Goal: Task Accomplishment & Management: Use online tool/utility

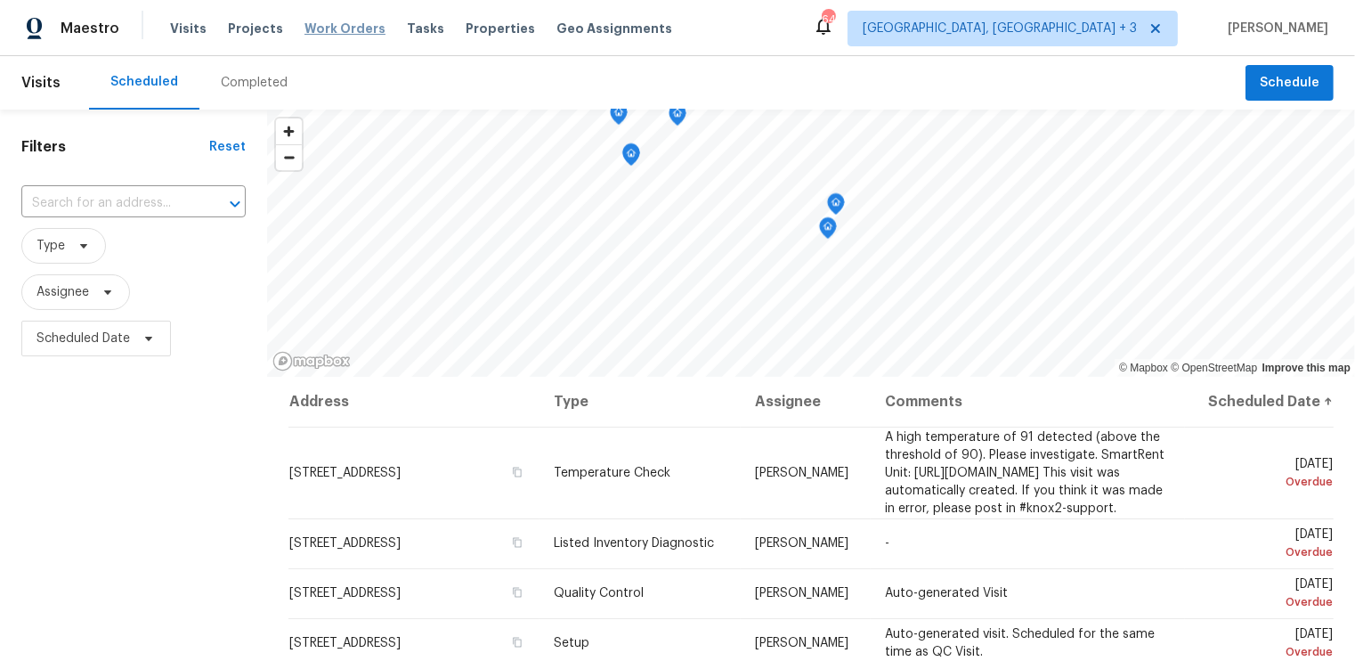
click at [321, 28] on span "Work Orders" at bounding box center [345, 29] width 81 height 18
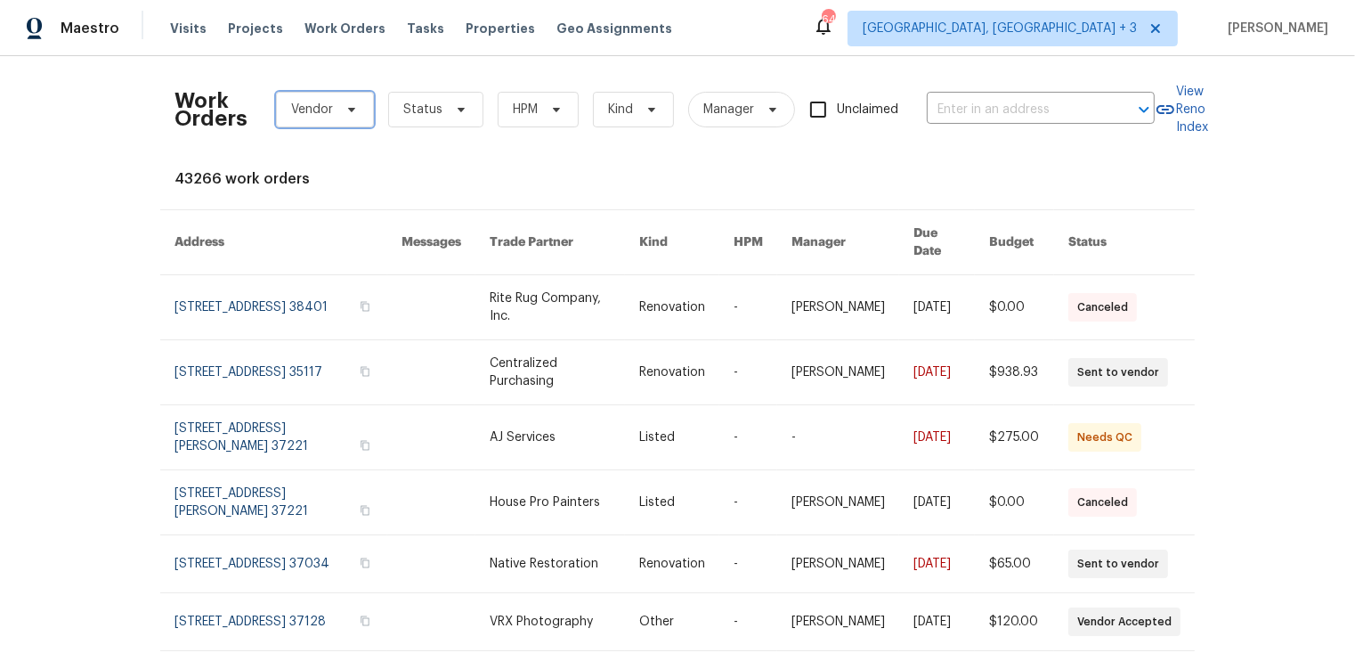
click at [329, 104] on span "Vendor" at bounding box center [312, 110] width 42 height 18
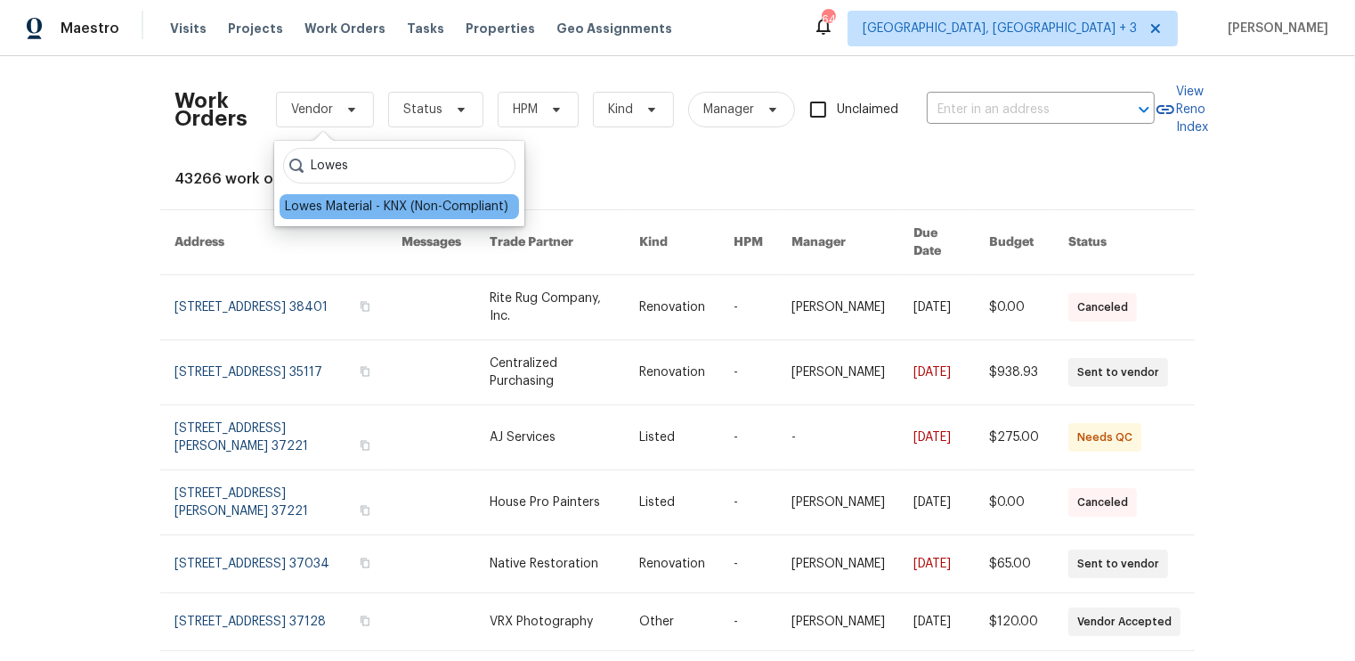
type input "Lowes"
click at [360, 202] on div "Lowes Material - KNX (Non-Compliant)" at bounding box center [396, 207] width 223 height 18
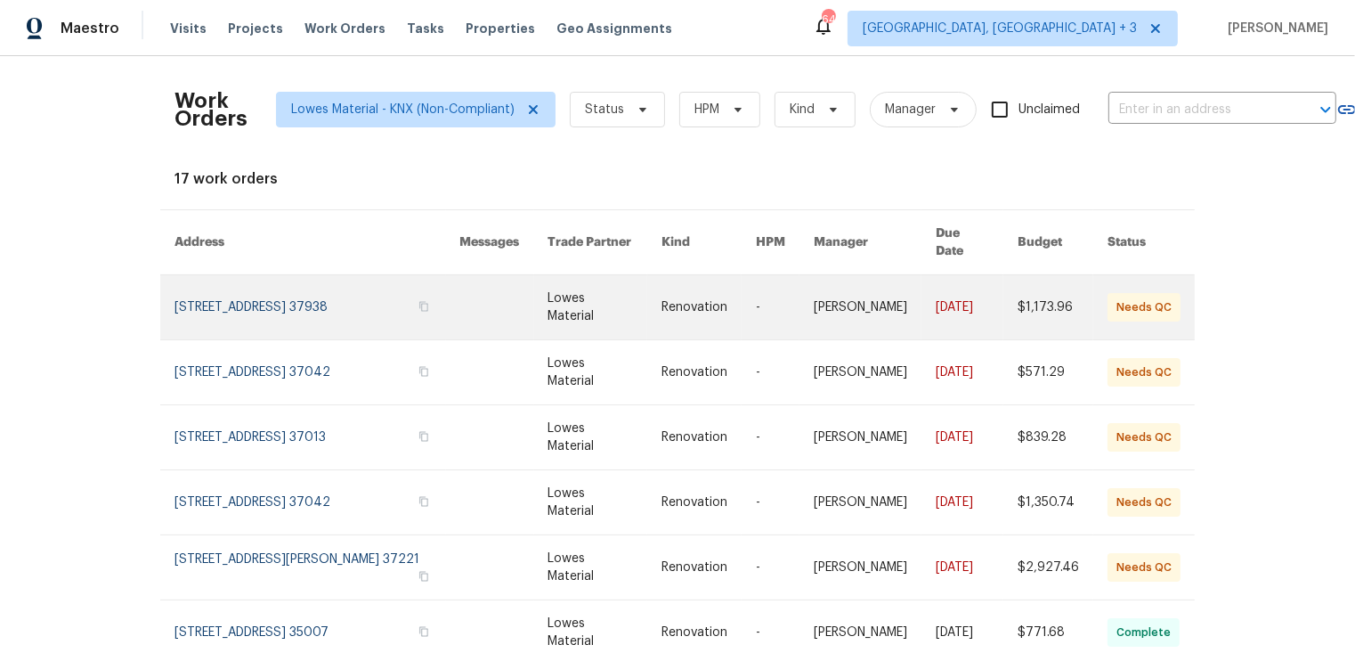
click at [338, 280] on link at bounding box center [318, 307] width 286 height 64
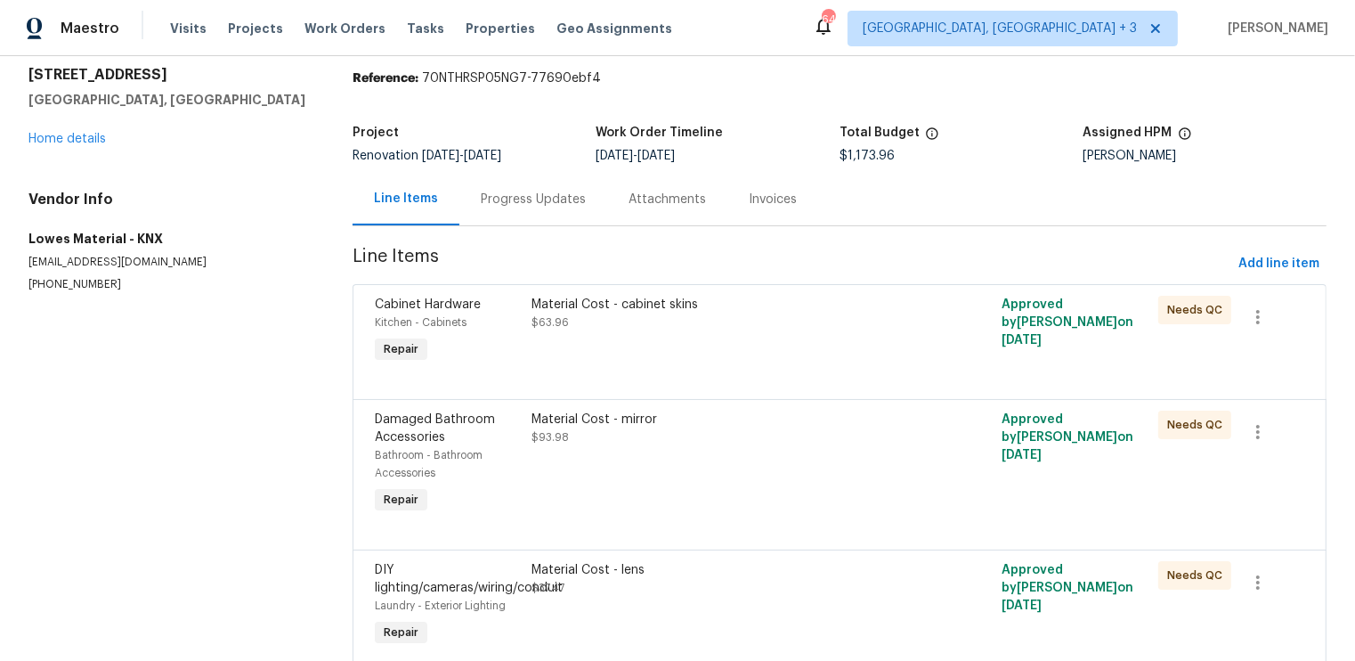
scroll to position [59, 0]
click at [1261, 305] on icon "button" at bounding box center [1257, 315] width 21 height 21
click at [1147, 357] on div at bounding box center [677, 330] width 1355 height 661
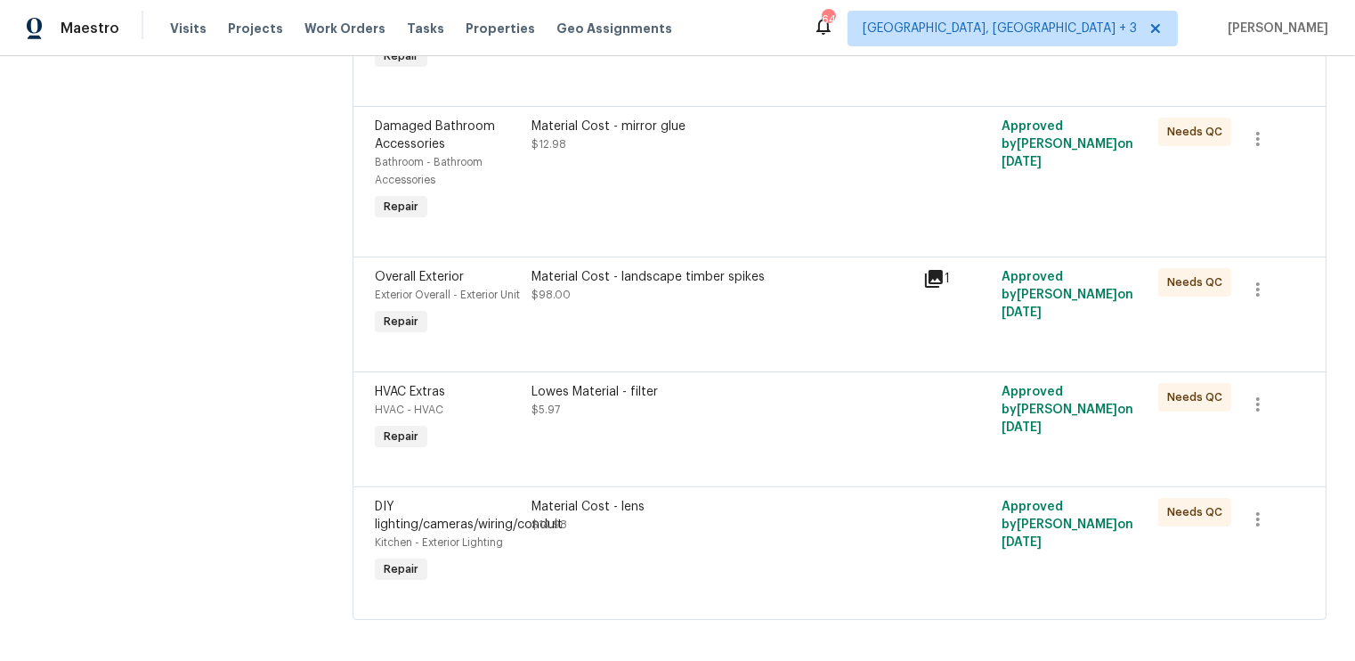
scroll to position [2118, 0]
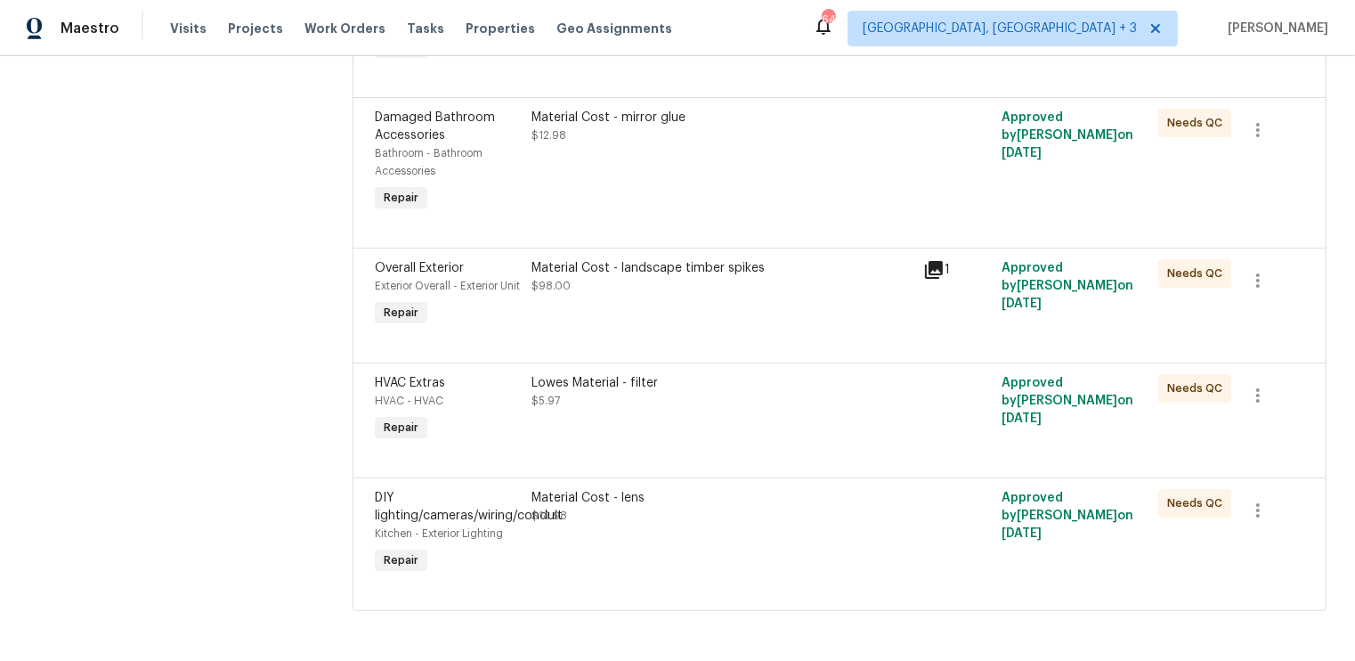
click at [394, 517] on span "DIY lighting/cameras/wiring/conduit" at bounding box center [469, 507] width 188 height 30
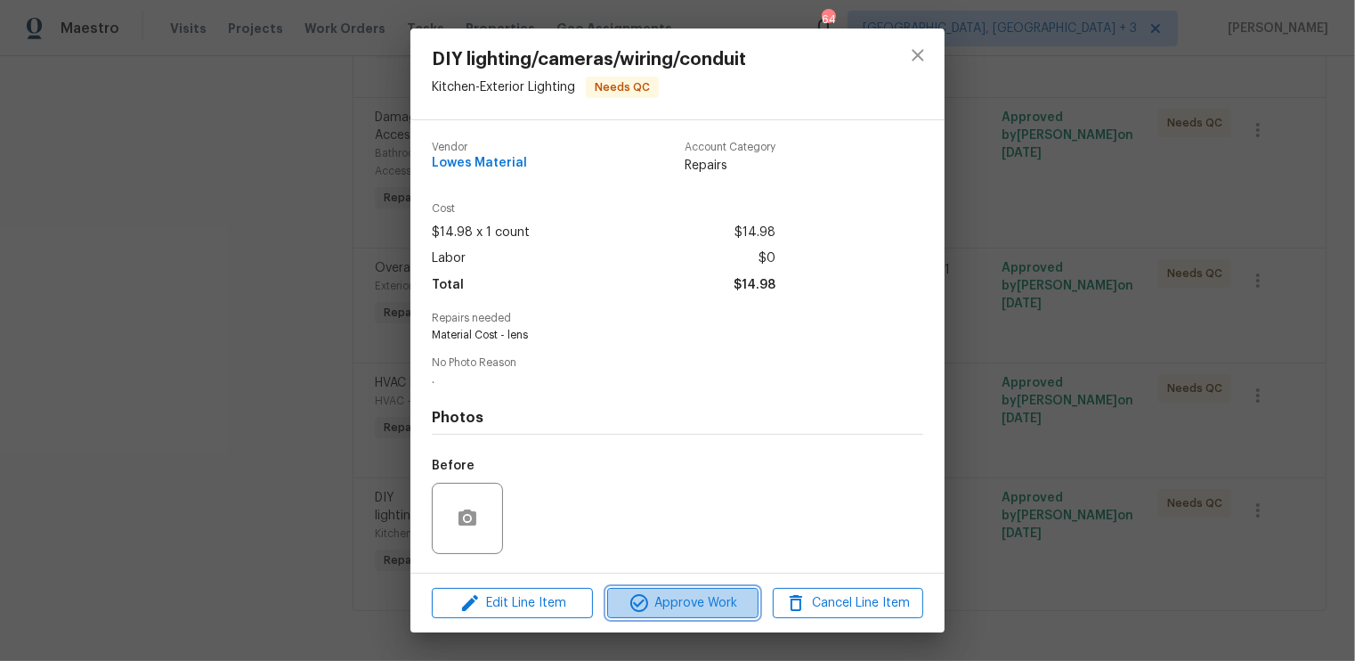
click at [677, 604] on span "Approve Work" at bounding box center [683, 603] width 140 height 22
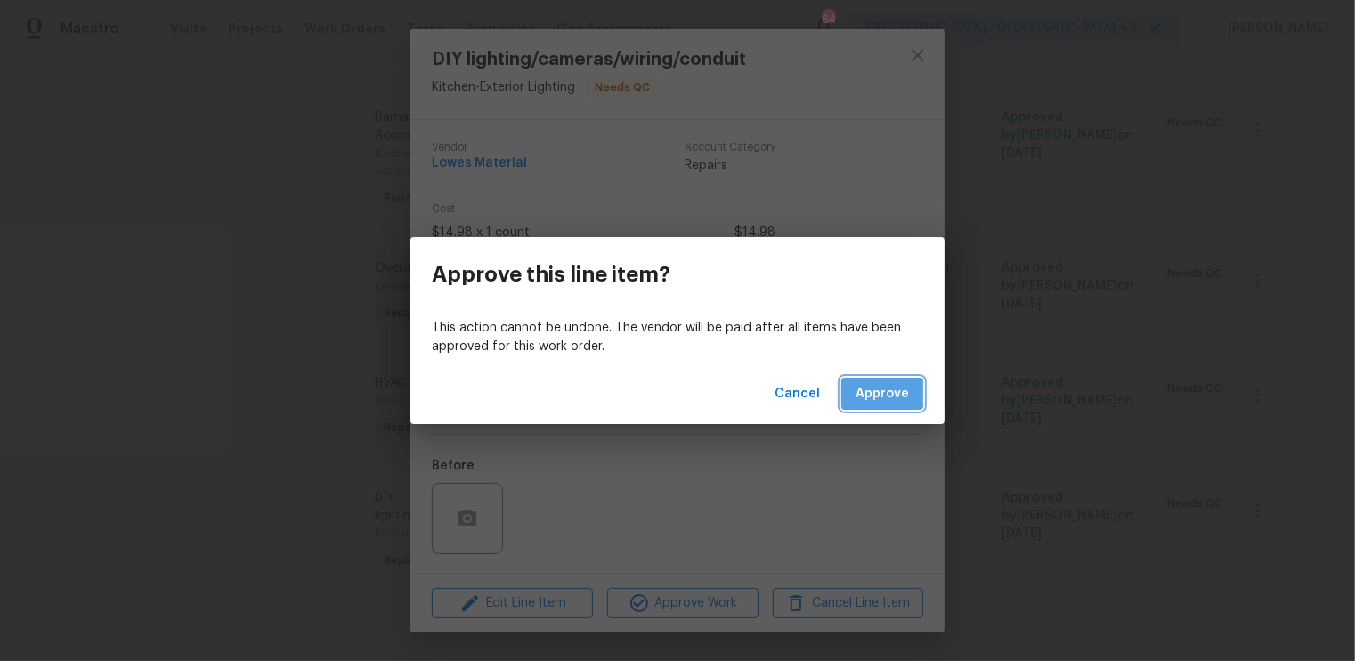
click at [897, 396] on span "Approve" at bounding box center [882, 394] width 53 height 22
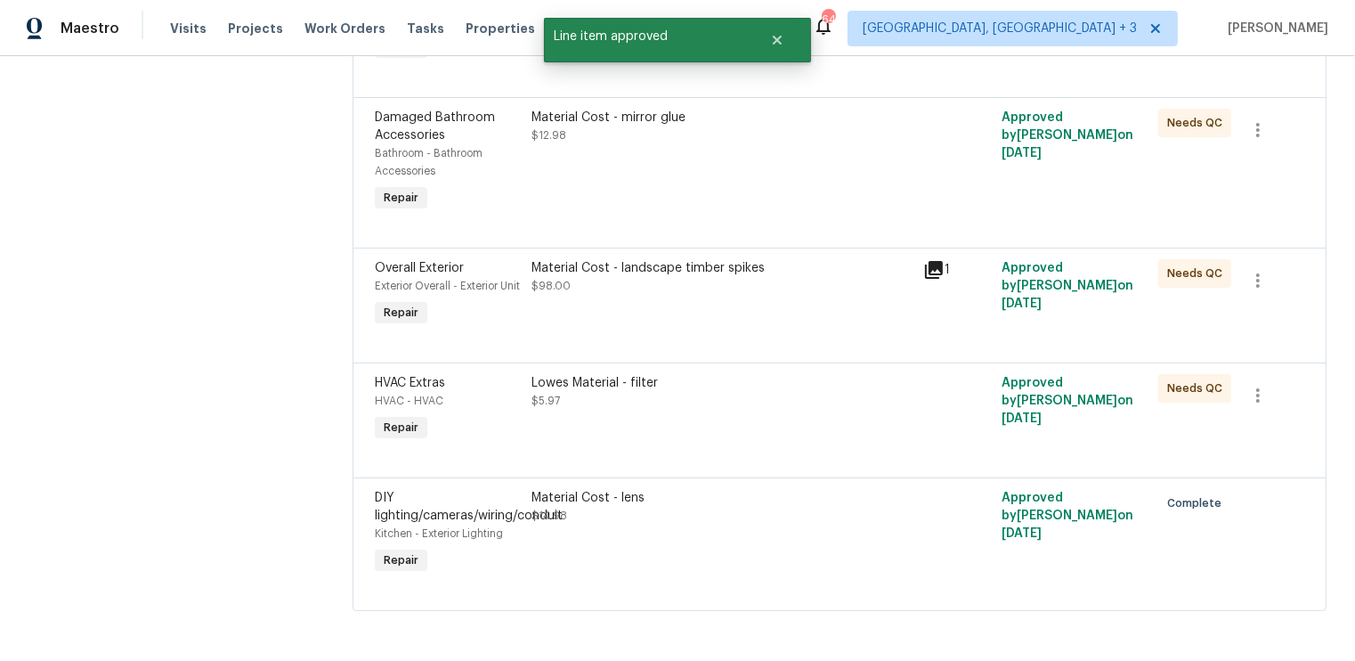
click at [523, 408] on div "HVAC Extras HVAC - HVAC Repair" at bounding box center [448, 410] width 157 height 82
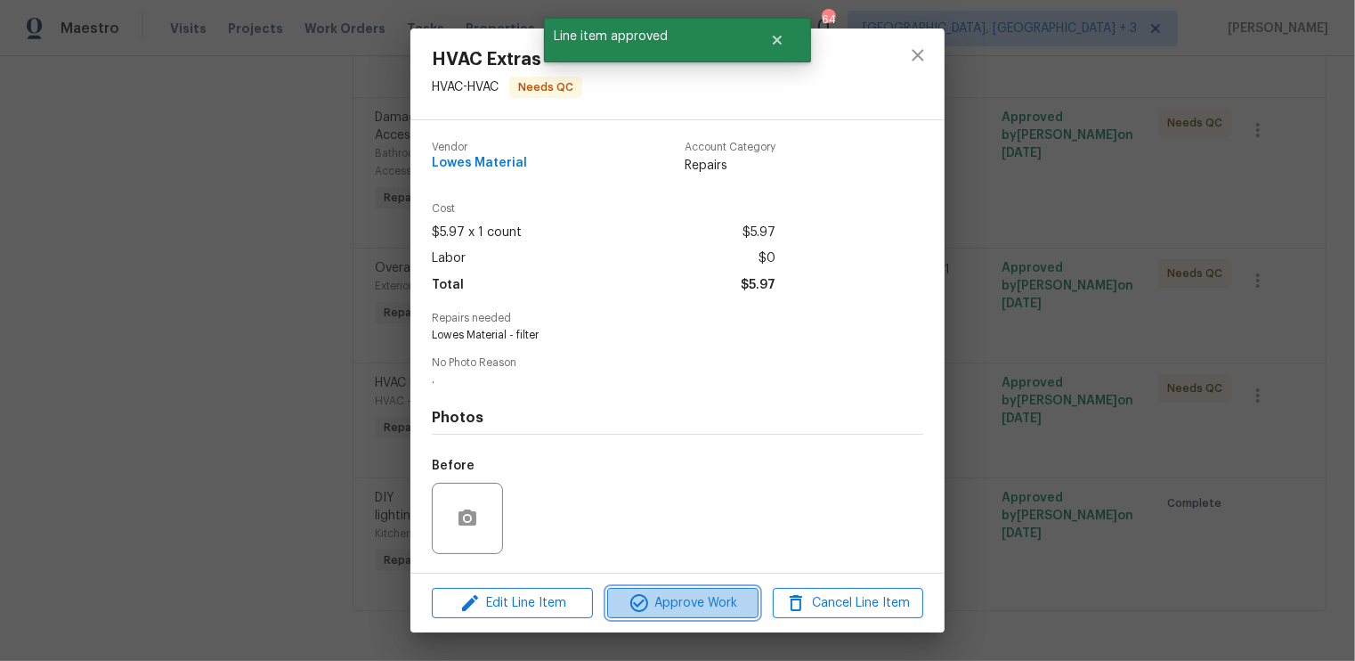
click at [665, 604] on span "Approve Work" at bounding box center [683, 603] width 140 height 22
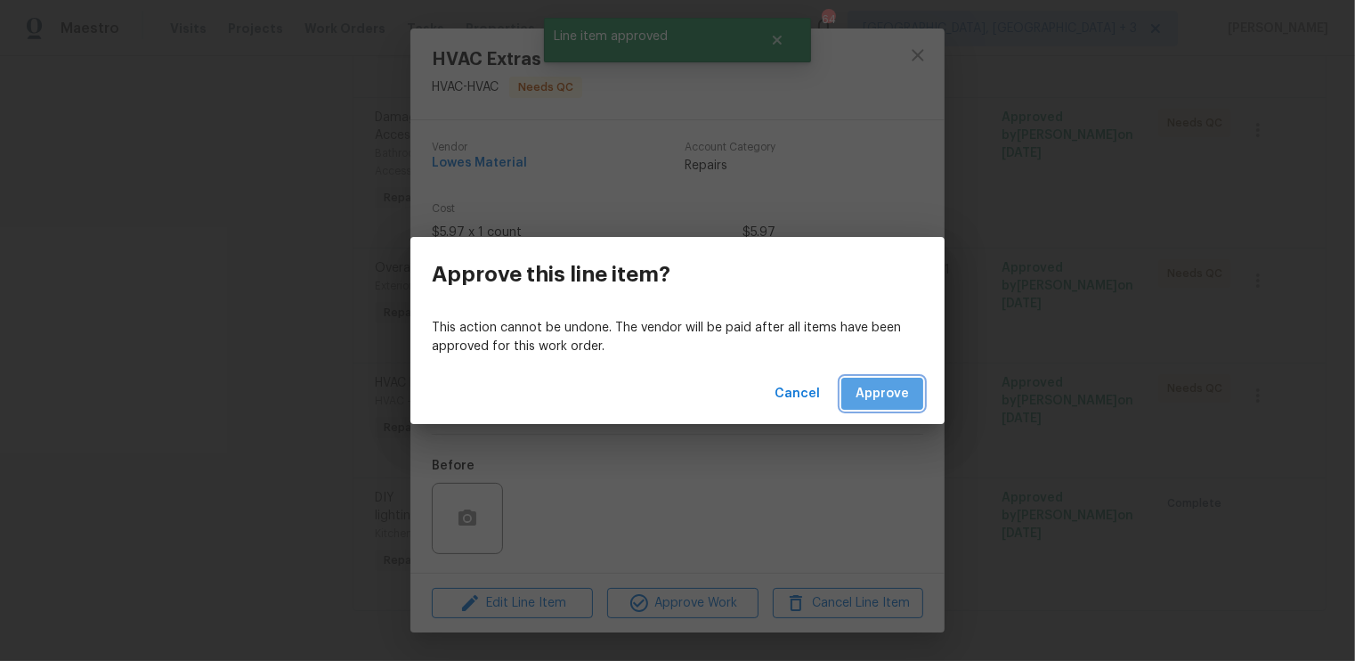
click at [902, 386] on span "Approve" at bounding box center [882, 394] width 53 height 22
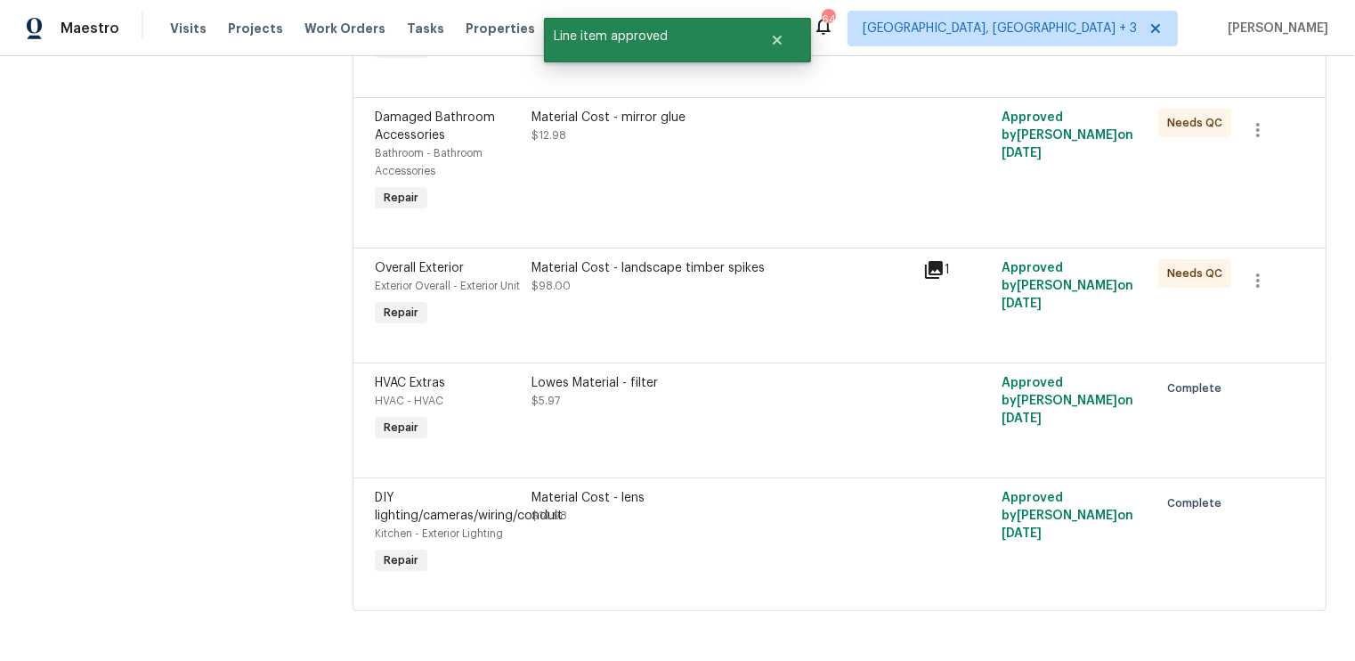
click at [578, 316] on div "Material Cost - landscape timber spikes $98.00" at bounding box center [722, 295] width 392 height 82
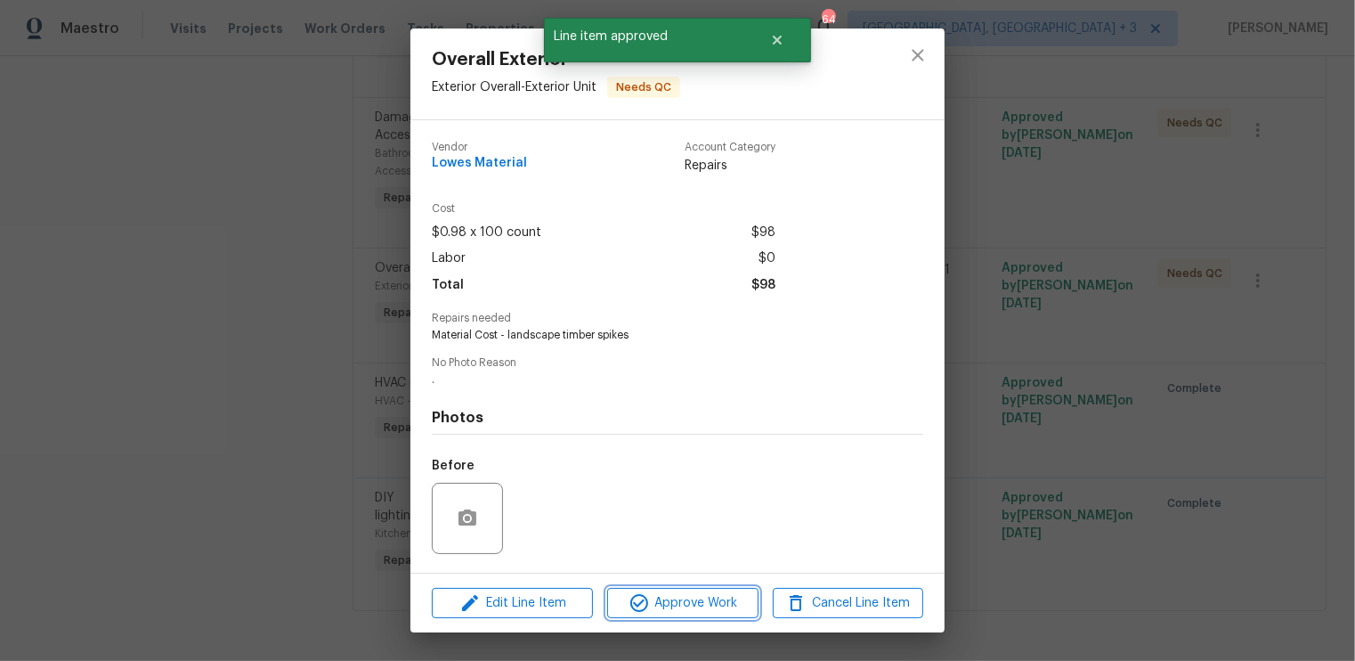
click at [664, 598] on span "Approve Work" at bounding box center [683, 603] width 140 height 22
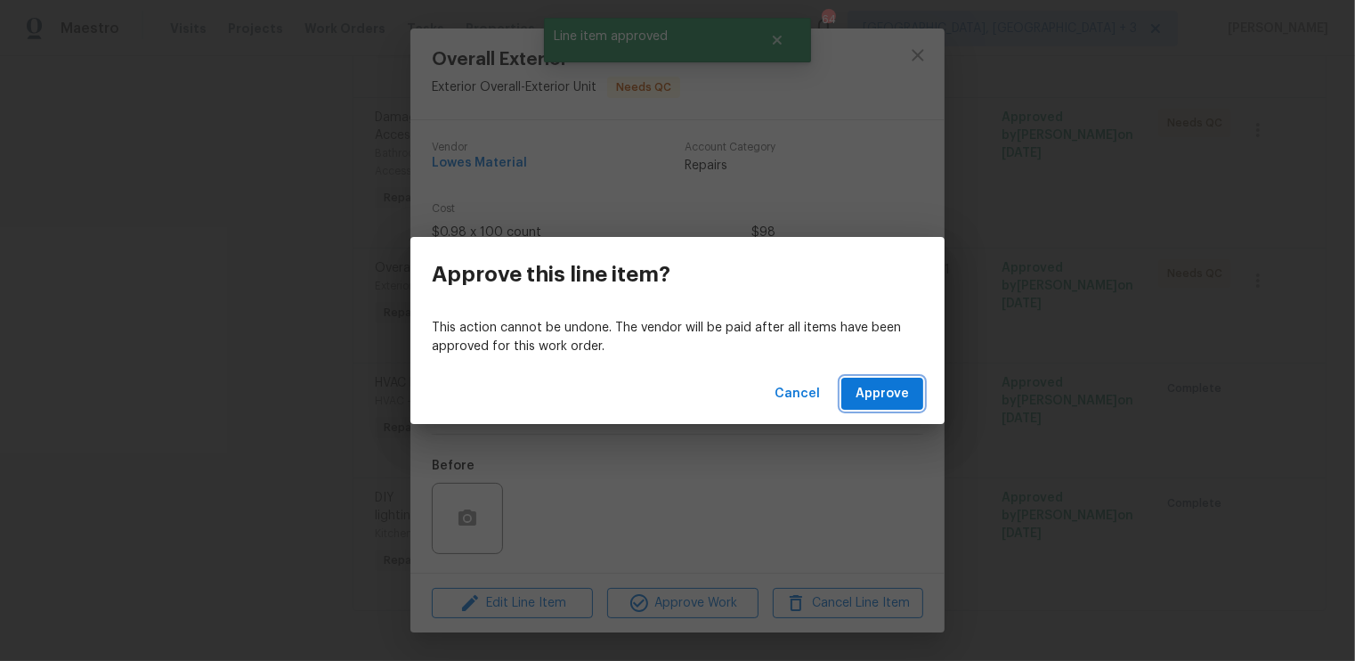
click at [897, 387] on span "Approve" at bounding box center [882, 394] width 53 height 22
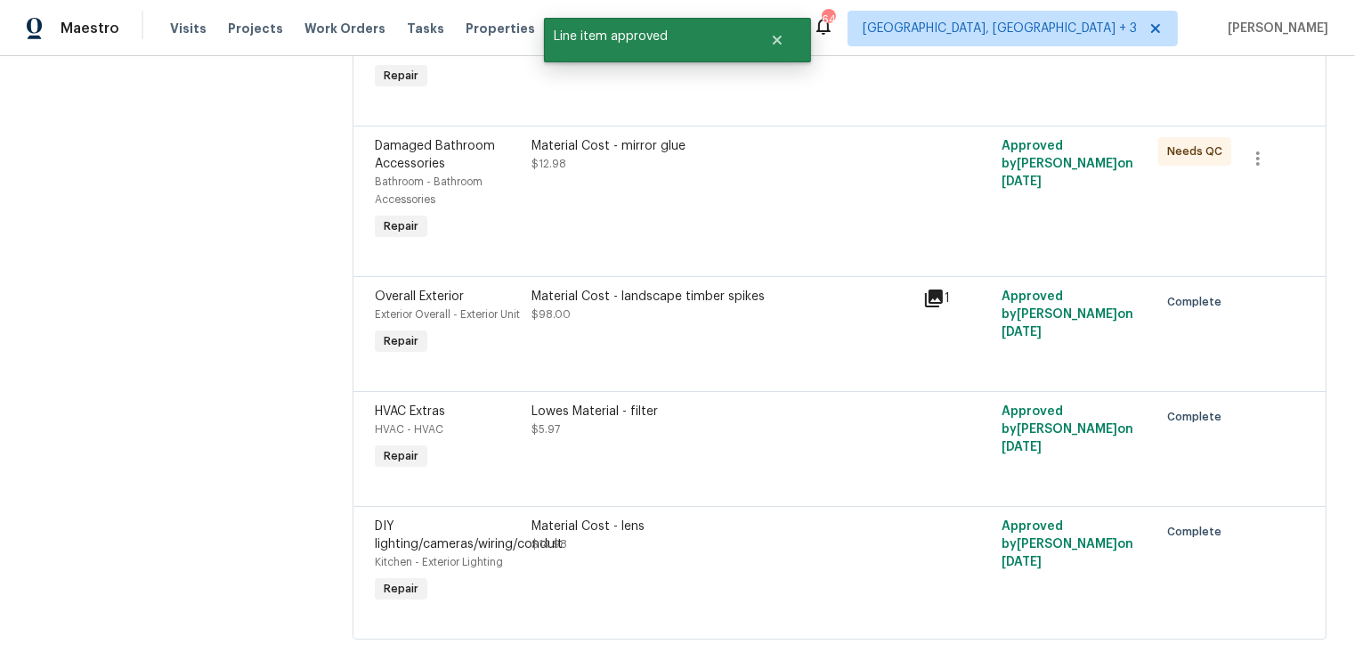
scroll to position [2001, 0]
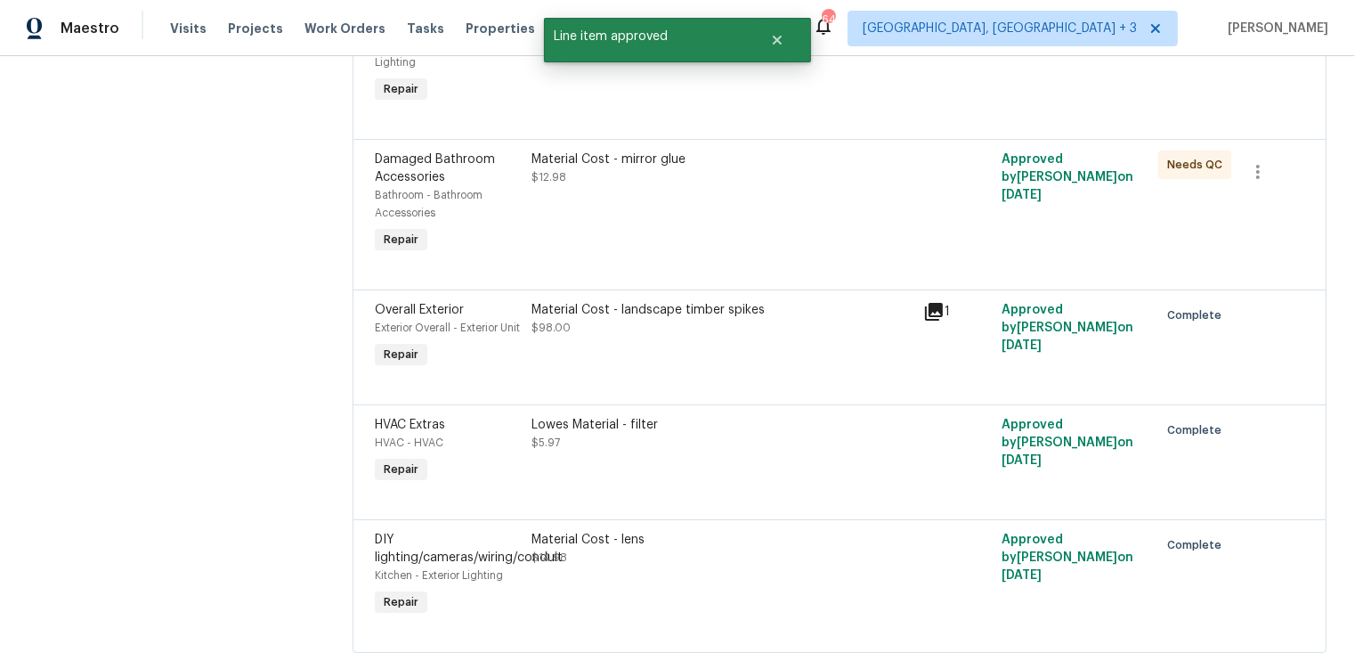
click at [646, 263] on div "Material Cost - mirror glue $12.98" at bounding box center [722, 204] width 392 height 118
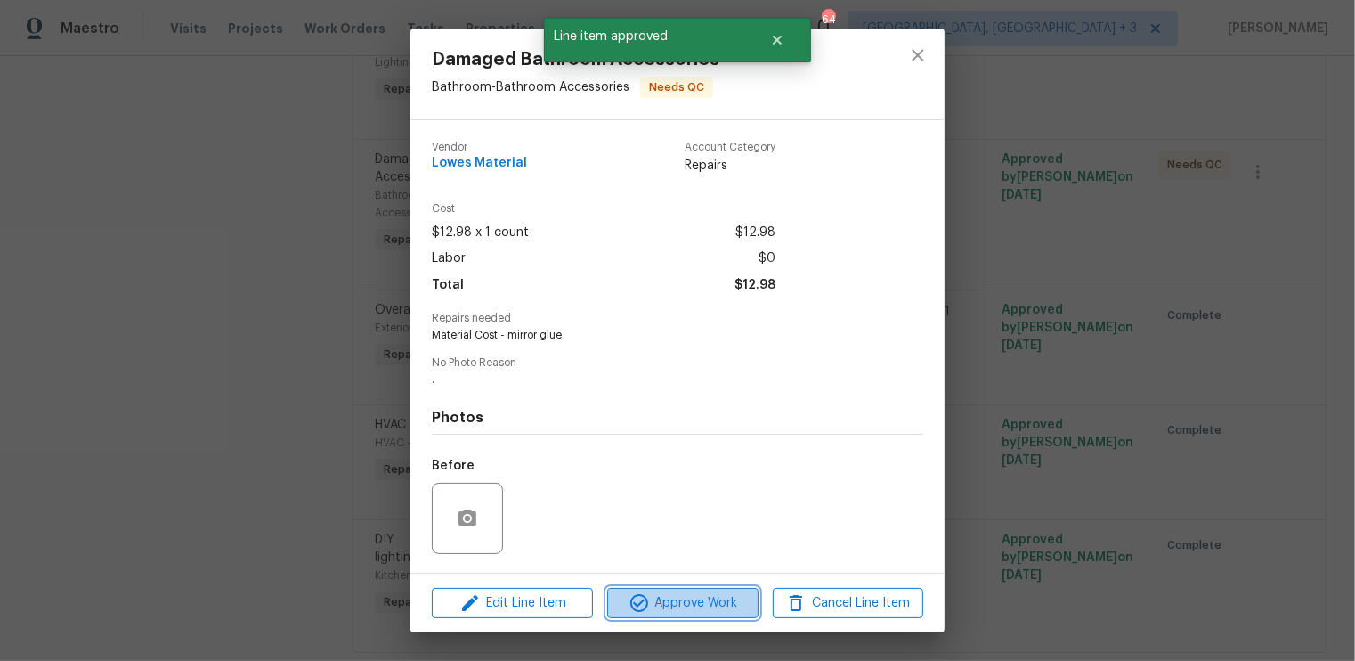
click at [676, 605] on span "Approve Work" at bounding box center [683, 603] width 140 height 22
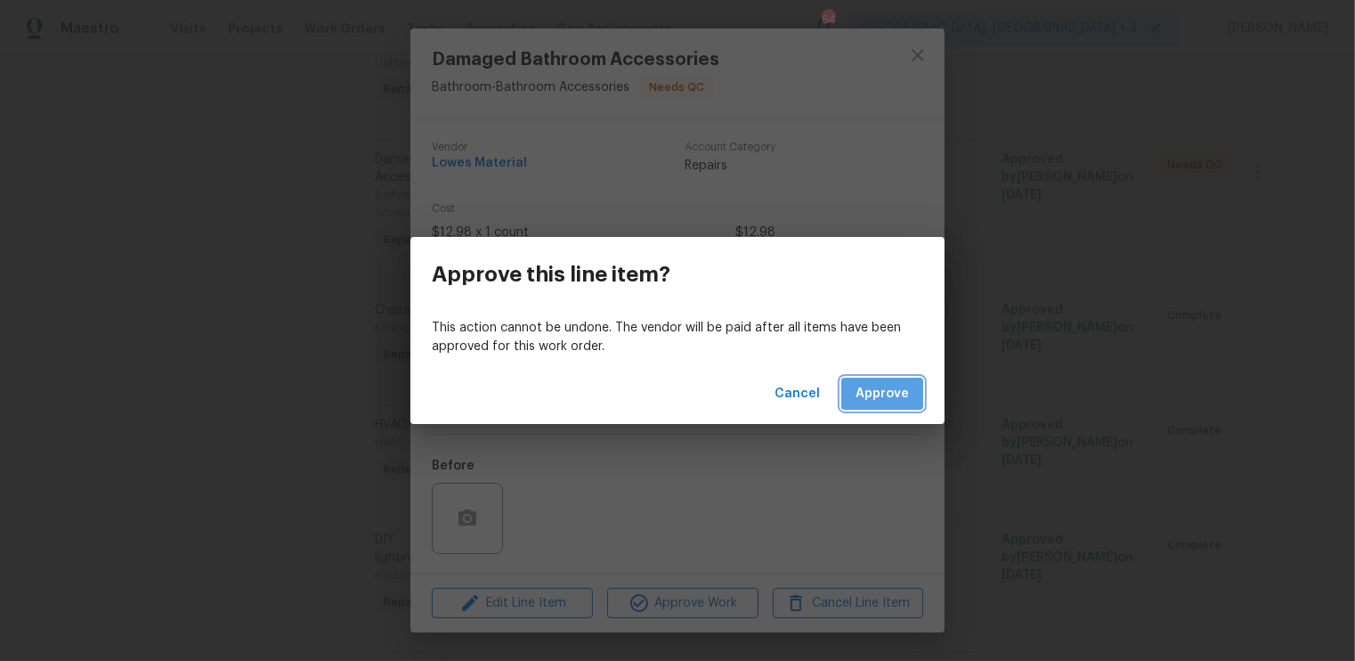
click at [906, 397] on span "Approve" at bounding box center [882, 394] width 53 height 22
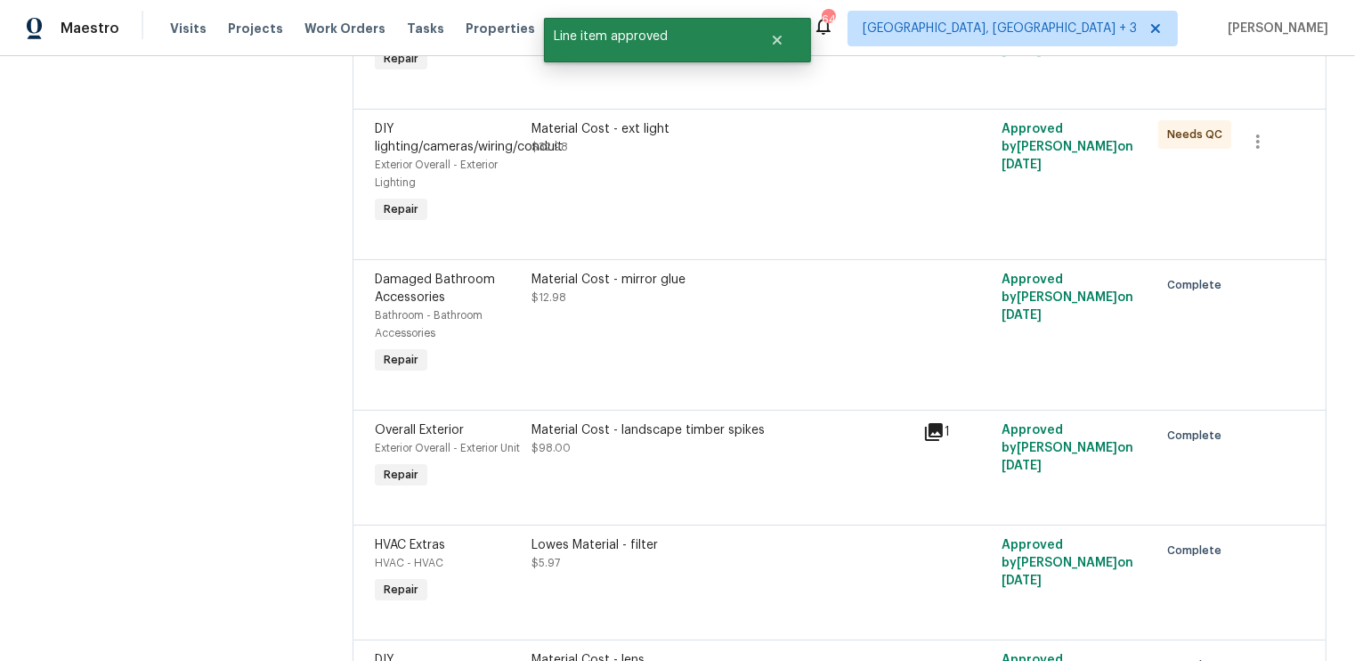
scroll to position [1880, 0]
click at [740, 381] on div "Material Cost - mirror glue $12.98" at bounding box center [722, 325] width 392 height 118
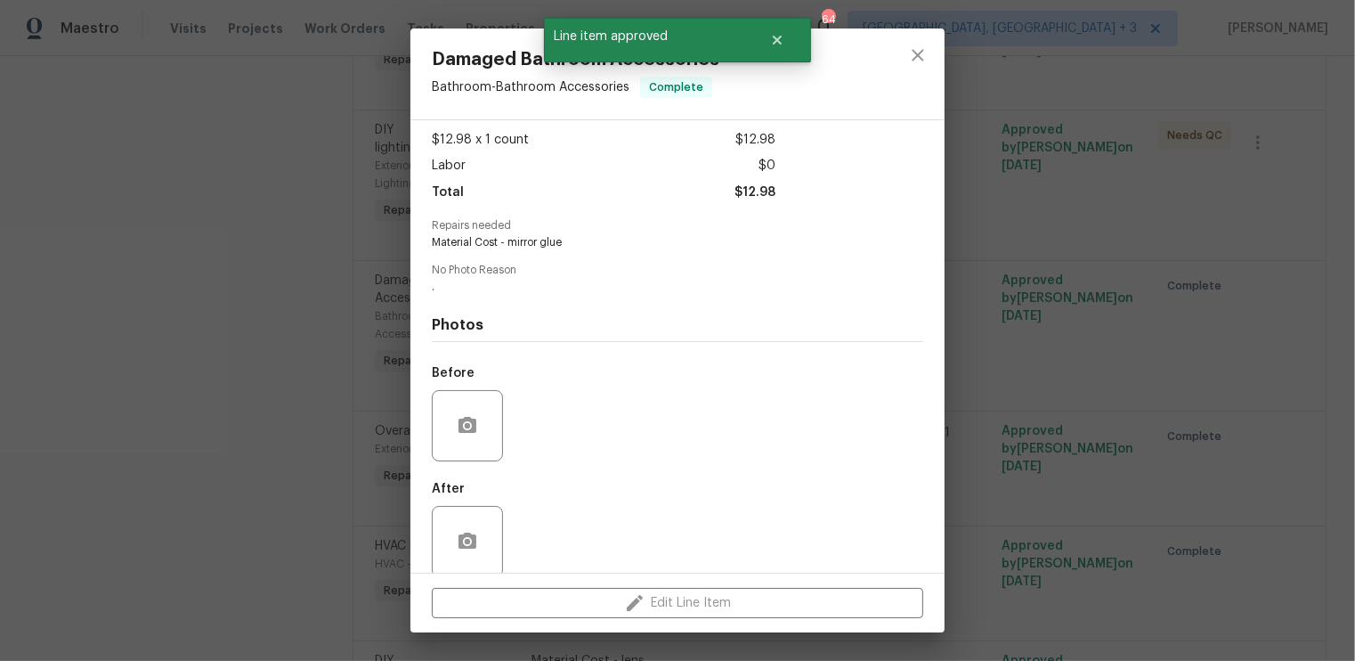
scroll to position [114, 0]
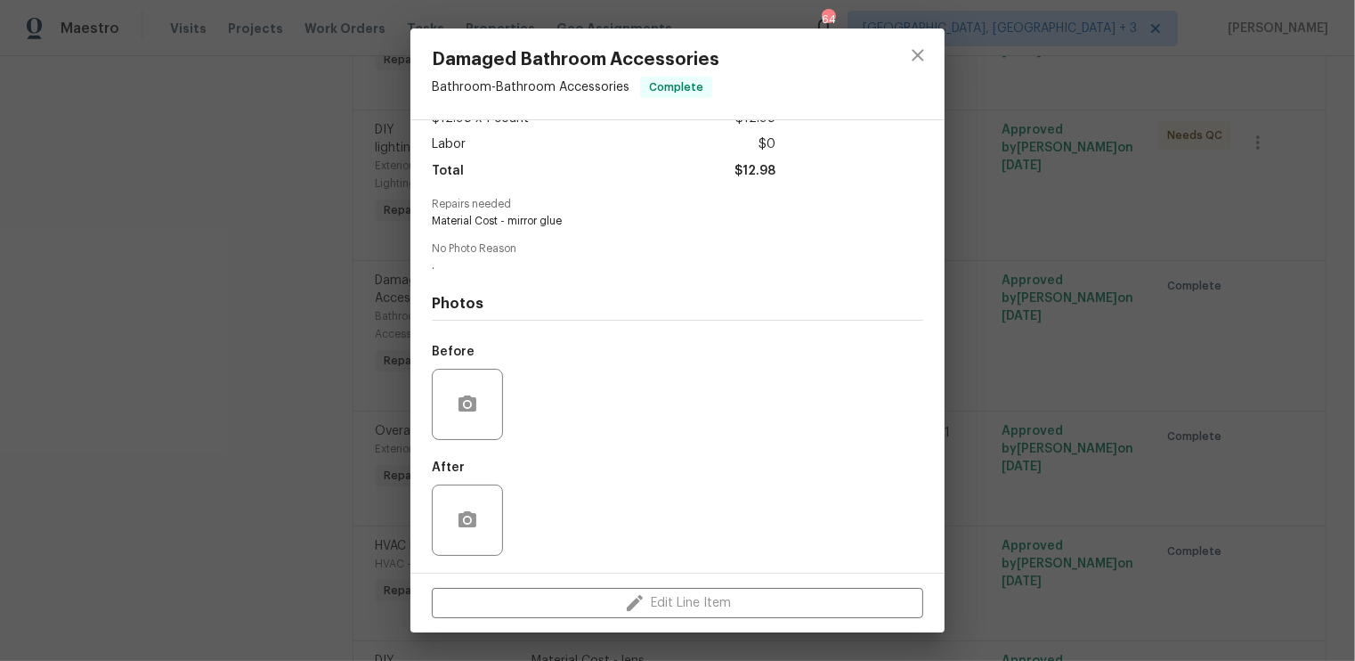
click at [1090, 416] on div "Damaged Bathroom Accessories Bathroom - Bathroom Accessories Complete Vendor Lo…" at bounding box center [677, 330] width 1355 height 661
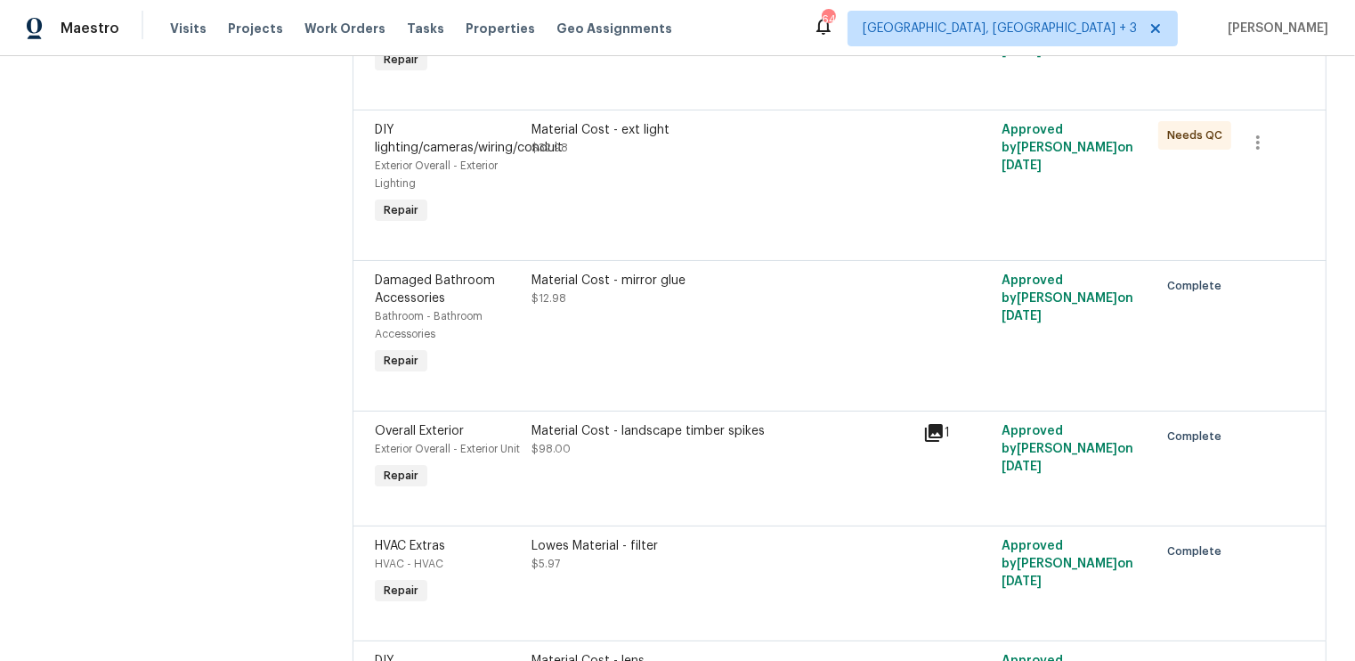
click at [711, 157] on div "Material Cost - ext light $32.98" at bounding box center [722, 139] width 381 height 36
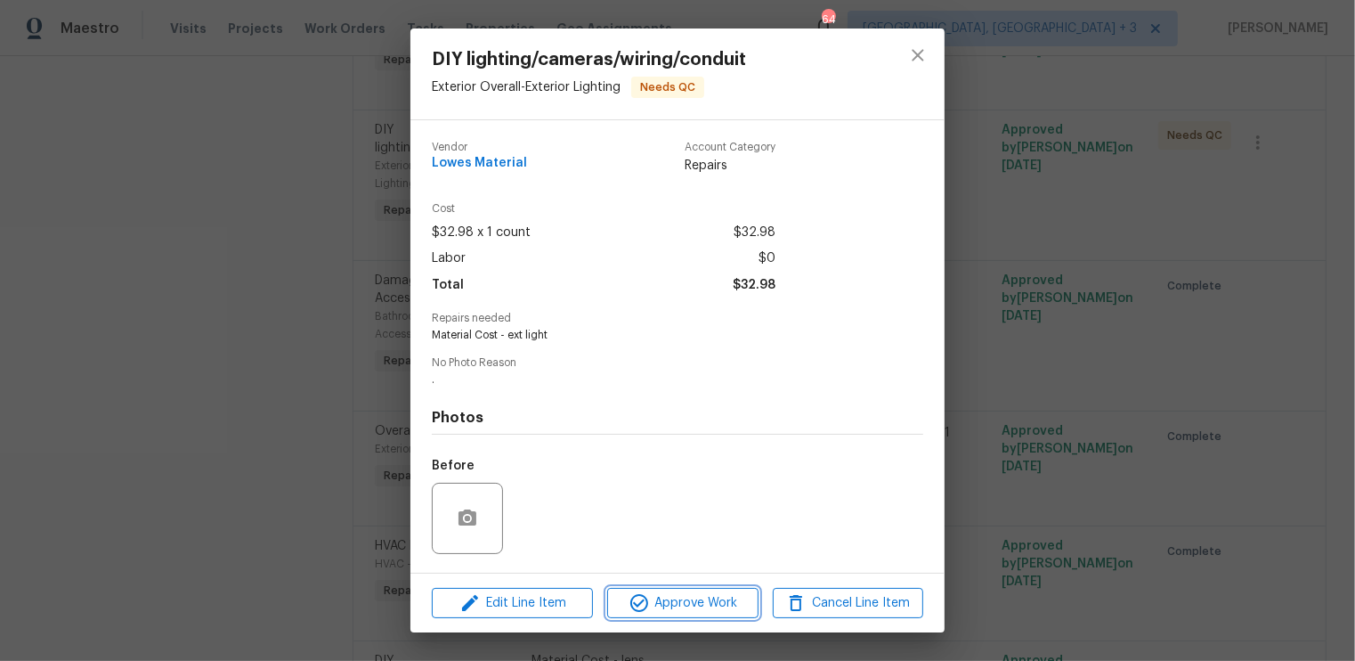
click at [654, 594] on span "Approve Work" at bounding box center [683, 603] width 140 height 22
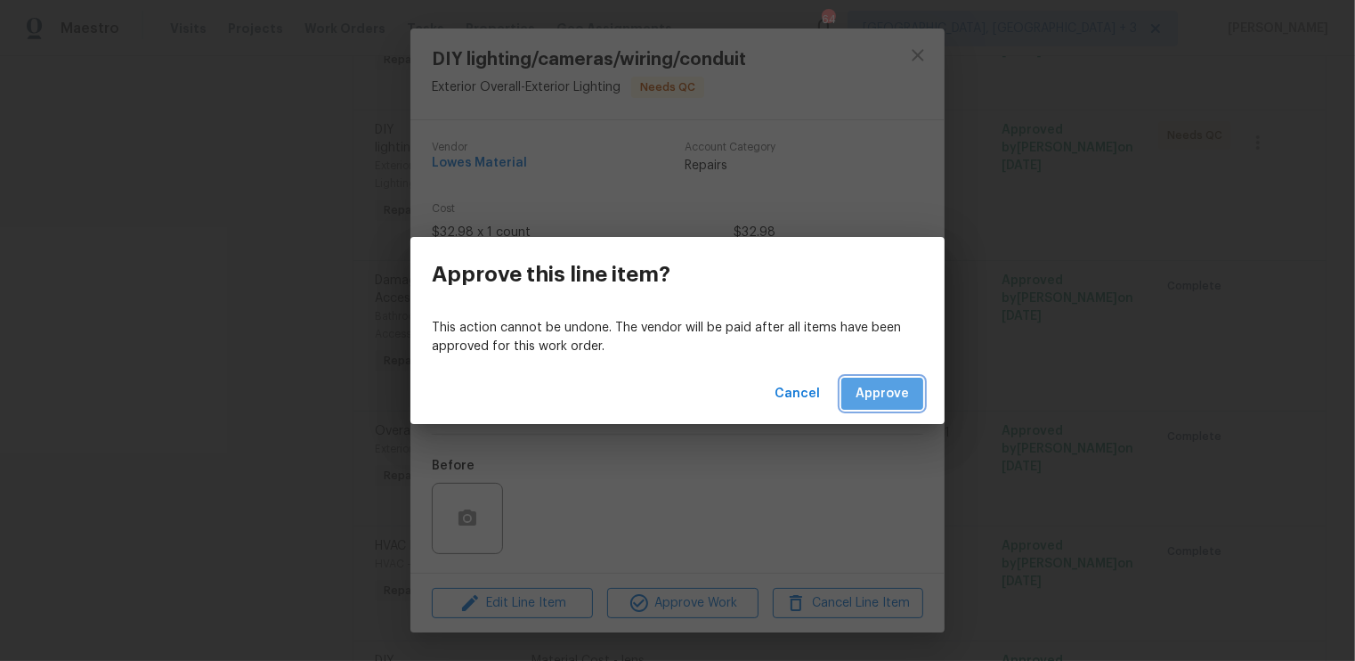
click at [890, 385] on span "Approve" at bounding box center [882, 394] width 53 height 22
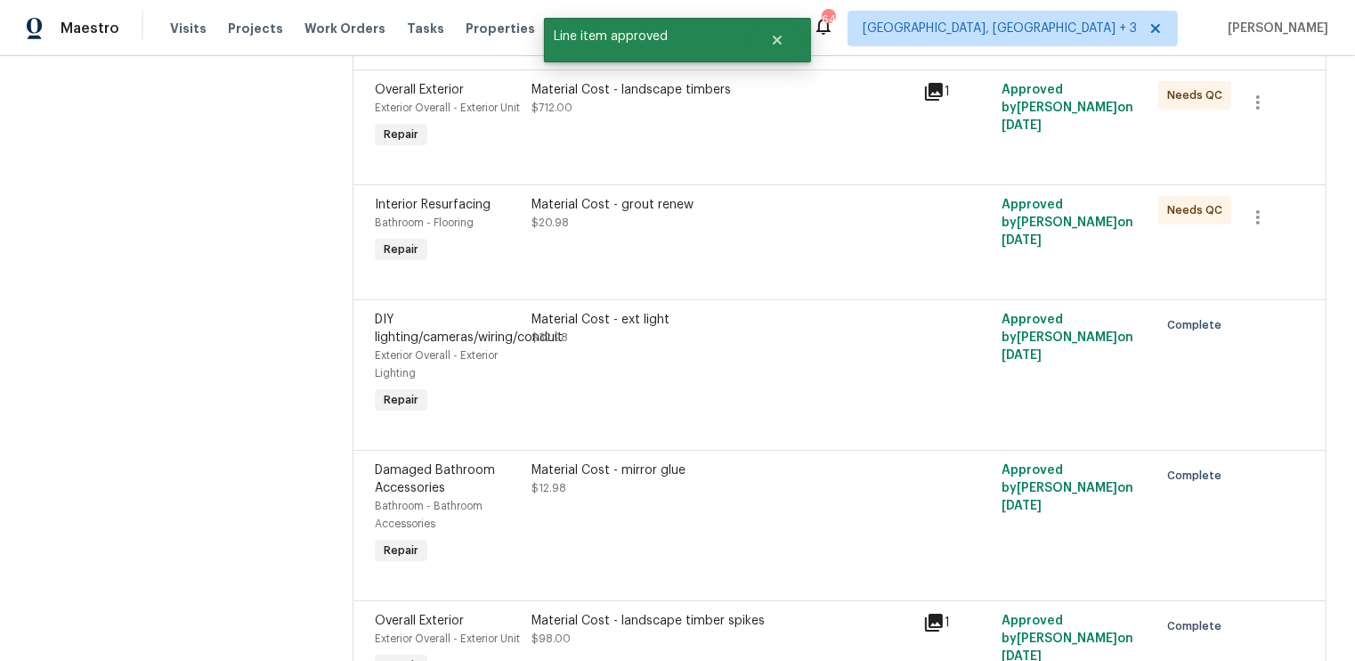
scroll to position [1677, 0]
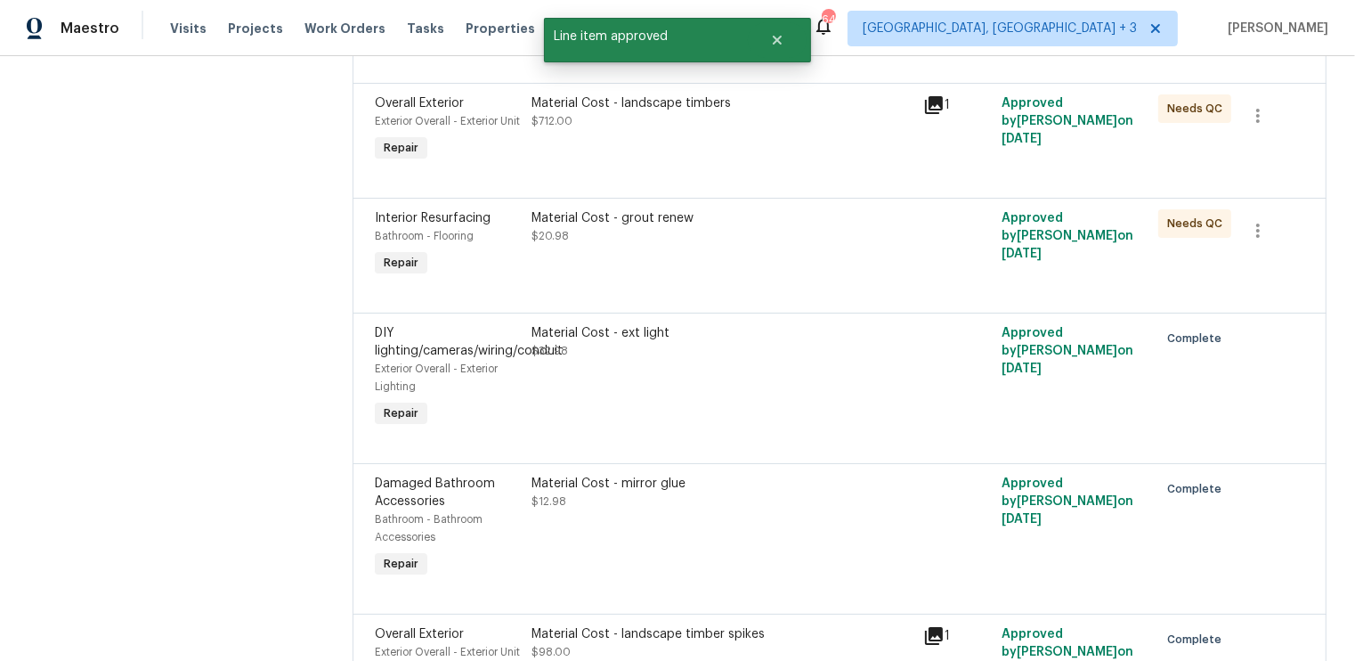
click at [866, 286] on div "Material Cost - grout renew $20.98" at bounding box center [722, 245] width 392 height 82
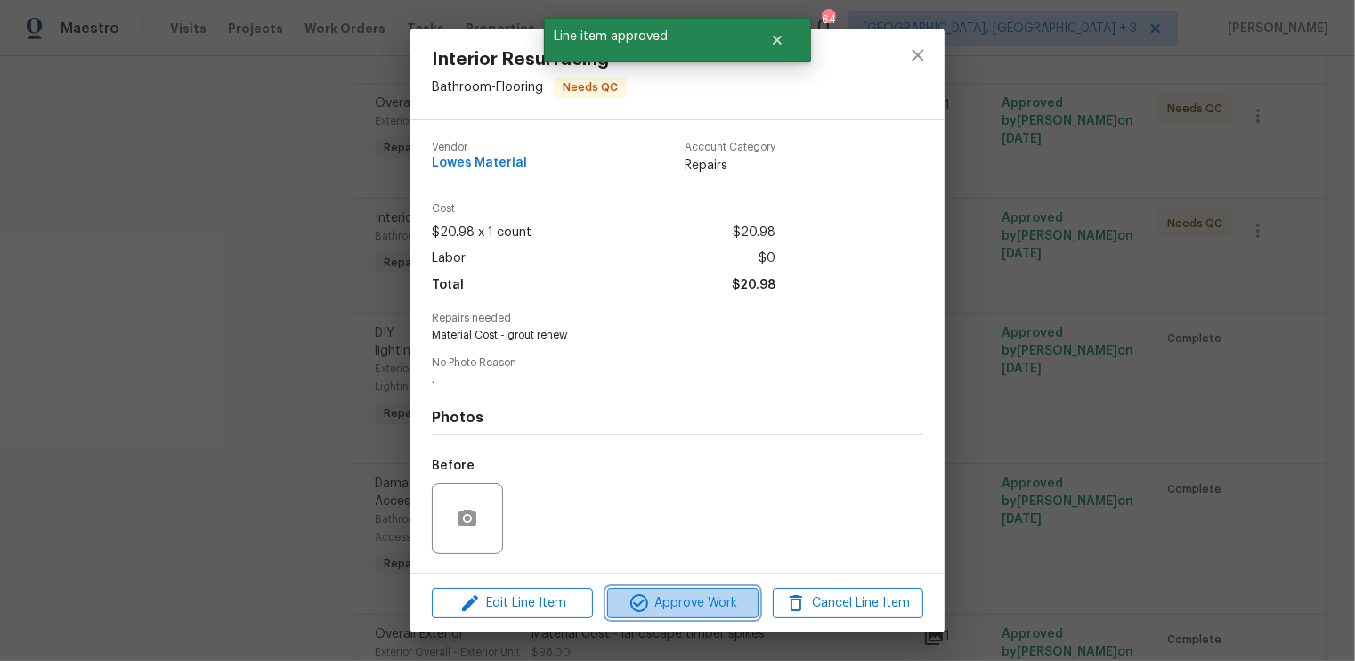
click at [651, 597] on span "Approve Work" at bounding box center [683, 603] width 140 height 22
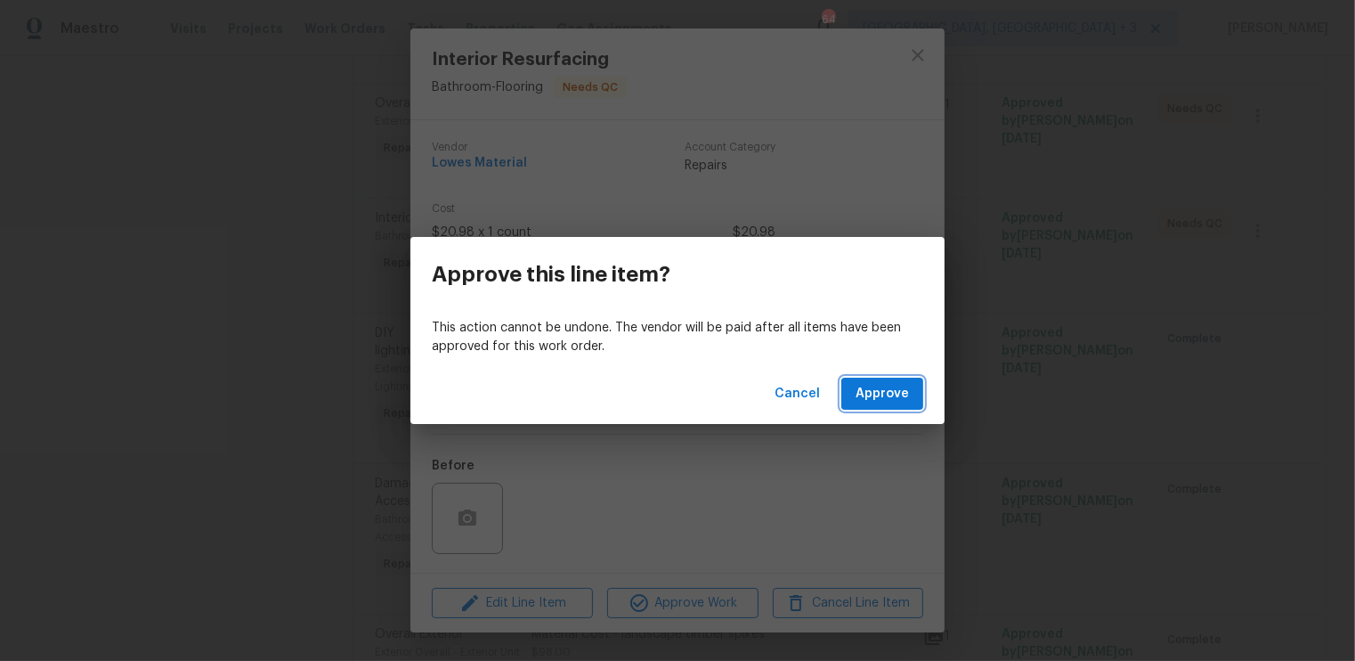
click at [874, 397] on span "Approve" at bounding box center [882, 394] width 53 height 22
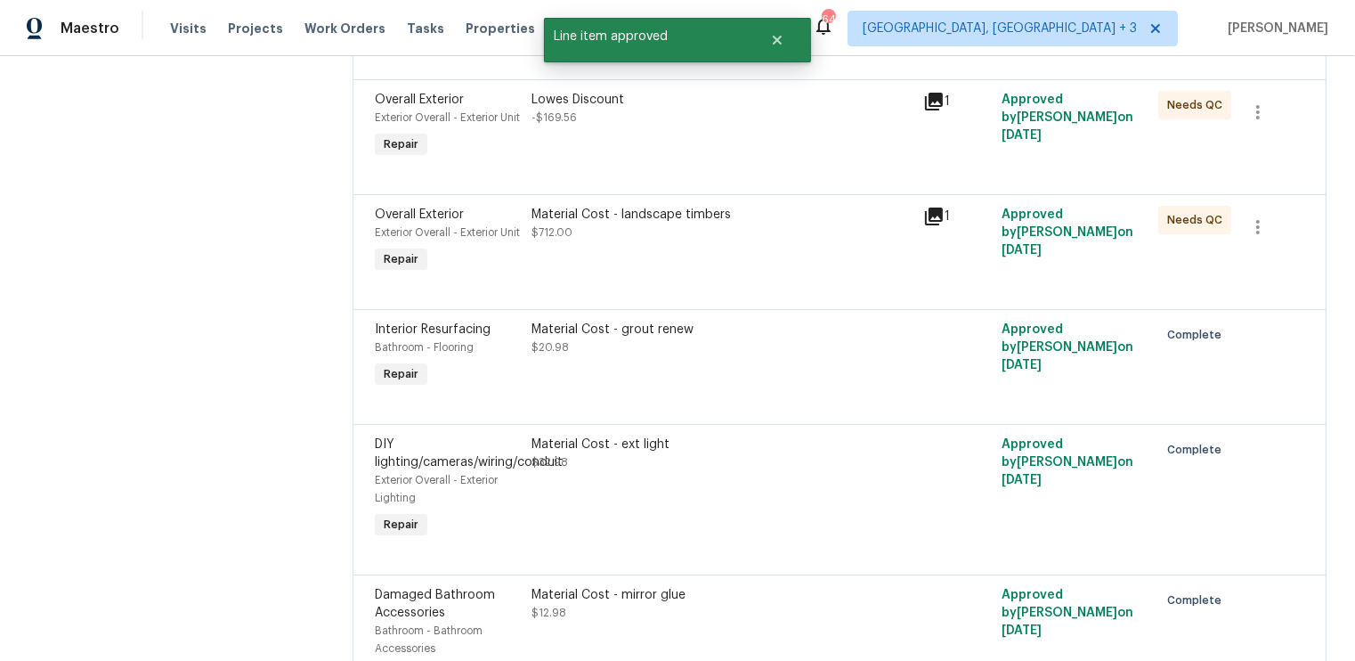
scroll to position [1563, 0]
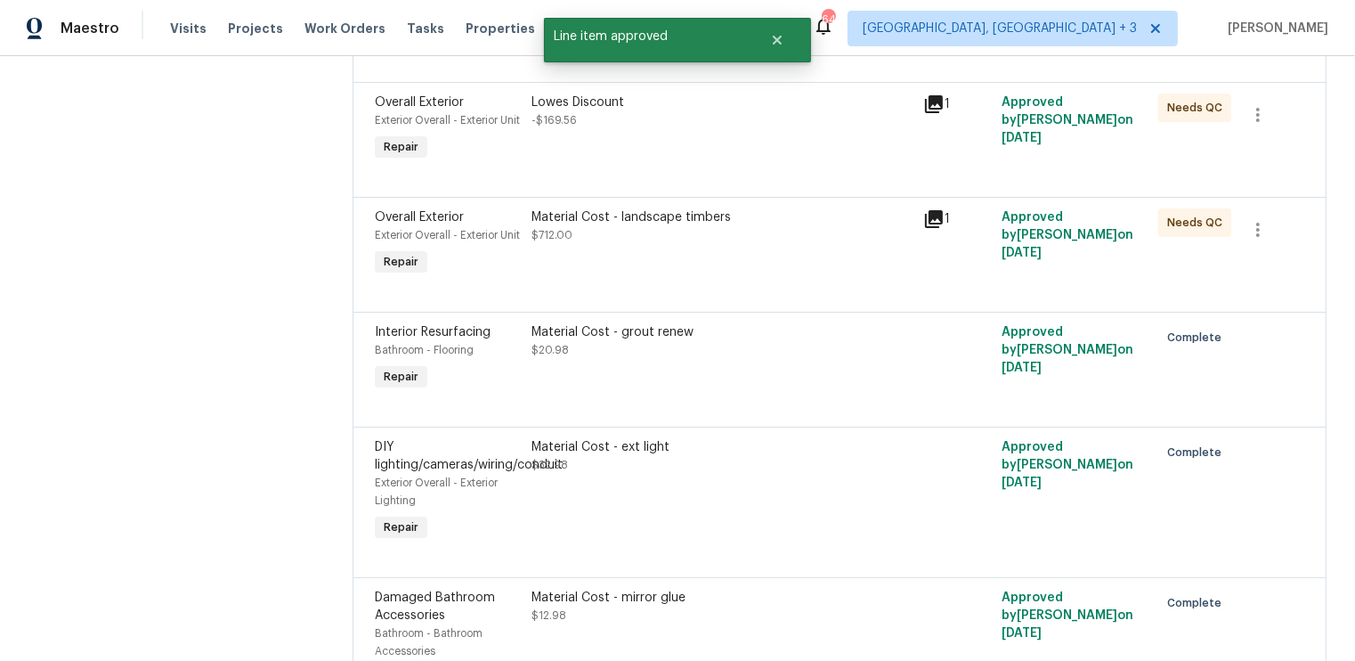
click at [906, 285] on div "Material Cost - landscape timbers $712.00" at bounding box center [722, 244] width 392 height 82
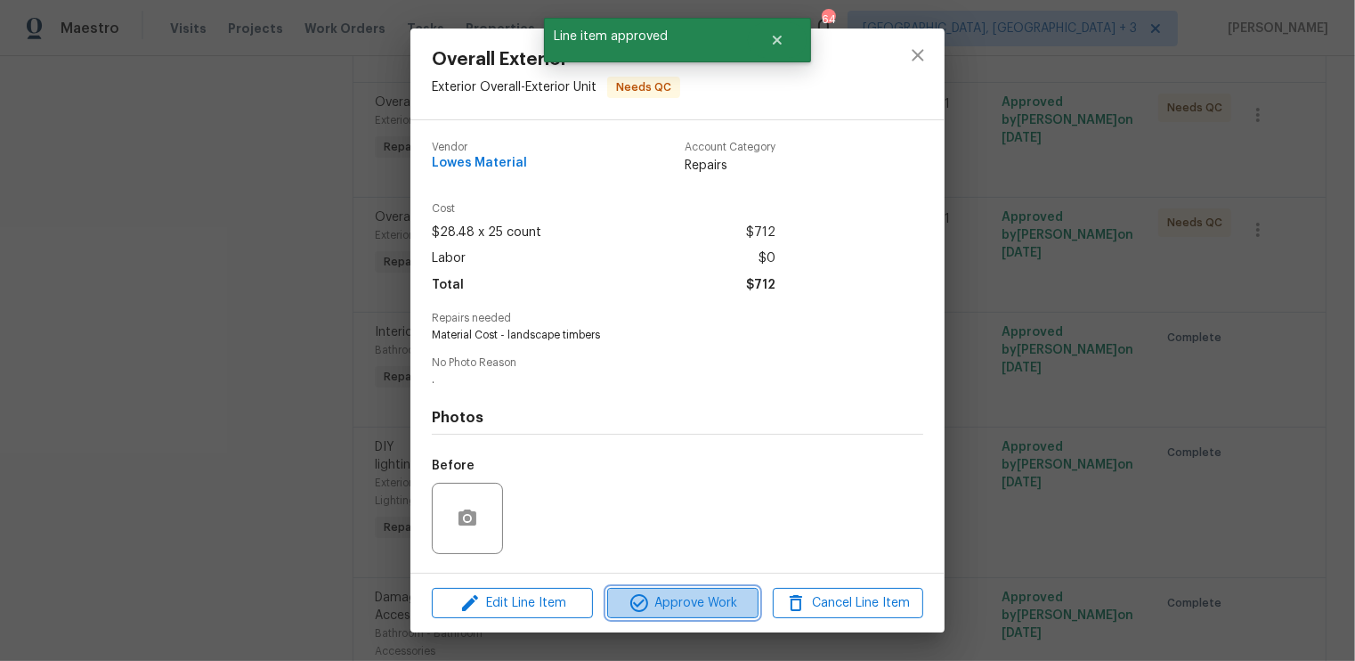
click at [694, 605] on span "Approve Work" at bounding box center [683, 603] width 140 height 22
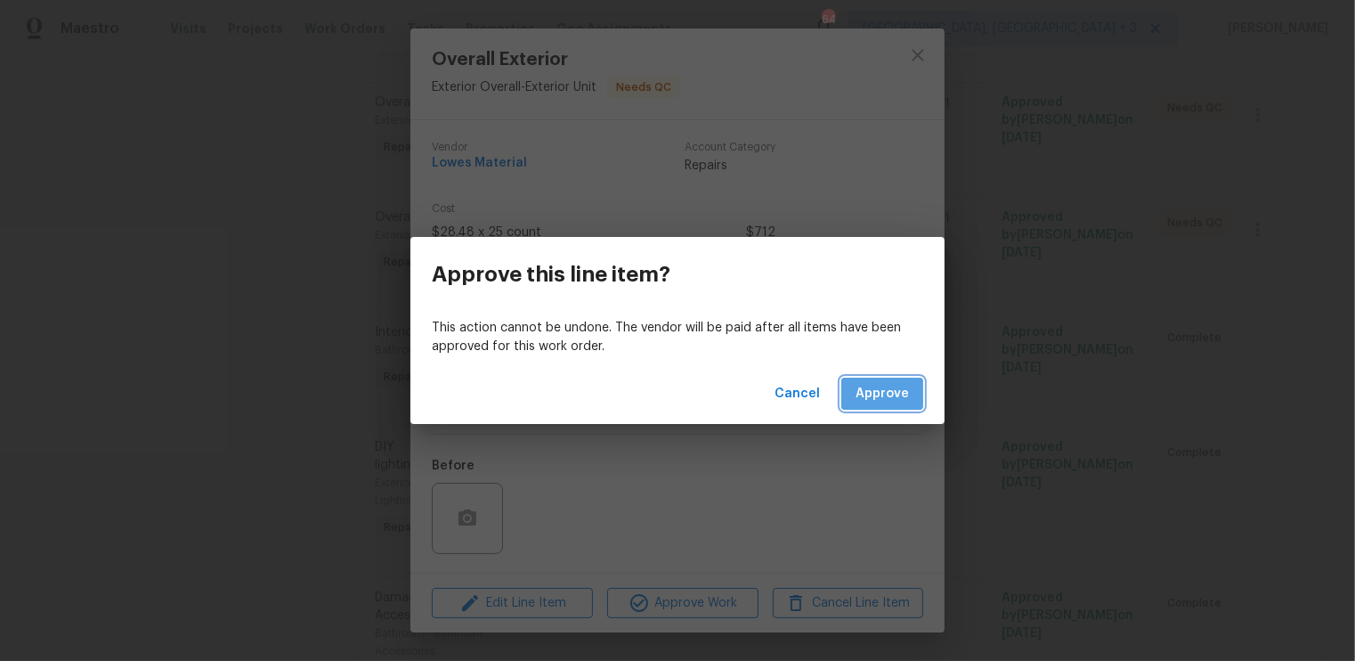
click at [893, 395] on span "Approve" at bounding box center [882, 394] width 53 height 22
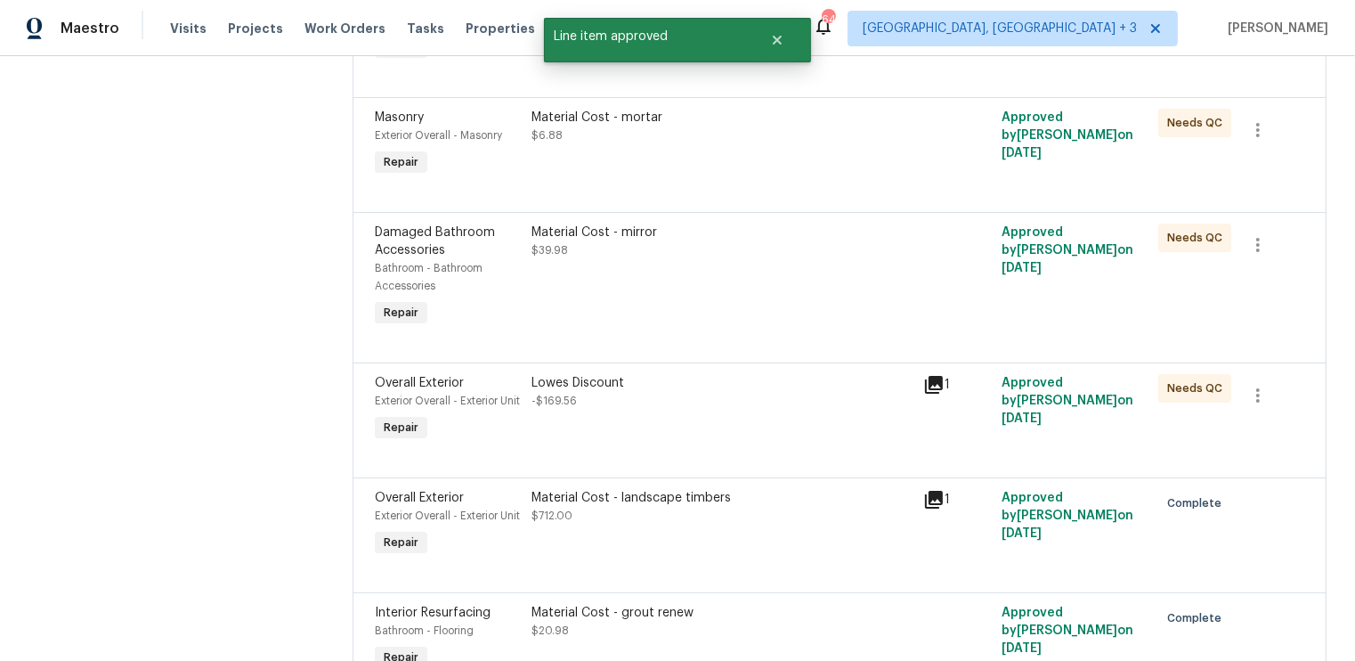
scroll to position [1307, 0]
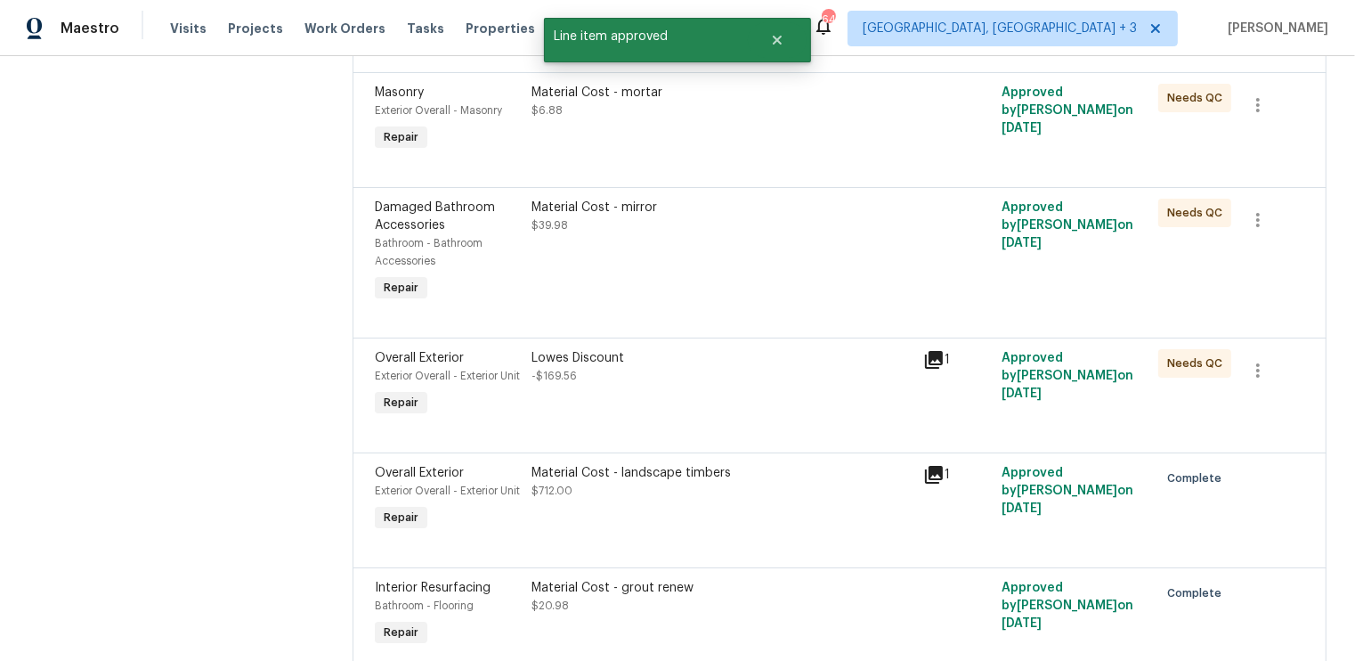
click at [790, 385] on div "Lowes Discount -$169.56" at bounding box center [722, 367] width 381 height 36
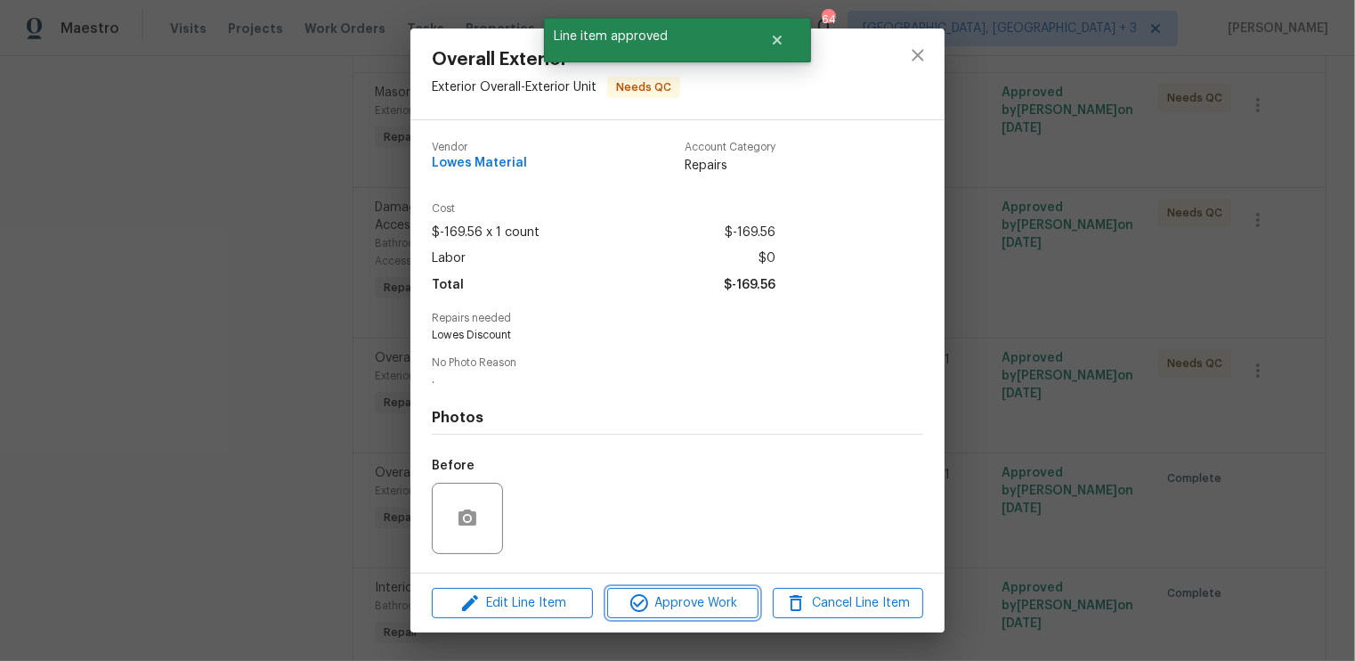
click at [662, 605] on span "Approve Work" at bounding box center [683, 603] width 140 height 22
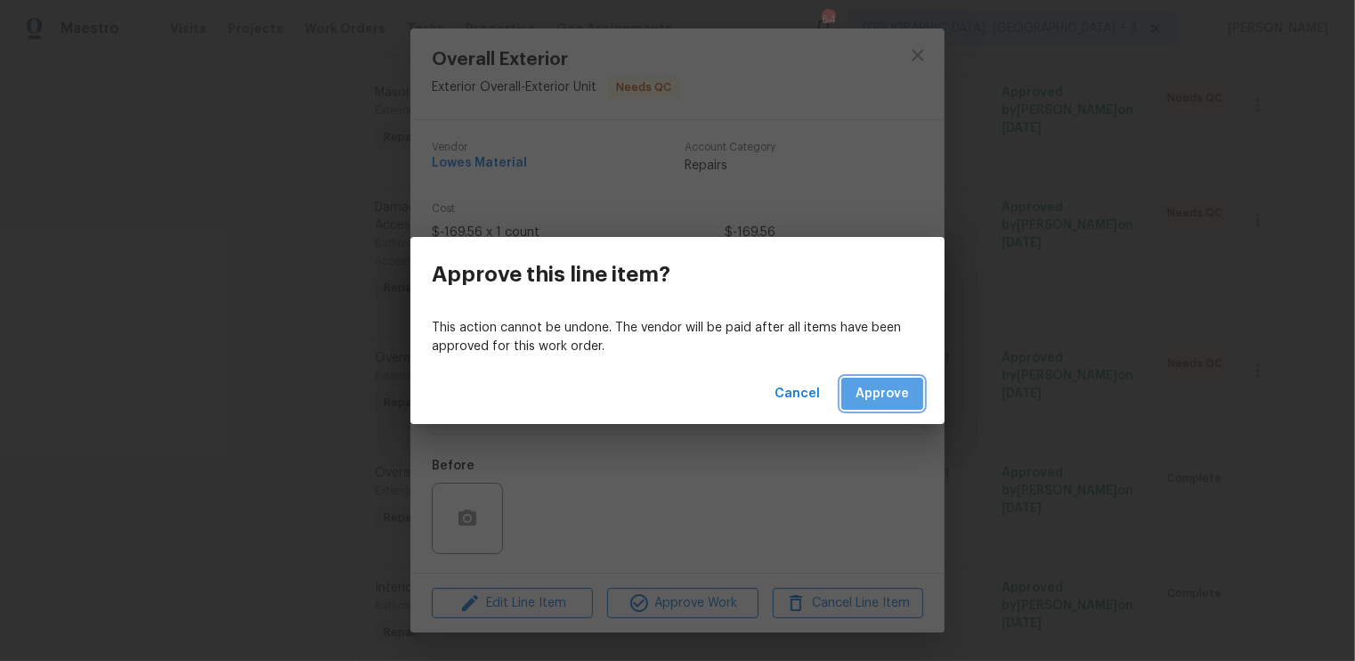
click at [883, 391] on span "Approve" at bounding box center [882, 394] width 53 height 22
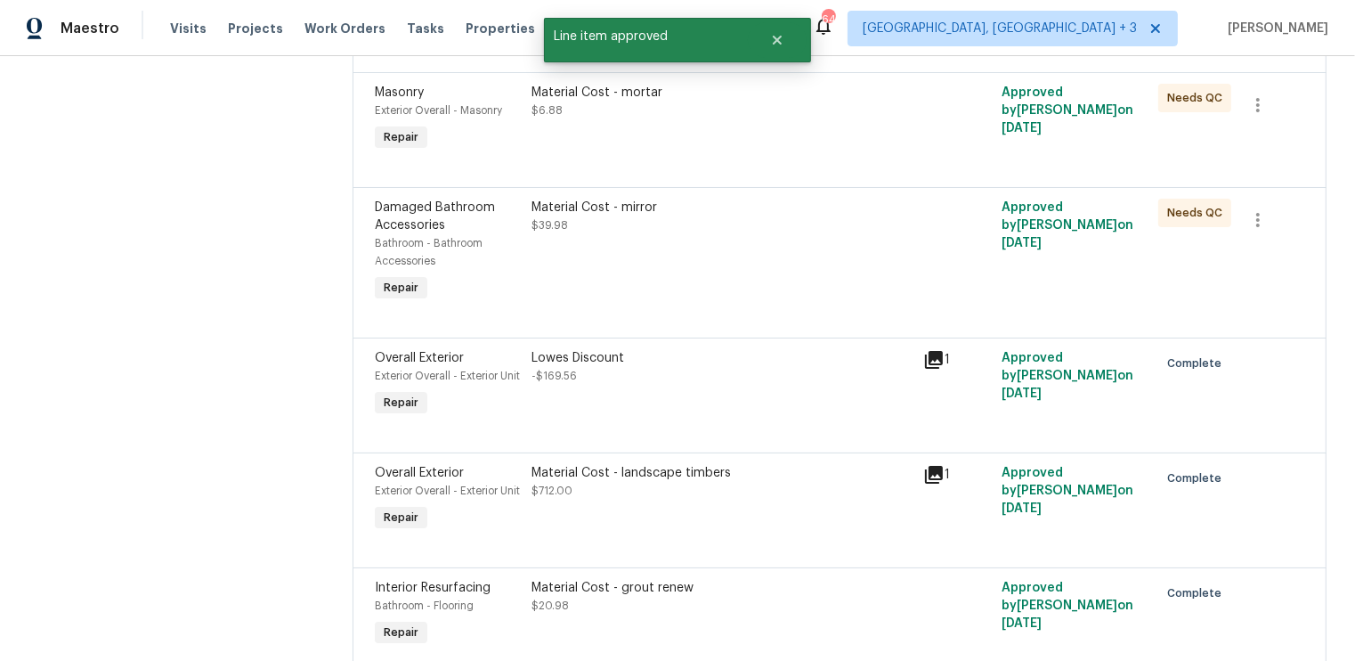
click at [842, 261] on div "Material Cost - mirror $39.98" at bounding box center [722, 252] width 392 height 118
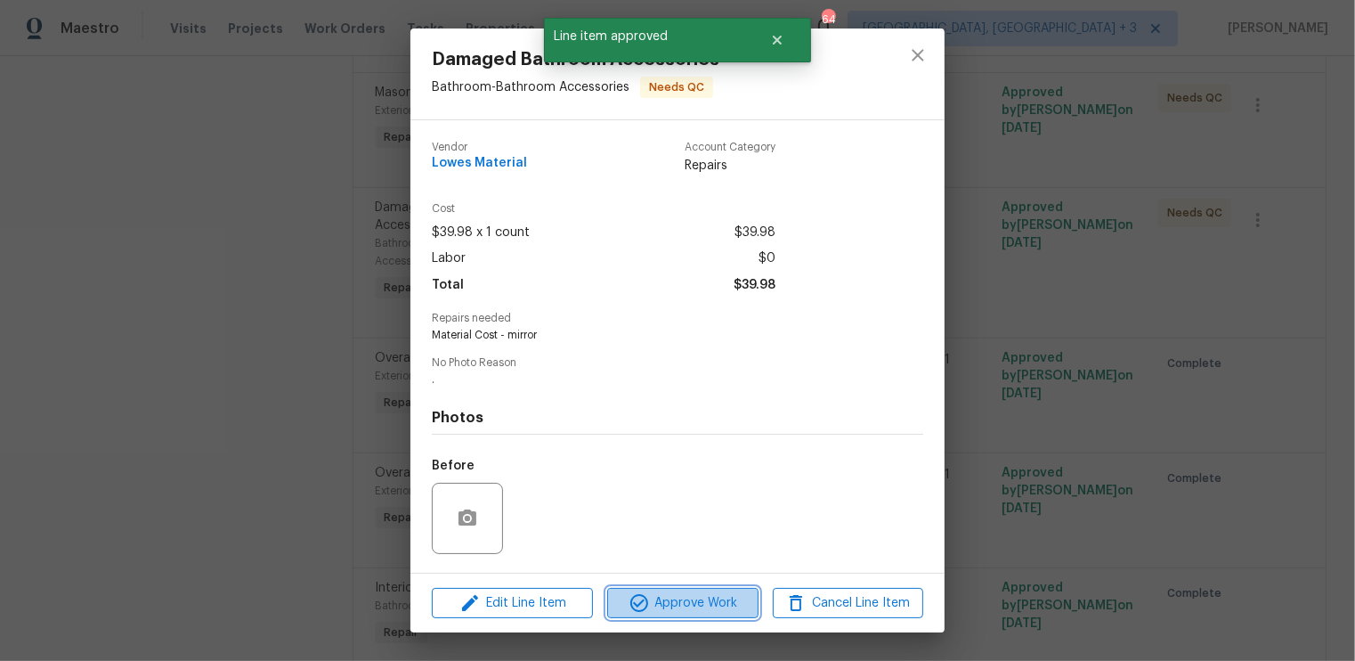
click at [659, 605] on span "Approve Work" at bounding box center [683, 603] width 140 height 22
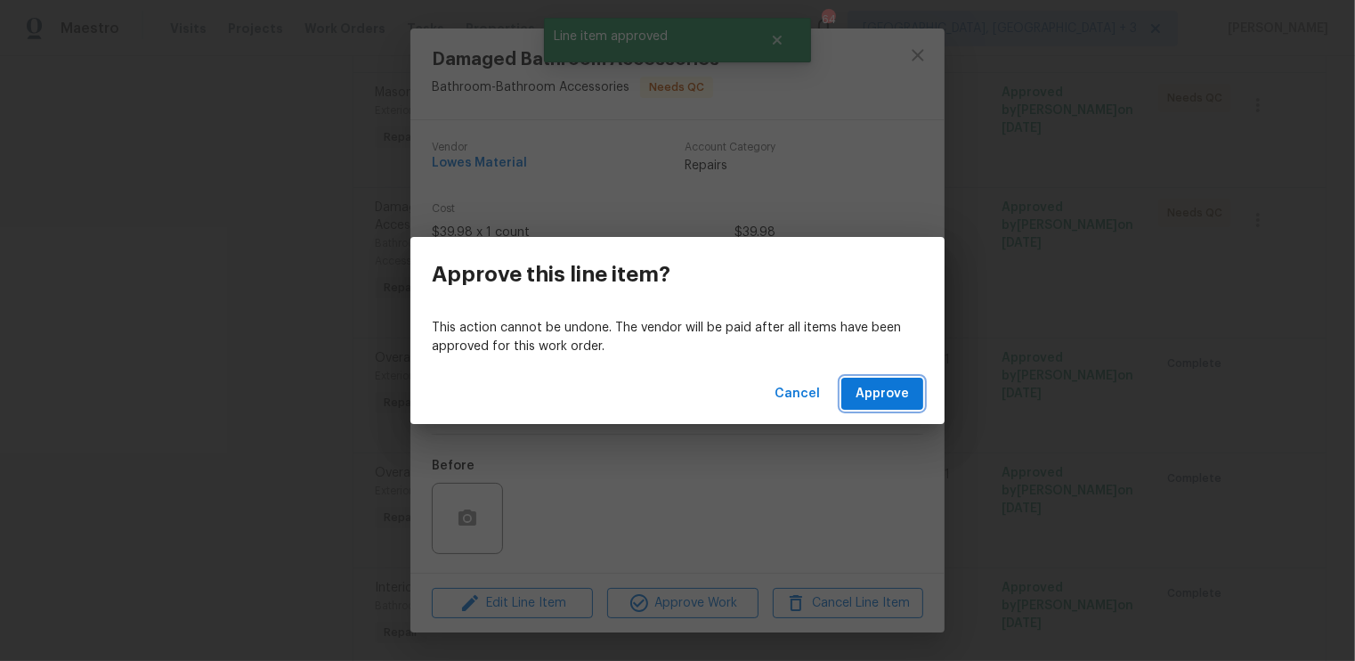
click at [894, 395] on span "Approve" at bounding box center [882, 394] width 53 height 22
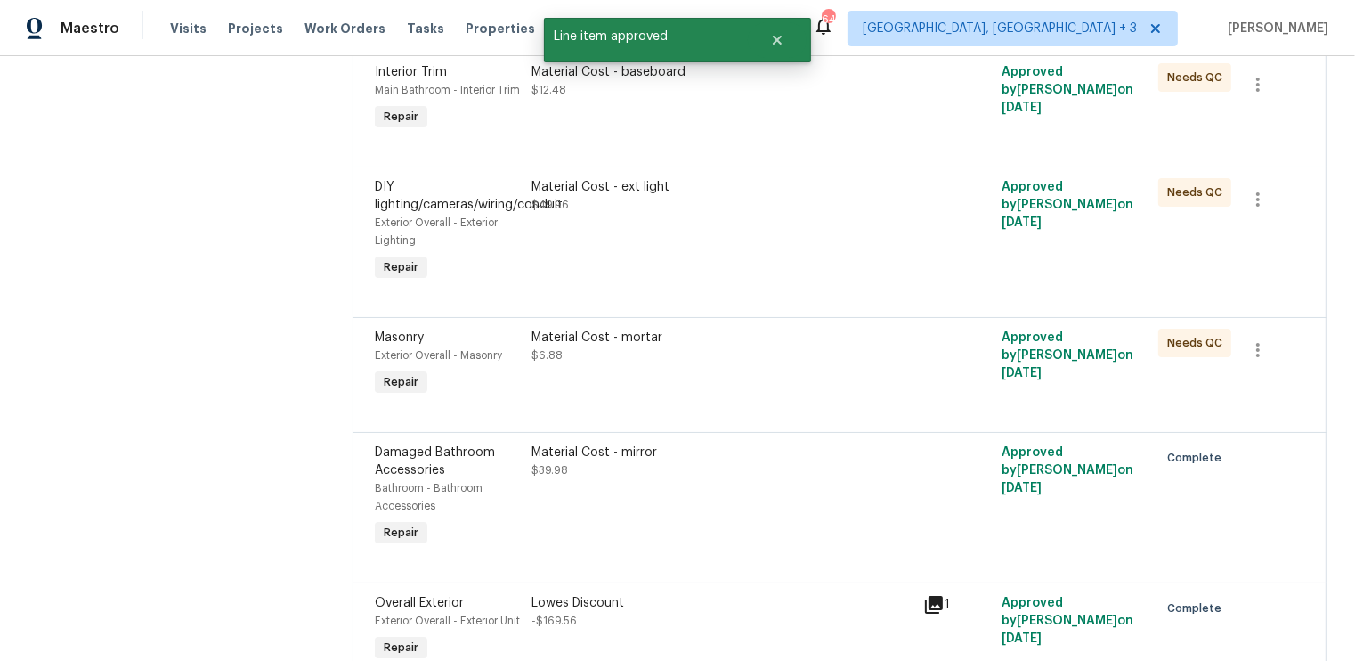
scroll to position [1069, 0]
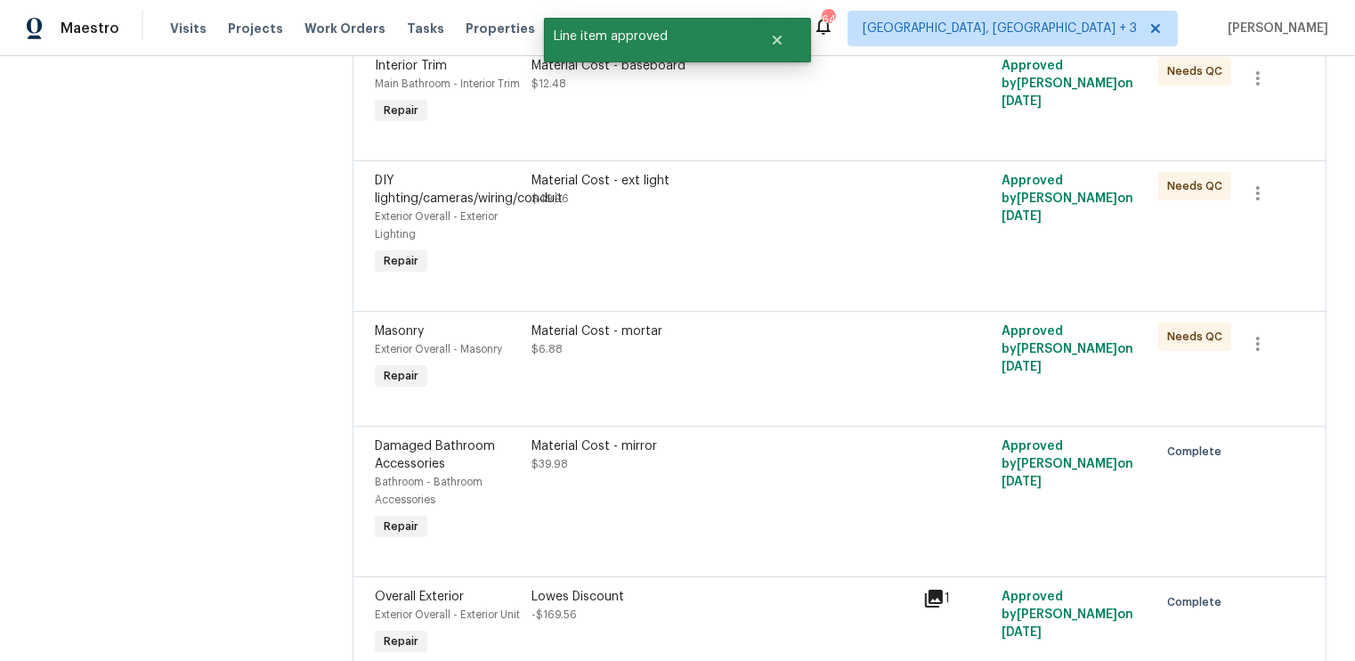
click at [724, 358] on div "Material Cost - mortar $6.88" at bounding box center [722, 340] width 381 height 36
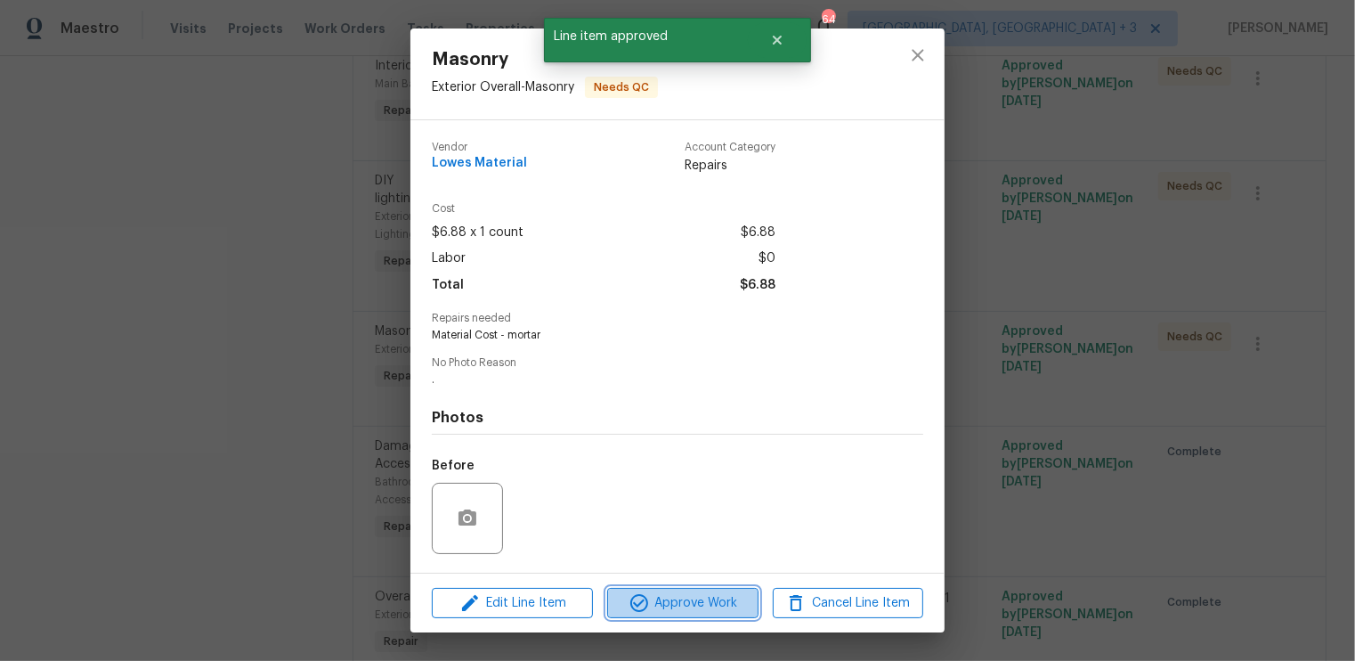
click at [690, 605] on span "Approve Work" at bounding box center [683, 603] width 140 height 22
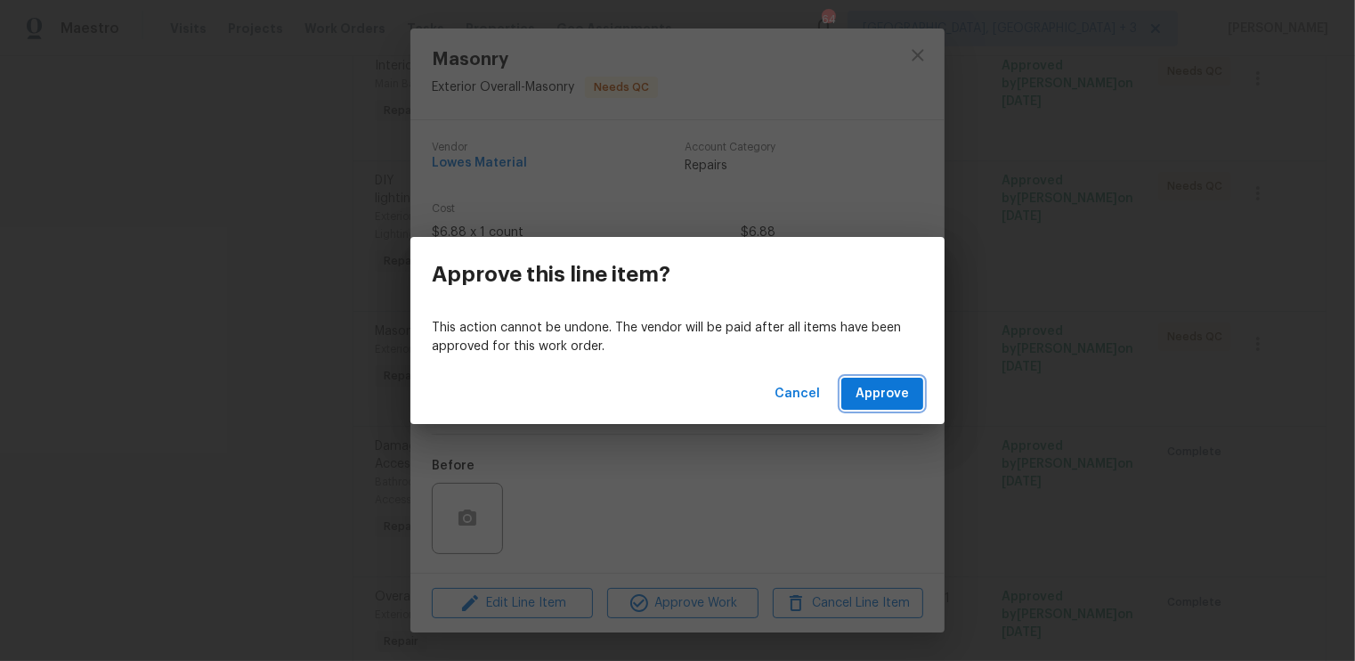
click at [888, 383] on span "Approve" at bounding box center [882, 394] width 53 height 22
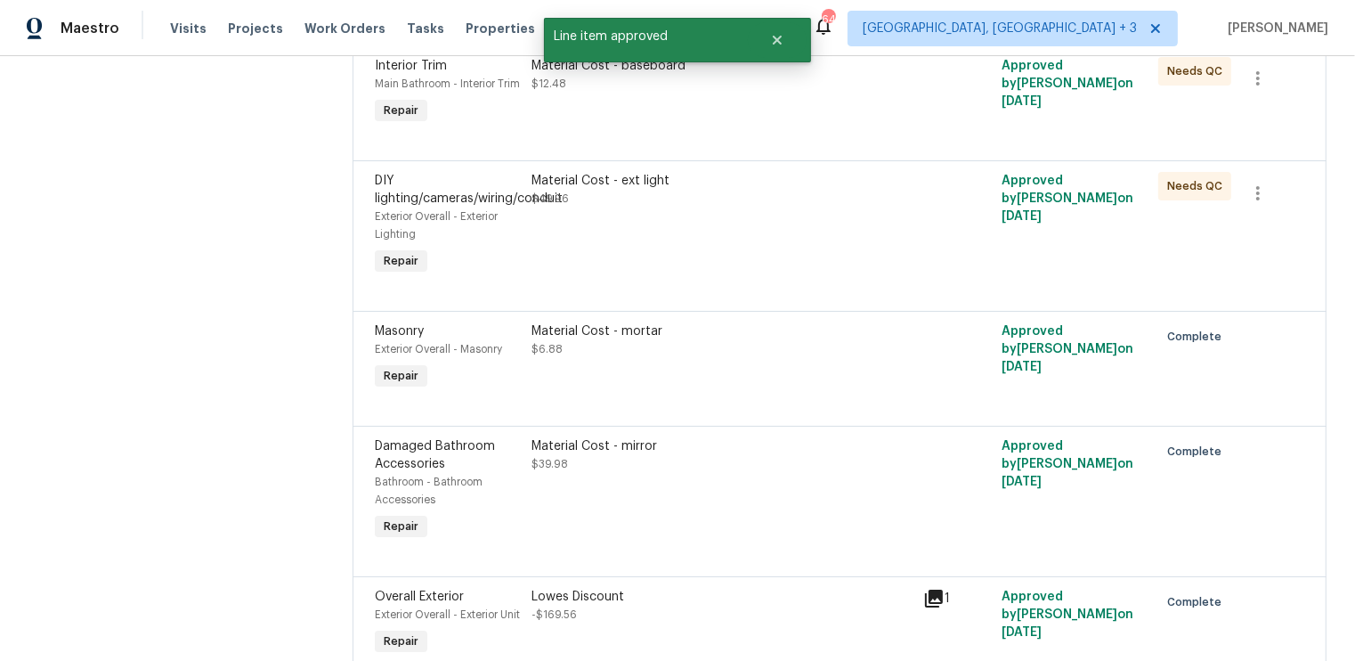
click at [926, 271] on div at bounding box center [957, 226] width 78 height 118
click at [803, 258] on div "Material Cost - ext light $49.96" at bounding box center [722, 226] width 392 height 118
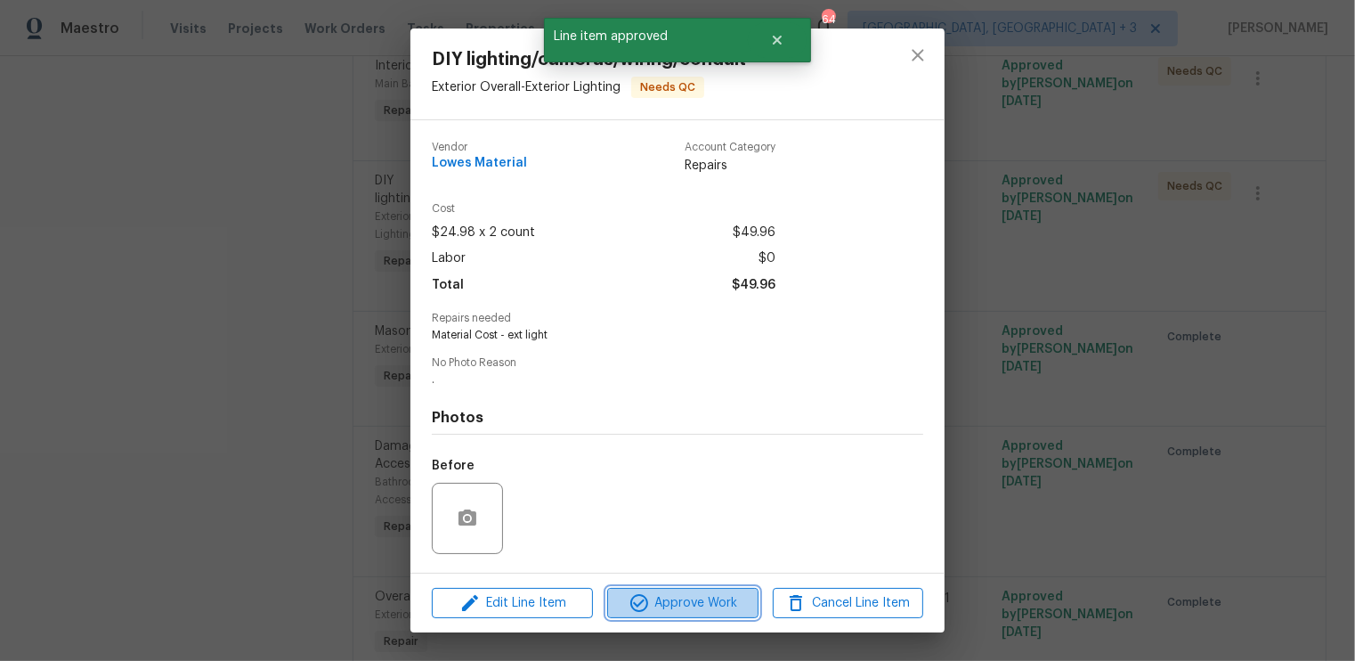
click at [678, 605] on span "Approve Work" at bounding box center [683, 603] width 140 height 22
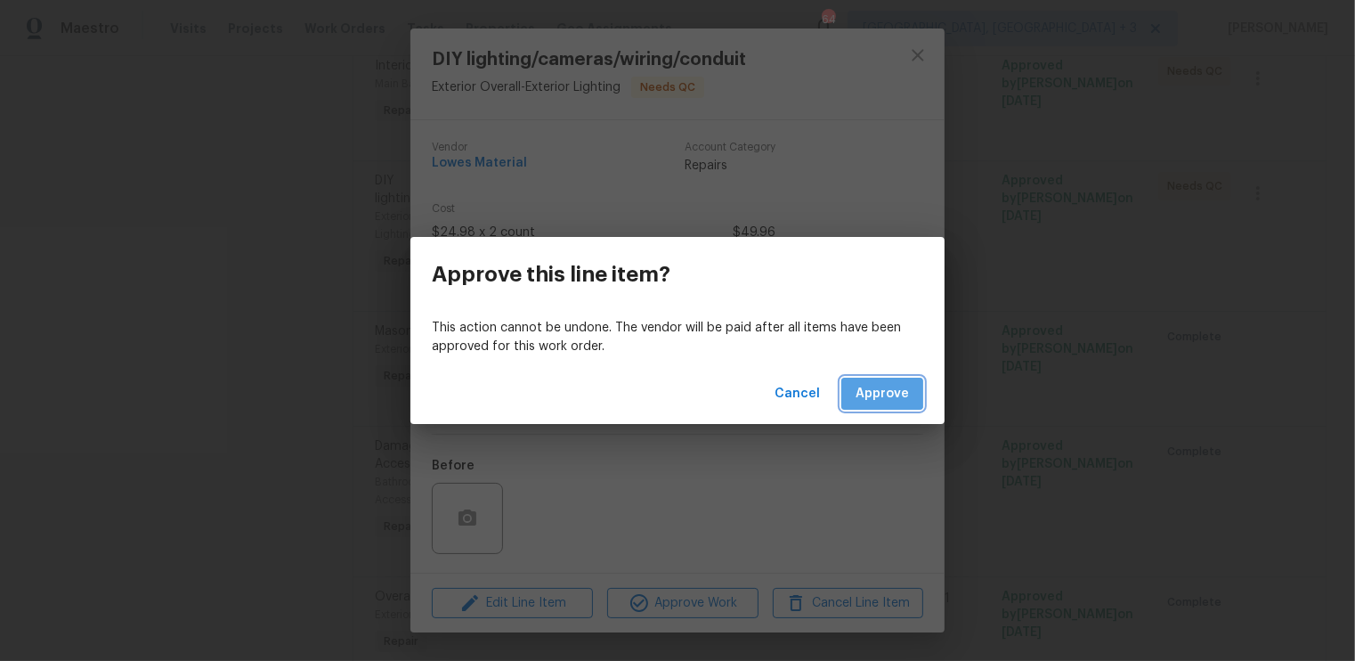
click at [872, 386] on span "Approve" at bounding box center [882, 394] width 53 height 22
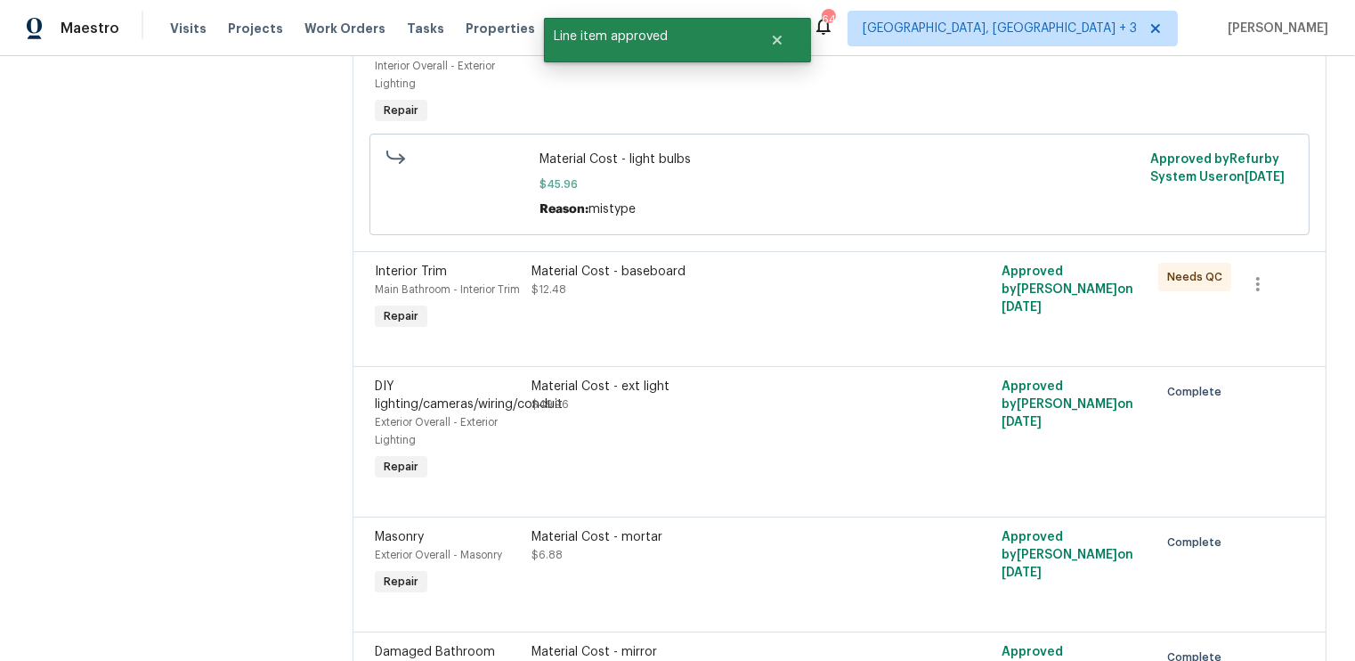
scroll to position [861, 0]
click at [759, 309] on div "Material Cost - baseboard $12.48" at bounding box center [722, 300] width 392 height 82
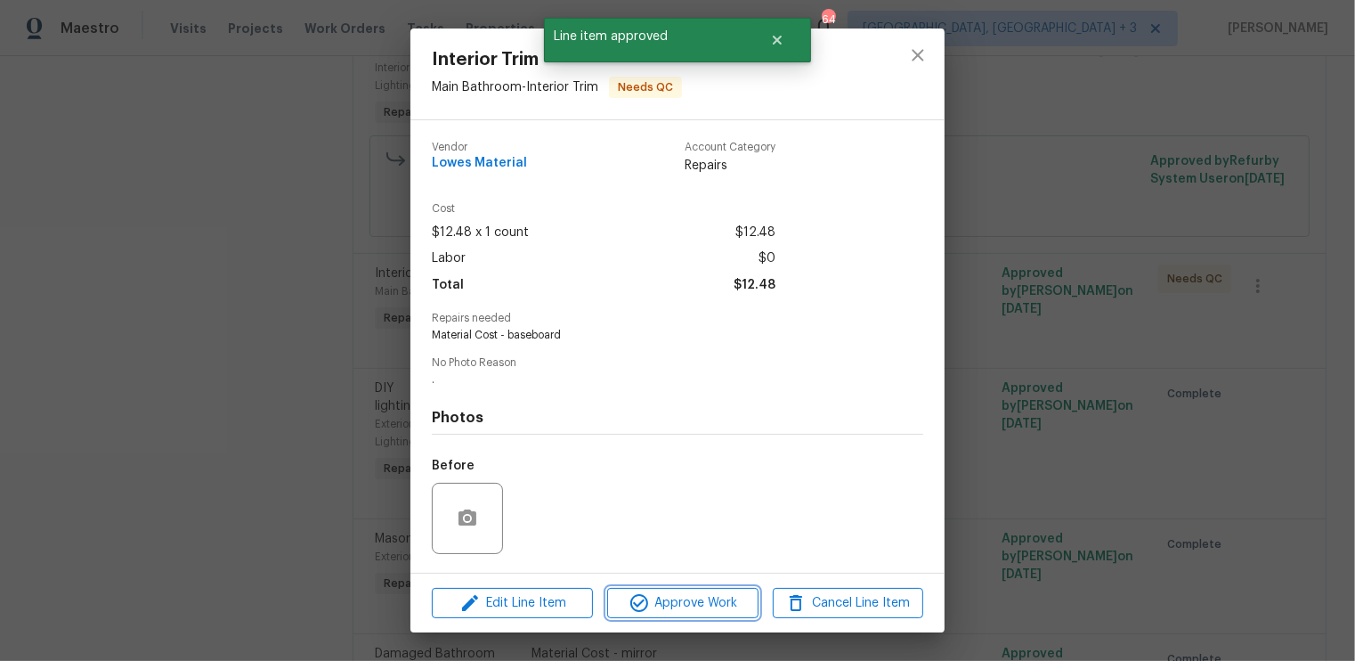
click at [715, 597] on span "Approve Work" at bounding box center [683, 603] width 140 height 22
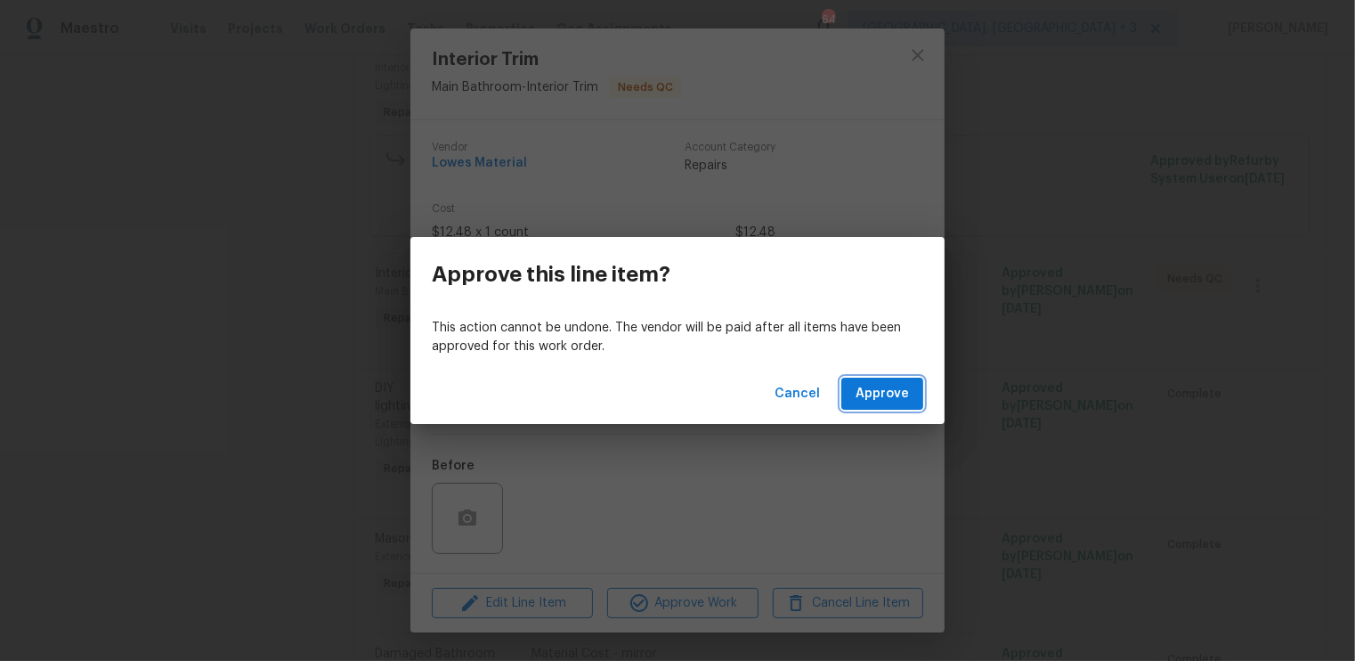
click at [895, 396] on span "Approve" at bounding box center [882, 394] width 53 height 22
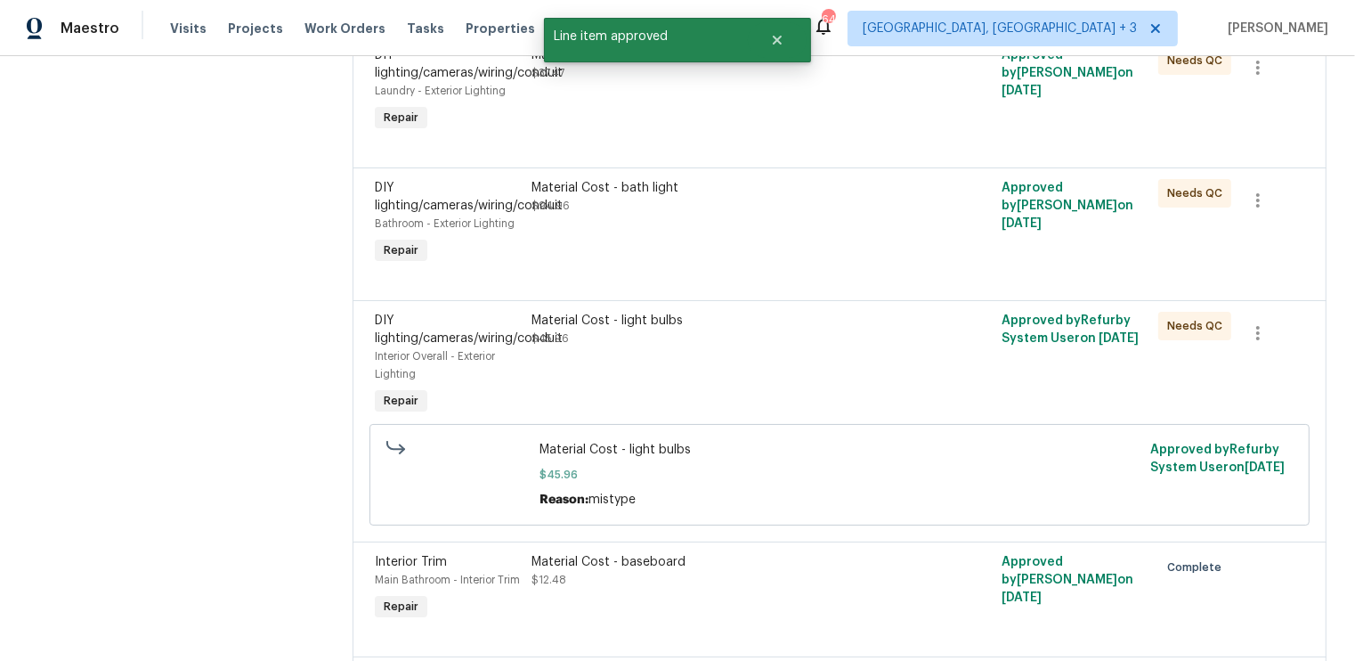
scroll to position [495, 0]
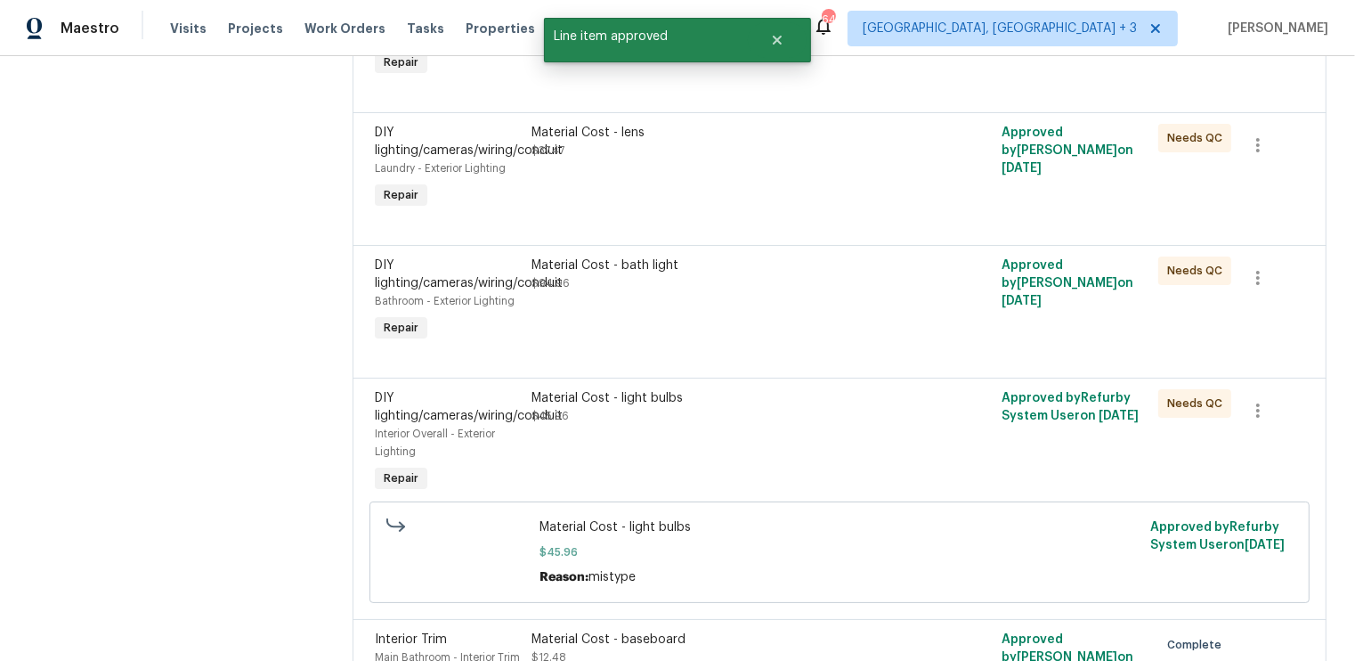
click at [878, 428] on div "Material Cost - light bulbs $45.96" at bounding box center [722, 443] width 392 height 118
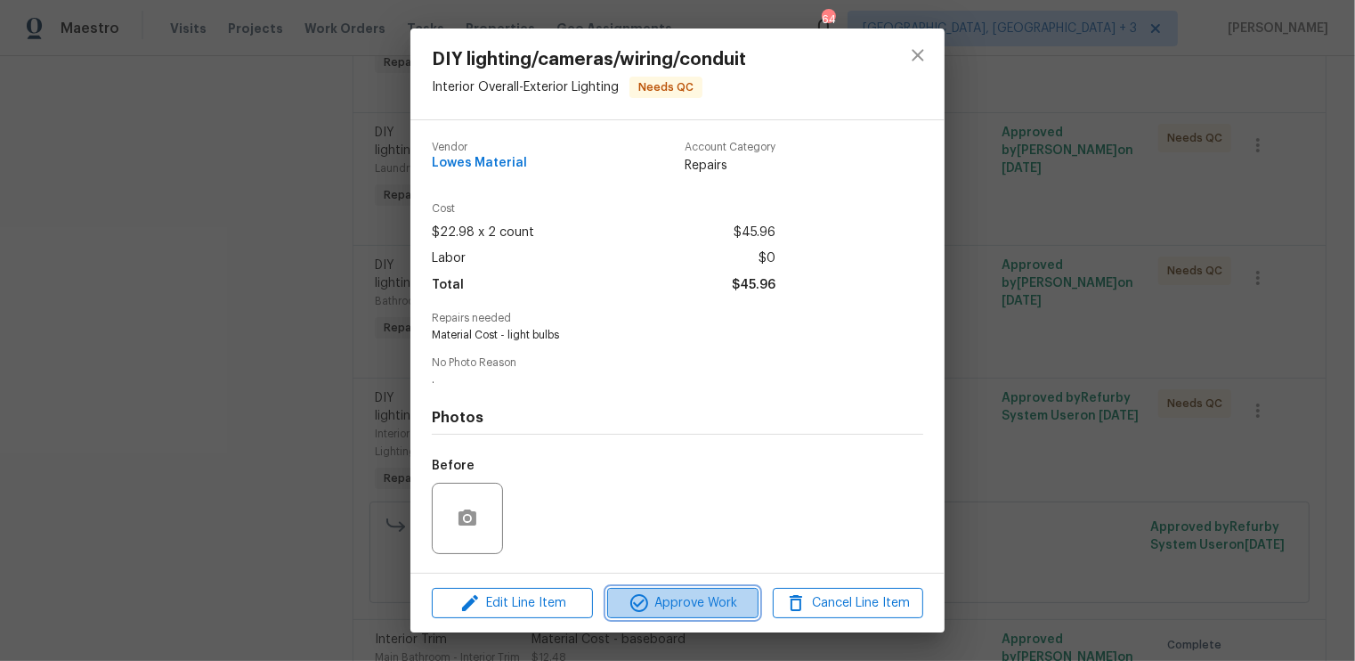
click at [682, 593] on span "Approve Work" at bounding box center [683, 603] width 140 height 22
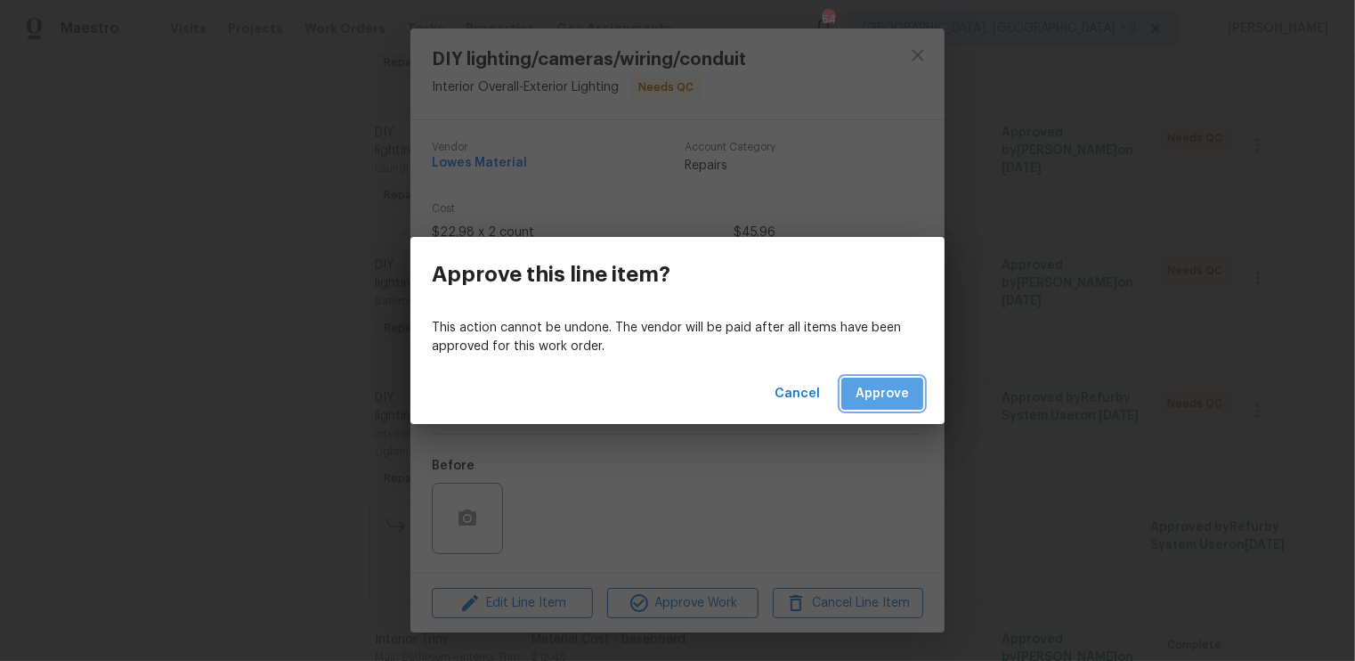
click at [904, 392] on span "Approve" at bounding box center [882, 394] width 53 height 22
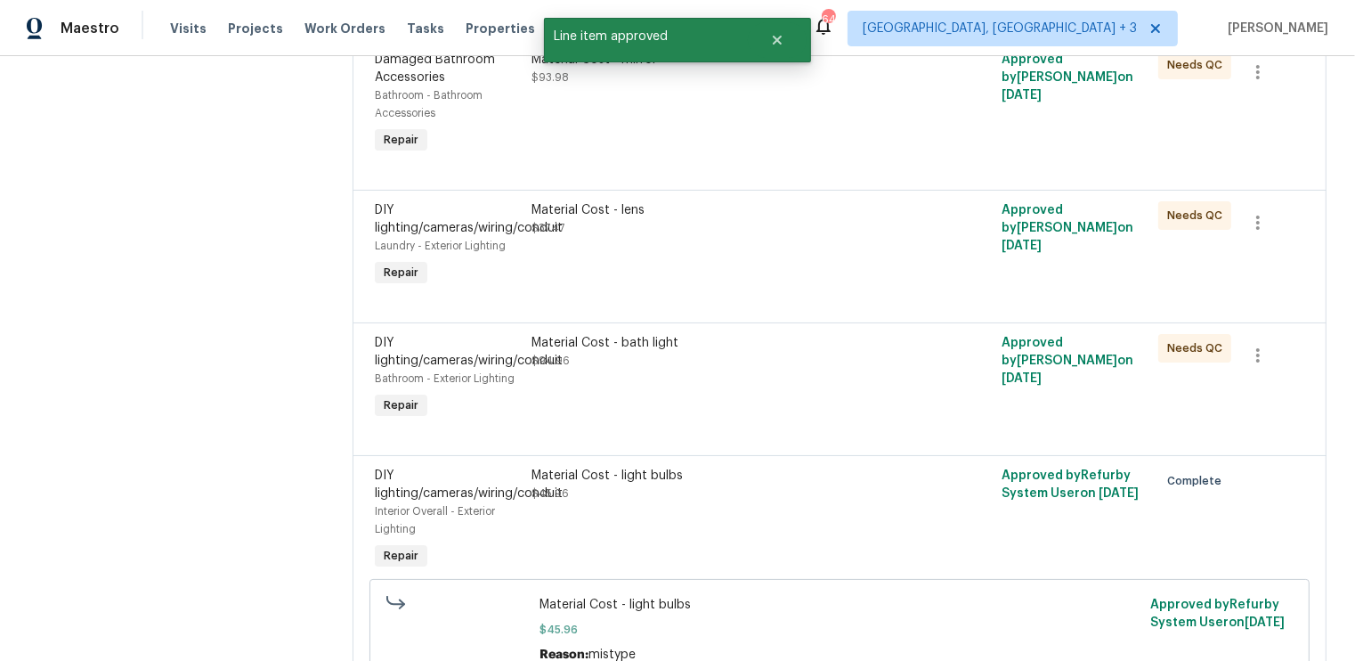
scroll to position [412, 0]
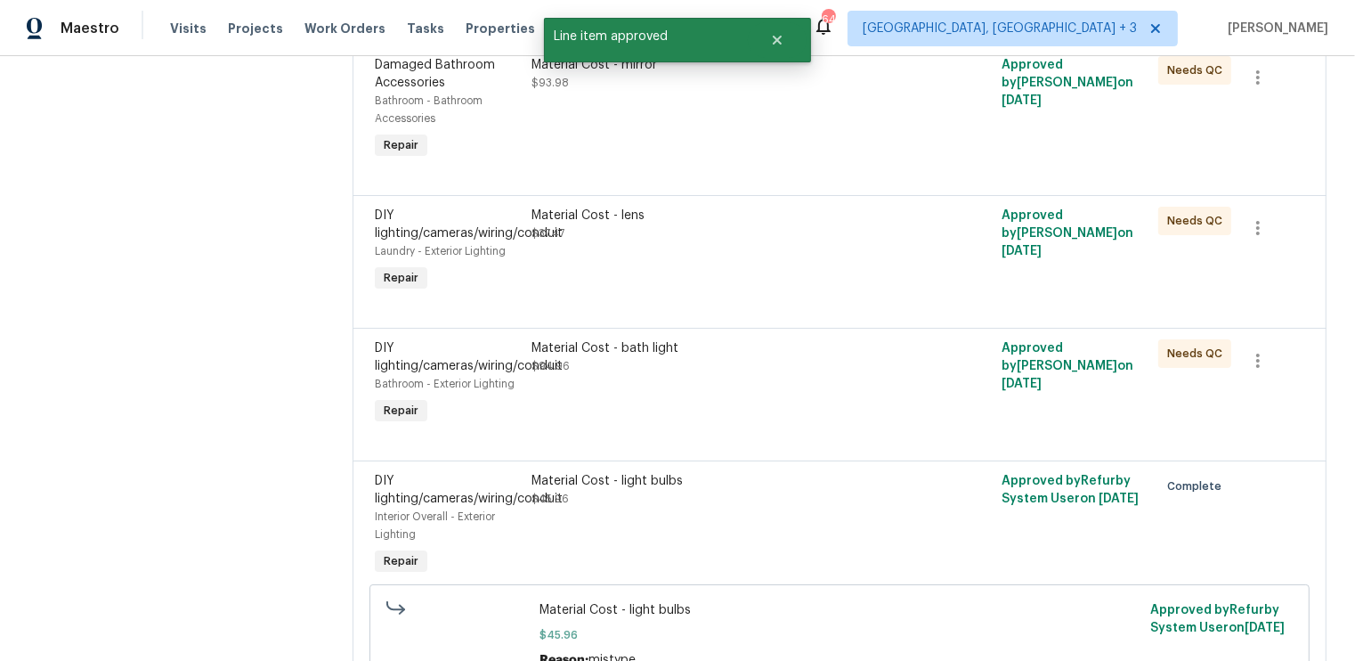
click at [674, 385] on div "Material Cost - bath light $94.96" at bounding box center [722, 384] width 392 height 100
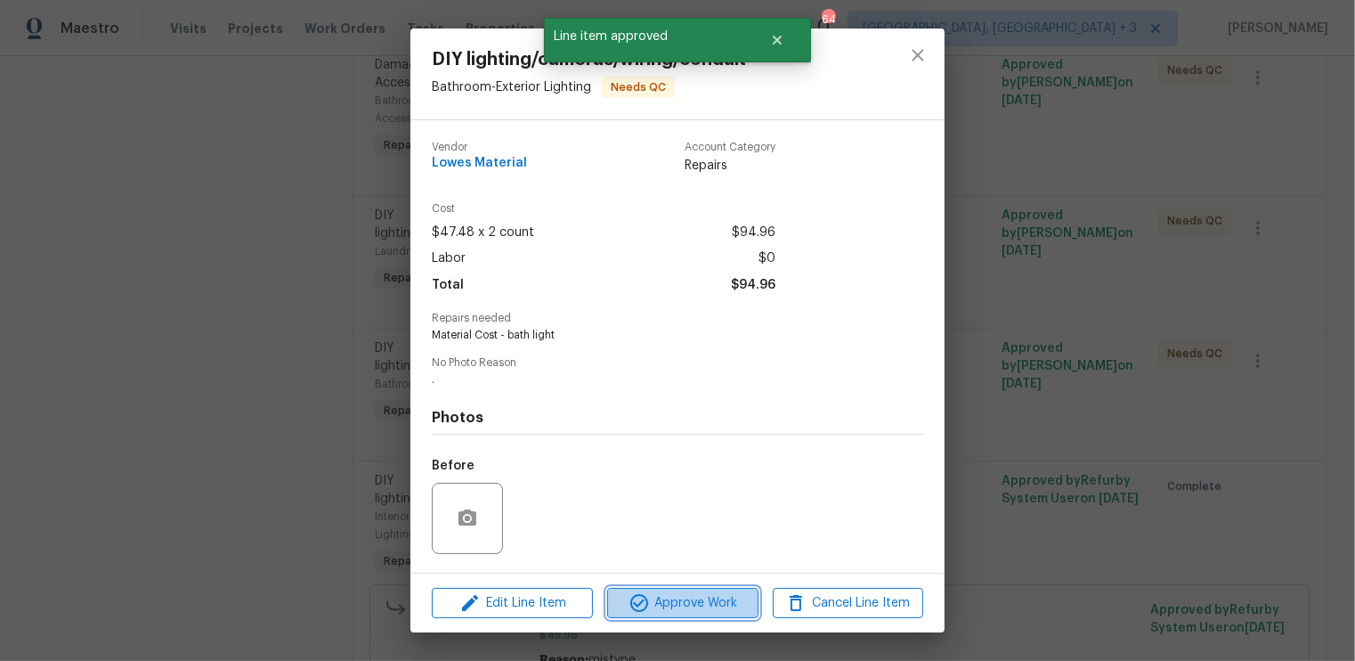
click at [665, 602] on span "Approve Work" at bounding box center [683, 603] width 140 height 22
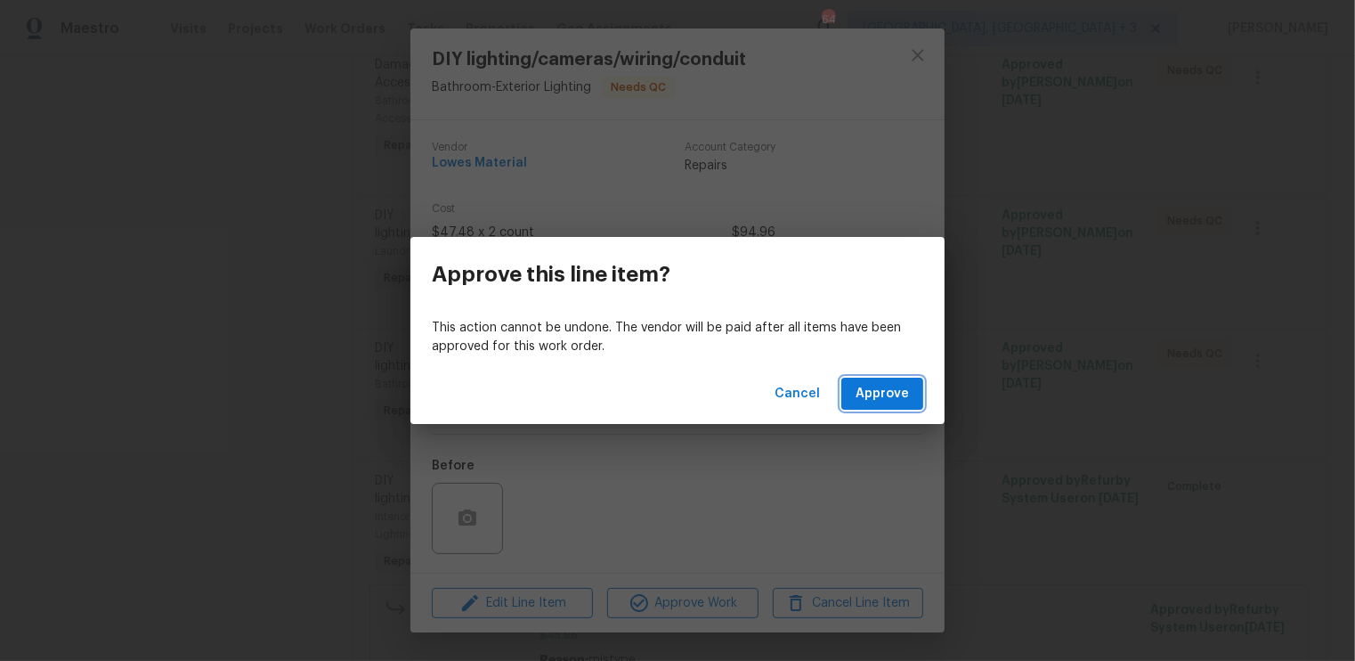
click at [880, 402] on span "Approve" at bounding box center [882, 394] width 53 height 22
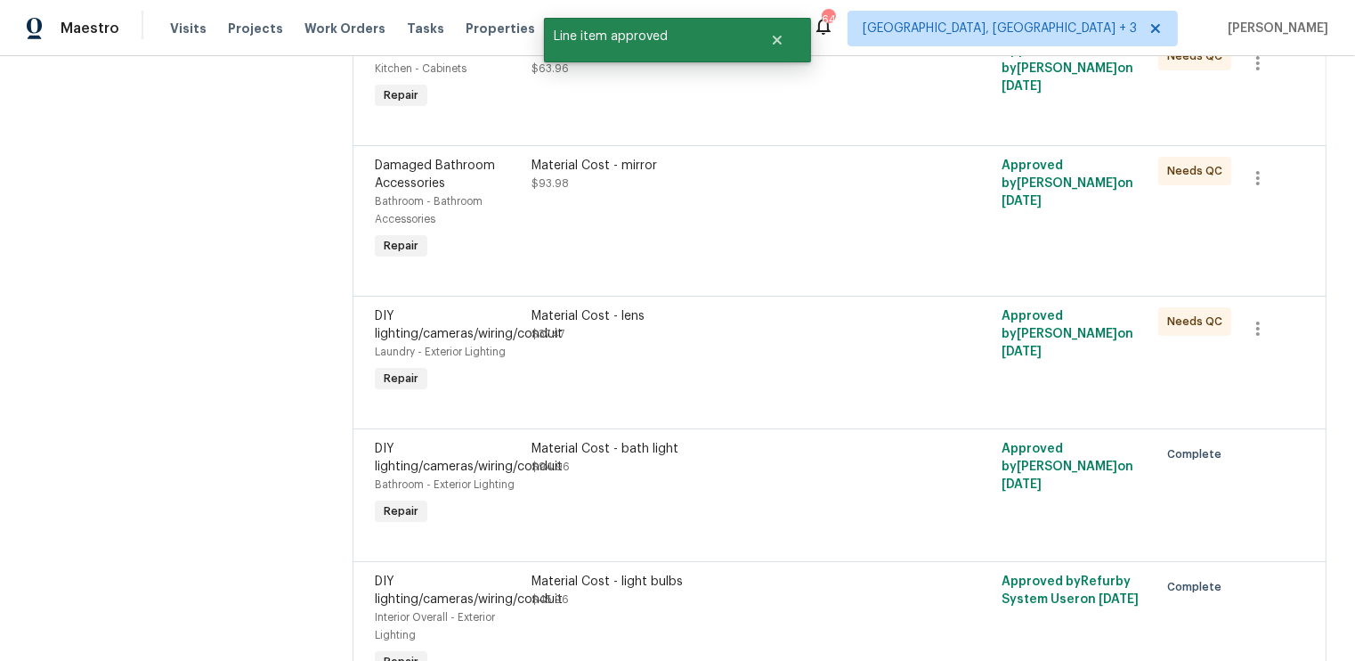
scroll to position [310, 0]
click at [874, 378] on div "Material Cost - lens $37.47" at bounding box center [722, 354] width 392 height 100
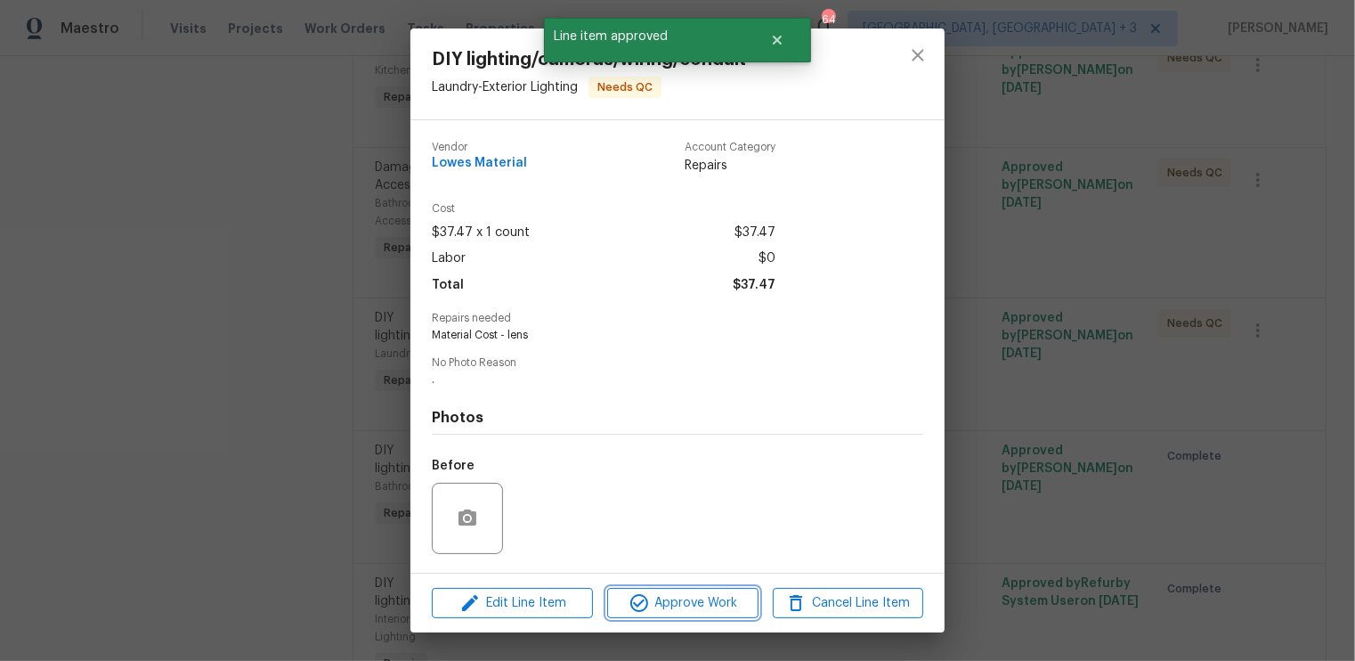
click at [680, 603] on span "Approve Work" at bounding box center [683, 603] width 140 height 22
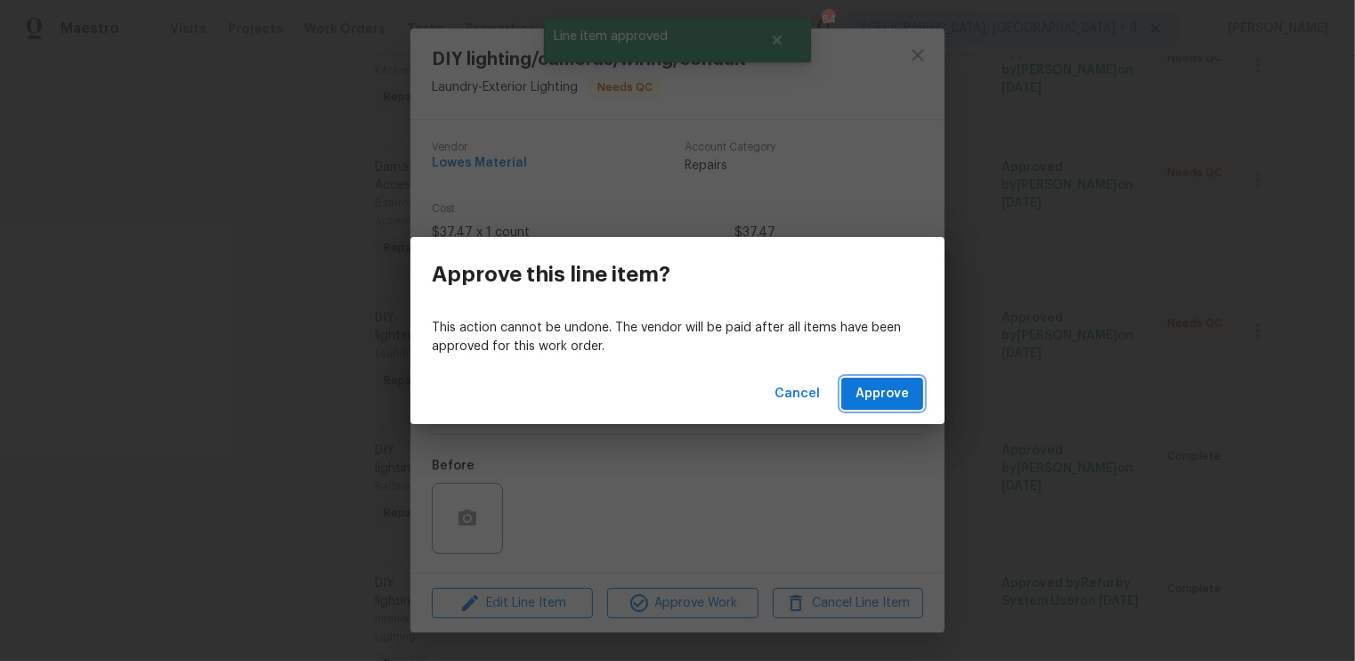
click at [887, 396] on span "Approve" at bounding box center [882, 394] width 53 height 22
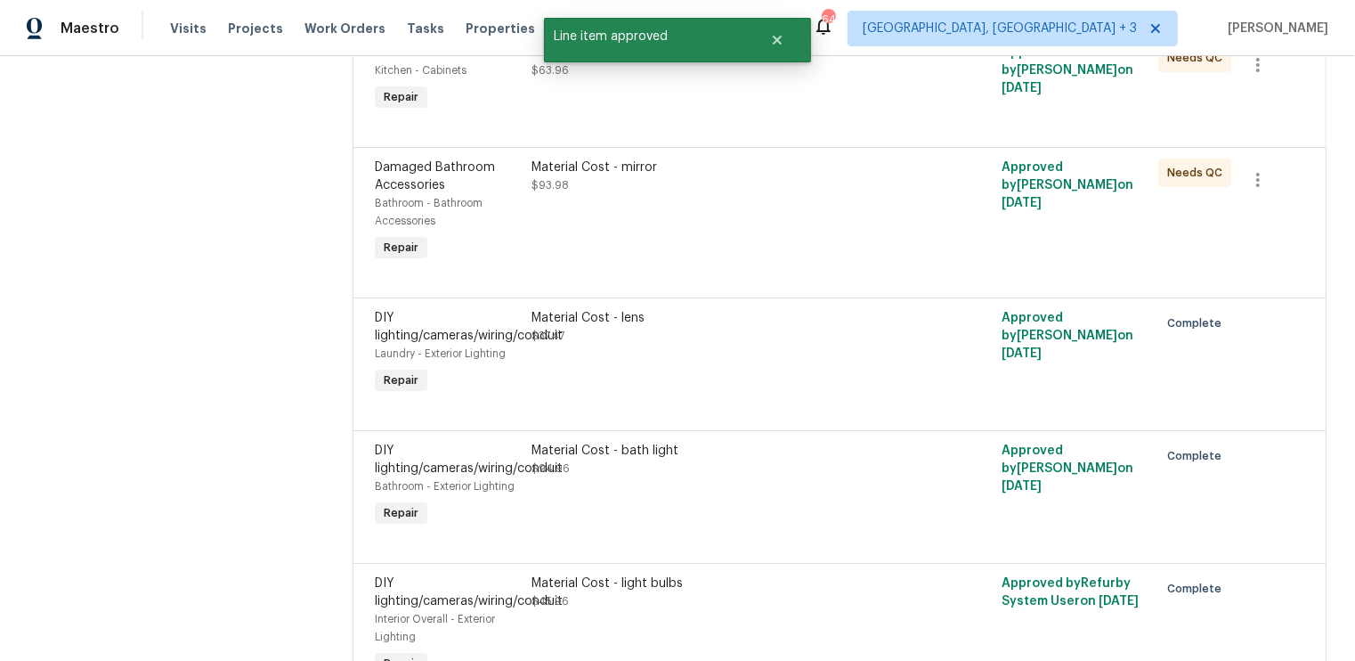
scroll to position [210, 0]
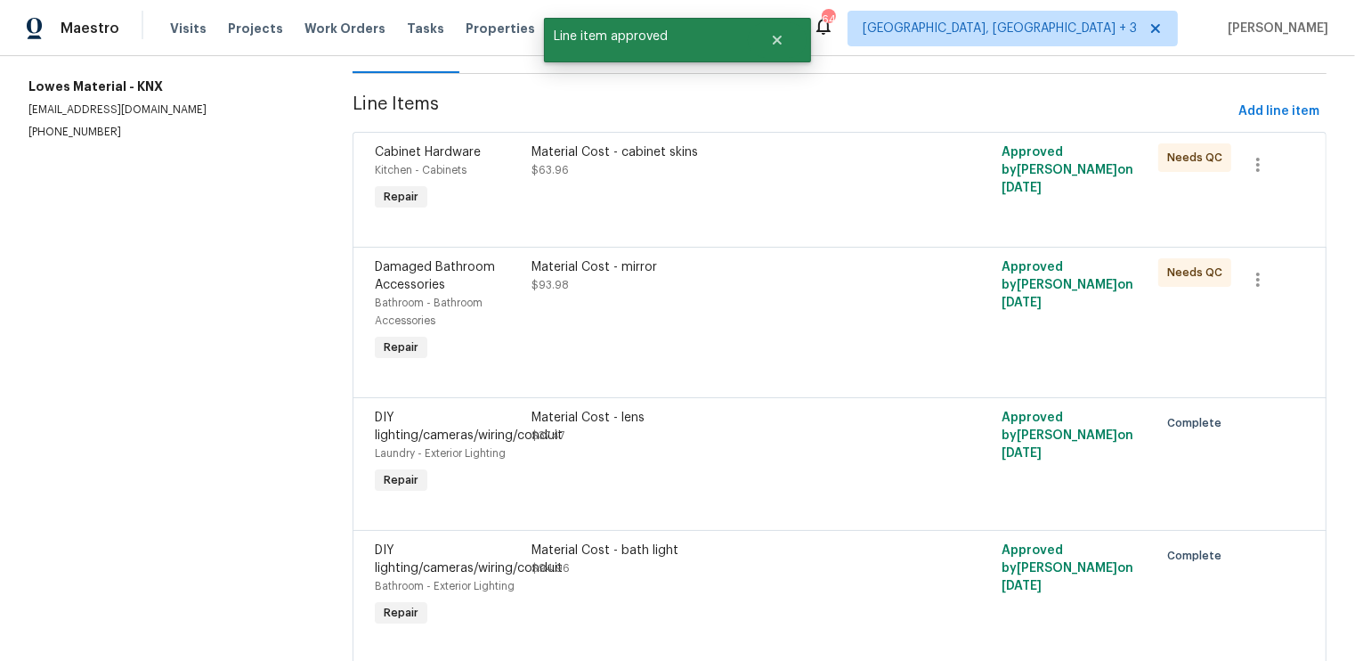
click at [864, 329] on div "Material Cost - mirror $93.98" at bounding box center [722, 312] width 392 height 118
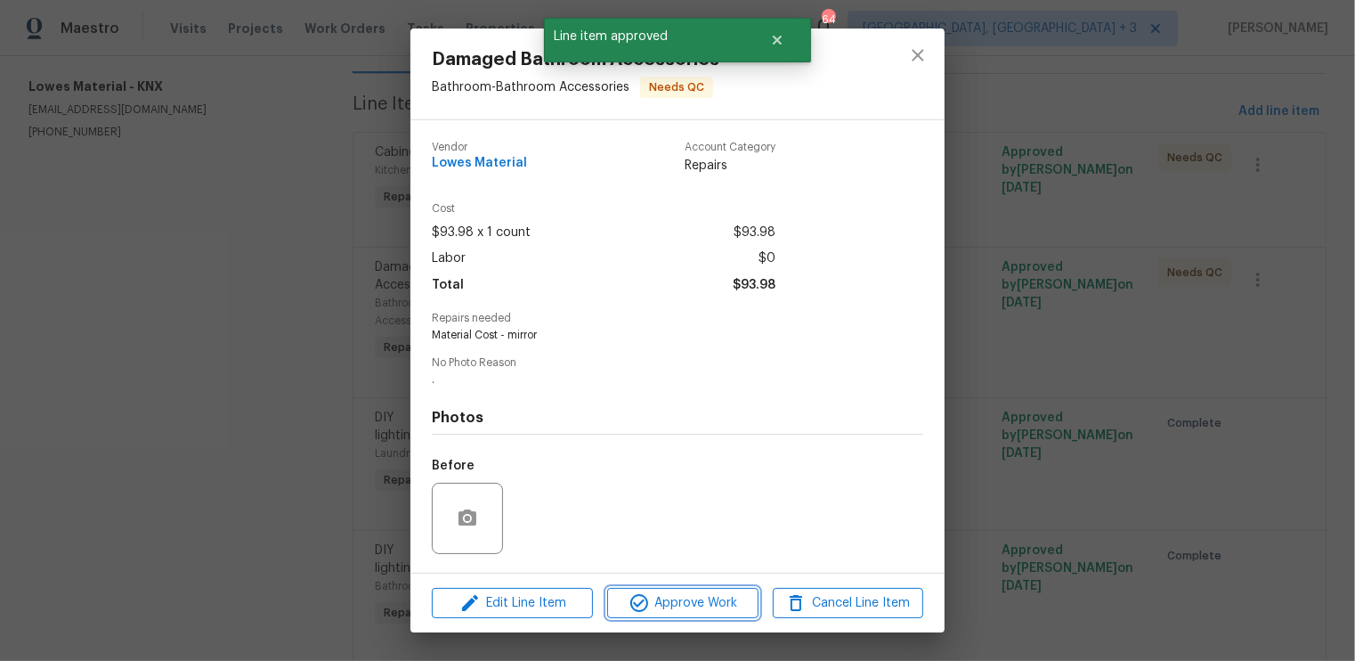
click at [663, 605] on span "Approve Work" at bounding box center [683, 603] width 140 height 22
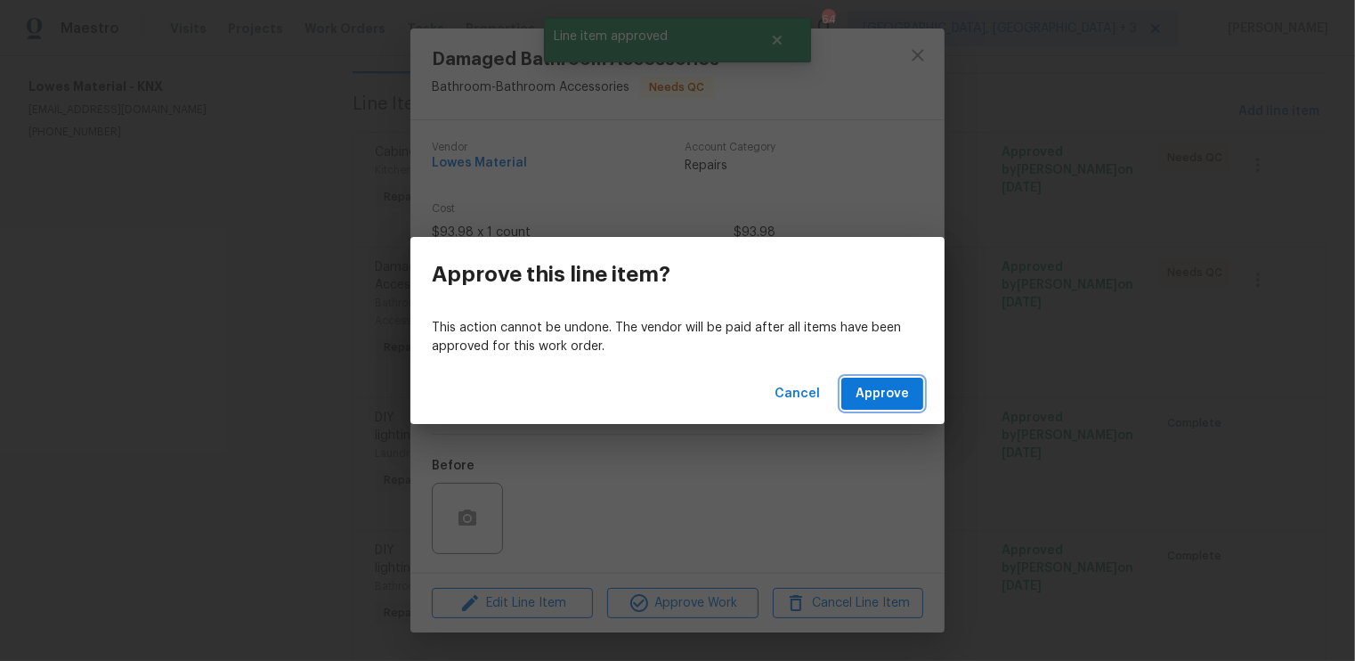
click at [875, 392] on span "Approve" at bounding box center [882, 394] width 53 height 22
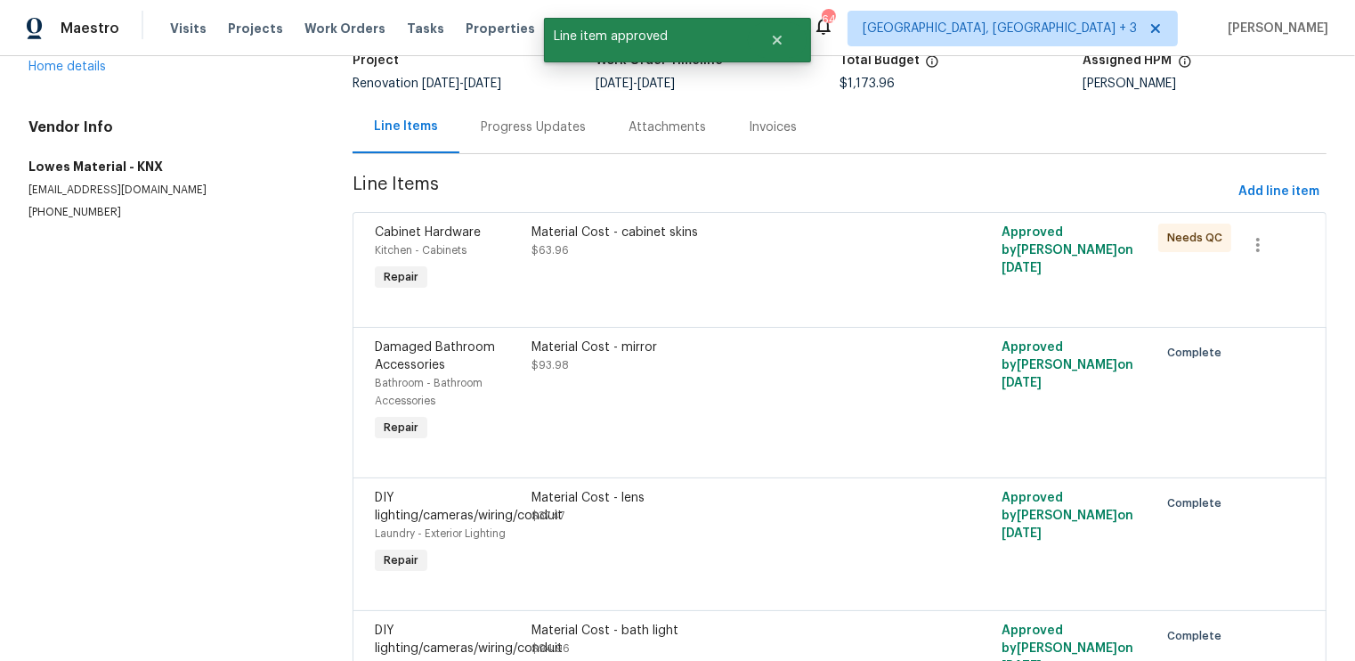
scroll to position [91, 0]
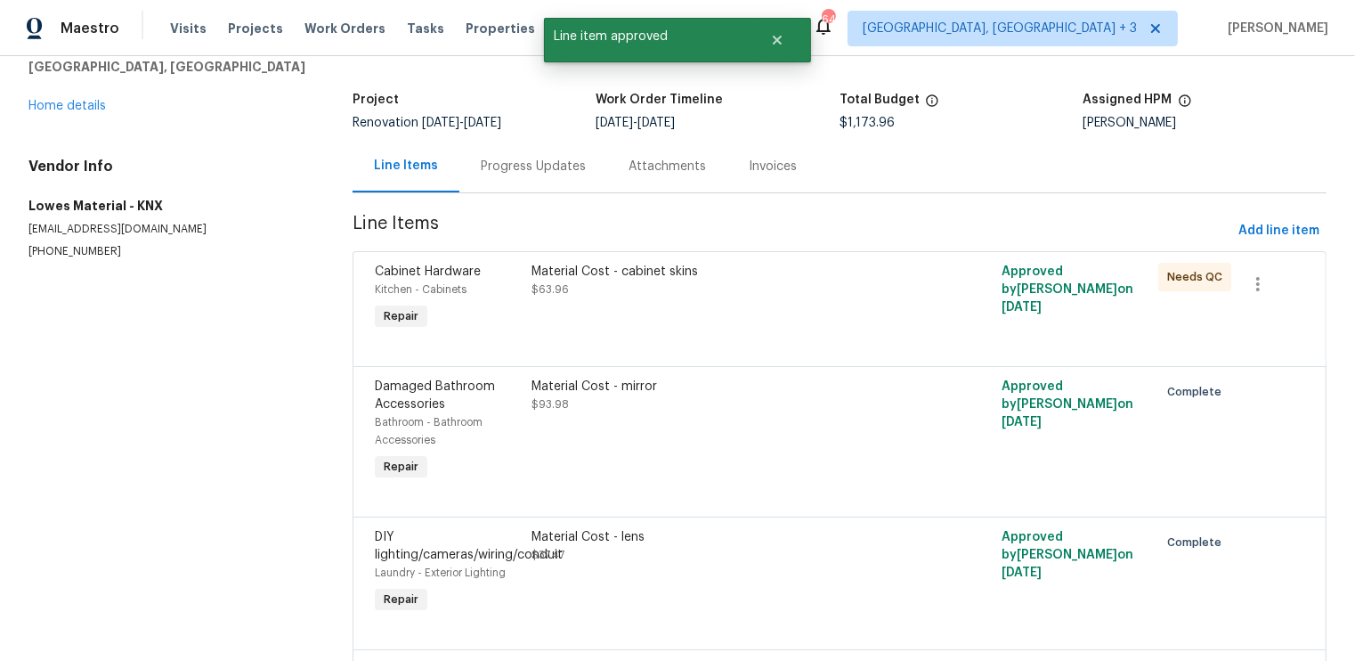
click at [903, 318] on div "Material Cost - cabinet skins $63.96" at bounding box center [722, 298] width 392 height 82
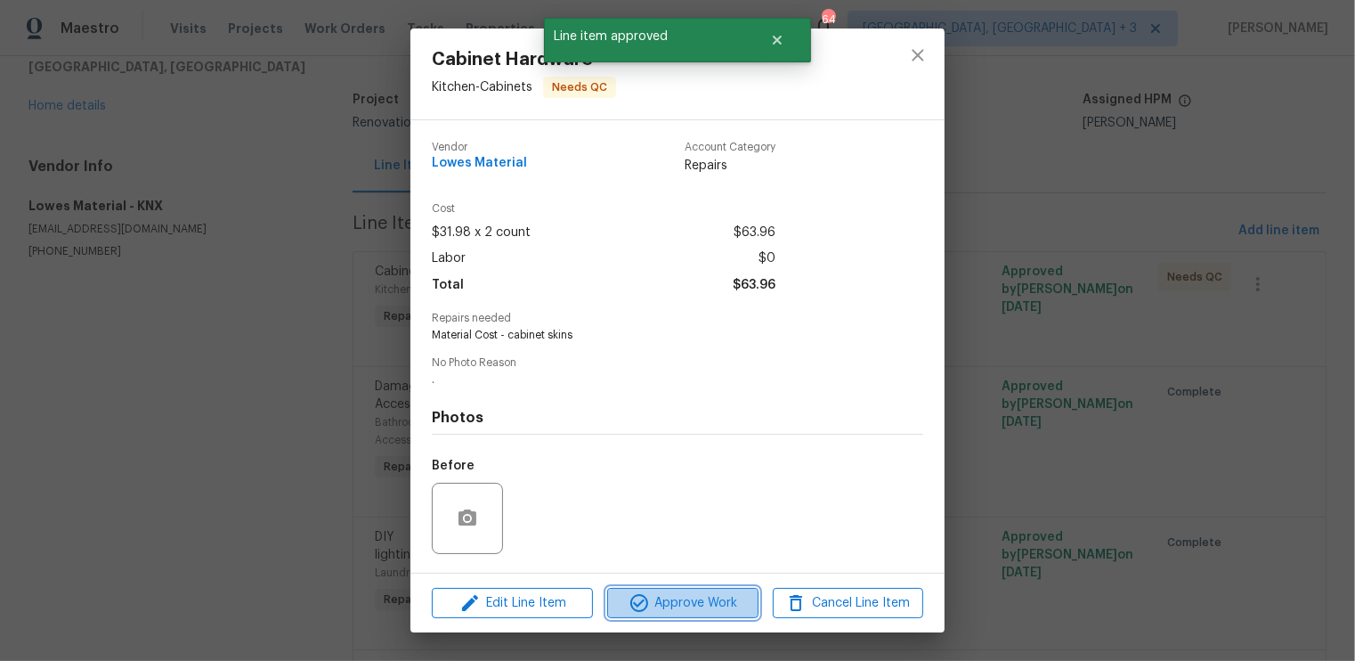
click at [698, 601] on span "Approve Work" at bounding box center [683, 603] width 140 height 22
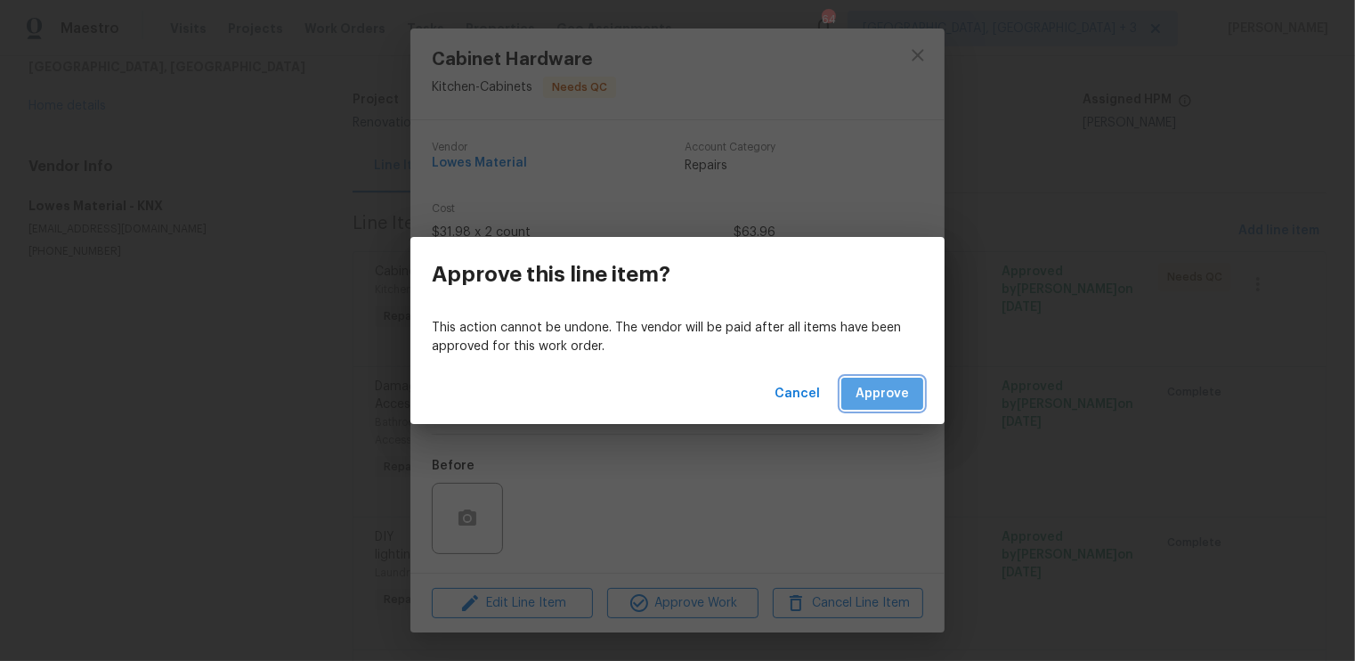
click at [914, 389] on button "Approve" at bounding box center [882, 394] width 82 height 33
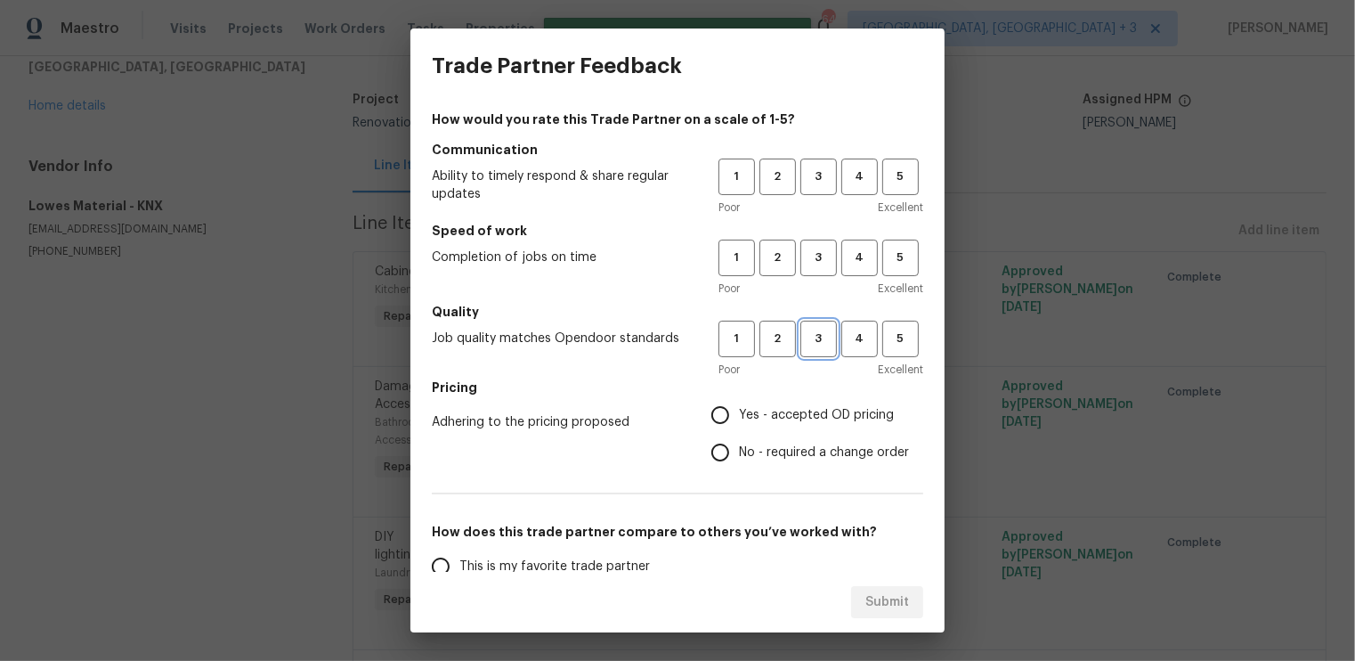
click at [828, 329] on span "3" at bounding box center [818, 339] width 33 height 20
click at [825, 253] on span "3" at bounding box center [818, 258] width 33 height 20
click at [821, 169] on span "3" at bounding box center [818, 177] width 33 height 20
click at [714, 407] on input "Yes - accepted OD pricing" at bounding box center [720, 414] width 37 height 37
radio input "true"
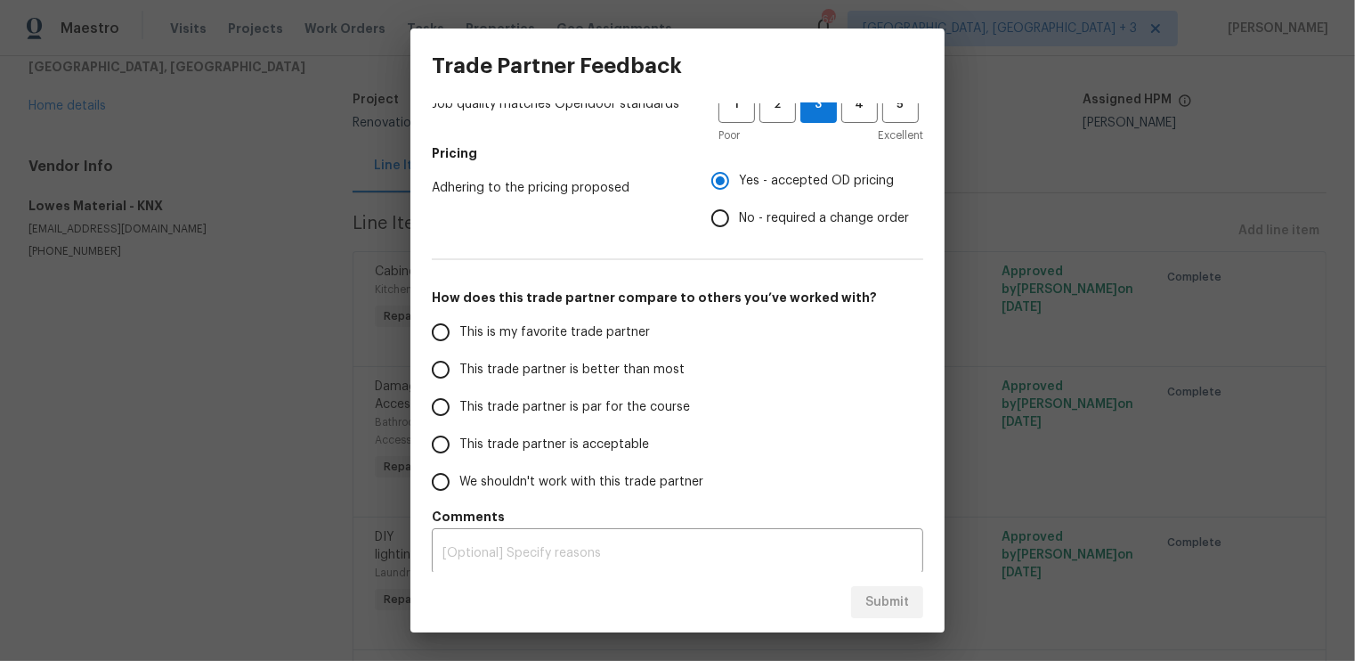
scroll to position [243, 0]
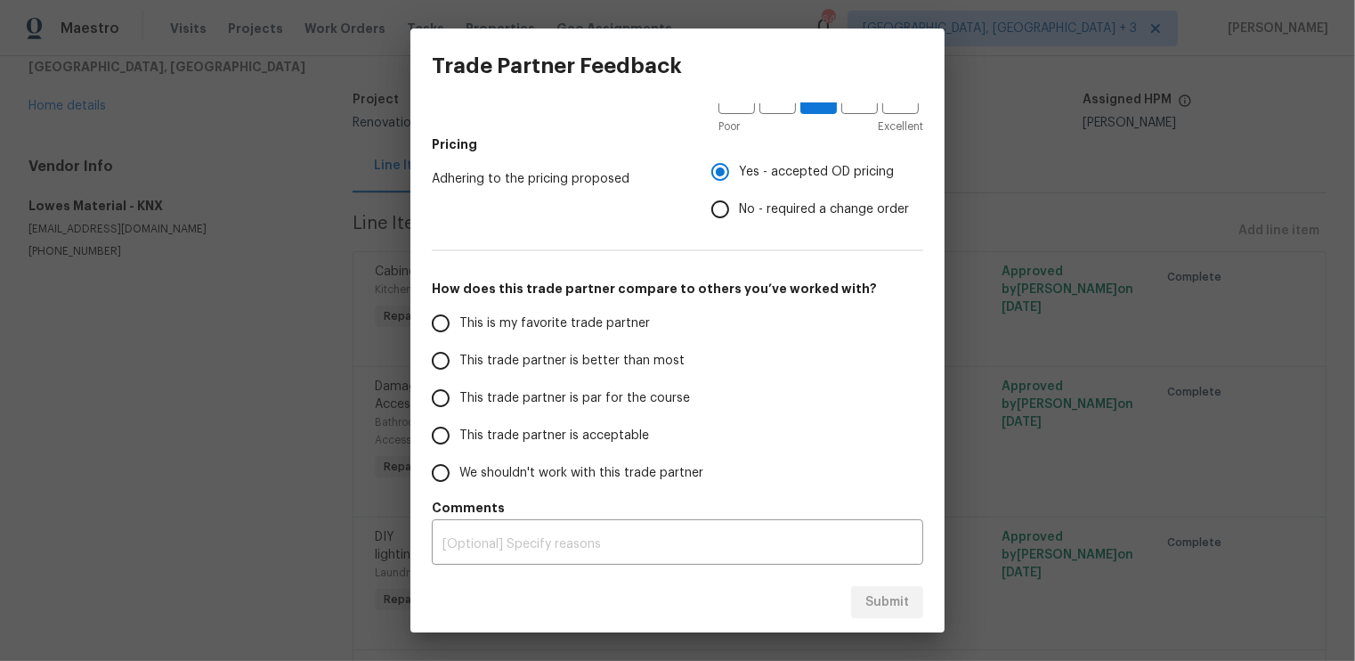
click at [448, 403] on input "This trade partner is par for the course" at bounding box center [440, 397] width 37 height 37
click at [874, 602] on span "Submit" at bounding box center [887, 602] width 44 height 22
radio input "true"
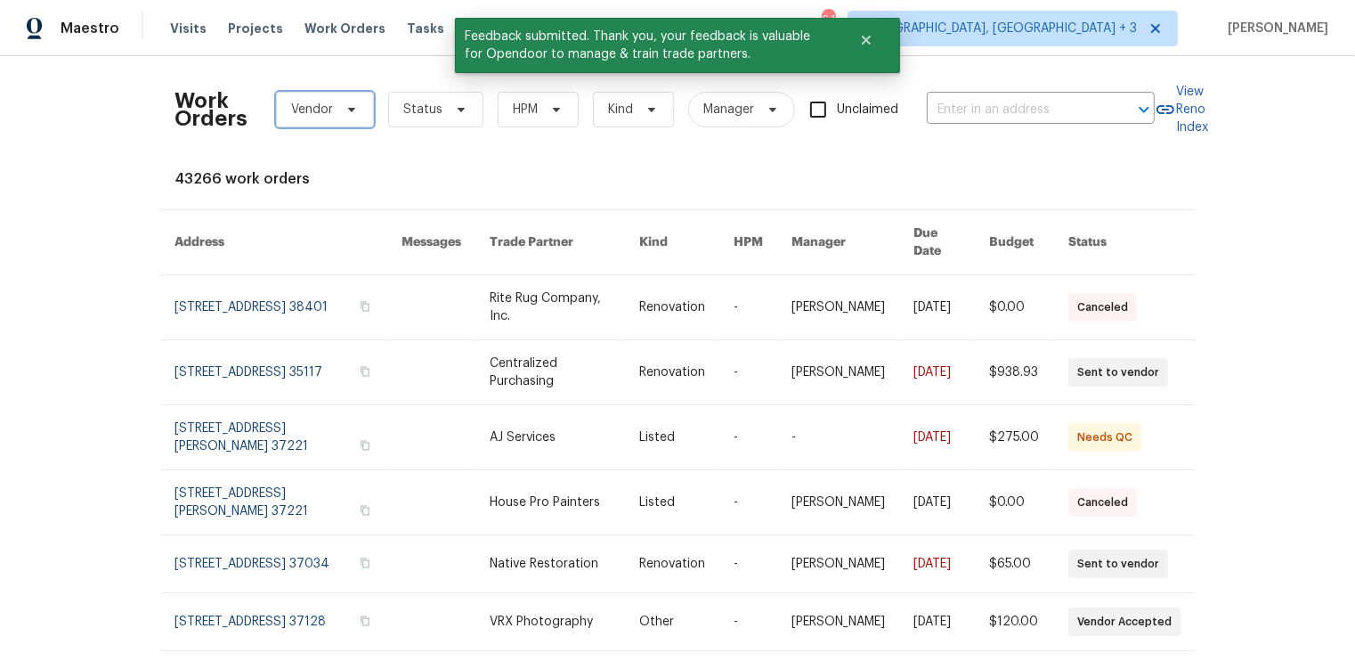
click at [341, 107] on span at bounding box center [349, 109] width 20 height 14
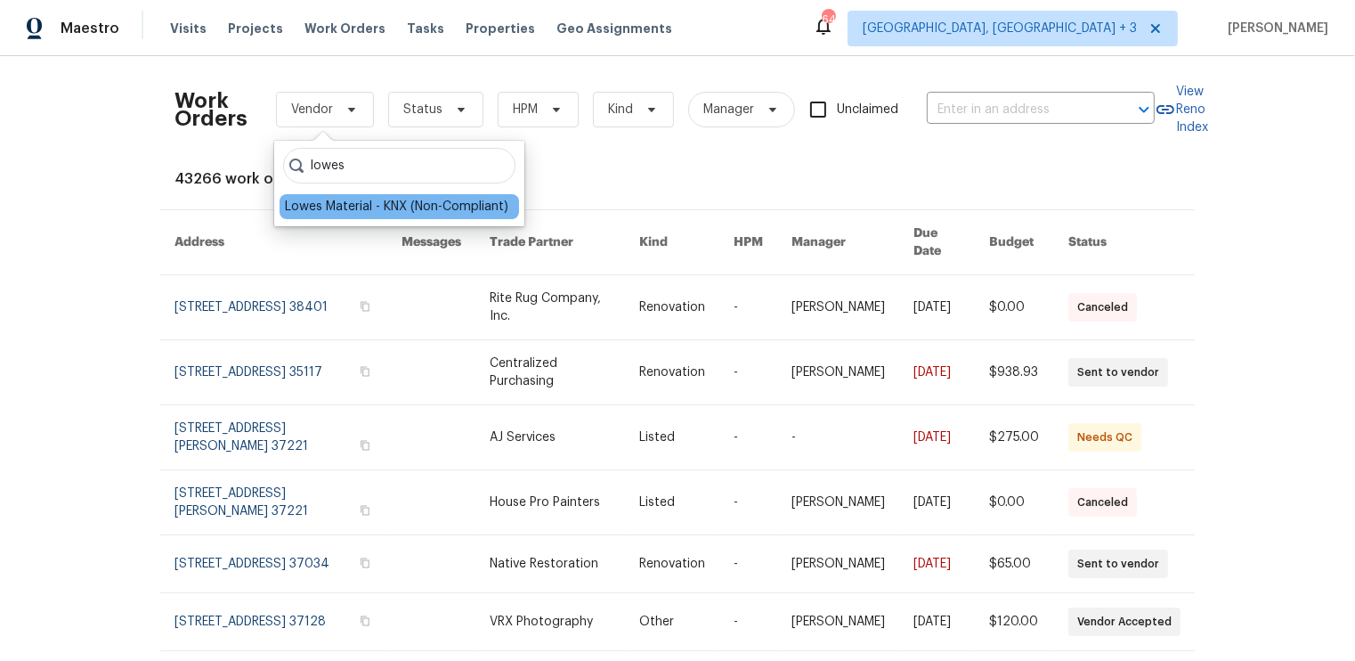
type input "lowes"
click at [331, 218] on div "Lowes Material - KNX (Non-Compliant)" at bounding box center [400, 206] width 240 height 25
click at [334, 208] on div "Lowes Material - KNX (Non-Compliant)" at bounding box center [396, 207] width 223 height 18
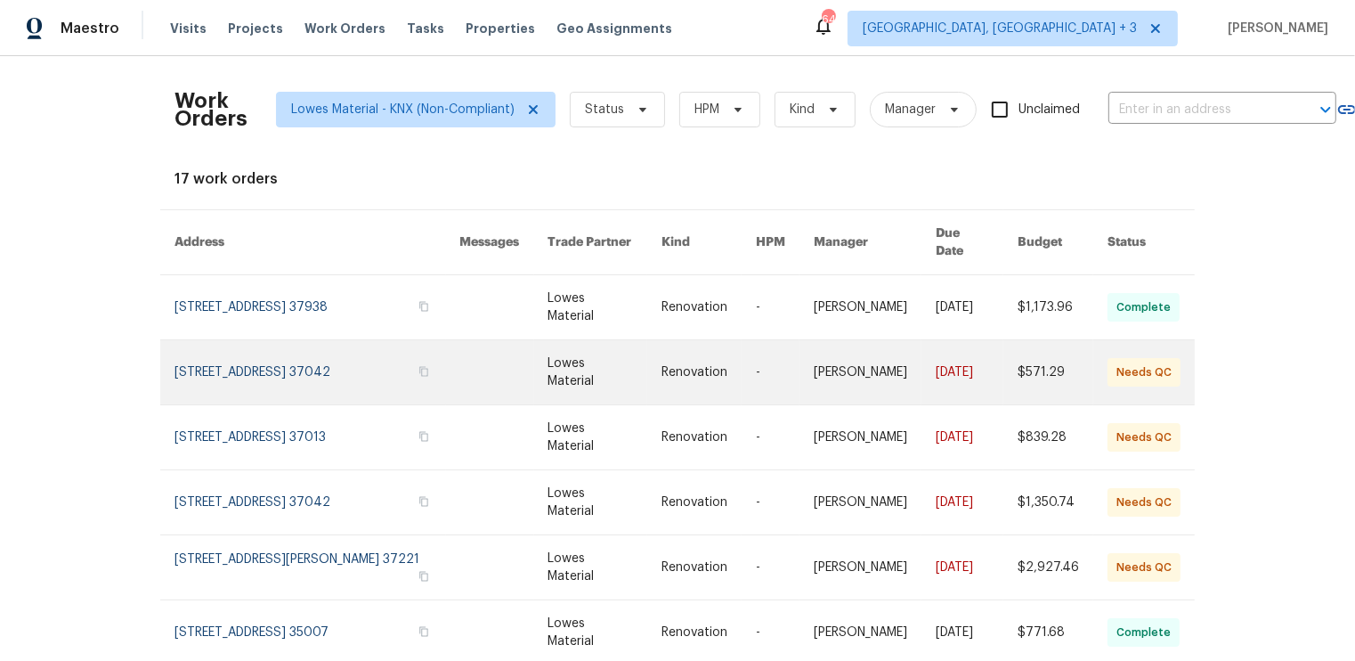
click at [294, 357] on link at bounding box center [318, 372] width 286 height 64
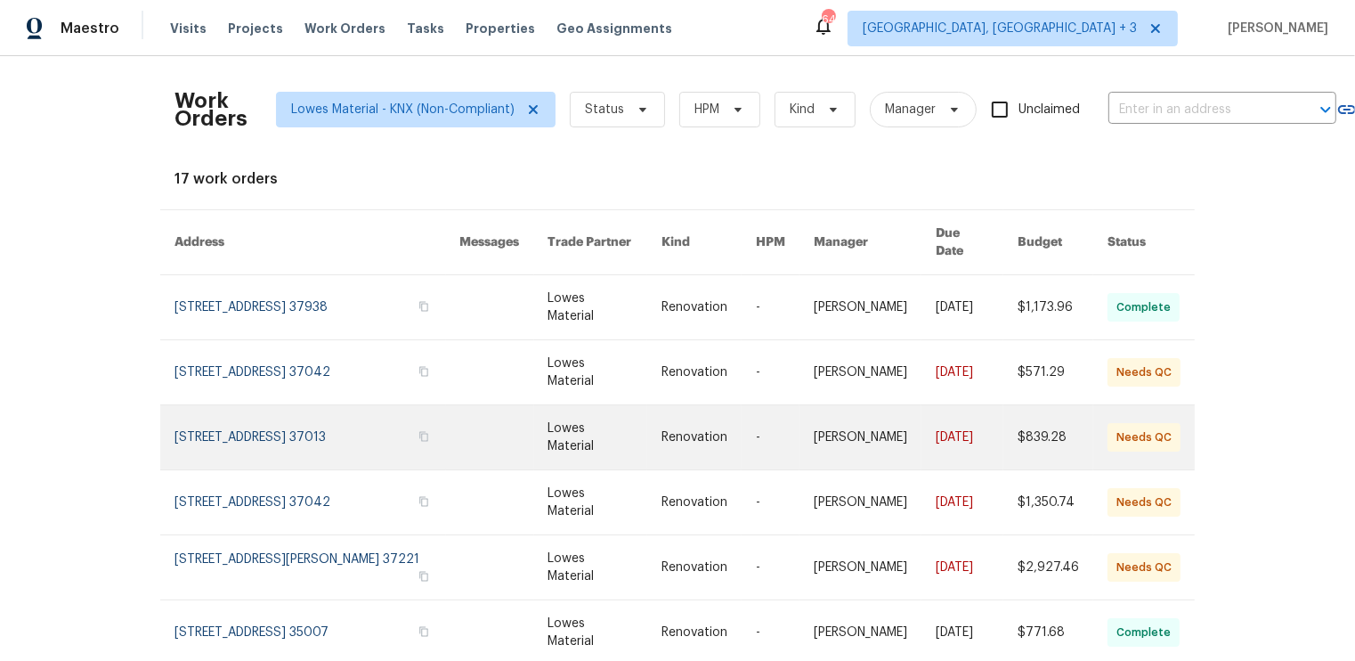
click at [288, 431] on link at bounding box center [318, 437] width 286 height 64
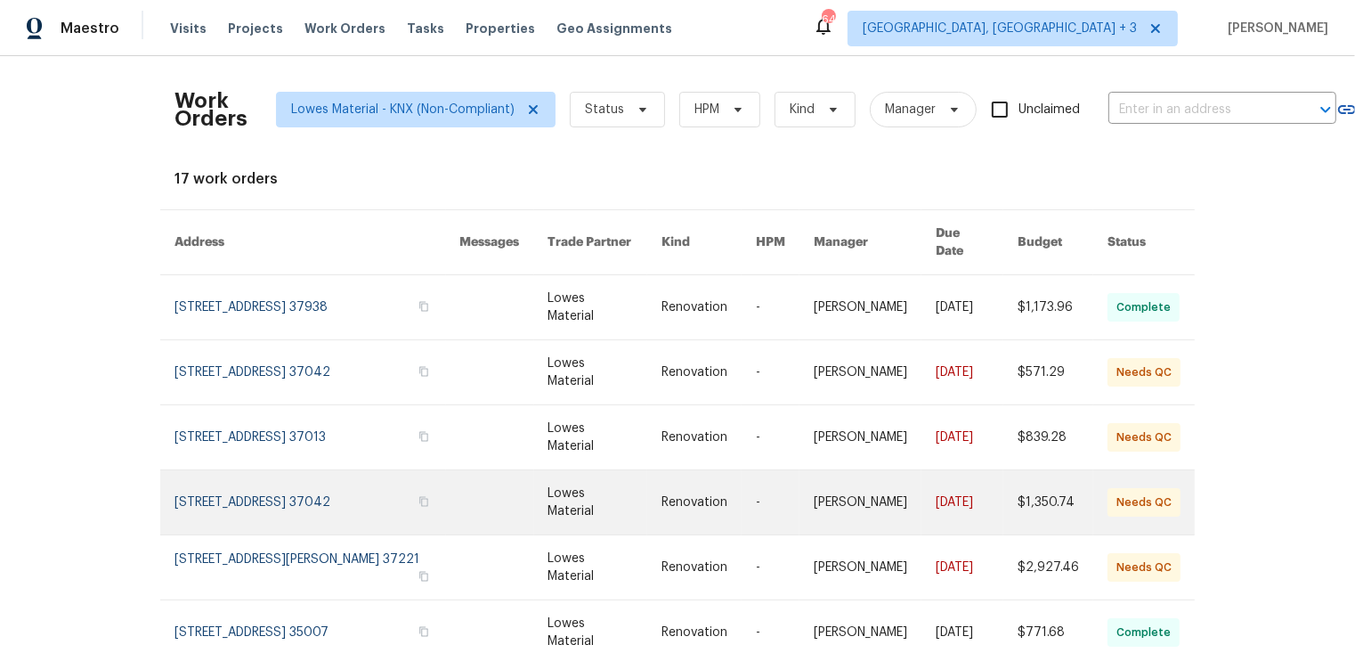
click at [285, 488] on link at bounding box center [318, 502] width 286 height 64
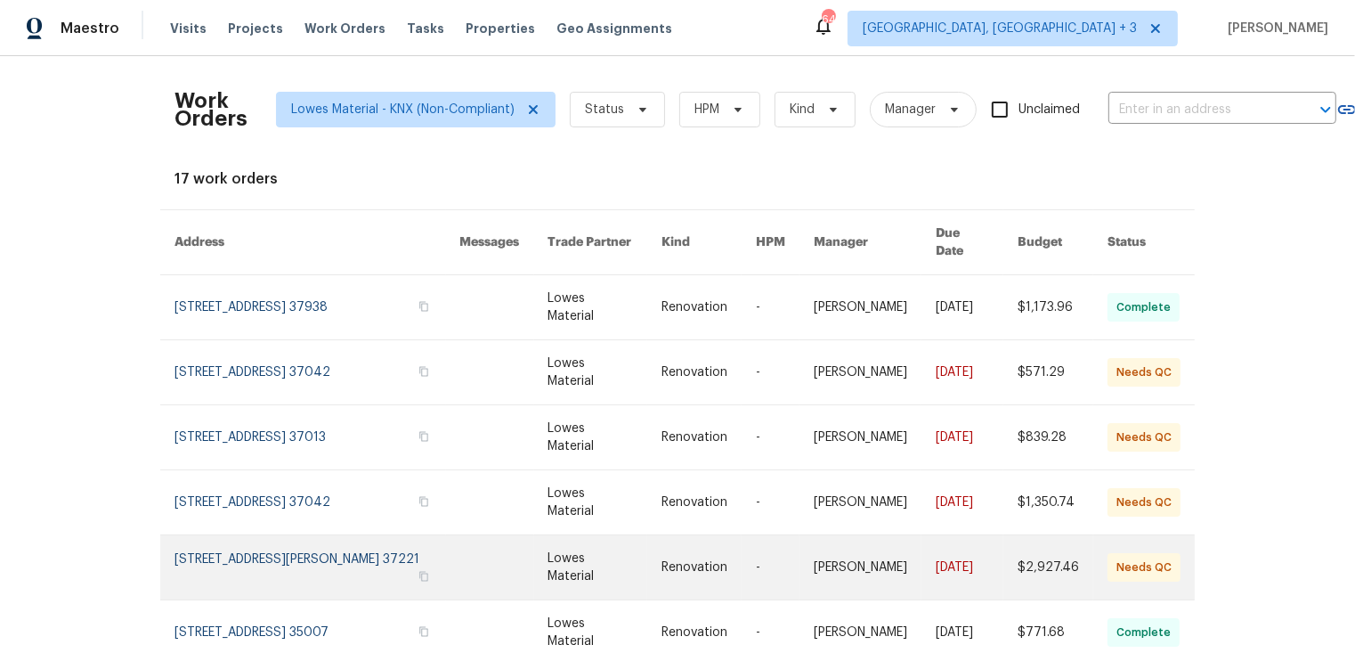
click at [285, 548] on link at bounding box center [318, 567] width 286 height 64
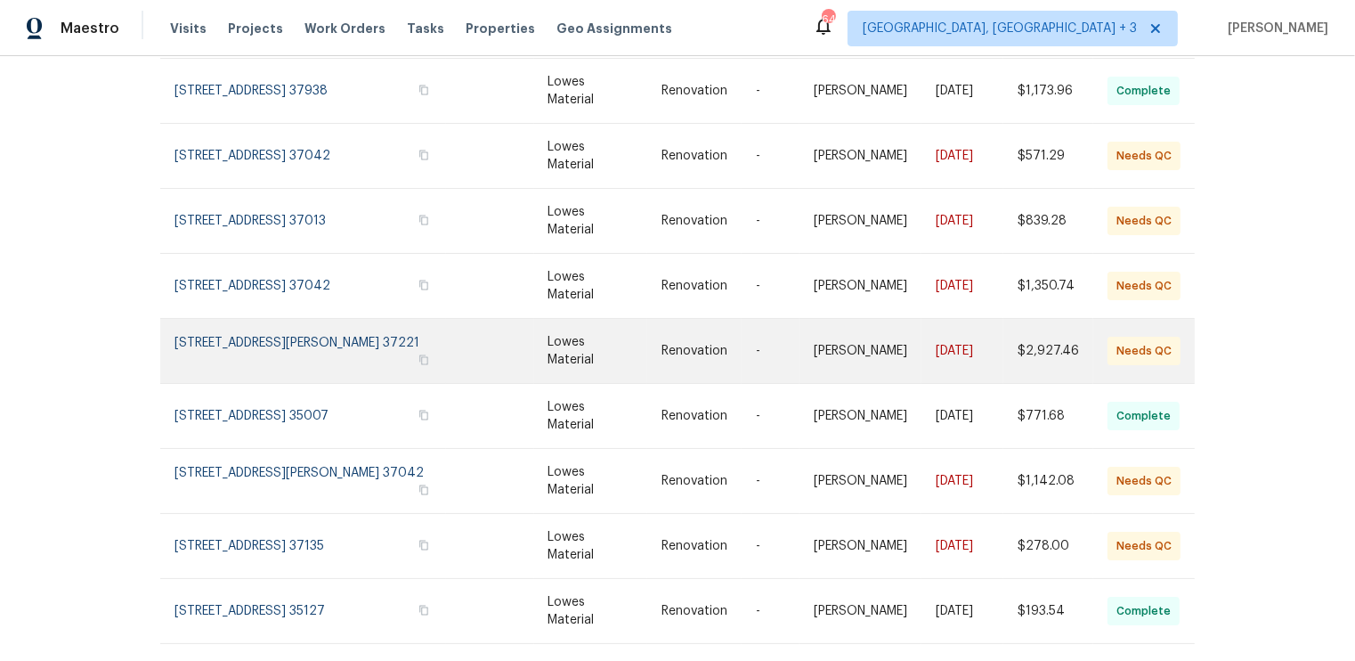
scroll to position [224, 0]
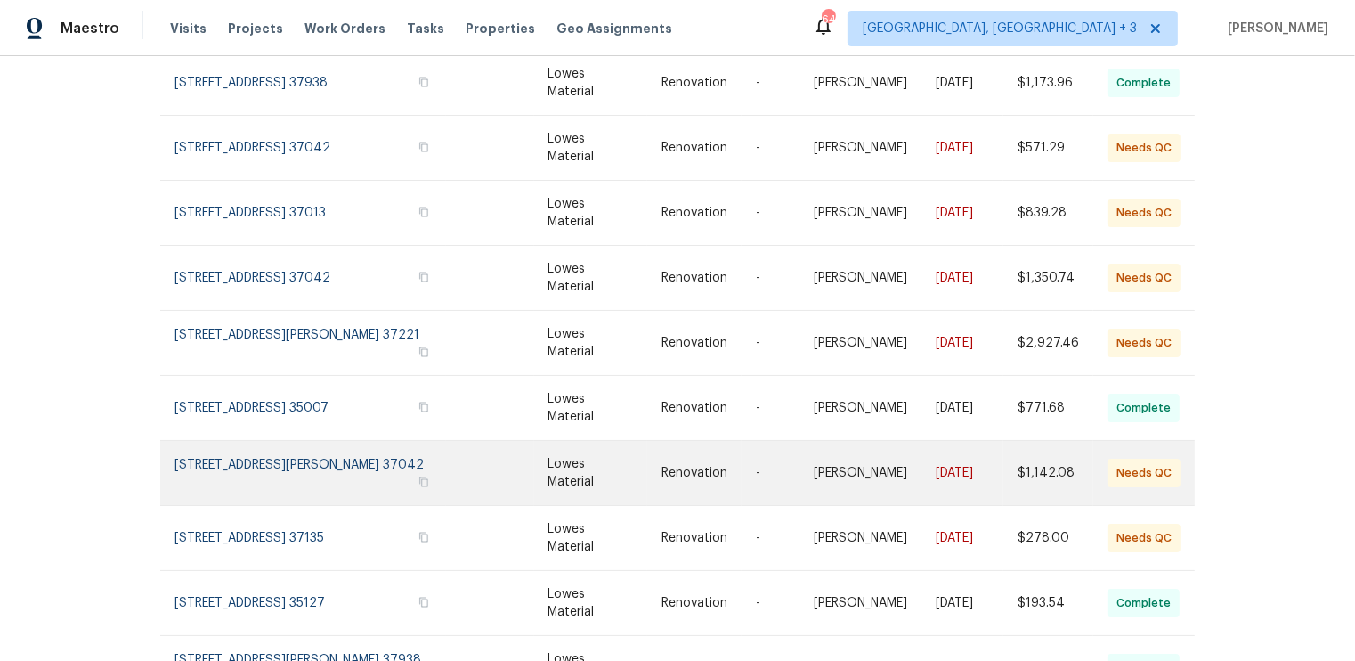
click at [292, 462] on link at bounding box center [318, 473] width 286 height 64
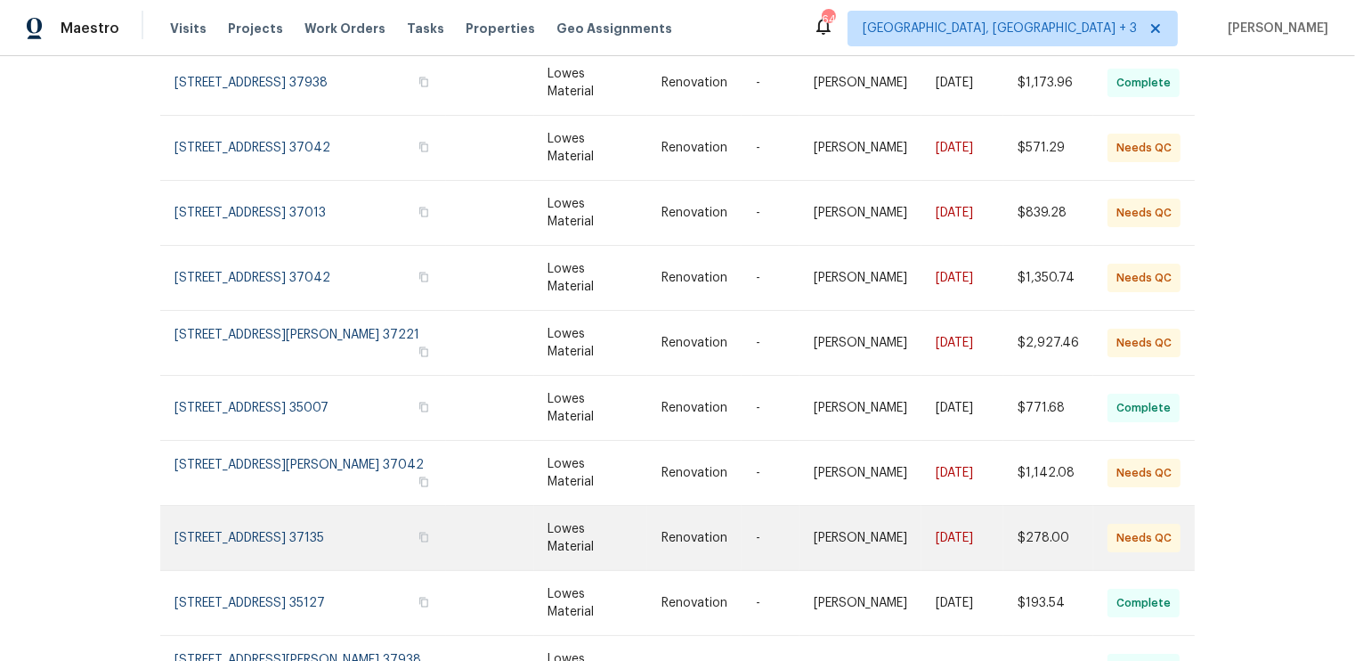
click at [290, 514] on link at bounding box center [318, 538] width 286 height 64
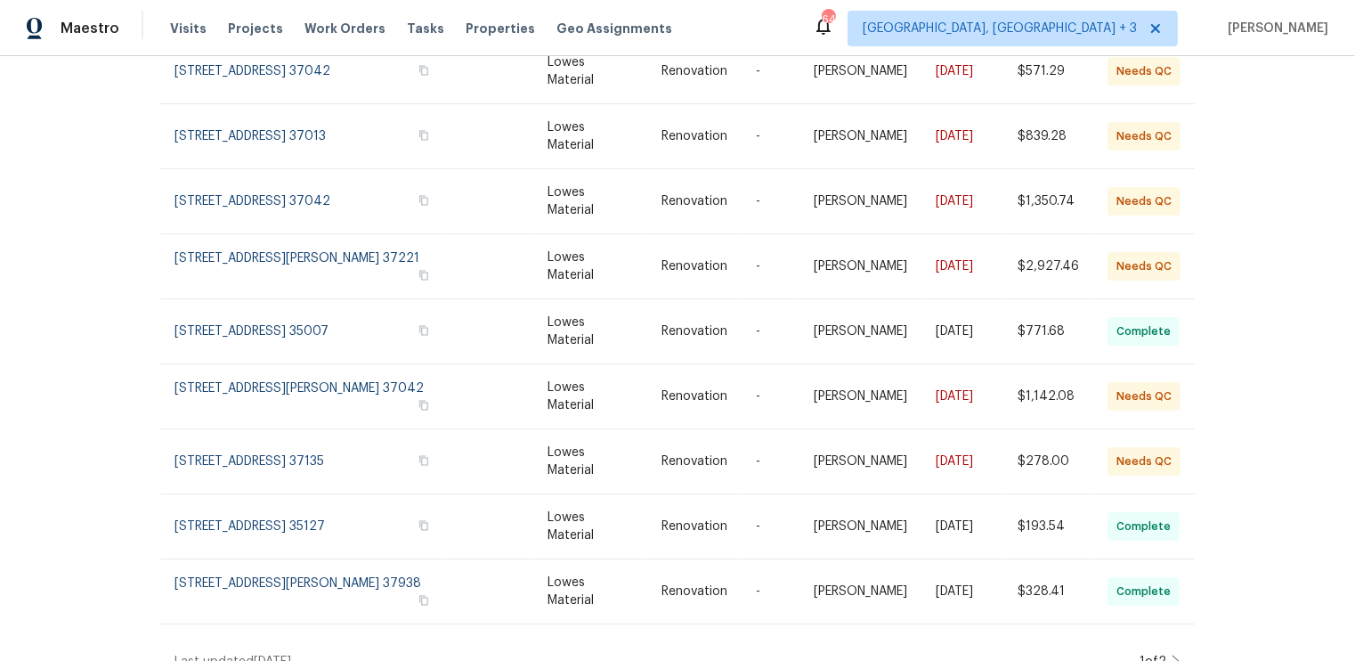
click at [1174, 654] on icon at bounding box center [1176, 661] width 9 height 14
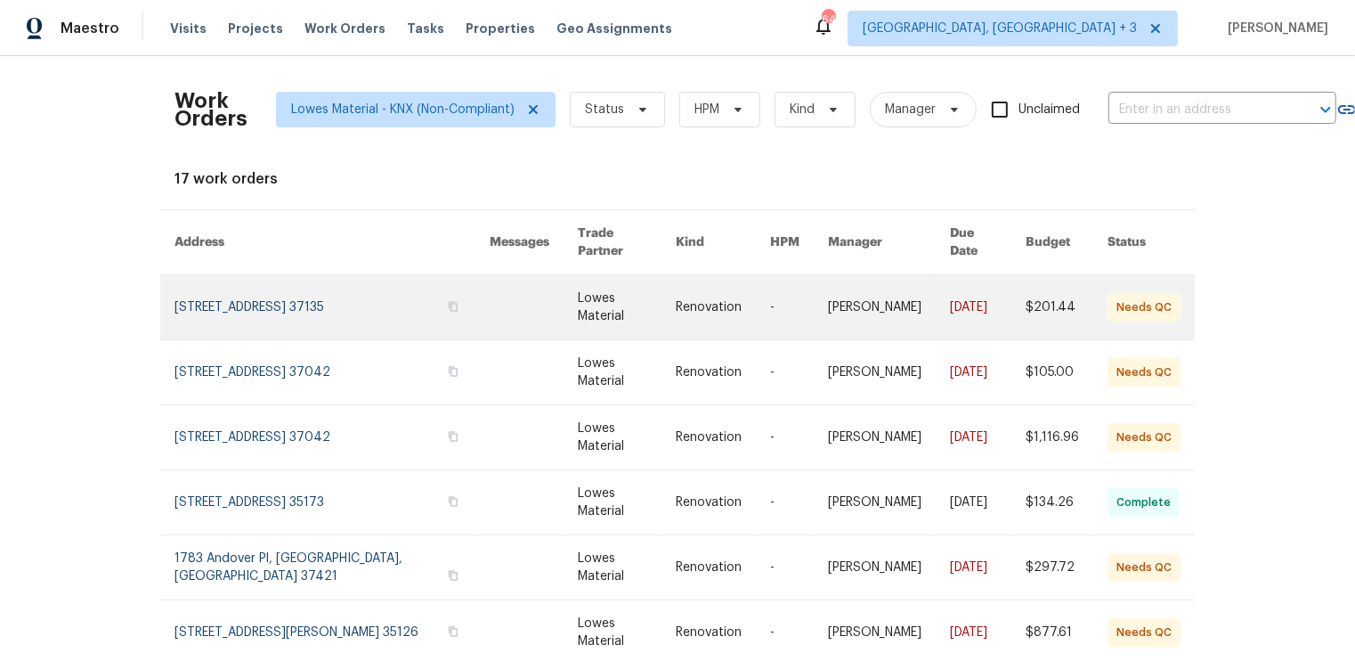
click at [325, 284] on link at bounding box center [332, 307] width 315 height 64
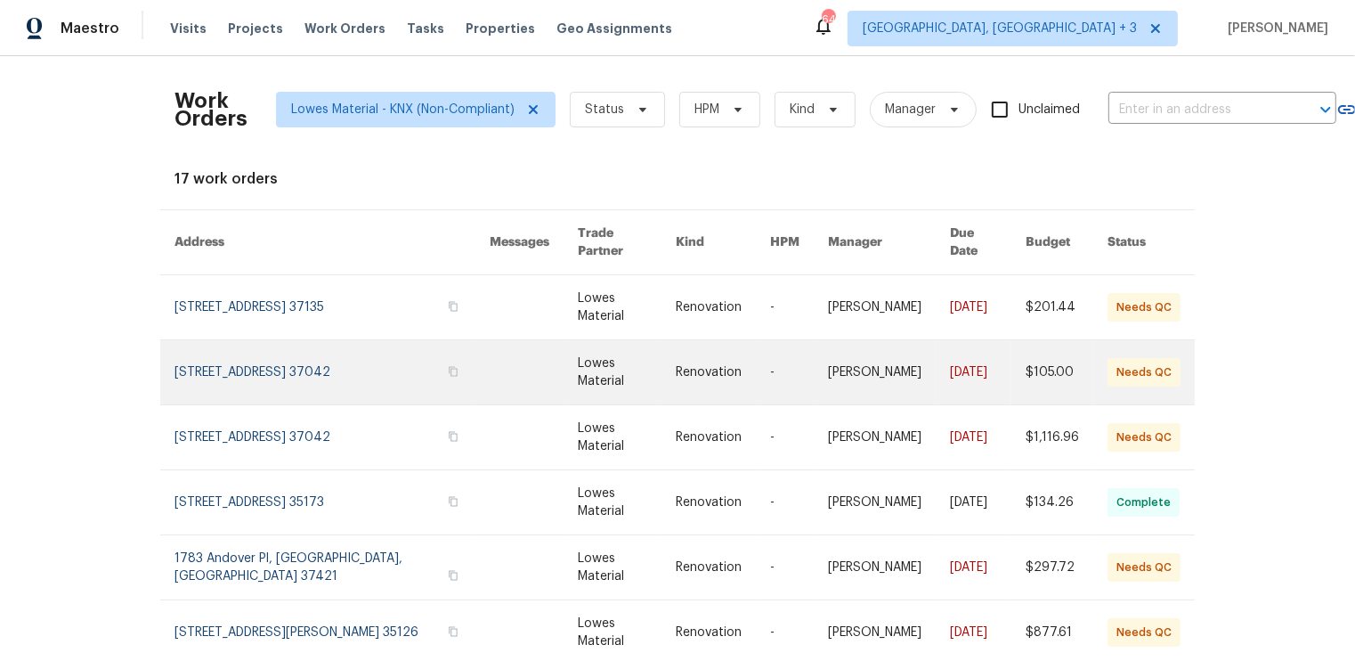
click at [326, 356] on link at bounding box center [332, 372] width 315 height 64
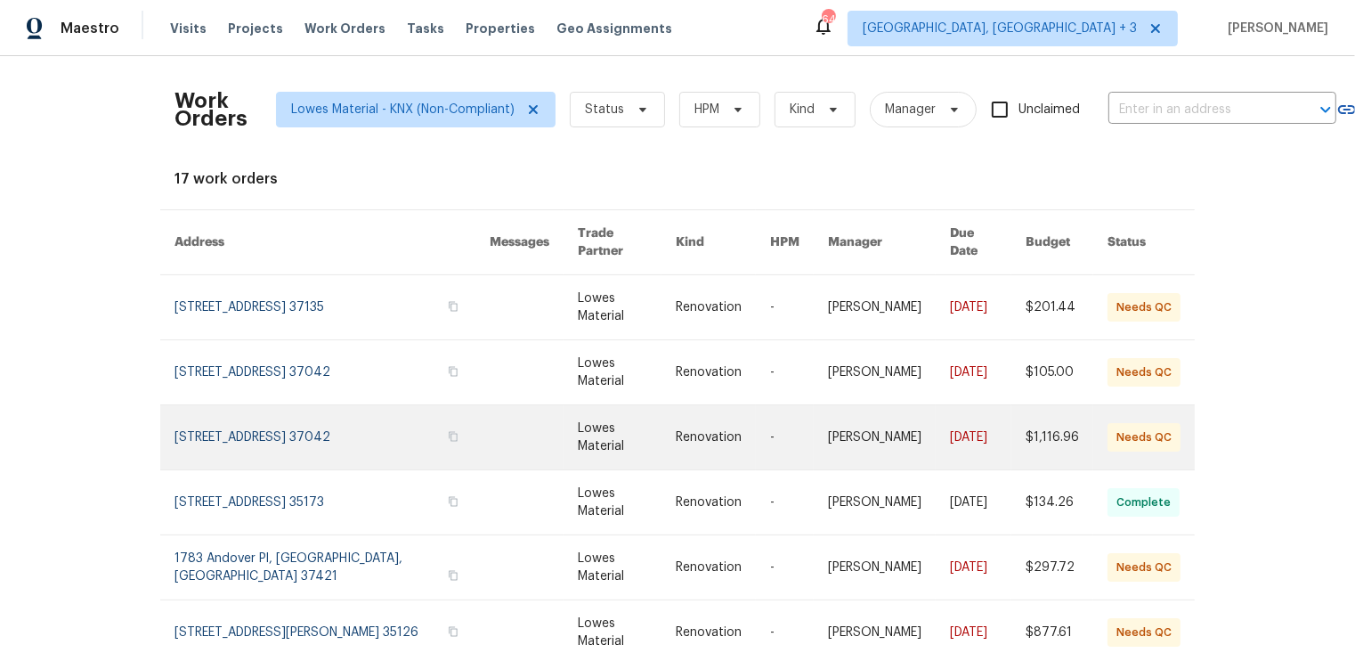
click at [322, 417] on link at bounding box center [332, 437] width 315 height 64
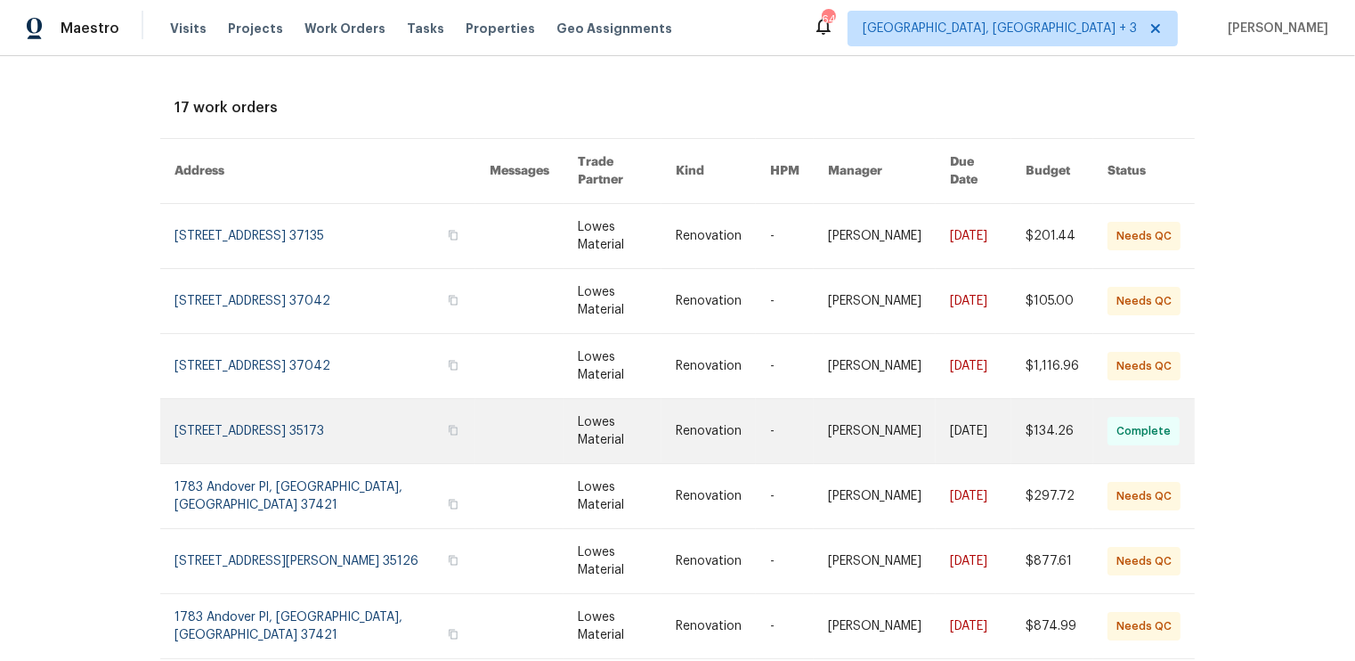
scroll to position [82, 0]
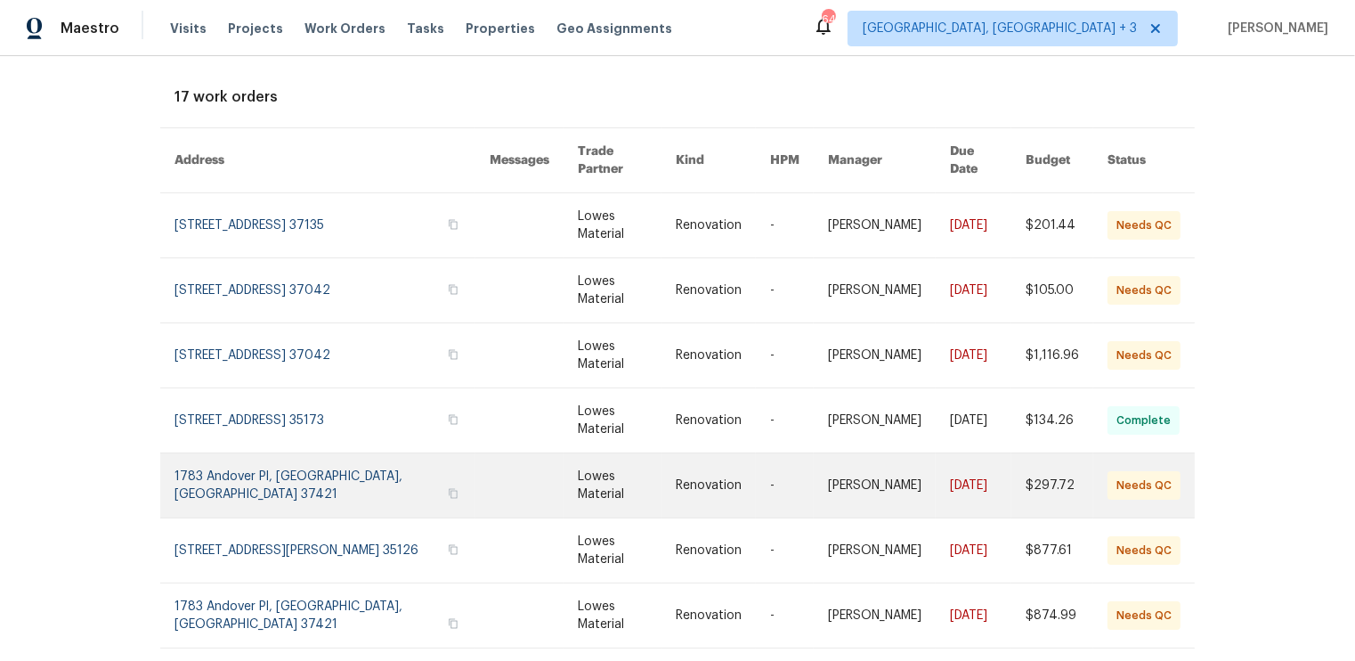
click at [320, 475] on link at bounding box center [332, 485] width 315 height 64
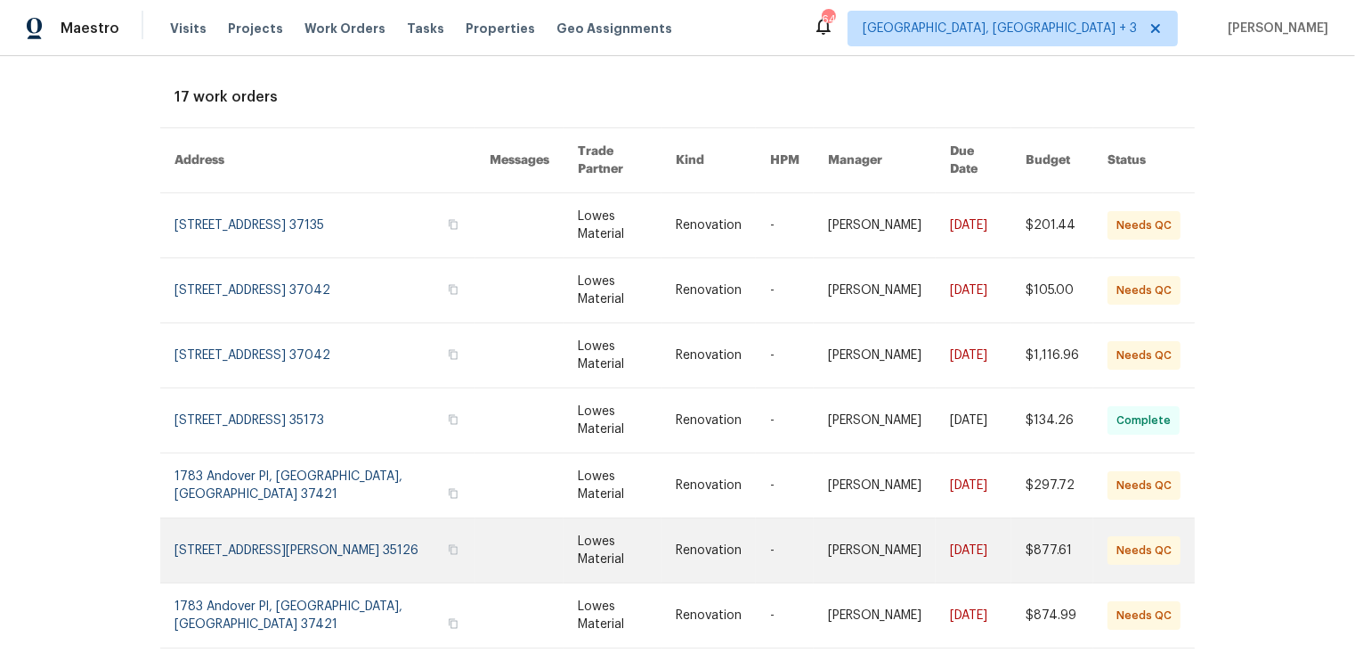
click at [307, 533] on link at bounding box center [332, 550] width 315 height 64
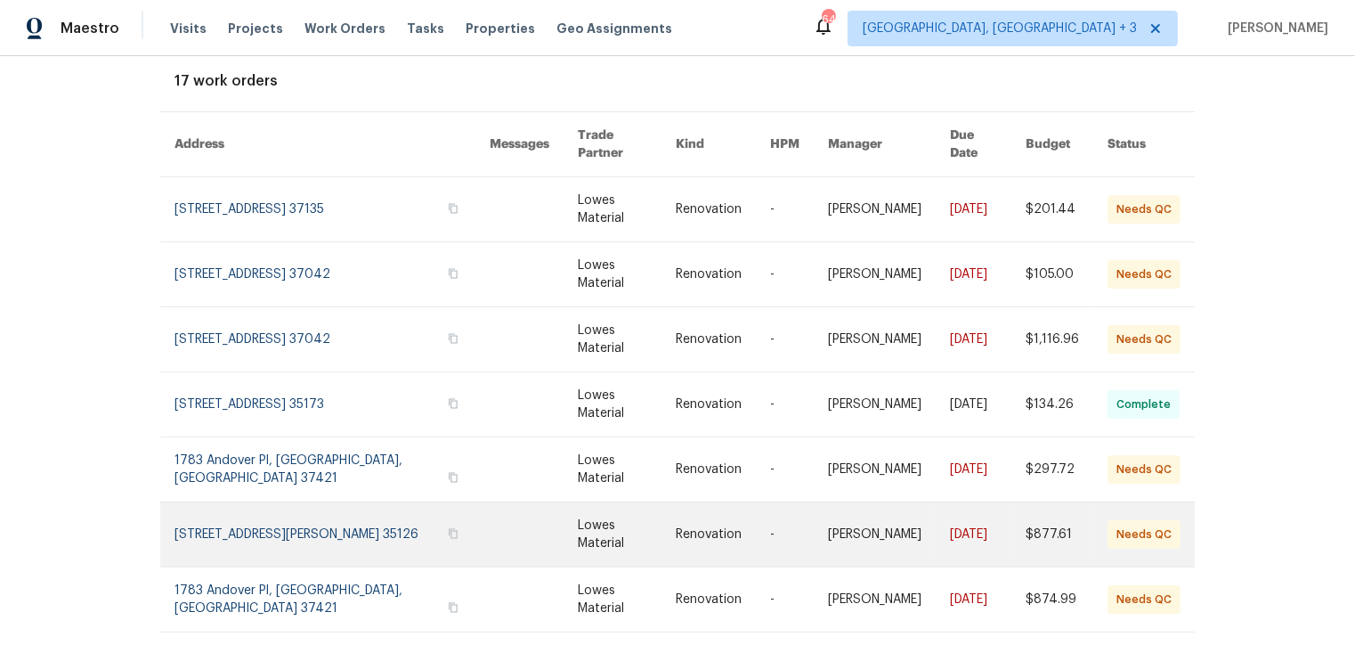
scroll to position [108, 0]
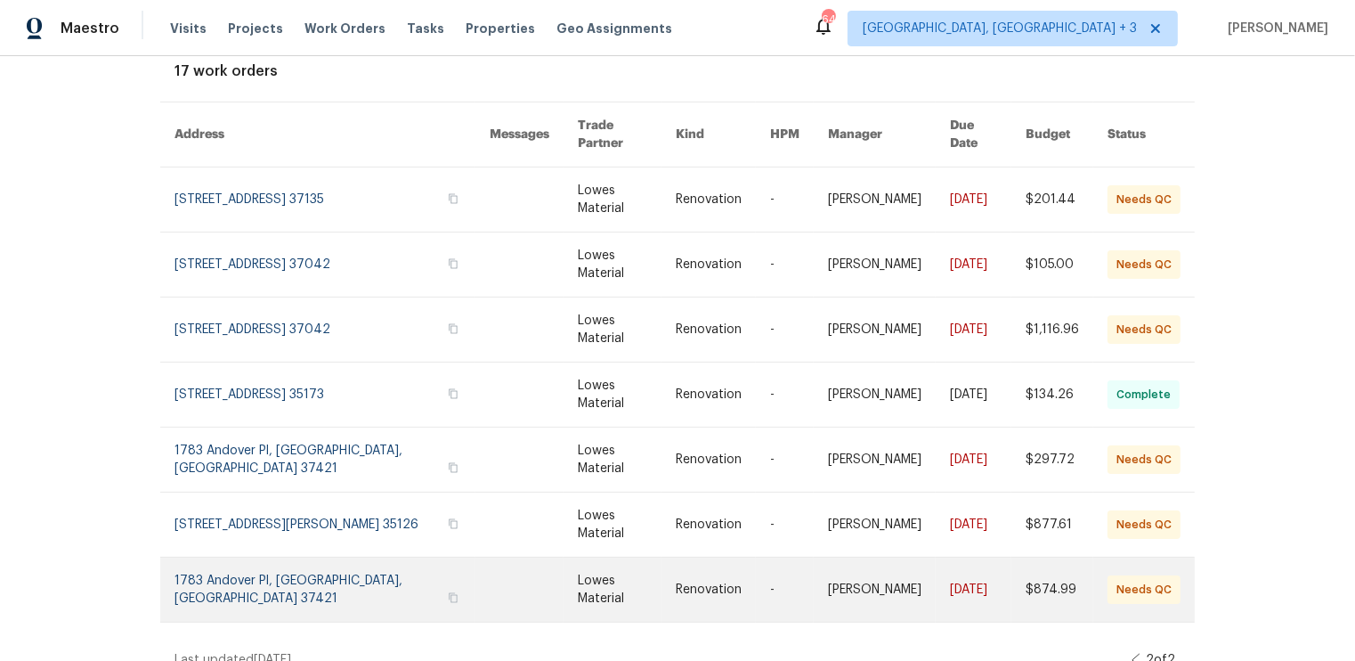
click at [310, 573] on link at bounding box center [332, 589] width 315 height 64
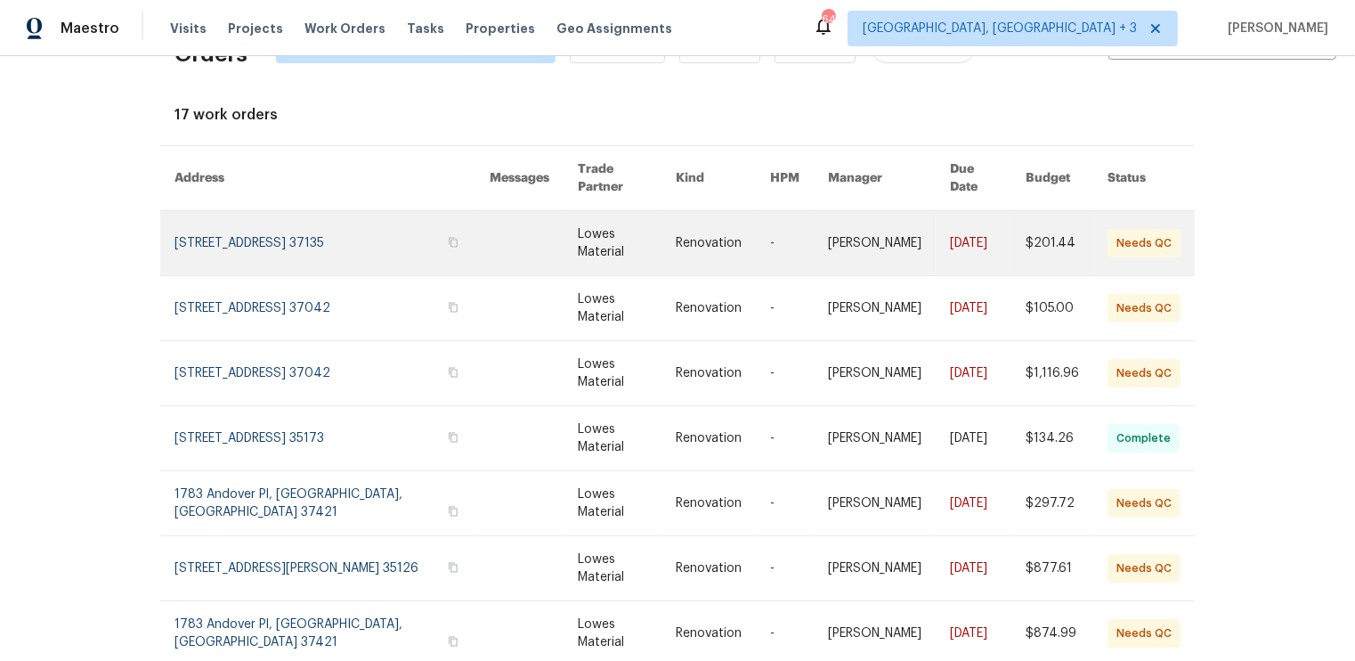
scroll to position [55, 0]
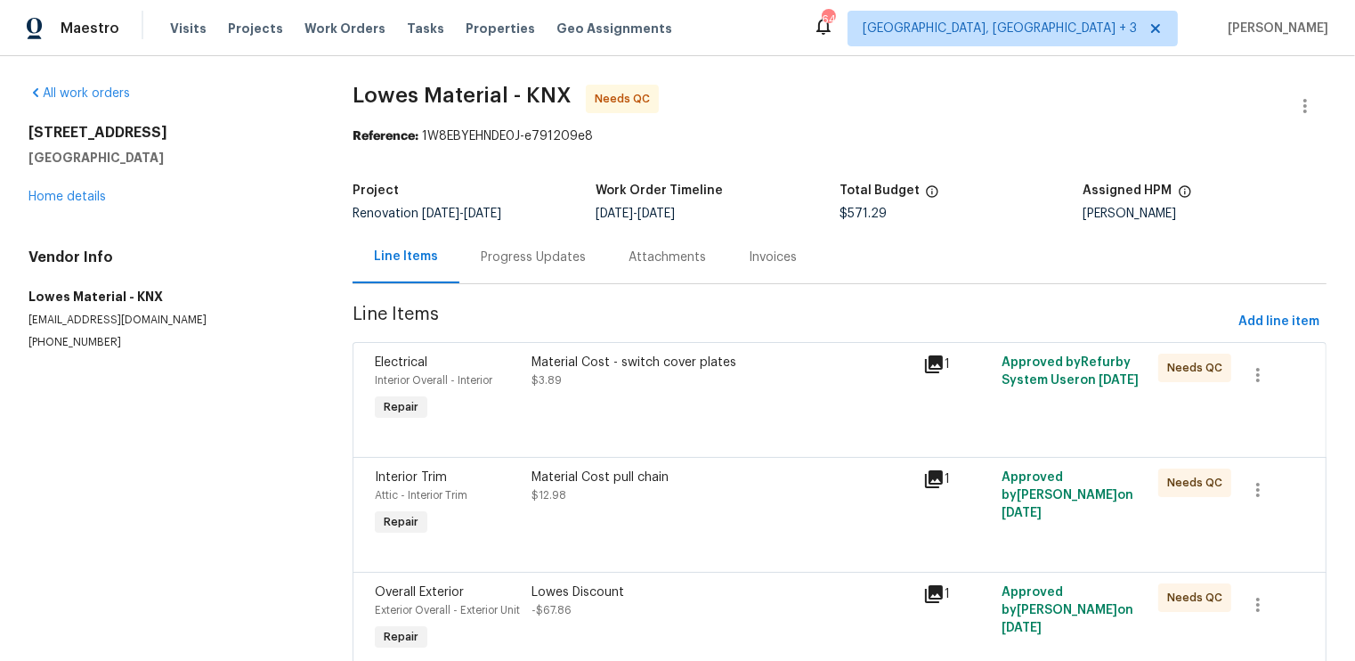
scroll to position [7, 0]
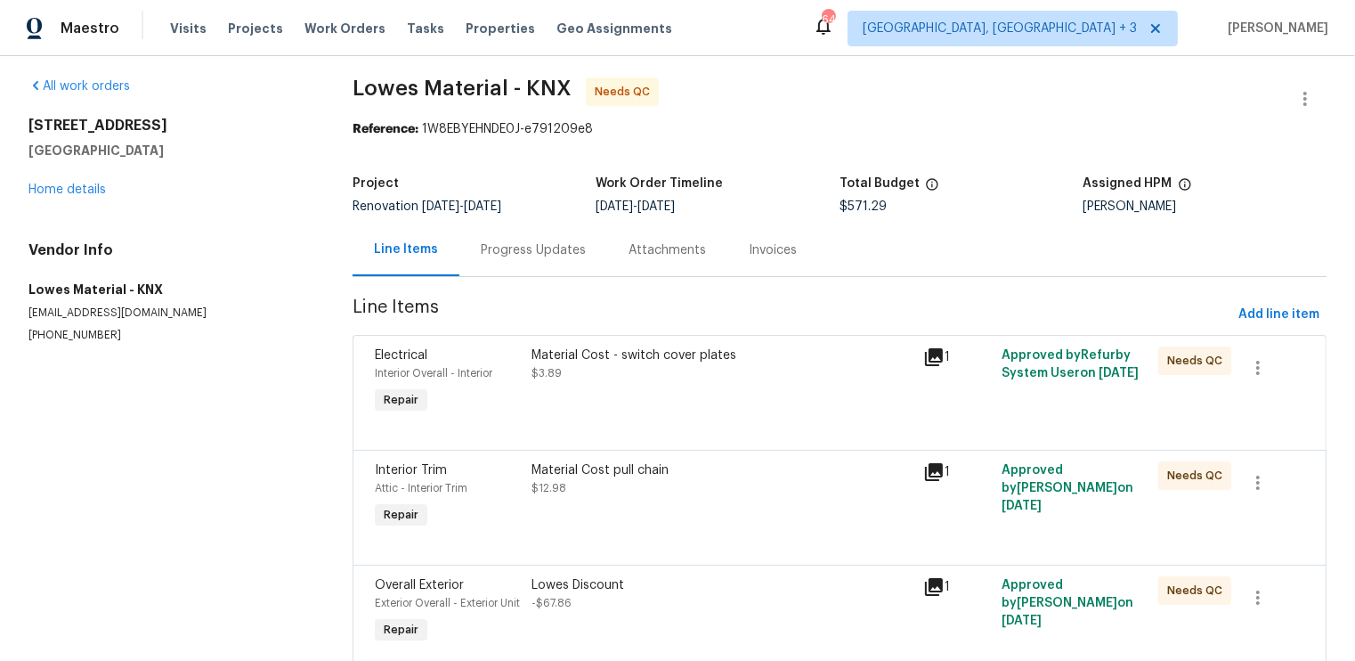
click at [592, 379] on div "Material Cost - switch cover plates $3.89" at bounding box center [722, 364] width 381 height 36
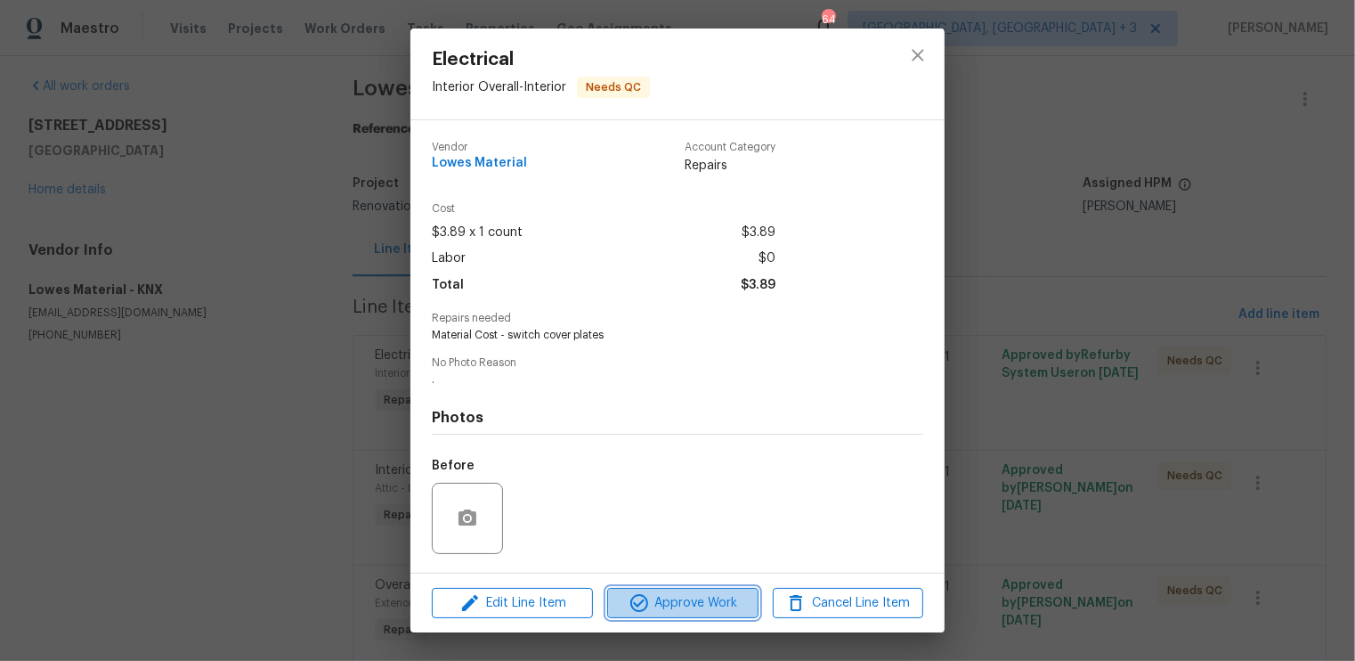
click at [659, 589] on button "Approve Work" at bounding box center [682, 603] width 150 height 31
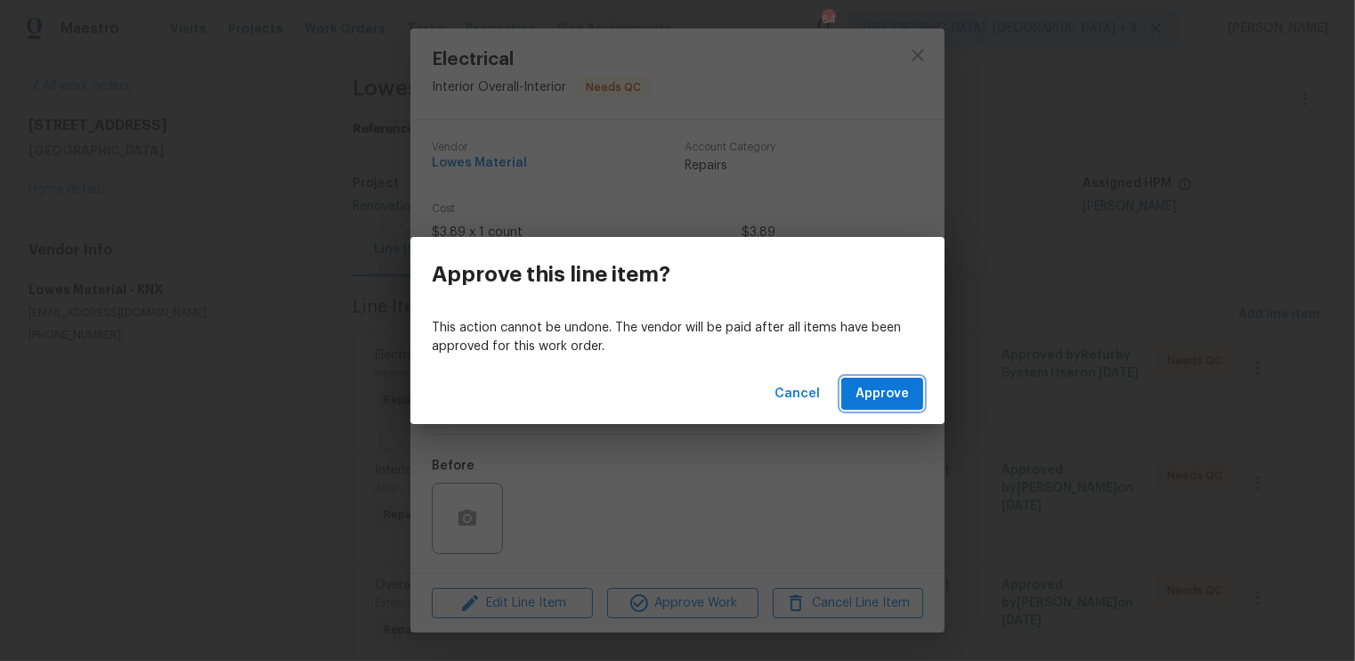
click at [905, 392] on span "Approve" at bounding box center [882, 394] width 53 height 22
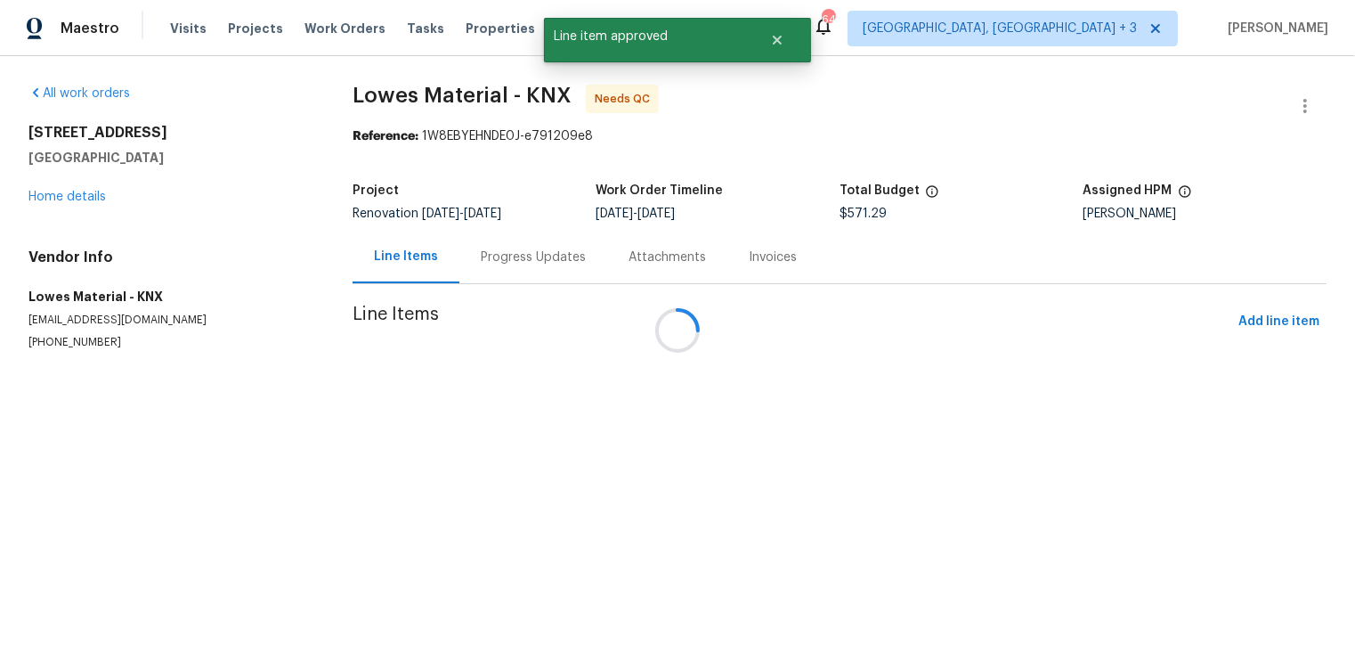
scroll to position [0, 0]
click at [798, 508] on div at bounding box center [677, 330] width 1355 height 661
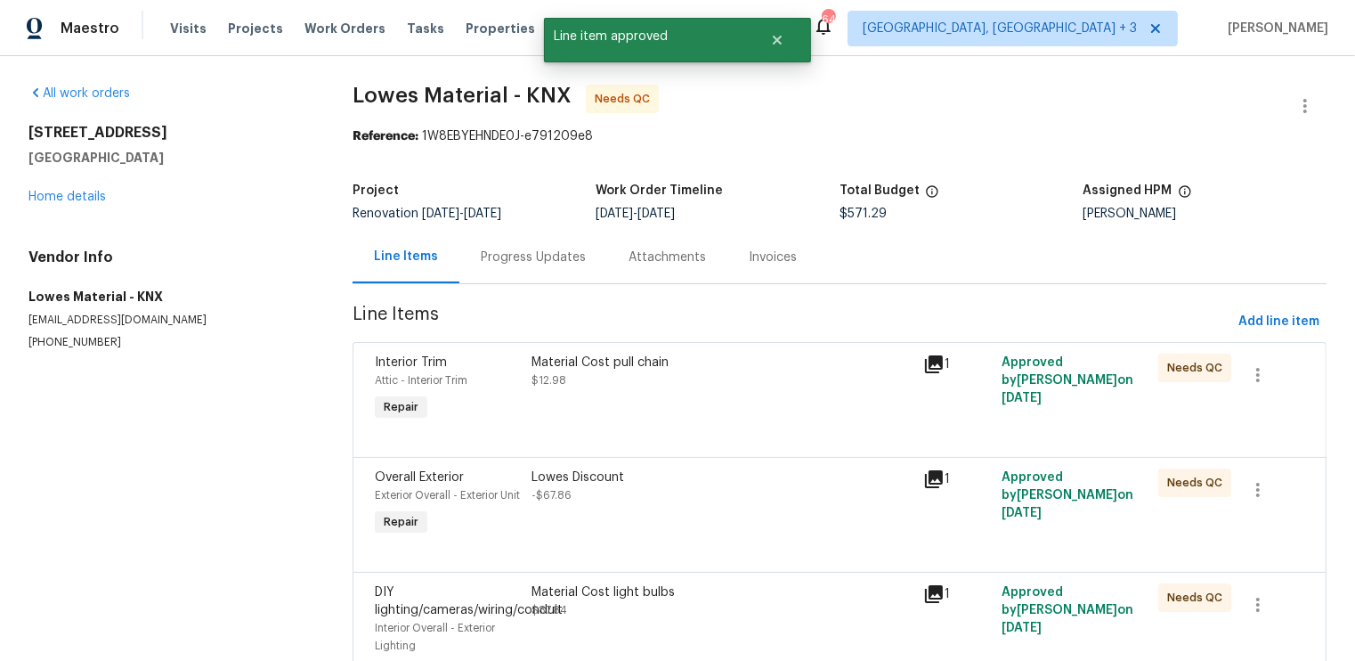
click at [798, 508] on div "Lowes Discount -$67.86" at bounding box center [722, 504] width 392 height 82
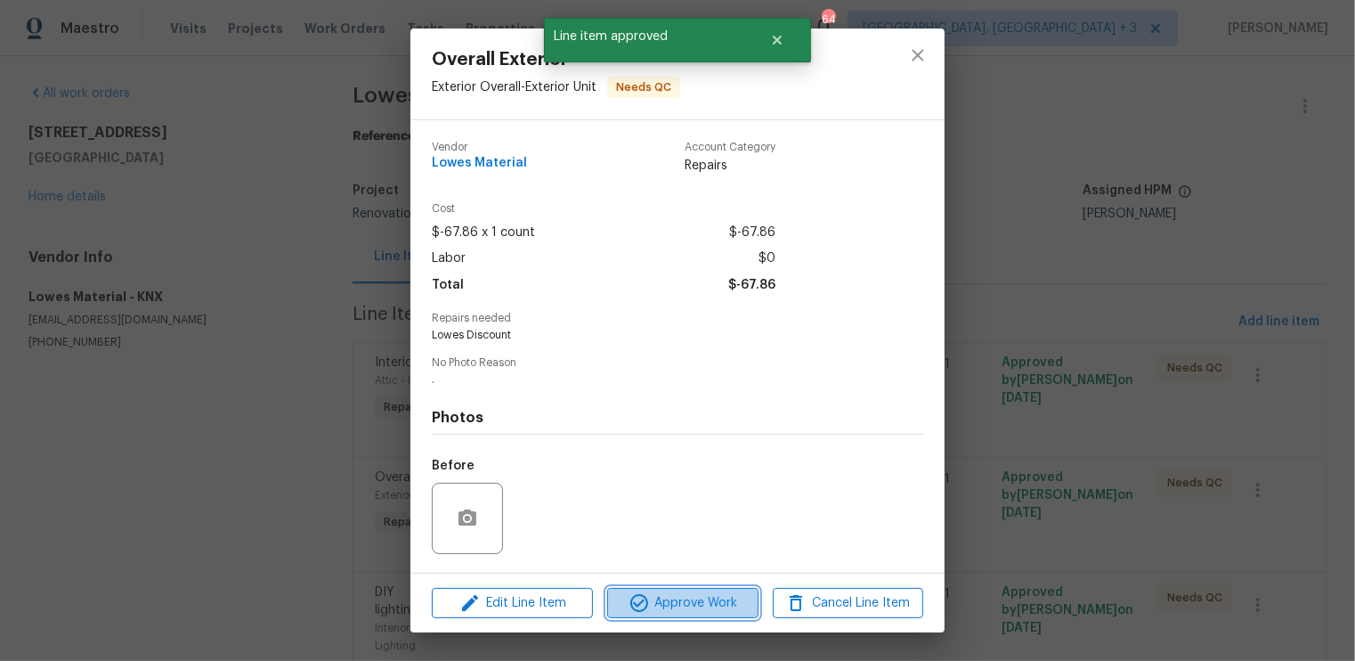
click at [690, 593] on span "Approve Work" at bounding box center [683, 603] width 140 height 22
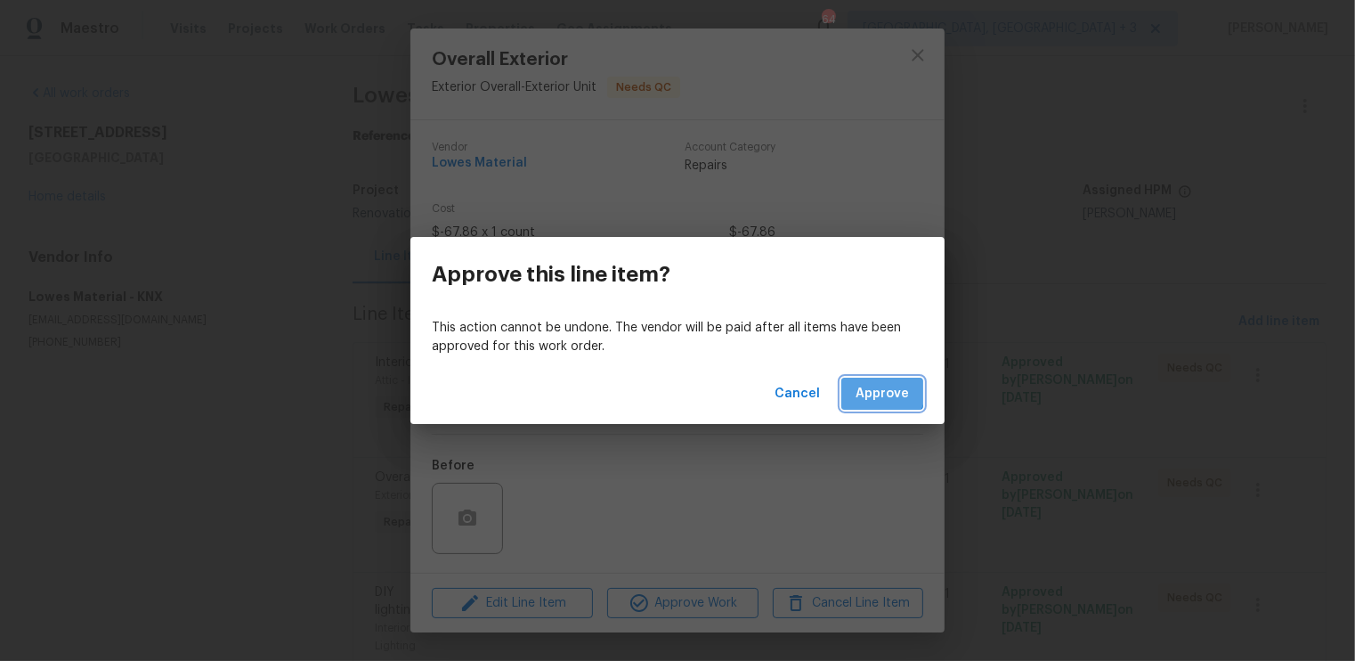
click at [882, 392] on span "Approve" at bounding box center [882, 394] width 53 height 22
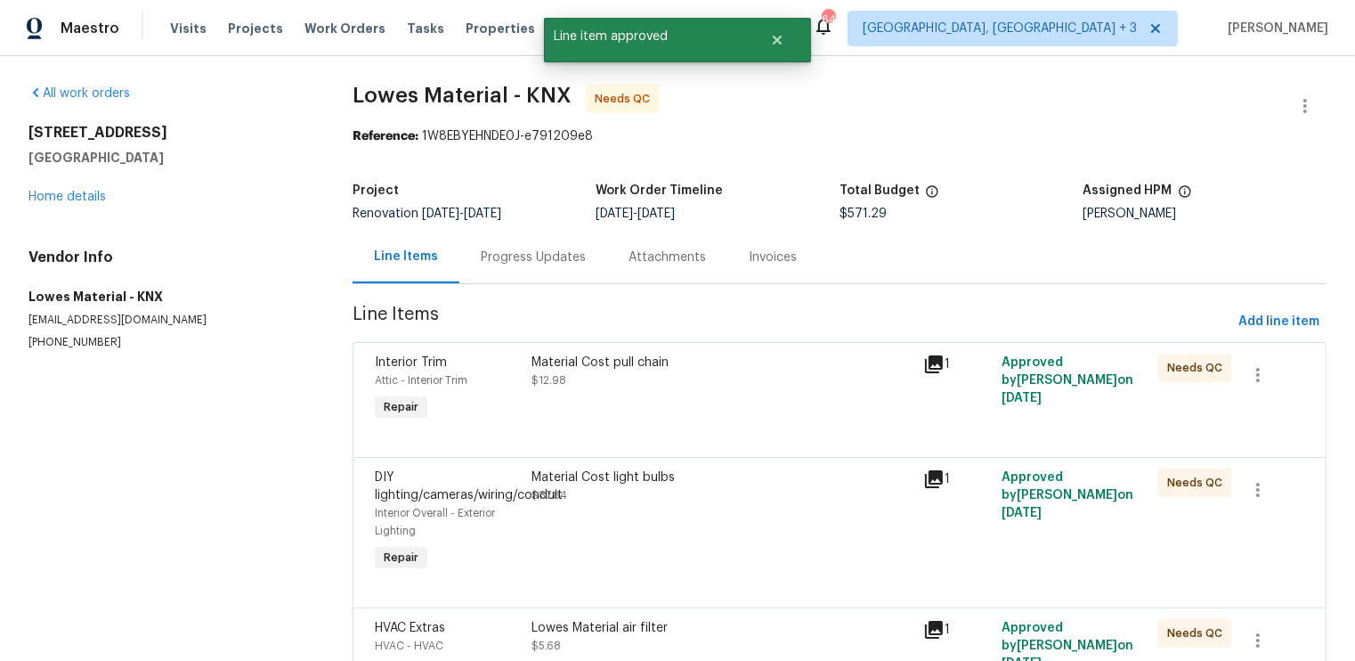
click at [784, 377] on div "Material Cost pull chain $12.98" at bounding box center [722, 372] width 381 height 36
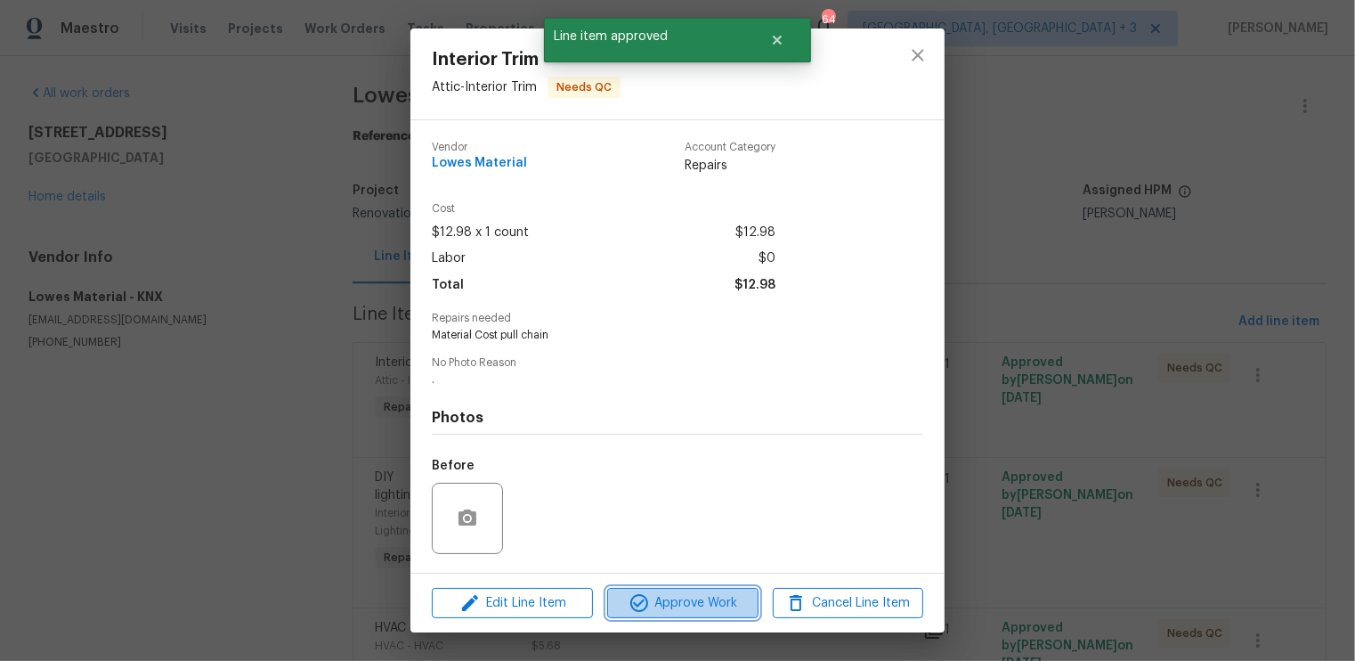
click at [665, 603] on span "Approve Work" at bounding box center [683, 603] width 140 height 22
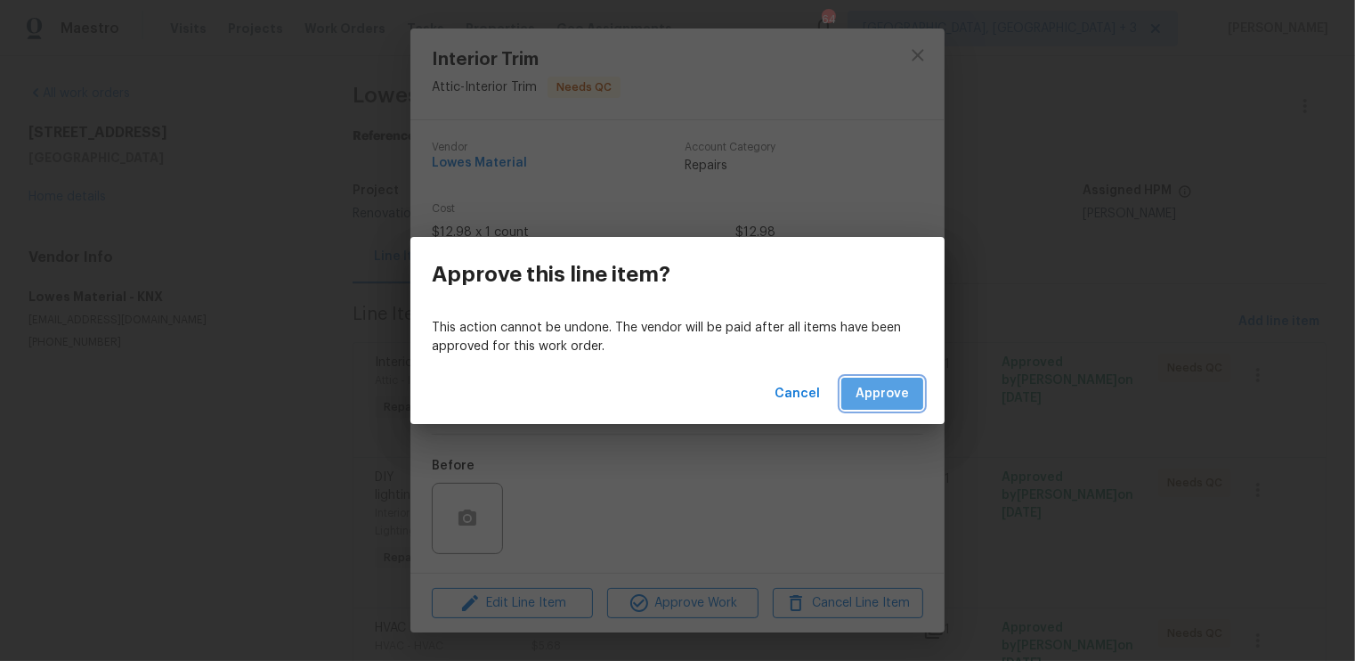
click at [875, 387] on span "Approve" at bounding box center [882, 394] width 53 height 22
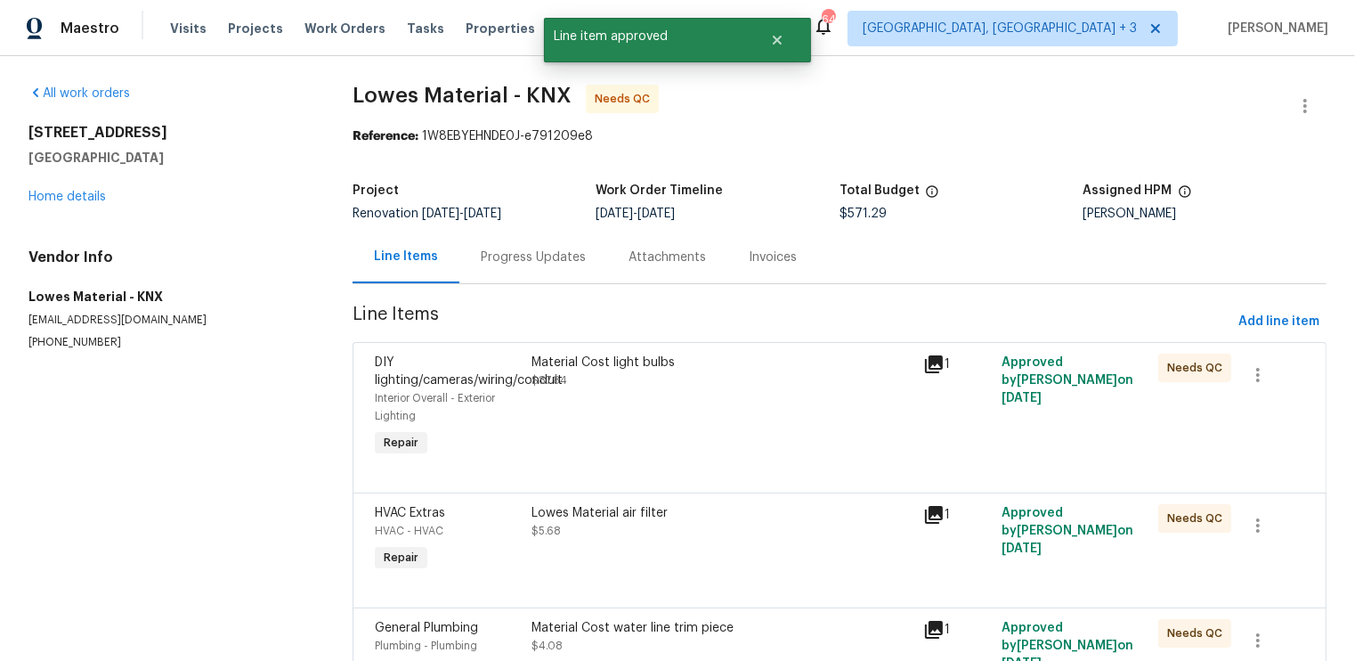
click at [771, 440] on div "Material Cost light bulbs $87.84" at bounding box center [722, 407] width 392 height 118
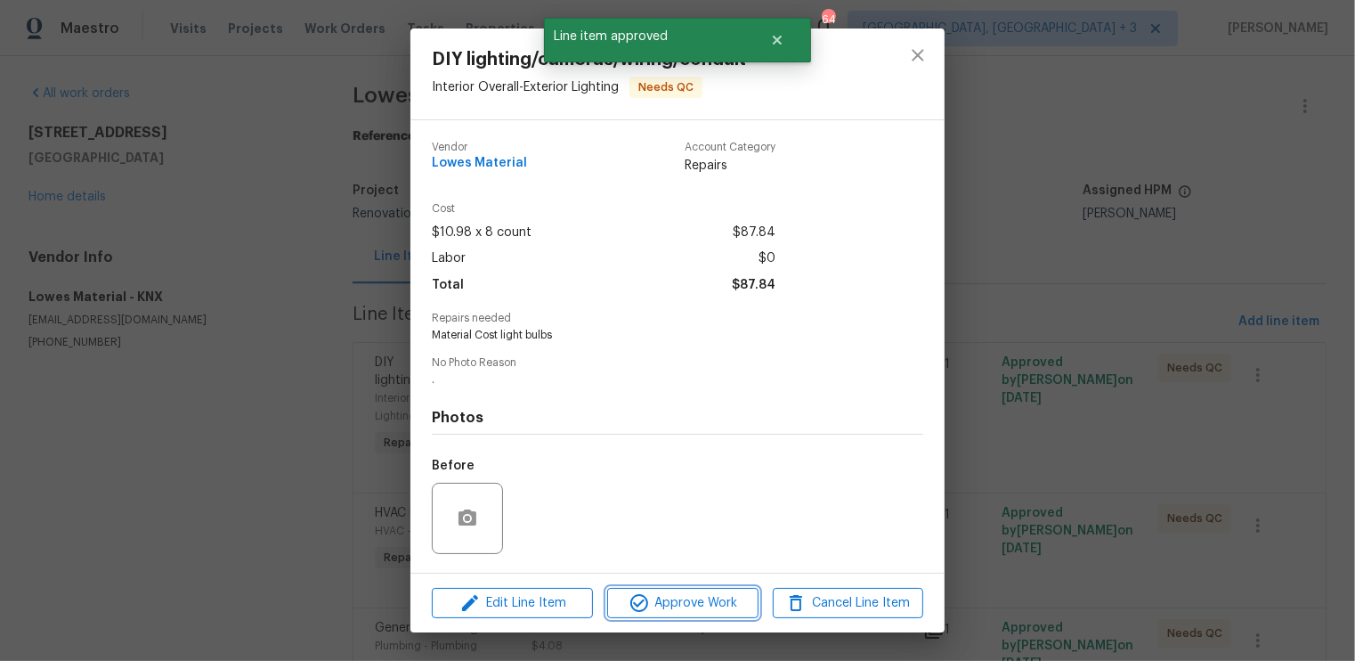
click at [682, 603] on span "Approve Work" at bounding box center [683, 603] width 140 height 22
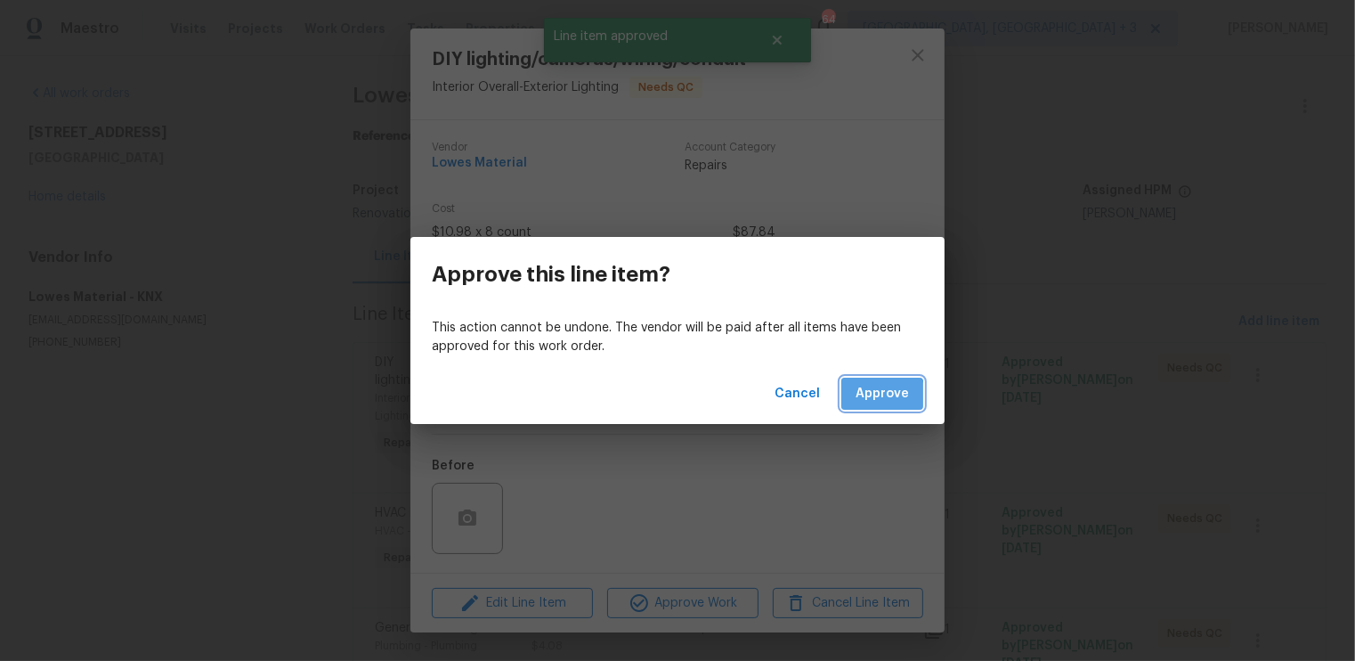
click at [872, 396] on span "Approve" at bounding box center [882, 394] width 53 height 22
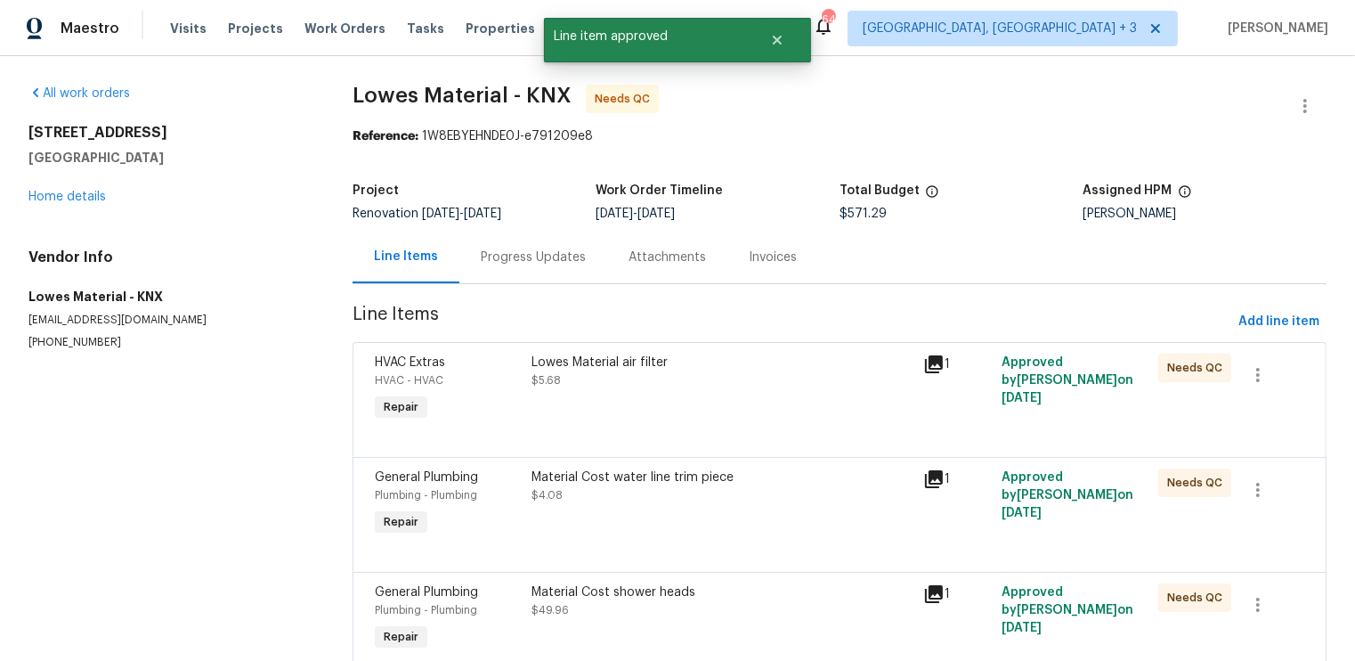
click at [768, 443] on div at bounding box center [840, 435] width 930 height 21
click at [768, 405] on div "Lowes Material air filter $5.68" at bounding box center [722, 389] width 392 height 82
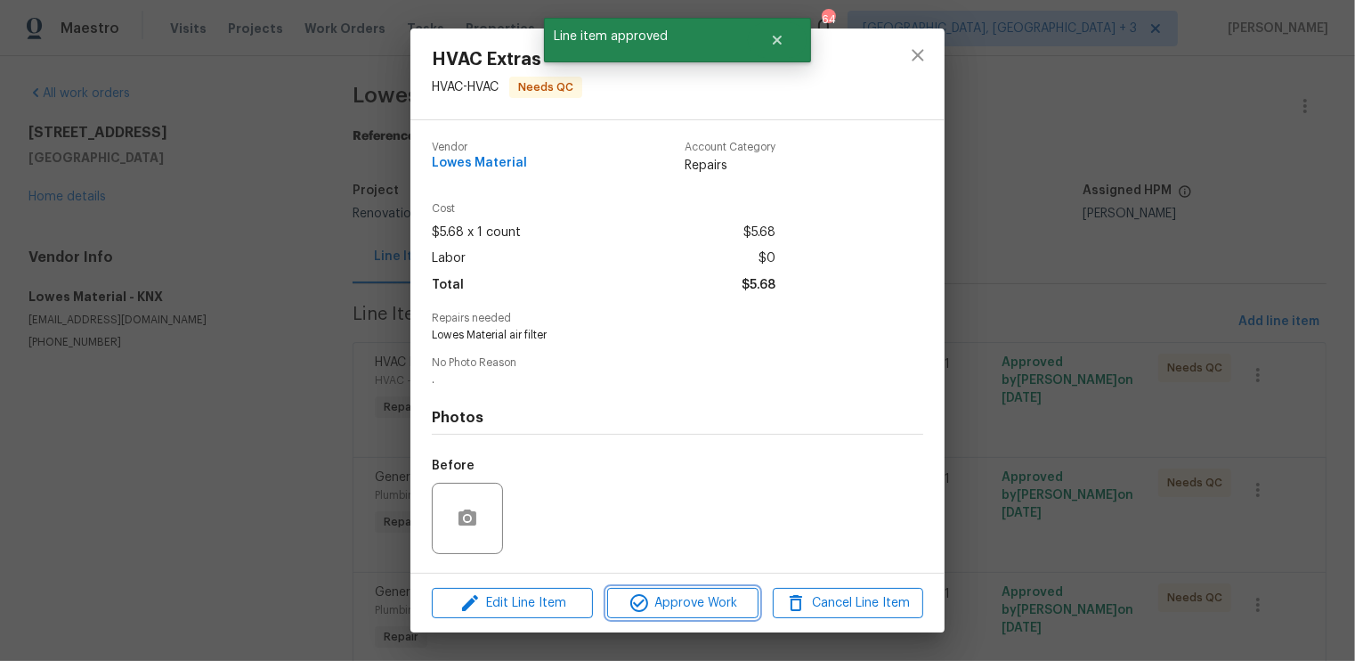
click at [695, 608] on span "Approve Work" at bounding box center [683, 603] width 140 height 22
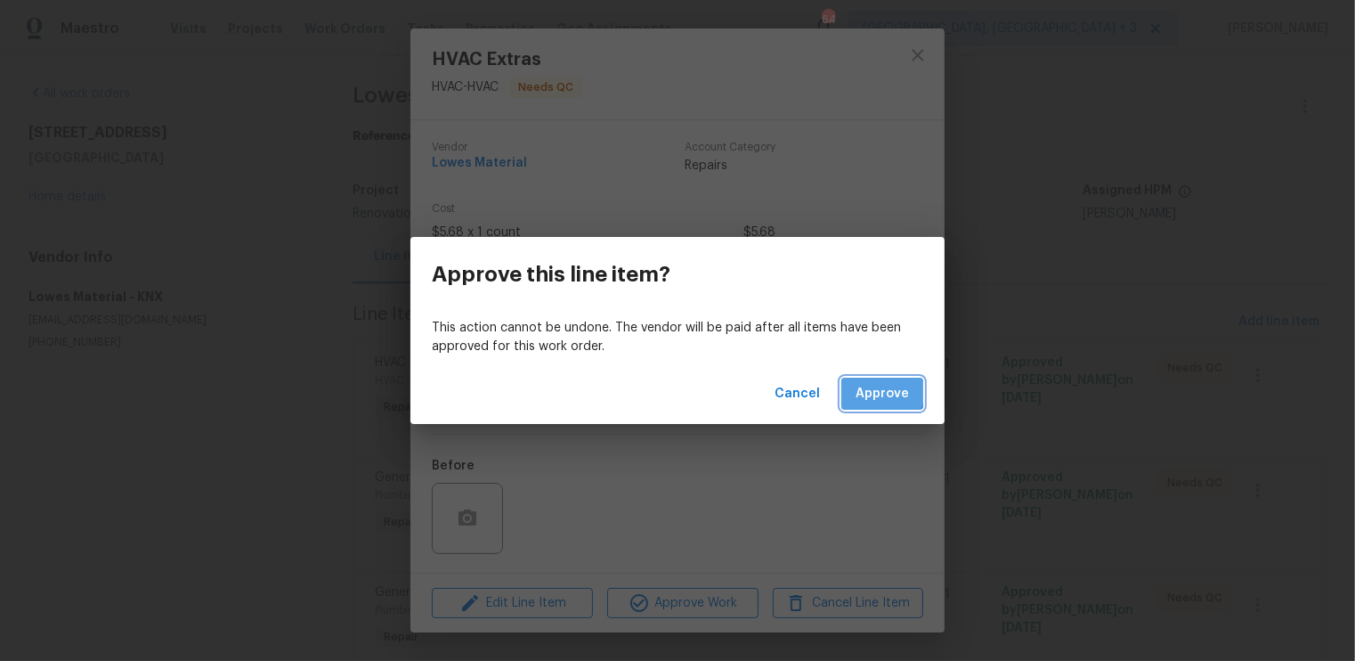
click at [874, 393] on span "Approve" at bounding box center [882, 394] width 53 height 22
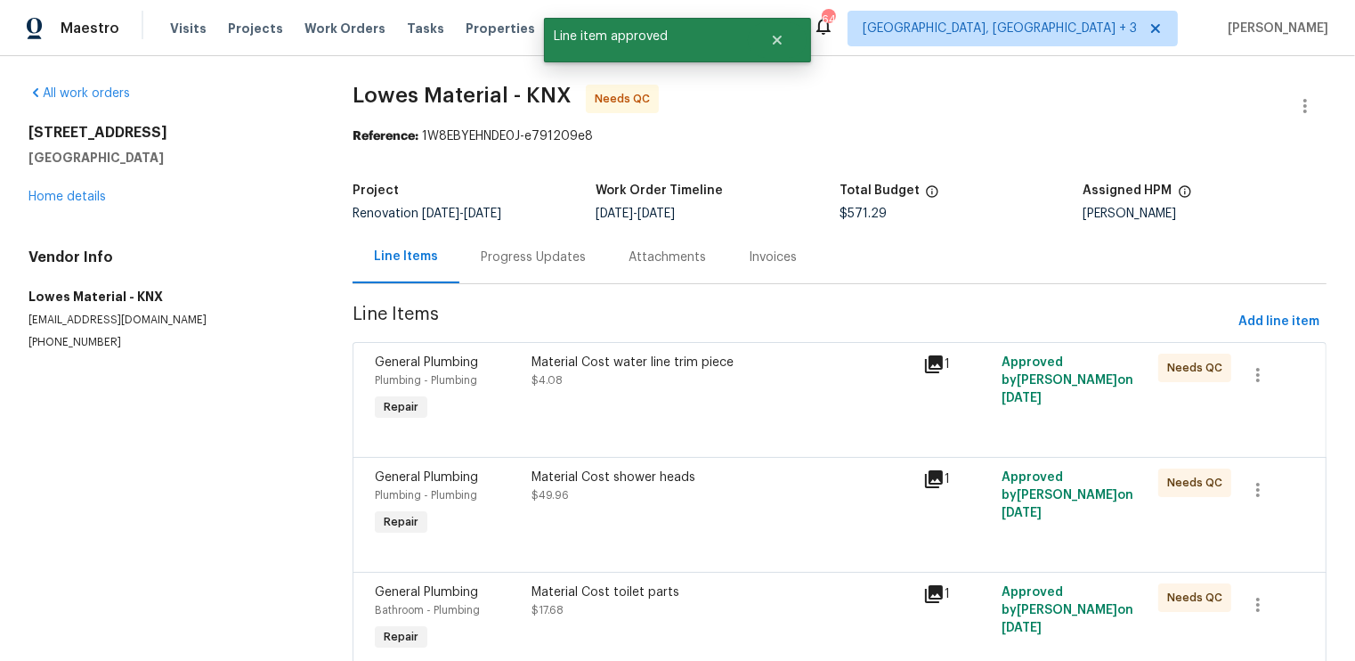
click at [796, 418] on div "Material Cost water line trim piece $4.08" at bounding box center [722, 389] width 392 height 82
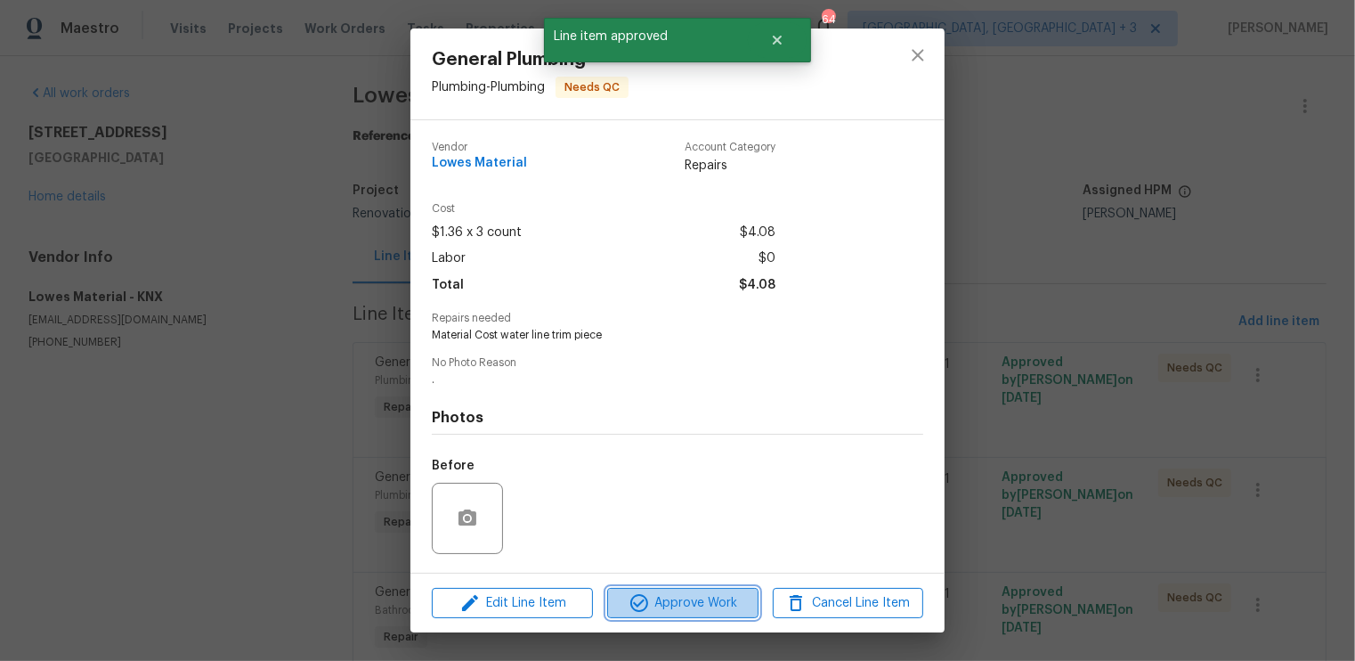
click at [709, 597] on span "Approve Work" at bounding box center [683, 603] width 140 height 22
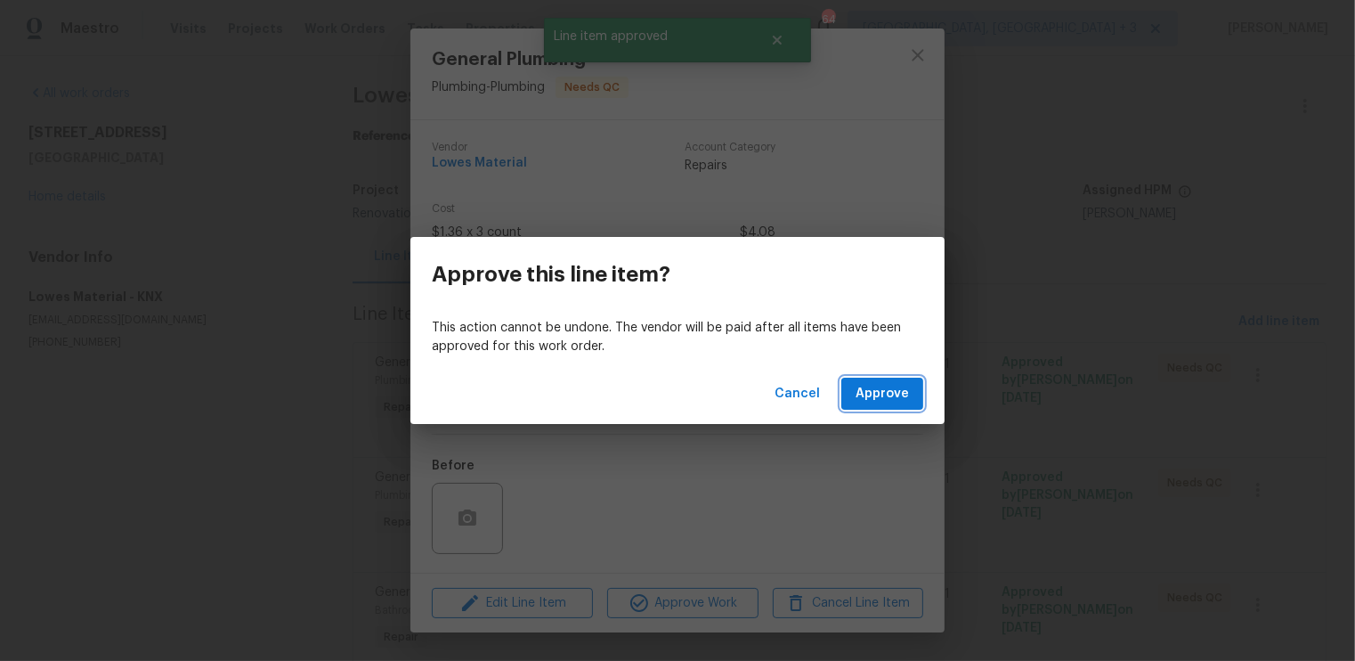
click at [881, 386] on span "Approve" at bounding box center [882, 394] width 53 height 22
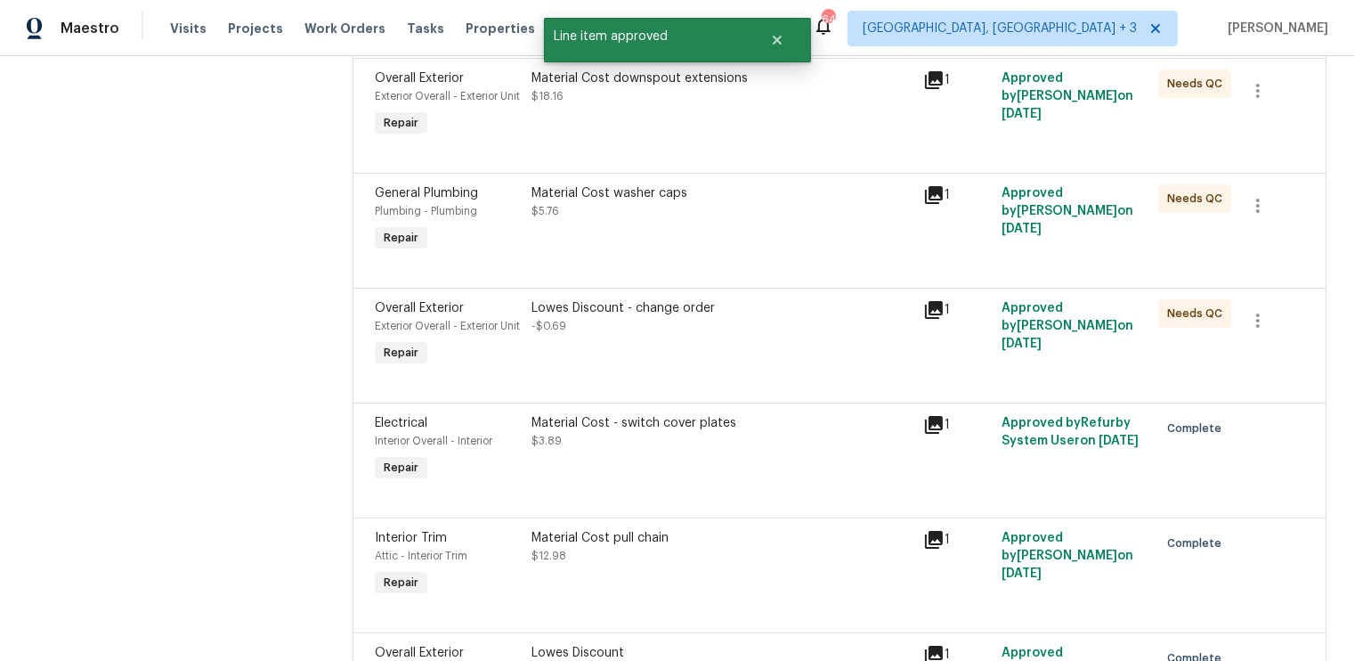
scroll to position [1881, 0]
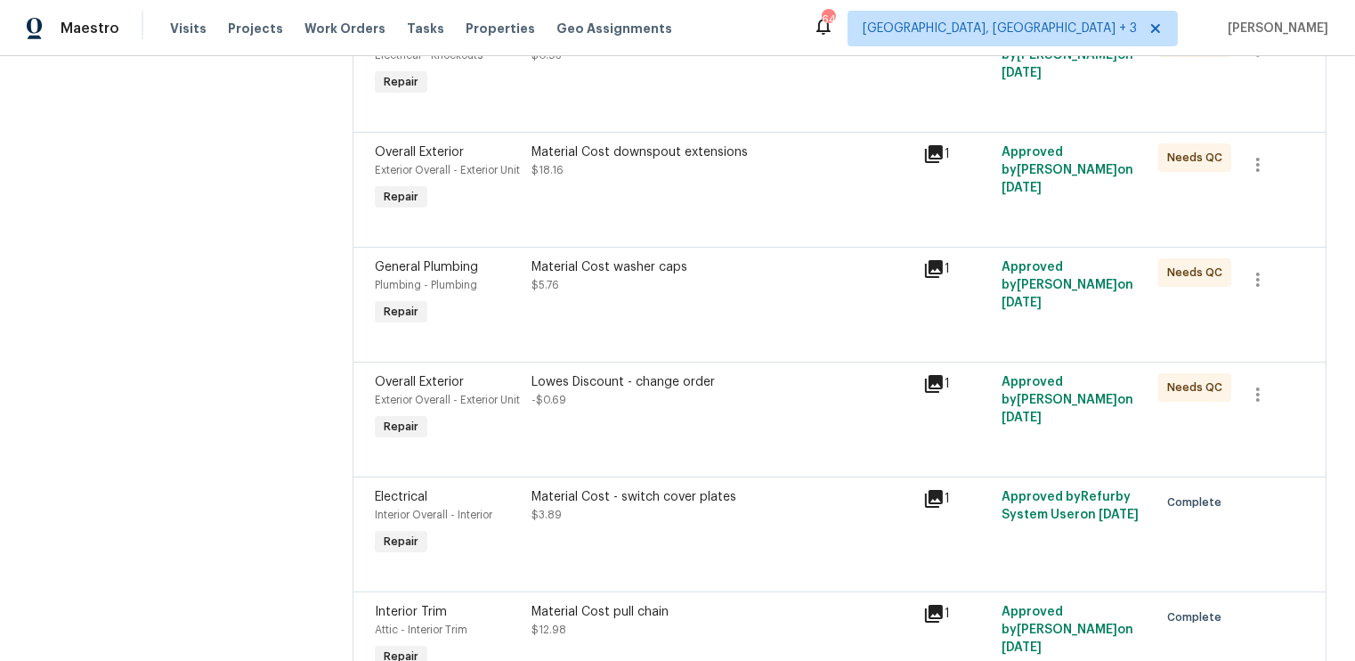
click at [809, 409] on div "Lowes Discount - change order -$0.69" at bounding box center [722, 391] width 381 height 36
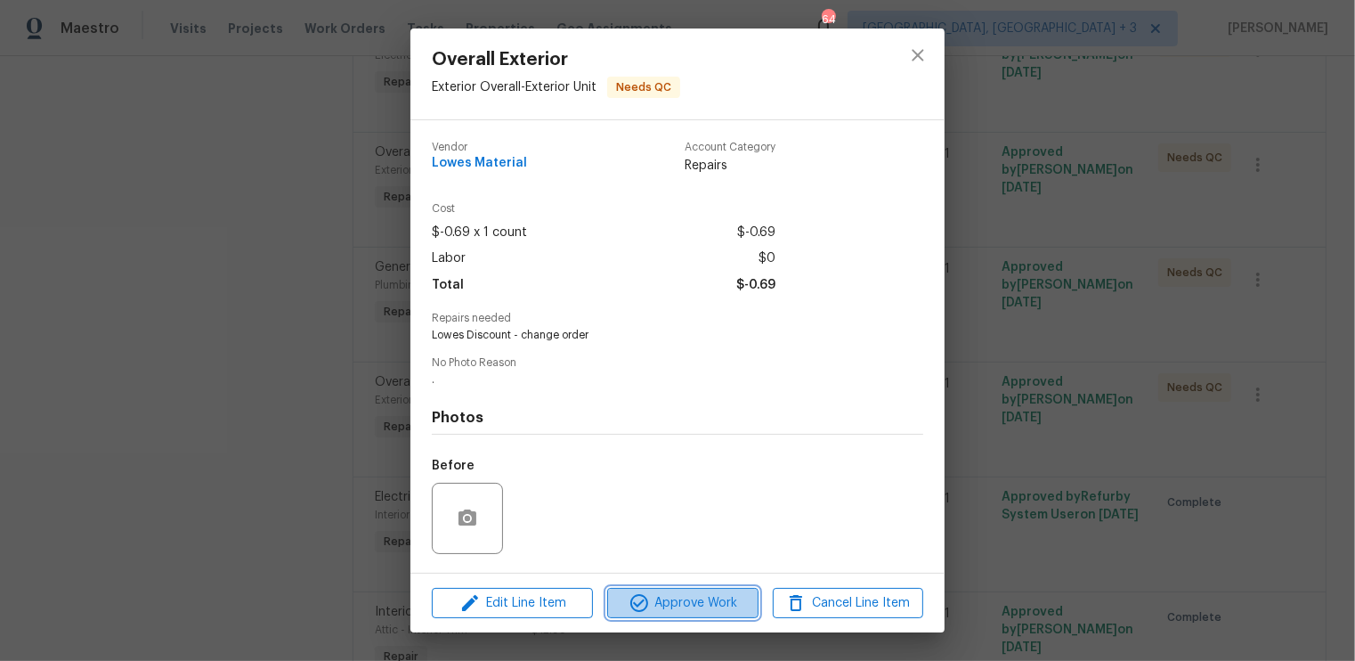
click at [679, 607] on span "Approve Work" at bounding box center [683, 603] width 140 height 22
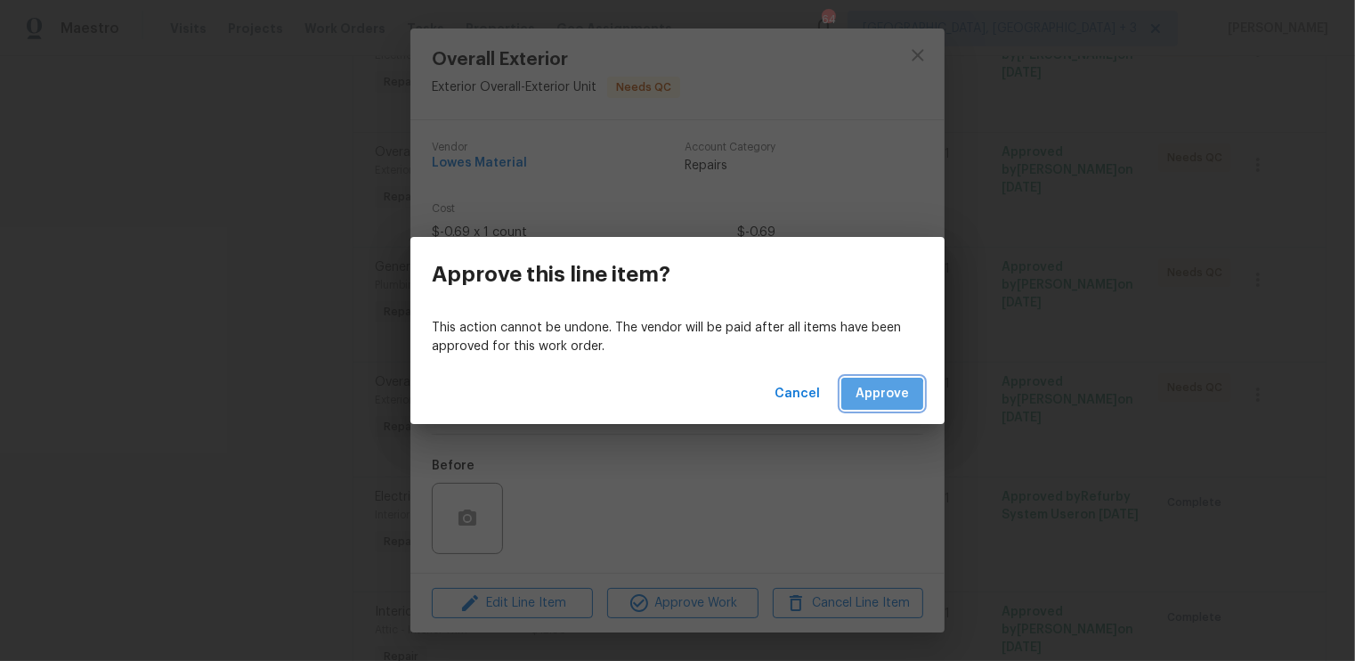
click at [877, 396] on span "Approve" at bounding box center [882, 394] width 53 height 22
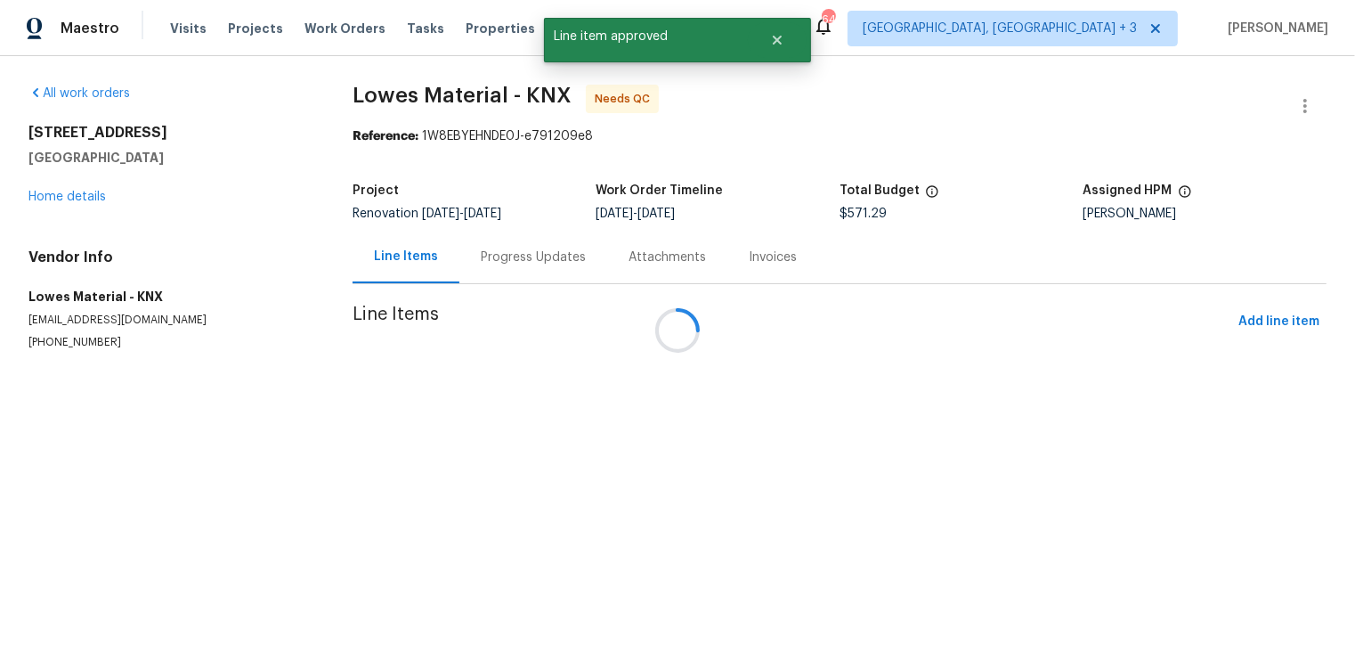
scroll to position [0, 0]
click at [845, 369] on div at bounding box center [677, 330] width 1355 height 661
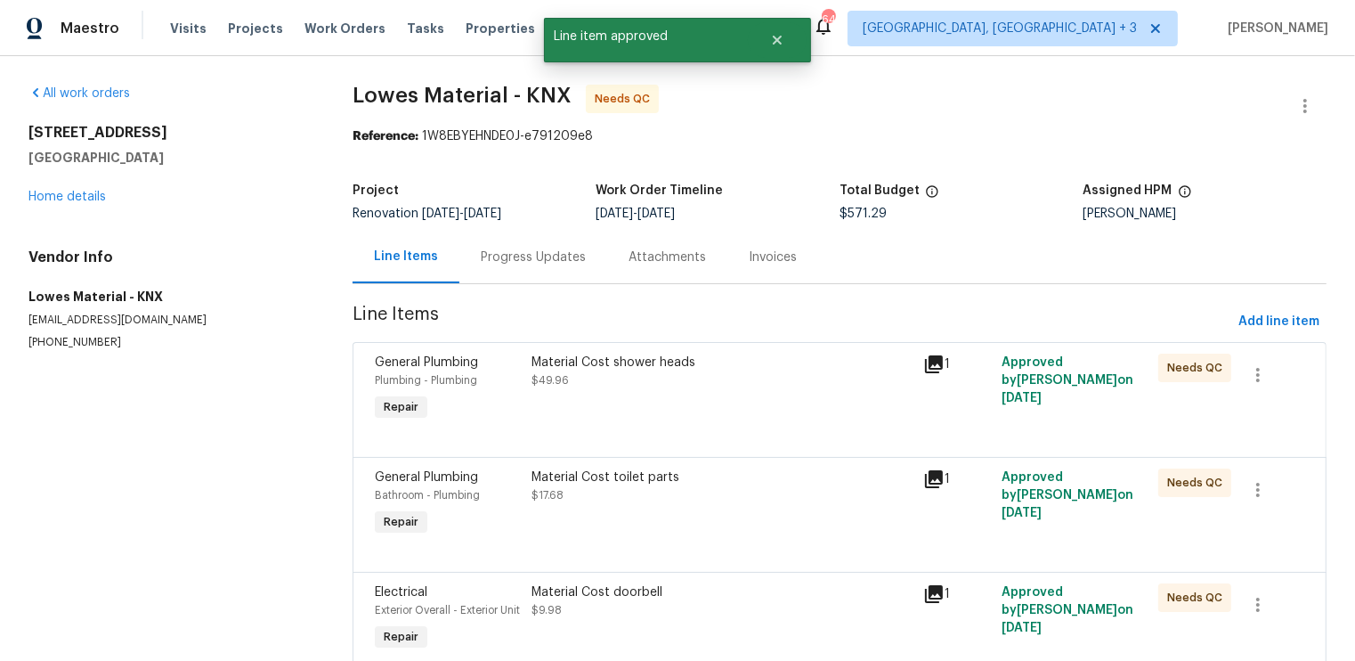
click at [845, 369] on div "Material Cost shower heads" at bounding box center [722, 363] width 381 height 18
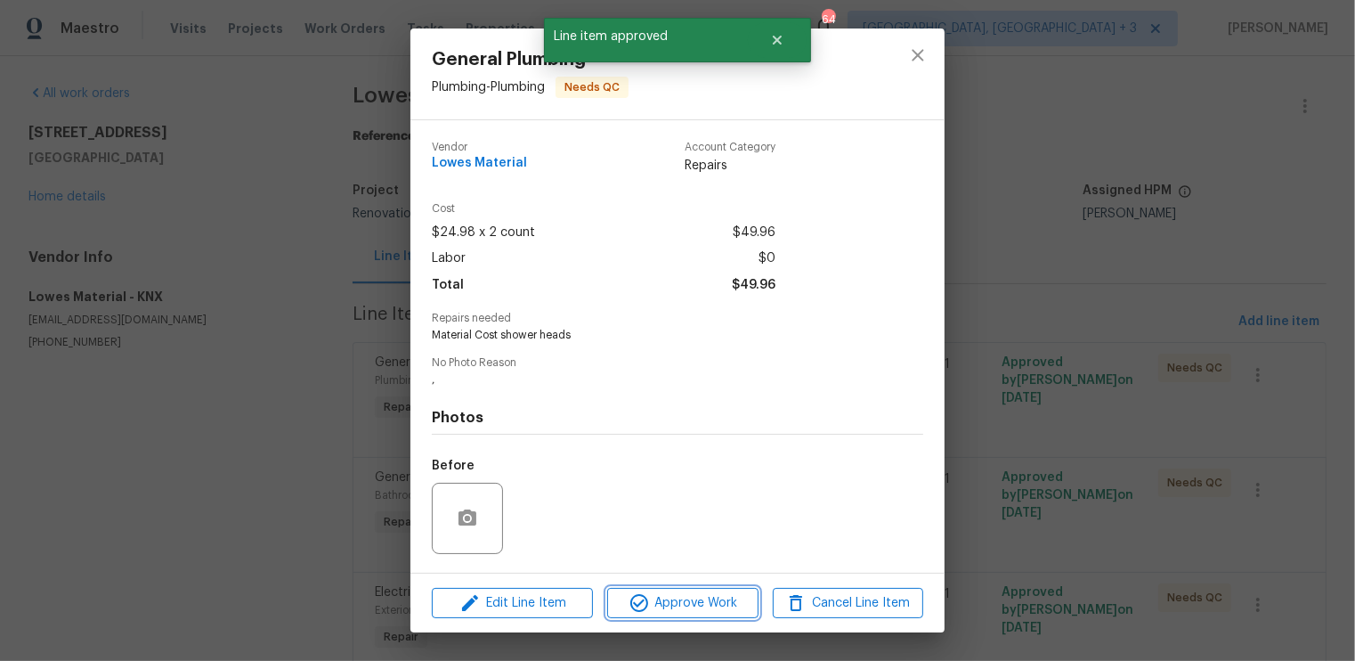
click at [685, 604] on span "Approve Work" at bounding box center [683, 603] width 140 height 22
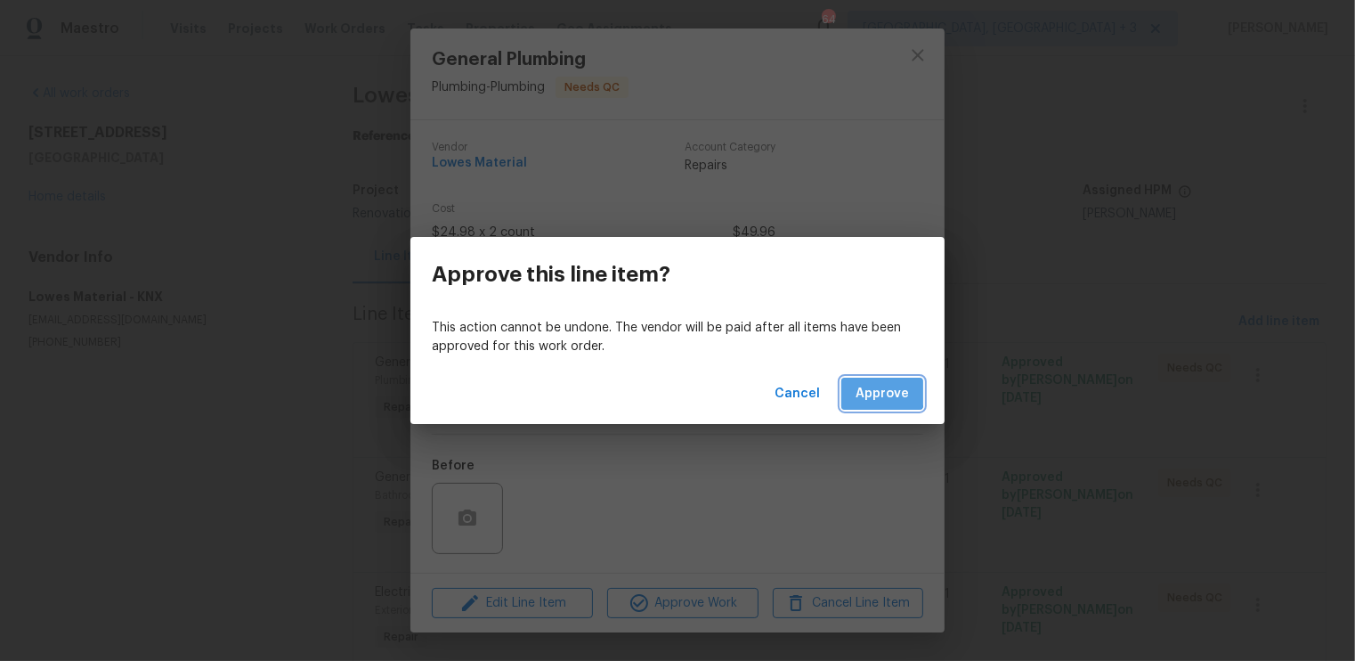
click at [865, 390] on span "Approve" at bounding box center [882, 394] width 53 height 22
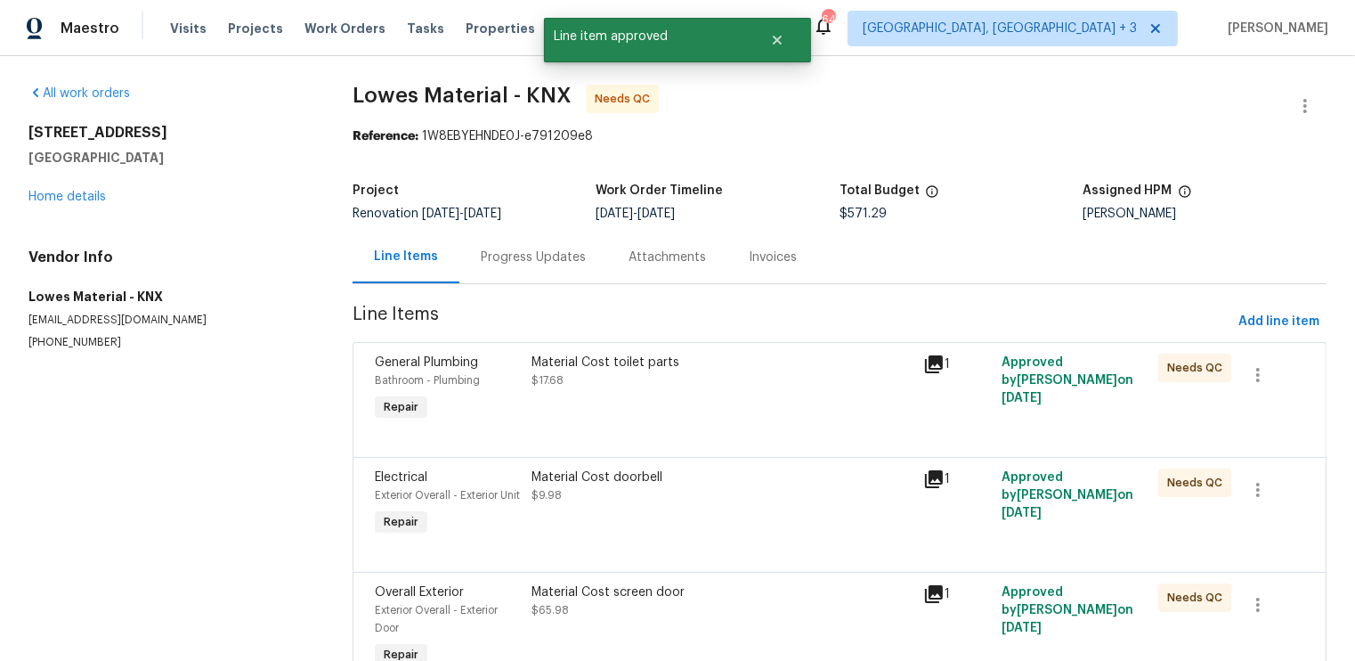
click at [841, 415] on div "Material Cost toilet parts $17.68" at bounding box center [722, 389] width 392 height 82
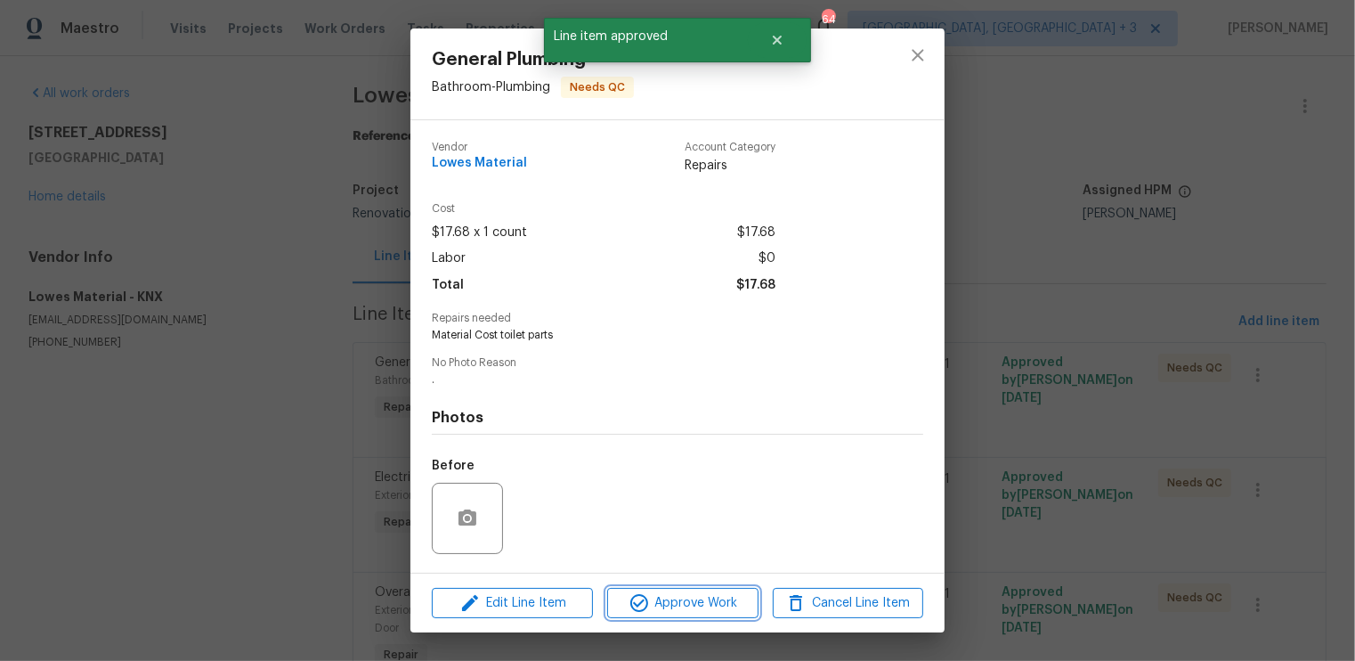
click at [673, 612] on span "Approve Work" at bounding box center [683, 603] width 140 height 22
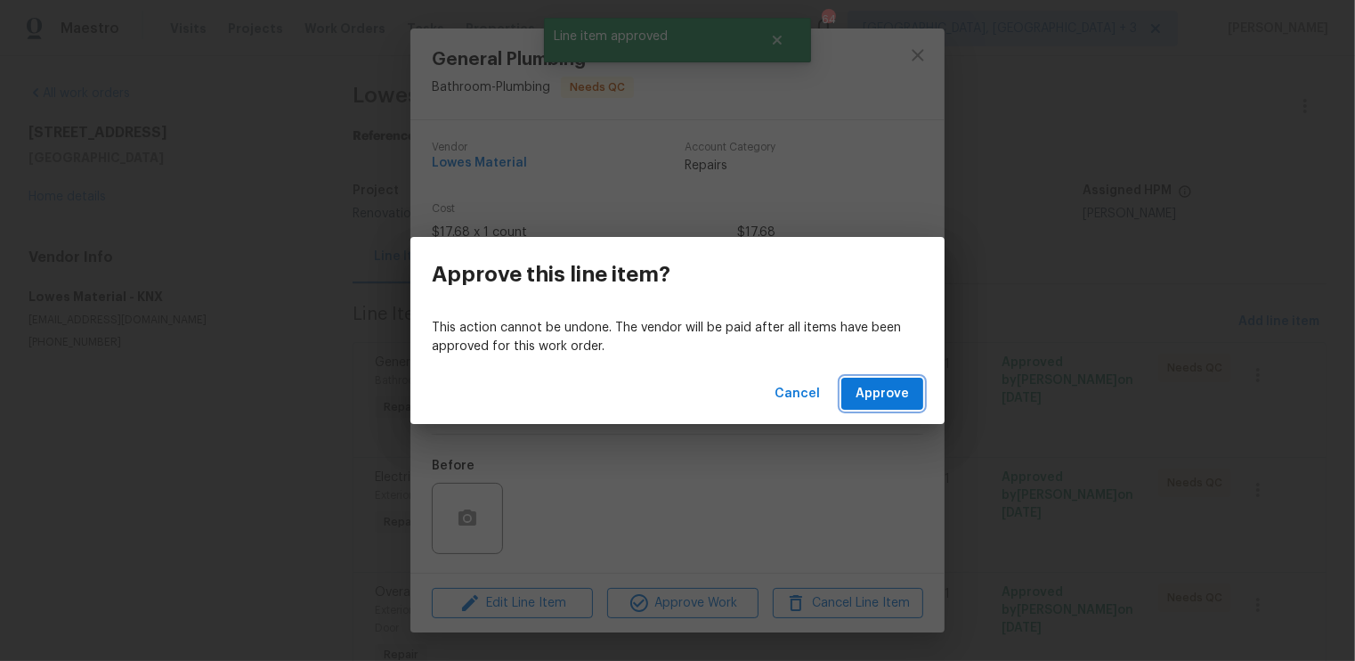
click at [892, 402] on span "Approve" at bounding box center [882, 394] width 53 height 22
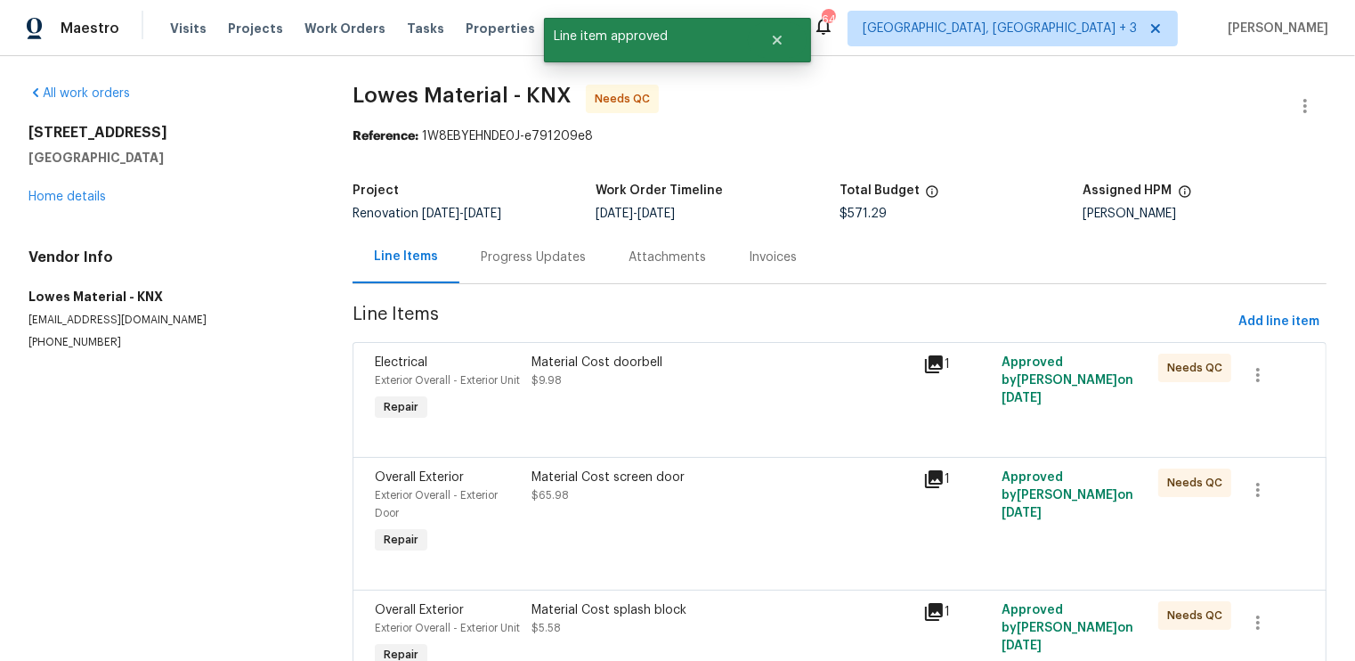
click at [892, 402] on div "Material Cost doorbell $9.98" at bounding box center [722, 389] width 392 height 82
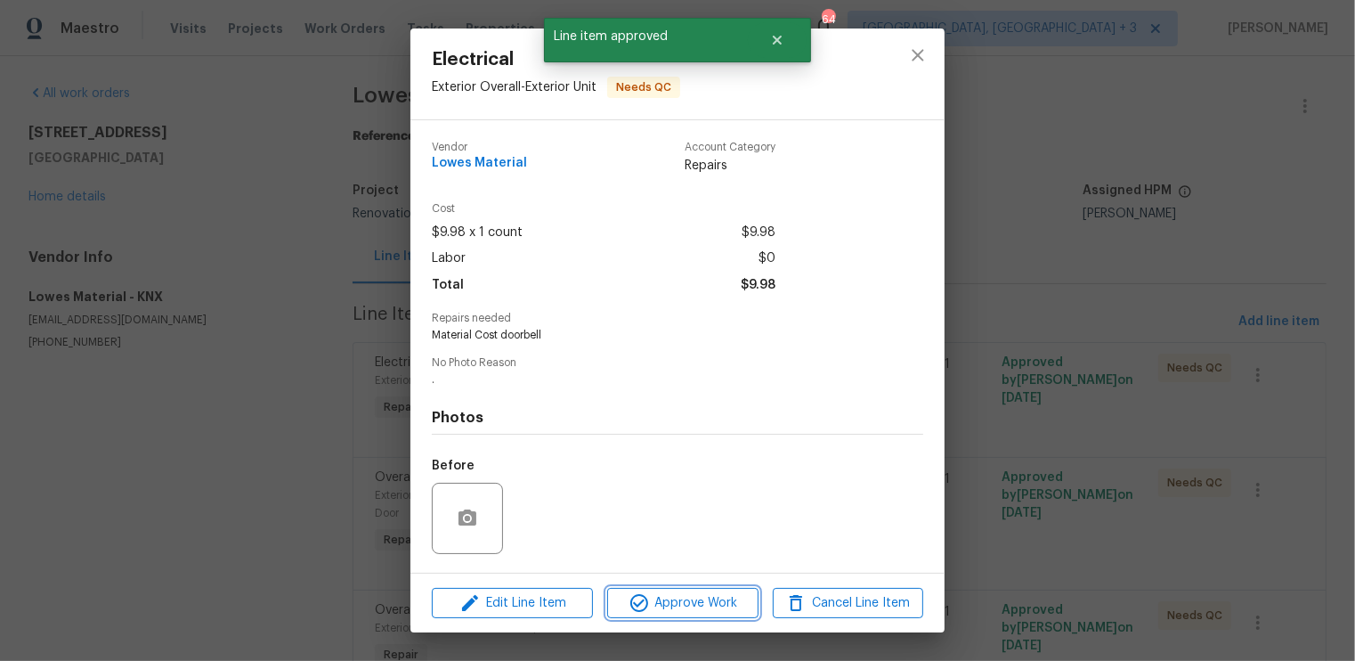
click at [712, 604] on span "Approve Work" at bounding box center [683, 603] width 140 height 22
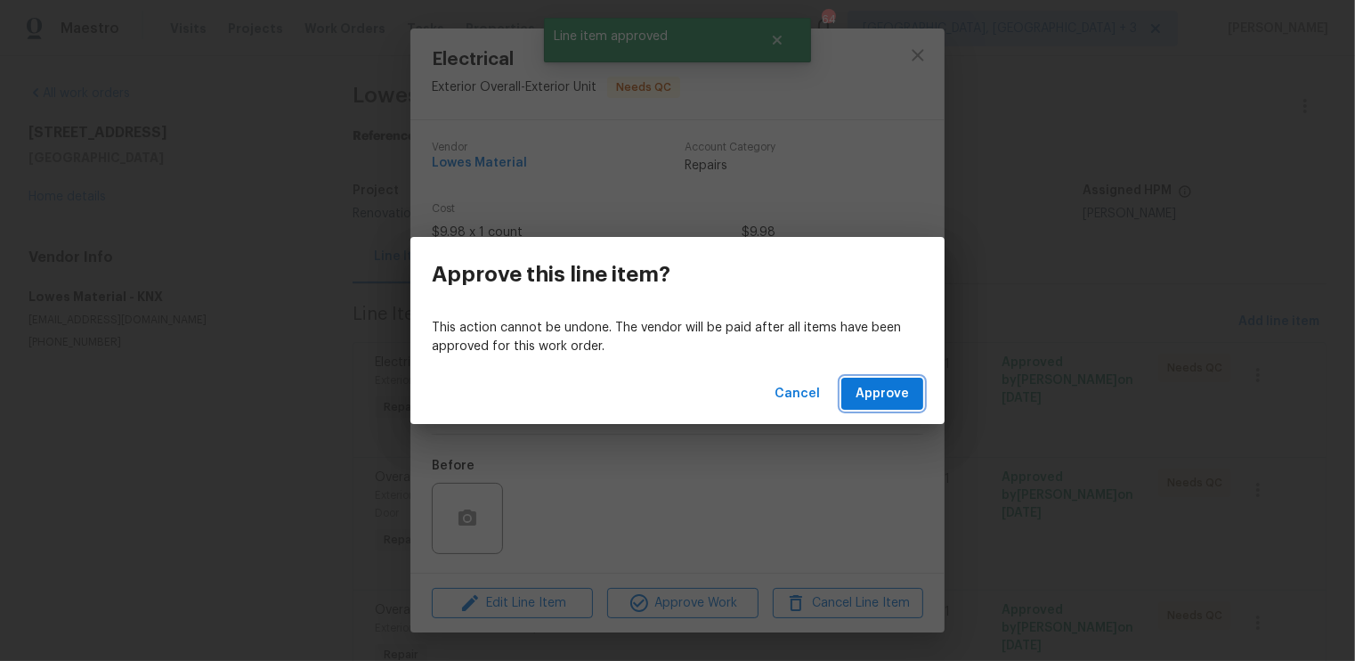
click at [884, 392] on span "Approve" at bounding box center [882, 394] width 53 height 22
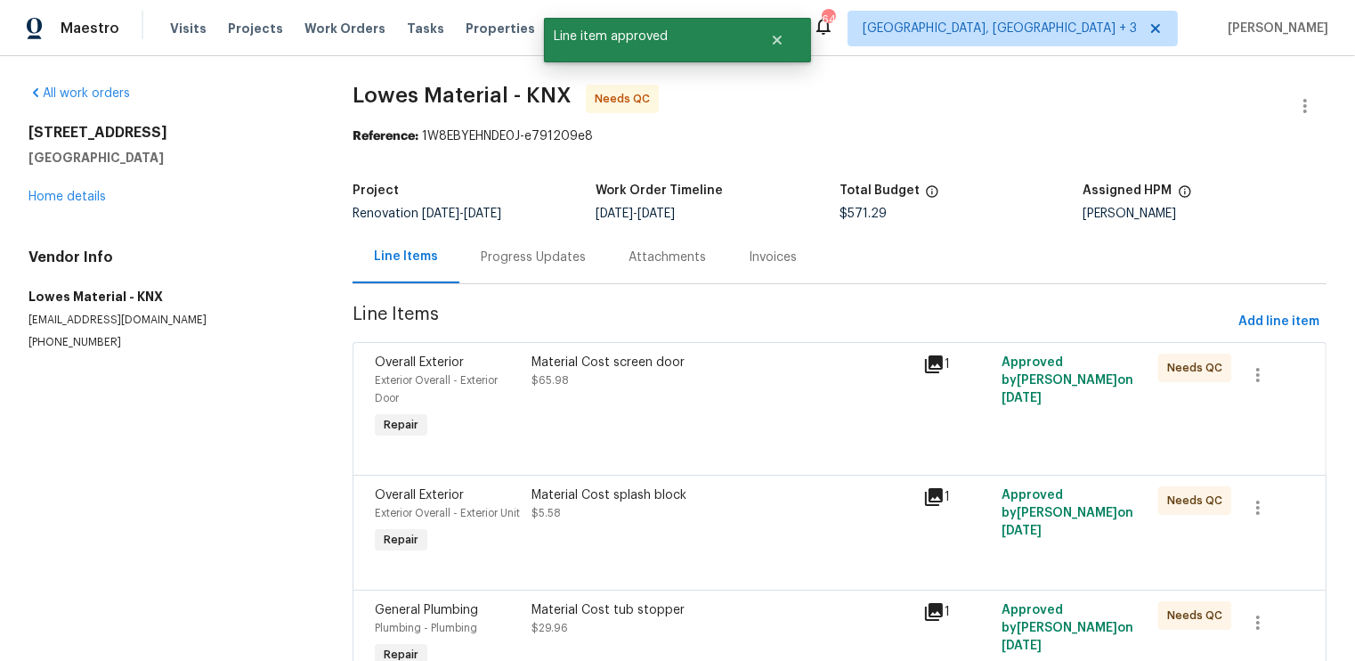
click at [743, 426] on div "Material Cost screen door $65.98" at bounding box center [722, 398] width 392 height 100
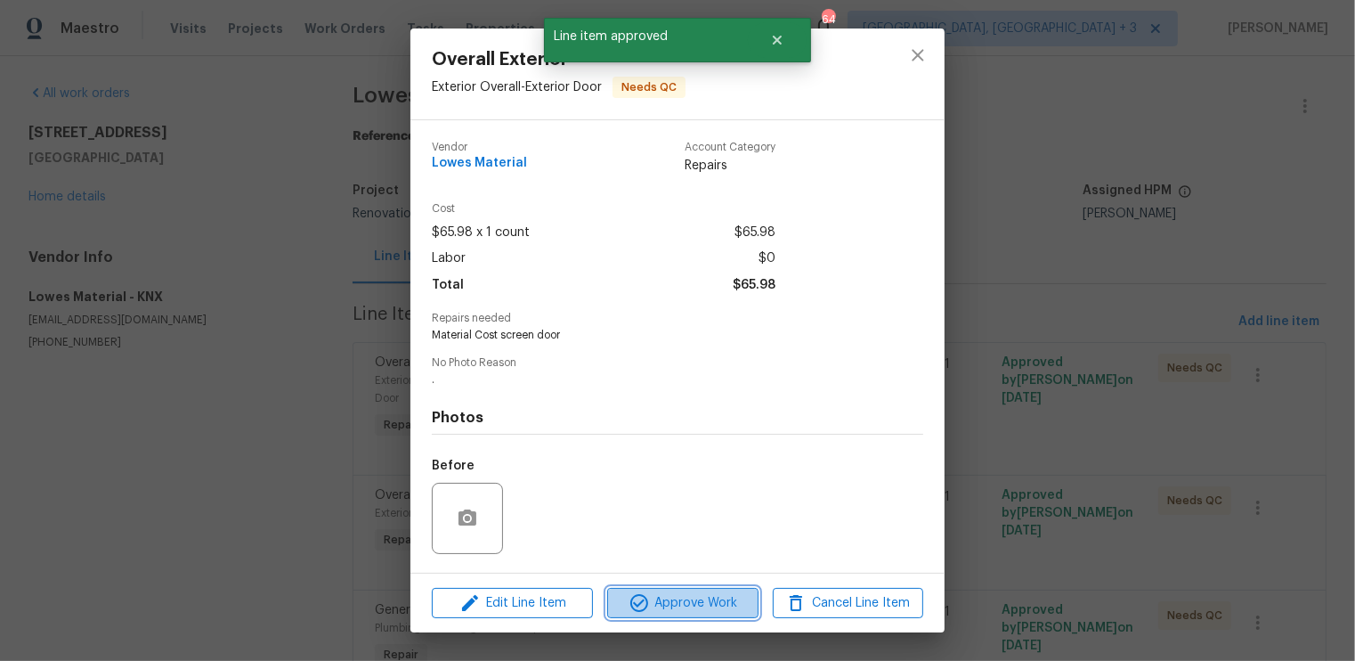
click at [681, 600] on span "Approve Work" at bounding box center [683, 603] width 140 height 22
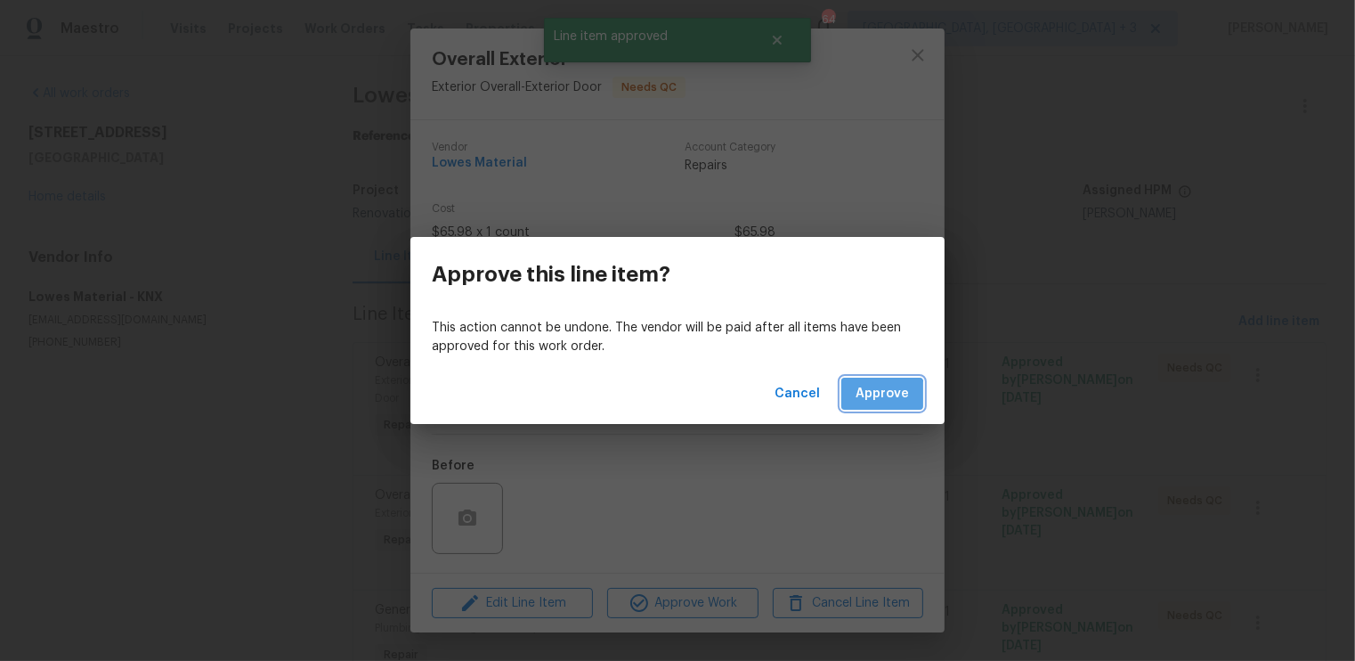
click at [874, 395] on span "Approve" at bounding box center [882, 394] width 53 height 22
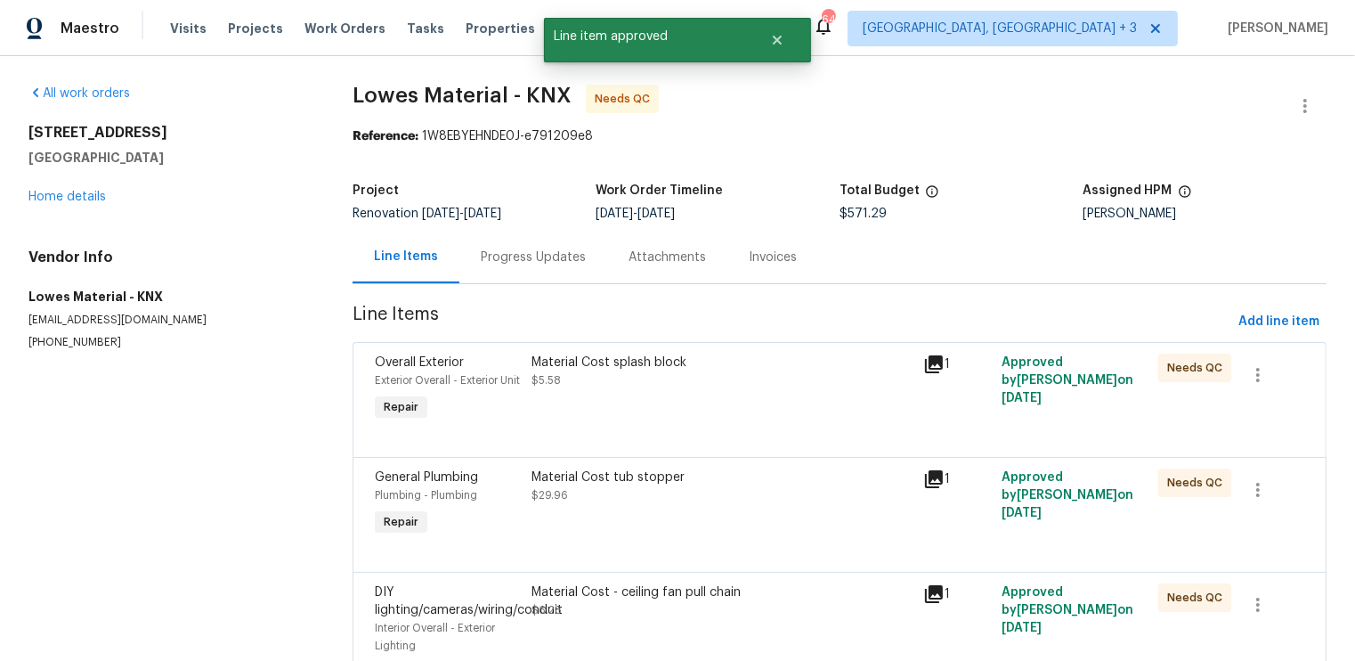
click at [747, 430] on div "Material Cost splash block $5.58" at bounding box center [722, 389] width 392 height 82
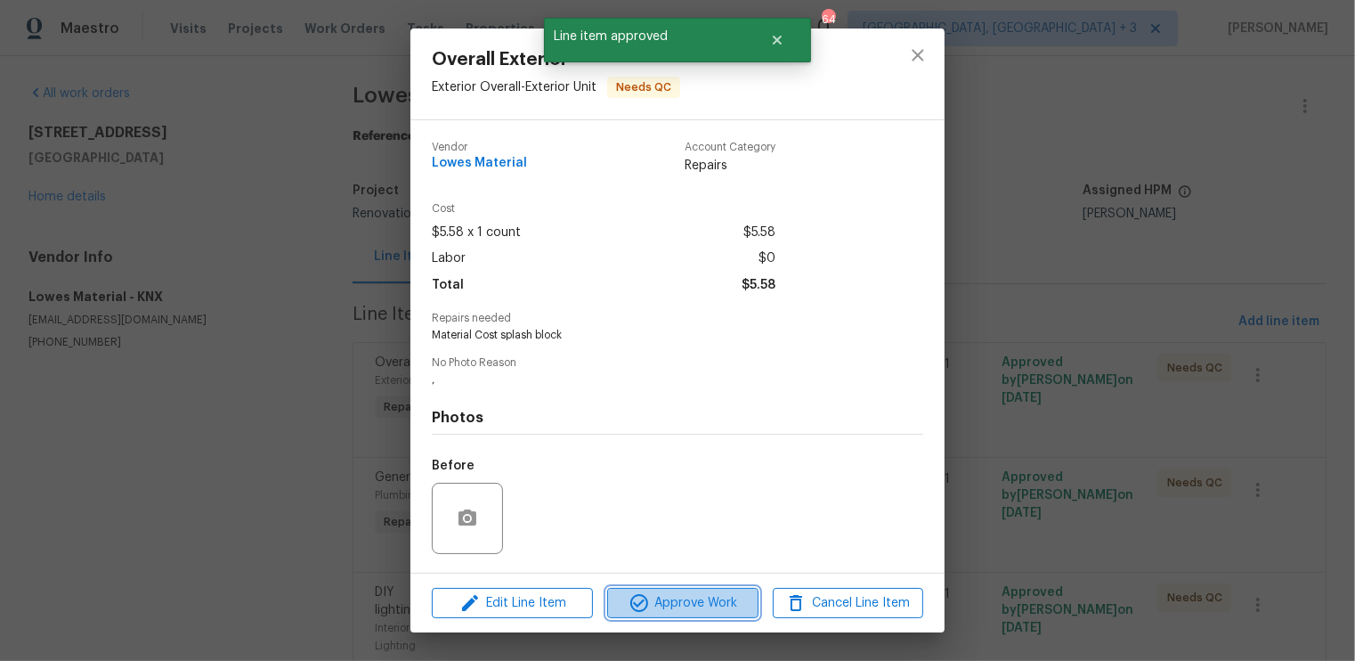
click at [687, 597] on span "Approve Work" at bounding box center [683, 603] width 140 height 22
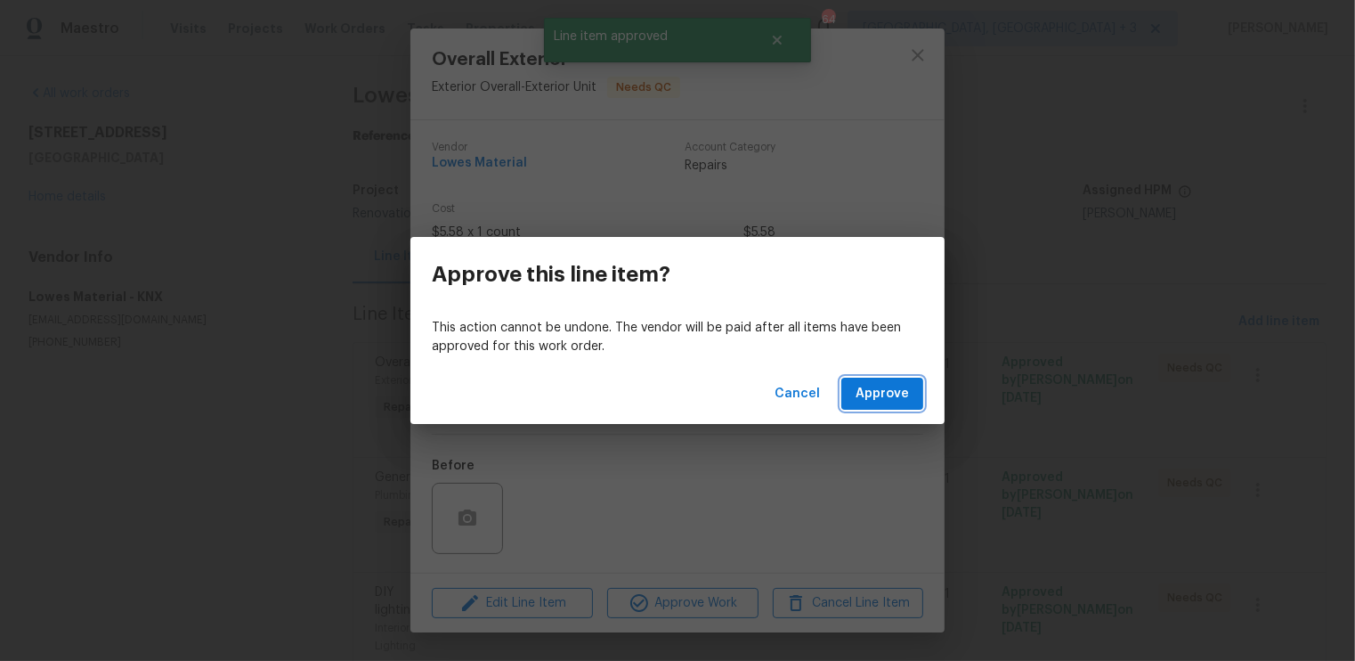
click at [870, 391] on span "Approve" at bounding box center [882, 394] width 53 height 22
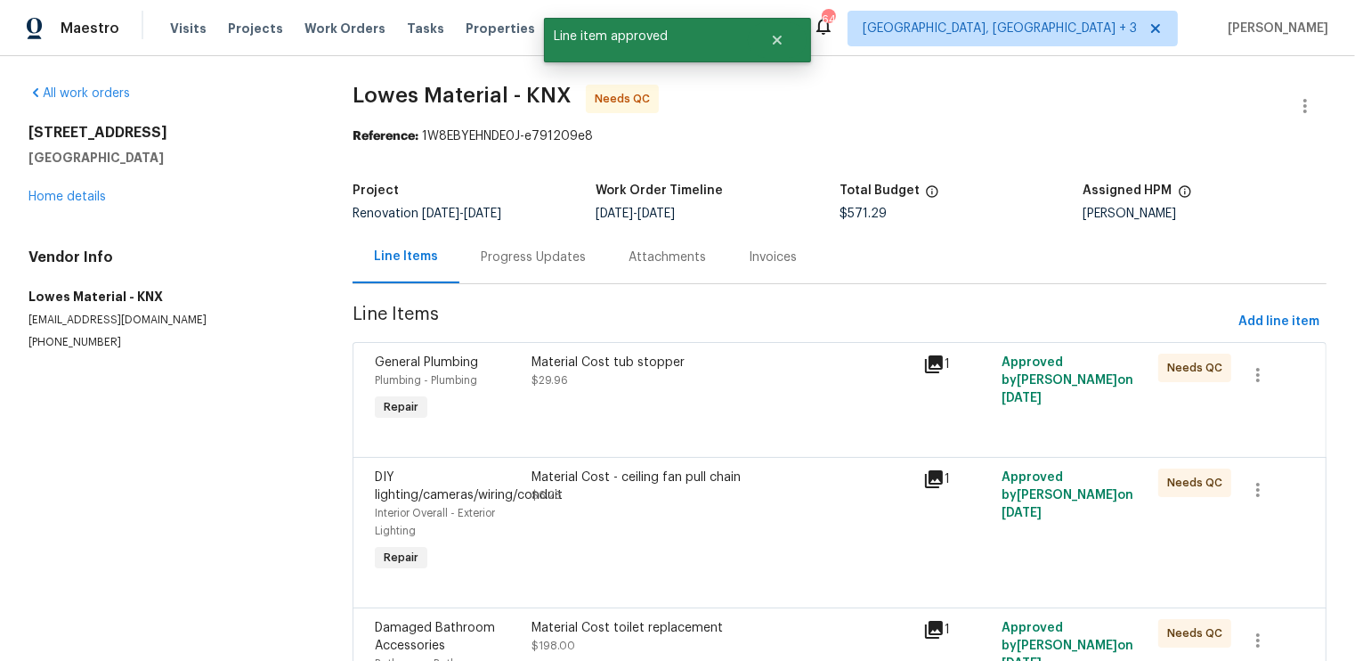
click at [870, 391] on div "Material Cost tub stopper $29.96" at bounding box center [722, 389] width 392 height 82
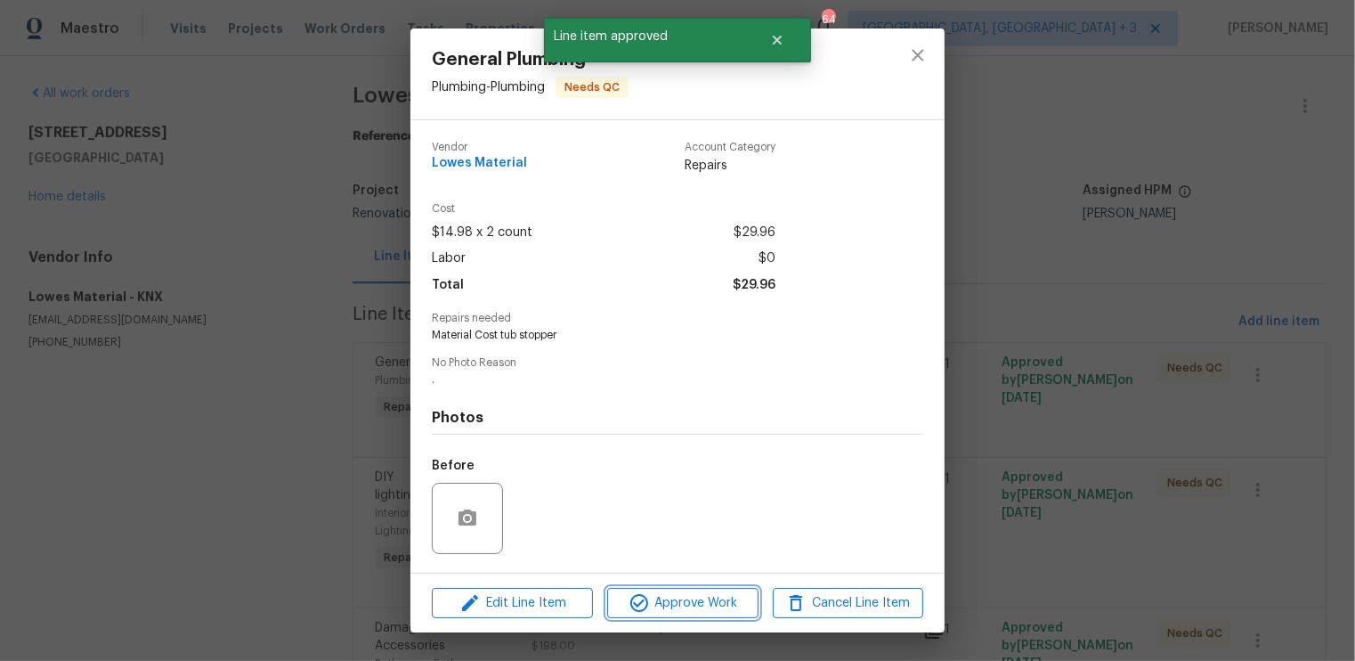
click at [706, 606] on span "Approve Work" at bounding box center [683, 603] width 140 height 22
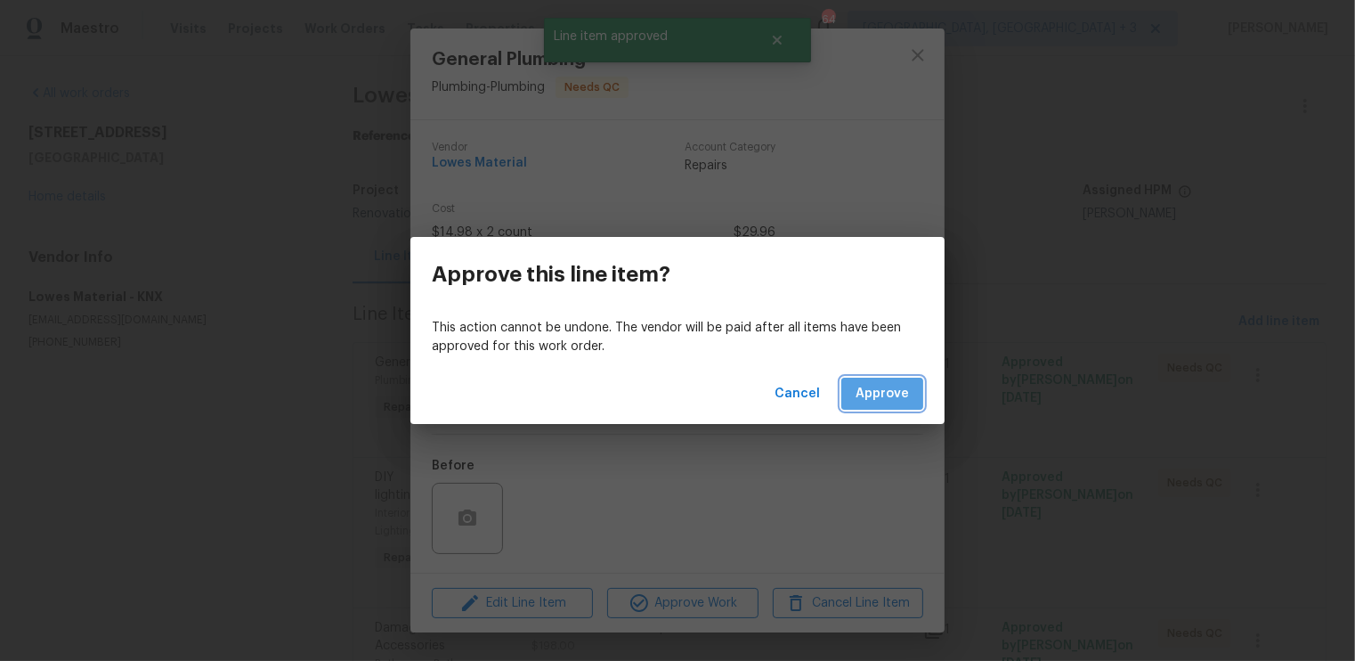
click at [893, 394] on span "Approve" at bounding box center [882, 394] width 53 height 22
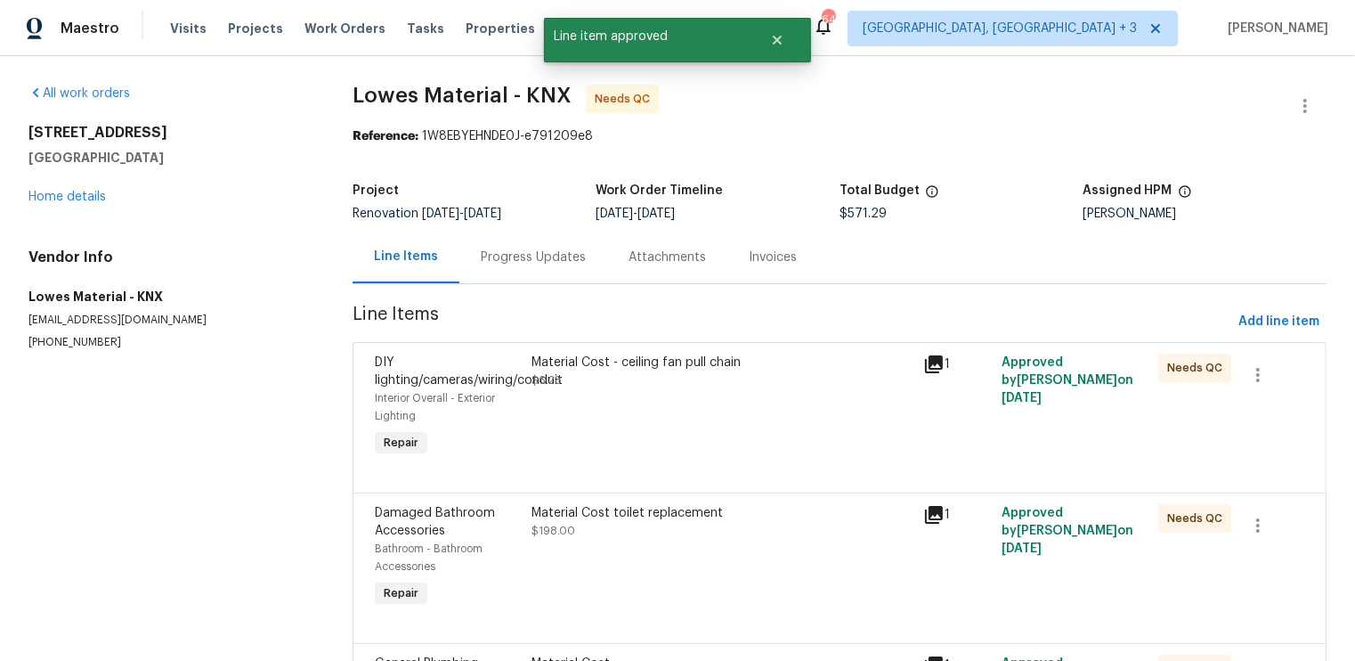
click at [807, 423] on div "Material Cost - ceiling fan pull chain $6.28" at bounding box center [722, 407] width 392 height 118
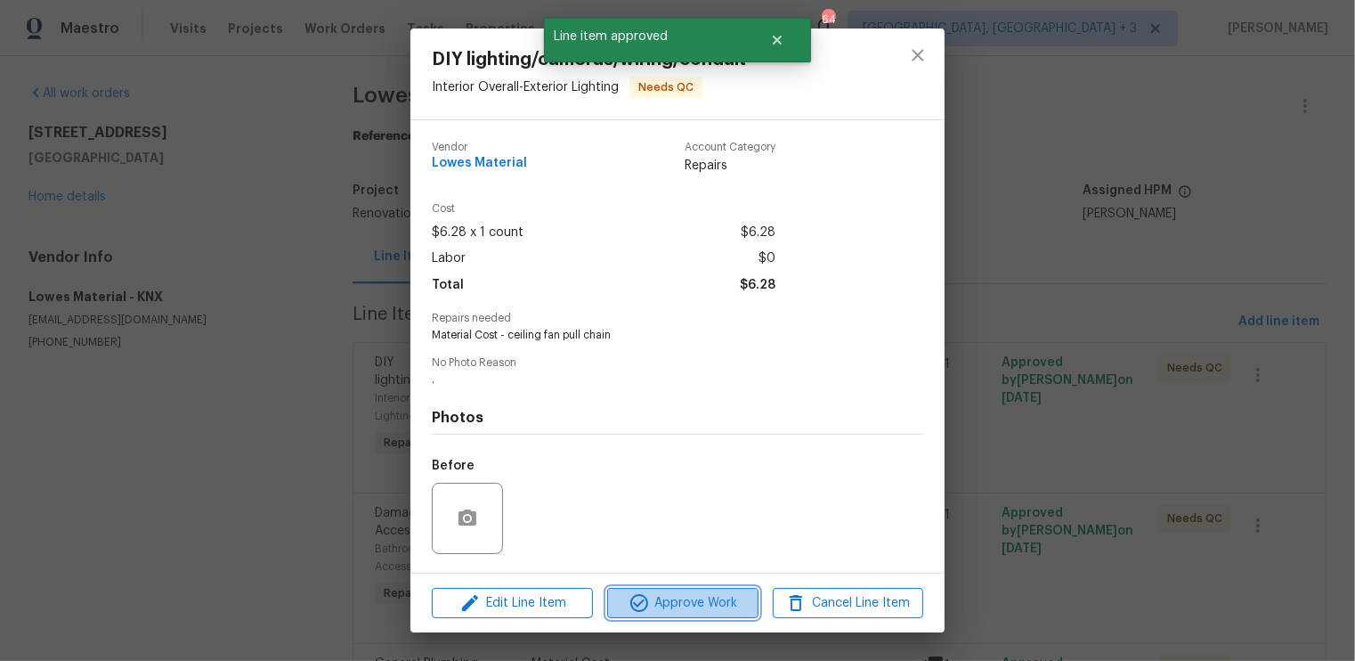
click at [703, 602] on span "Approve Work" at bounding box center [683, 603] width 140 height 22
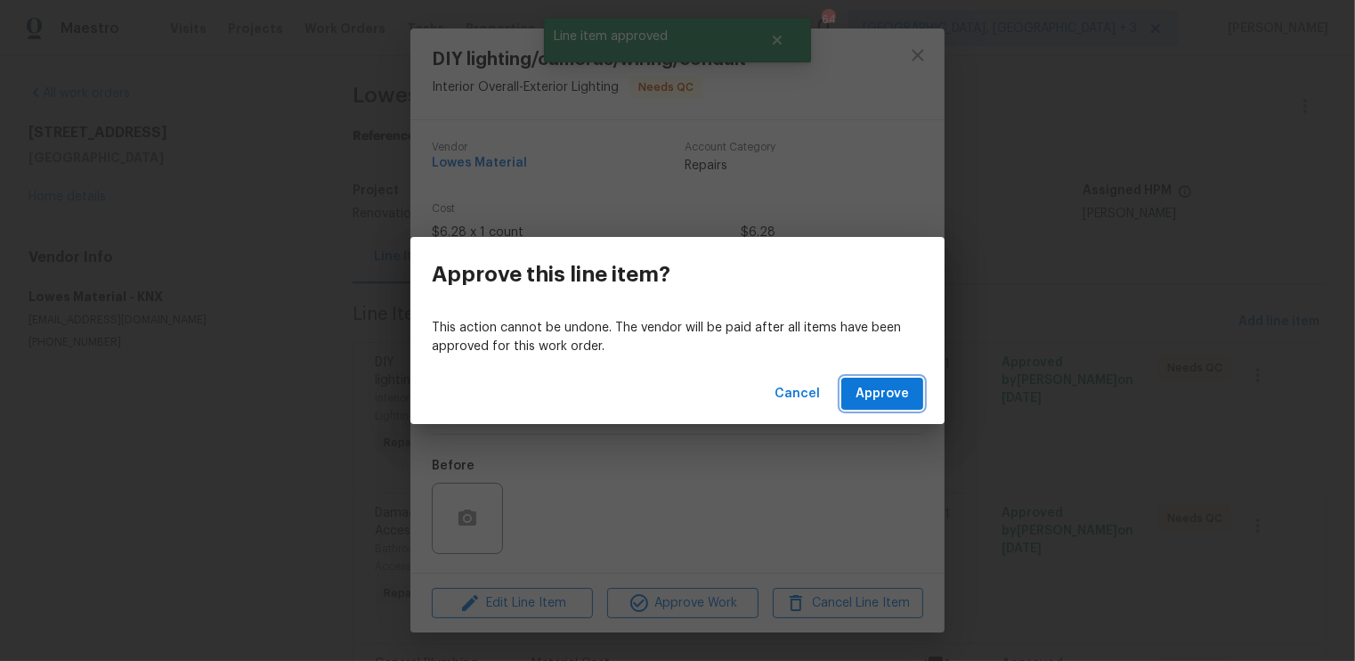
click at [893, 394] on span "Approve" at bounding box center [882, 394] width 53 height 22
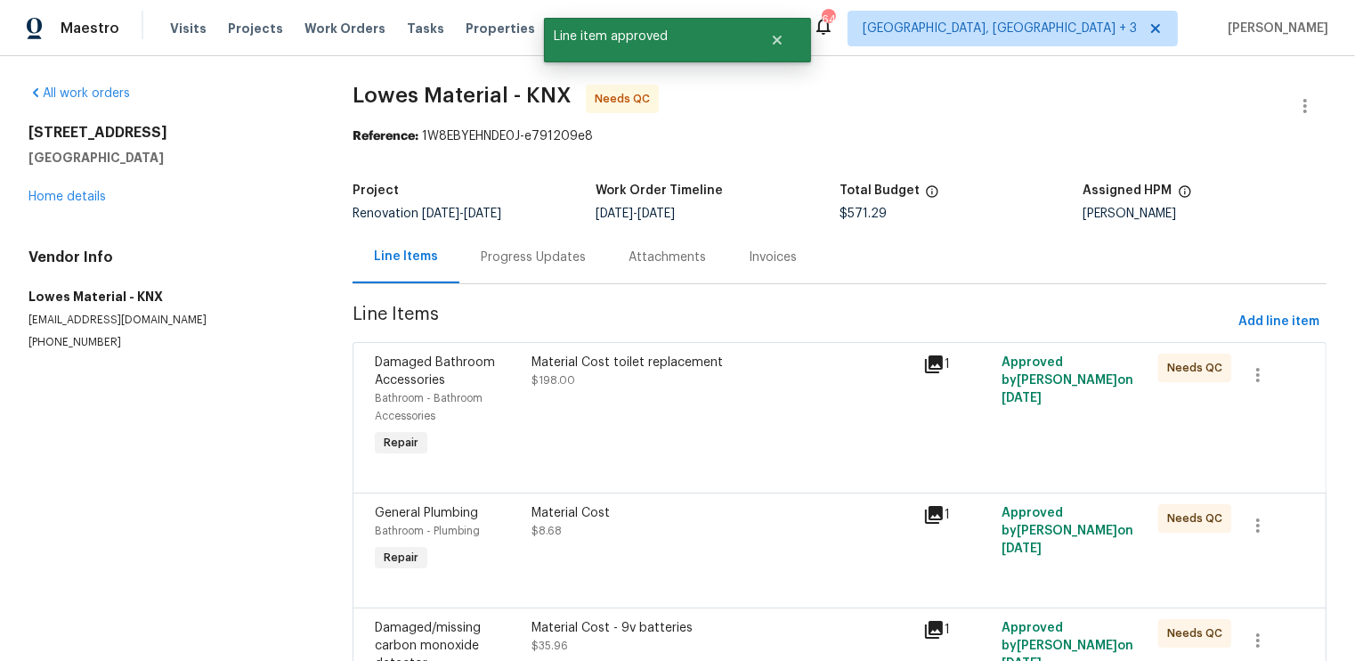
click at [807, 419] on div "Material Cost toilet replacement $198.00" at bounding box center [722, 407] width 392 height 118
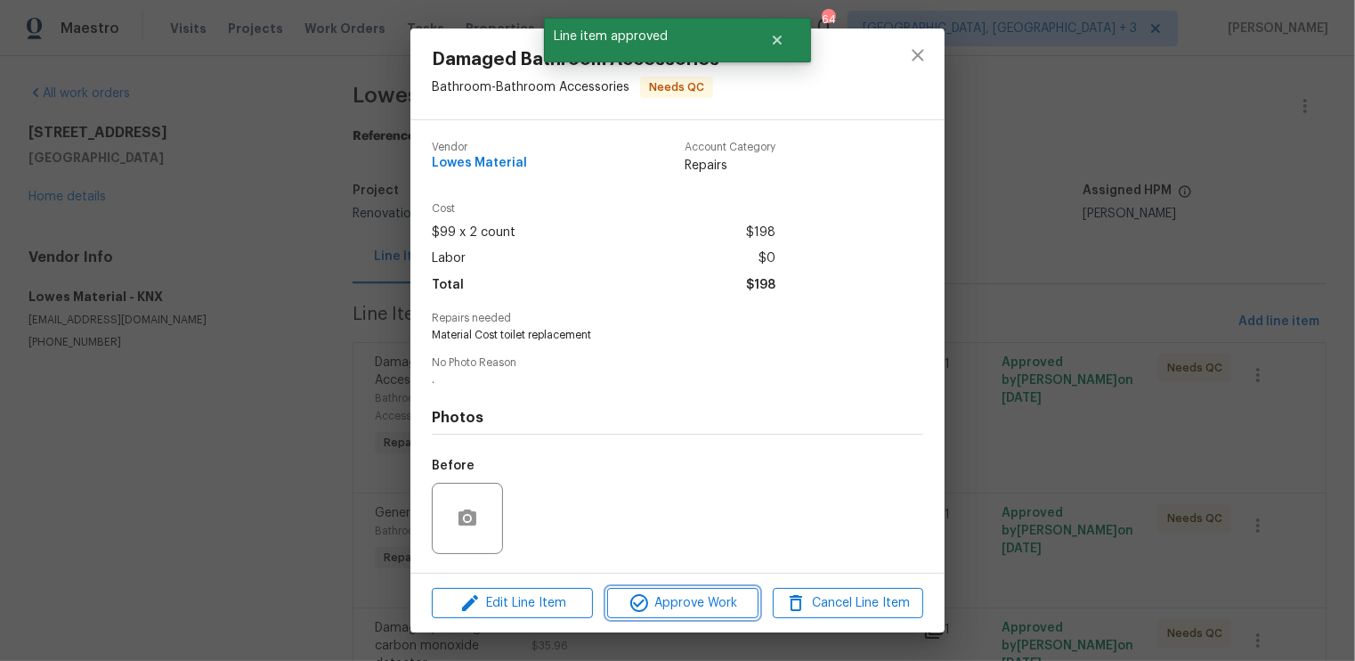
click at [702, 612] on span "Approve Work" at bounding box center [683, 603] width 140 height 22
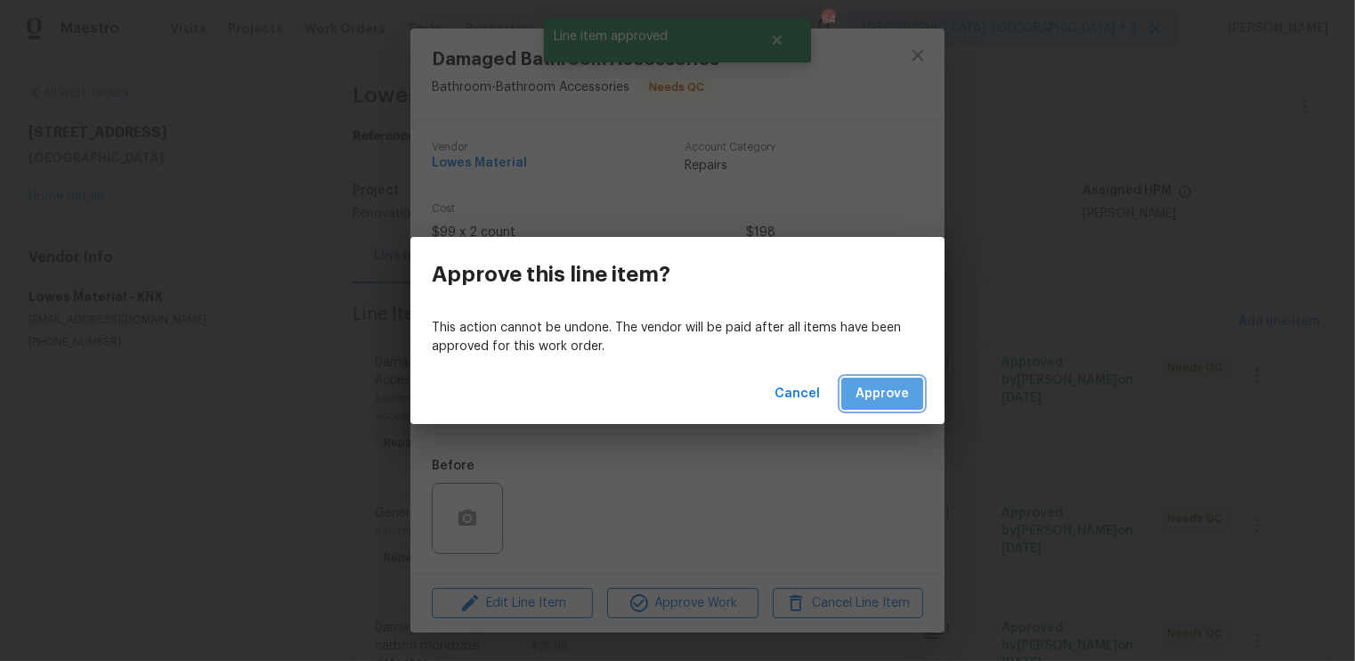
click at [877, 397] on span "Approve" at bounding box center [882, 394] width 53 height 22
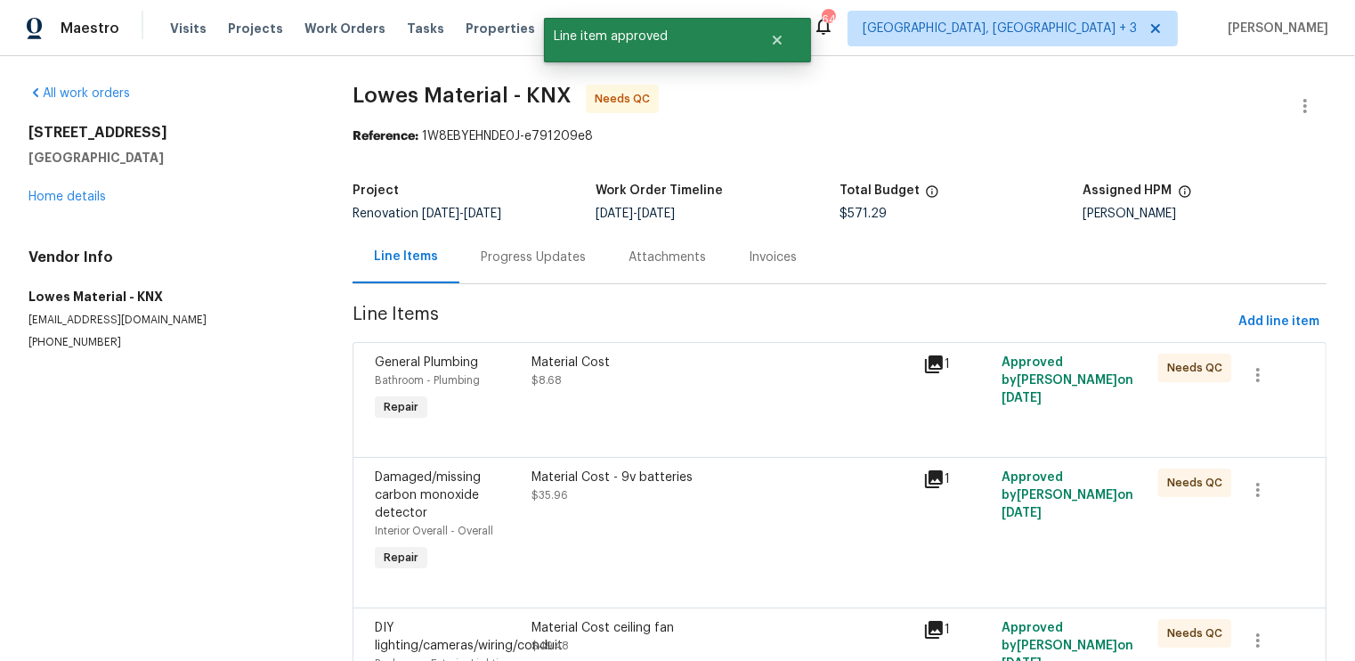
click at [735, 438] on div at bounding box center [840, 435] width 930 height 21
click at [720, 413] on div "Material Cost $8.68" at bounding box center [722, 389] width 392 height 82
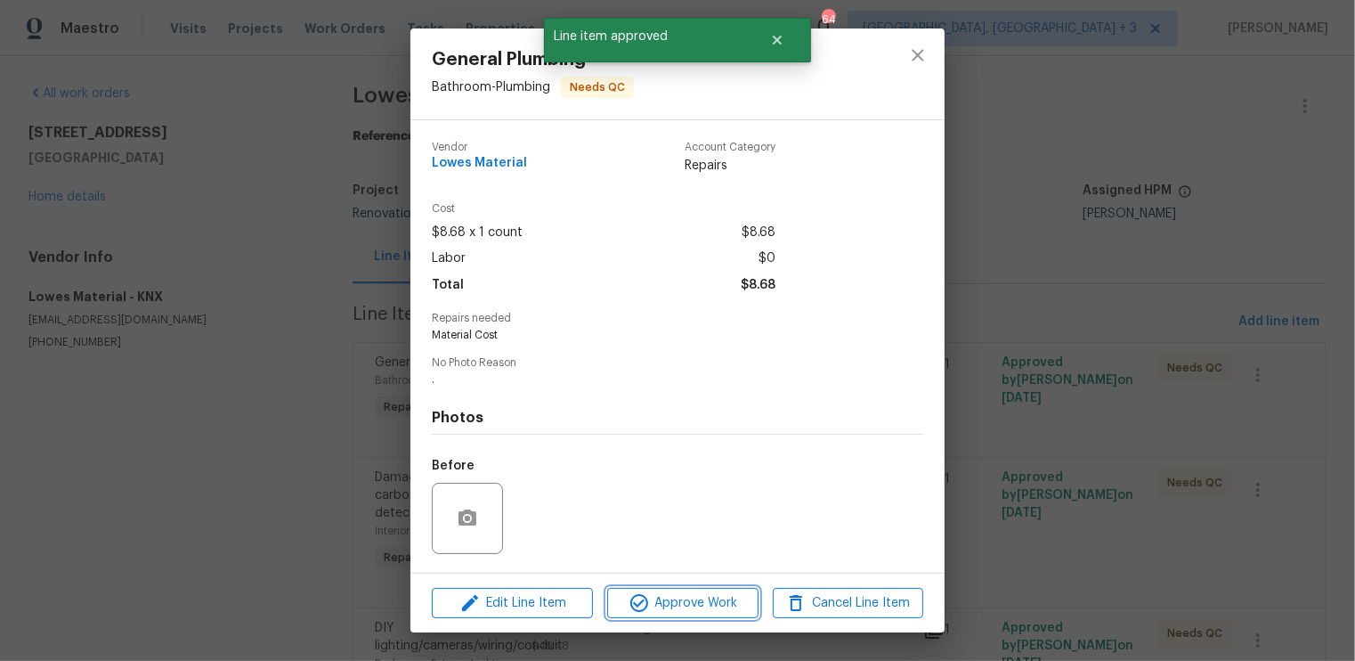
click at [680, 609] on span "Approve Work" at bounding box center [683, 603] width 140 height 22
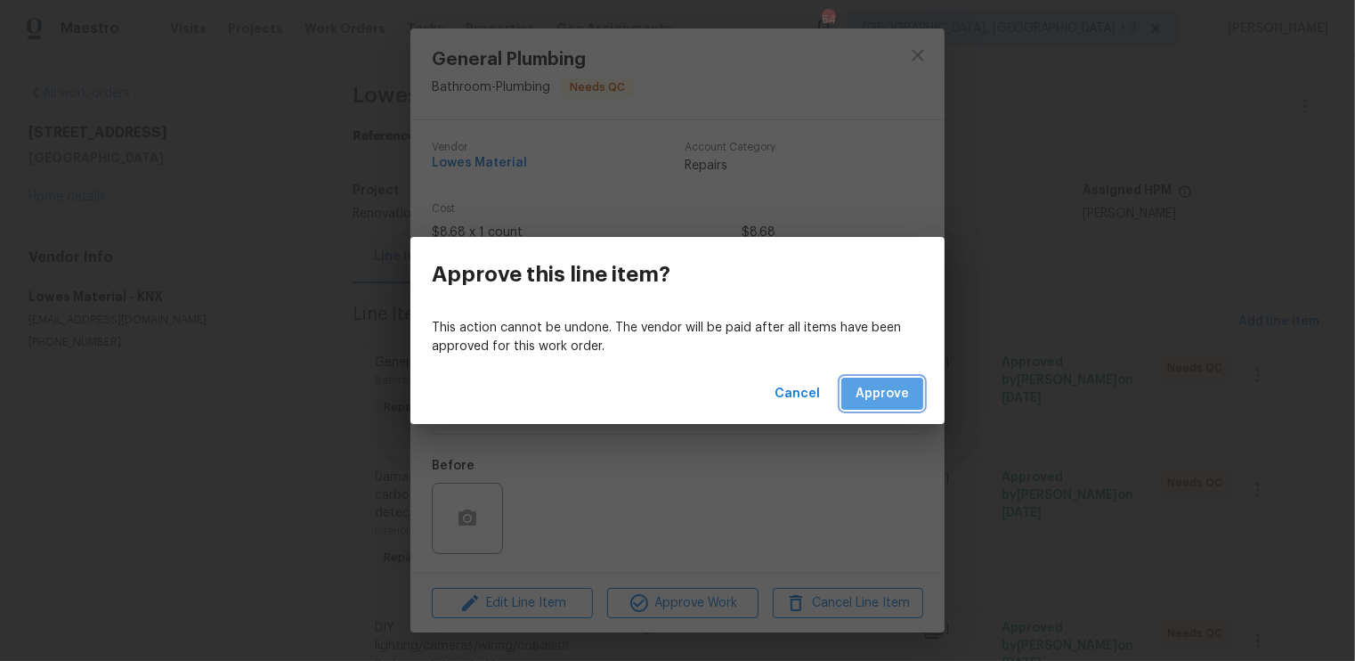
click at [882, 399] on span "Approve" at bounding box center [882, 394] width 53 height 22
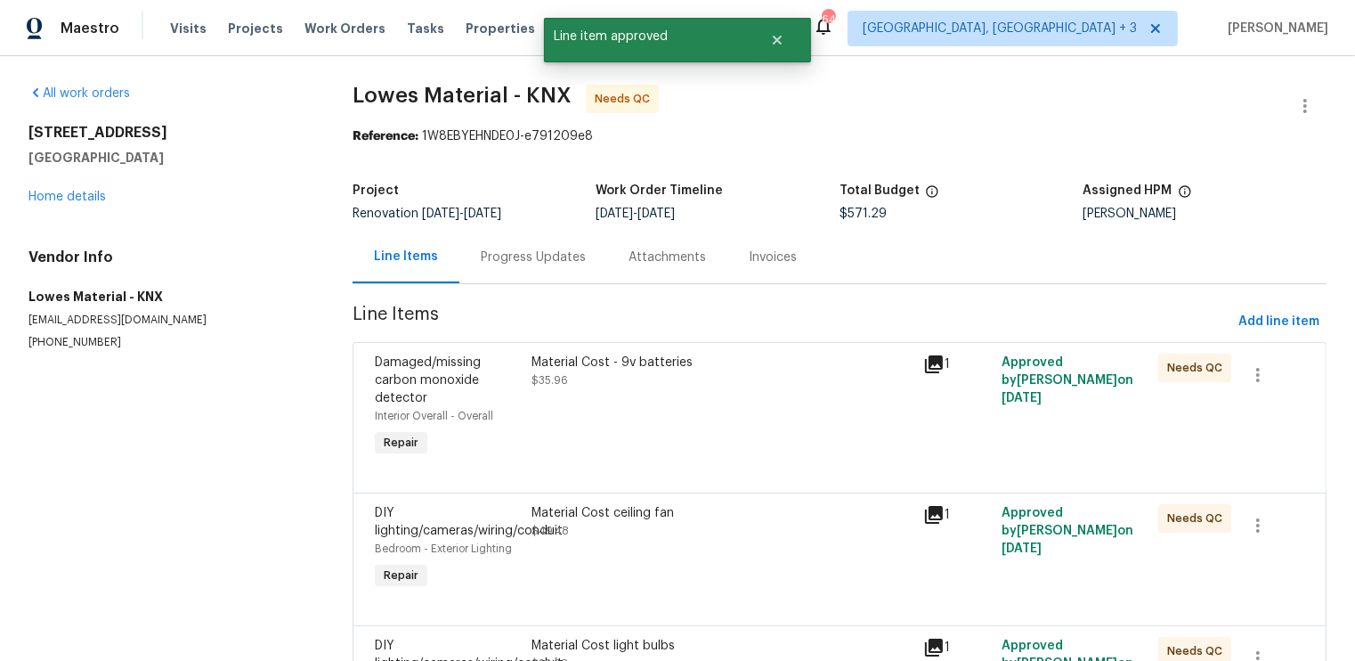
click at [735, 412] on div "Material Cost - 9v batteries $35.96" at bounding box center [722, 407] width 392 height 118
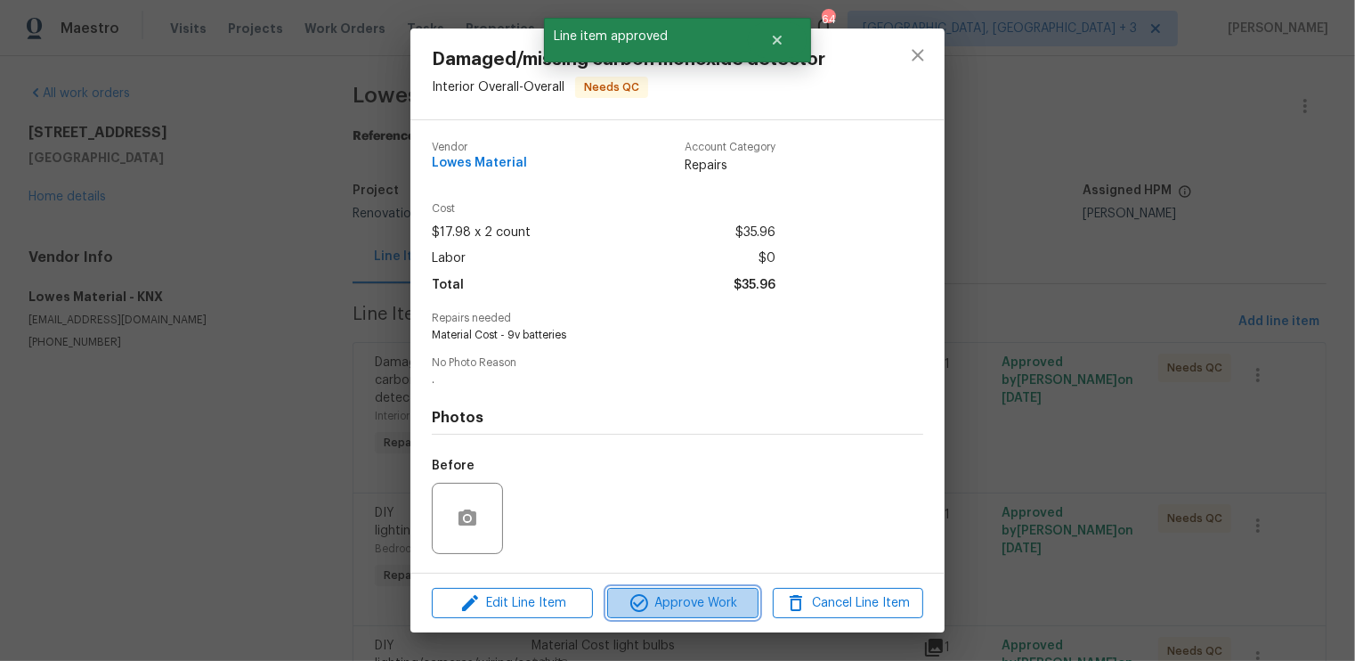
click at [695, 597] on span "Approve Work" at bounding box center [683, 603] width 140 height 22
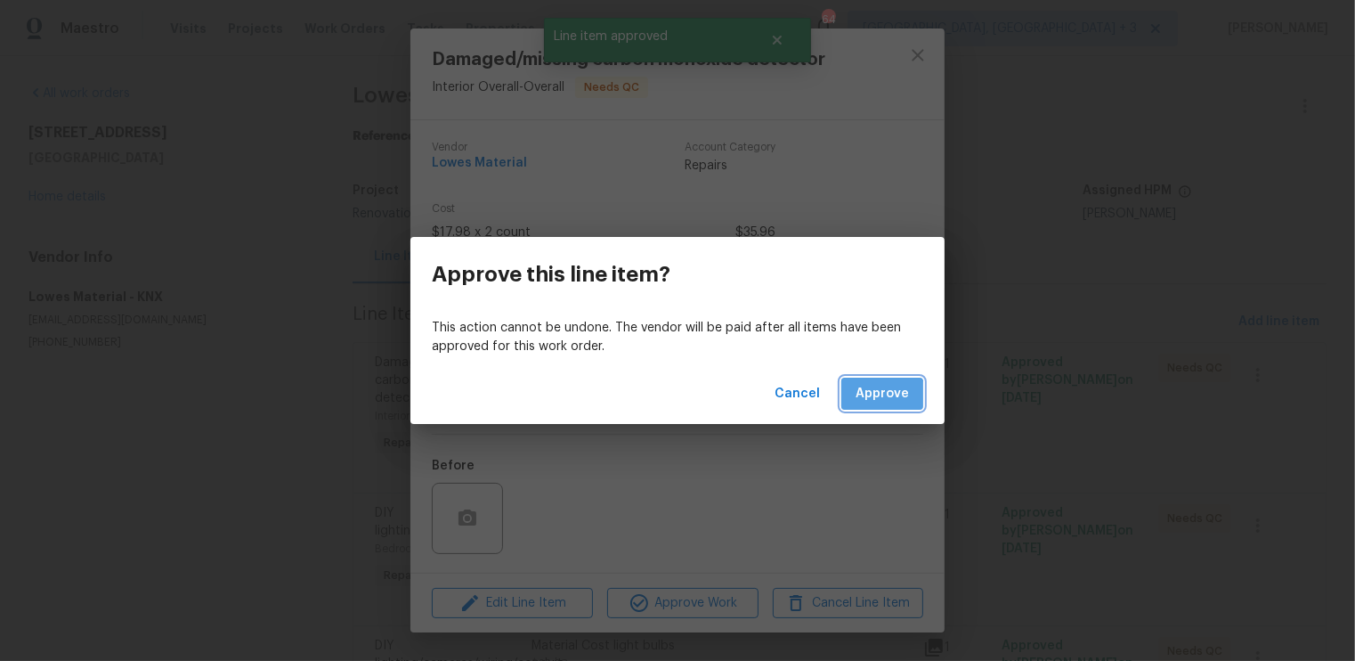
click at [880, 397] on span "Approve" at bounding box center [882, 394] width 53 height 22
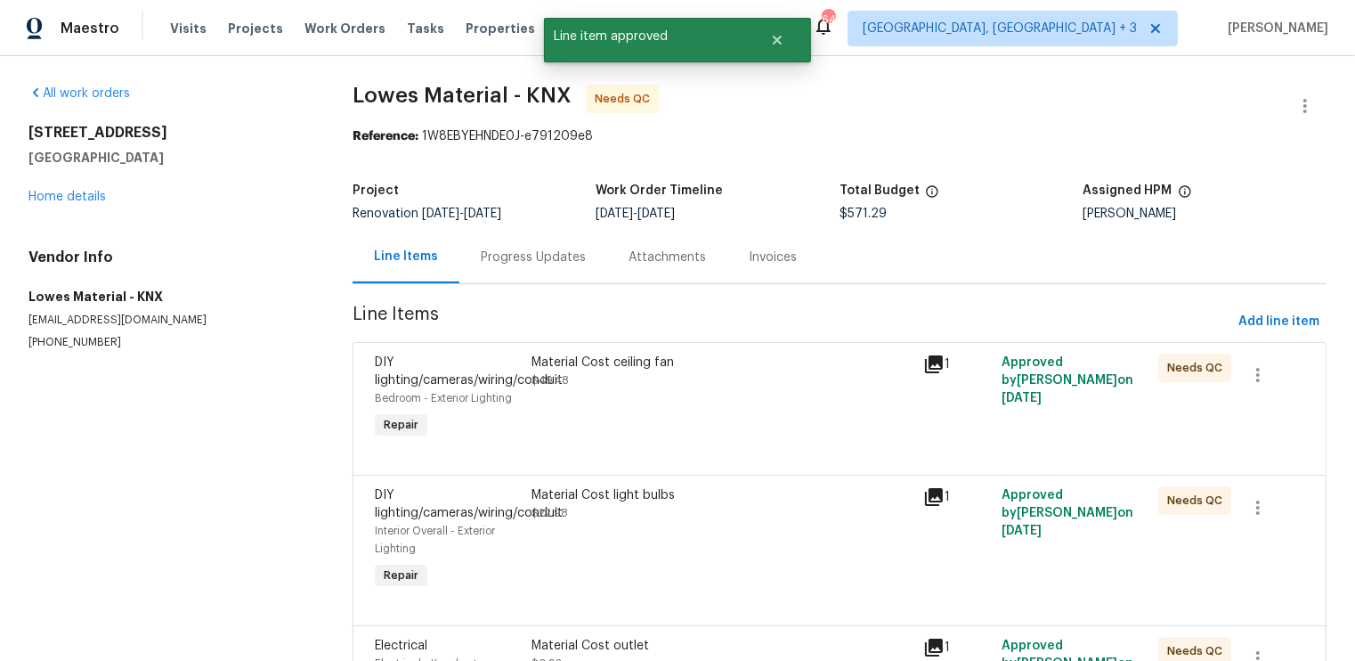
click at [755, 422] on div "Material Cost ceiling fan $49.48" at bounding box center [722, 398] width 392 height 100
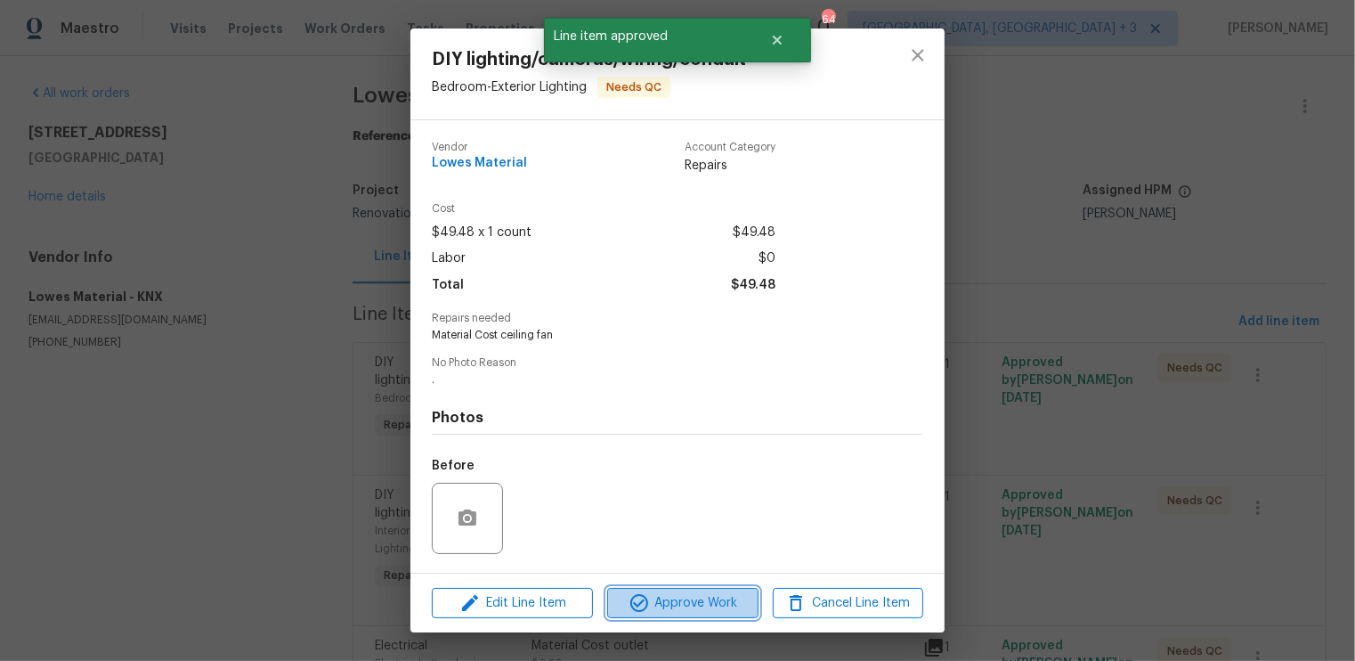
click at [698, 598] on span "Approve Work" at bounding box center [683, 603] width 140 height 22
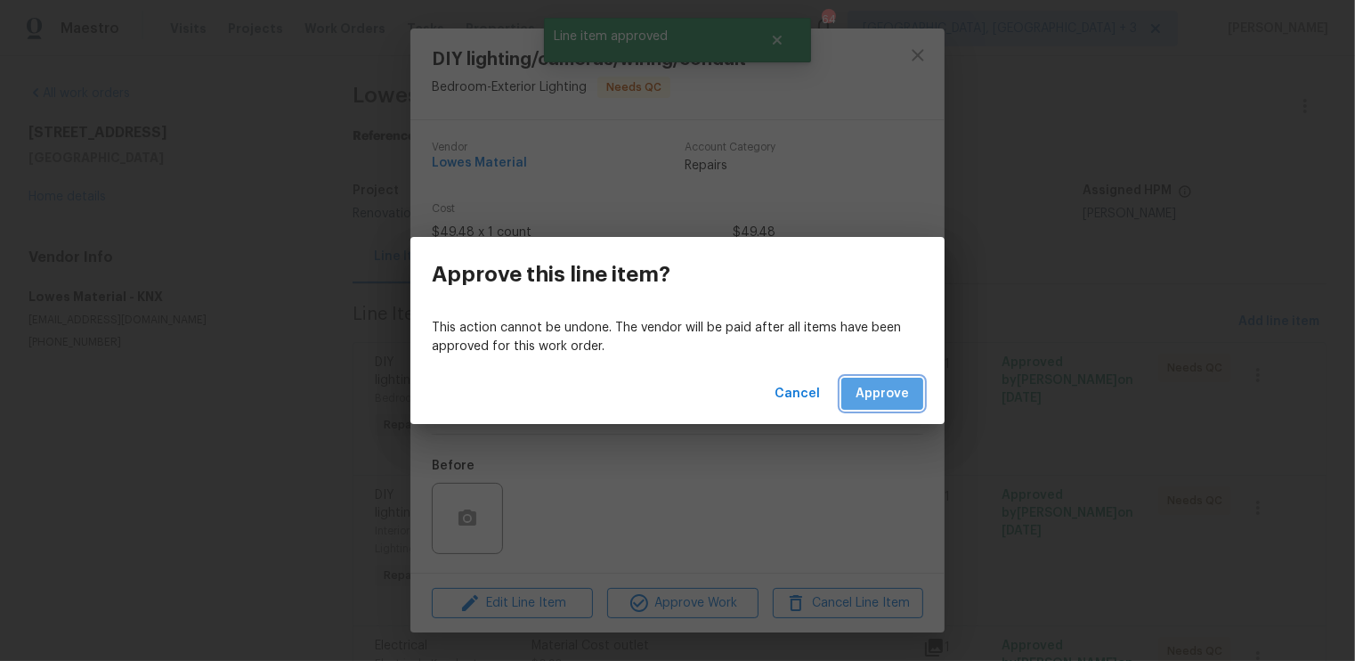
click at [904, 383] on span "Approve" at bounding box center [882, 394] width 53 height 22
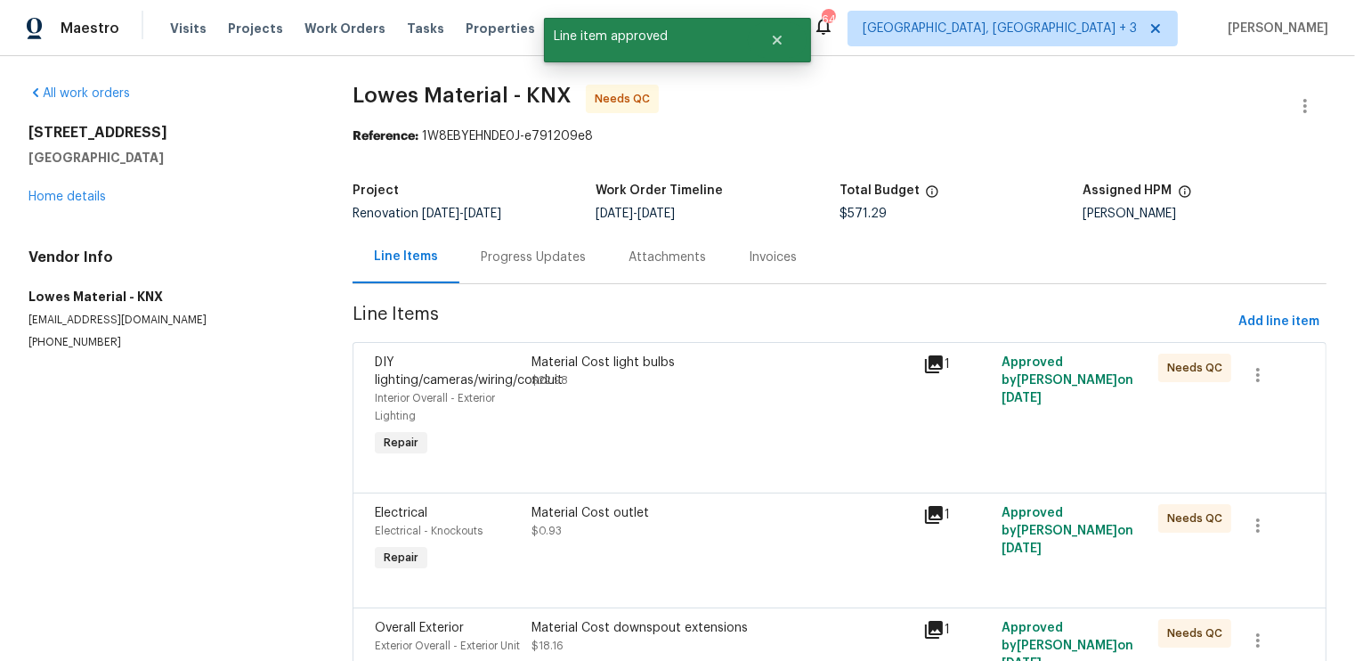
click at [786, 433] on div "Material Cost light bulbs $22.98" at bounding box center [722, 407] width 392 height 118
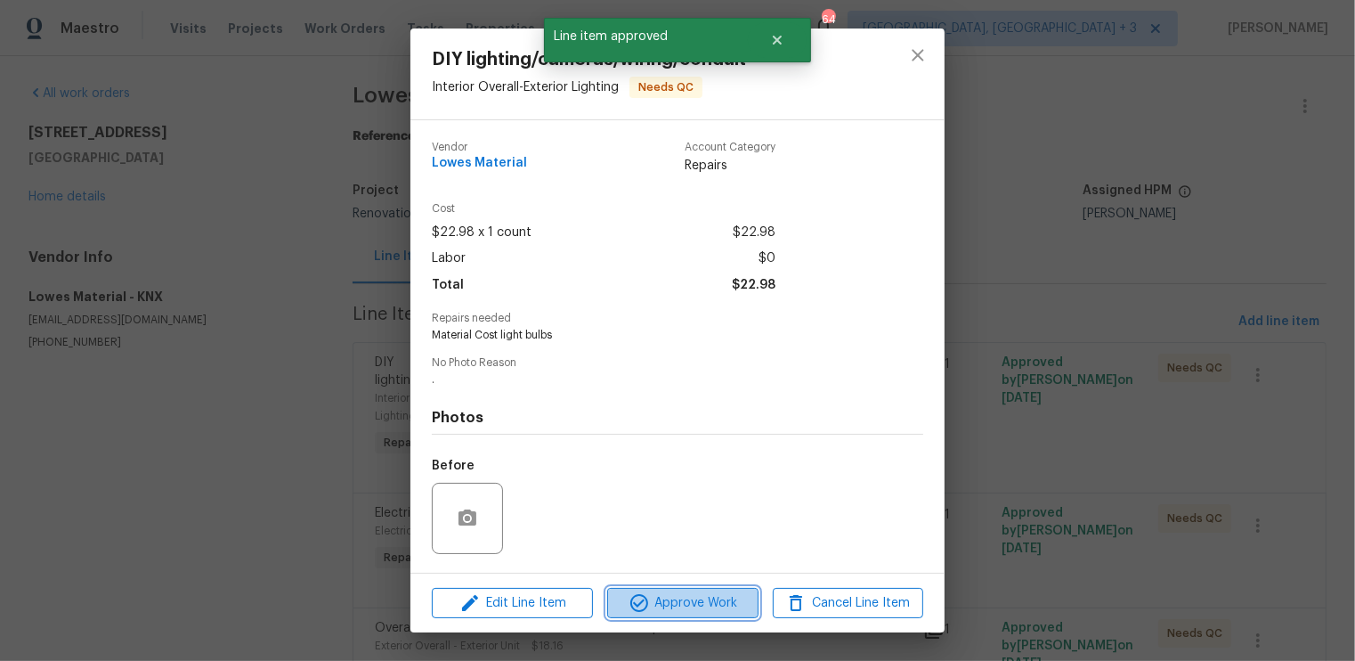
click at [694, 599] on span "Approve Work" at bounding box center [683, 603] width 140 height 22
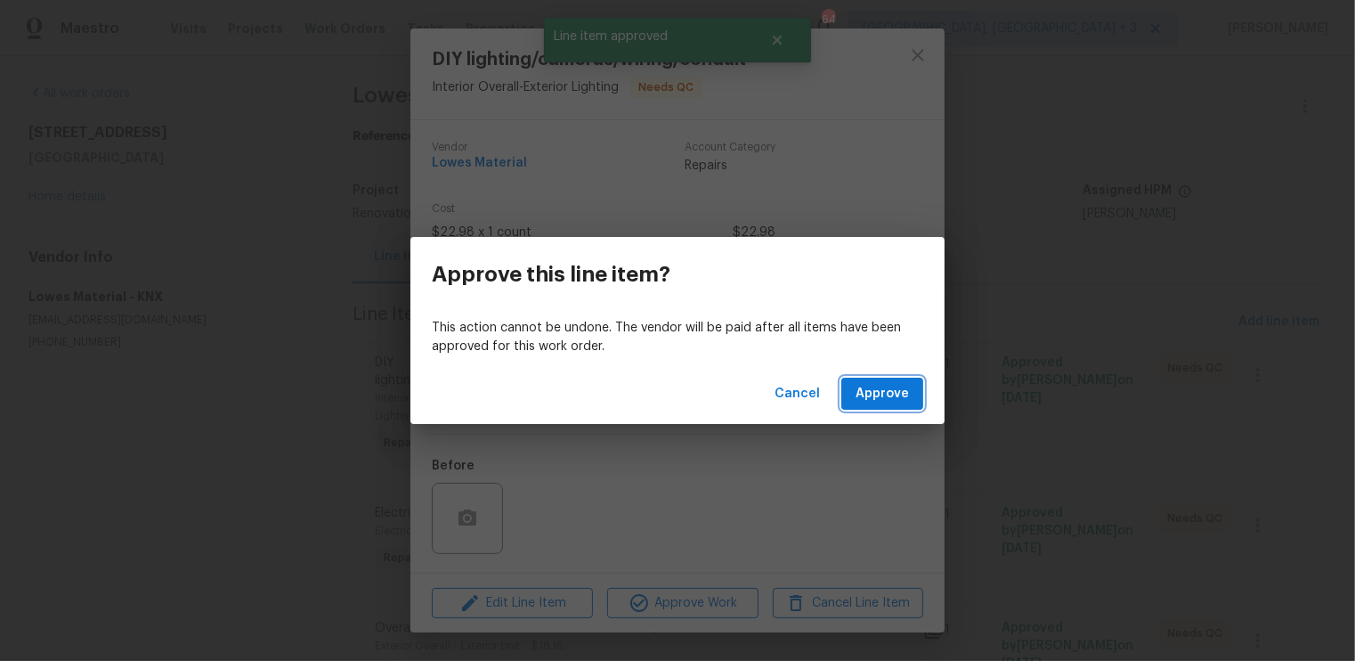
click at [875, 392] on span "Approve" at bounding box center [882, 394] width 53 height 22
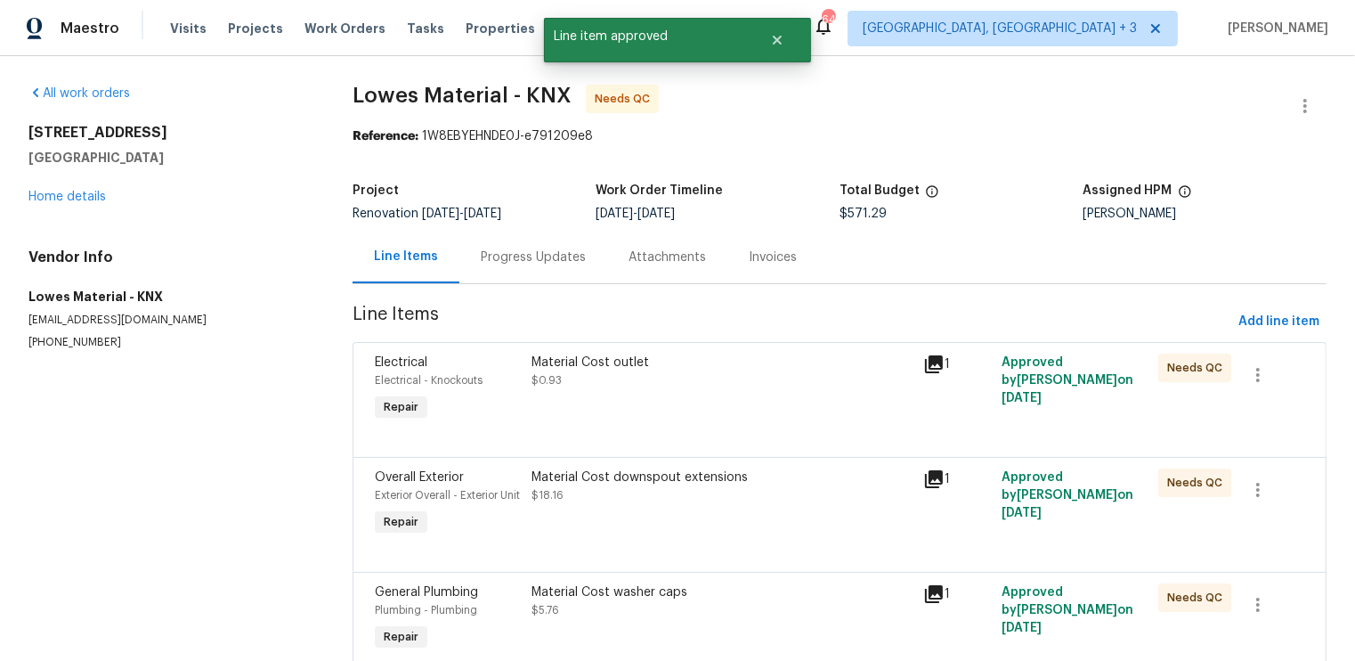
click at [719, 441] on div at bounding box center [840, 435] width 930 height 21
click at [715, 416] on div "Material Cost outlet $0.93" at bounding box center [722, 389] width 392 height 82
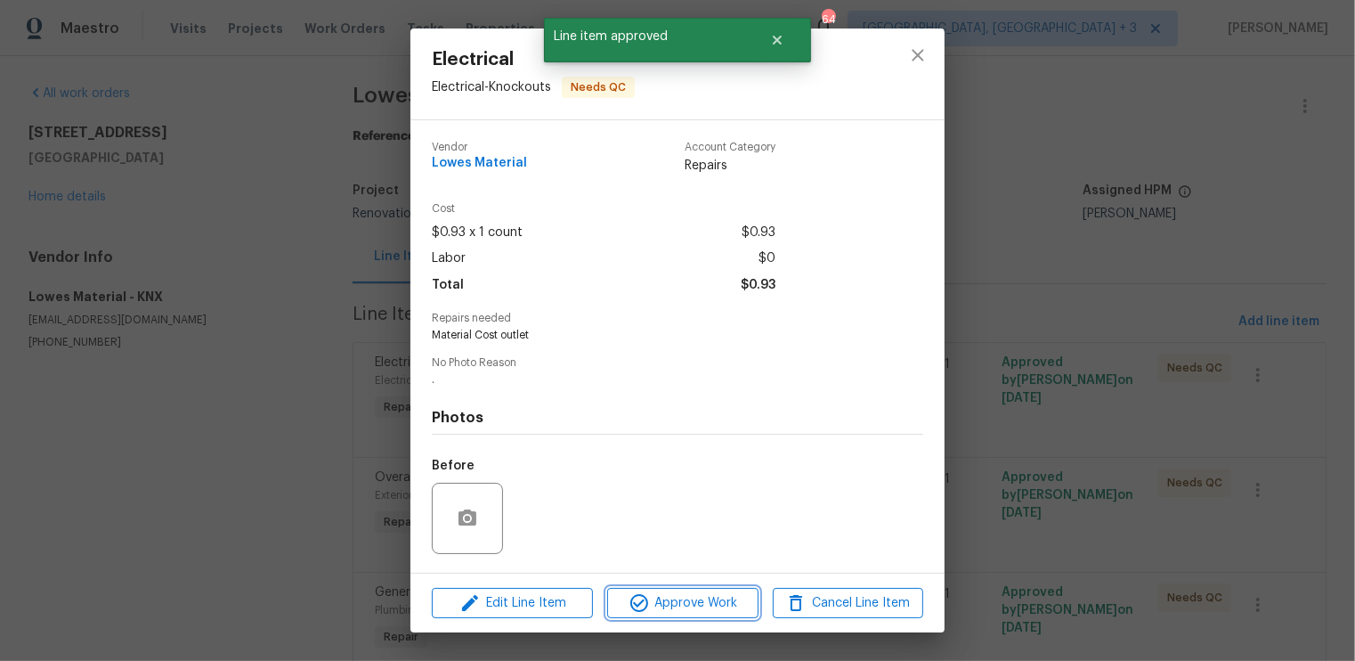
click at [677, 601] on span "Approve Work" at bounding box center [683, 603] width 140 height 22
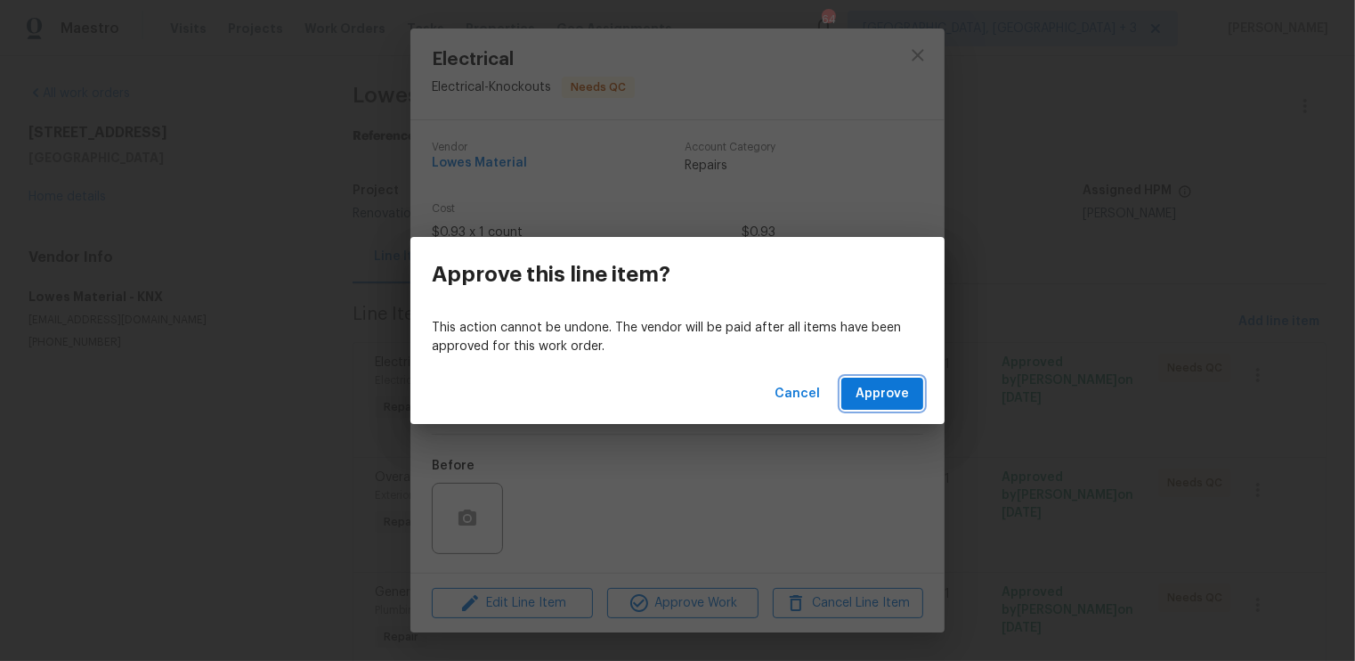
click at [862, 390] on span "Approve" at bounding box center [882, 394] width 53 height 22
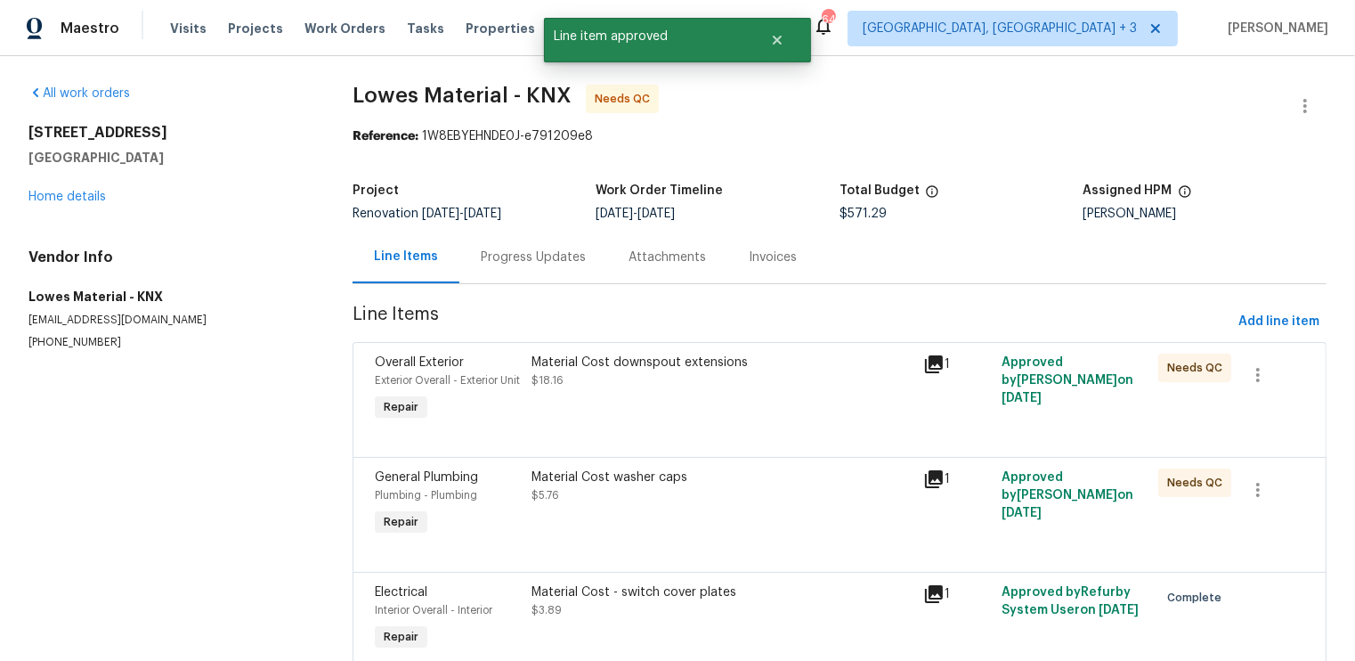
click at [753, 404] on div "Material Cost downspout extensions $18.16" at bounding box center [722, 389] width 392 height 82
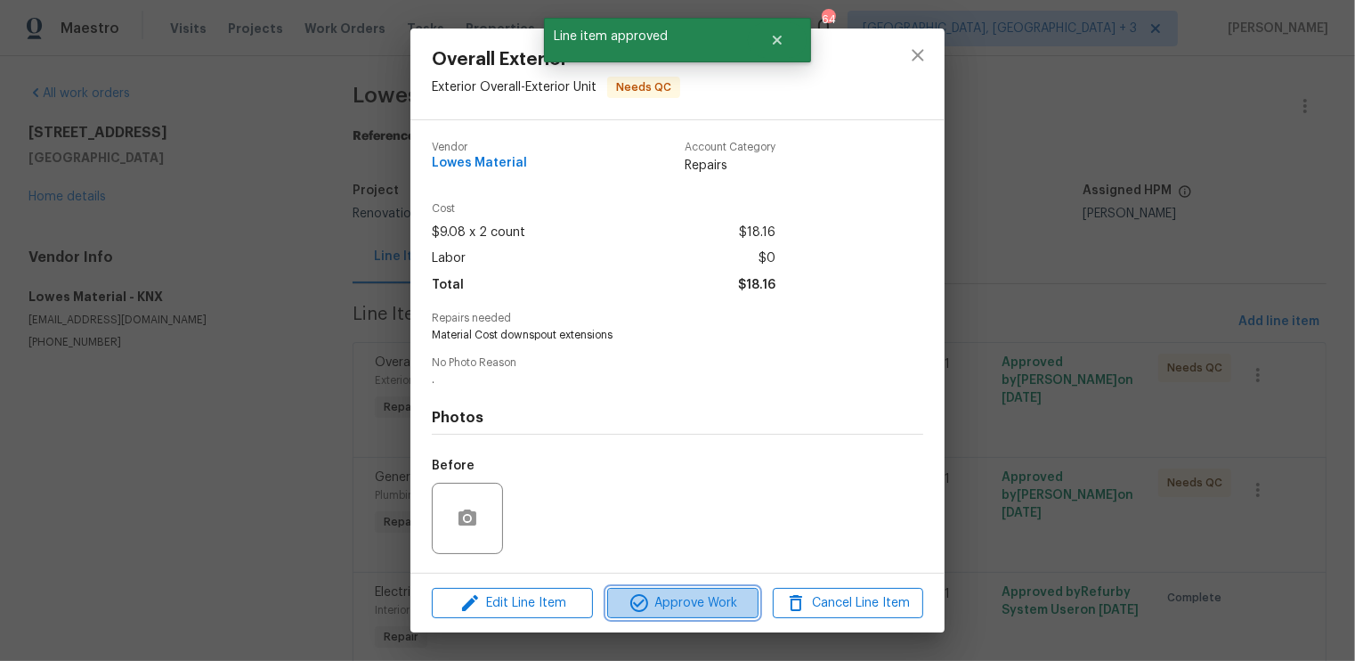
click at [696, 614] on button "Approve Work" at bounding box center [682, 603] width 150 height 31
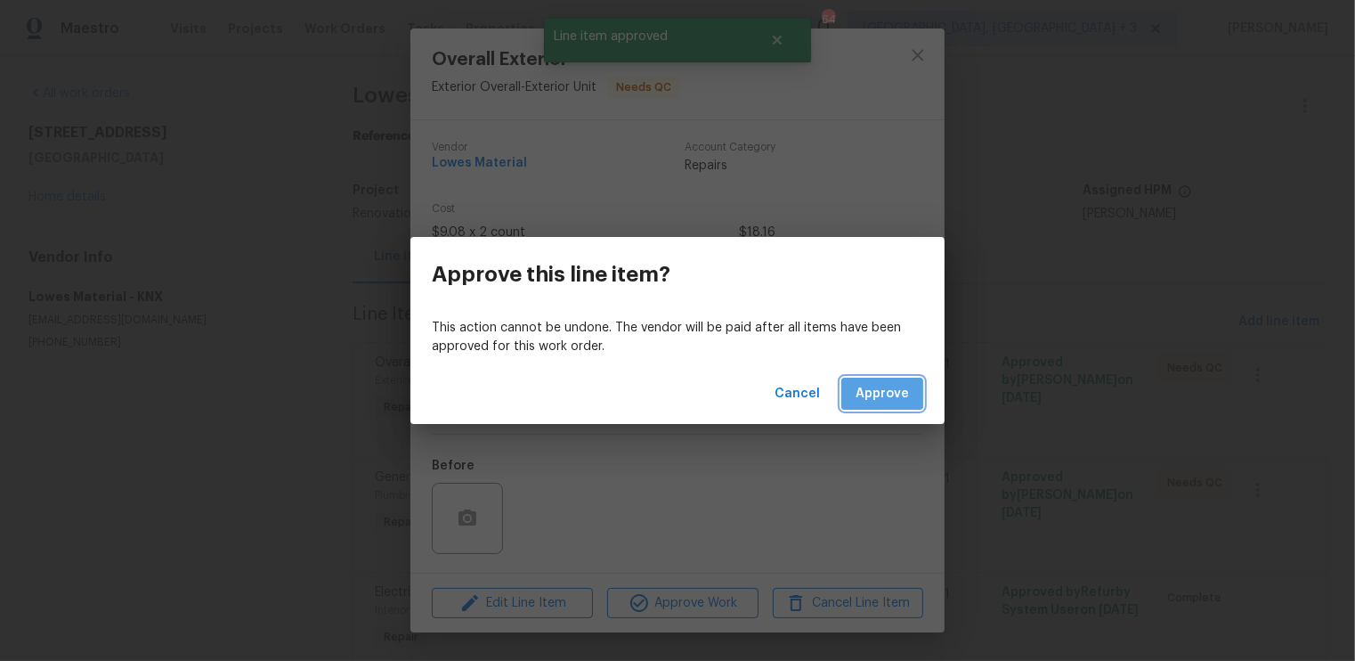
click at [879, 391] on span "Approve" at bounding box center [882, 394] width 53 height 22
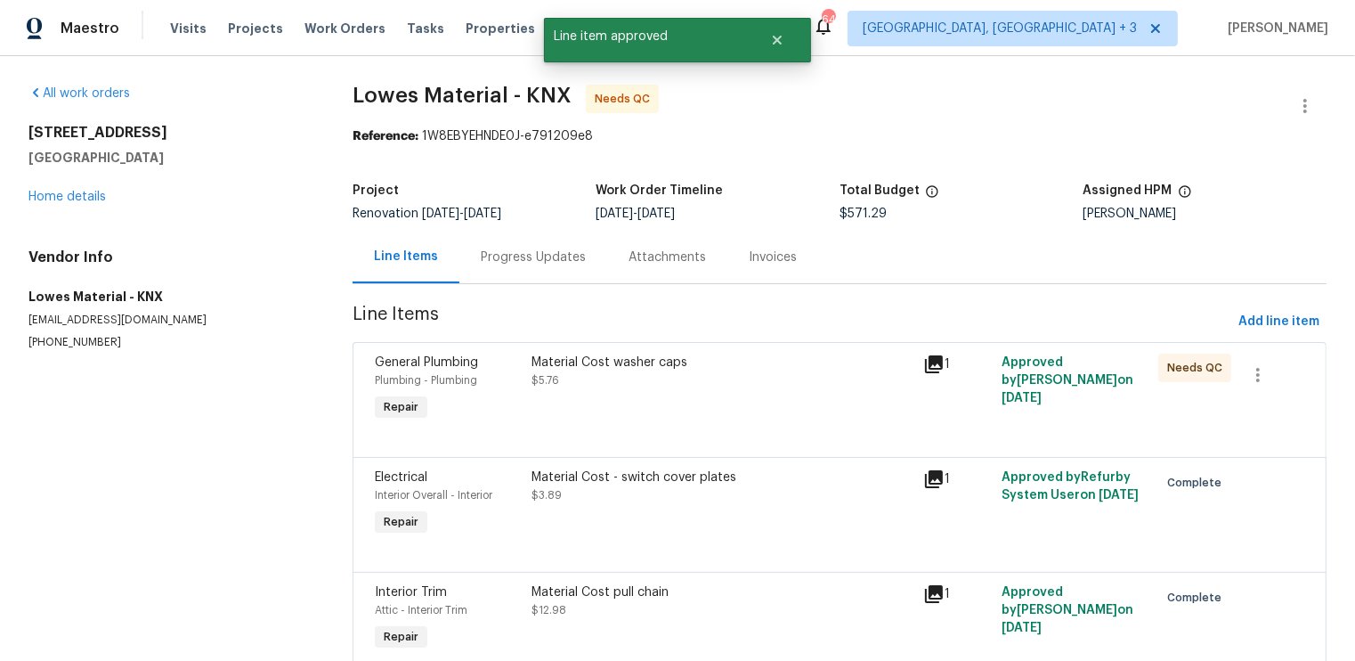
click at [719, 427] on div at bounding box center [840, 435] width 930 height 21
click at [687, 418] on div "Material Cost washer caps $5.76" at bounding box center [722, 389] width 392 height 82
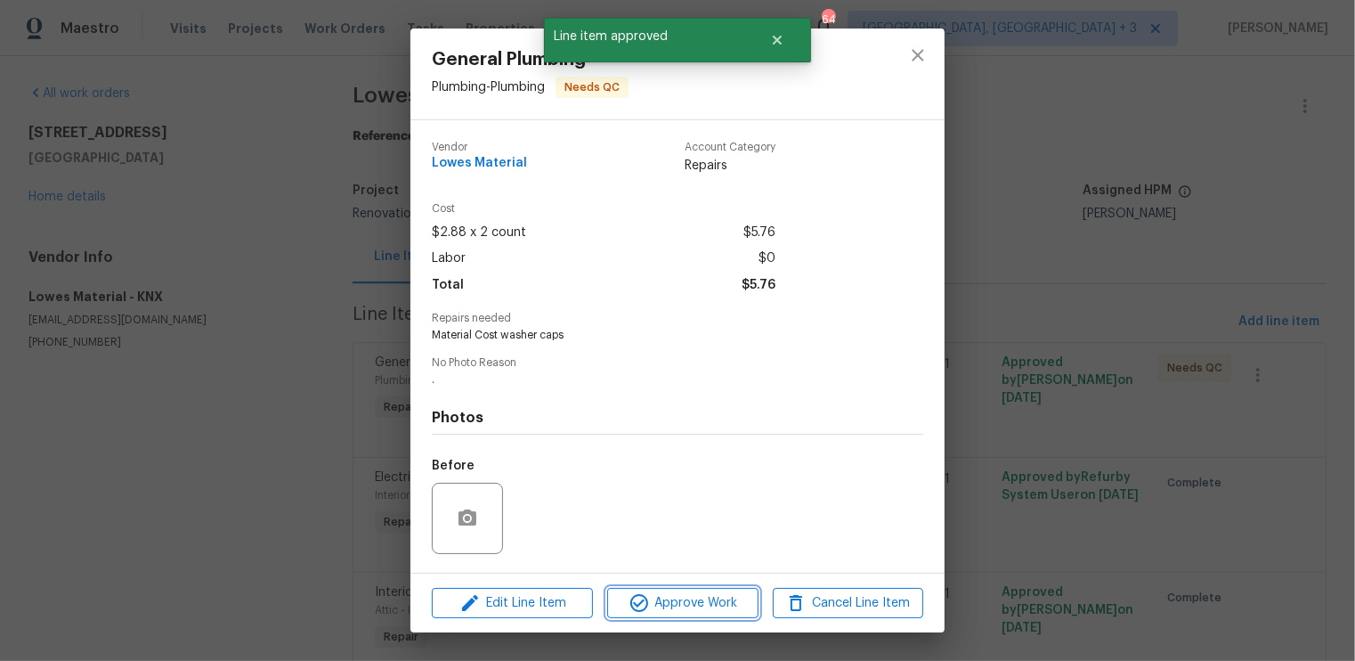
click at [670, 610] on span "Approve Work" at bounding box center [683, 603] width 140 height 22
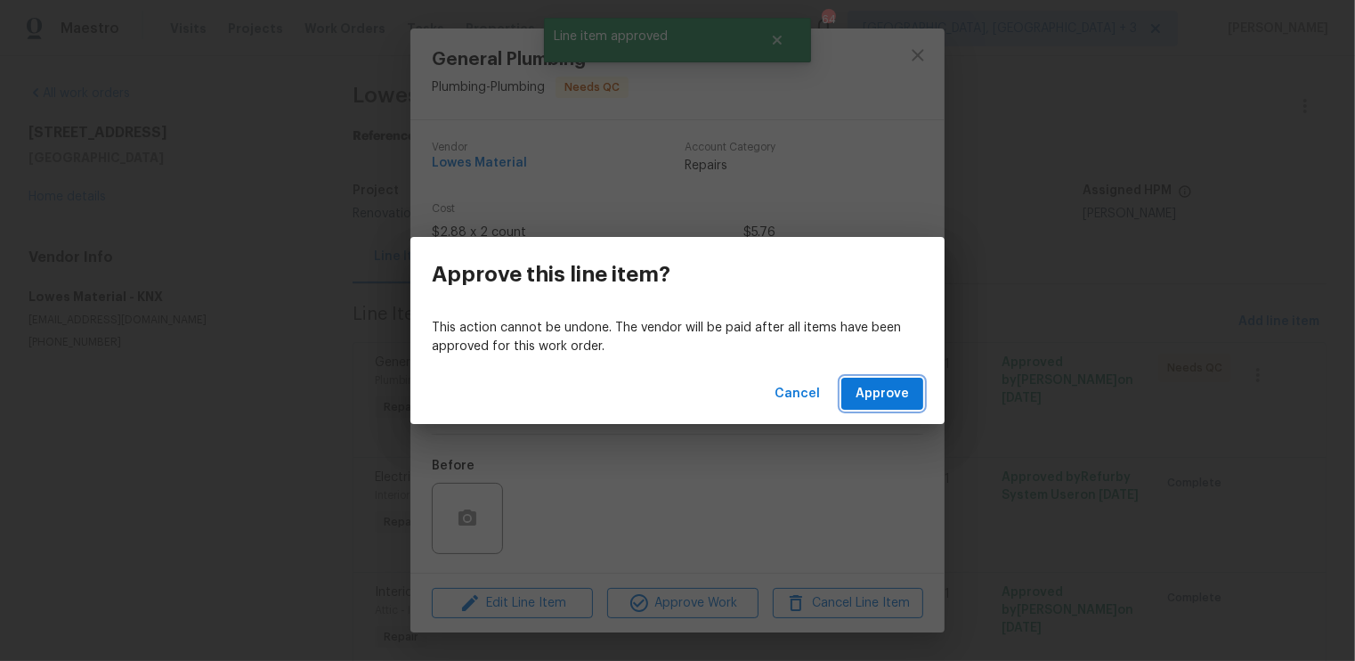
click at [882, 393] on span "Approve" at bounding box center [882, 394] width 53 height 22
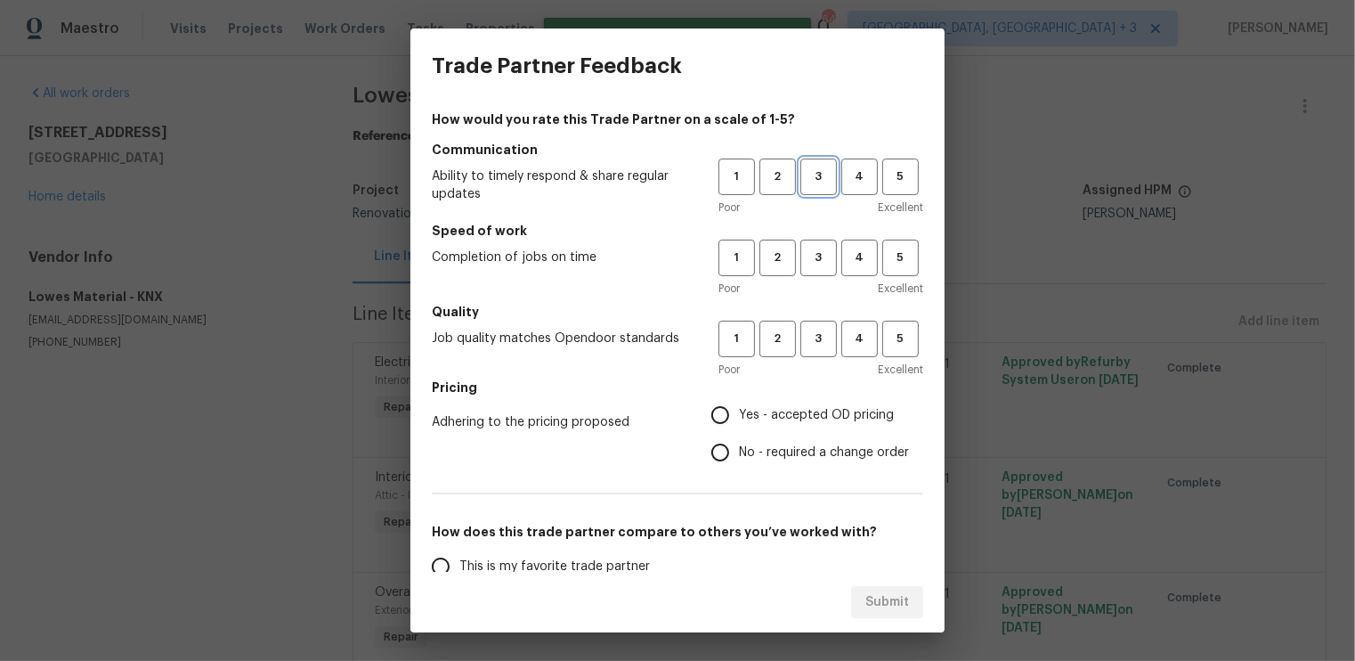
click at [821, 171] on span "3" at bounding box center [818, 177] width 33 height 20
click at [817, 253] on span "3" at bounding box center [818, 258] width 33 height 20
click at [814, 338] on span "3" at bounding box center [818, 339] width 33 height 20
click at [724, 418] on input "Yes - accepted OD pricing" at bounding box center [720, 414] width 37 height 37
radio input "true"
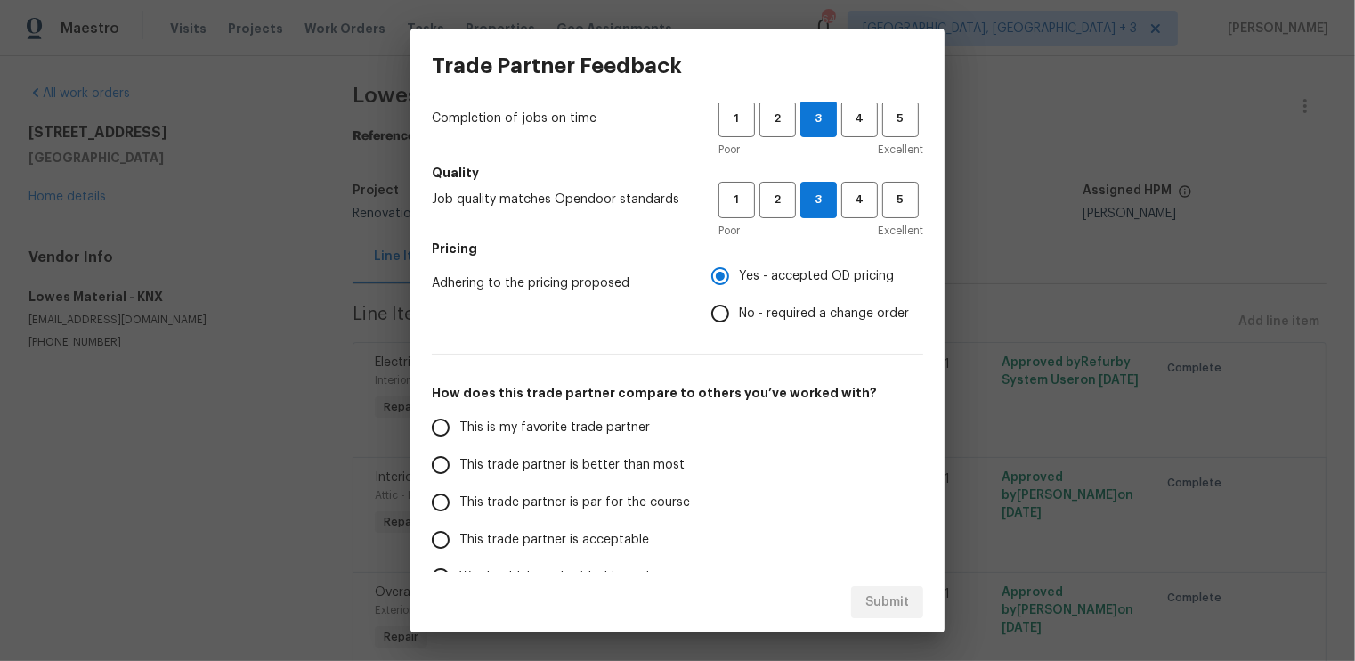
scroll to position [161, 0]
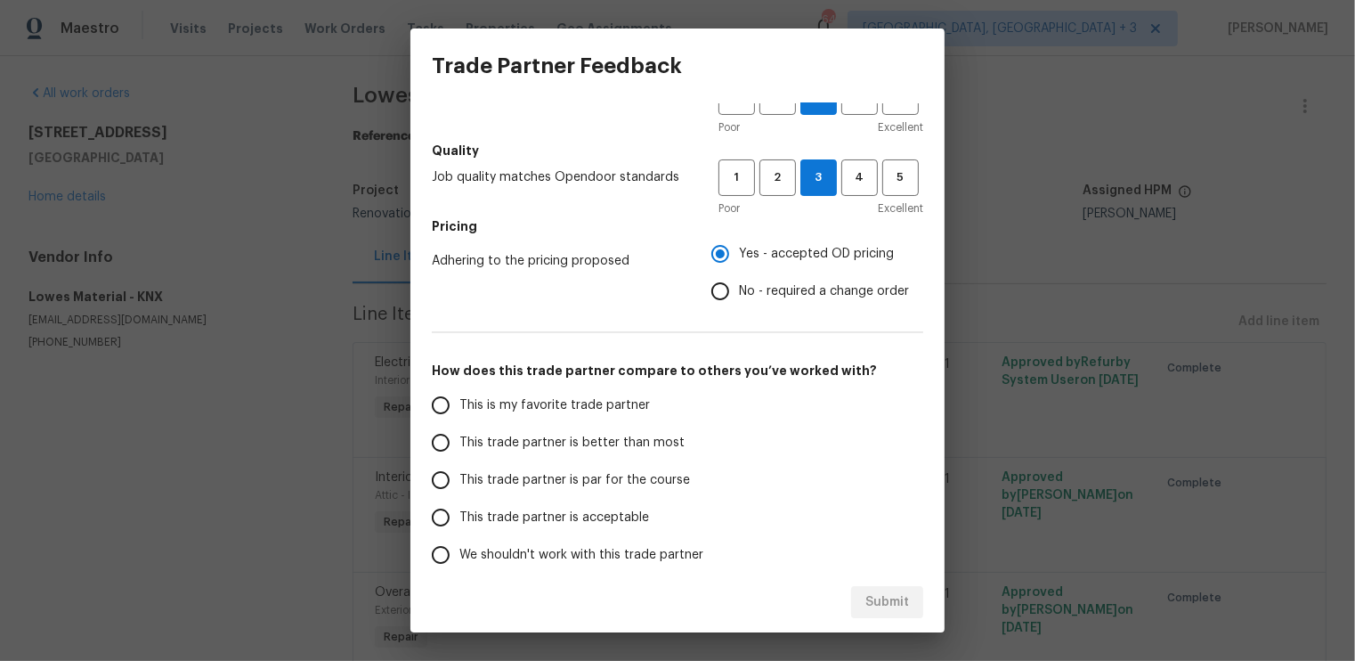
click at [464, 478] on span "This trade partner is par for the course" at bounding box center [574, 480] width 231 height 19
click at [459, 478] on input "This trade partner is par for the course" at bounding box center [440, 479] width 37 height 37
click at [884, 613] on button "Submit" at bounding box center [887, 602] width 72 height 33
radio input "true"
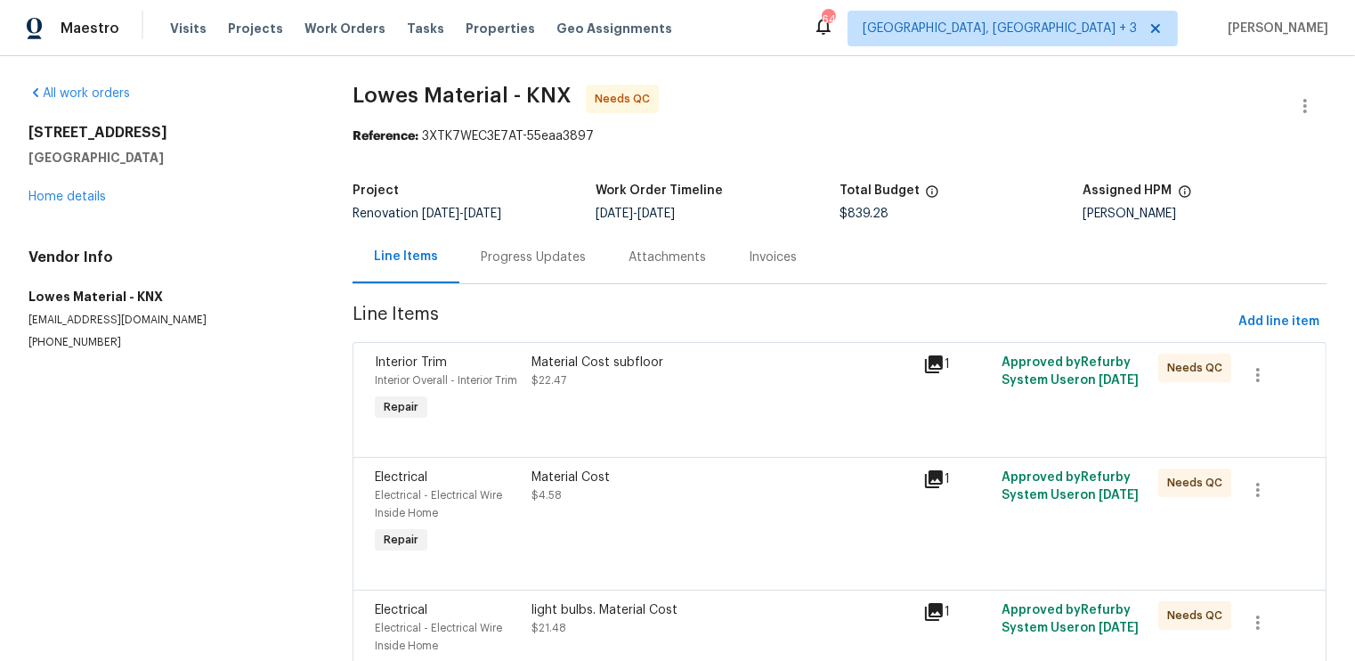
click at [677, 370] on div "Material Cost subfloor $22.47" at bounding box center [722, 372] width 381 height 36
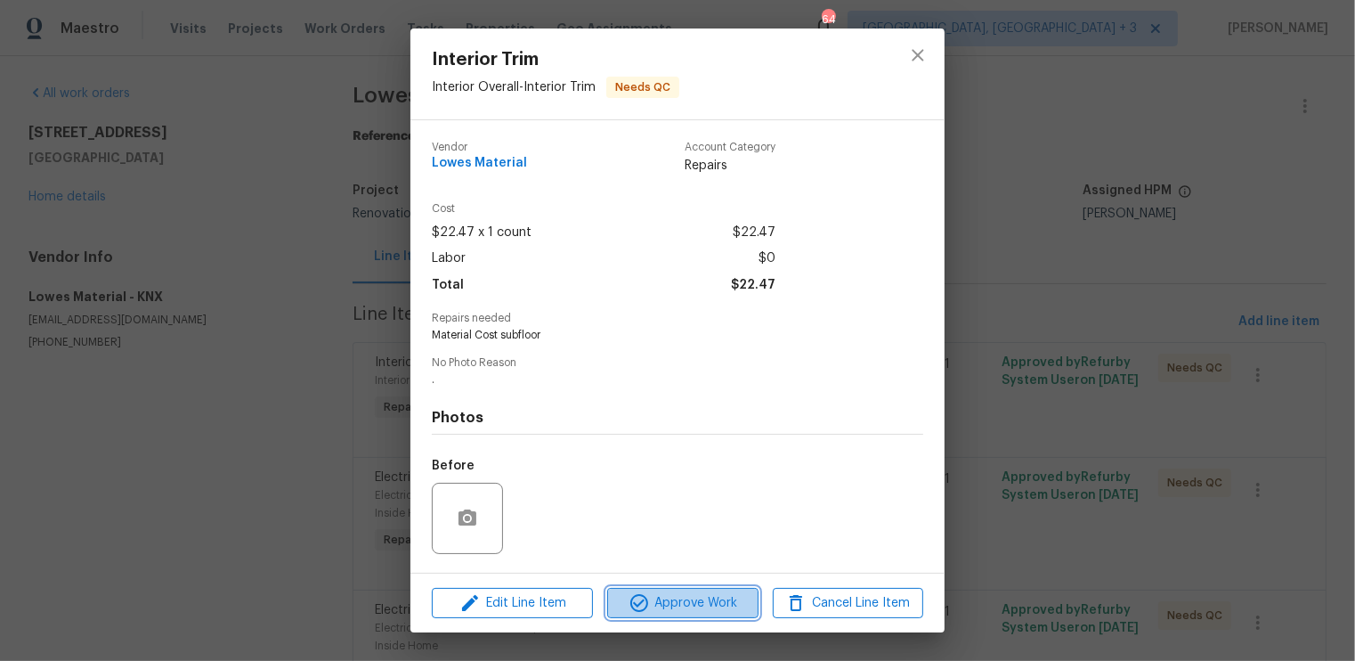
click at [663, 610] on span "Approve Work" at bounding box center [683, 603] width 140 height 22
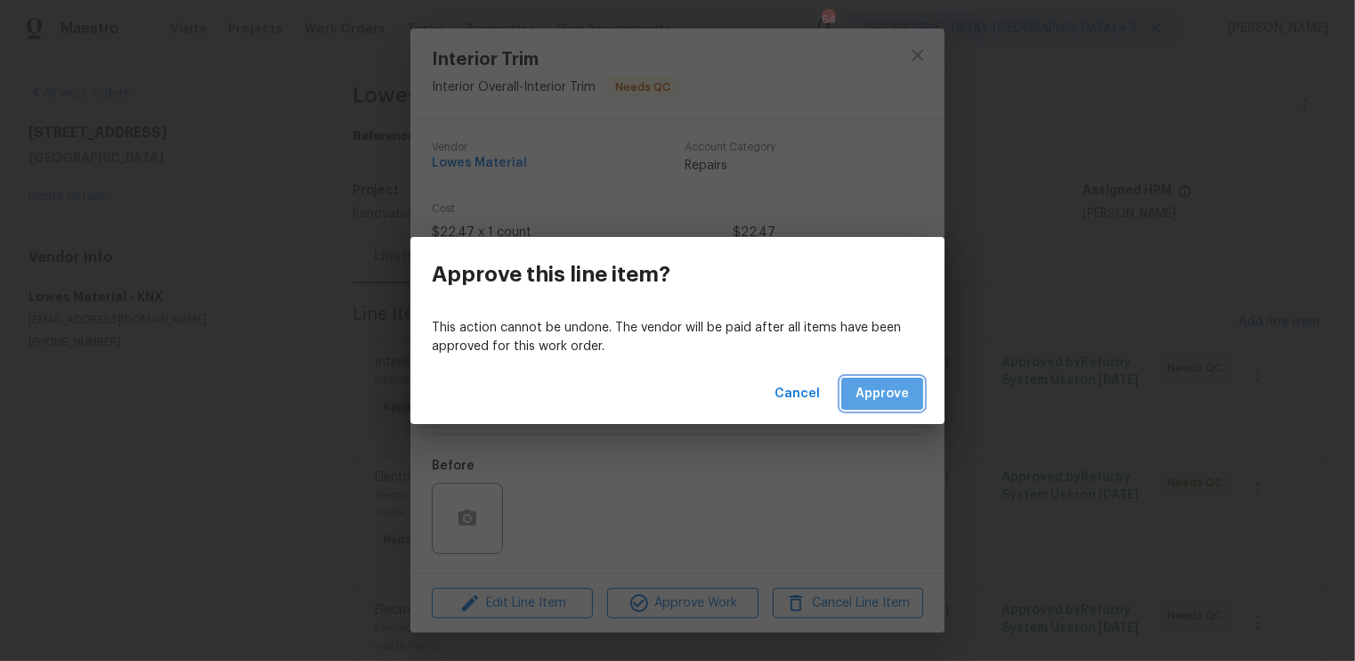
click at [890, 393] on span "Approve" at bounding box center [882, 394] width 53 height 22
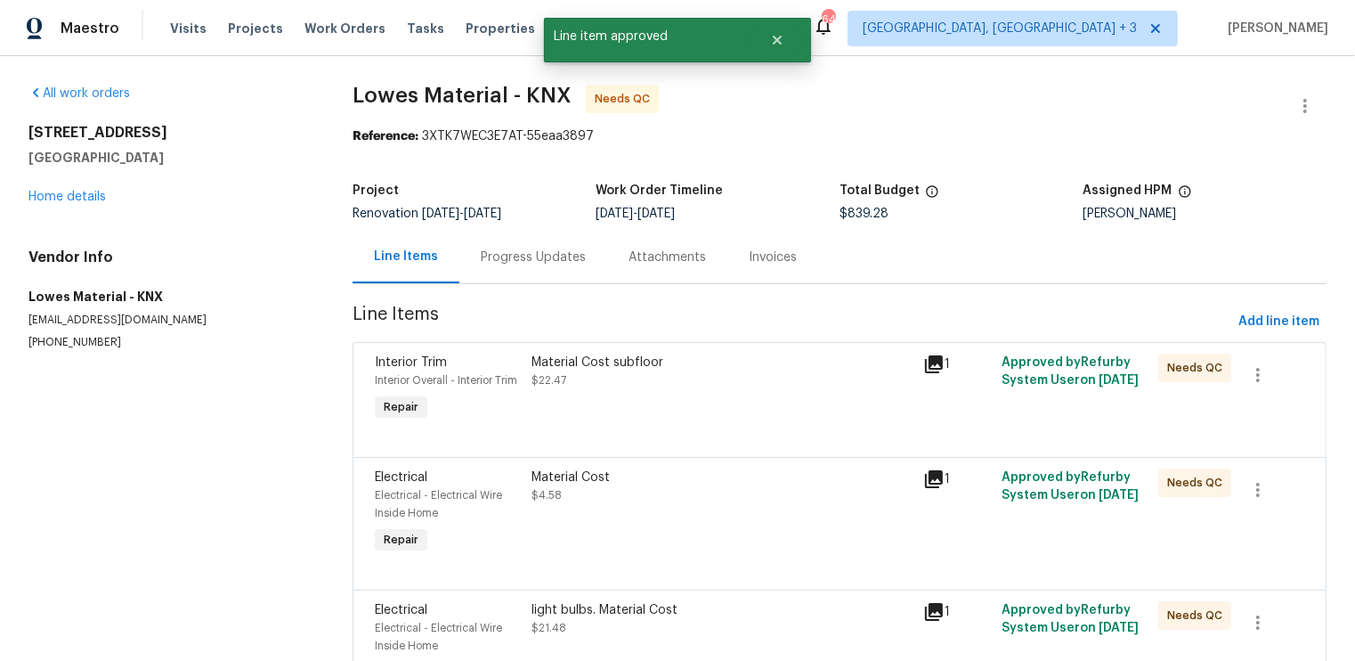
click at [788, 410] on div "Material Cost subfloor $22.47" at bounding box center [722, 389] width 392 height 82
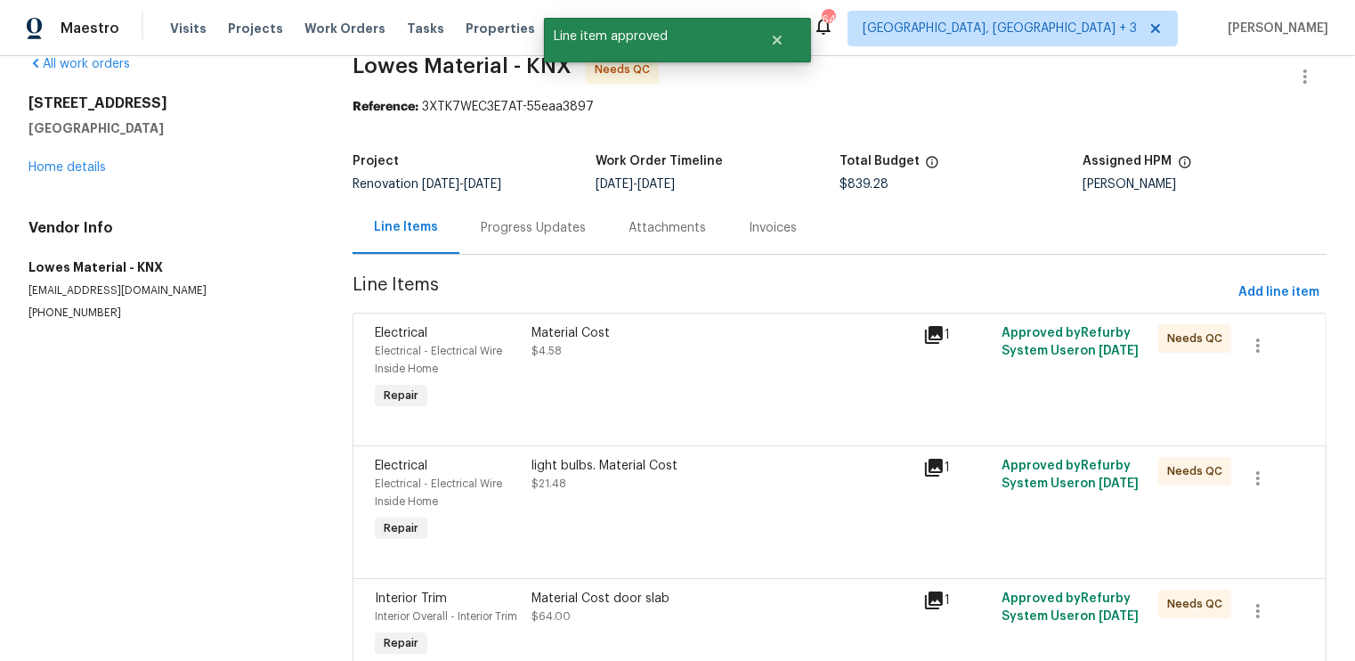
scroll to position [43, 0]
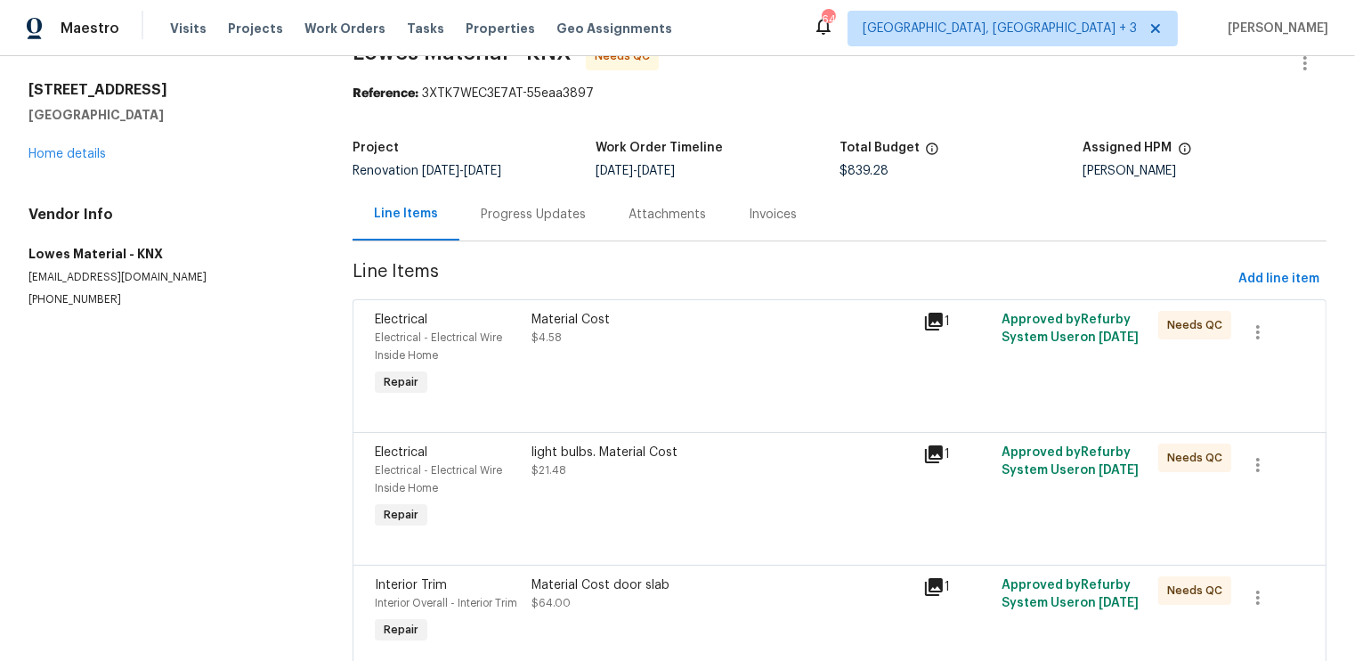
click at [760, 382] on div "Material Cost $4.58" at bounding box center [722, 355] width 392 height 100
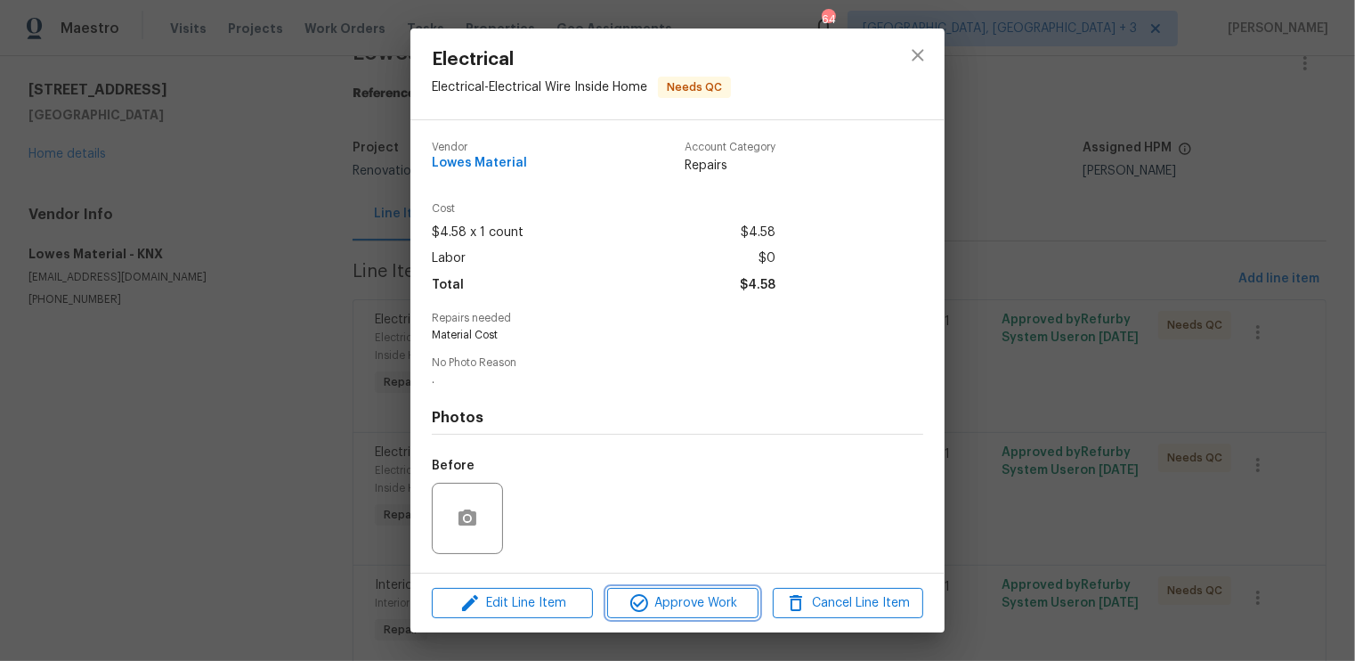
click at [712, 599] on span "Approve Work" at bounding box center [683, 603] width 140 height 22
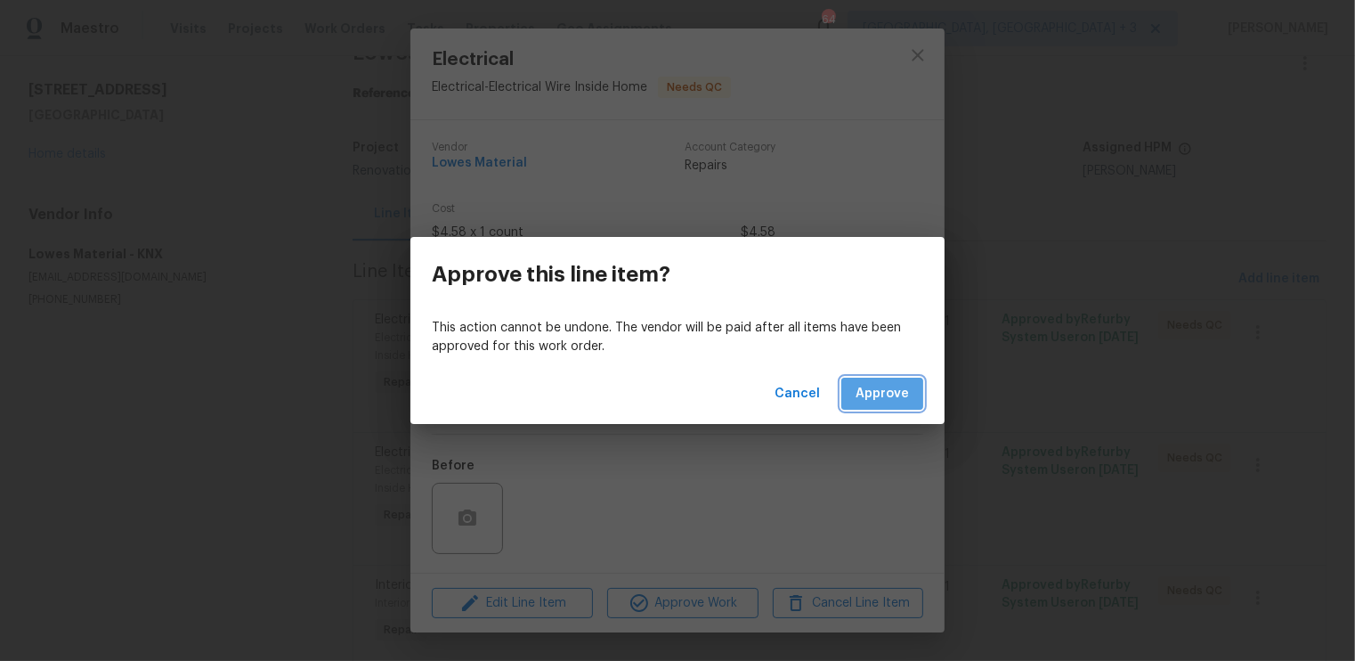
click at [883, 386] on span "Approve" at bounding box center [882, 394] width 53 height 22
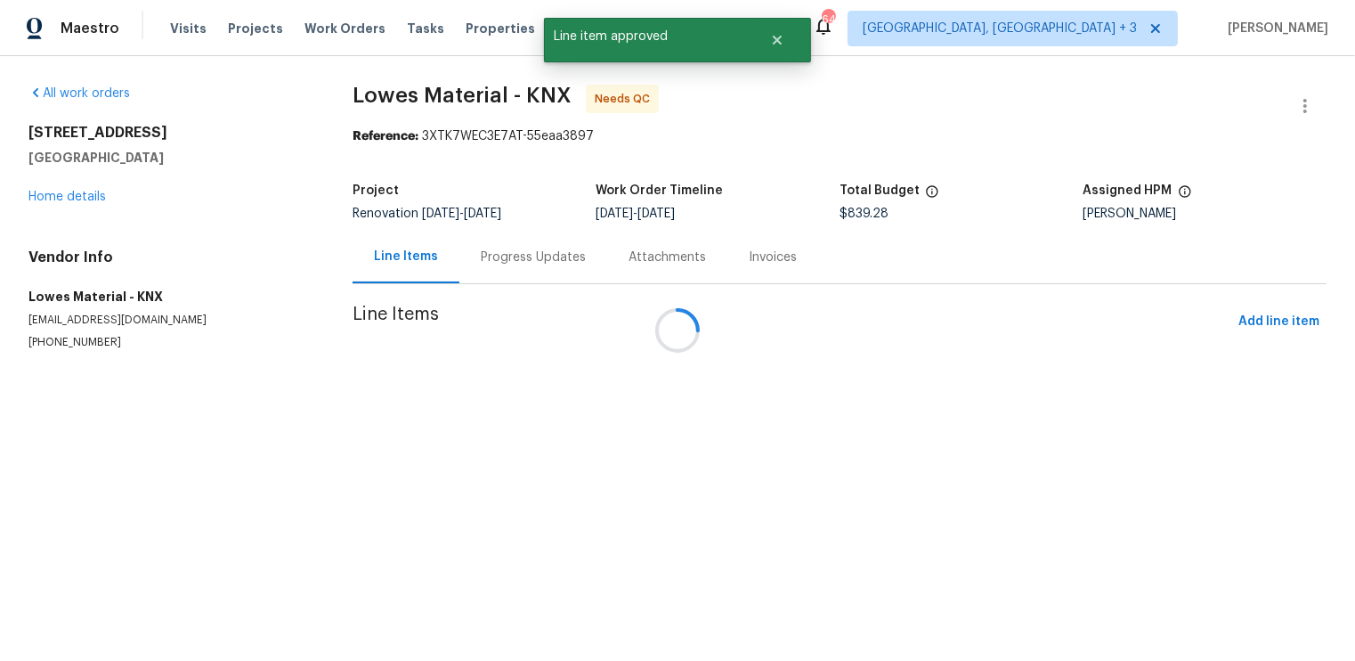
scroll to position [0, 0]
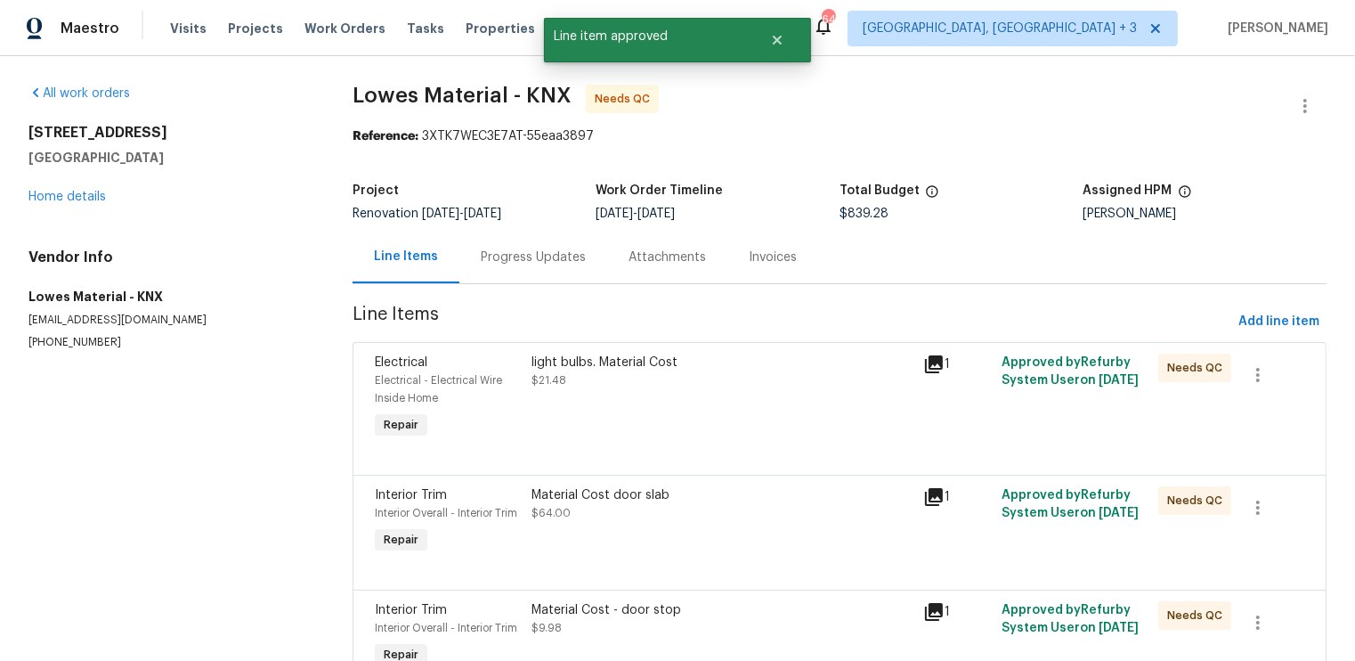
click at [848, 389] on div "light bulbs. Material Cost $21.48" at bounding box center [722, 398] width 392 height 100
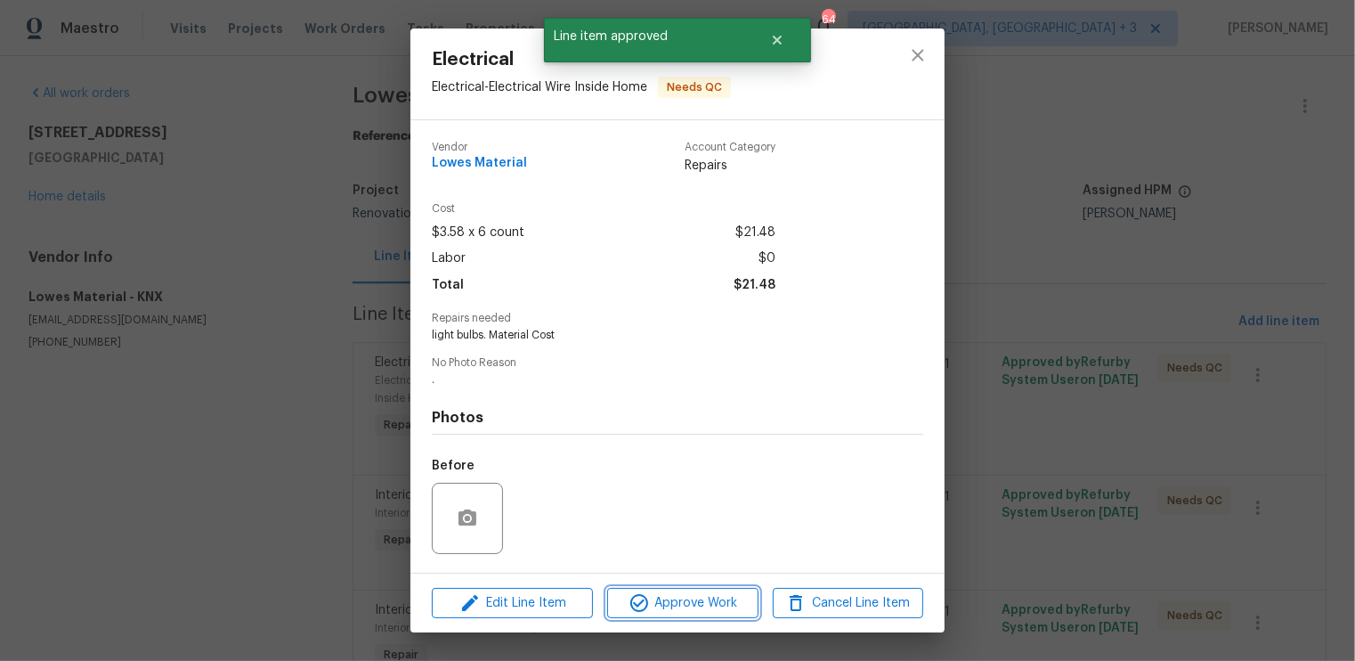
click at [720, 605] on span "Approve Work" at bounding box center [683, 603] width 140 height 22
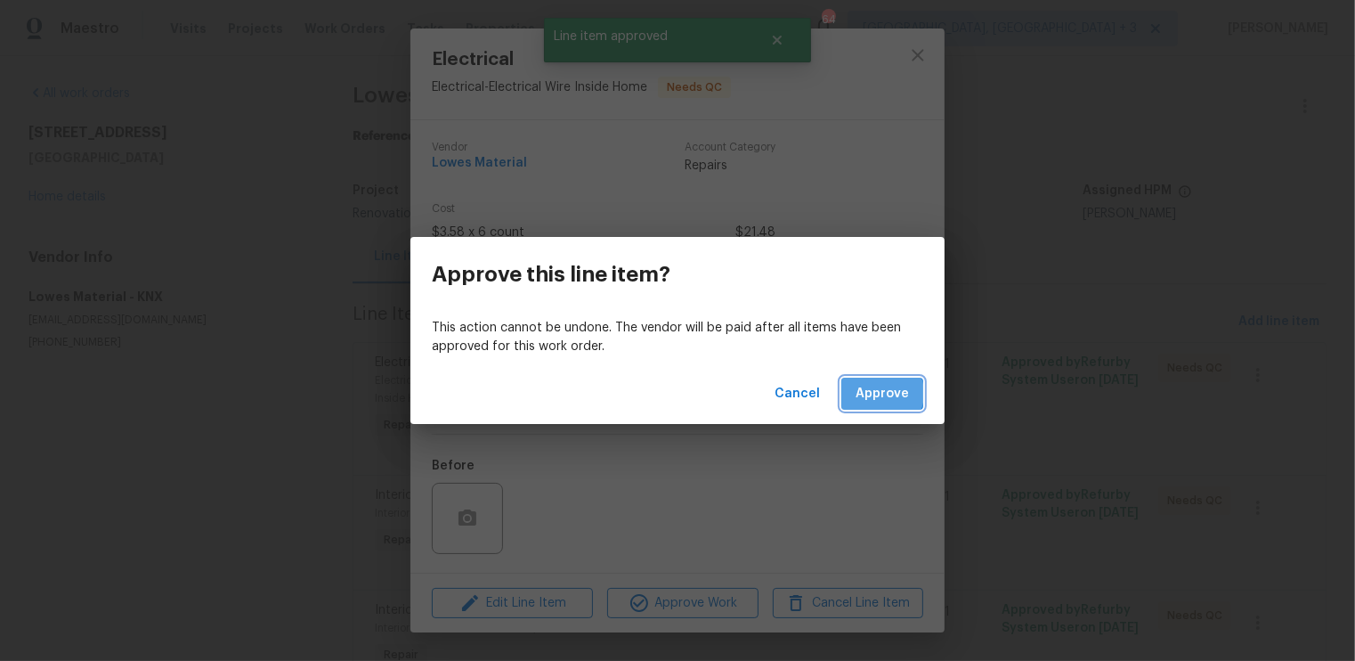
click at [879, 394] on span "Approve" at bounding box center [882, 394] width 53 height 22
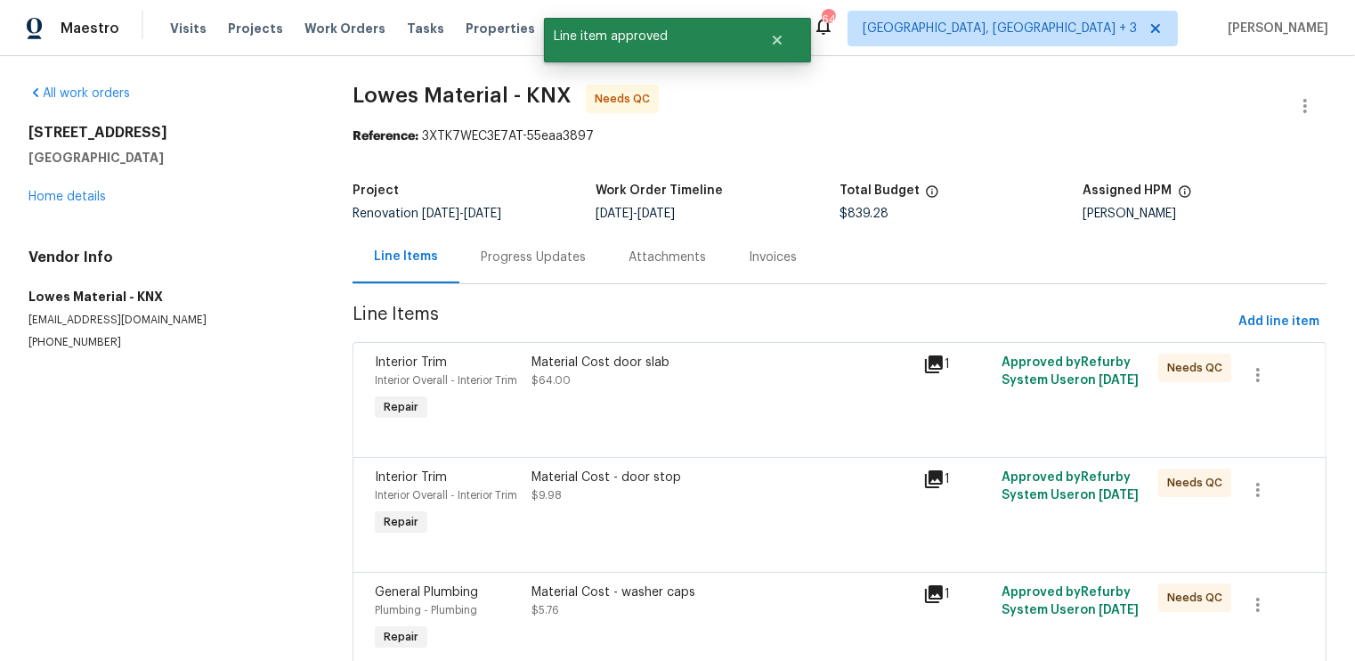
click at [879, 394] on div "Material Cost door slab $64.00" at bounding box center [722, 389] width 392 height 82
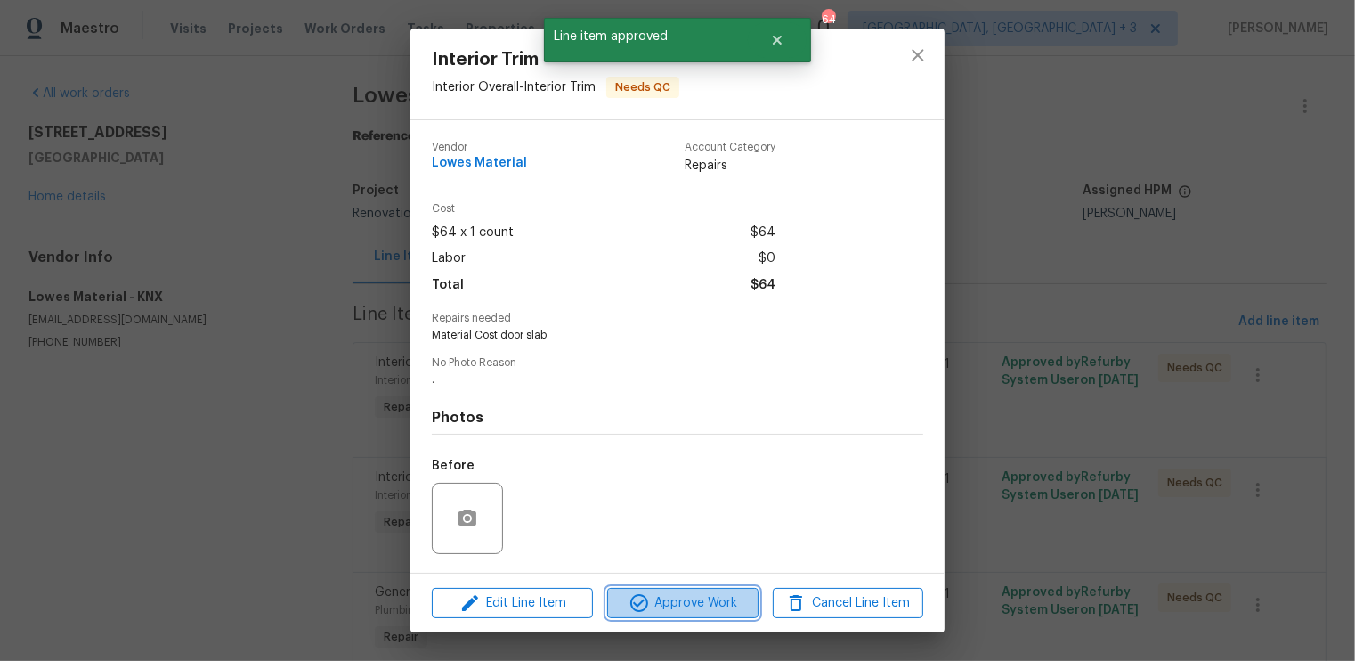
click at [698, 606] on span "Approve Work" at bounding box center [683, 603] width 140 height 22
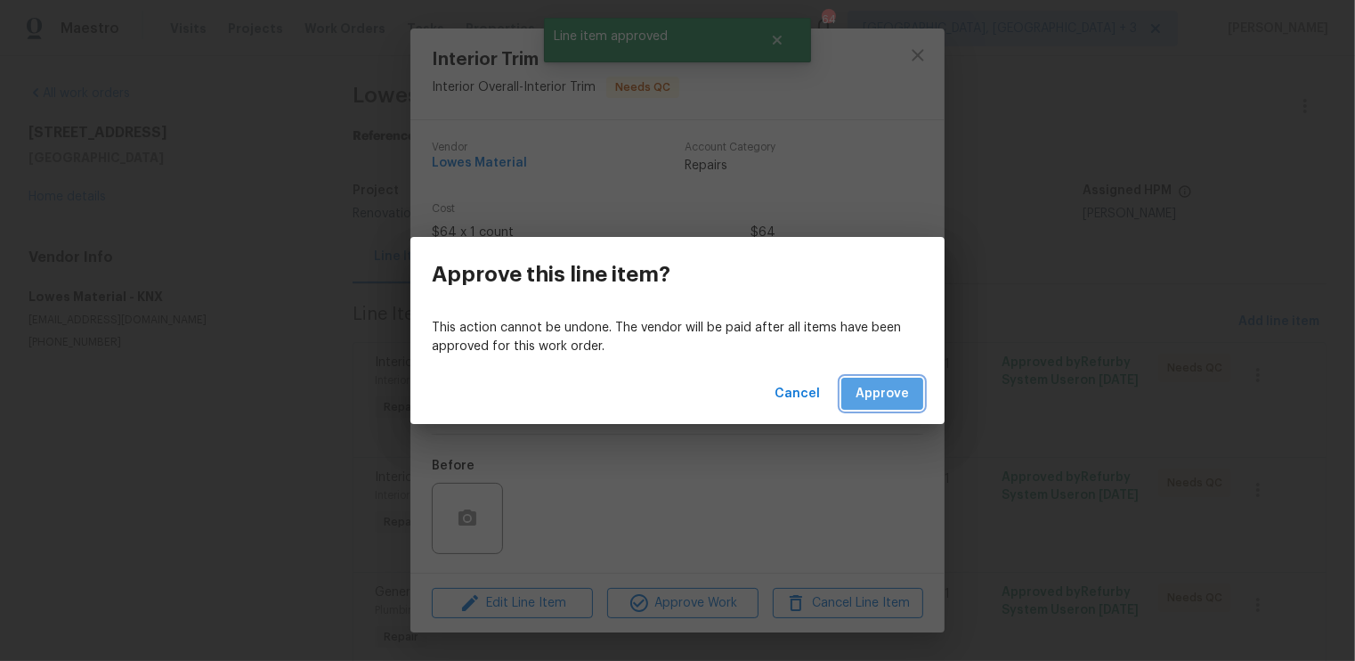
click at [890, 391] on span "Approve" at bounding box center [882, 394] width 53 height 22
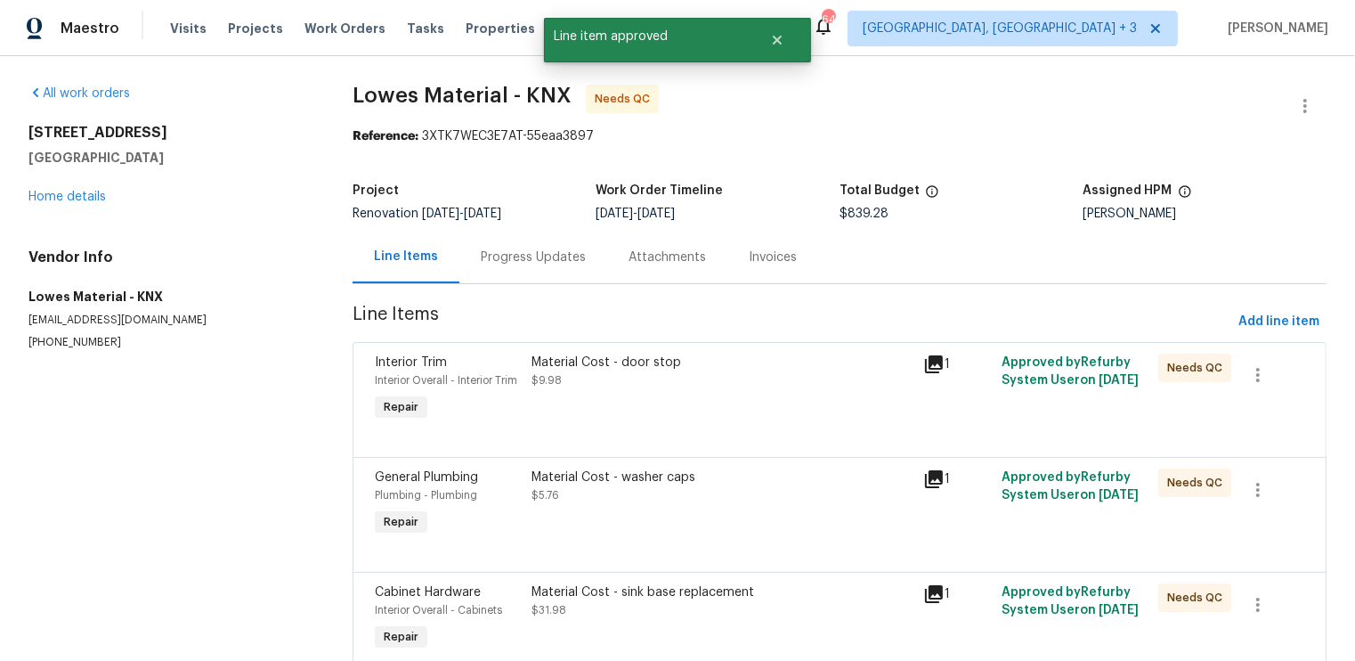
click at [841, 419] on div "Material Cost - door stop $9.98" at bounding box center [722, 389] width 392 height 82
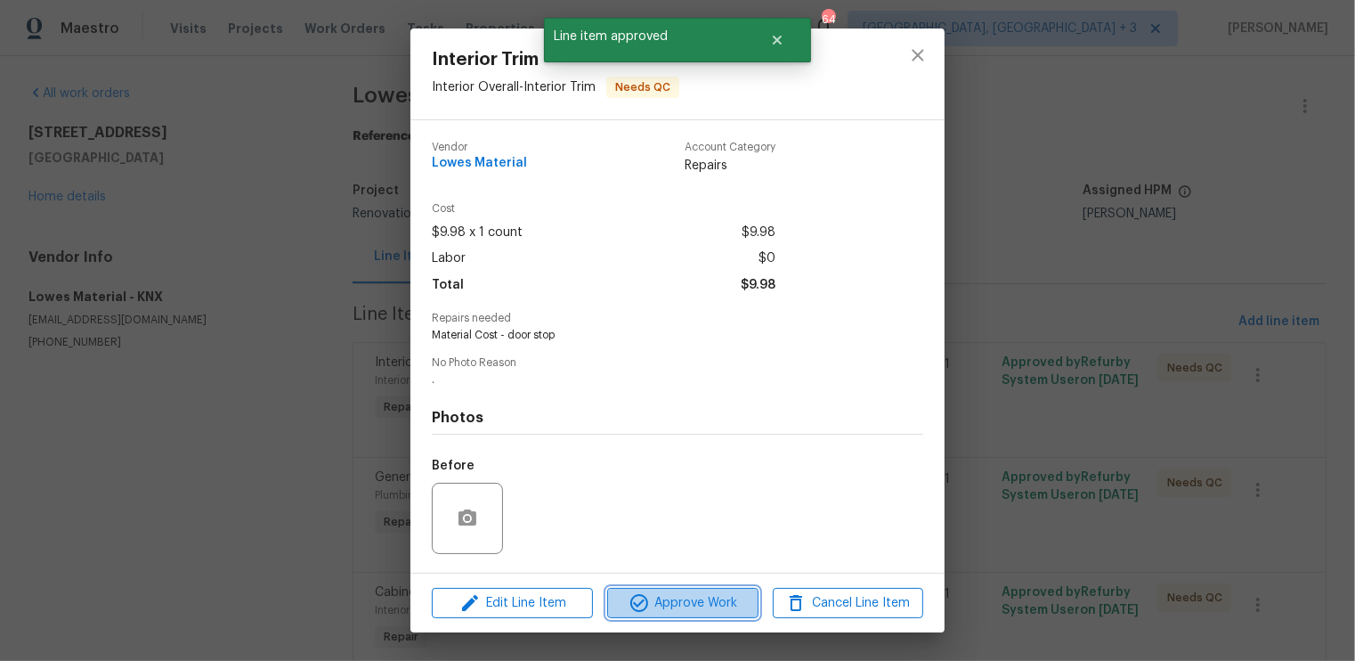
click at [690, 605] on span "Approve Work" at bounding box center [683, 603] width 140 height 22
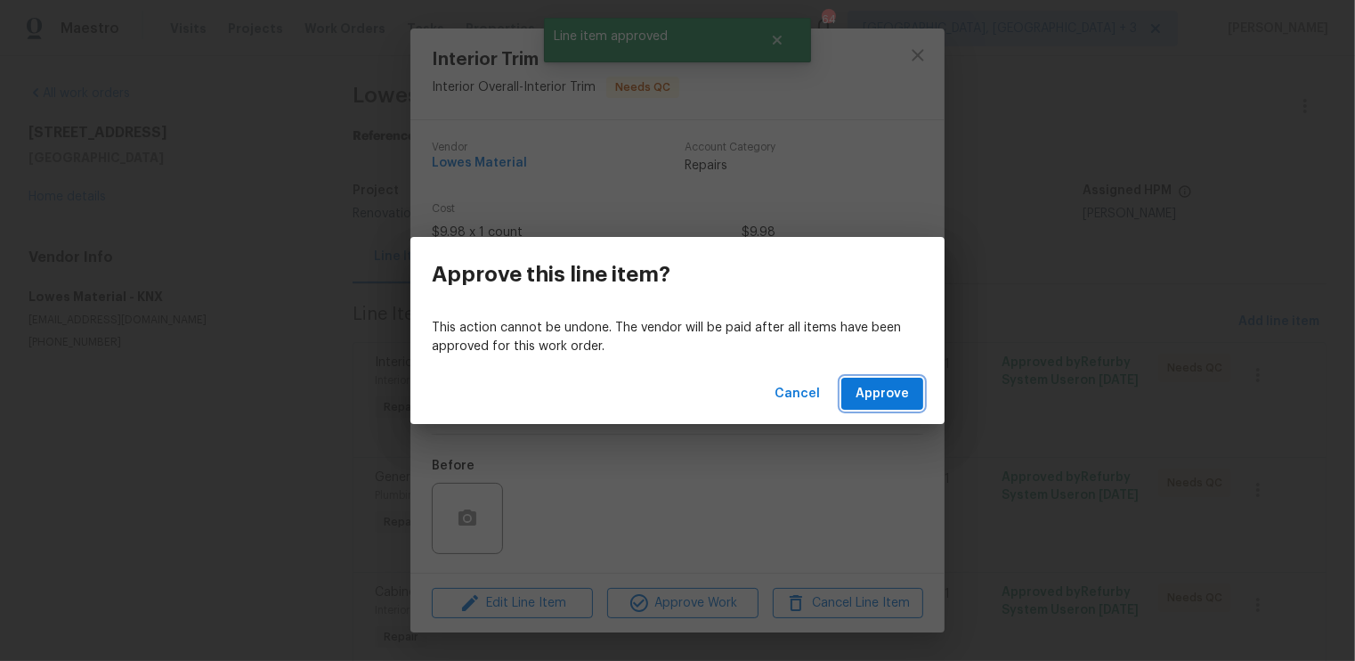
click at [890, 381] on button "Approve" at bounding box center [882, 394] width 82 height 33
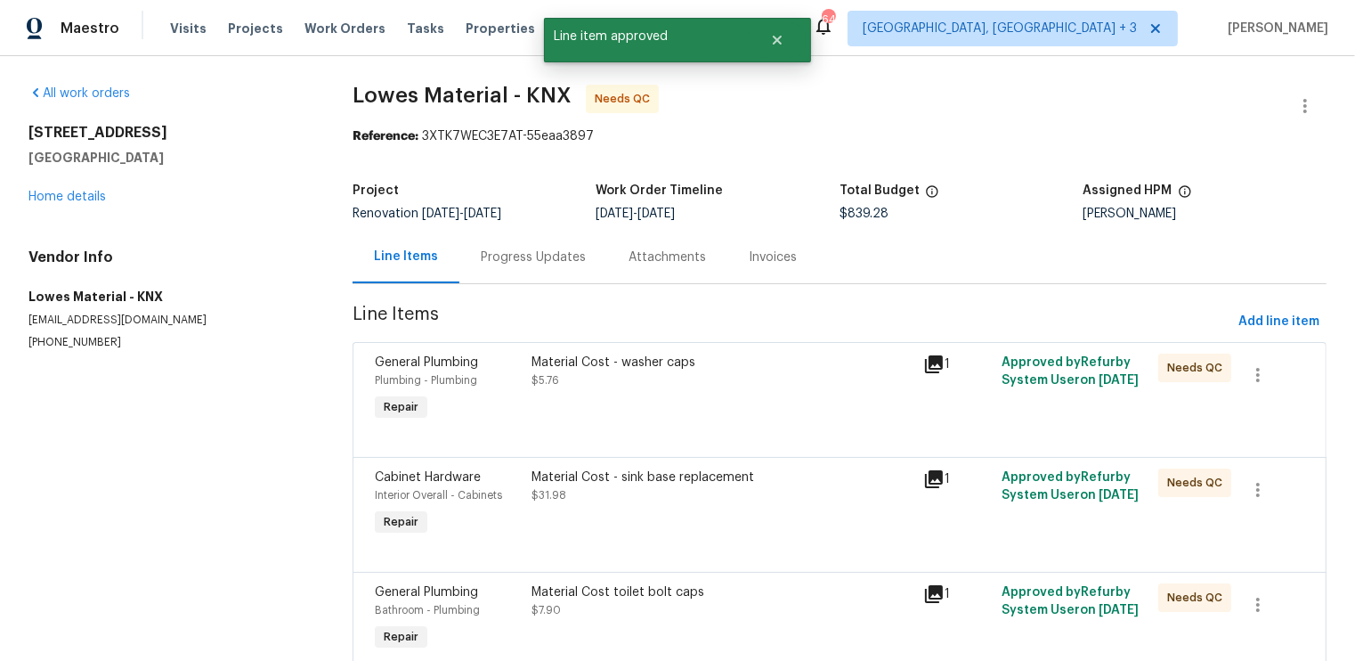
click at [793, 421] on div "Material Cost - washer caps $5.76" at bounding box center [722, 389] width 392 height 82
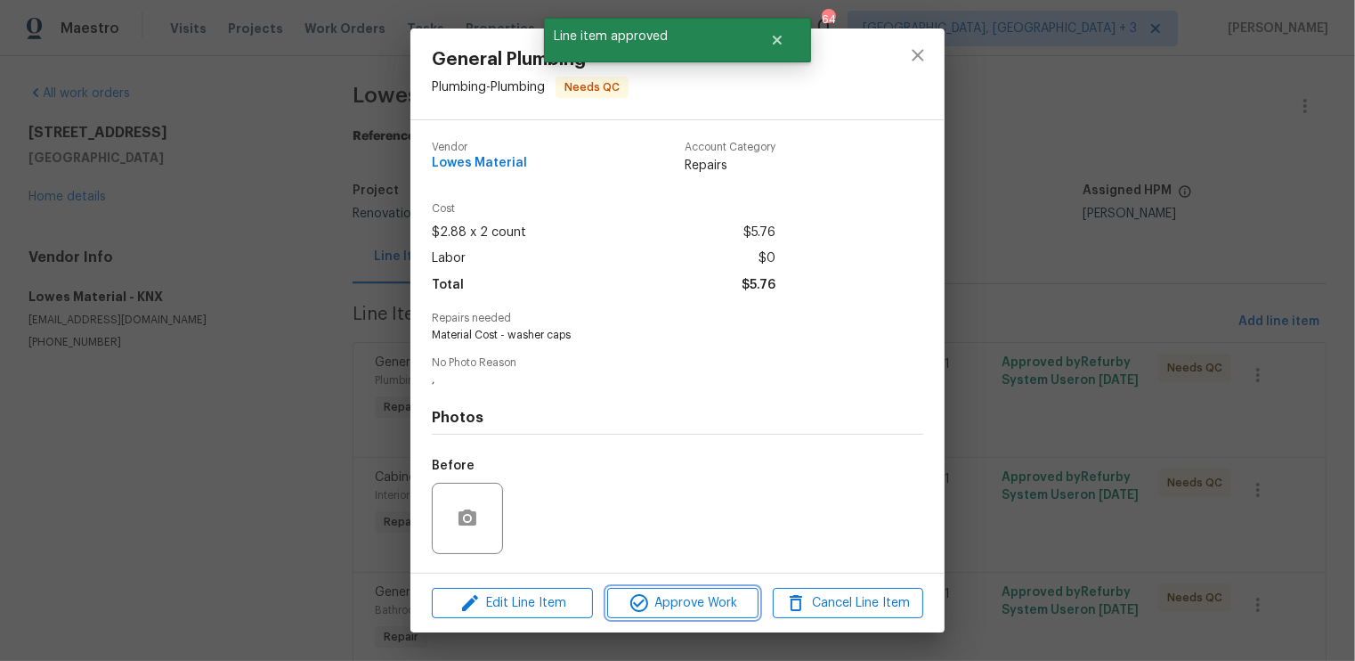
click at [670, 602] on span "Approve Work" at bounding box center [683, 603] width 140 height 22
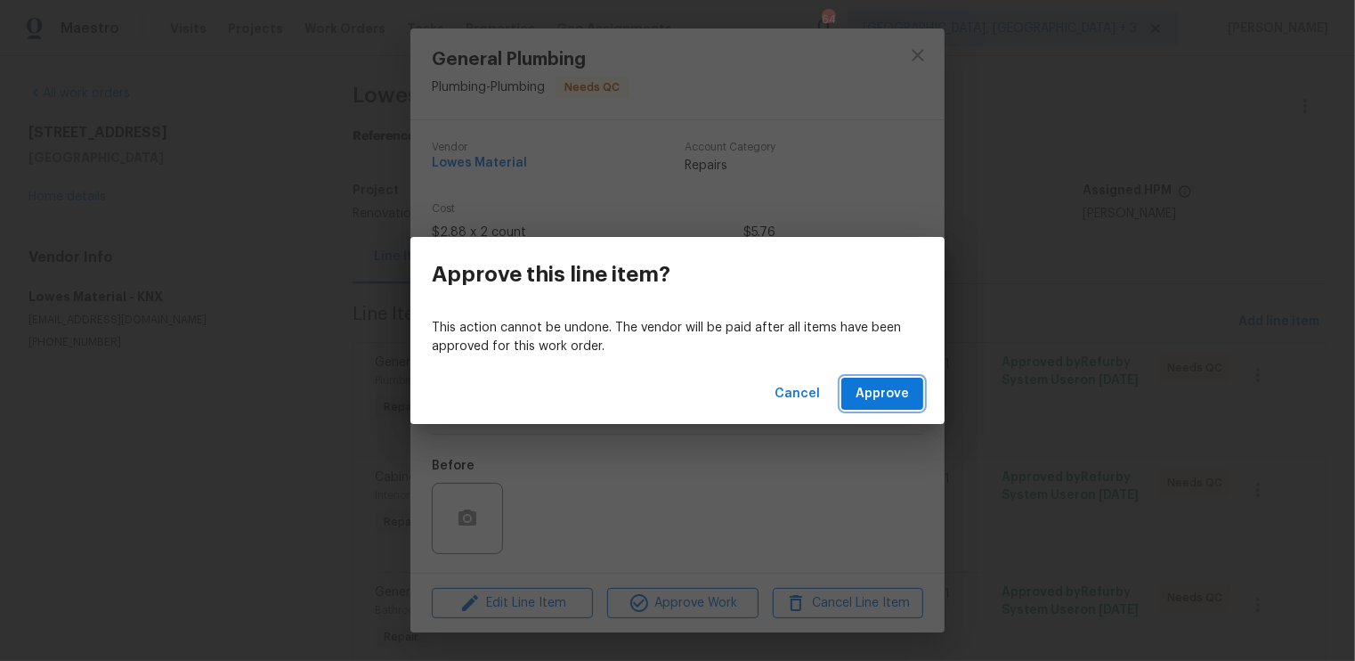
click at [882, 391] on span "Approve" at bounding box center [882, 394] width 53 height 22
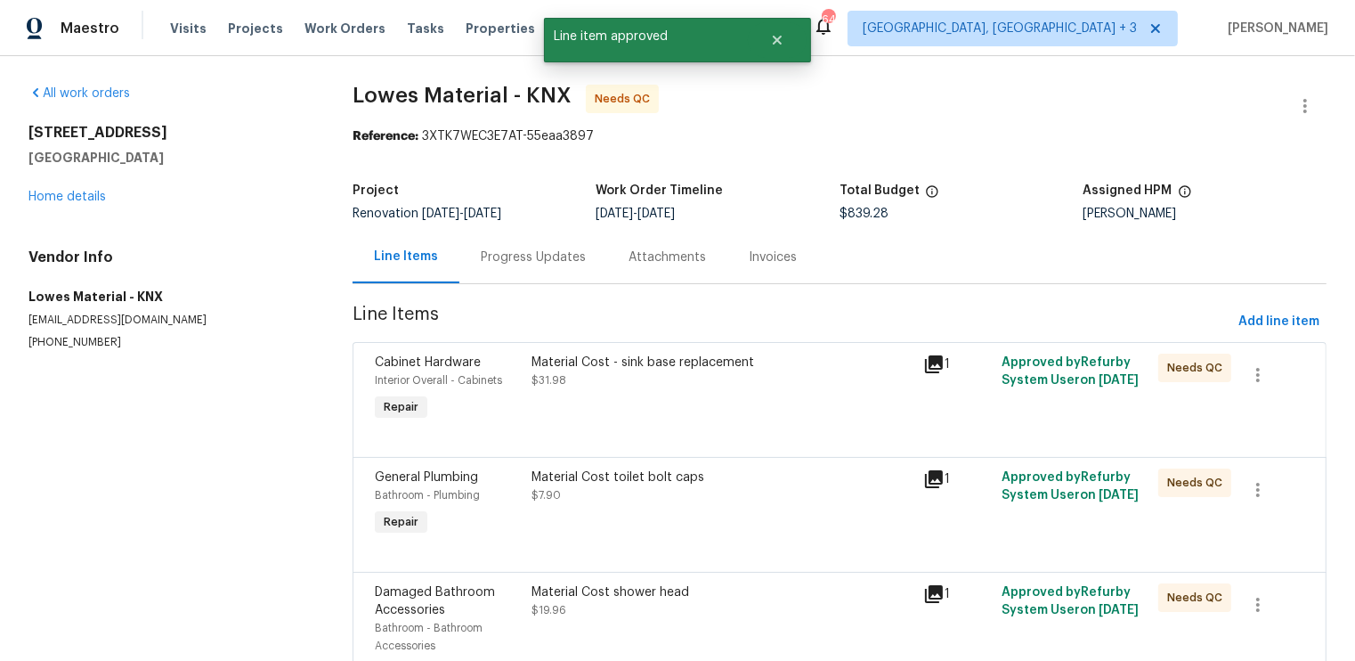
click at [754, 419] on div "Material Cost - sink base replacement $31.98" at bounding box center [722, 389] width 392 height 82
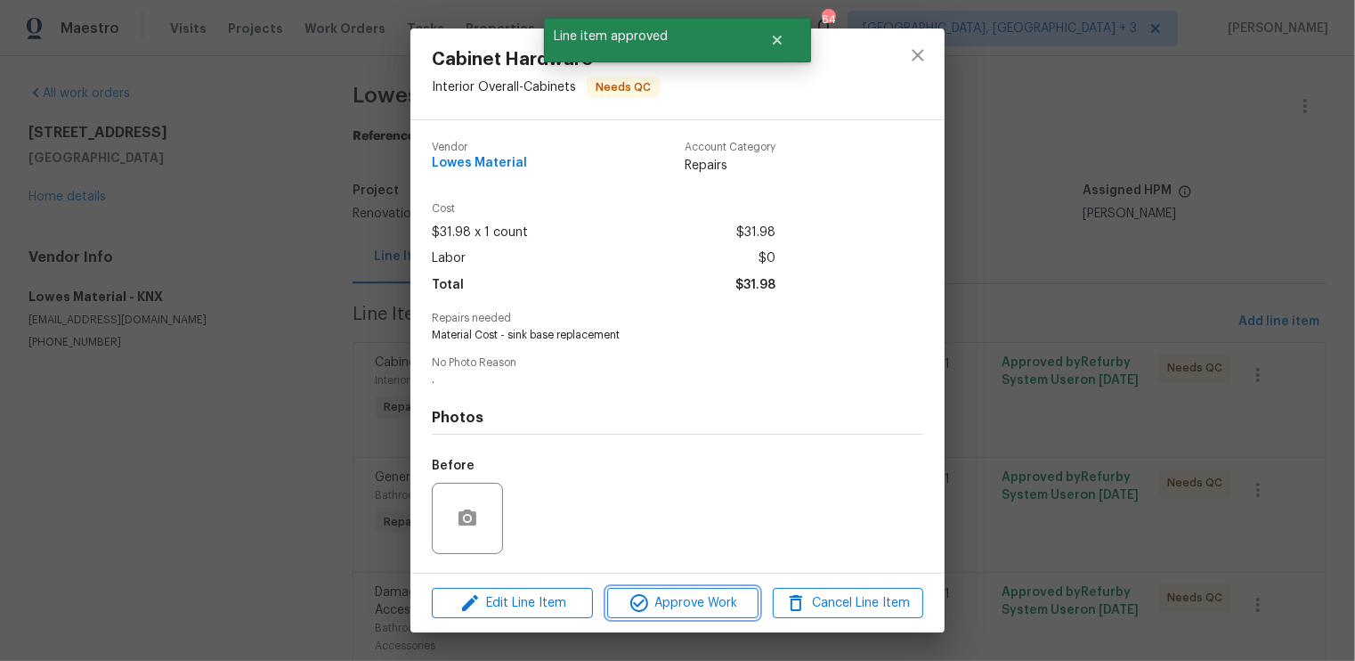
click at [693, 601] on span "Approve Work" at bounding box center [683, 603] width 140 height 22
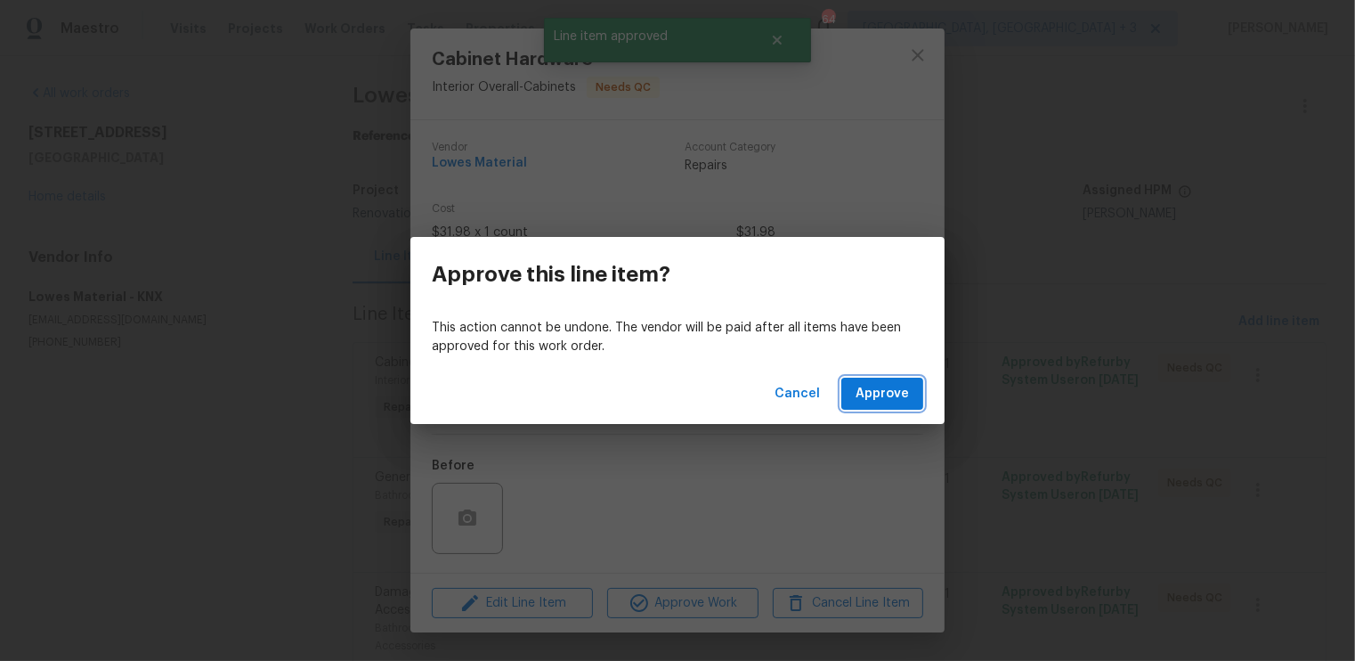
click at [892, 394] on span "Approve" at bounding box center [882, 394] width 53 height 22
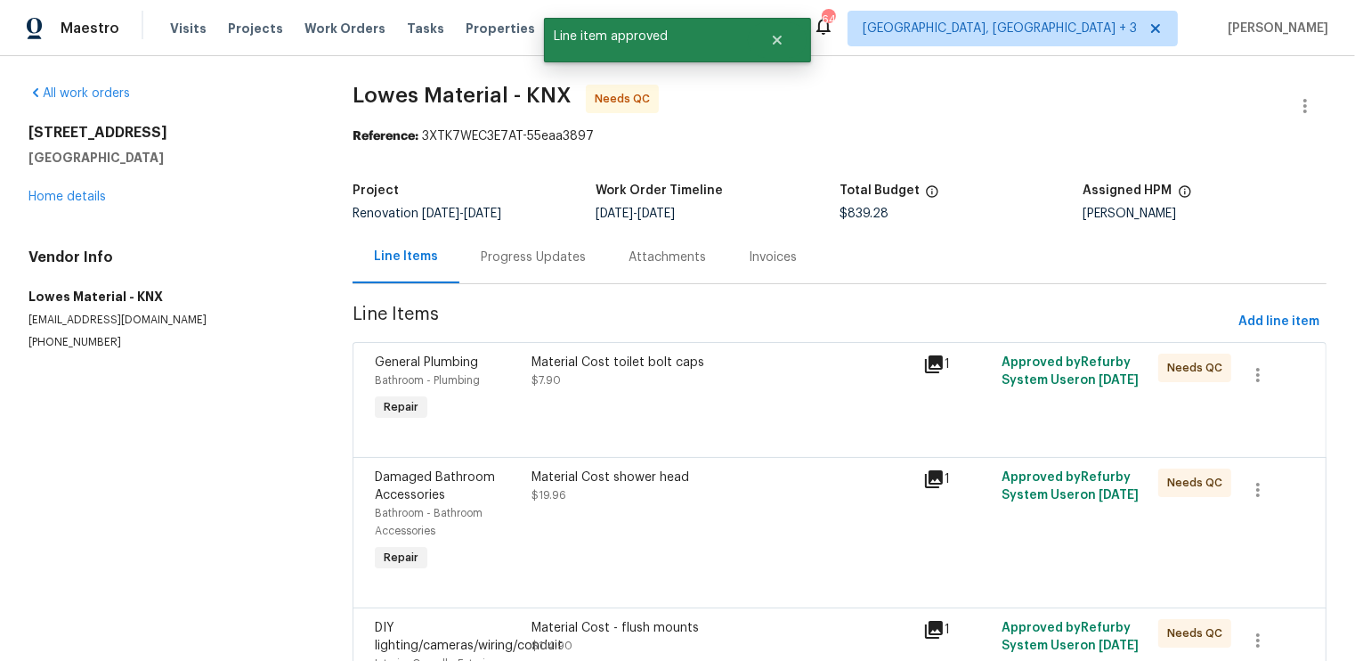
click at [820, 431] on div at bounding box center [840, 435] width 930 height 21
click at [776, 425] on div at bounding box center [840, 435] width 930 height 21
click at [668, 369] on div "Material Cost toilet bolt caps" at bounding box center [722, 363] width 381 height 18
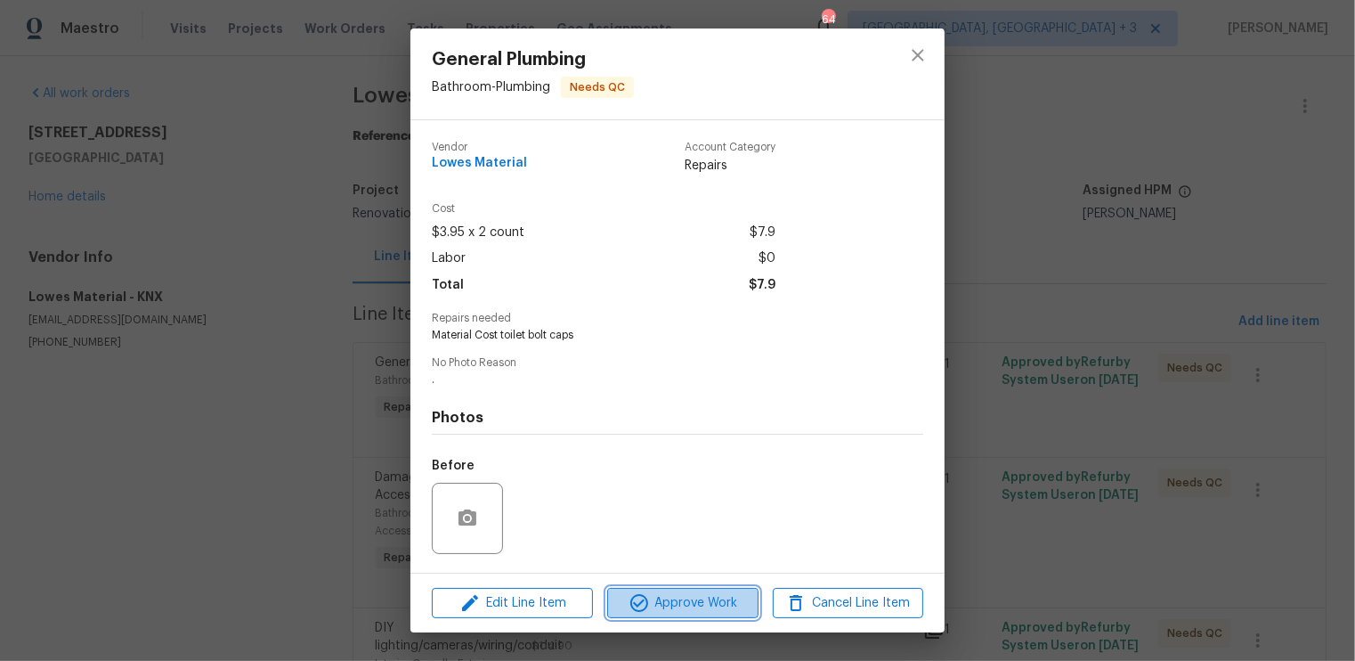
click at [671, 601] on span "Approve Work" at bounding box center [683, 603] width 140 height 22
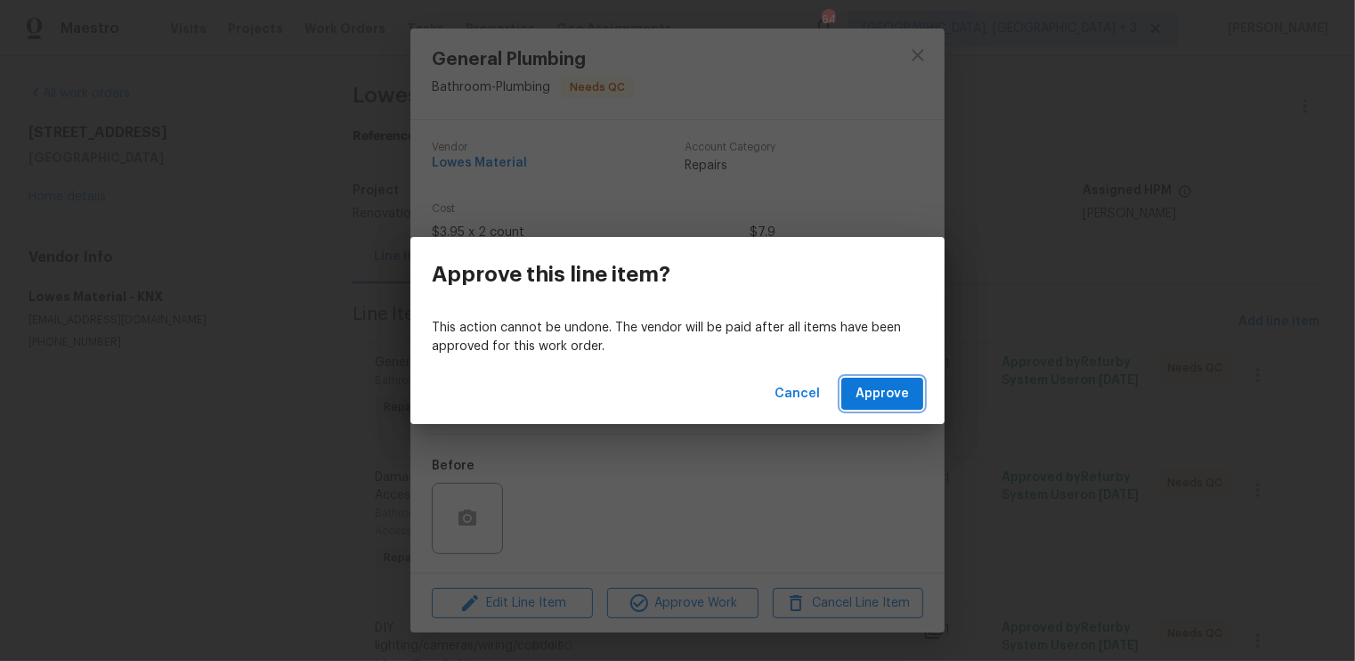
click at [876, 396] on span "Approve" at bounding box center [882, 394] width 53 height 22
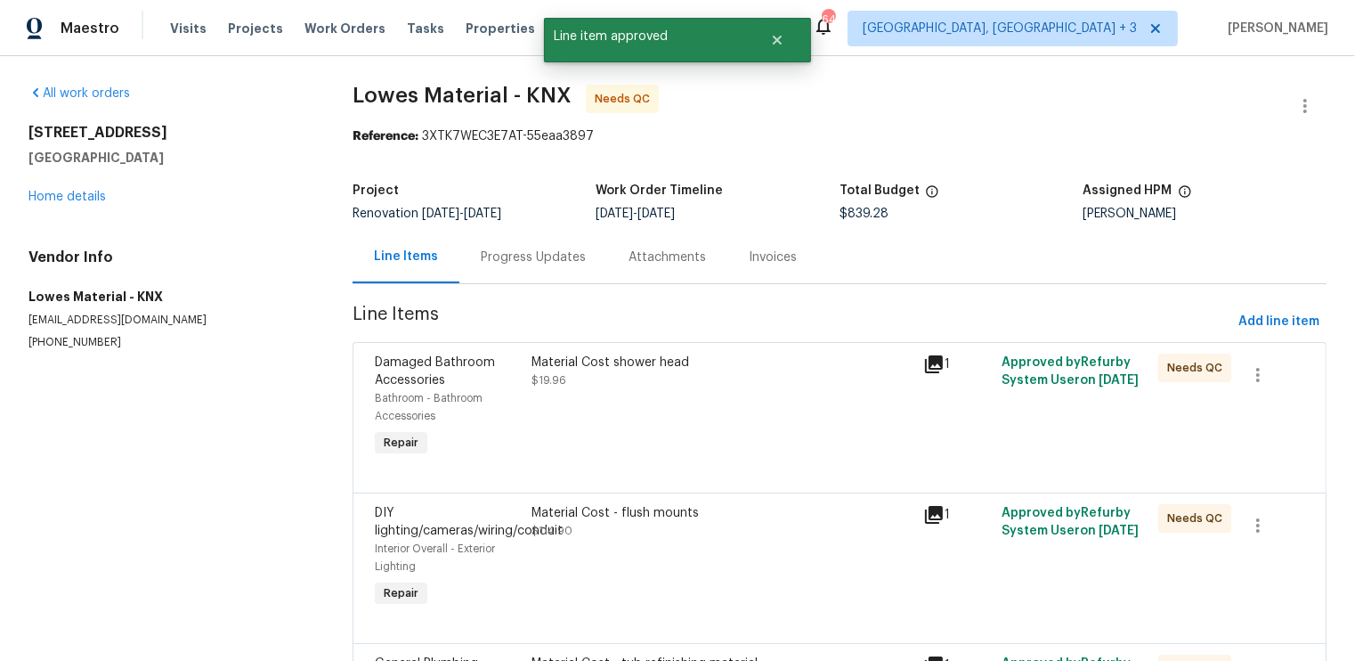
click at [744, 429] on div "Material Cost shower head $19.96" at bounding box center [722, 407] width 392 height 118
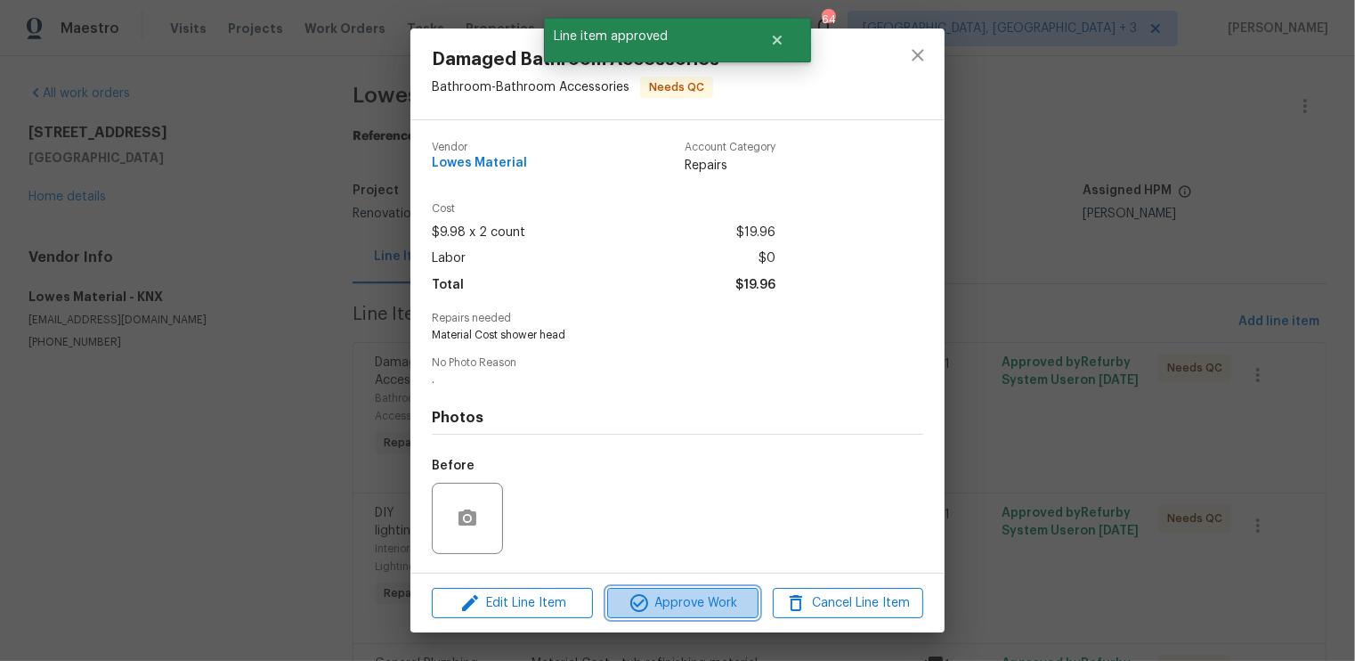
click at [670, 605] on span "Approve Work" at bounding box center [683, 603] width 140 height 22
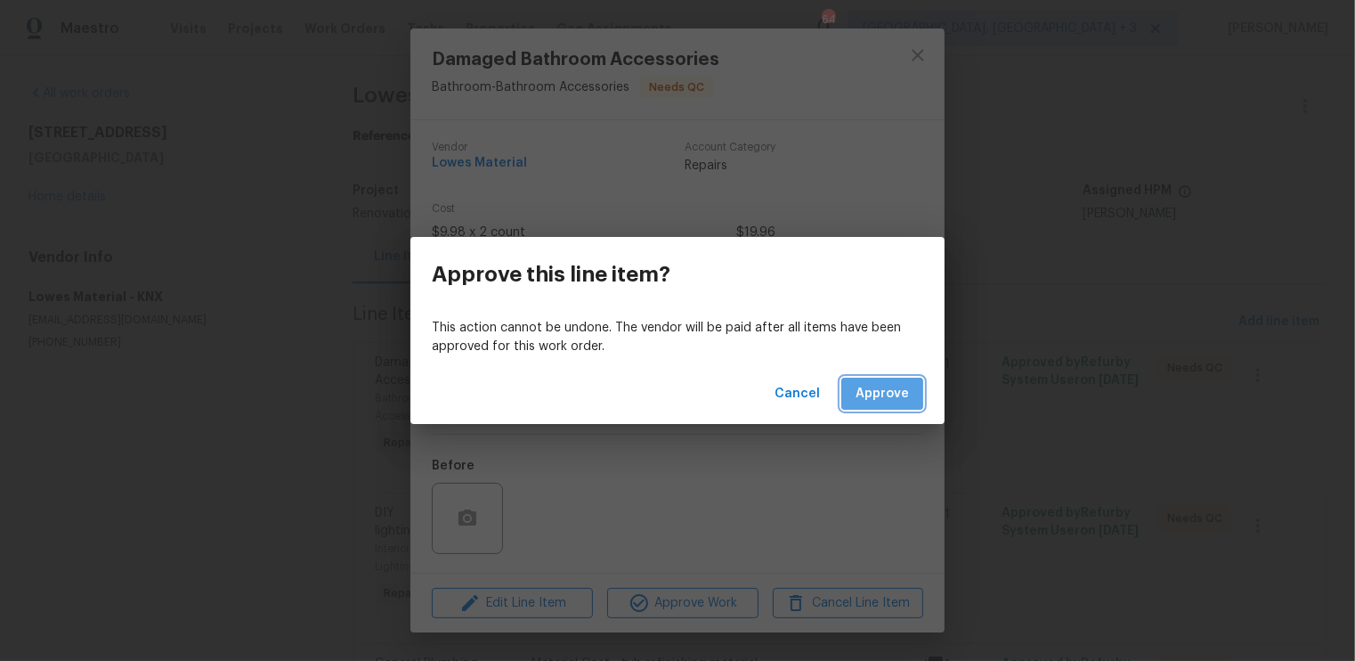
click at [885, 394] on span "Approve" at bounding box center [882, 394] width 53 height 22
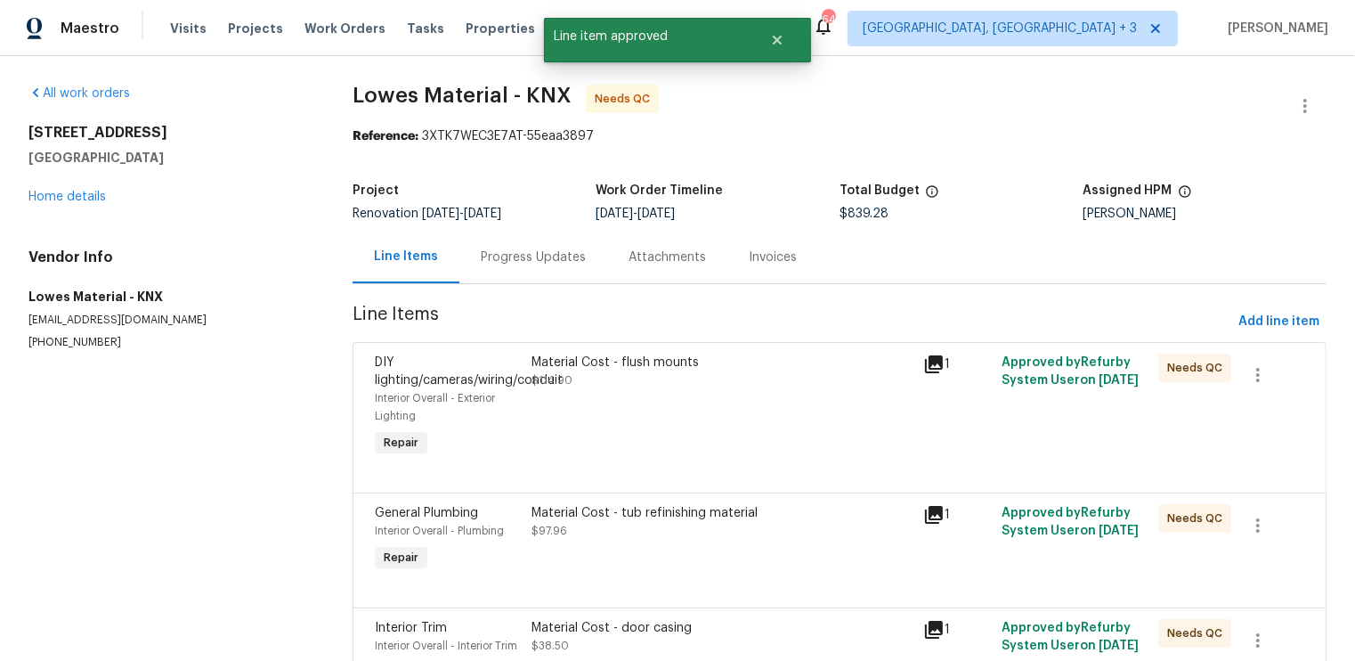
click at [765, 441] on div "Material Cost - flush mounts $114.90" at bounding box center [722, 407] width 392 height 118
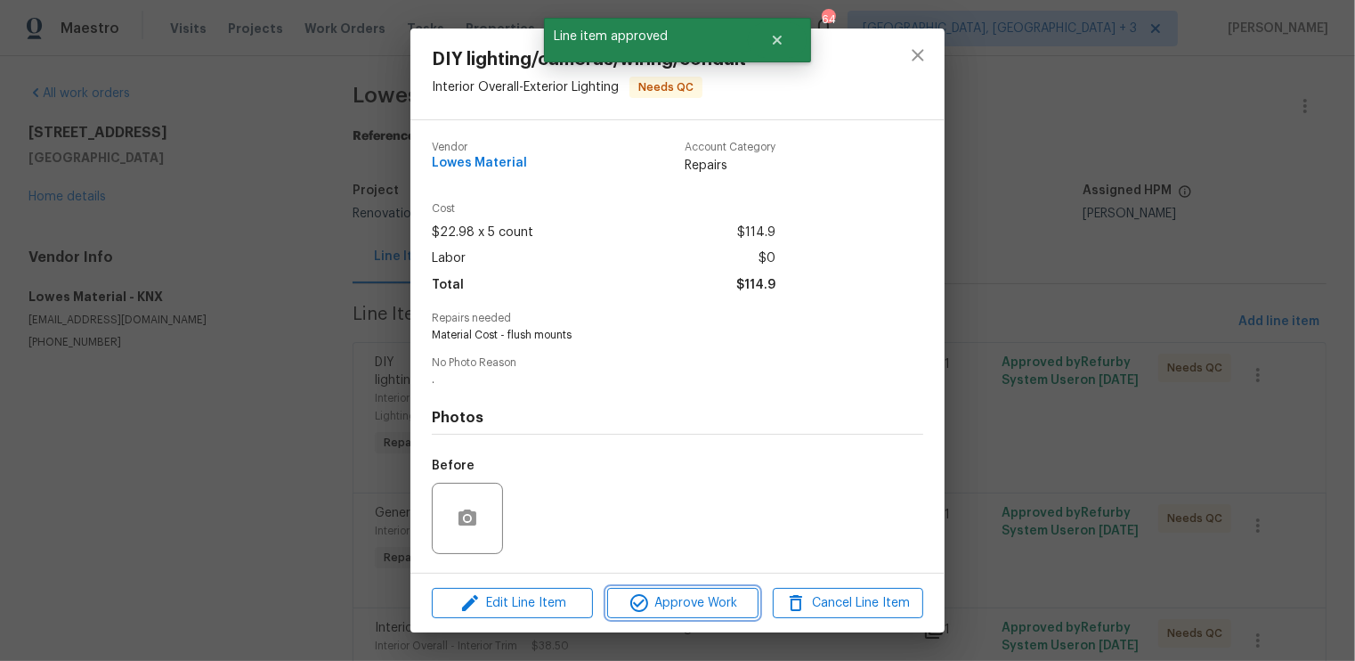
click at [711, 597] on span "Approve Work" at bounding box center [683, 603] width 140 height 22
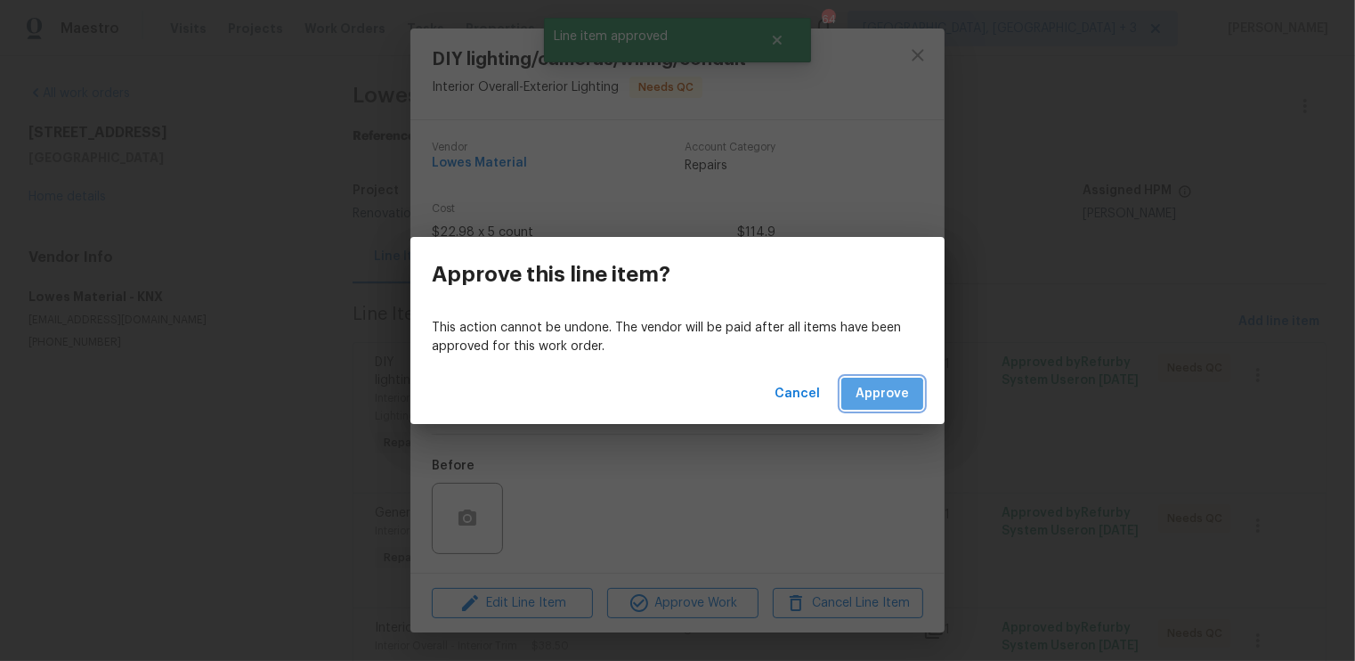
click at [874, 398] on span "Approve" at bounding box center [882, 394] width 53 height 22
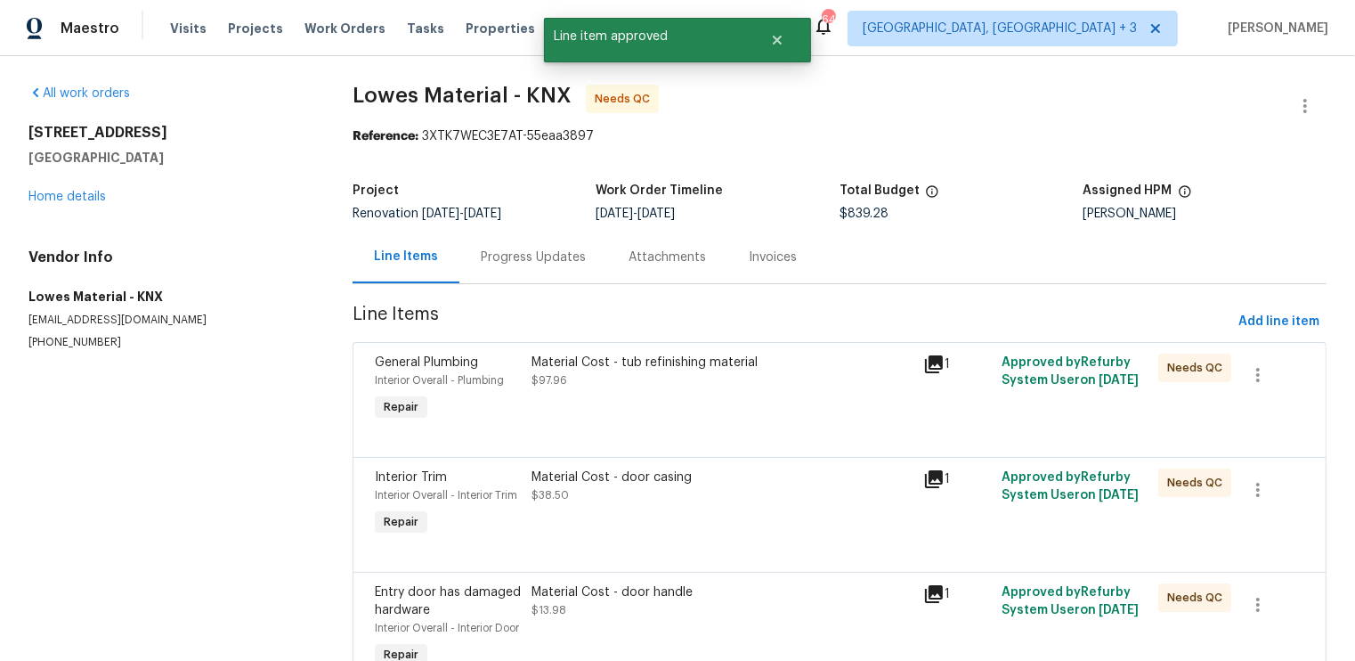
click at [818, 431] on div at bounding box center [840, 435] width 930 height 21
click at [772, 425] on div at bounding box center [840, 435] width 930 height 21
click at [707, 368] on div "Material Cost - tub refinishing material" at bounding box center [722, 363] width 381 height 18
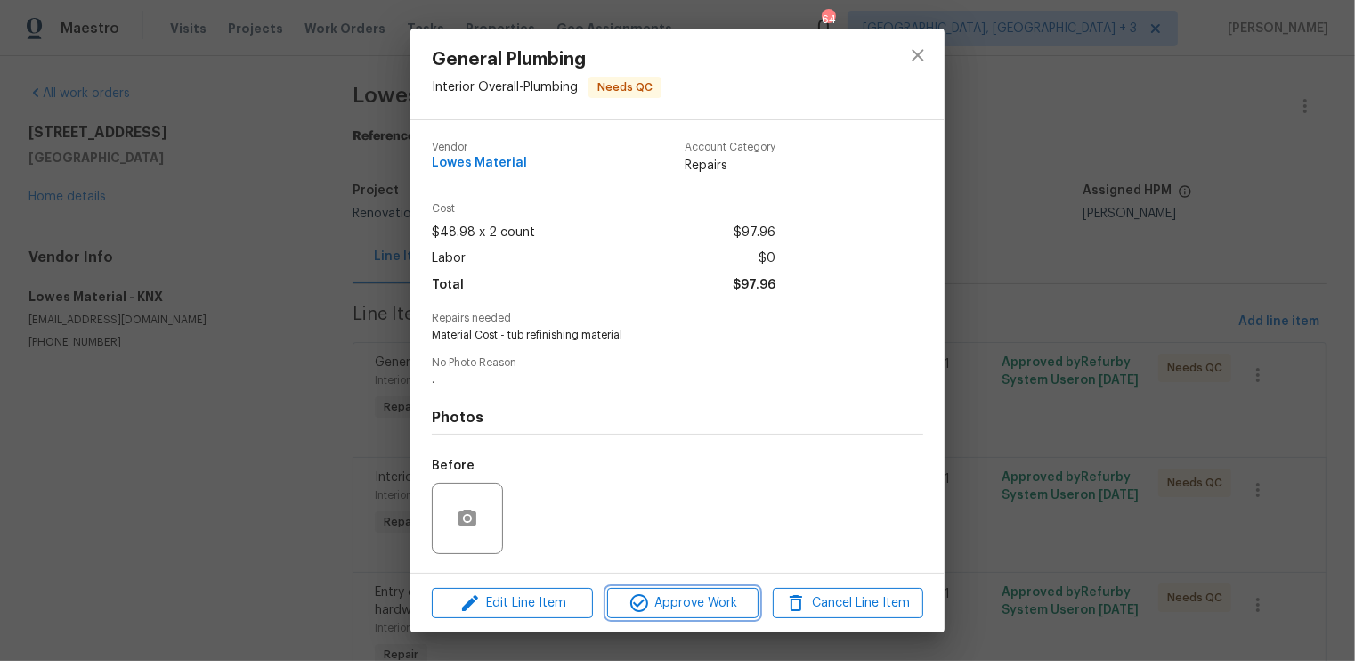
click at [666, 609] on span "Approve Work" at bounding box center [683, 603] width 140 height 22
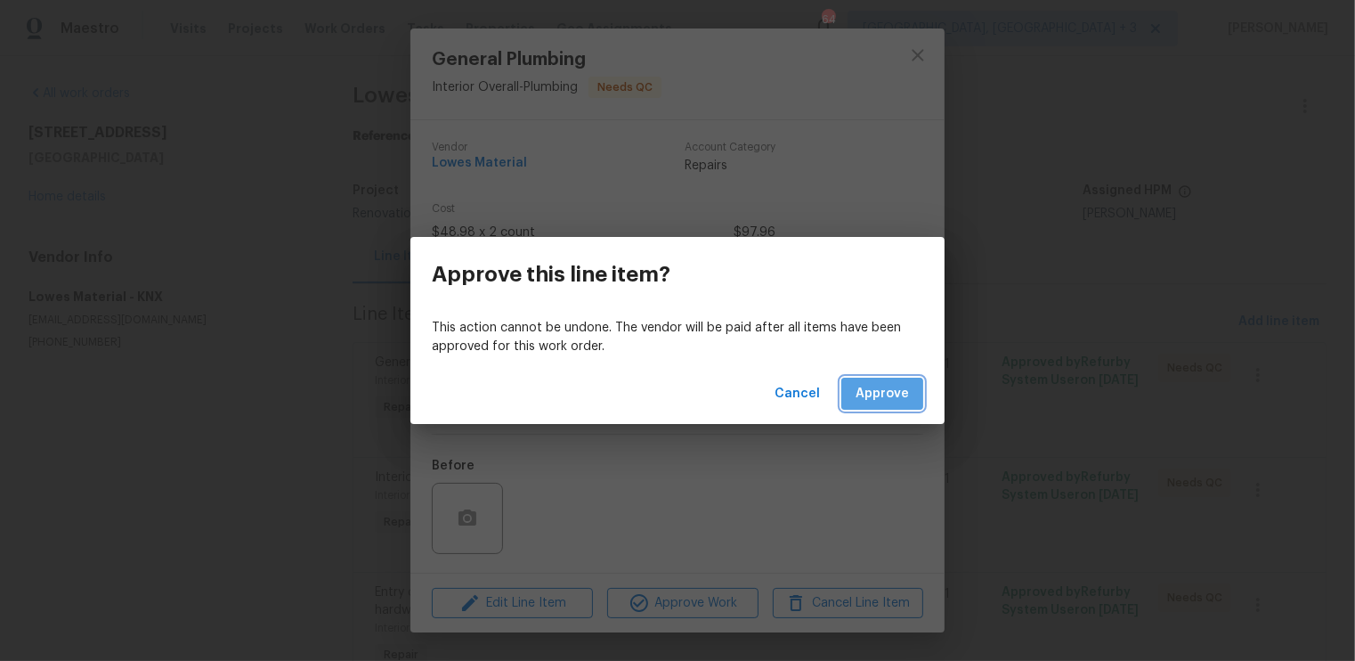
click at [887, 390] on span "Approve" at bounding box center [882, 394] width 53 height 22
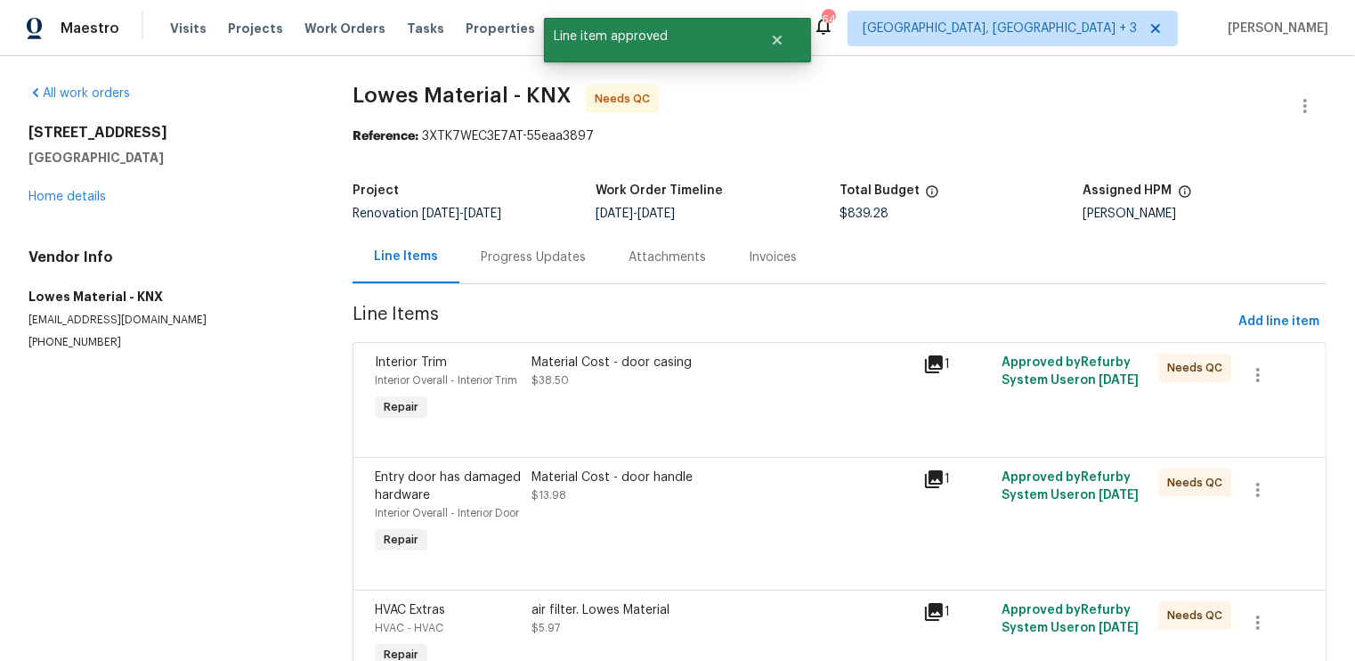
click at [771, 408] on div "Material Cost - door casing $38.50" at bounding box center [722, 389] width 392 height 82
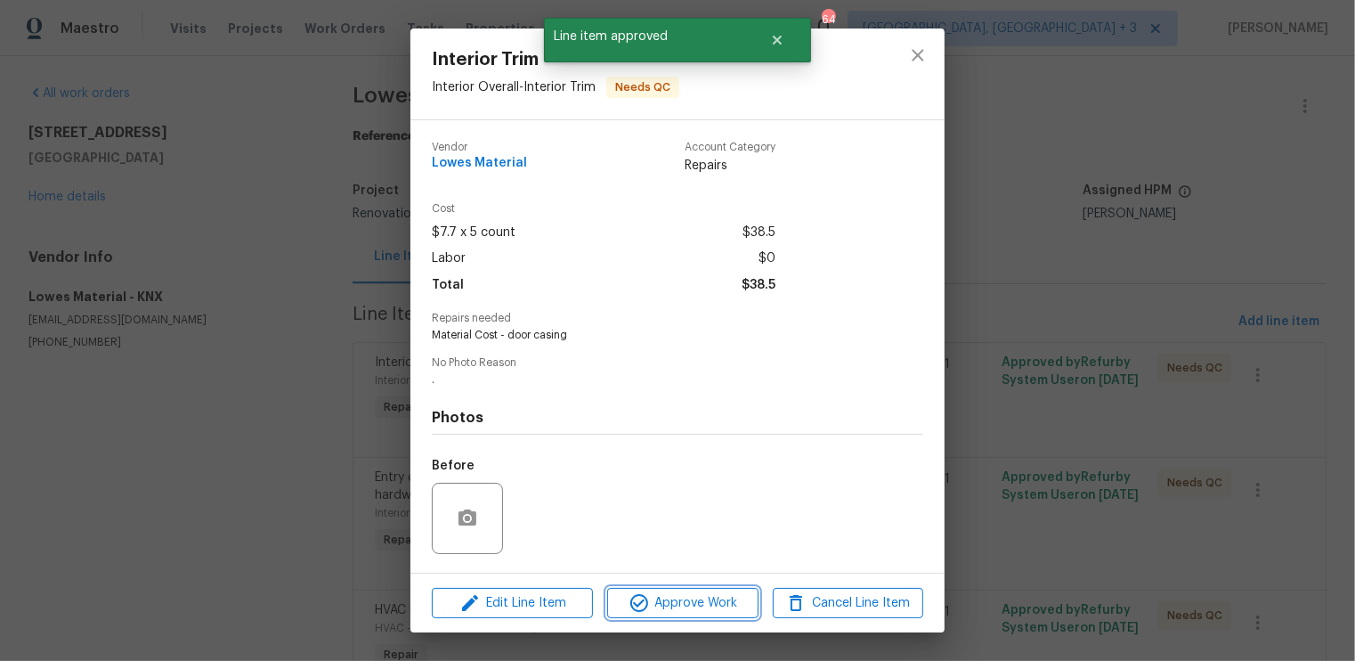
click at [712, 606] on span "Approve Work" at bounding box center [683, 603] width 140 height 22
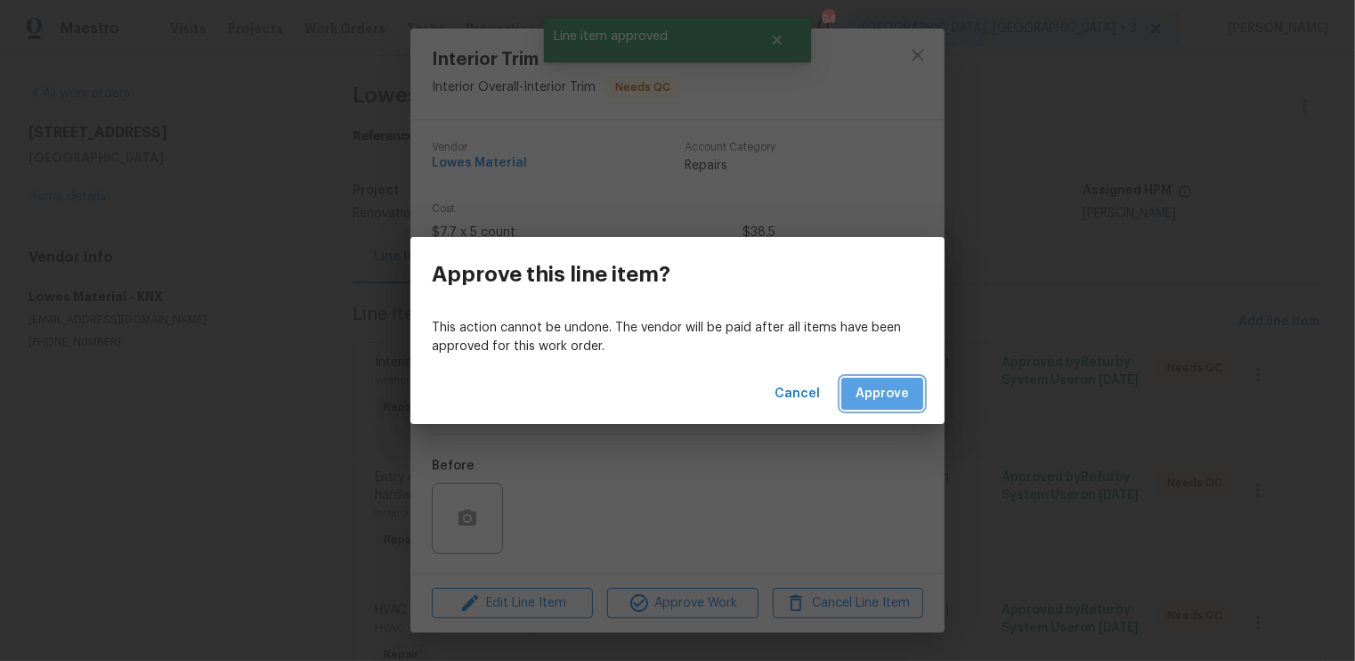
click at [884, 395] on span "Approve" at bounding box center [882, 394] width 53 height 22
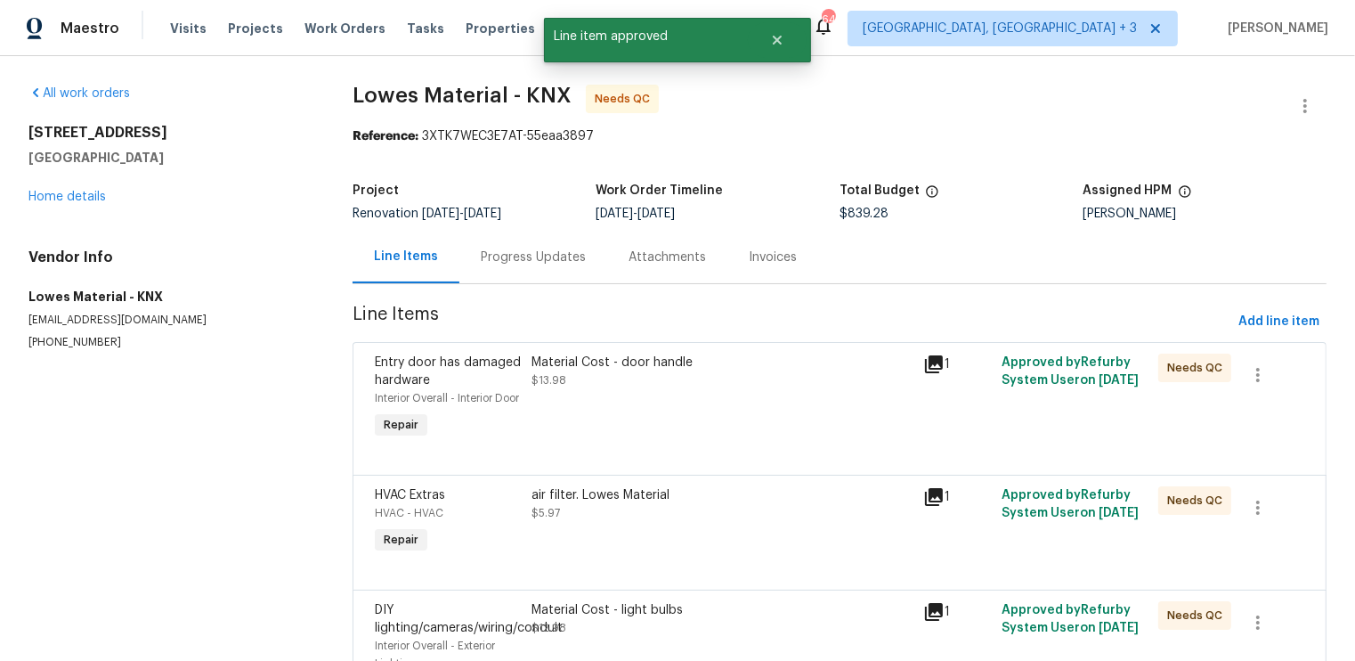
click at [732, 419] on div "Material Cost - door handle $13.98" at bounding box center [722, 398] width 392 height 100
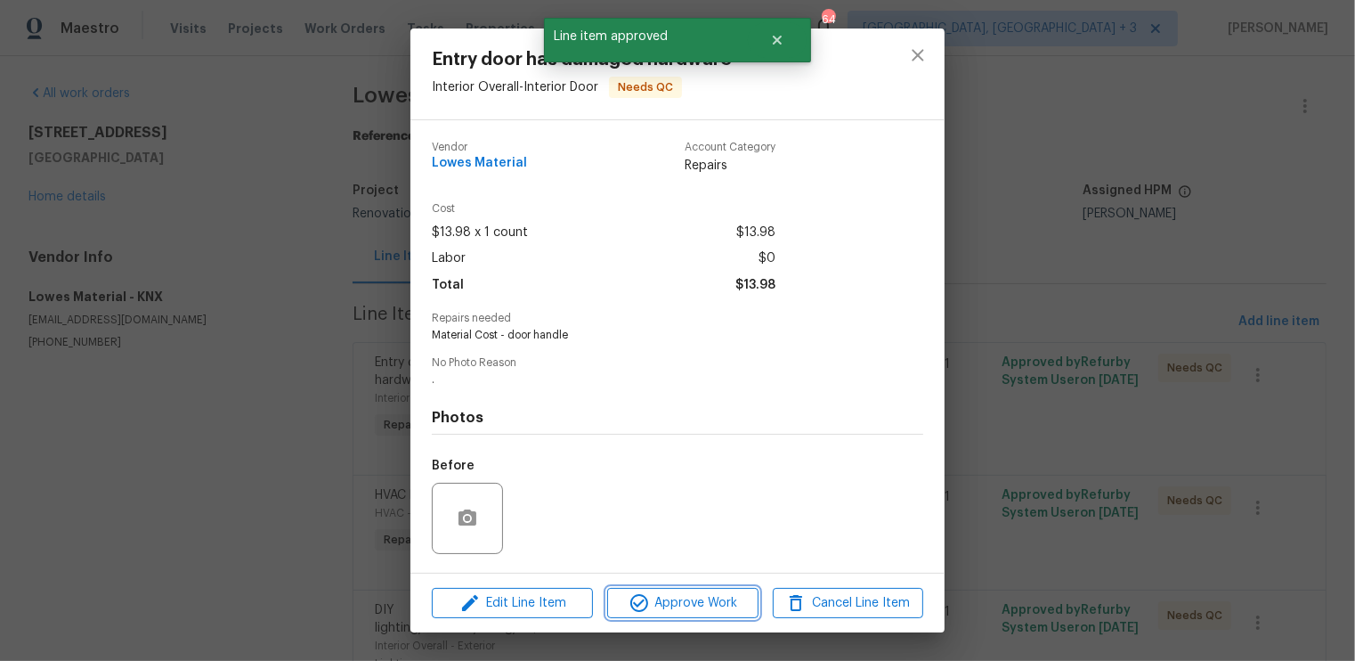
click at [723, 604] on span "Approve Work" at bounding box center [683, 603] width 140 height 22
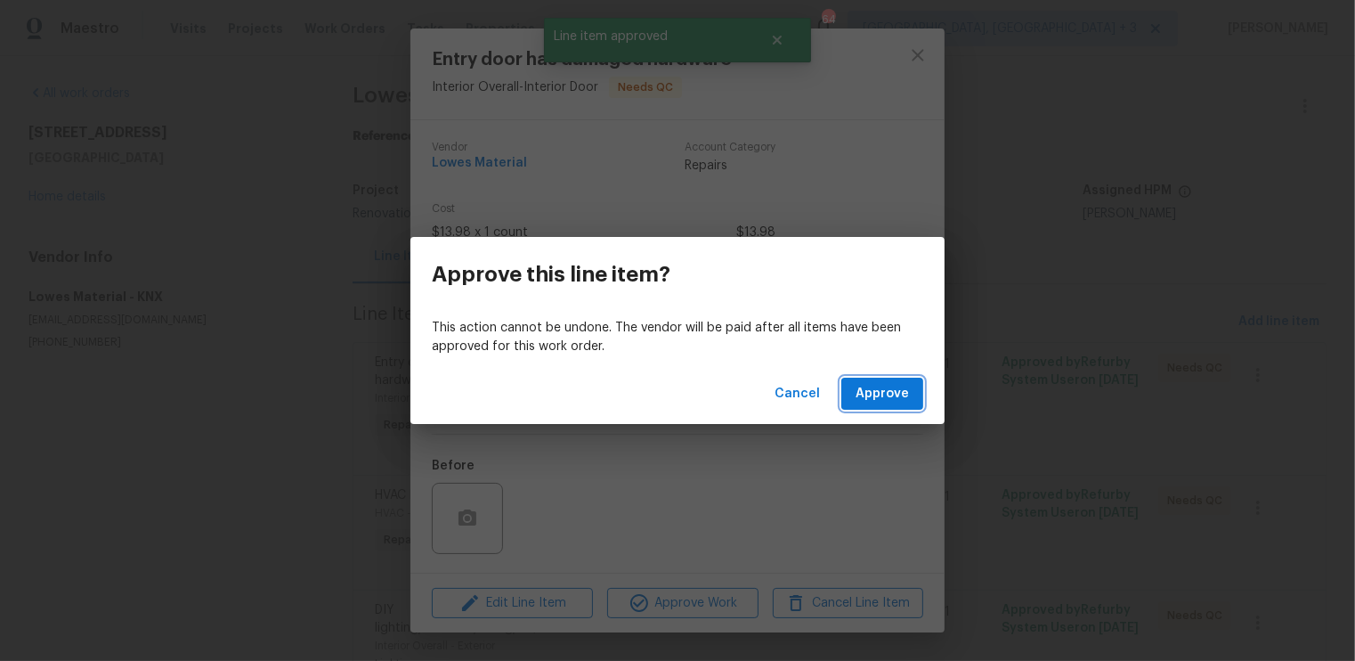
click at [890, 391] on span "Approve" at bounding box center [882, 394] width 53 height 22
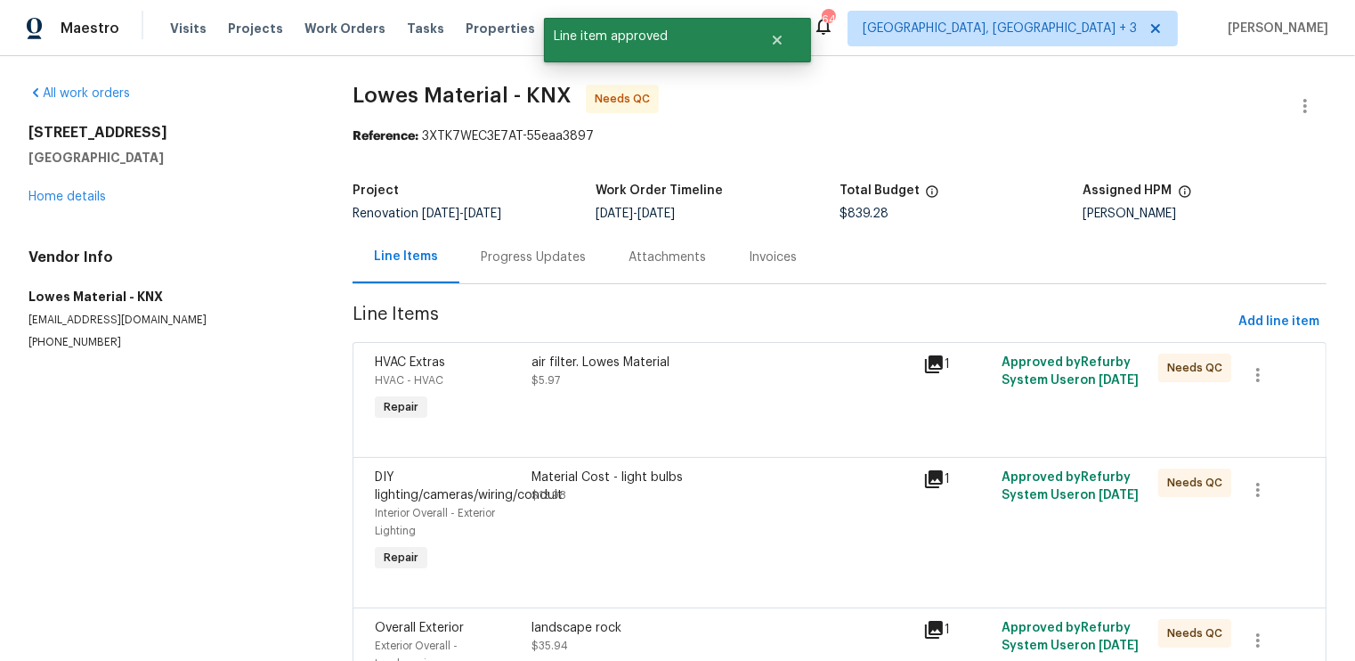
click at [752, 390] on div "air filter. Lowes Material $5.97" at bounding box center [722, 389] width 392 height 82
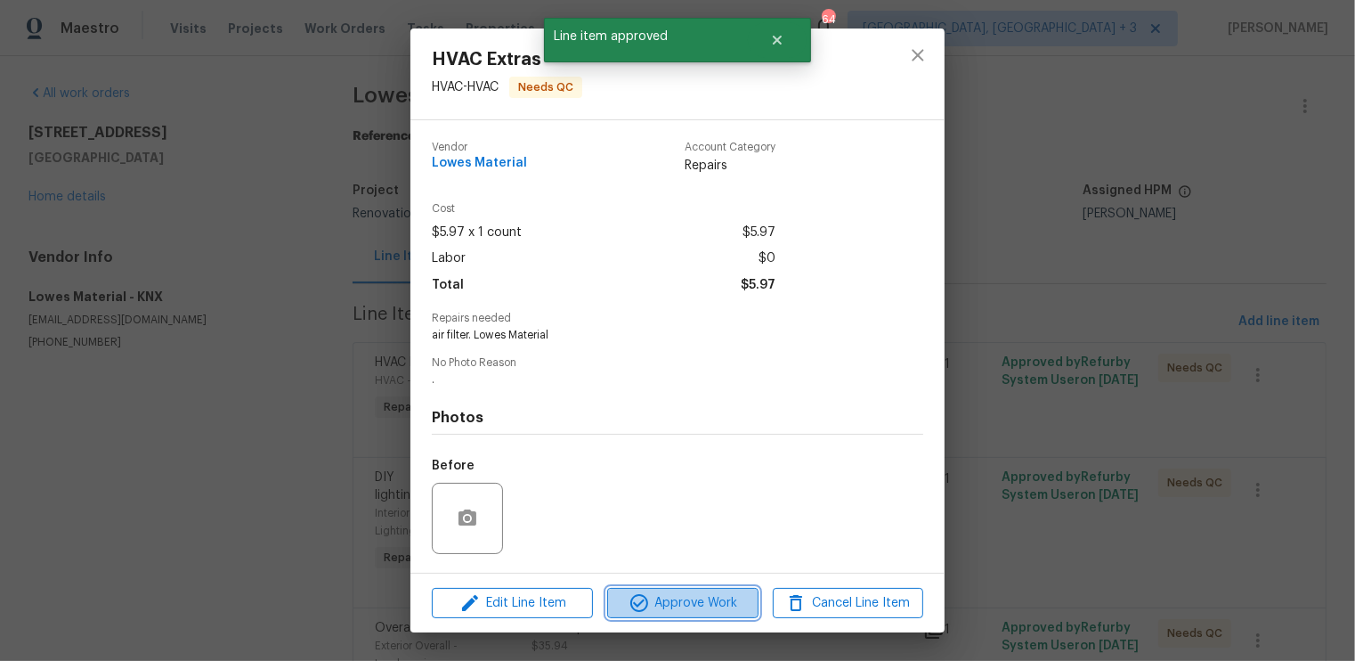
click at [696, 605] on span "Approve Work" at bounding box center [683, 603] width 140 height 22
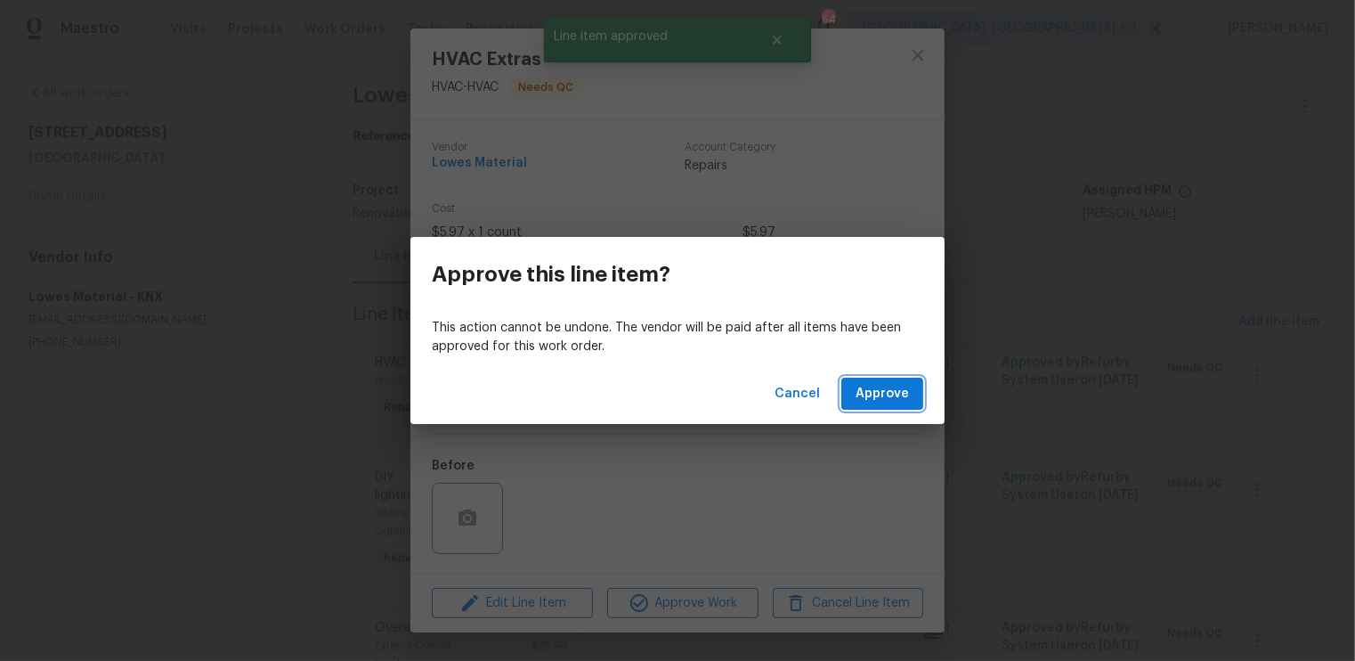
click at [877, 391] on span "Approve" at bounding box center [882, 394] width 53 height 22
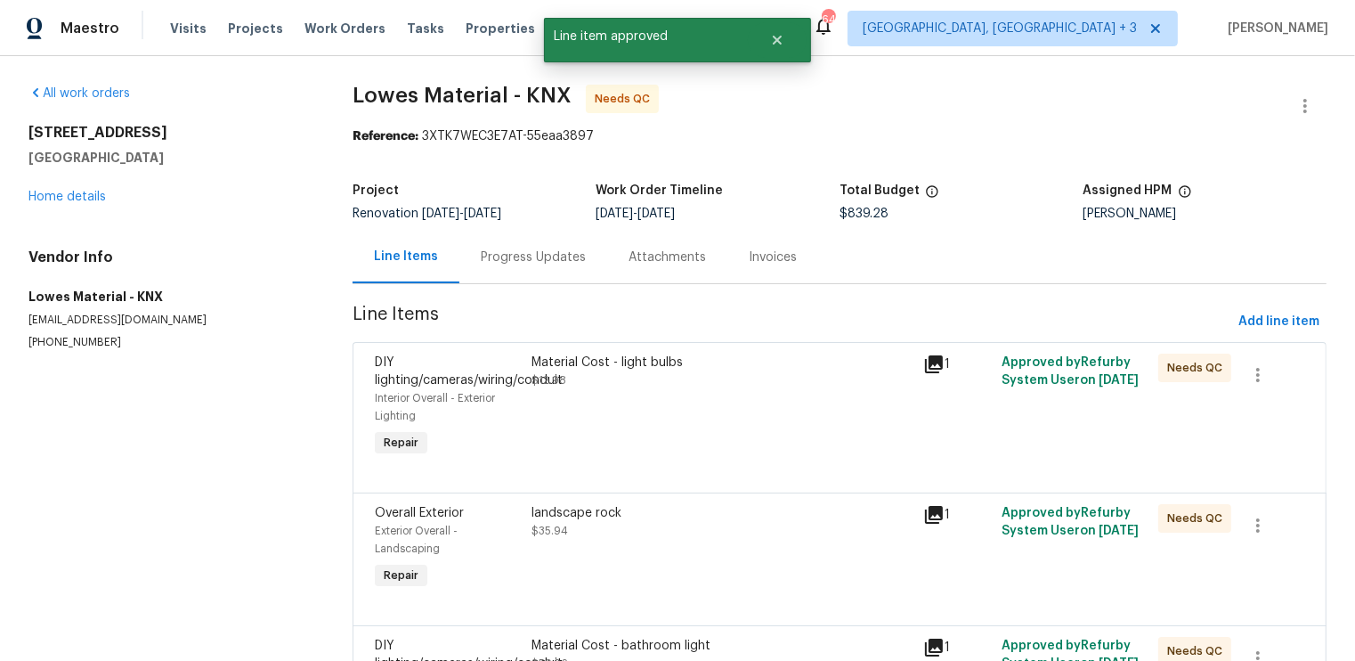
click at [733, 419] on div "Material Cost - light bulbs $12.98" at bounding box center [722, 407] width 392 height 118
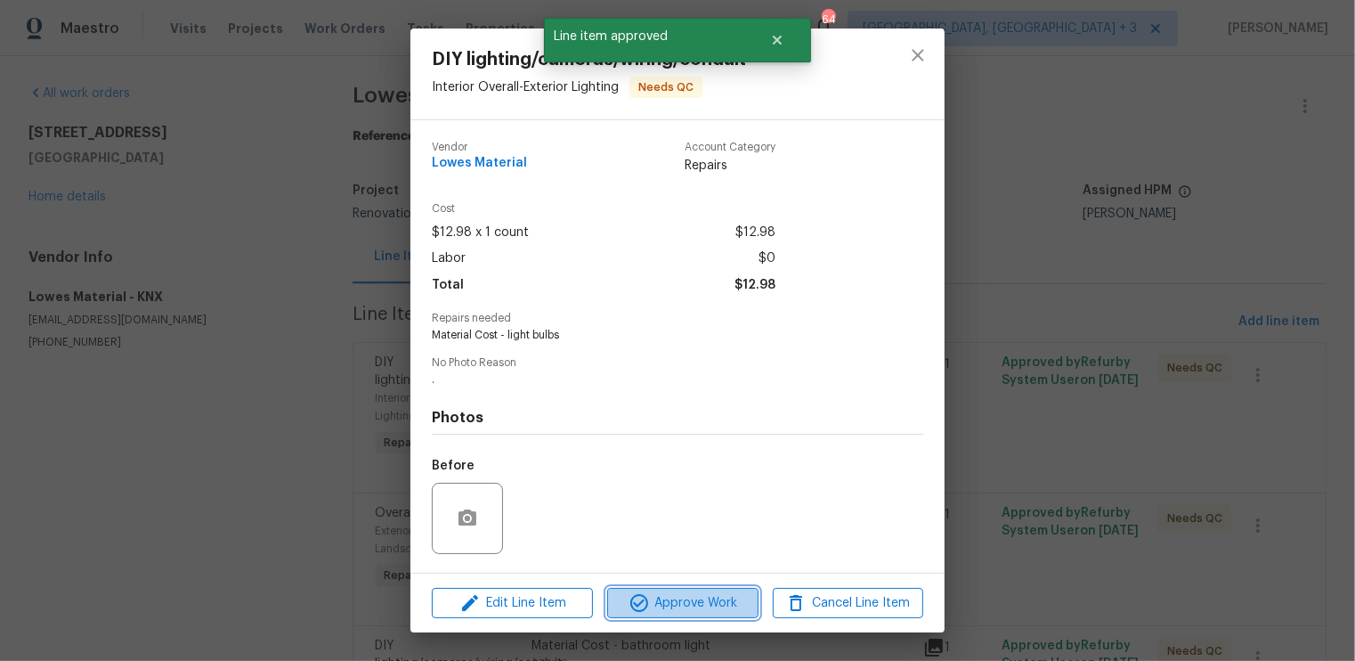
click at [695, 606] on span "Approve Work" at bounding box center [683, 603] width 140 height 22
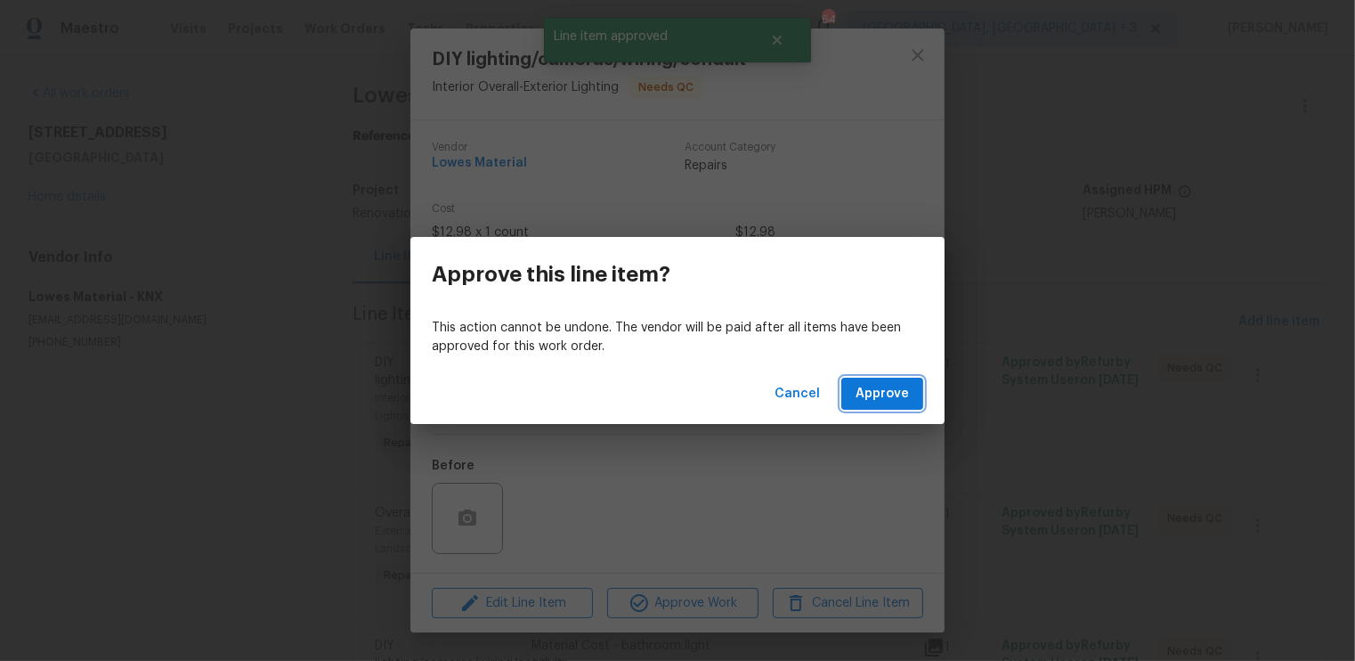
click at [880, 396] on span "Approve" at bounding box center [882, 394] width 53 height 22
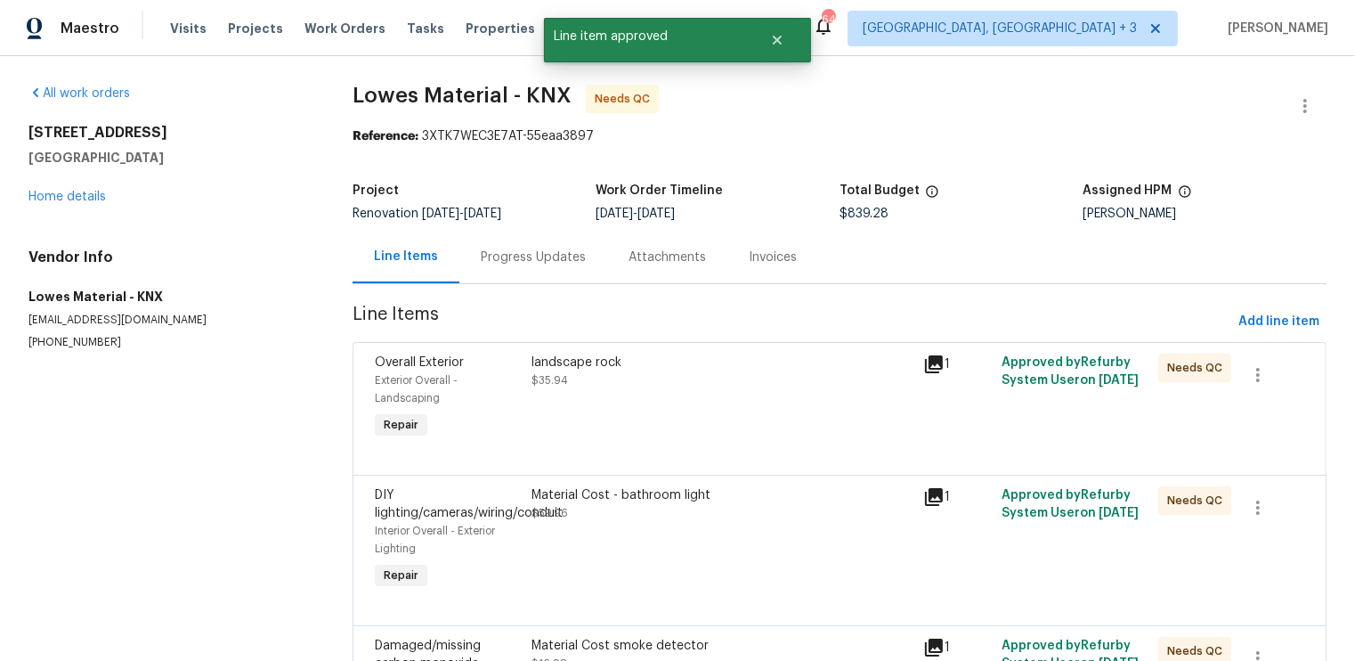
click at [749, 456] on div at bounding box center [840, 453] width 930 height 21
click at [745, 431] on div "landscape rock $35.94" at bounding box center [722, 398] width 392 height 100
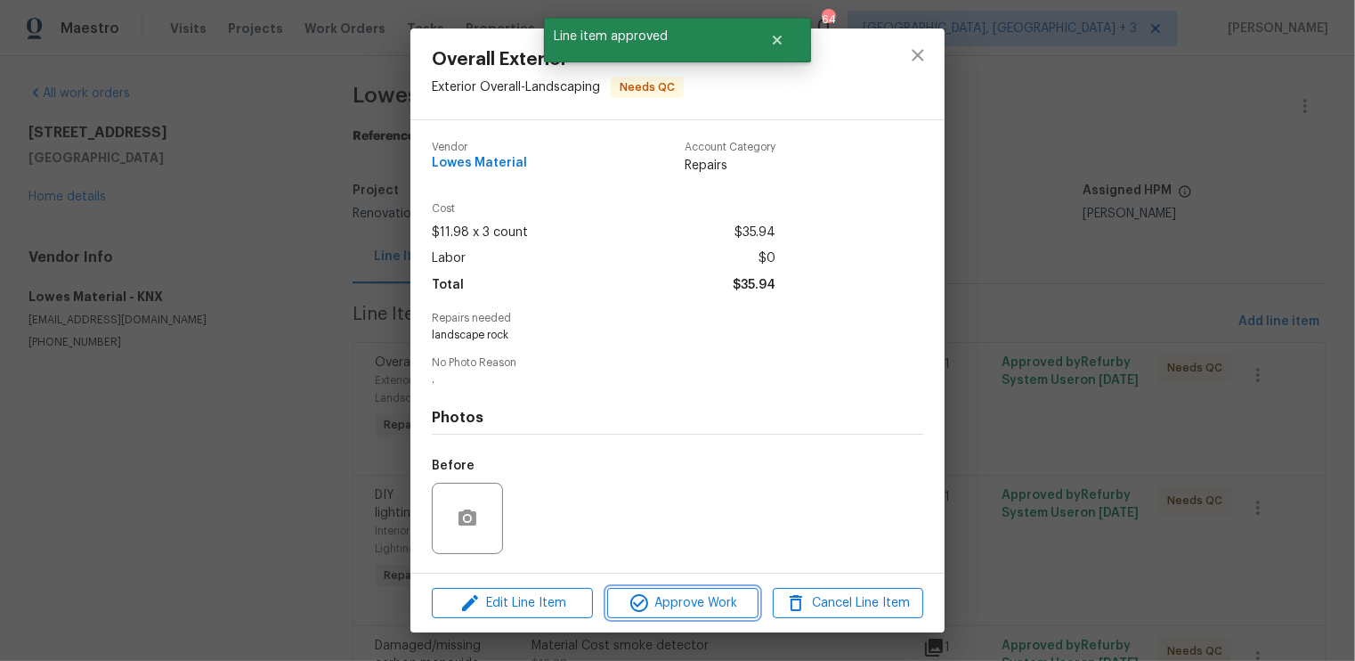
click at [703, 605] on span "Approve Work" at bounding box center [683, 603] width 140 height 22
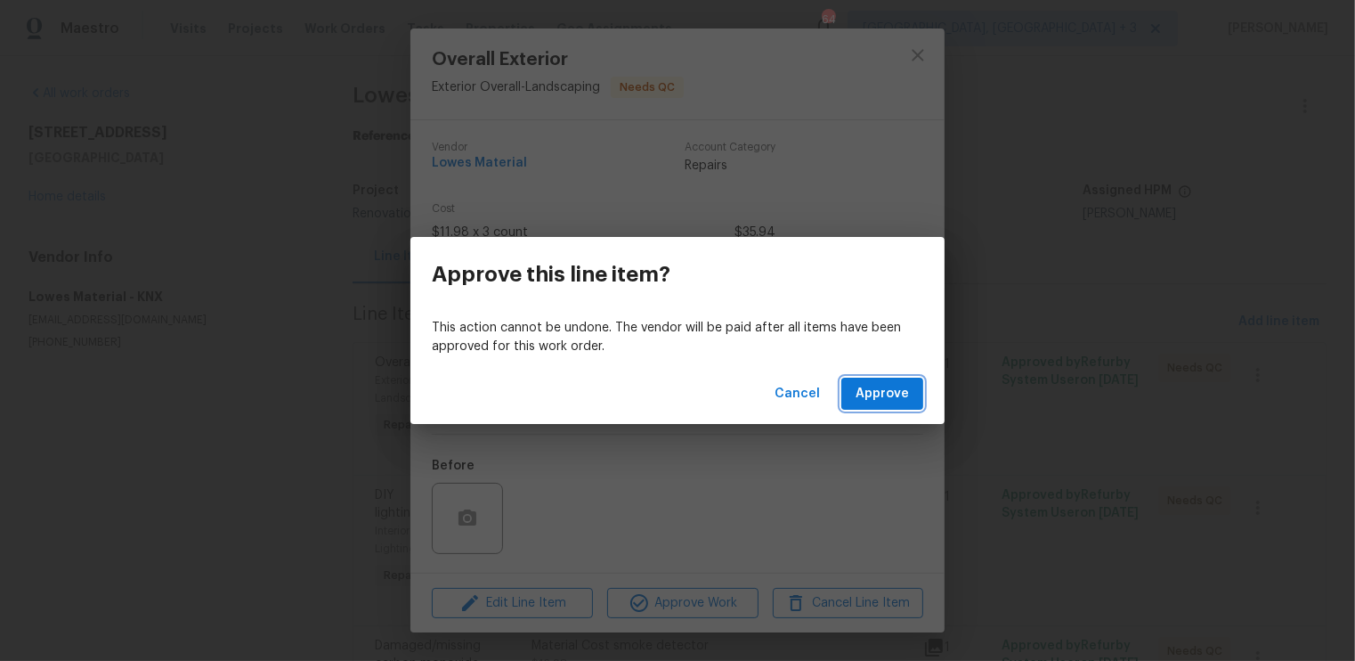
click at [877, 397] on span "Approve" at bounding box center [882, 394] width 53 height 22
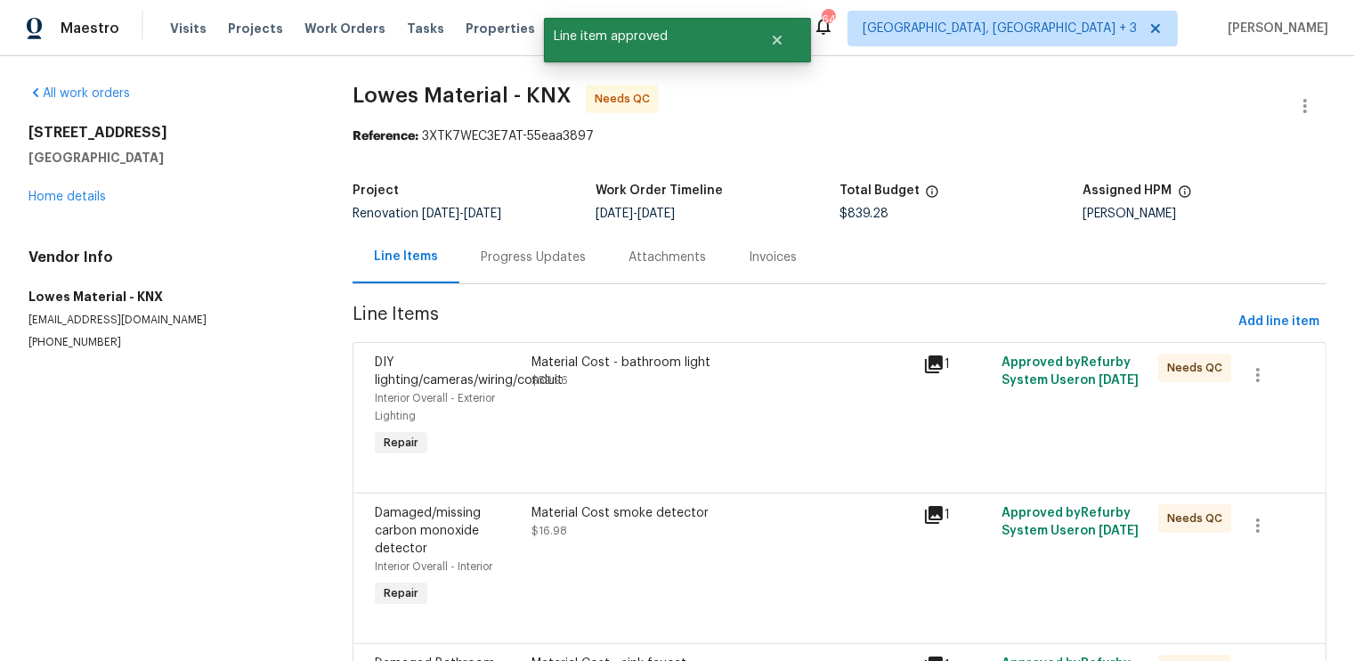
click at [760, 434] on div "Material Cost - bathroom light $59.96" at bounding box center [722, 407] width 392 height 118
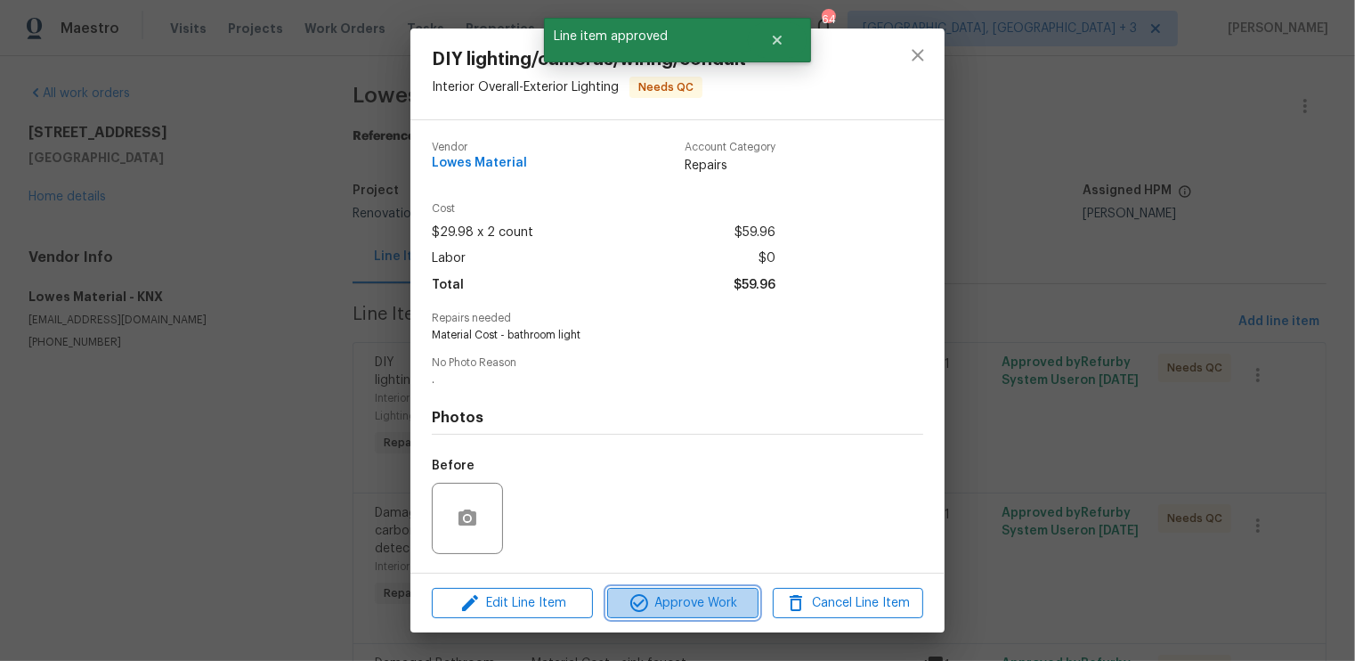
click at [710, 605] on span "Approve Work" at bounding box center [683, 603] width 140 height 22
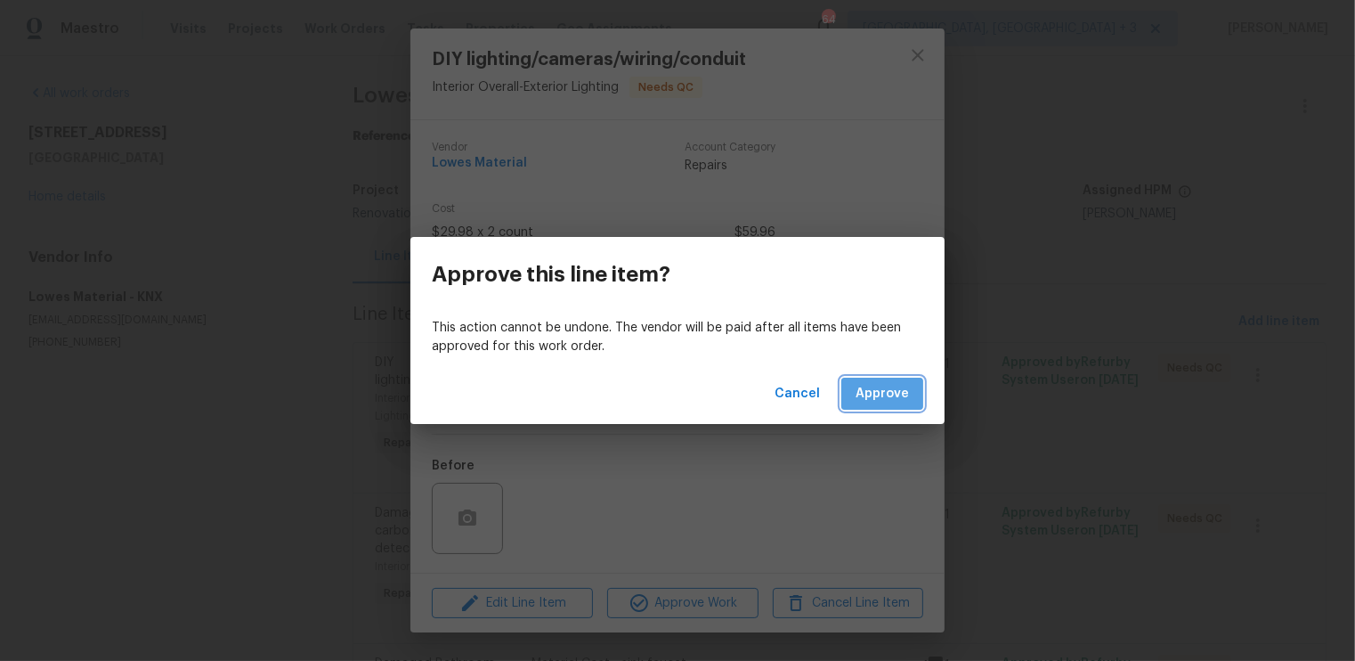
click at [900, 391] on span "Approve" at bounding box center [882, 394] width 53 height 22
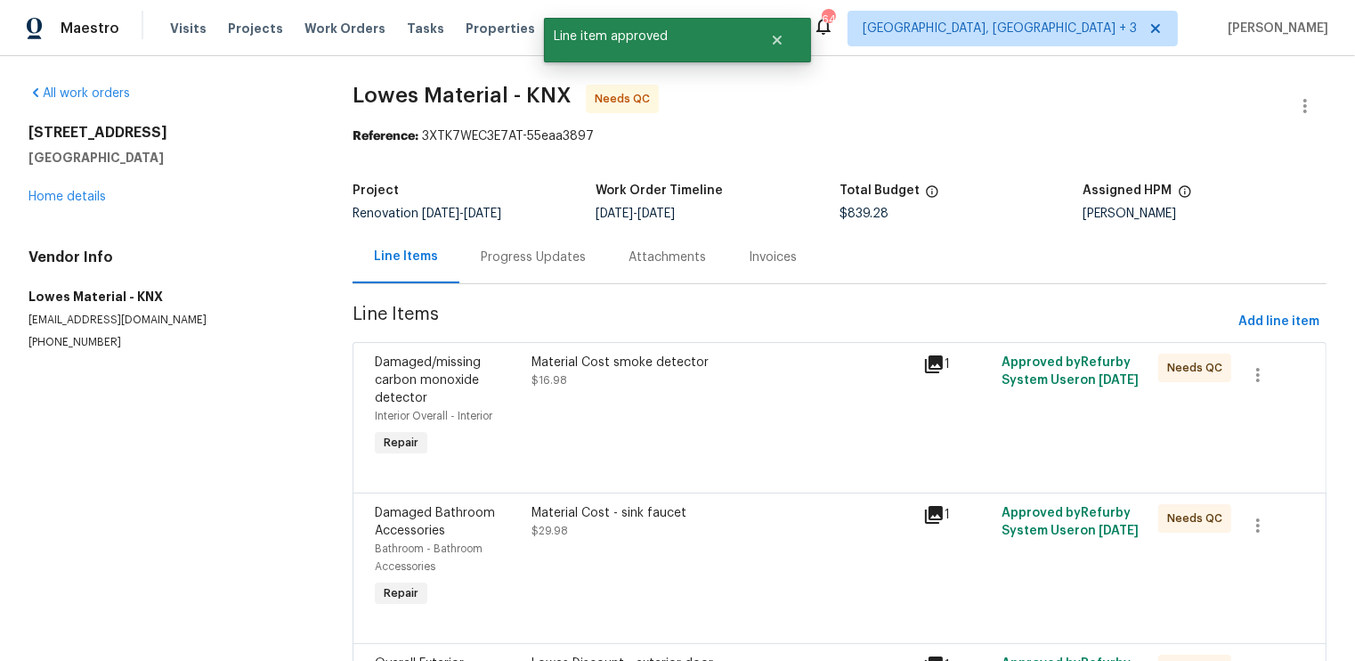
click at [778, 447] on div "Material Cost smoke detector $16.98" at bounding box center [722, 407] width 392 height 118
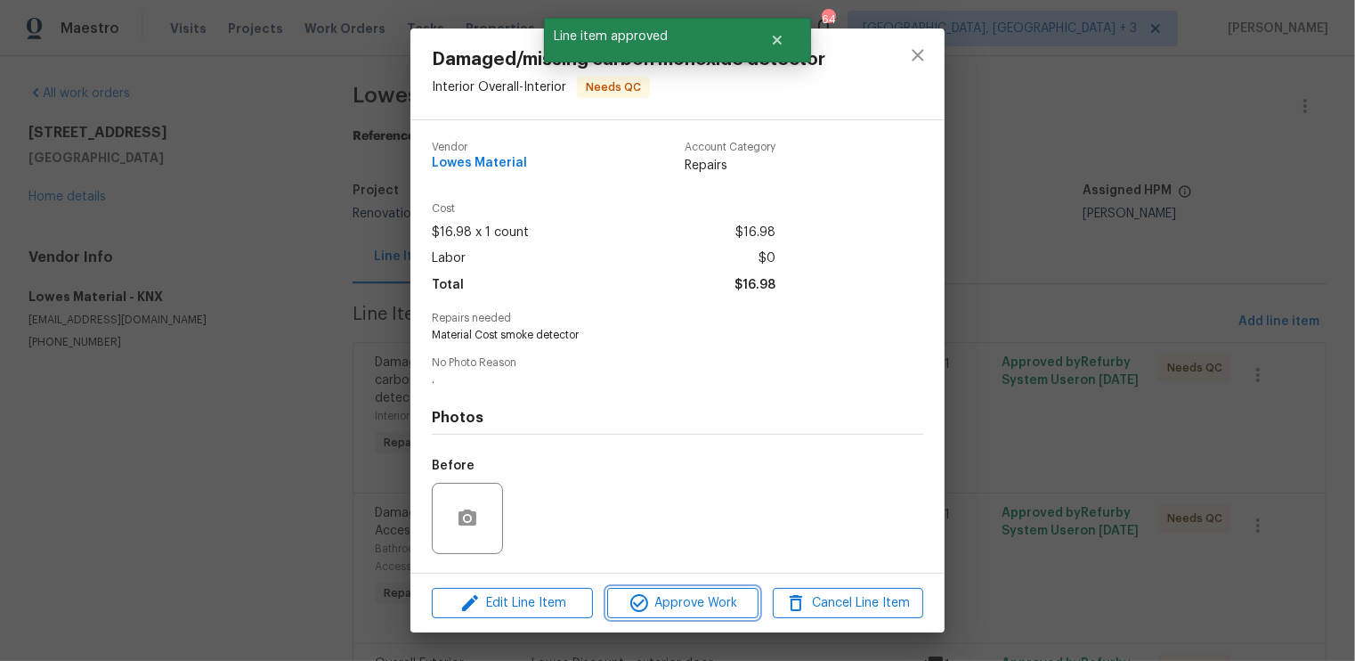
click at [683, 606] on span "Approve Work" at bounding box center [683, 603] width 140 height 22
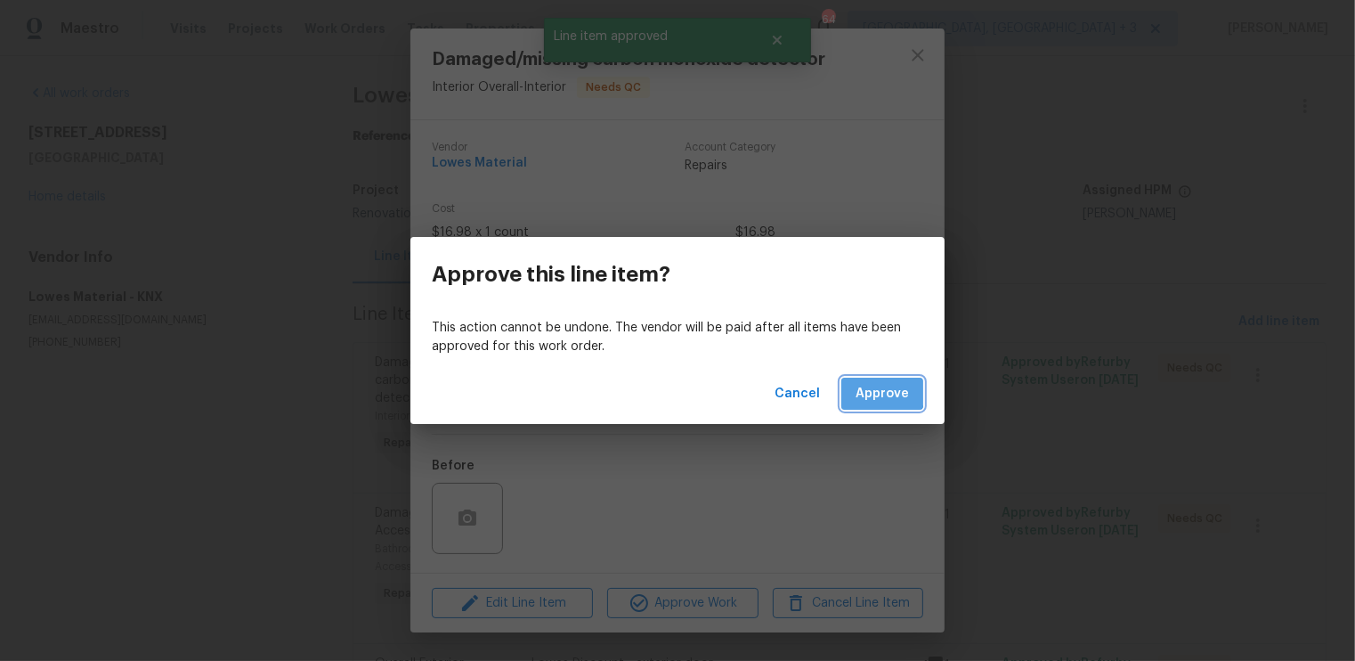
click at [871, 391] on span "Approve" at bounding box center [882, 394] width 53 height 22
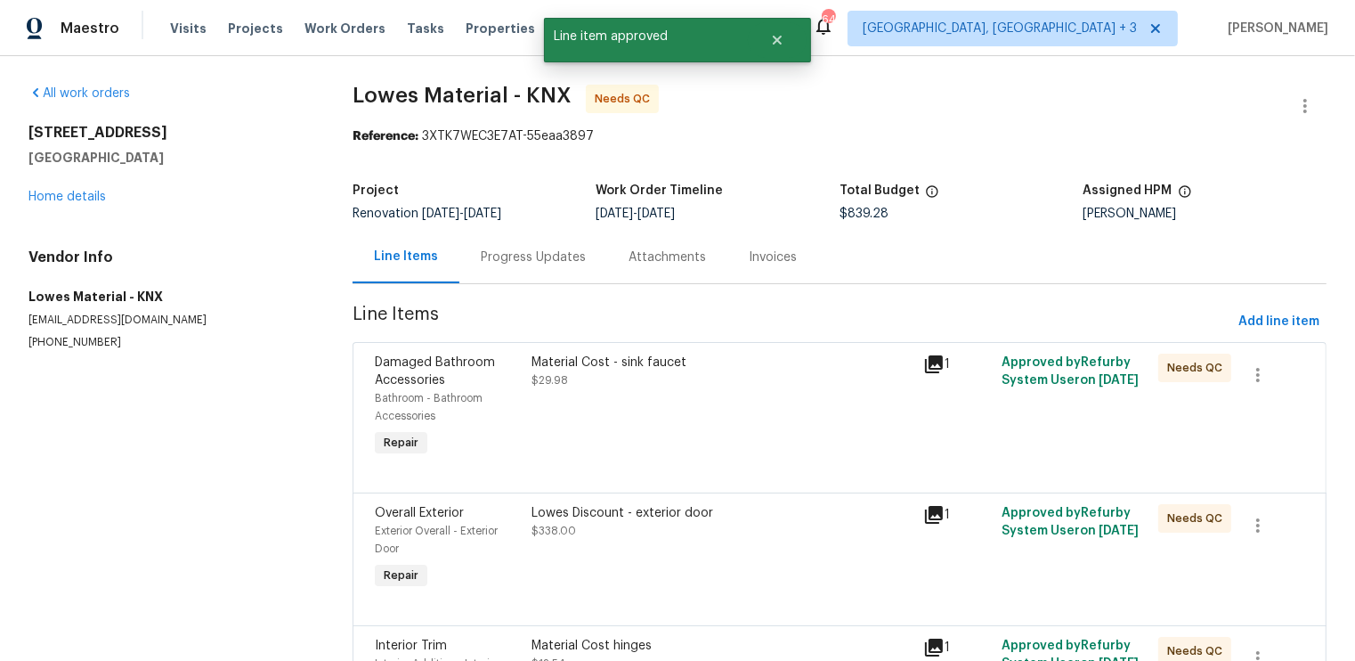
click at [717, 443] on div "Material Cost - sink faucet $29.98" at bounding box center [722, 407] width 392 height 118
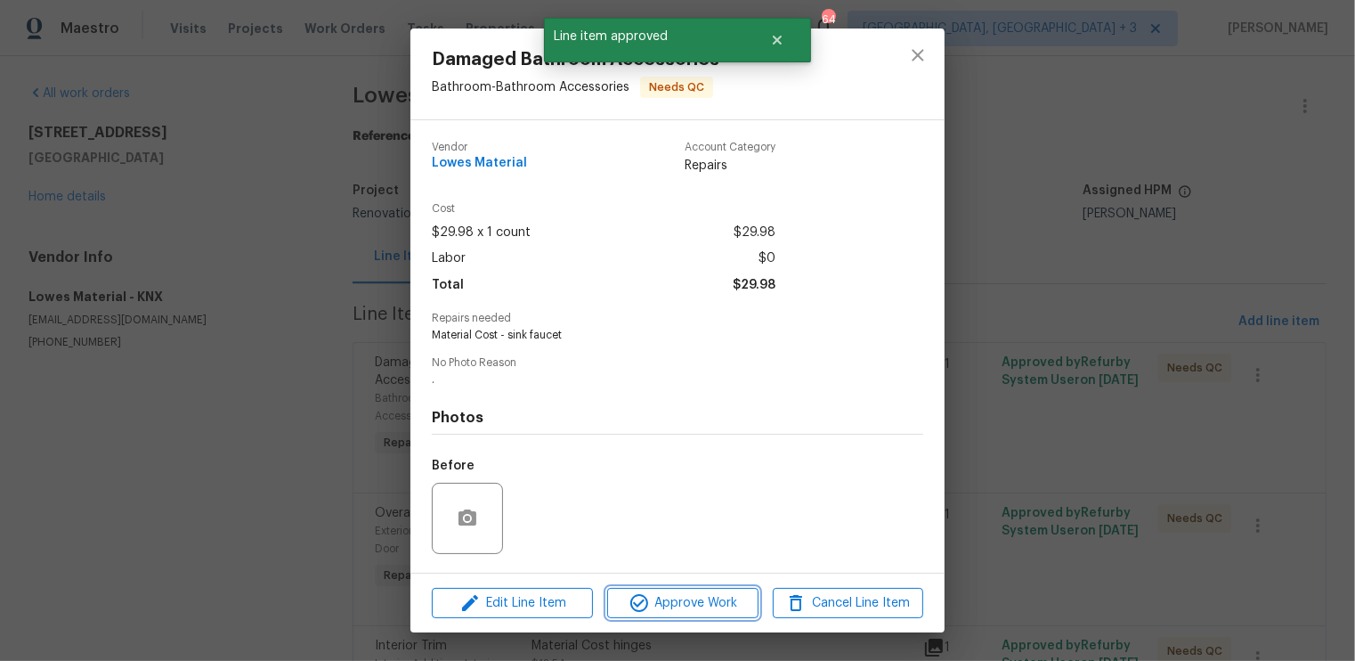
click at [699, 605] on span "Approve Work" at bounding box center [683, 603] width 140 height 22
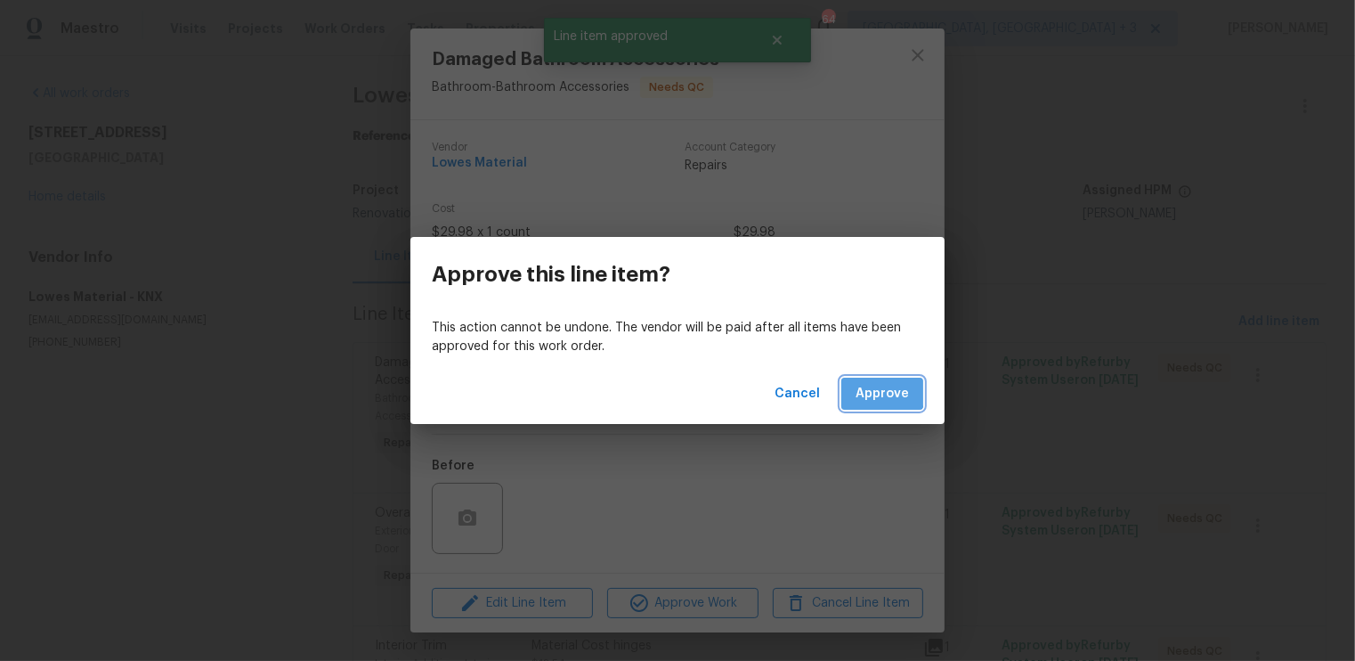
click at [878, 393] on span "Approve" at bounding box center [882, 394] width 53 height 22
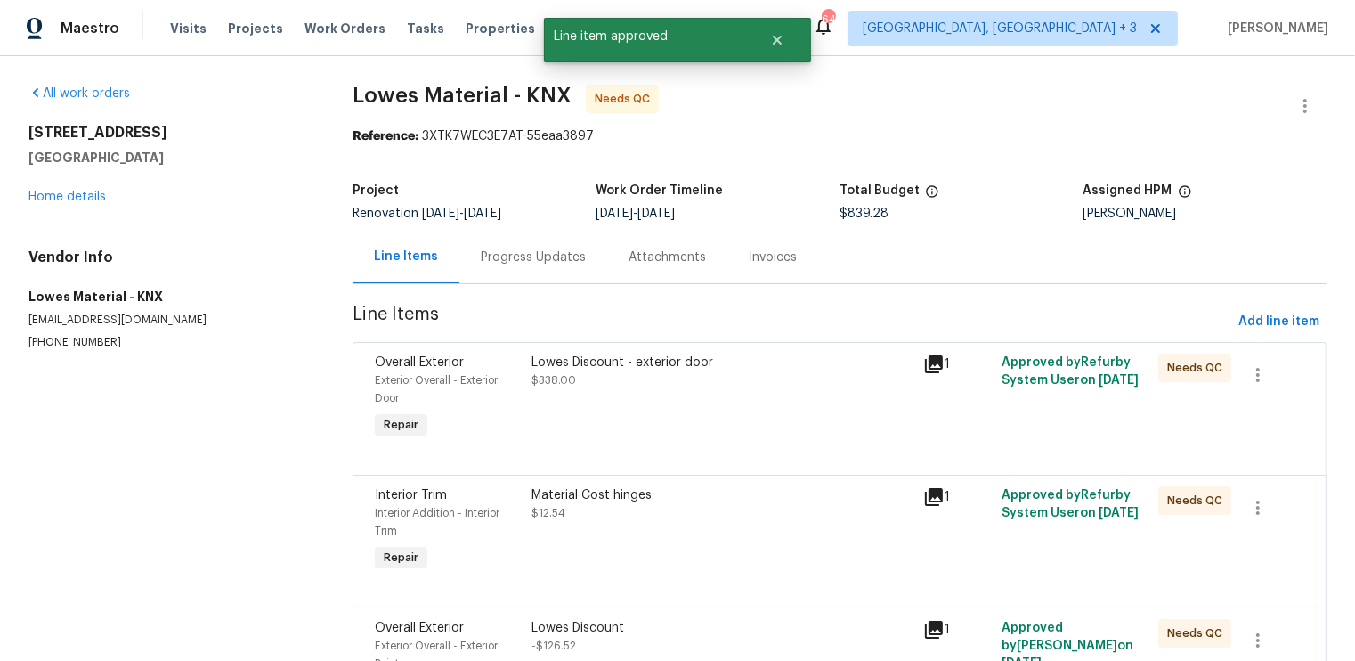
click at [776, 445] on div at bounding box center [840, 453] width 930 height 21
click at [768, 412] on div "Lowes Discount - exterior door $338.00" at bounding box center [722, 398] width 392 height 100
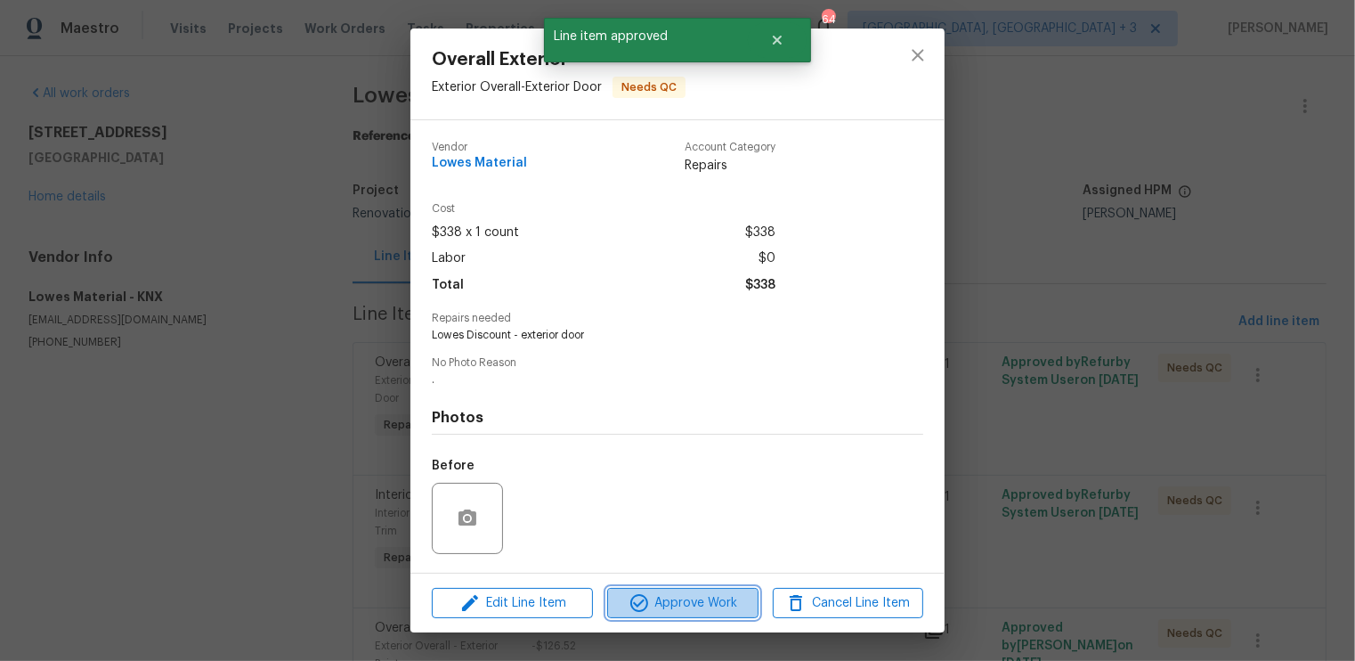
click at [704, 597] on span "Approve Work" at bounding box center [683, 603] width 140 height 22
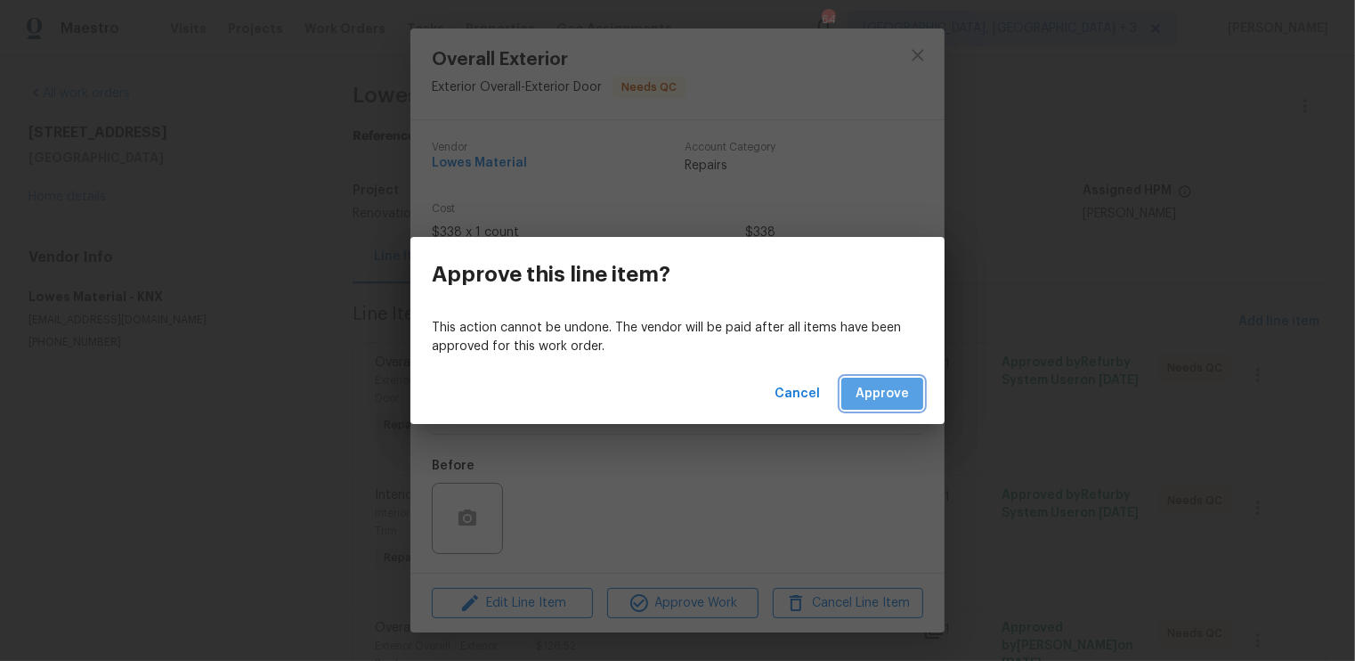
click at [873, 398] on span "Approve" at bounding box center [882, 394] width 53 height 22
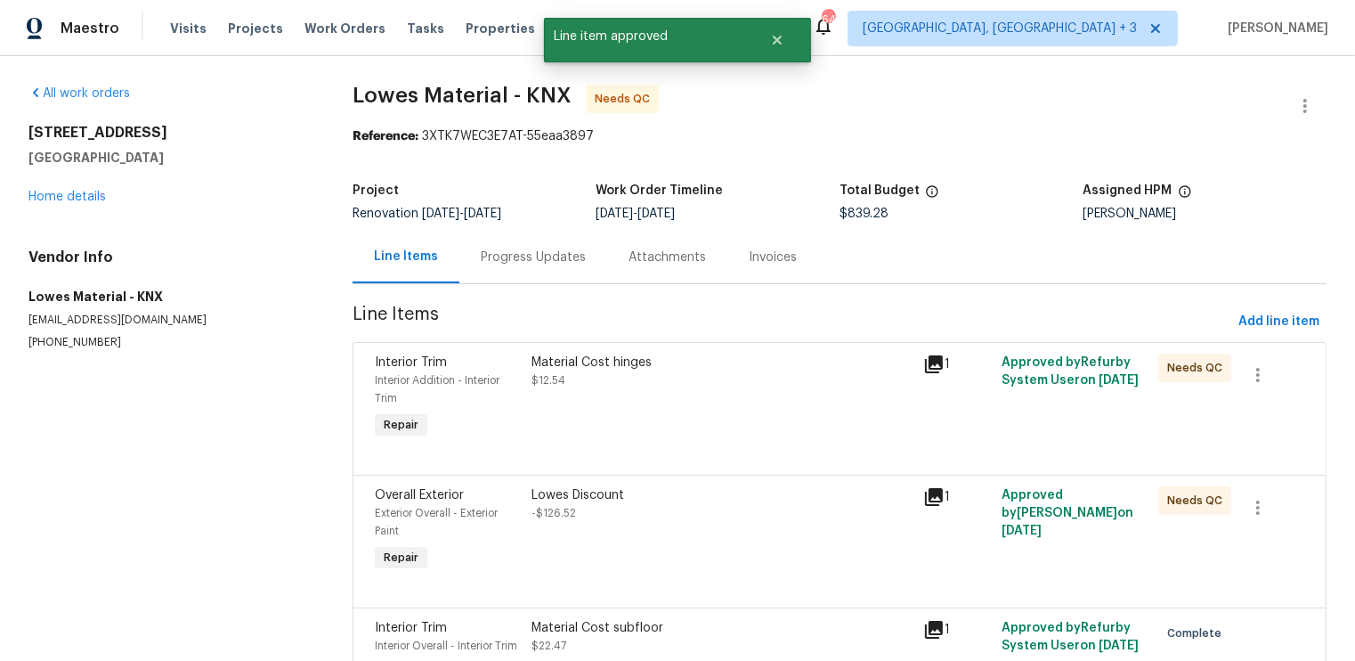
click at [777, 412] on div "Material Cost hinges $12.54" at bounding box center [722, 398] width 392 height 100
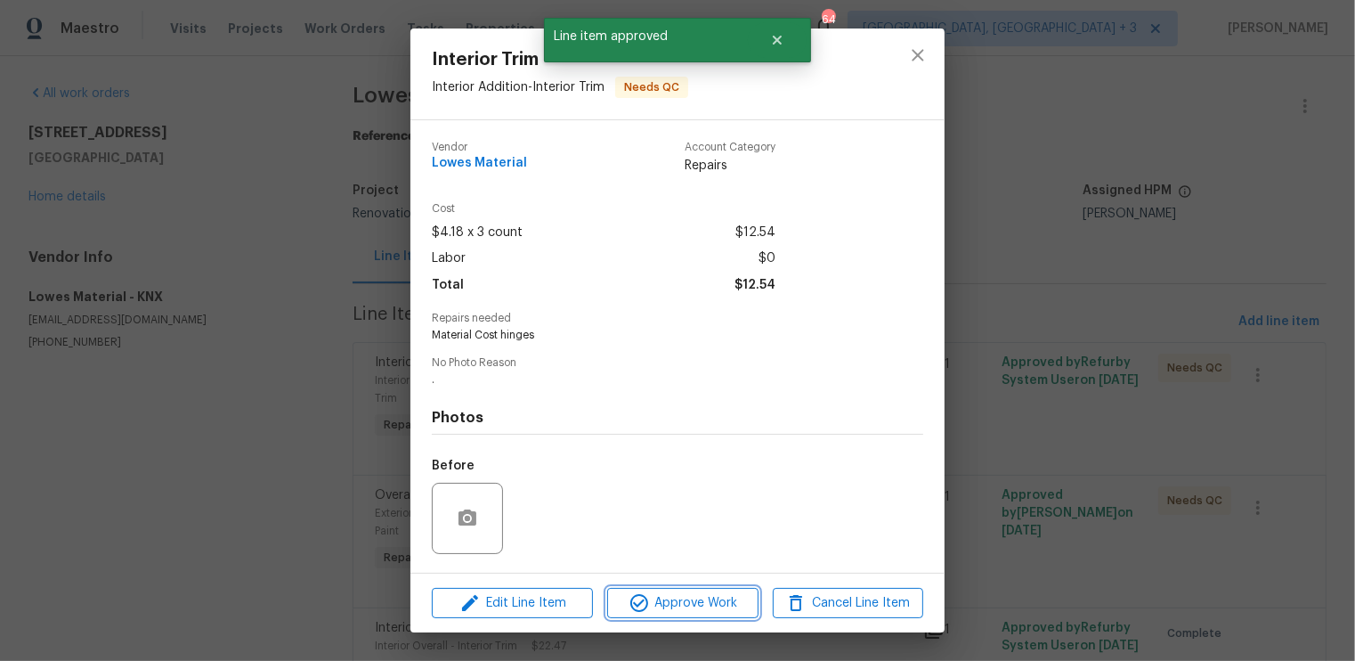
click at [717, 608] on span "Approve Work" at bounding box center [683, 603] width 140 height 22
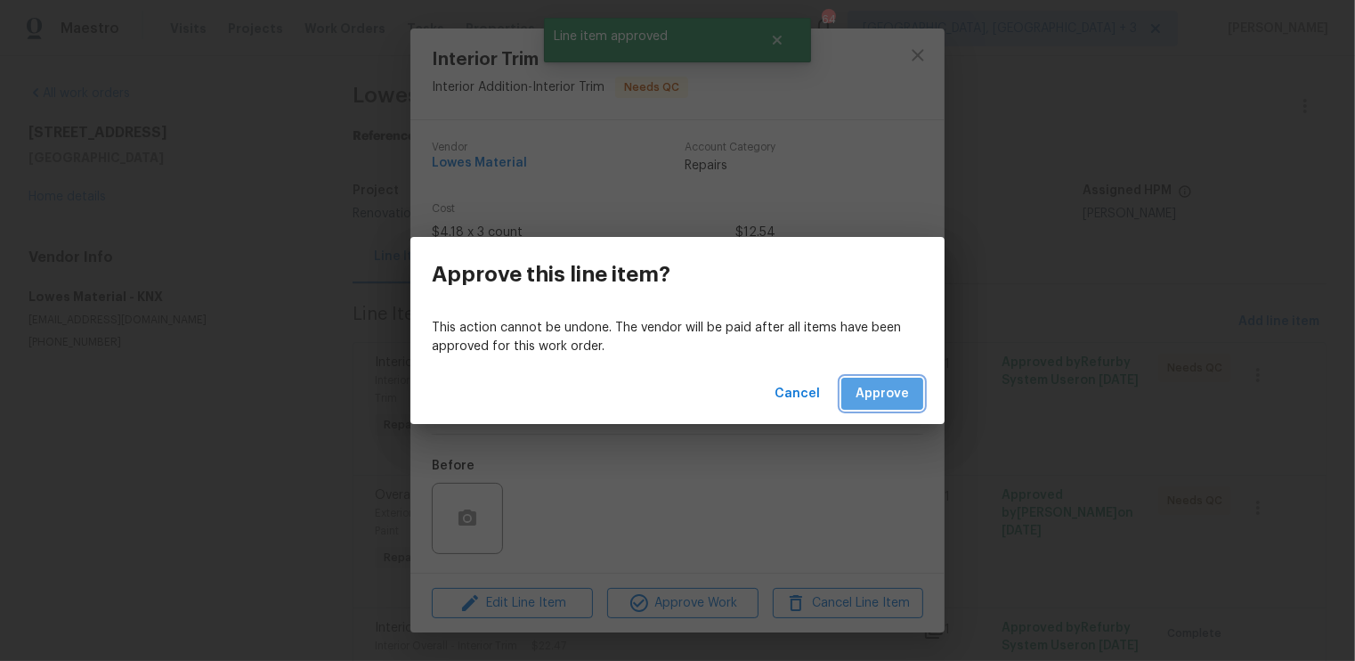
click at [880, 386] on span "Approve" at bounding box center [882, 394] width 53 height 22
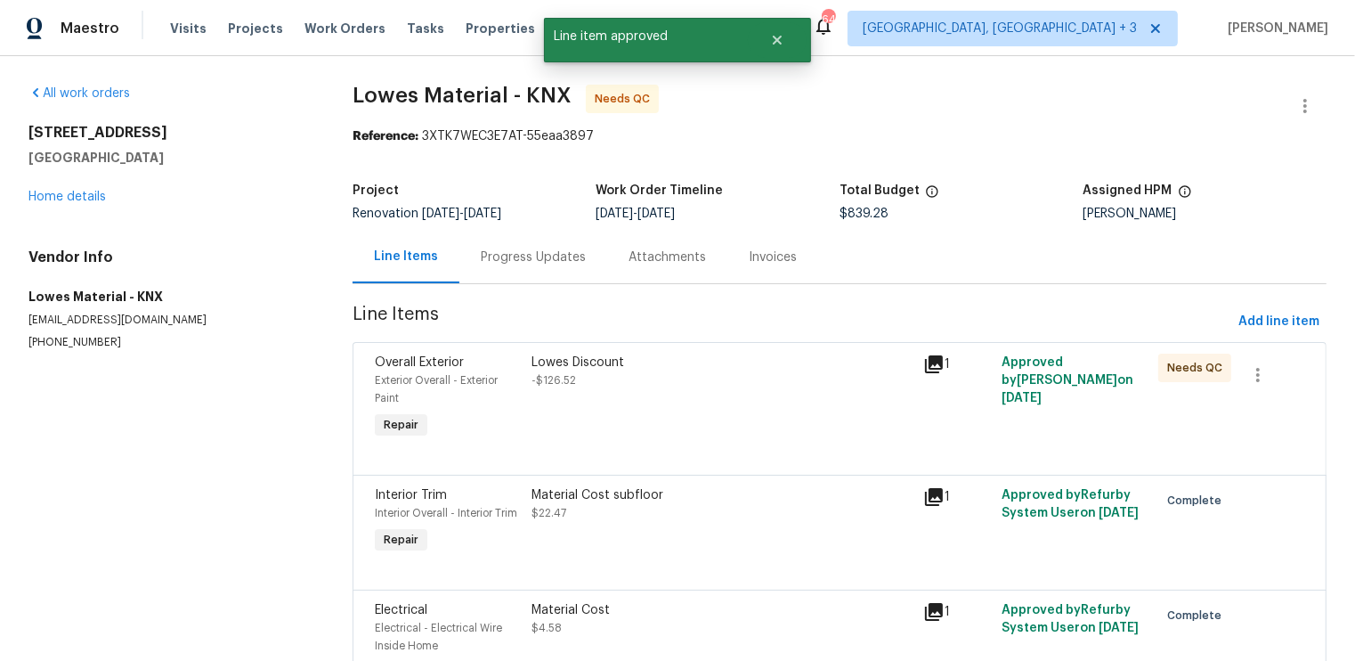
click at [738, 451] on div at bounding box center [840, 453] width 930 height 21
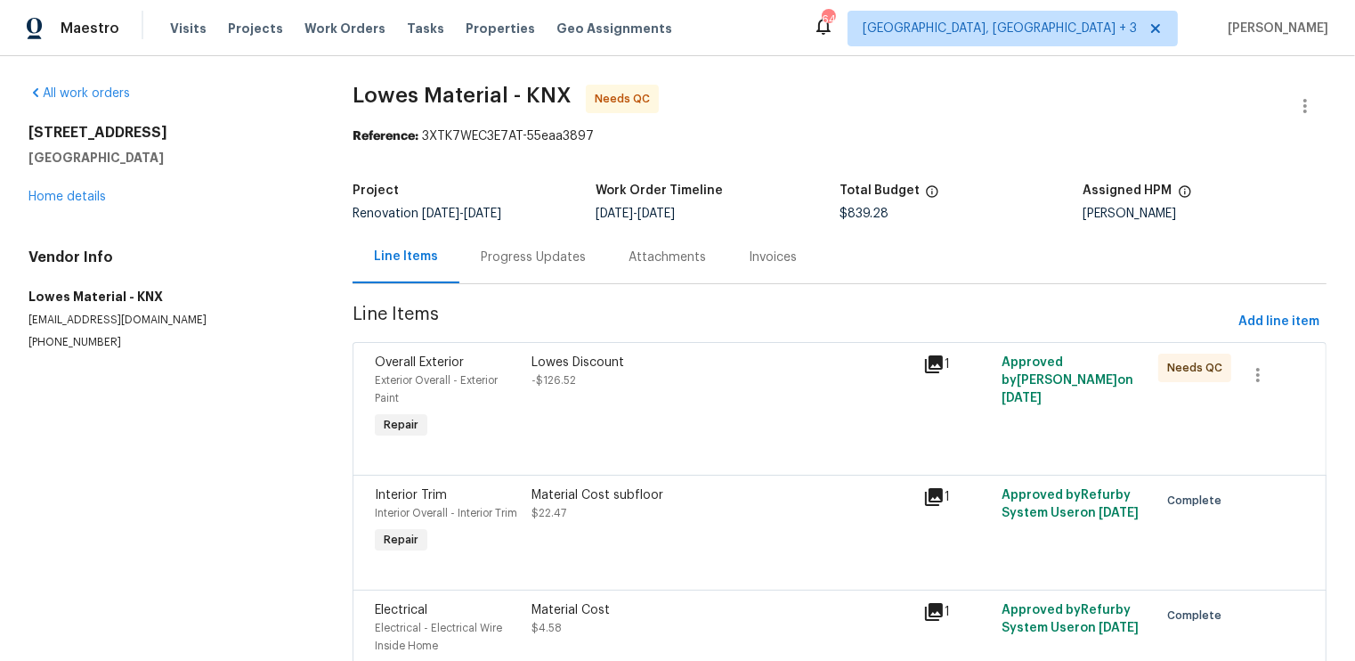
click at [687, 358] on div "Lowes Discount" at bounding box center [722, 363] width 381 height 18
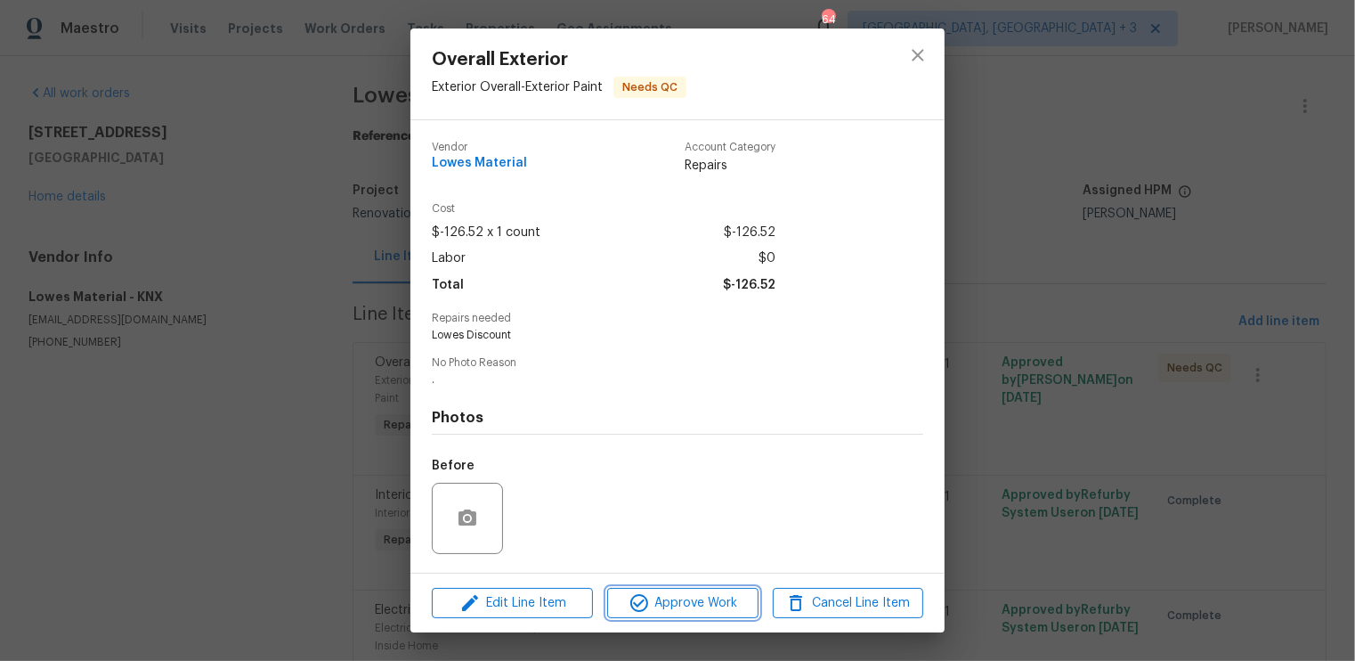
click at [673, 602] on span "Approve Work" at bounding box center [683, 603] width 140 height 22
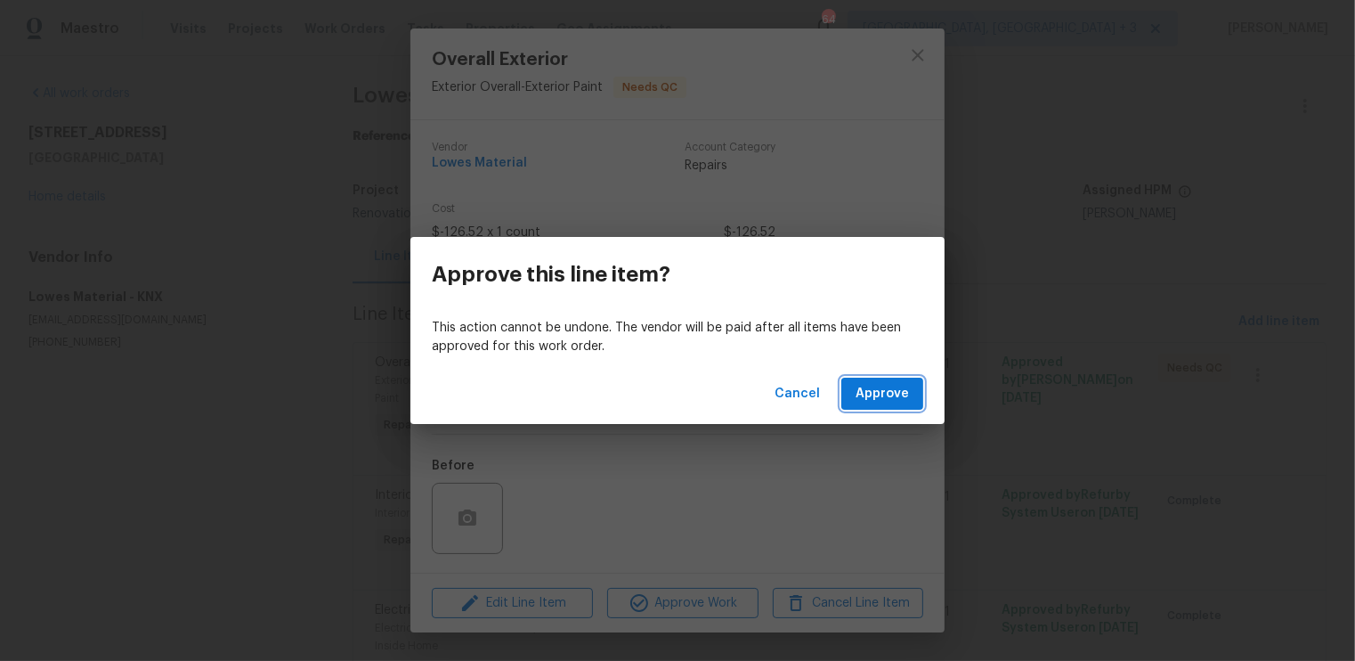
click at [869, 396] on span "Approve" at bounding box center [882, 394] width 53 height 22
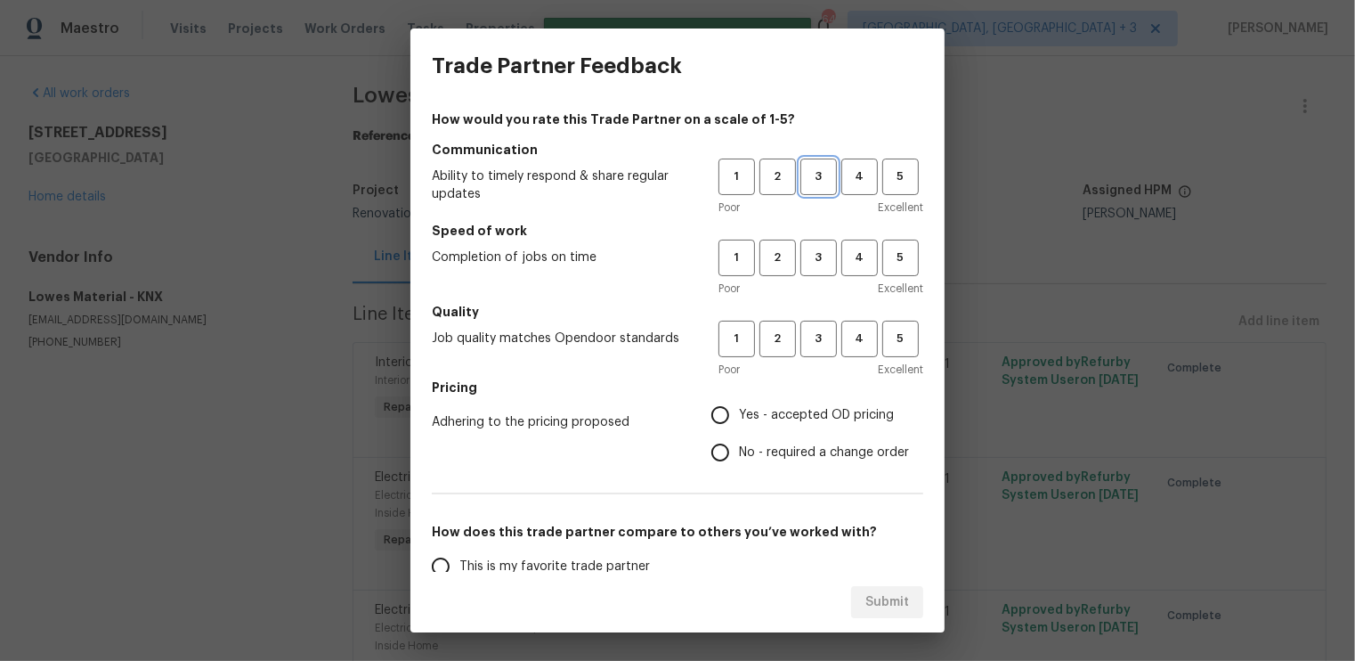
click at [822, 183] on span "3" at bounding box center [818, 177] width 33 height 20
click at [825, 251] on span "3" at bounding box center [818, 258] width 33 height 20
click at [815, 356] on button "3" at bounding box center [818, 339] width 37 height 37
click at [723, 414] on input "Yes - accepted OD pricing" at bounding box center [720, 414] width 37 height 37
radio input "true"
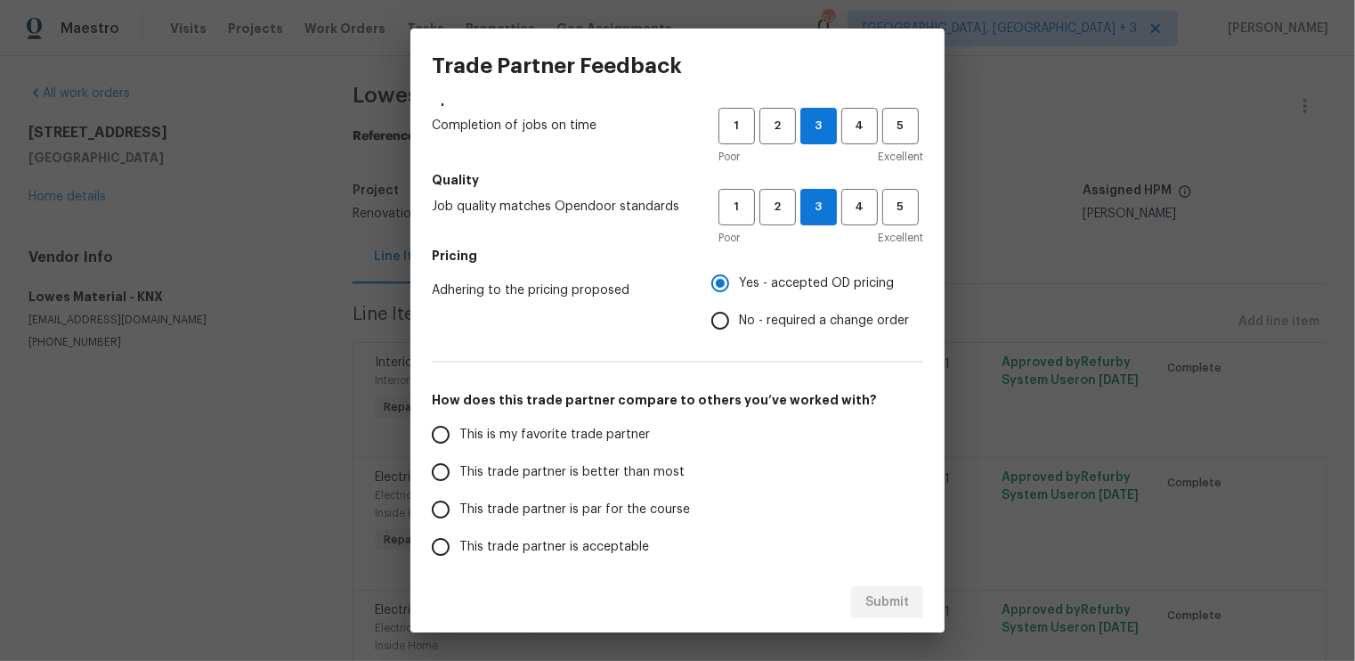
scroll to position [134, 0]
click at [447, 501] on input "This trade partner is par for the course" at bounding box center [440, 506] width 37 height 37
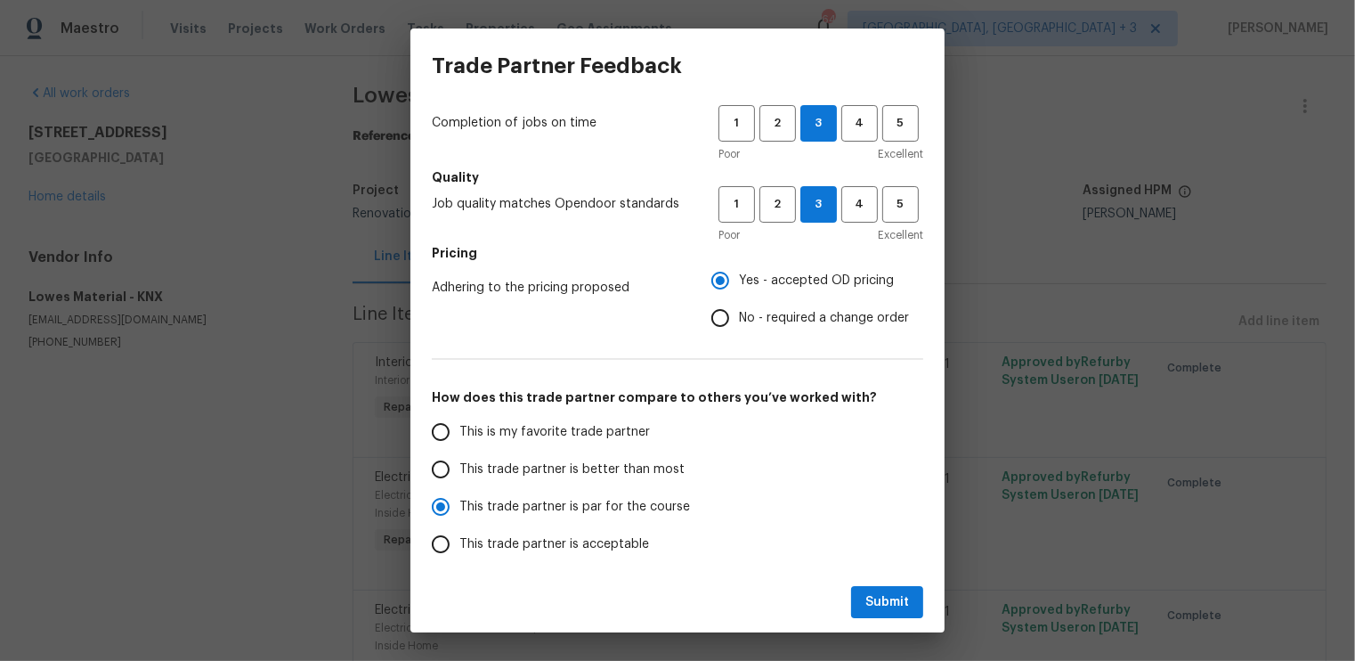
scroll to position [243, 0]
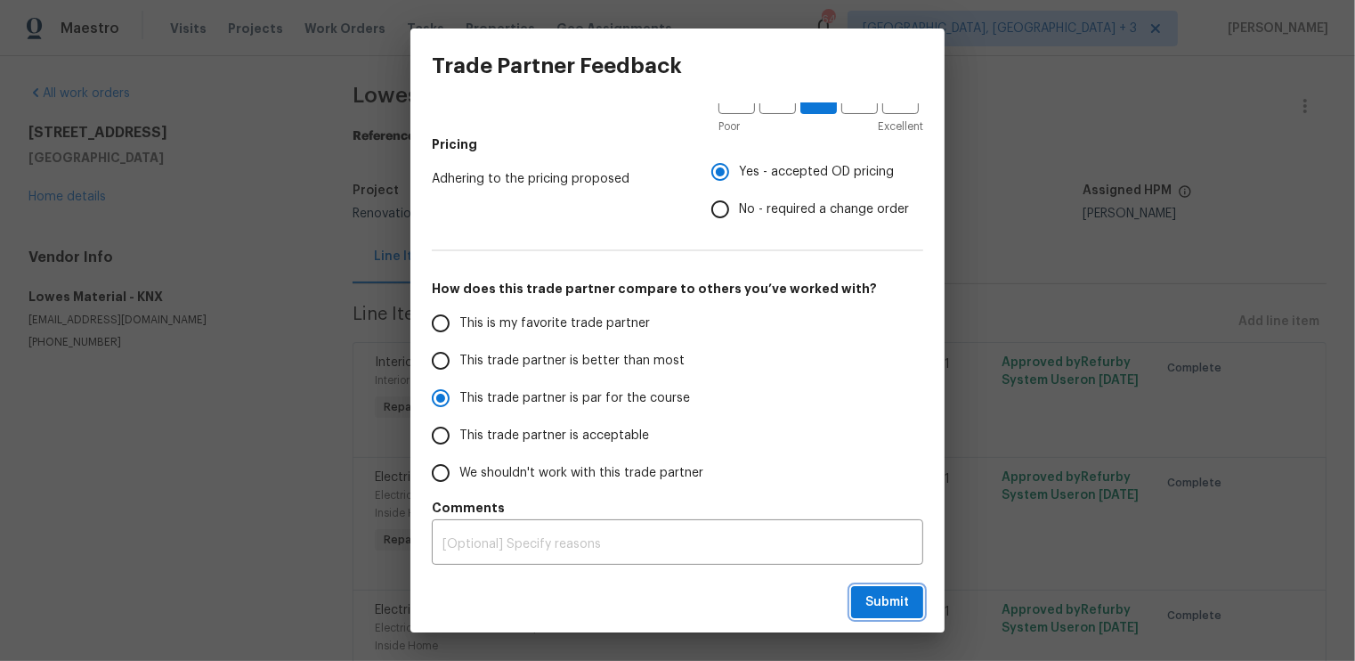
click at [888, 599] on span "Submit" at bounding box center [887, 602] width 44 height 22
radio input "true"
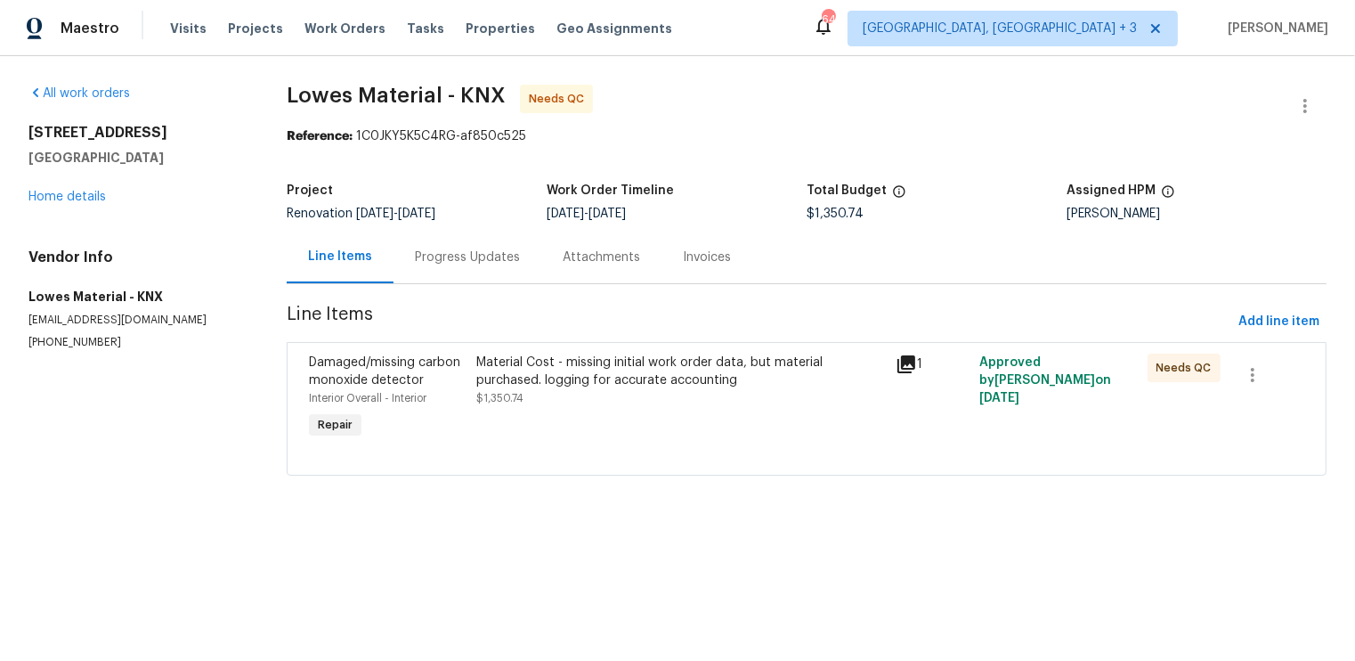
click at [492, 374] on div "Material Cost - missing initial work order data, but material purchased. loggin…" at bounding box center [680, 372] width 409 height 36
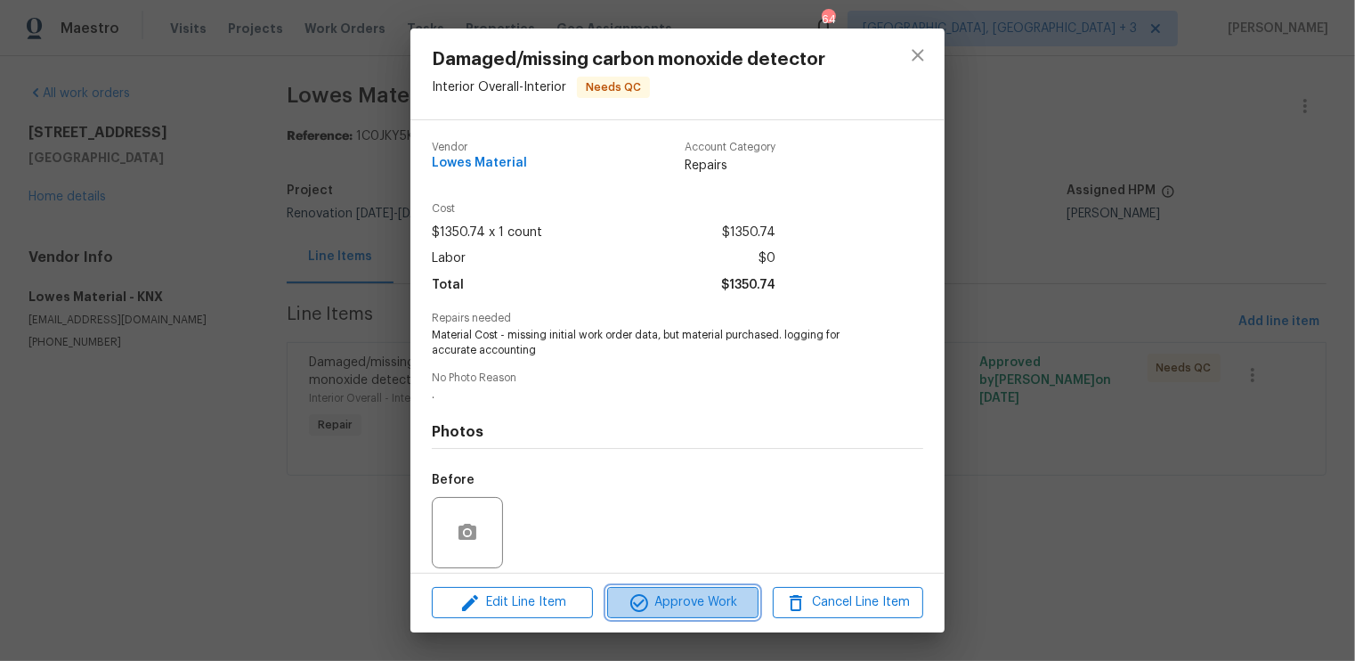
click at [688, 603] on span "Approve Work" at bounding box center [683, 602] width 140 height 22
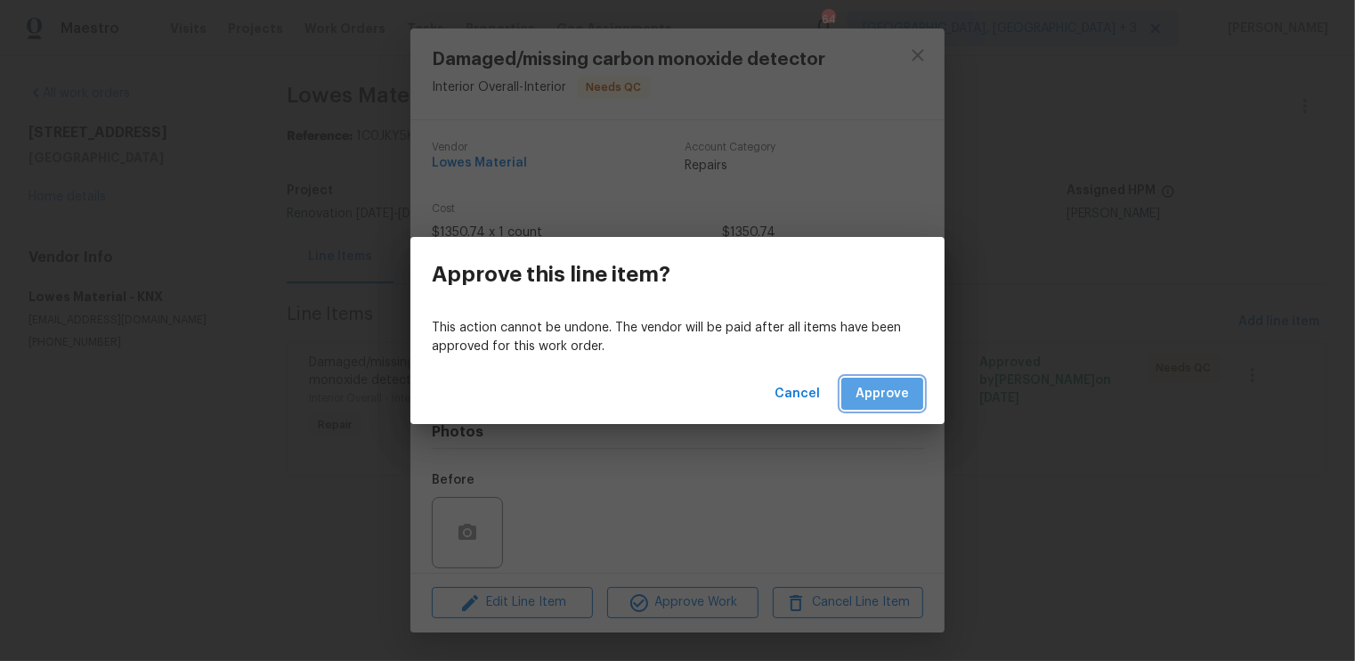
click at [883, 394] on span "Approve" at bounding box center [882, 394] width 53 height 22
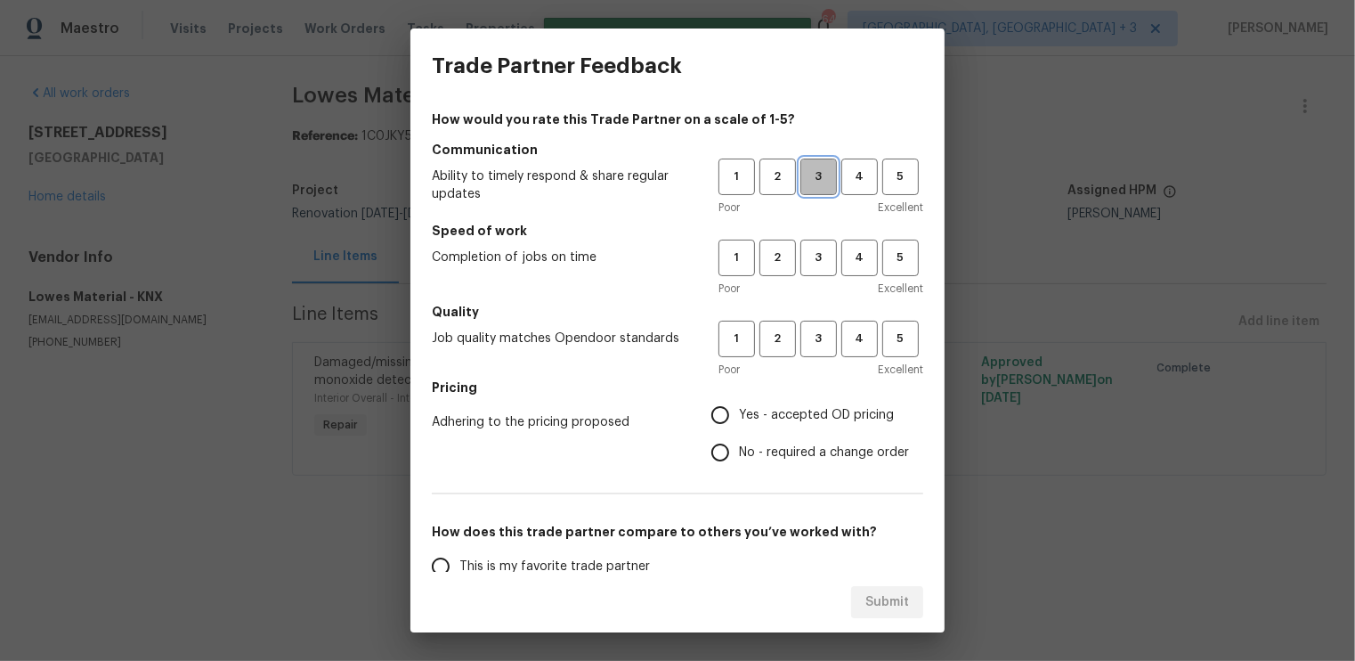
click at [831, 171] on span "3" at bounding box center [818, 177] width 33 height 20
click at [825, 249] on span "3" at bounding box center [818, 258] width 33 height 20
click at [824, 343] on span "3" at bounding box center [818, 339] width 33 height 20
click at [727, 412] on input "Yes - accepted OD pricing" at bounding box center [720, 414] width 37 height 37
radio input "true"
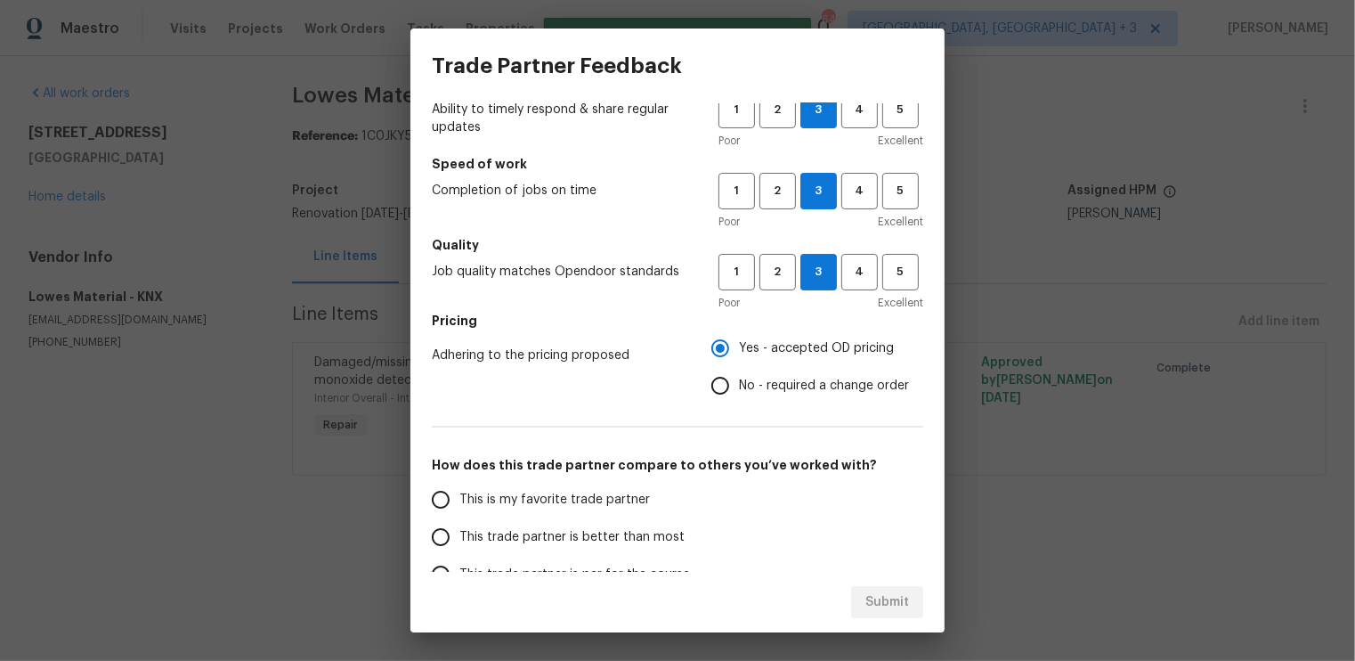
scroll to position [150, 0]
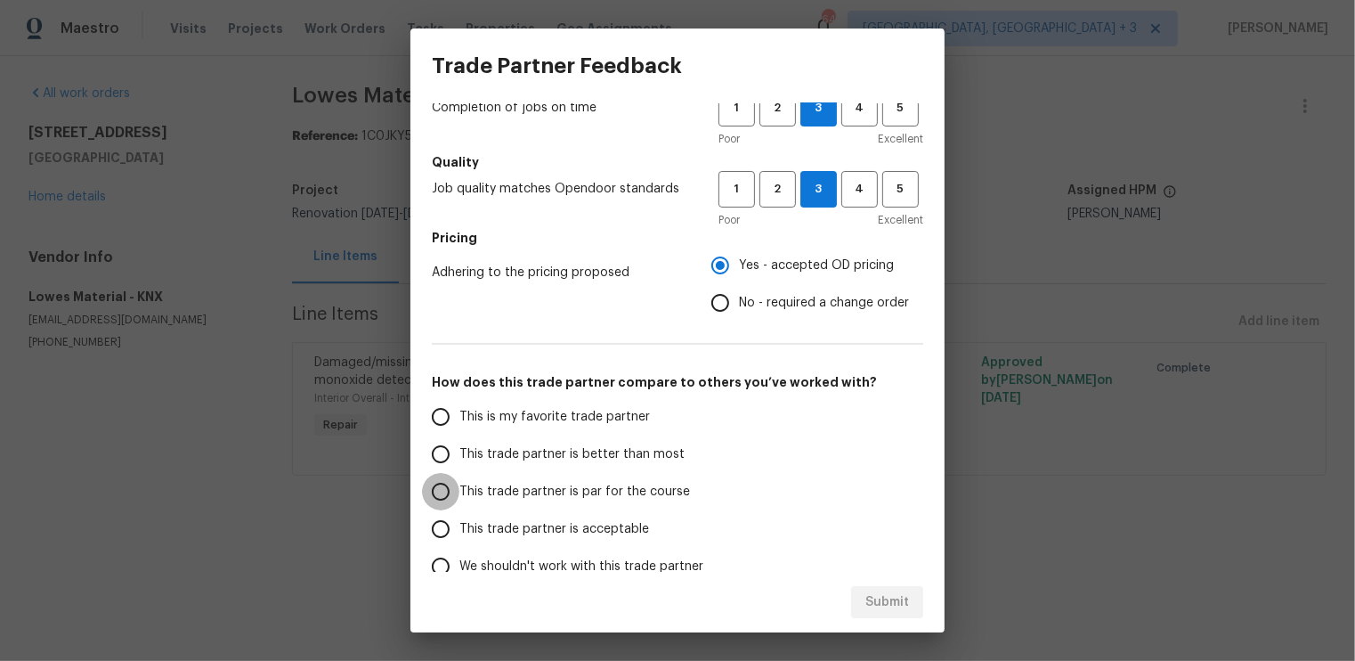
click at [439, 492] on input "This trade partner is par for the course" at bounding box center [440, 491] width 37 height 37
click at [890, 605] on span "Submit" at bounding box center [887, 602] width 44 height 22
radio input "true"
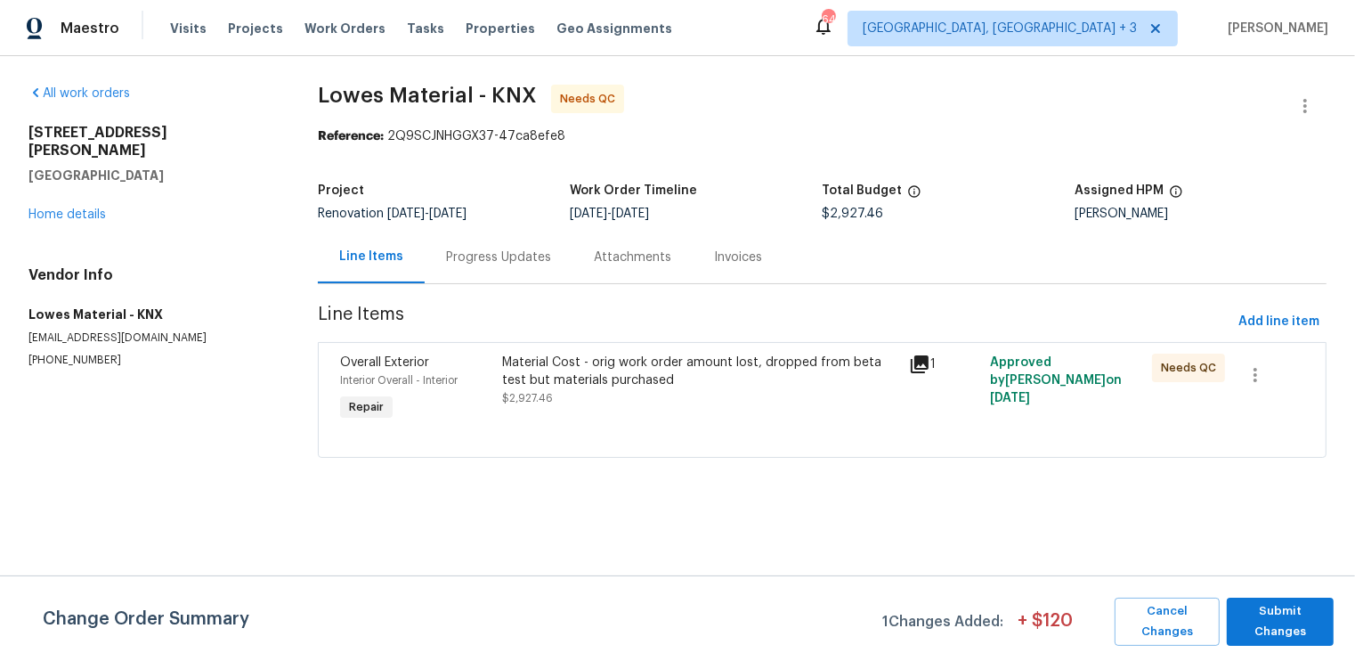
click at [652, 372] on div "Material Cost - orig work order amount lost, dropped from beta test but materia…" at bounding box center [699, 372] width 395 height 36
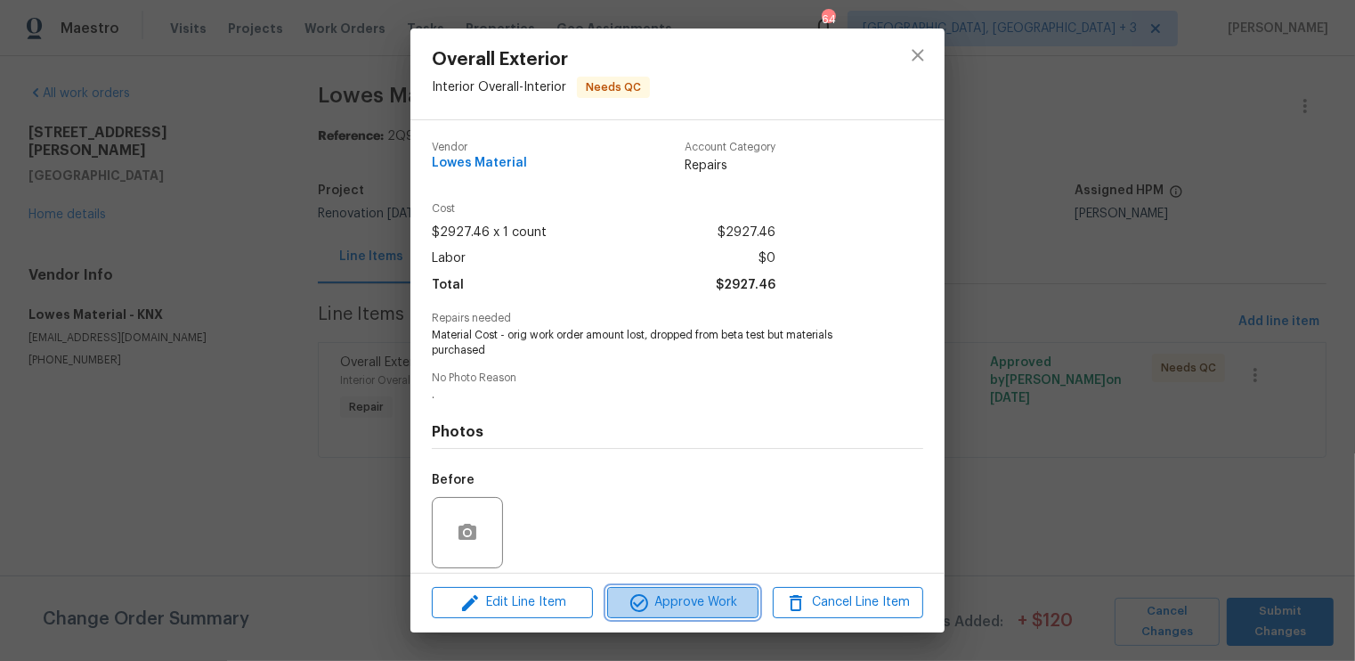
click at [672, 599] on span "Approve Work" at bounding box center [683, 602] width 140 height 22
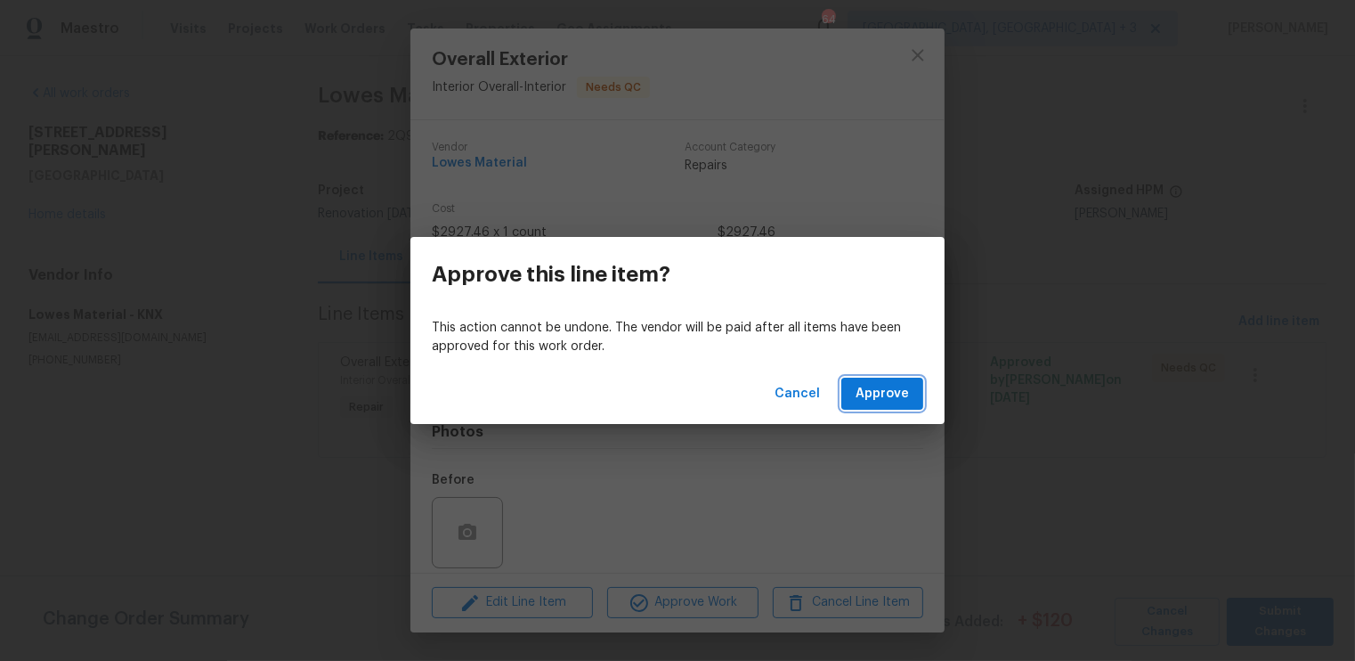
click at [882, 388] on span "Approve" at bounding box center [882, 394] width 53 height 22
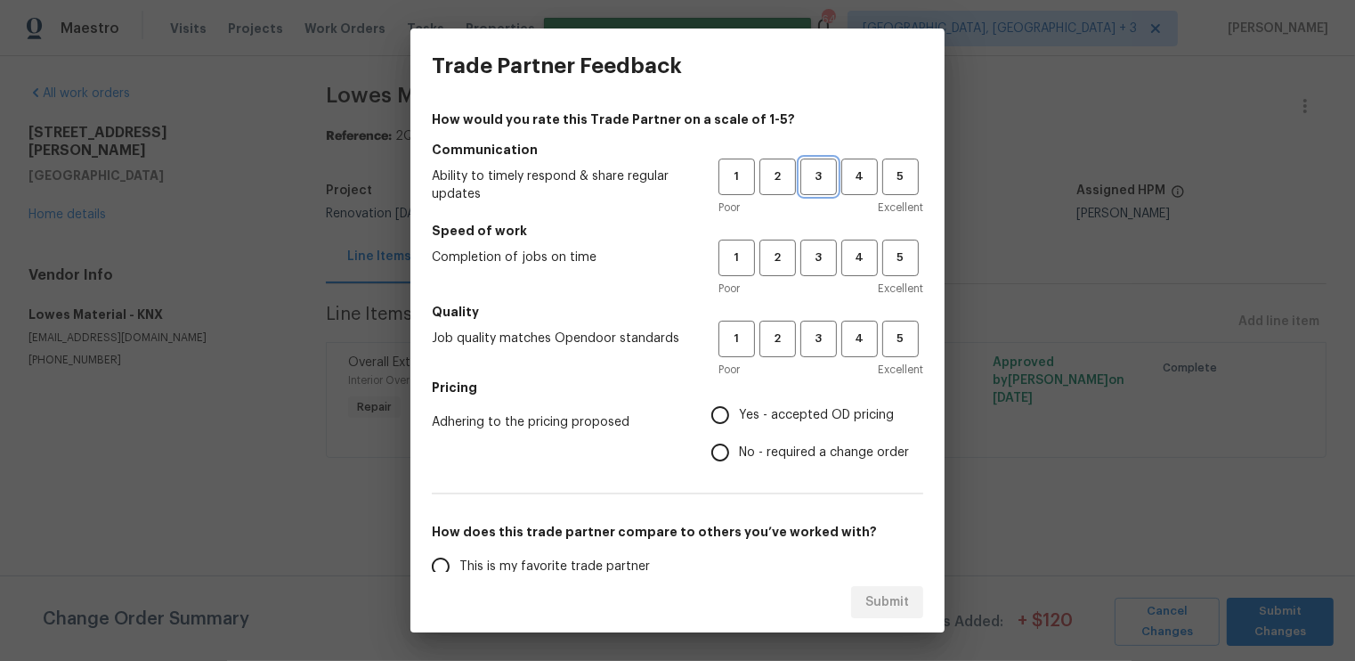
click at [821, 167] on span "3" at bounding box center [818, 177] width 33 height 20
click at [822, 262] on span "3" at bounding box center [818, 258] width 33 height 20
click at [820, 332] on span "3" at bounding box center [818, 339] width 33 height 20
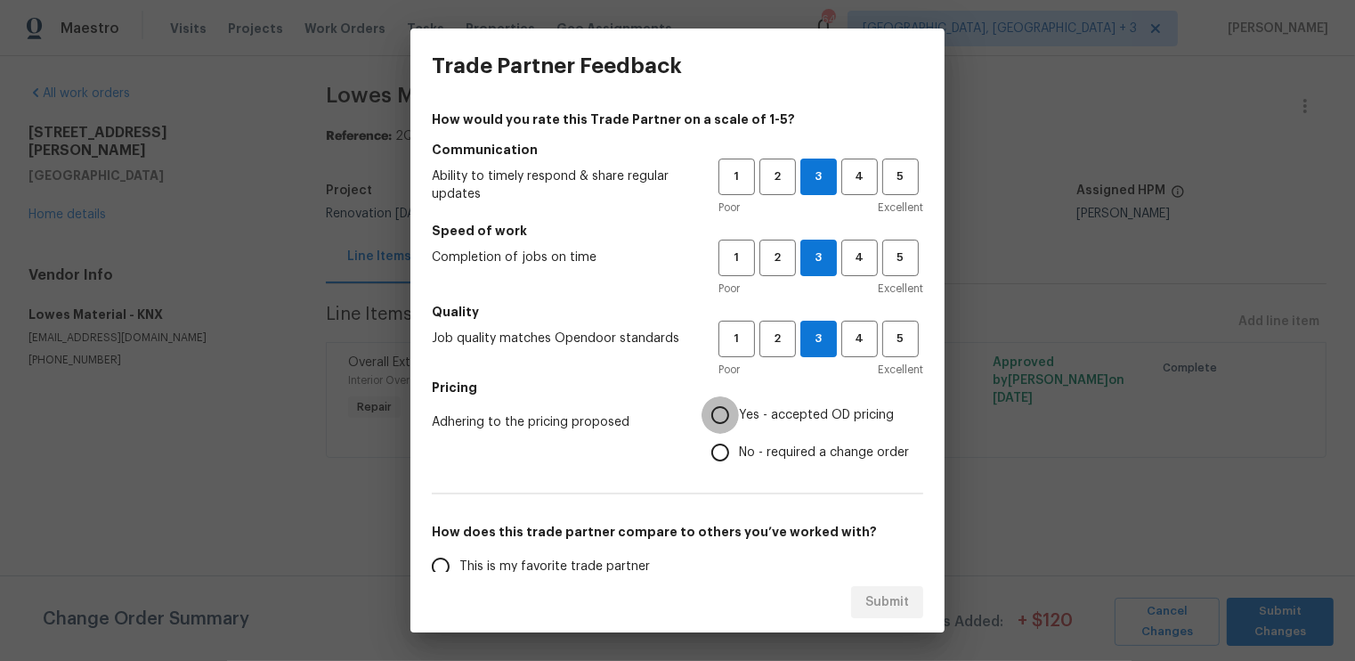
click at [719, 411] on input "Yes - accepted OD pricing" at bounding box center [720, 414] width 37 height 37
radio input "true"
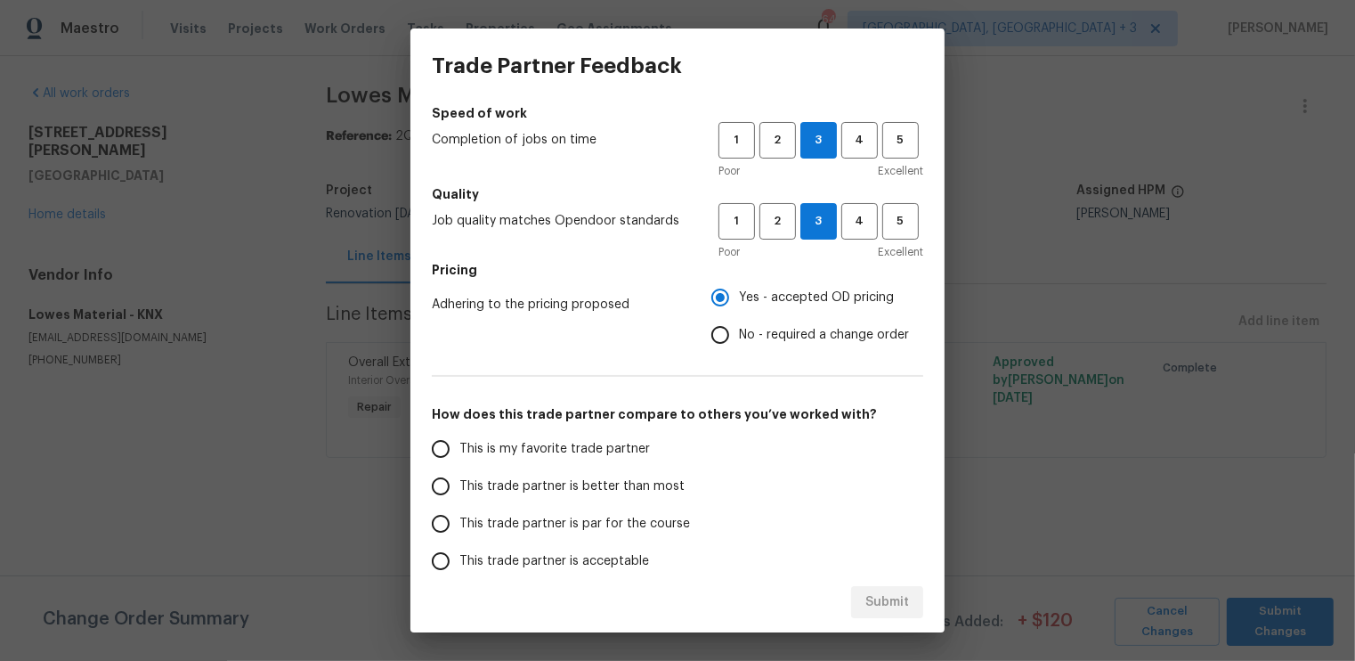
scroll to position [126, 0]
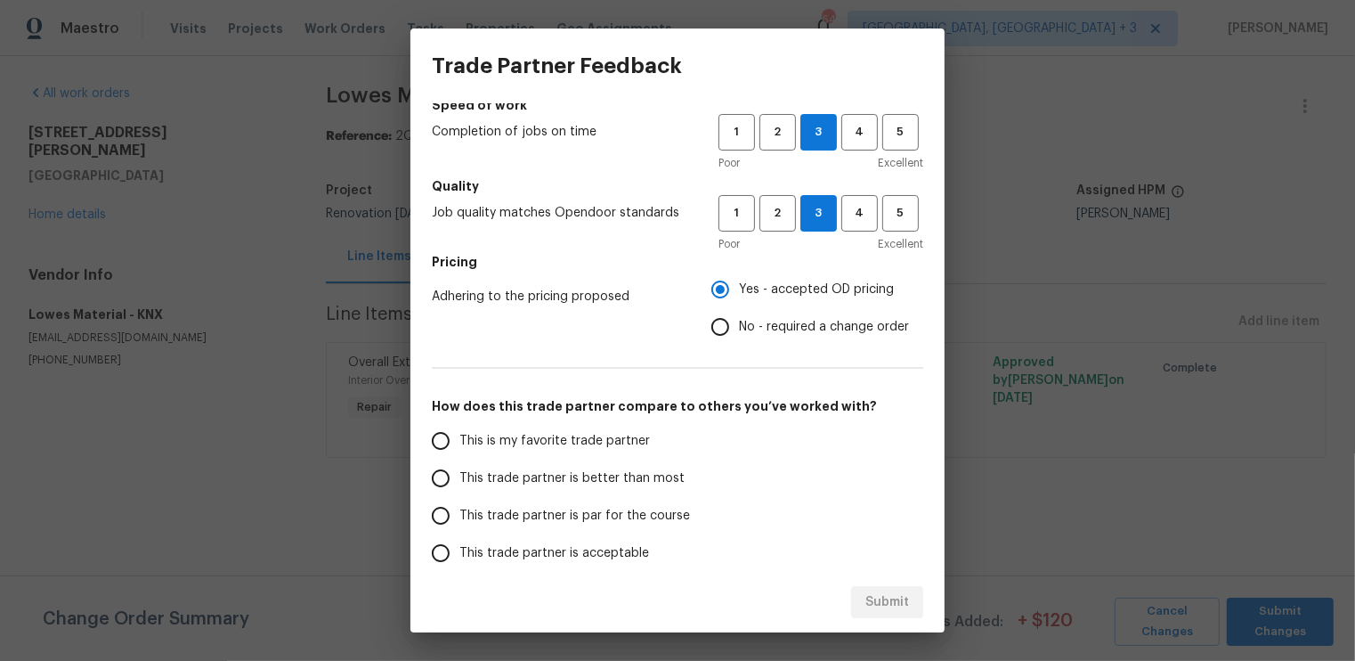
click at [445, 510] on input "This trade partner is par for the course" at bounding box center [440, 515] width 37 height 37
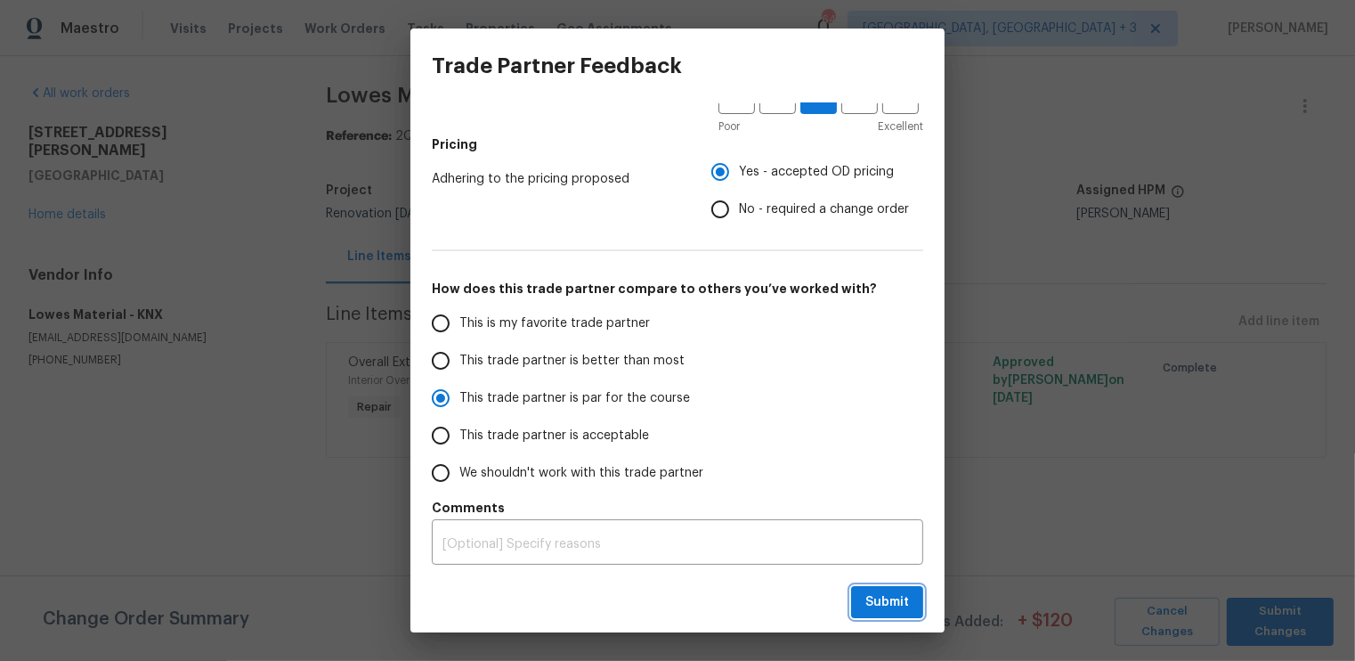
click at [889, 594] on span "Submit" at bounding box center [887, 602] width 44 height 22
radio input "true"
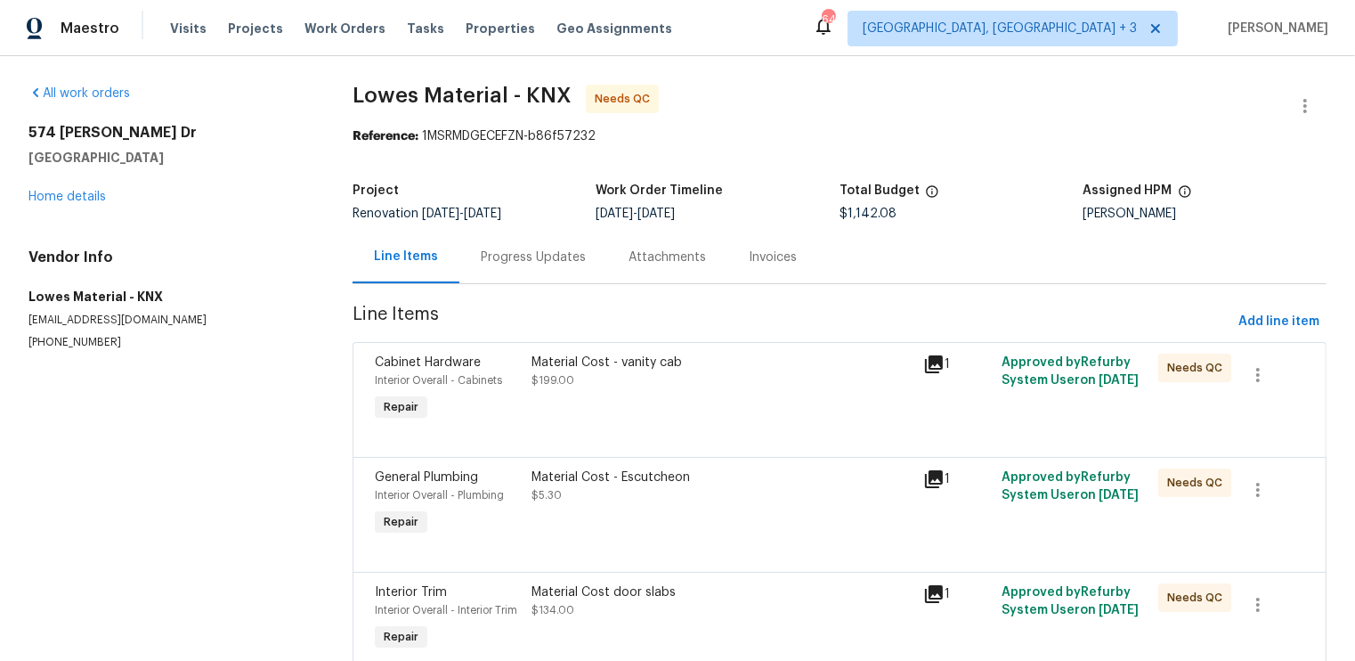
click at [636, 414] on div "Material Cost - vanity cab $199.00" at bounding box center [722, 389] width 392 height 82
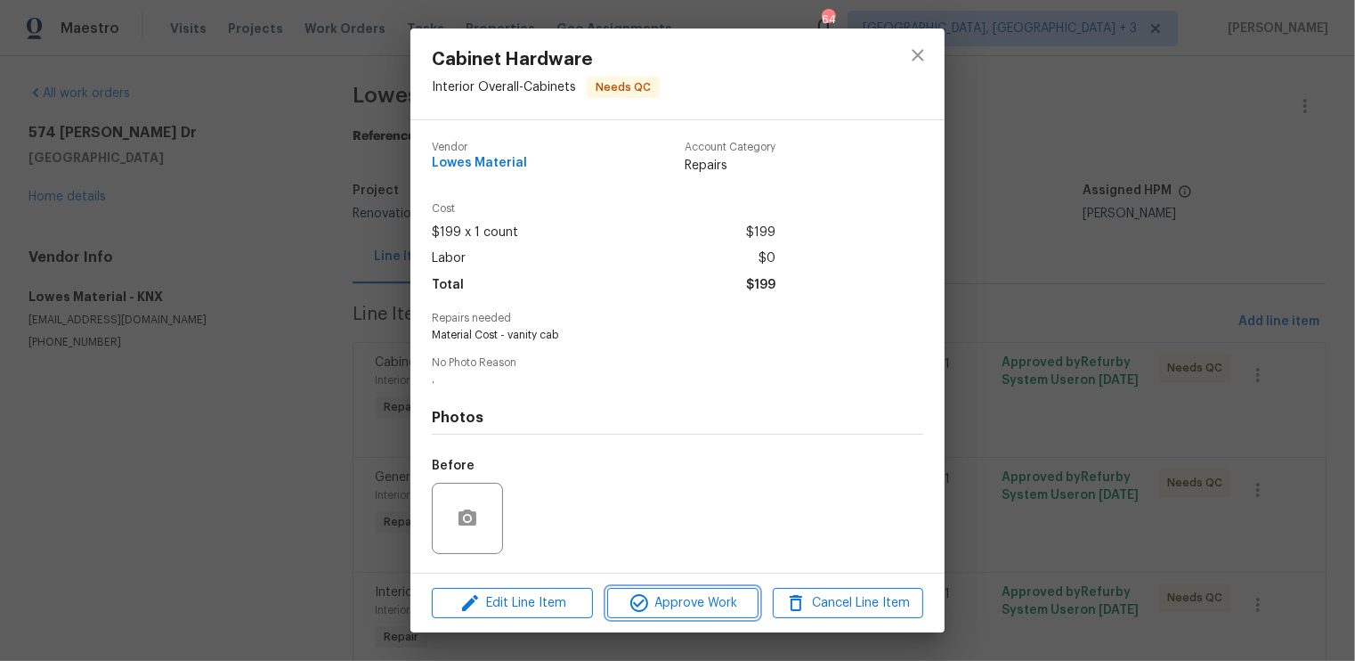
click at [673, 593] on span "Approve Work" at bounding box center [683, 603] width 140 height 22
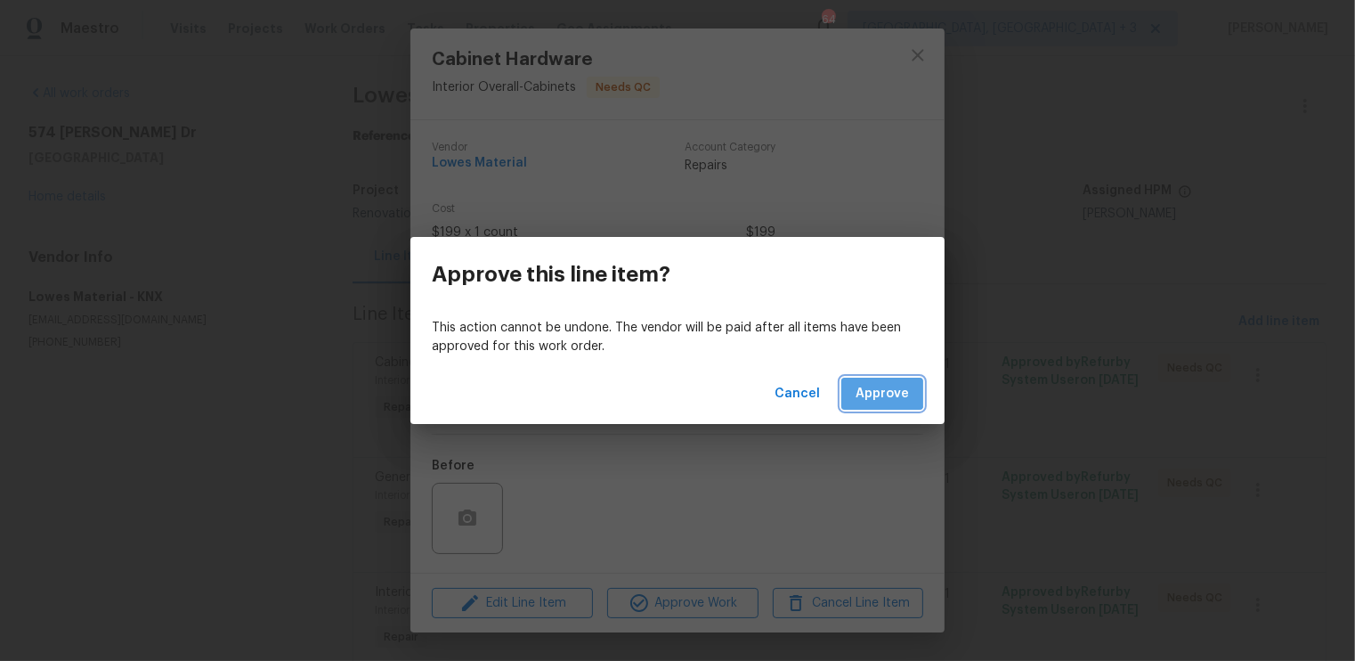
click at [873, 386] on span "Approve" at bounding box center [882, 394] width 53 height 22
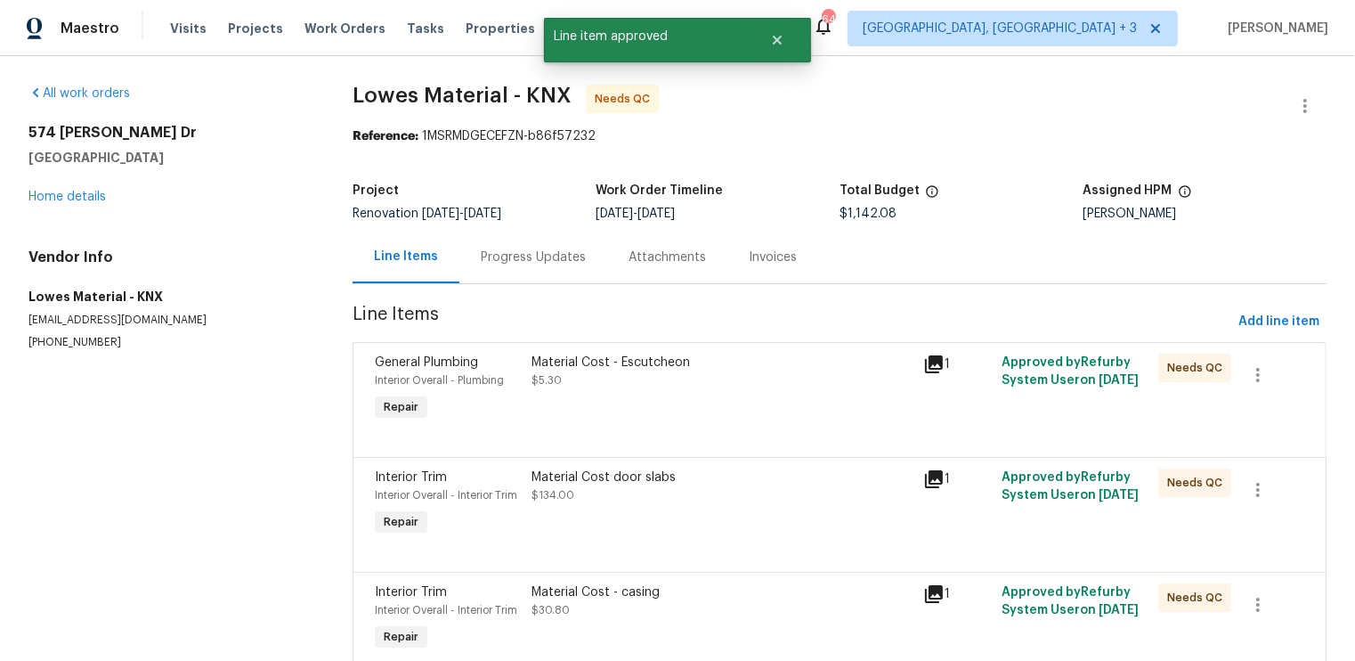
click at [740, 410] on div "Material Cost - Escutcheon $5.30" at bounding box center [722, 389] width 392 height 82
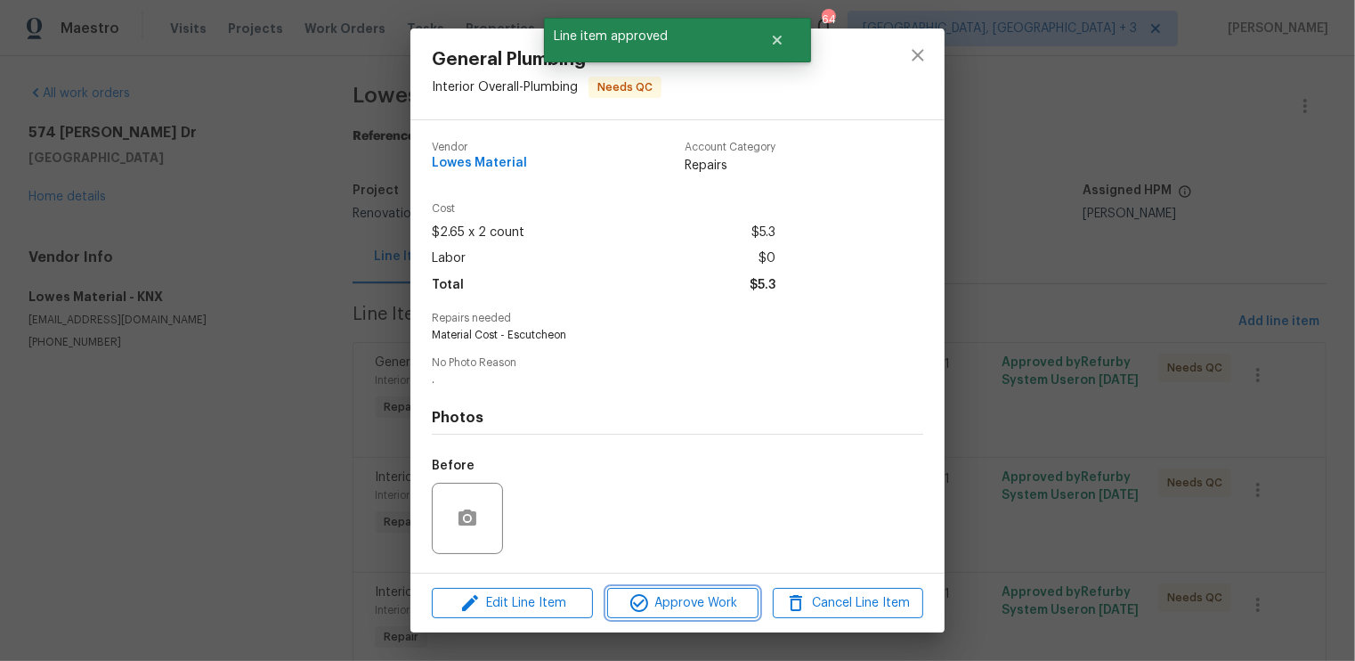
click at [705, 598] on span "Approve Work" at bounding box center [683, 603] width 140 height 22
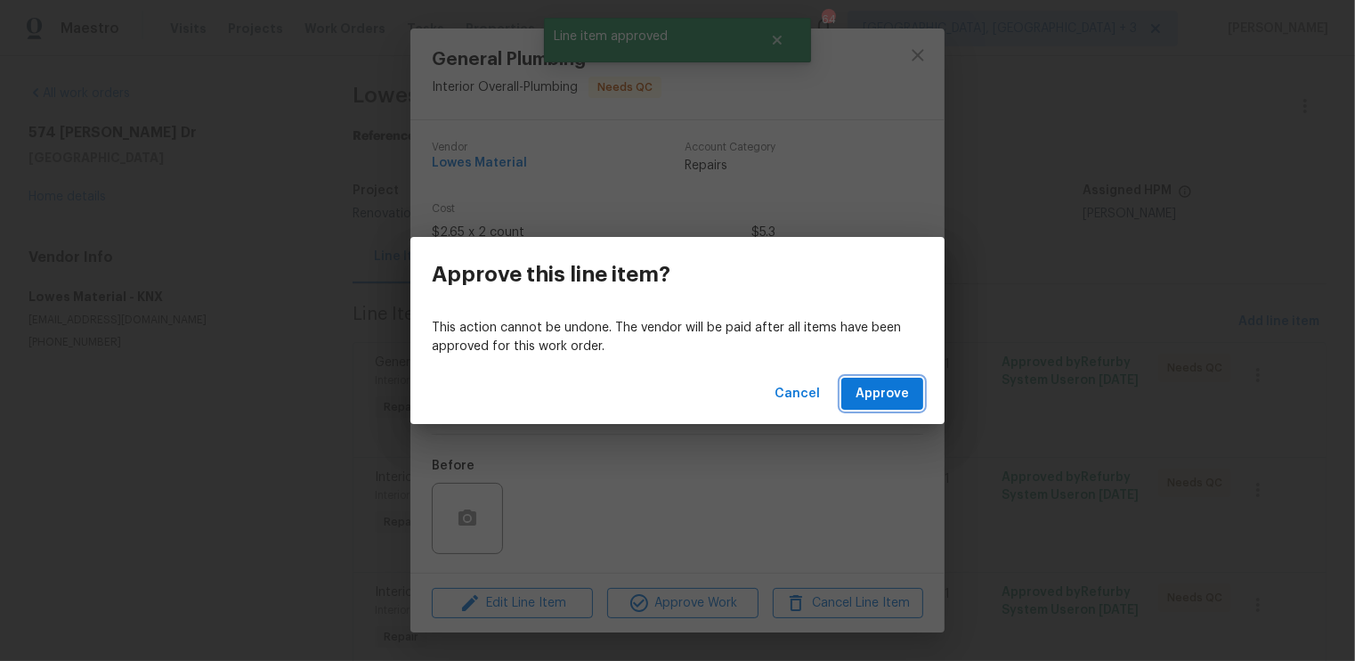
click at [868, 393] on span "Approve" at bounding box center [882, 394] width 53 height 22
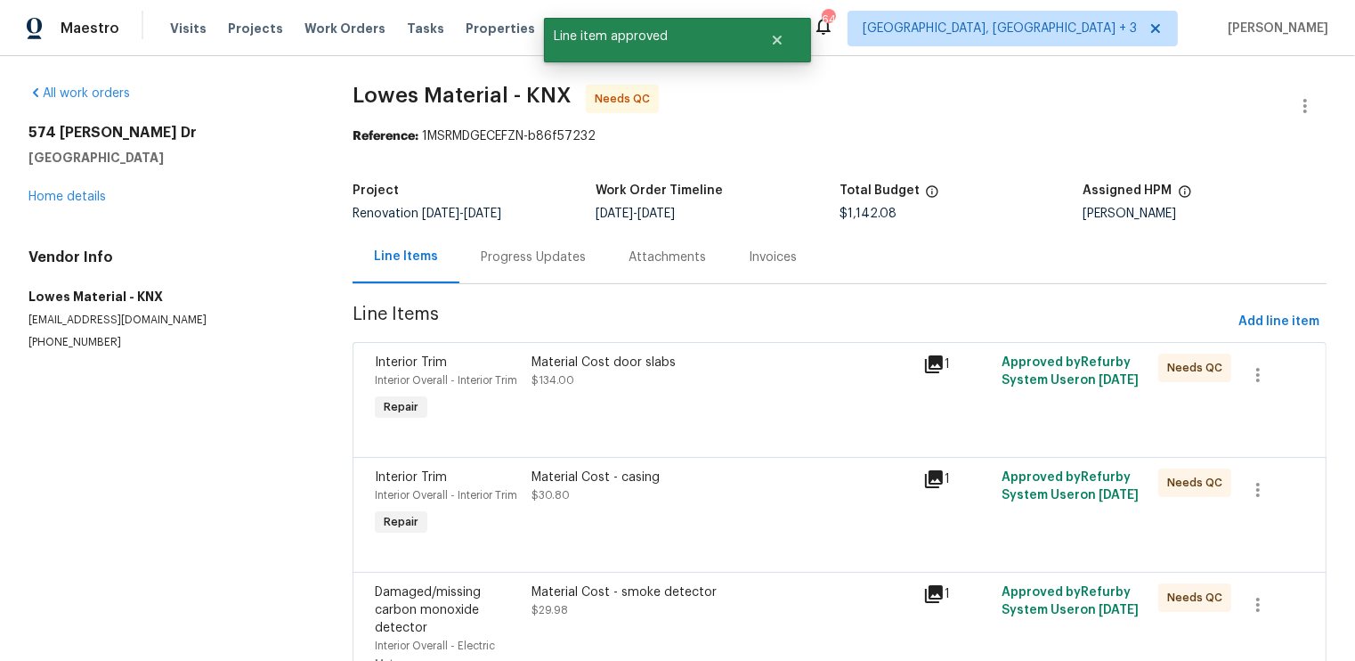
click at [765, 389] on div "Material Cost door slabs $134.00" at bounding box center [722, 389] width 392 height 82
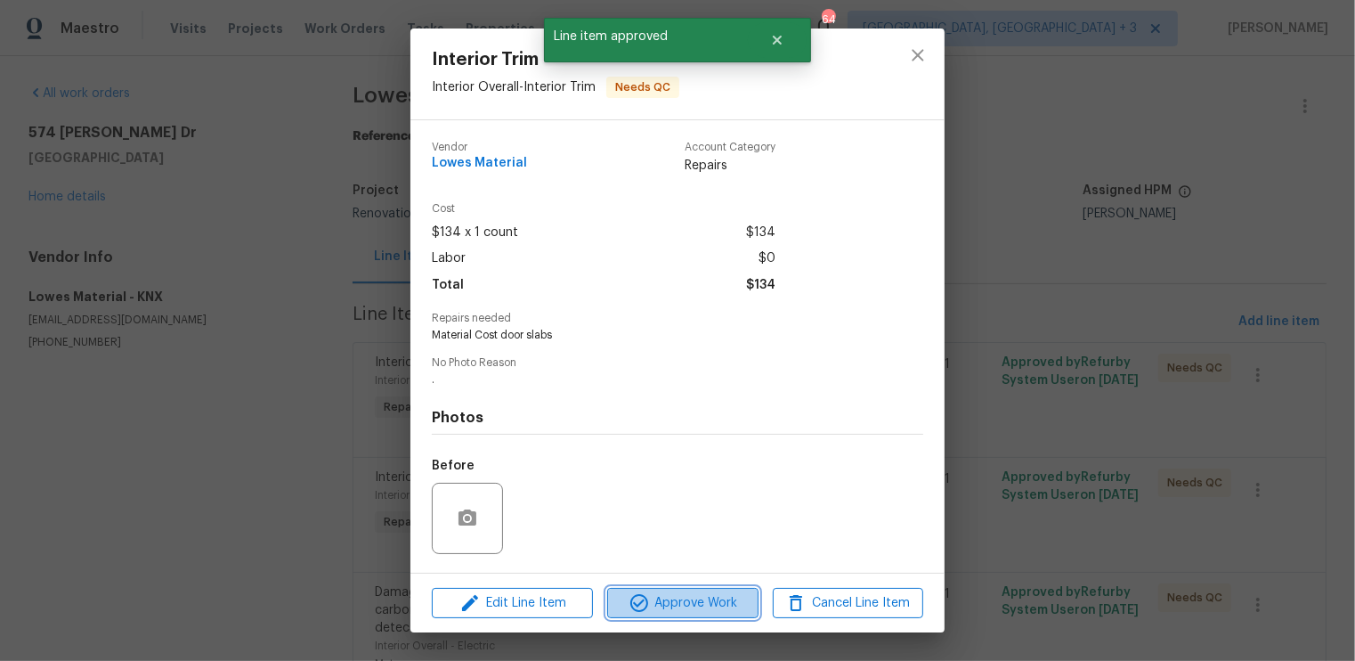
click at [690, 605] on span "Approve Work" at bounding box center [683, 603] width 140 height 22
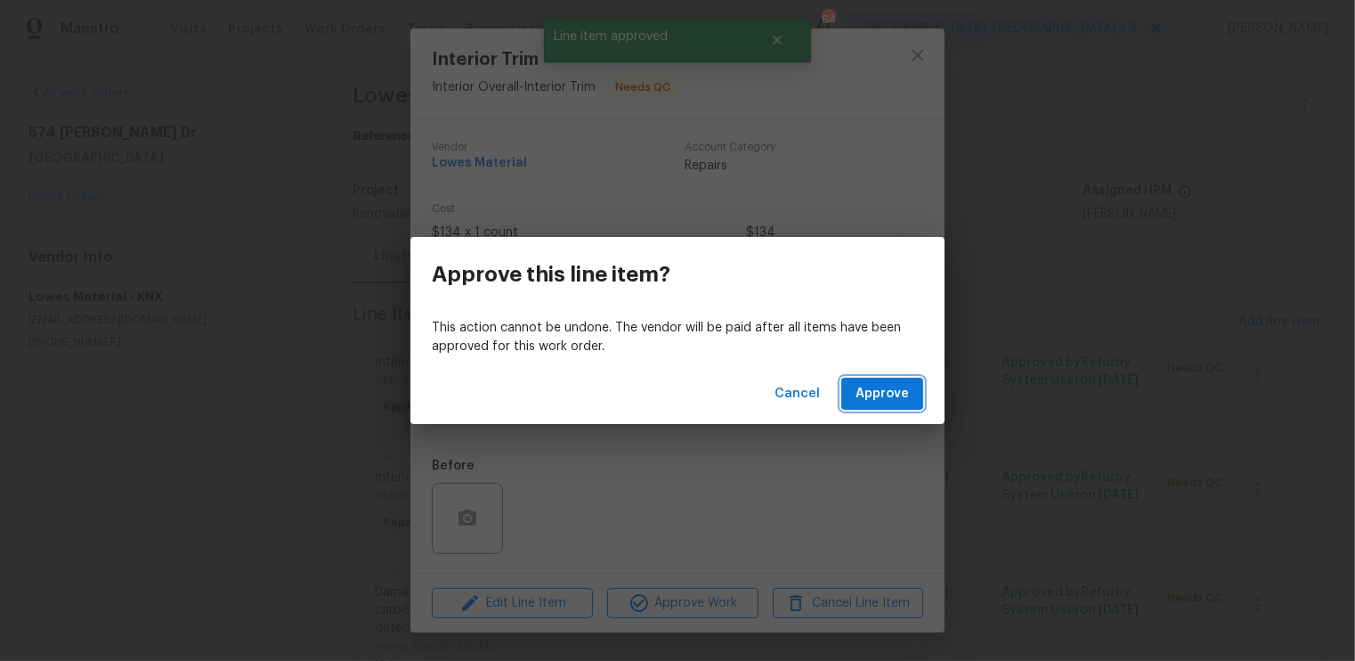
click at [899, 383] on span "Approve" at bounding box center [882, 394] width 53 height 22
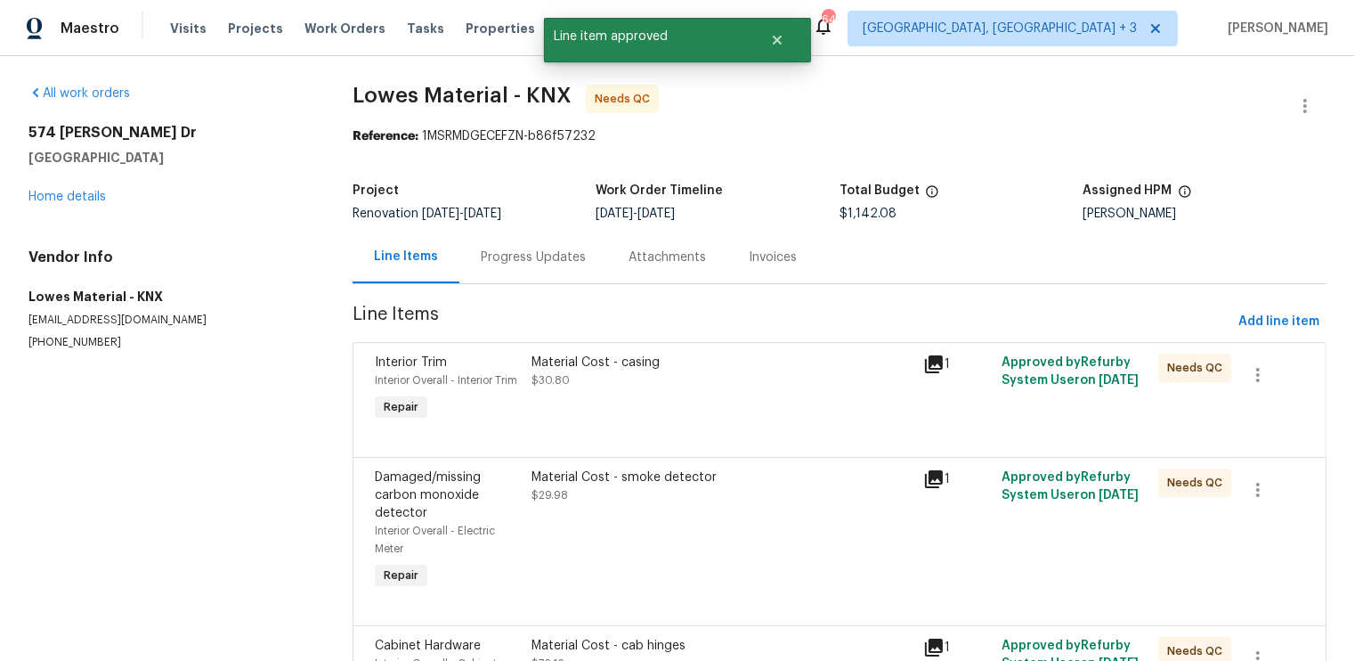
click at [738, 420] on div "Material Cost - casing $30.80" at bounding box center [722, 389] width 392 height 82
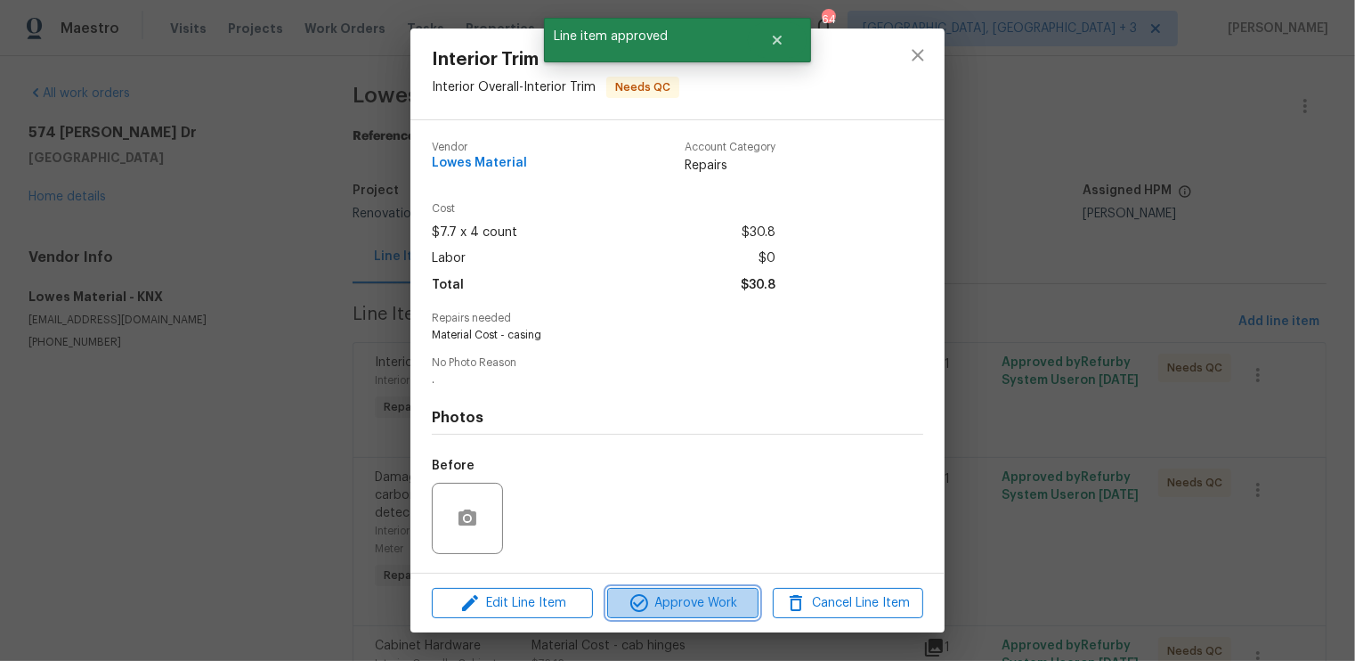
click at [699, 605] on span "Approve Work" at bounding box center [683, 603] width 140 height 22
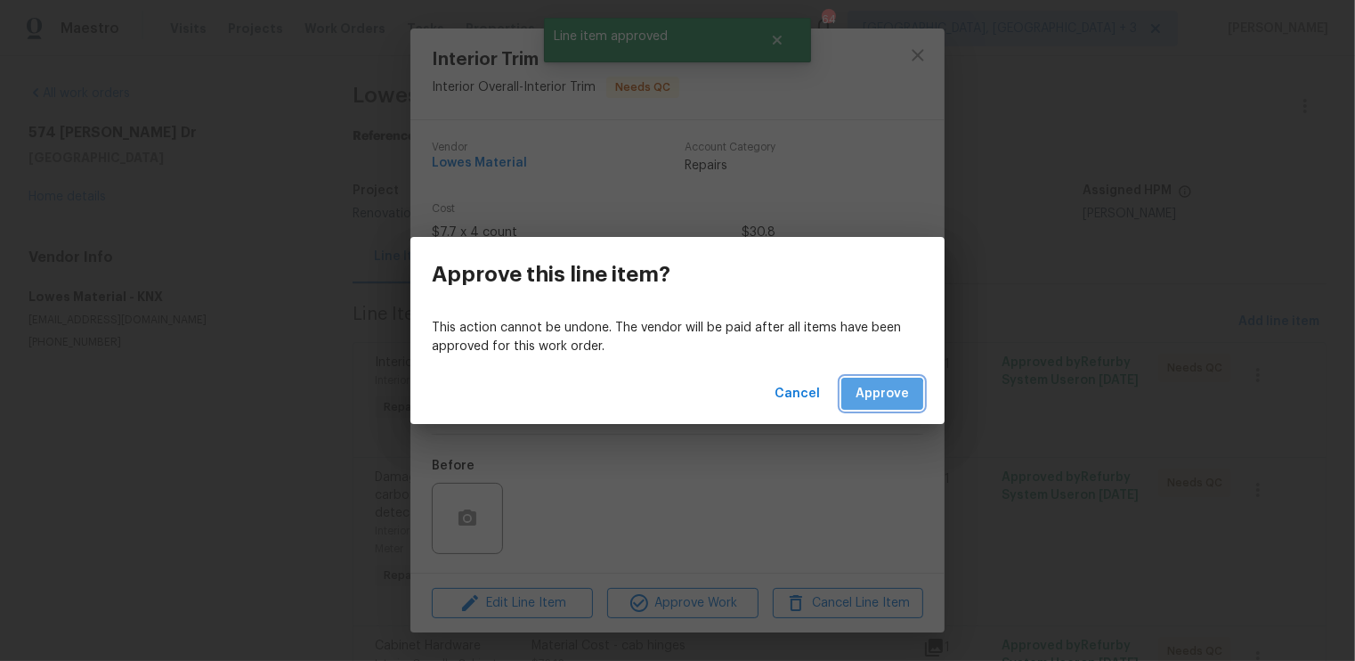
click at [873, 399] on span "Approve" at bounding box center [882, 394] width 53 height 22
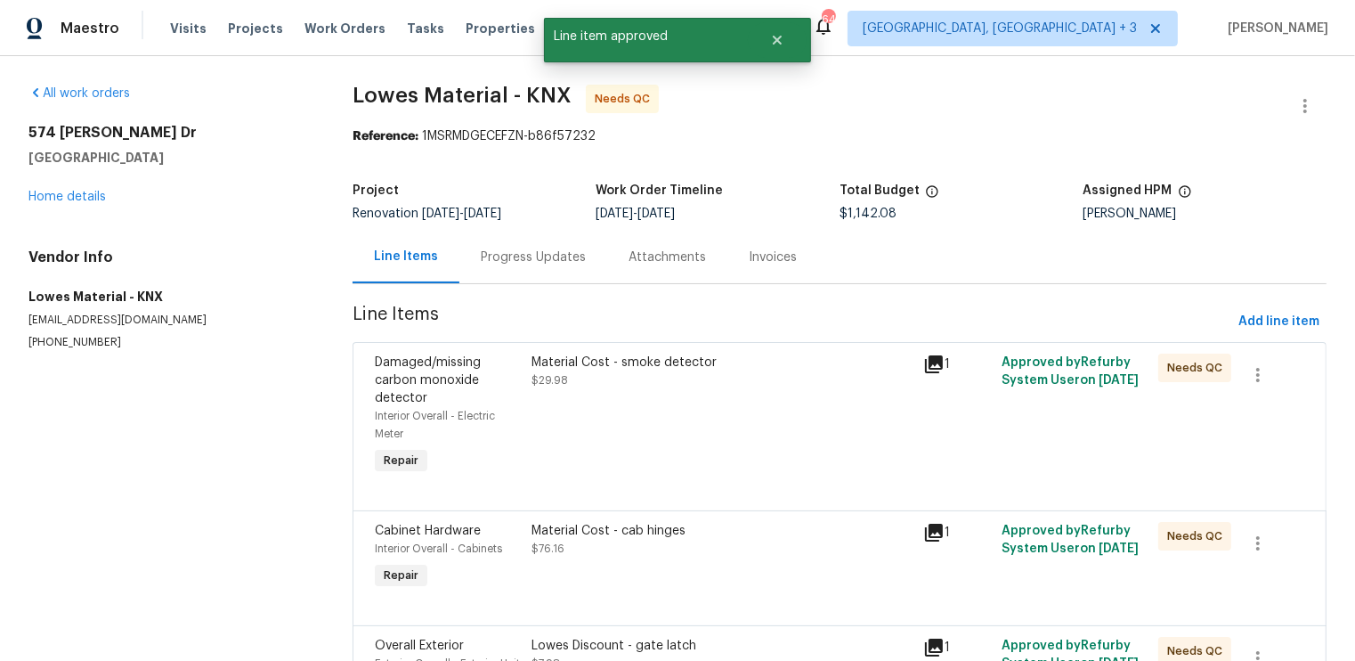
click at [744, 426] on div "Material Cost - smoke detector $29.98" at bounding box center [722, 415] width 392 height 135
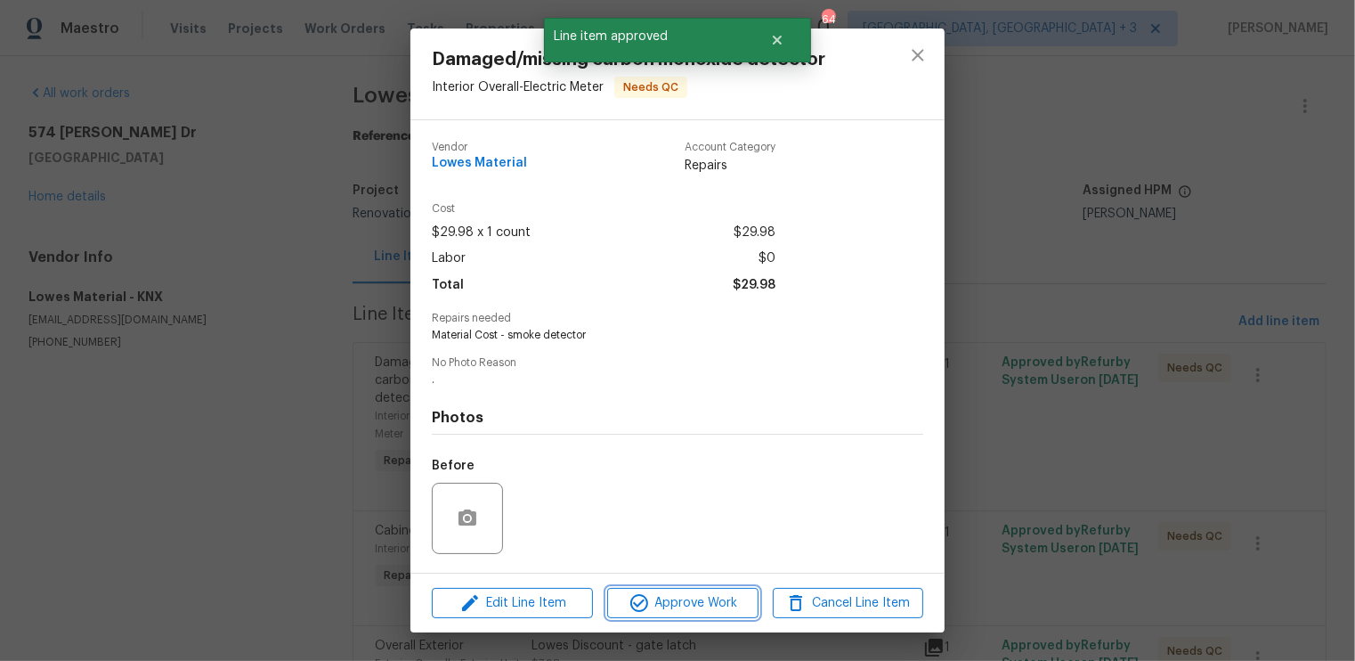
click at [679, 597] on span "Approve Work" at bounding box center [683, 603] width 140 height 22
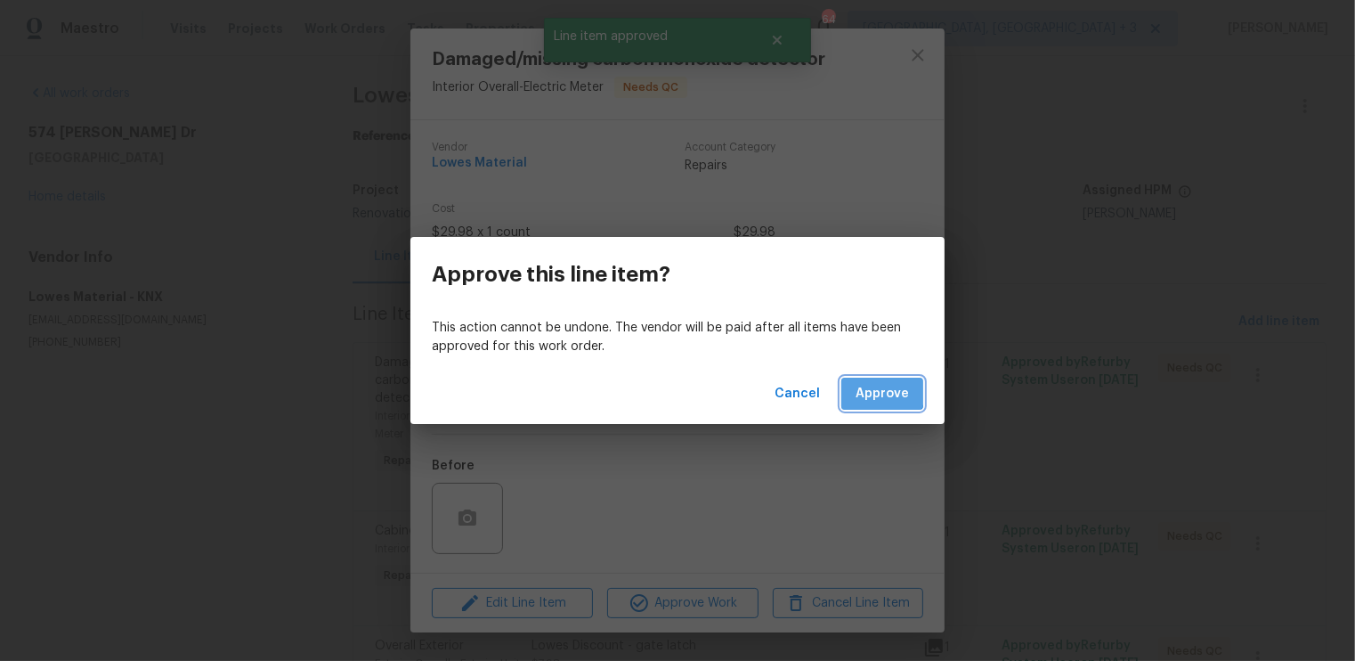
click at [874, 391] on span "Approve" at bounding box center [882, 394] width 53 height 22
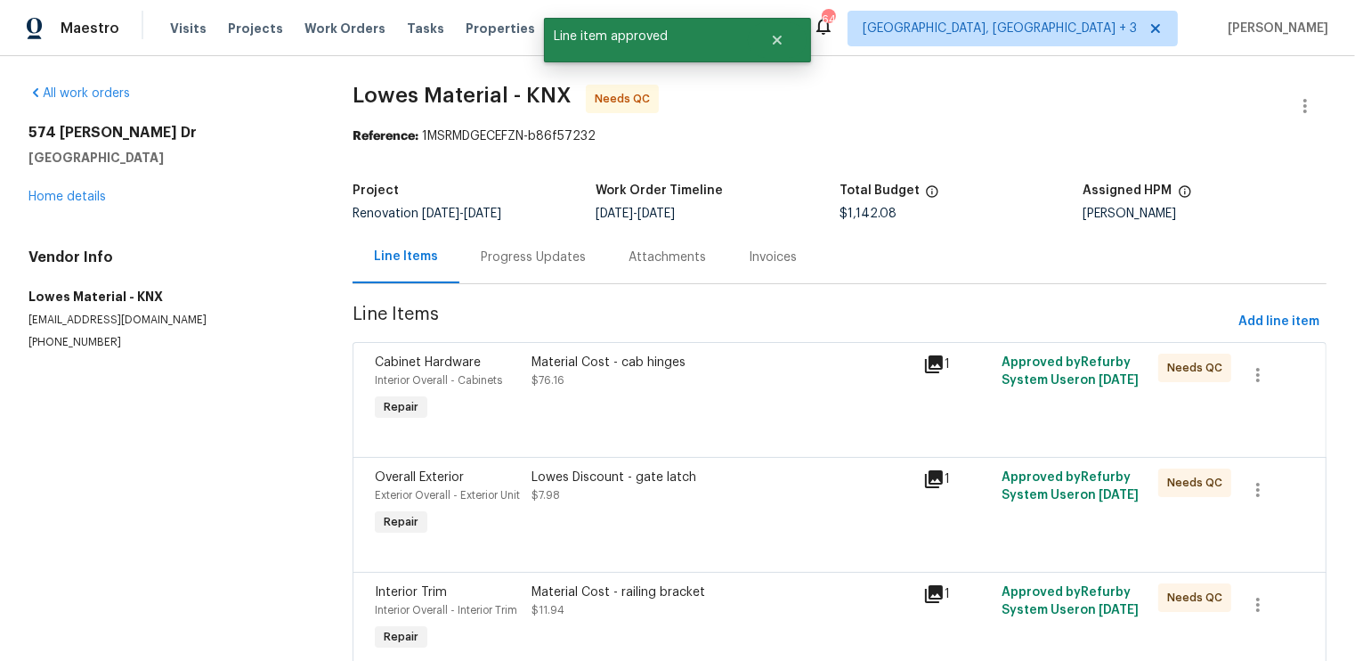
click at [719, 433] on div at bounding box center [840, 435] width 930 height 21
click at [705, 411] on div "Material Cost - cab hinges $76.16" at bounding box center [722, 389] width 392 height 82
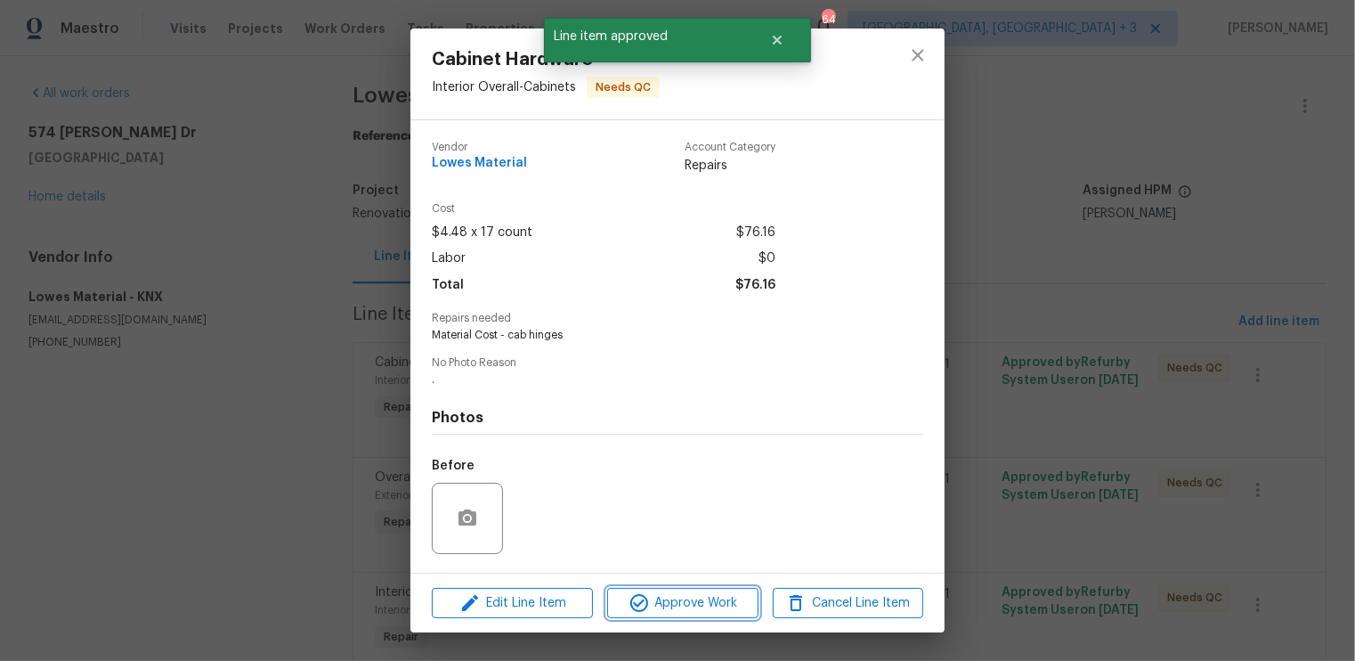
click at [670, 600] on span "Approve Work" at bounding box center [683, 603] width 140 height 22
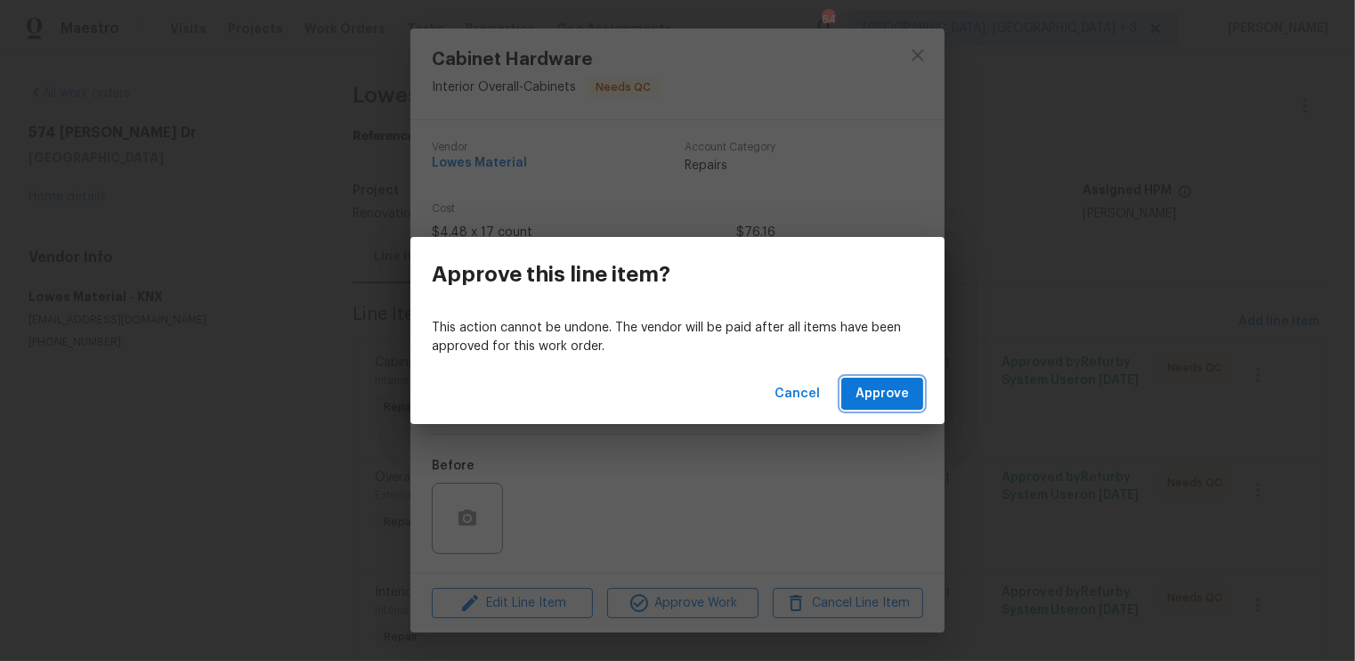
click at [877, 386] on span "Approve" at bounding box center [882, 394] width 53 height 22
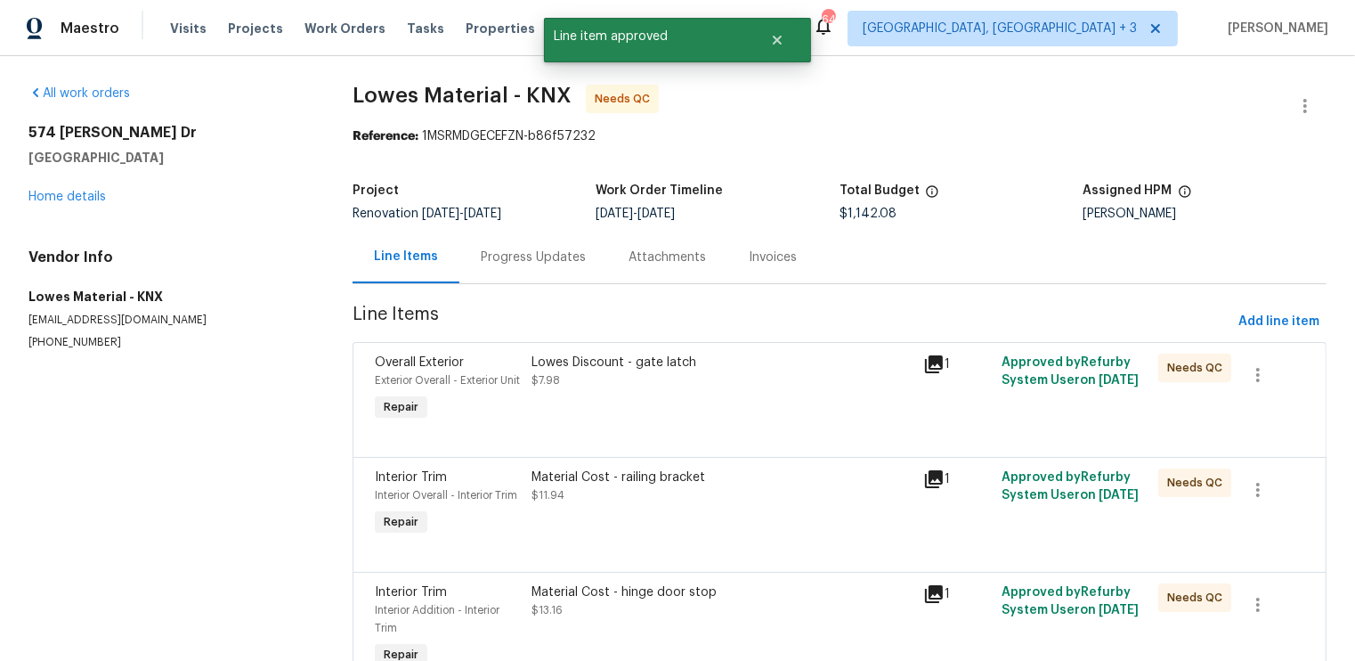
click at [735, 414] on div "Lowes Discount - gate latch $7.98" at bounding box center [722, 389] width 392 height 82
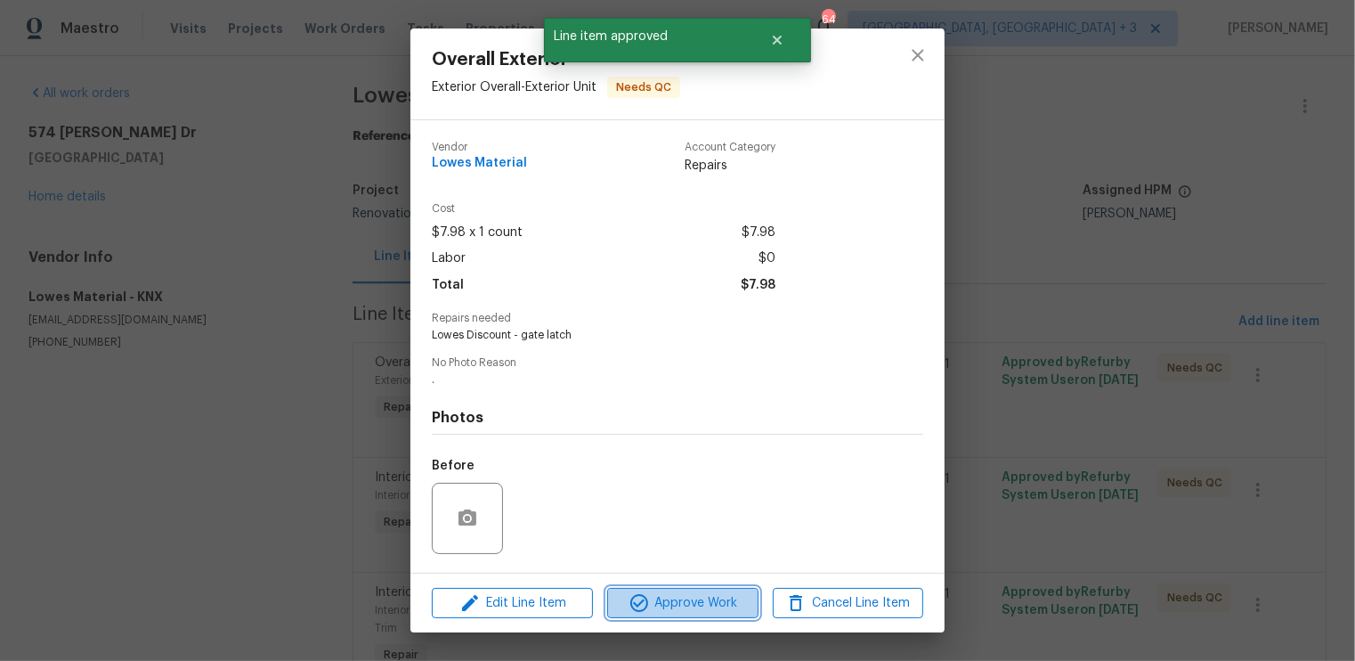
click at [690, 602] on span "Approve Work" at bounding box center [683, 603] width 140 height 22
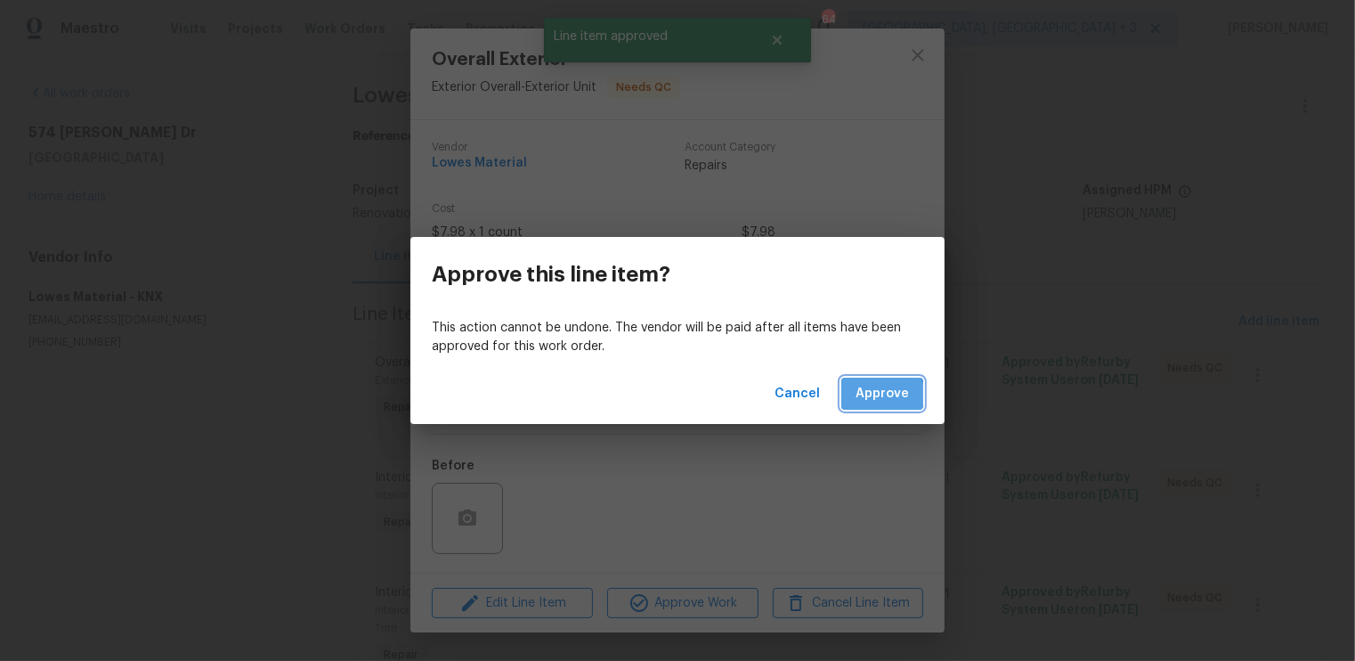
click at [874, 394] on span "Approve" at bounding box center [882, 394] width 53 height 22
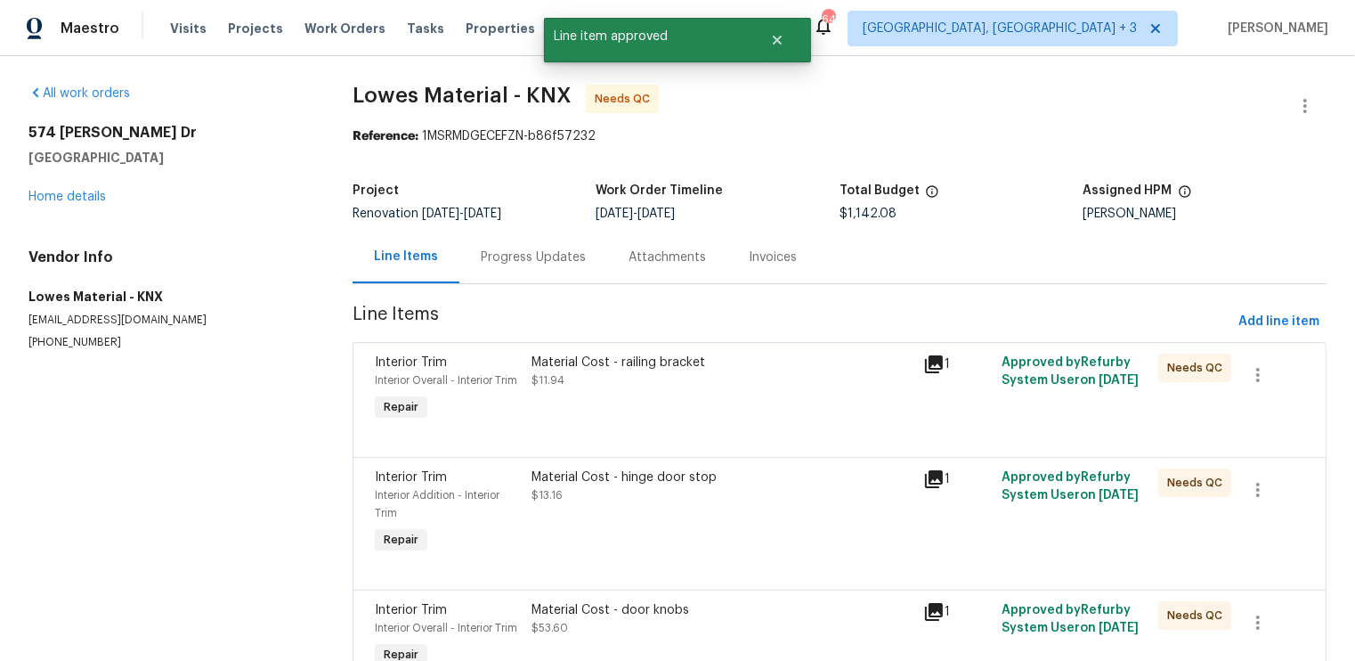
click at [740, 403] on div "Material Cost - railing bracket $11.94" at bounding box center [722, 389] width 392 height 82
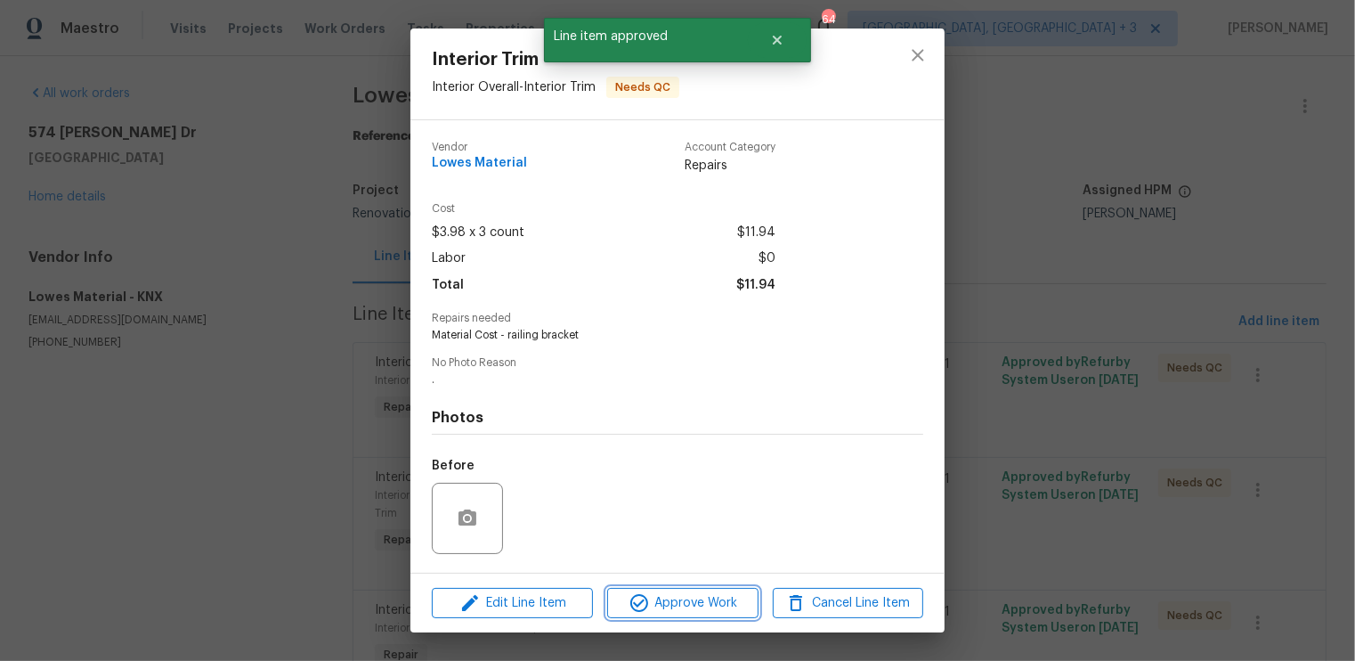
click at [680, 599] on span "Approve Work" at bounding box center [683, 603] width 140 height 22
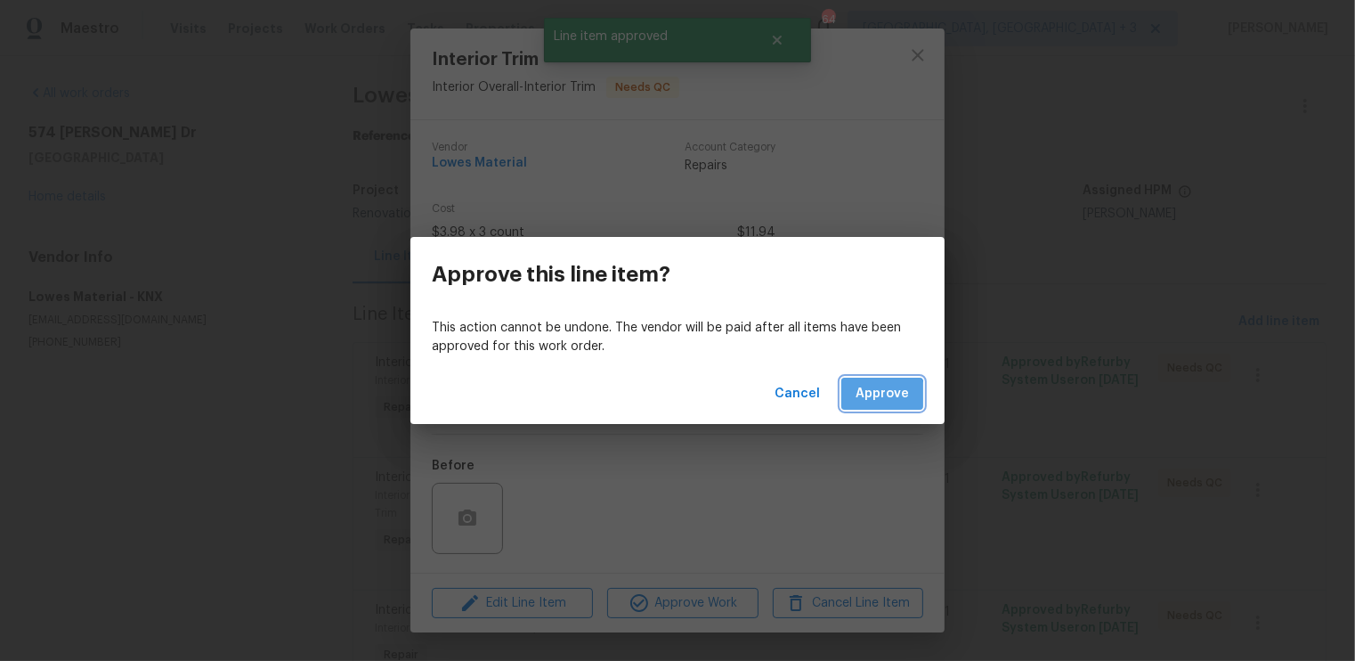
click at [862, 402] on span "Approve" at bounding box center [882, 394] width 53 height 22
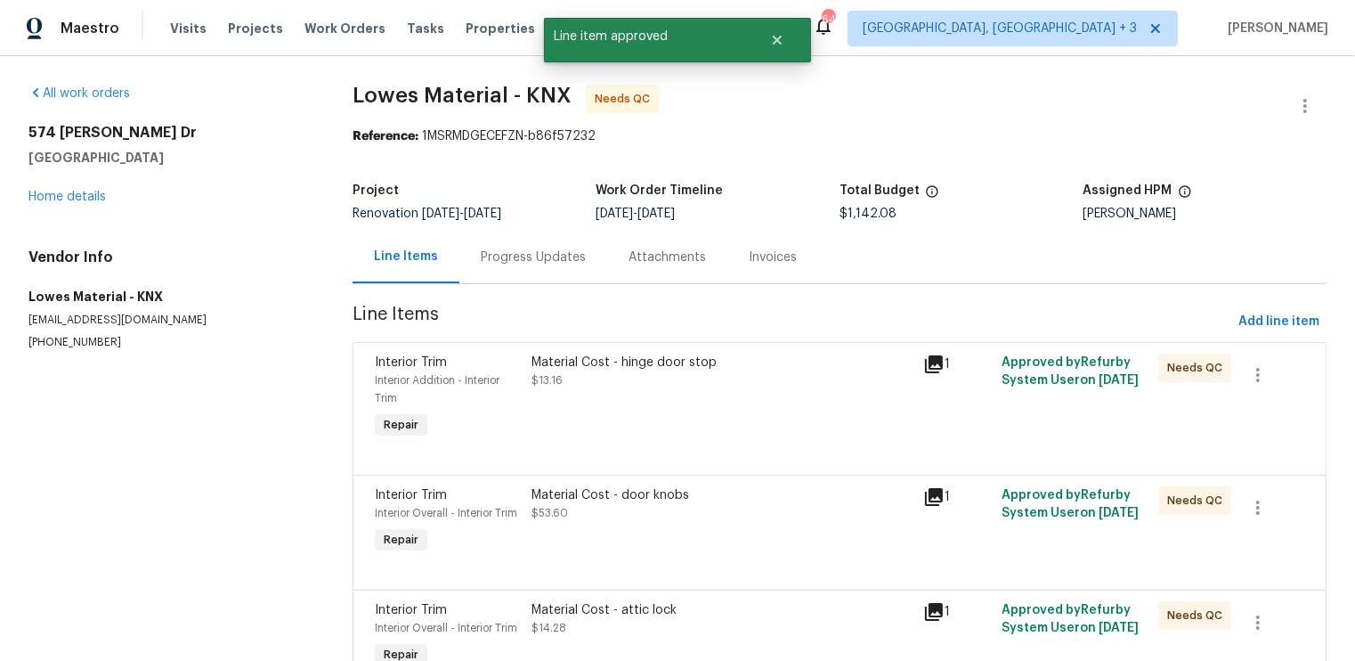
click at [719, 432] on div "Material Cost - hinge door stop $13.16" at bounding box center [722, 398] width 392 height 100
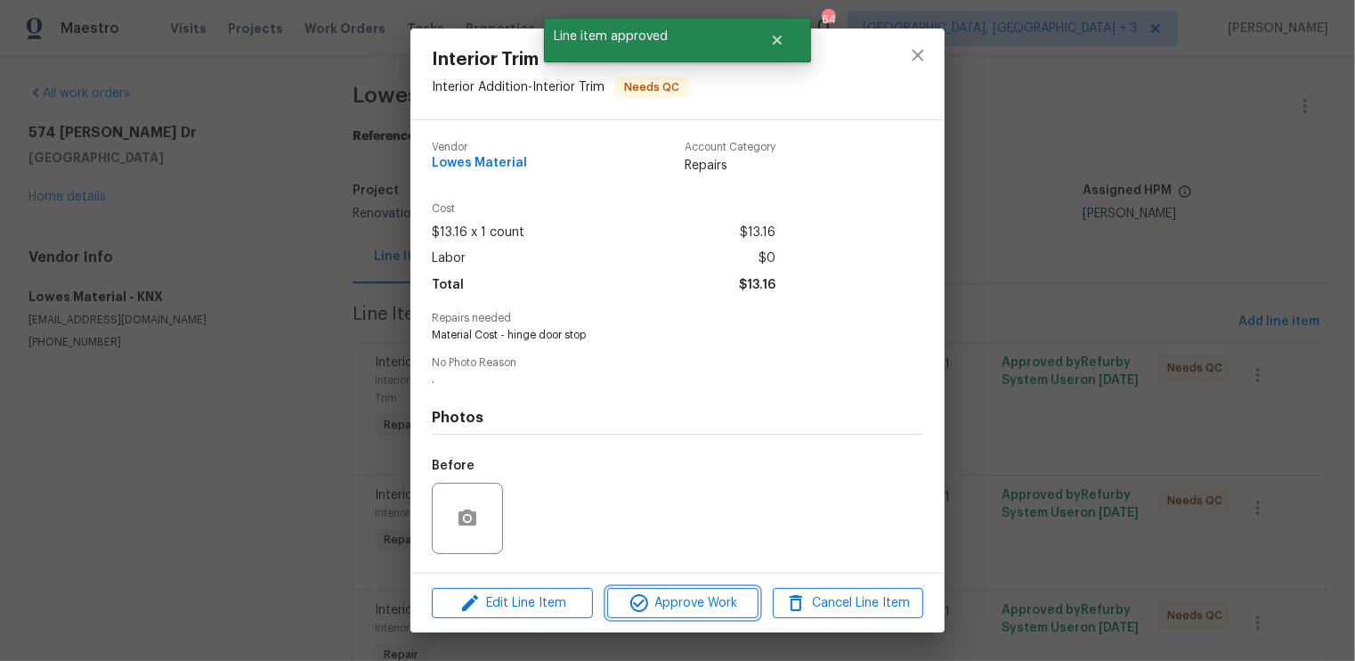
click at [678, 597] on span "Approve Work" at bounding box center [683, 603] width 140 height 22
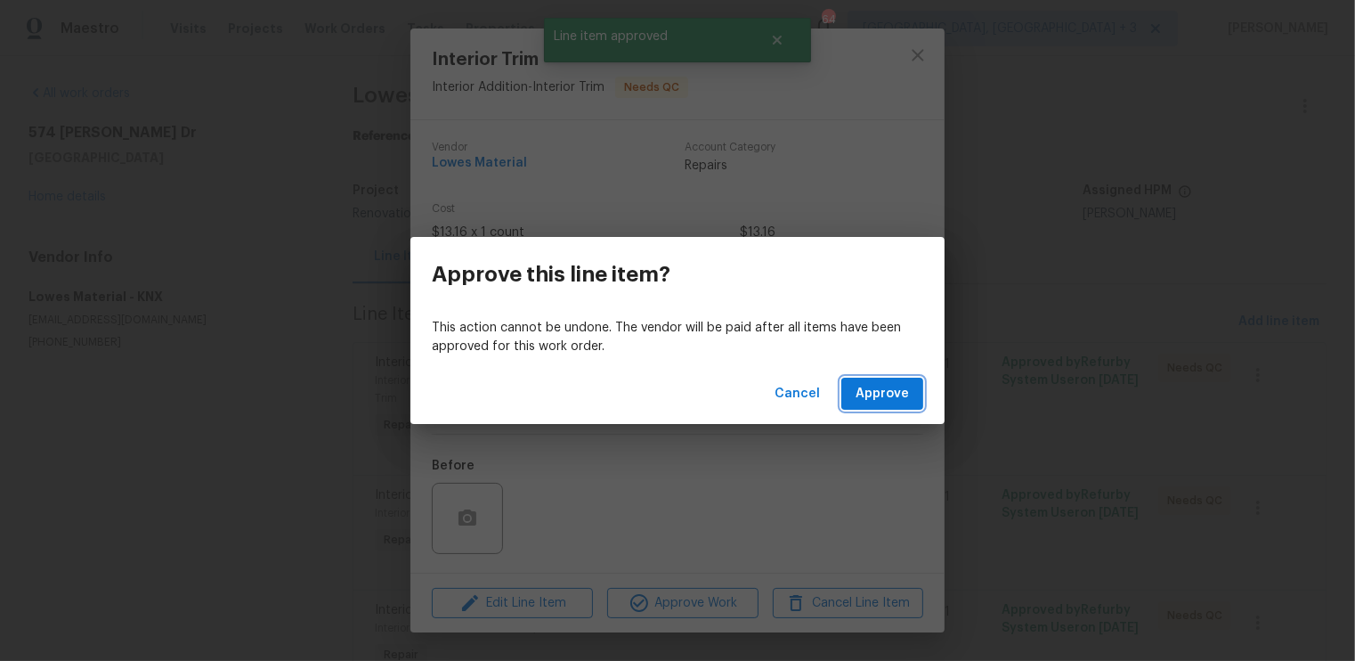
click at [879, 394] on span "Approve" at bounding box center [882, 394] width 53 height 22
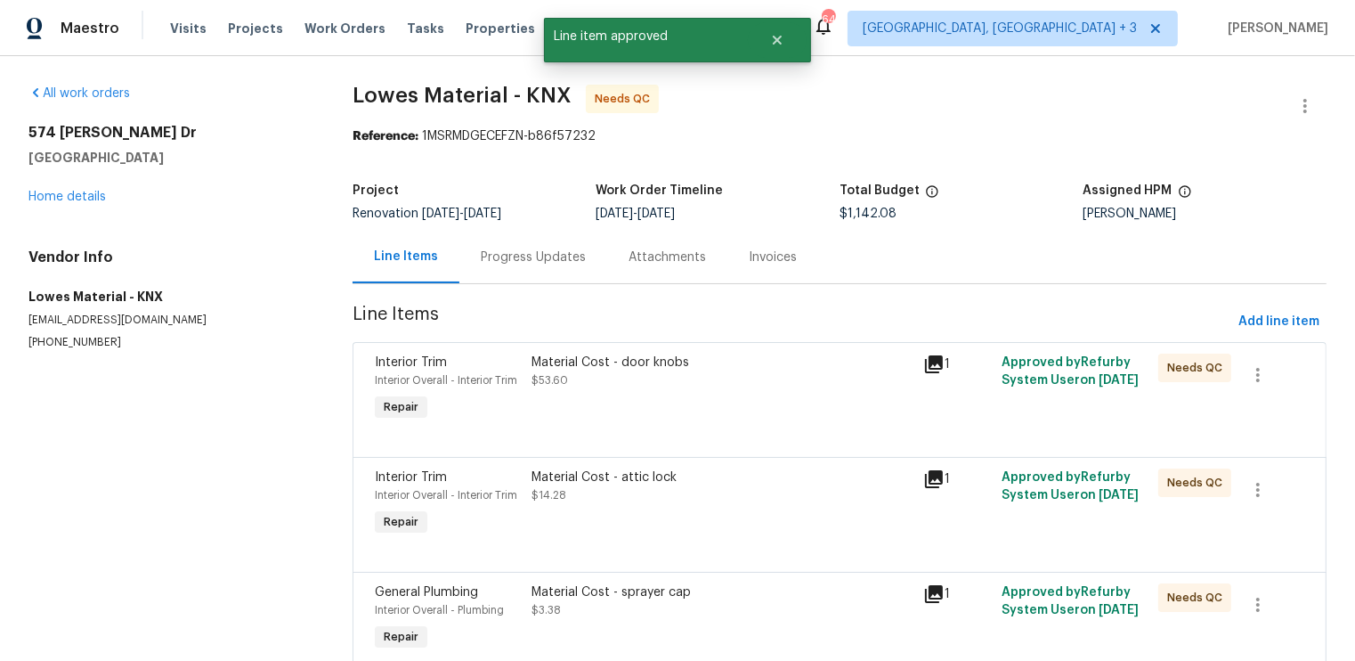
click at [770, 421] on div "Material Cost - door knobs $53.60" at bounding box center [722, 389] width 392 height 82
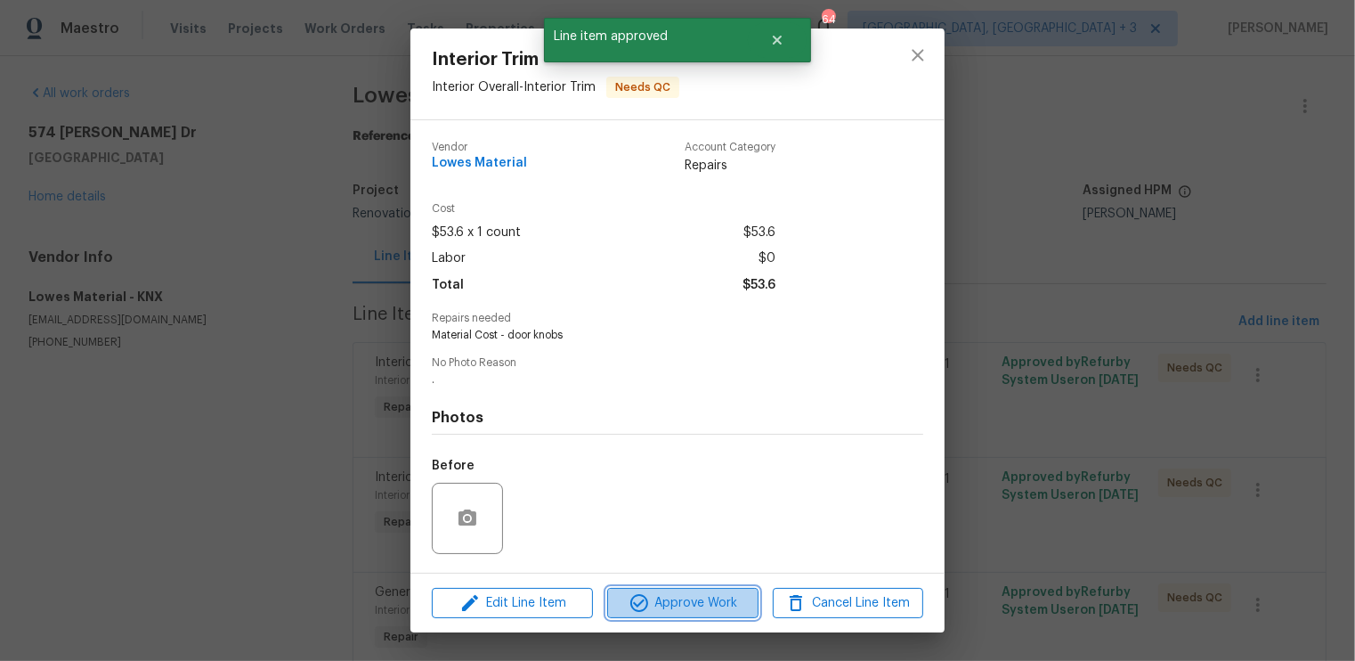
click at [696, 607] on span "Approve Work" at bounding box center [683, 603] width 140 height 22
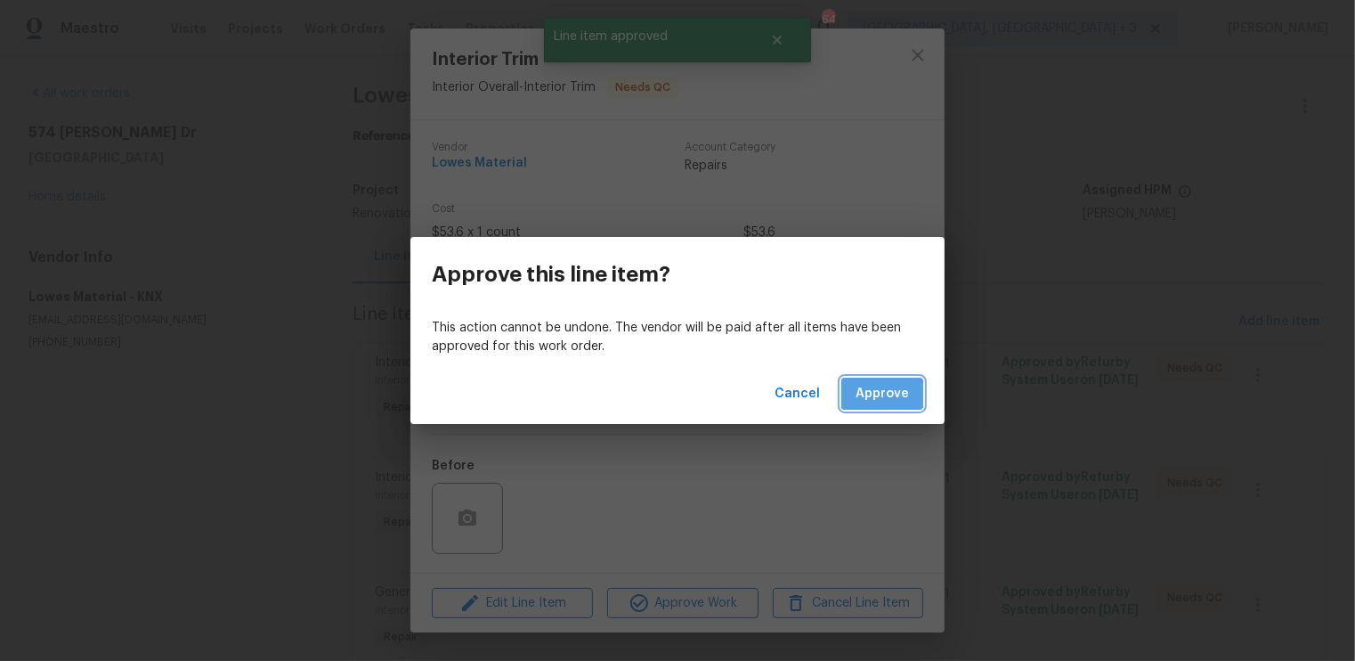
click at [857, 394] on button "Approve" at bounding box center [882, 394] width 82 height 33
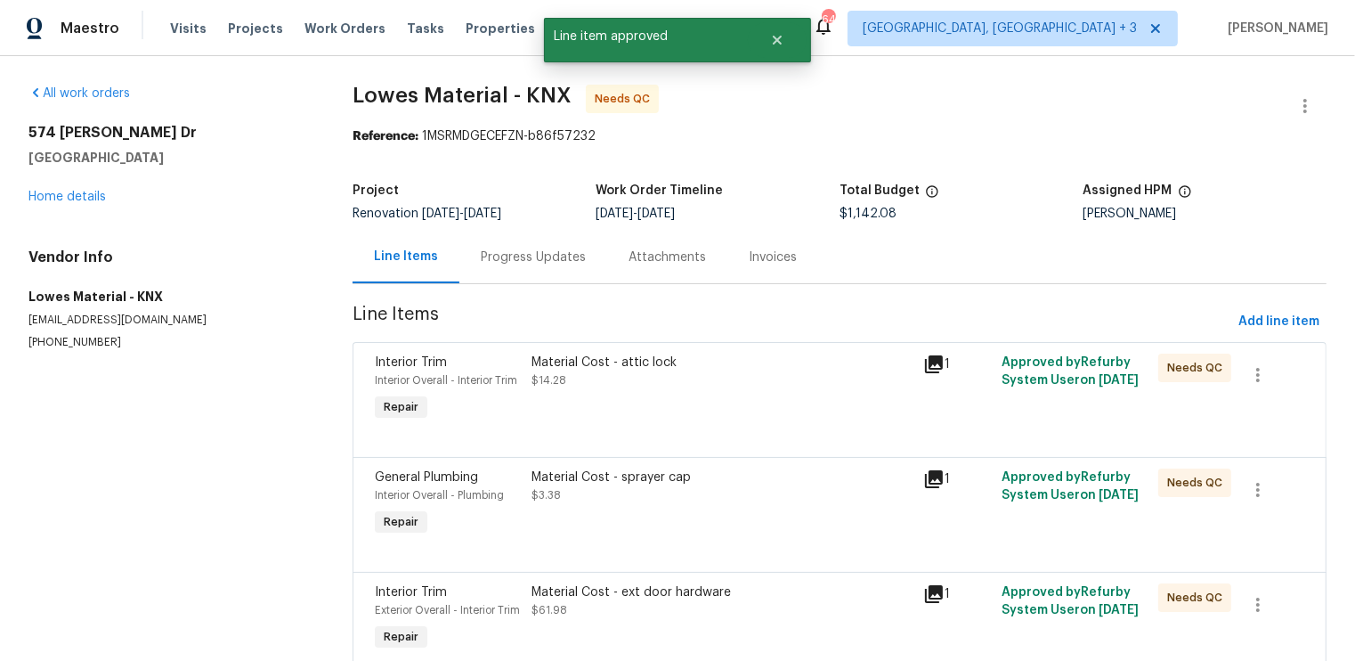
click at [733, 388] on div "Material Cost - attic lock $14.28" at bounding box center [722, 372] width 381 height 36
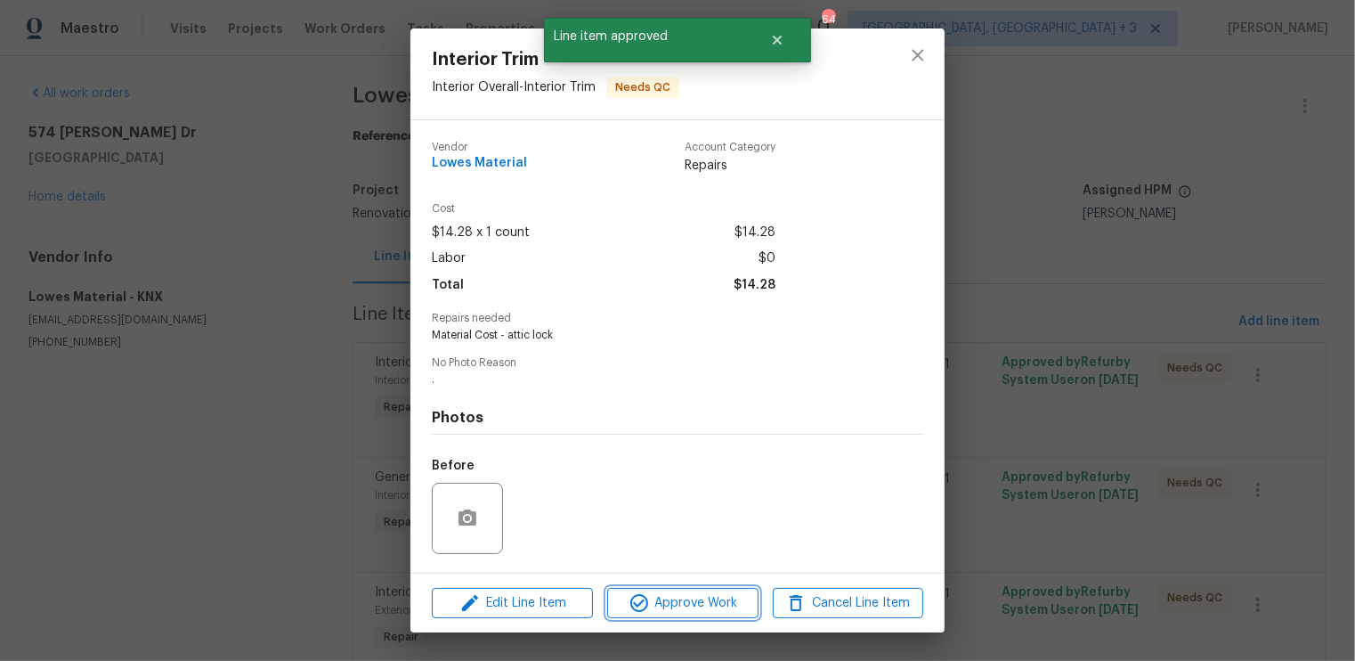
click at [687, 603] on span "Approve Work" at bounding box center [683, 603] width 140 height 22
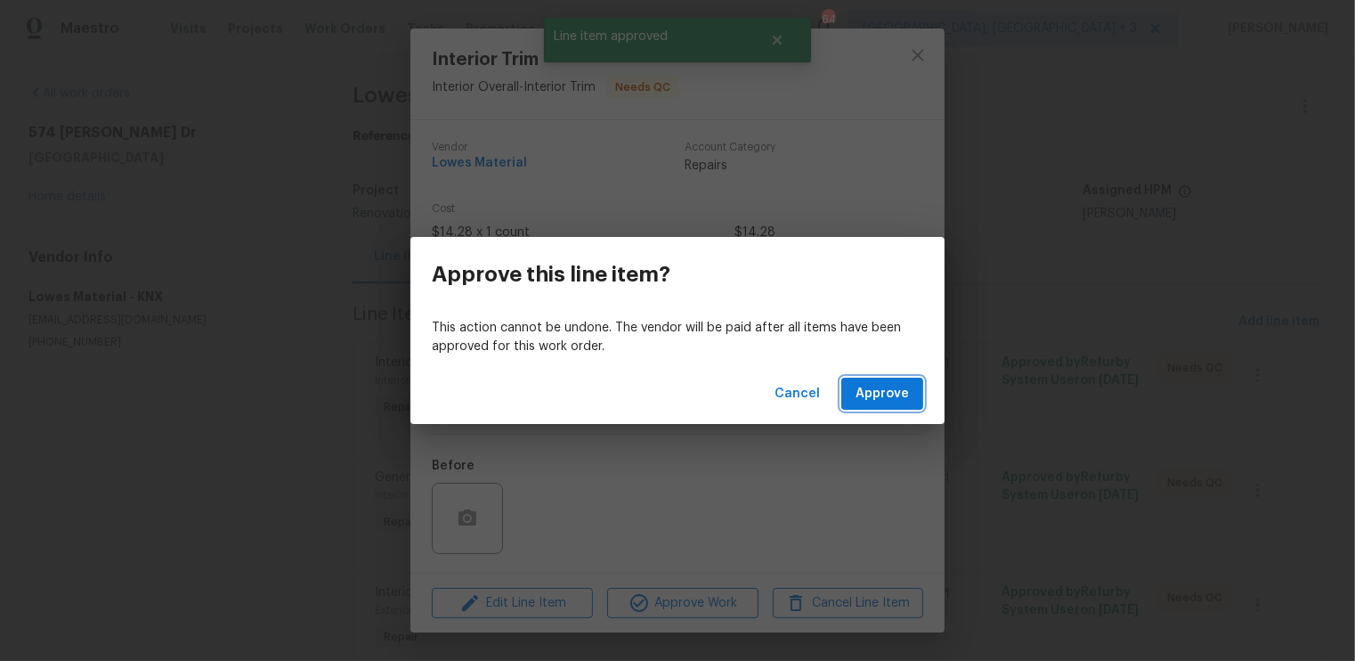
click at [887, 395] on span "Approve" at bounding box center [882, 394] width 53 height 22
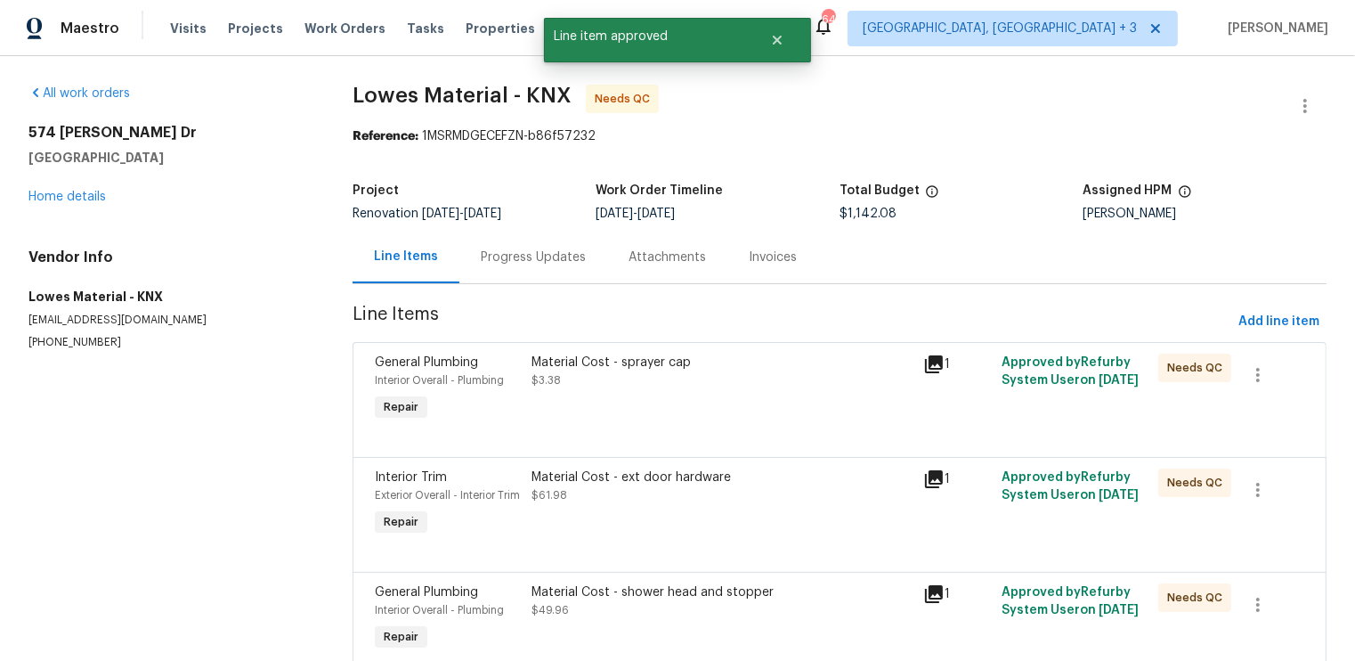
click at [722, 403] on div "Material Cost - sprayer cap $3.38" at bounding box center [722, 389] width 392 height 82
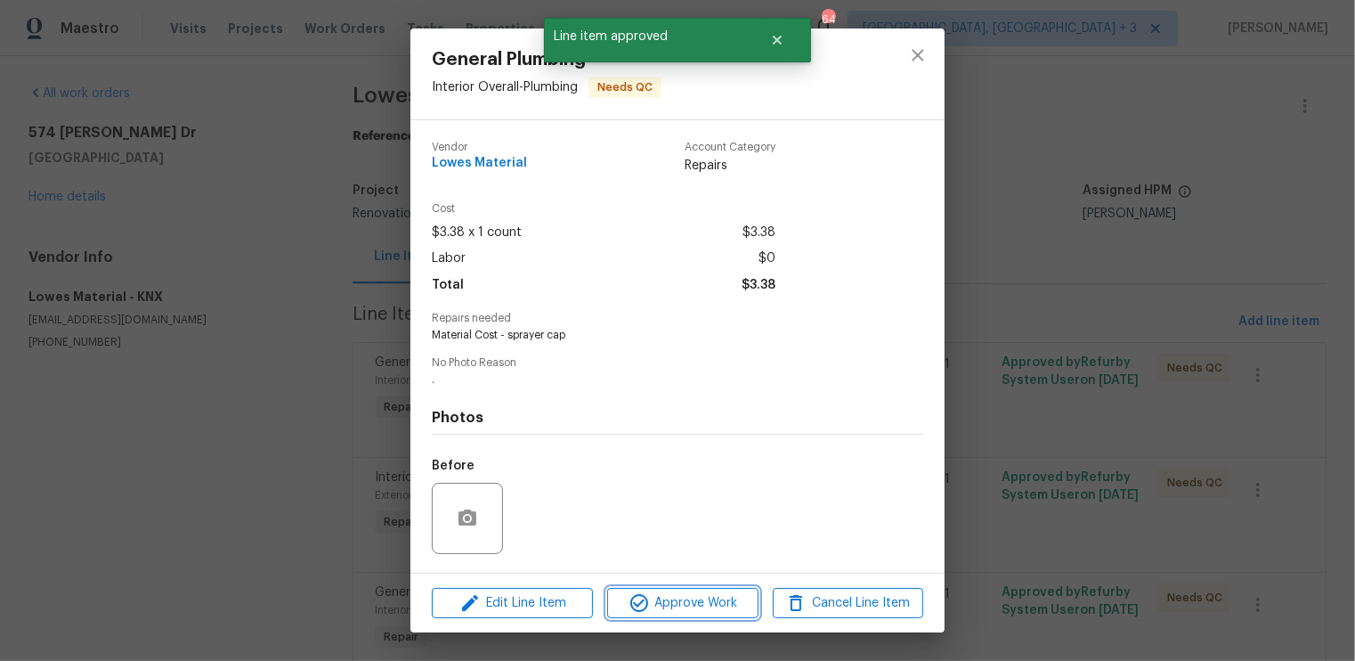
click at [681, 601] on span "Approve Work" at bounding box center [683, 603] width 140 height 22
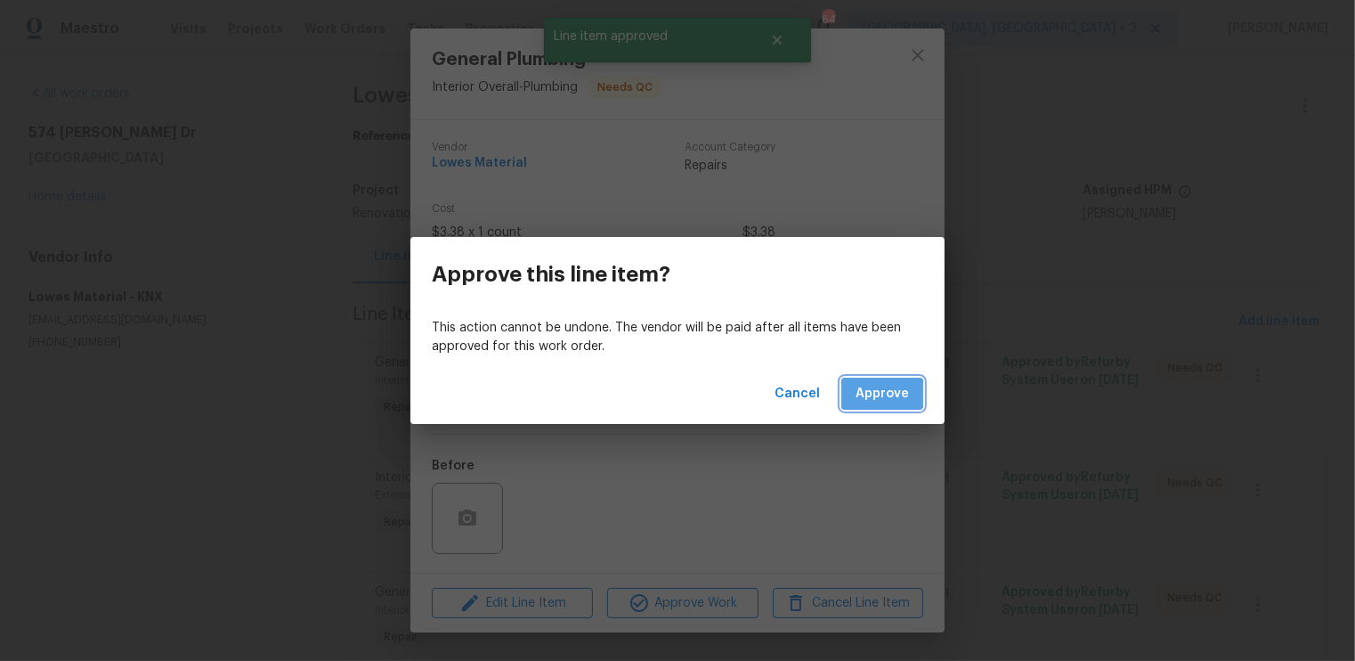
click at [868, 397] on span "Approve" at bounding box center [882, 394] width 53 height 22
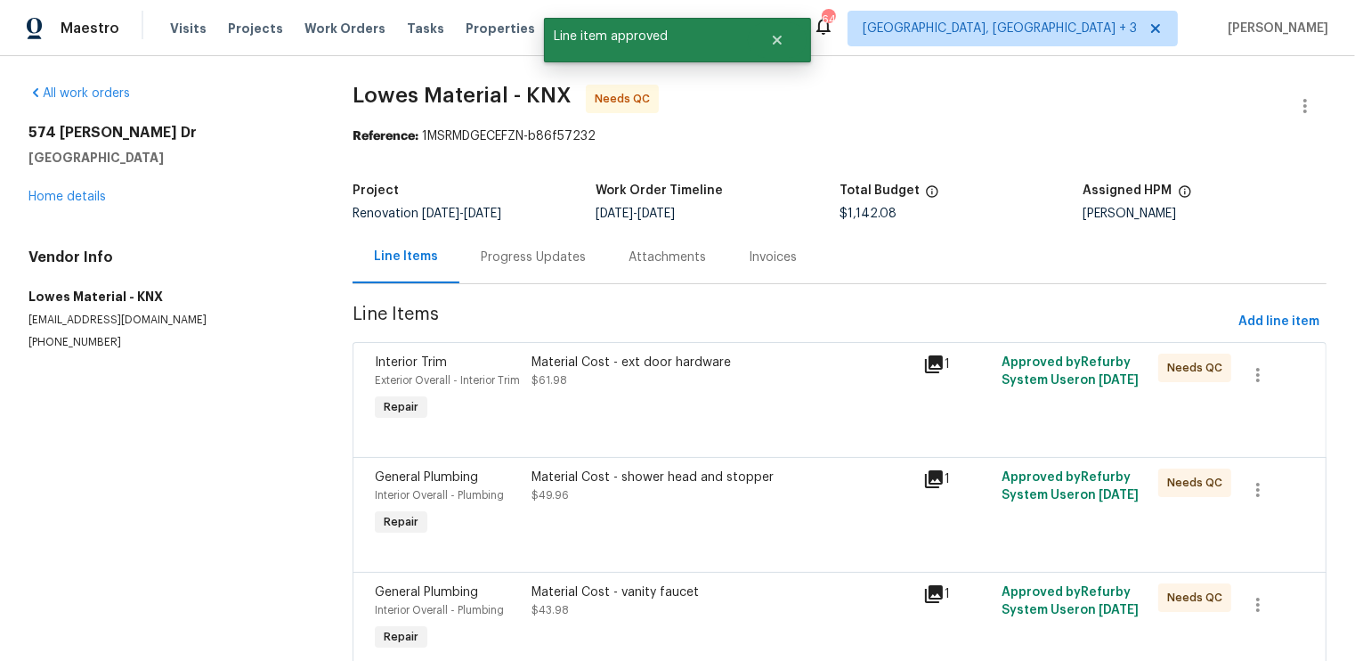
click at [720, 421] on div "Material Cost - ext door hardware $61.98" at bounding box center [722, 389] width 392 height 82
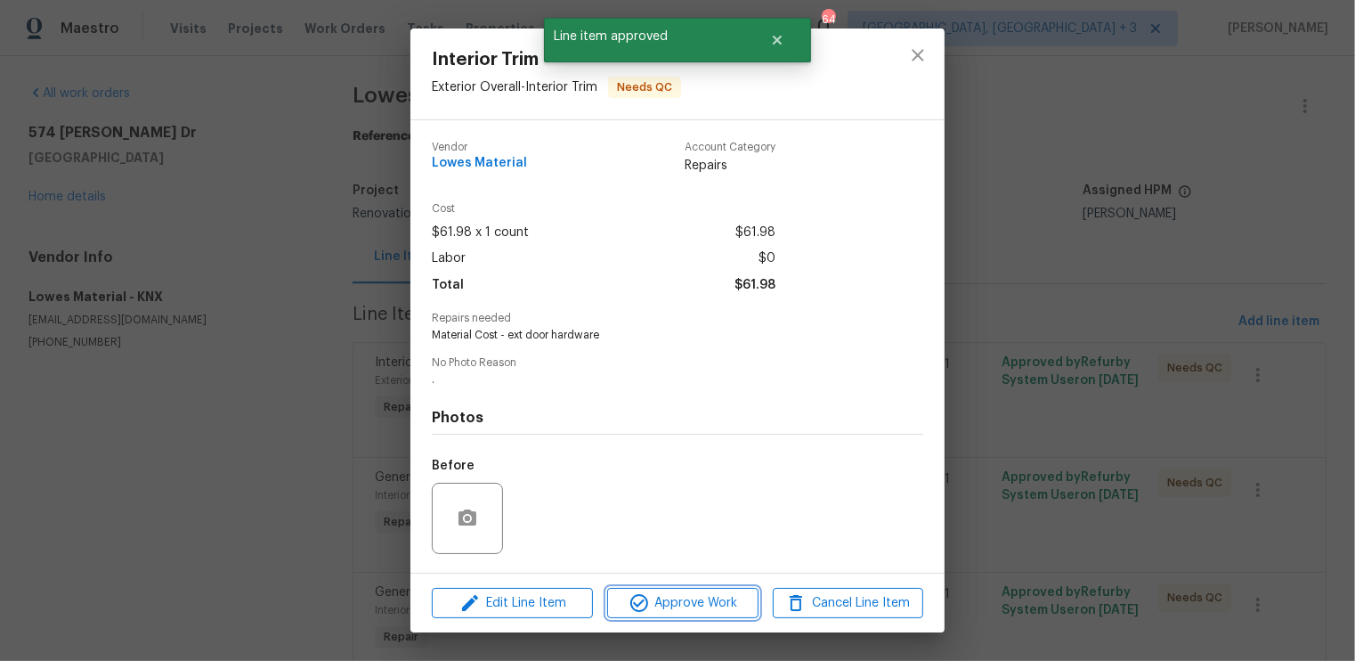
click at [699, 597] on span "Approve Work" at bounding box center [683, 603] width 140 height 22
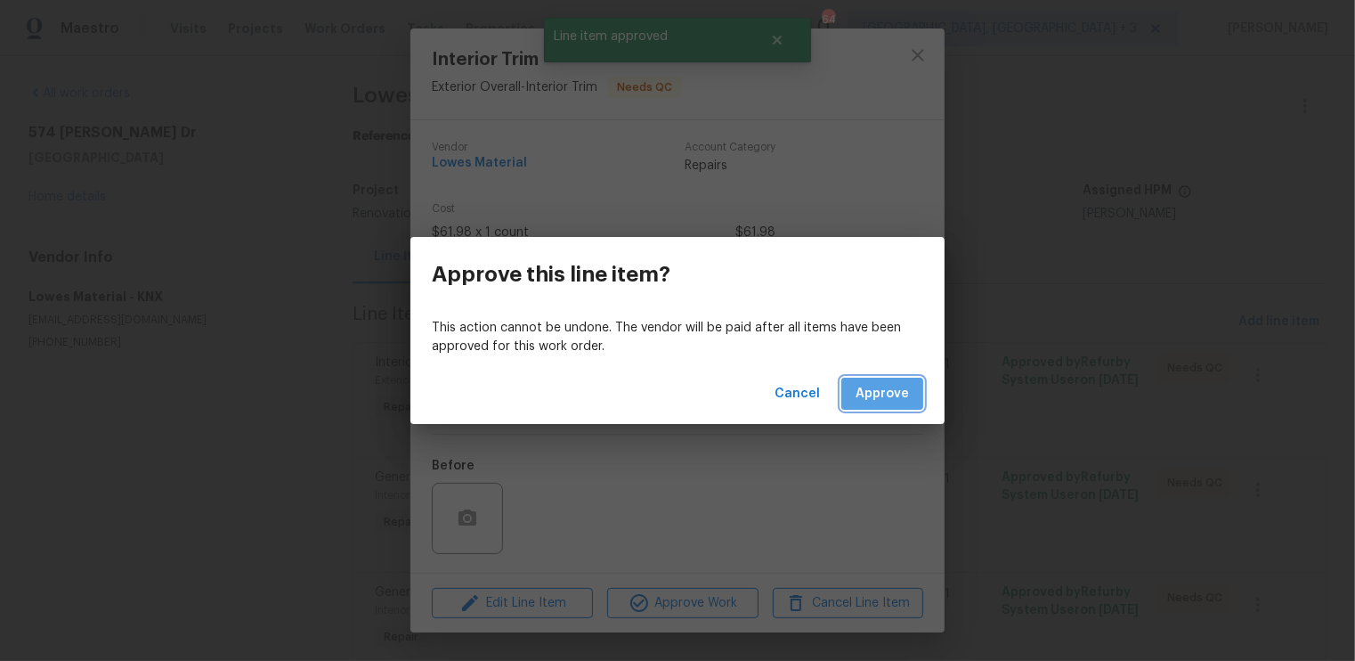
click at [894, 384] on span "Approve" at bounding box center [882, 394] width 53 height 22
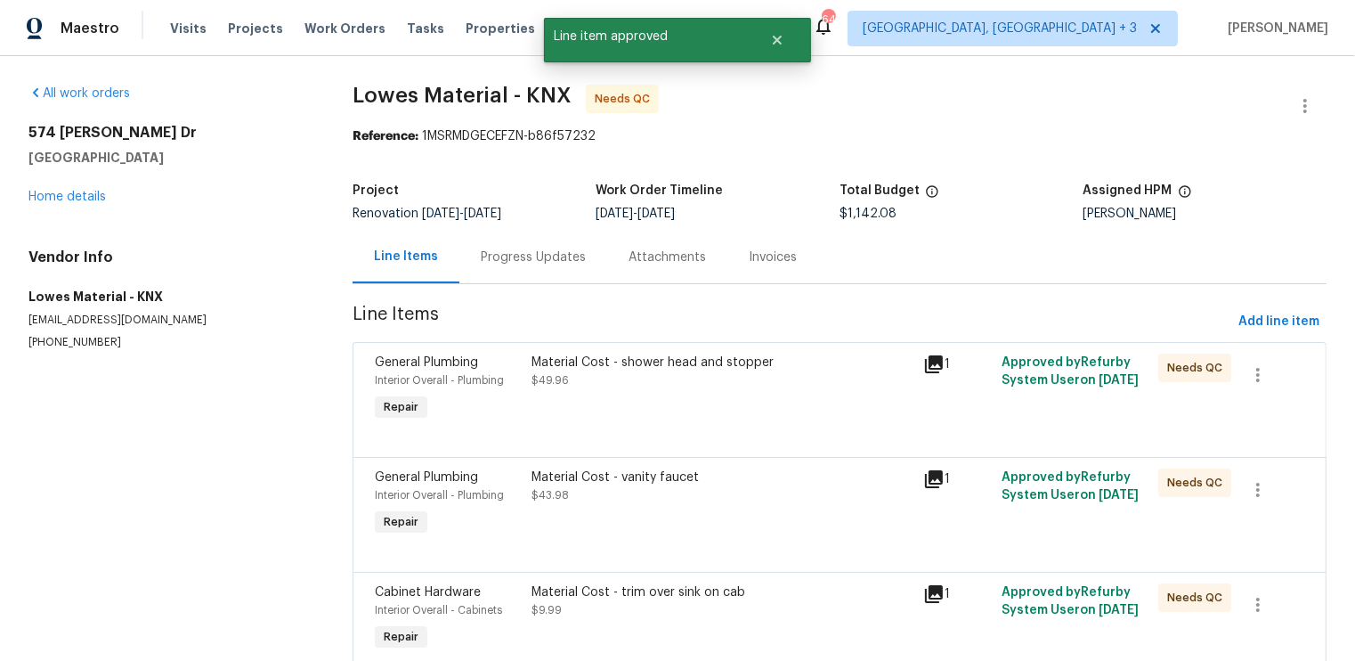
click at [711, 430] on div at bounding box center [840, 435] width 930 height 21
click at [695, 429] on div at bounding box center [840, 435] width 930 height 21
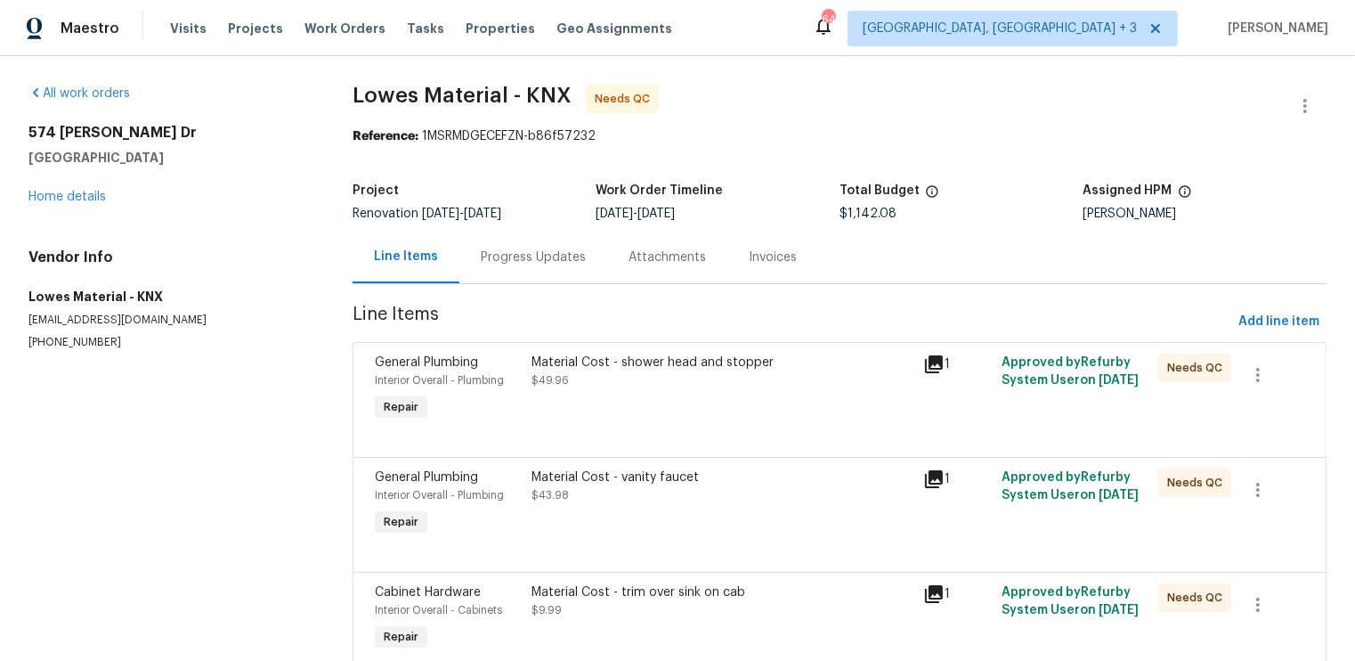
click at [695, 418] on div "Material Cost - shower head and stopper $49.96" at bounding box center [722, 389] width 392 height 82
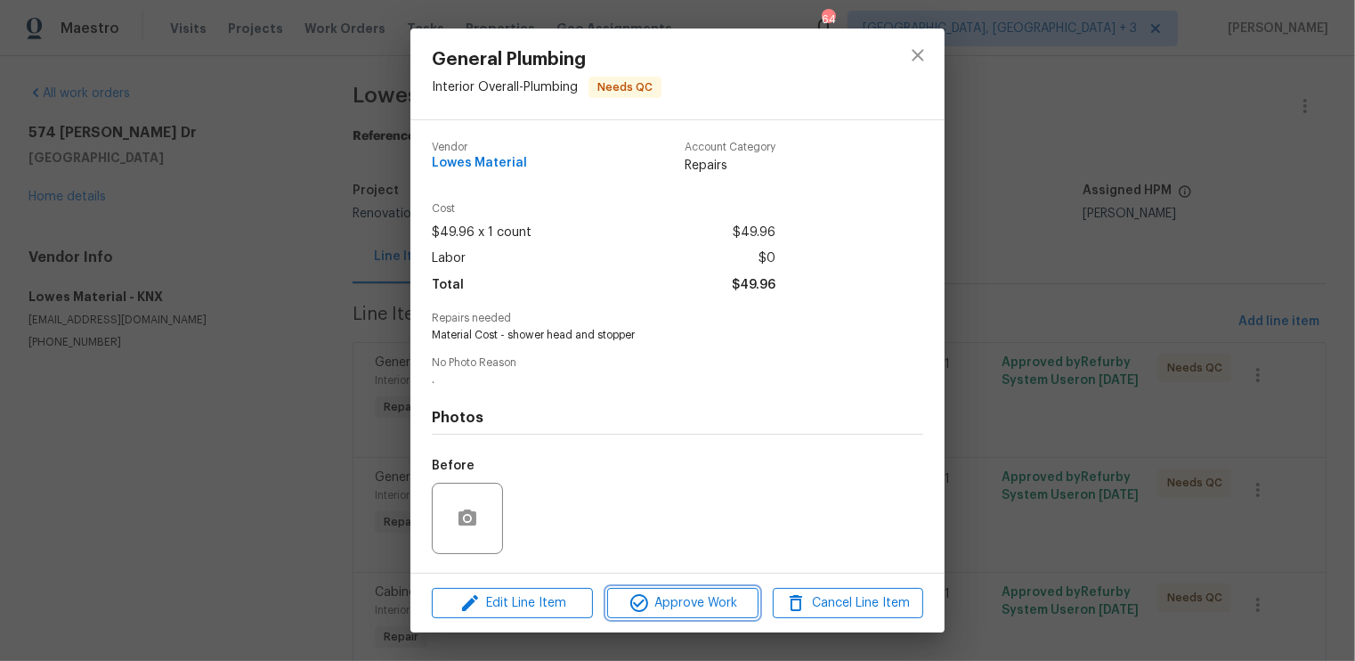
click at [675, 595] on span "Approve Work" at bounding box center [683, 603] width 140 height 22
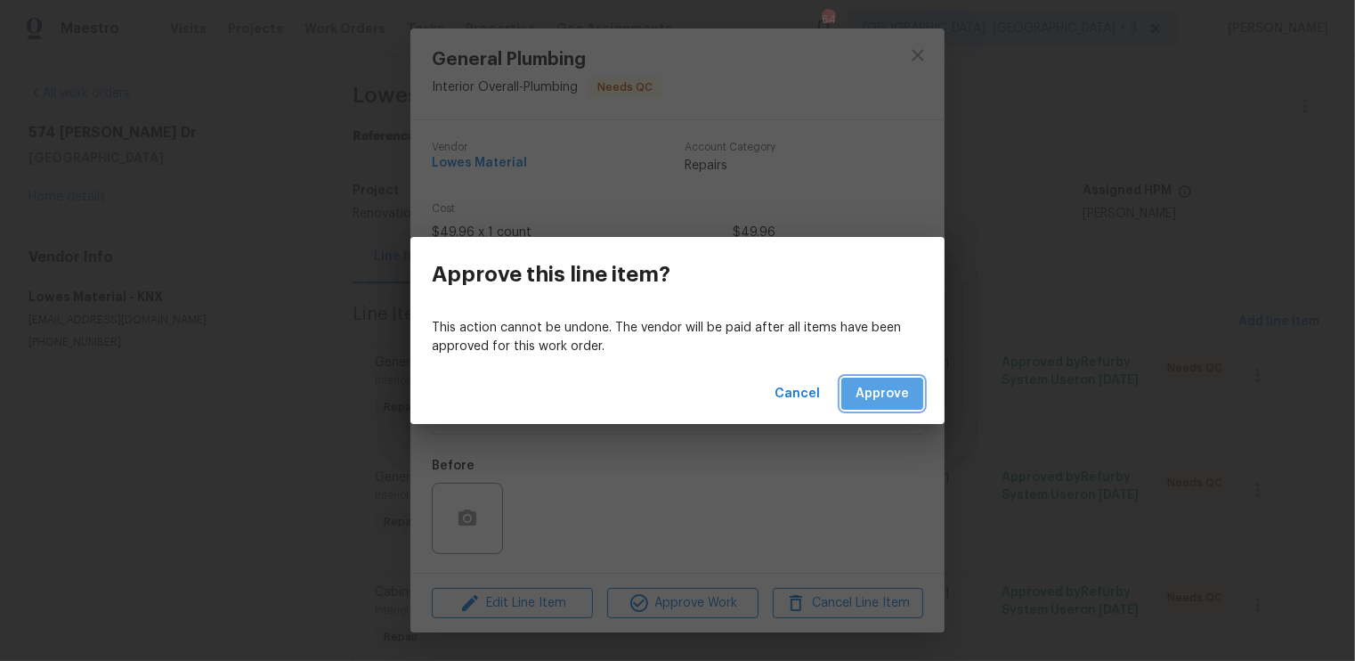
click at [881, 402] on span "Approve" at bounding box center [882, 394] width 53 height 22
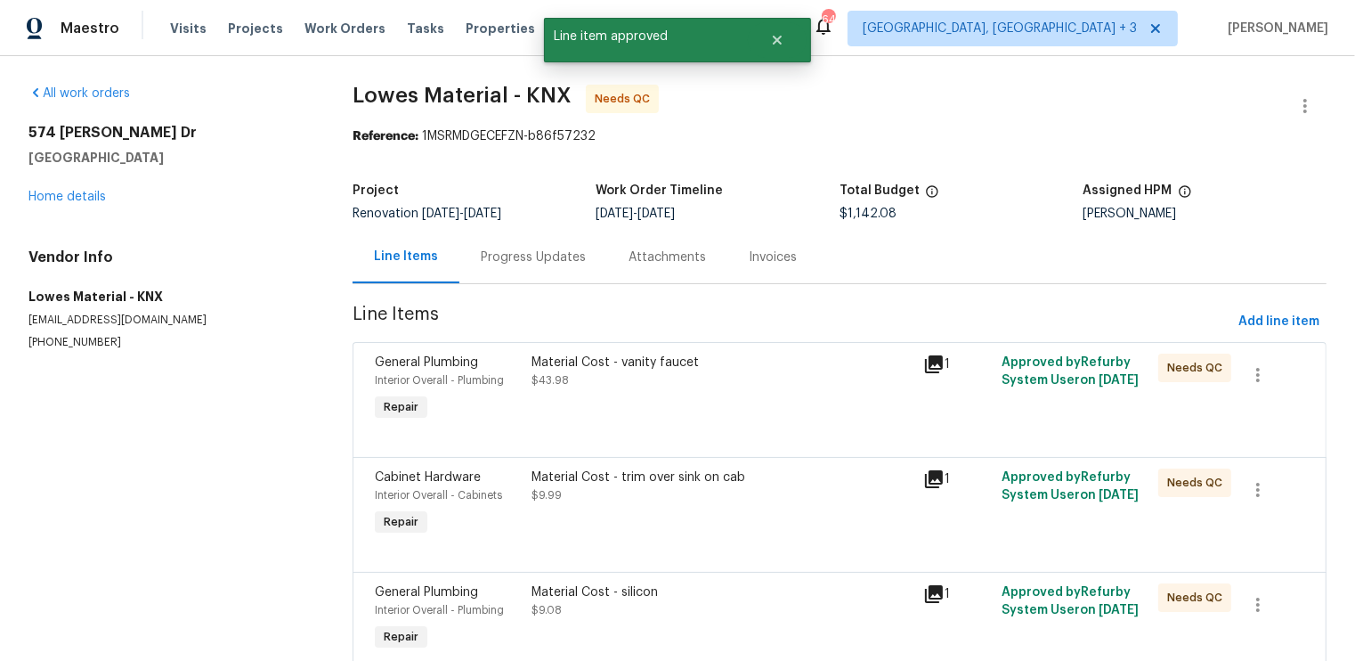
click at [689, 413] on div "Material Cost - vanity faucet $43.98" at bounding box center [722, 389] width 392 height 82
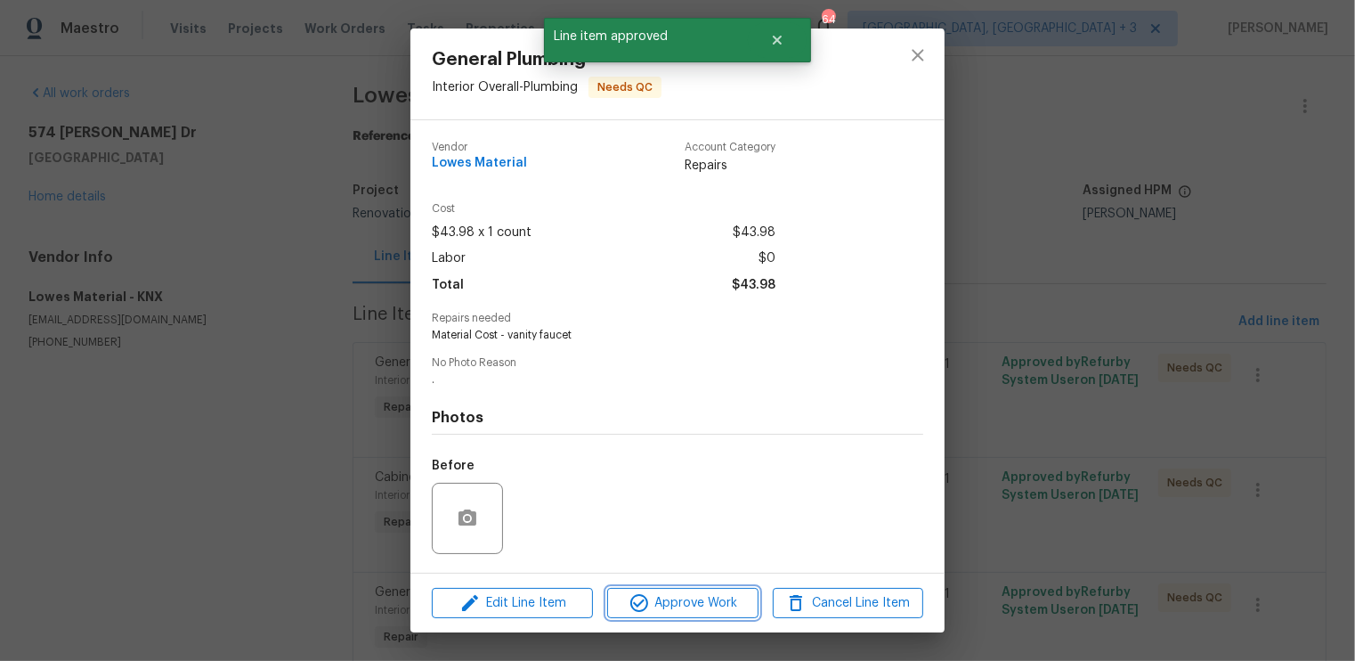
click at [689, 606] on span "Approve Work" at bounding box center [683, 603] width 140 height 22
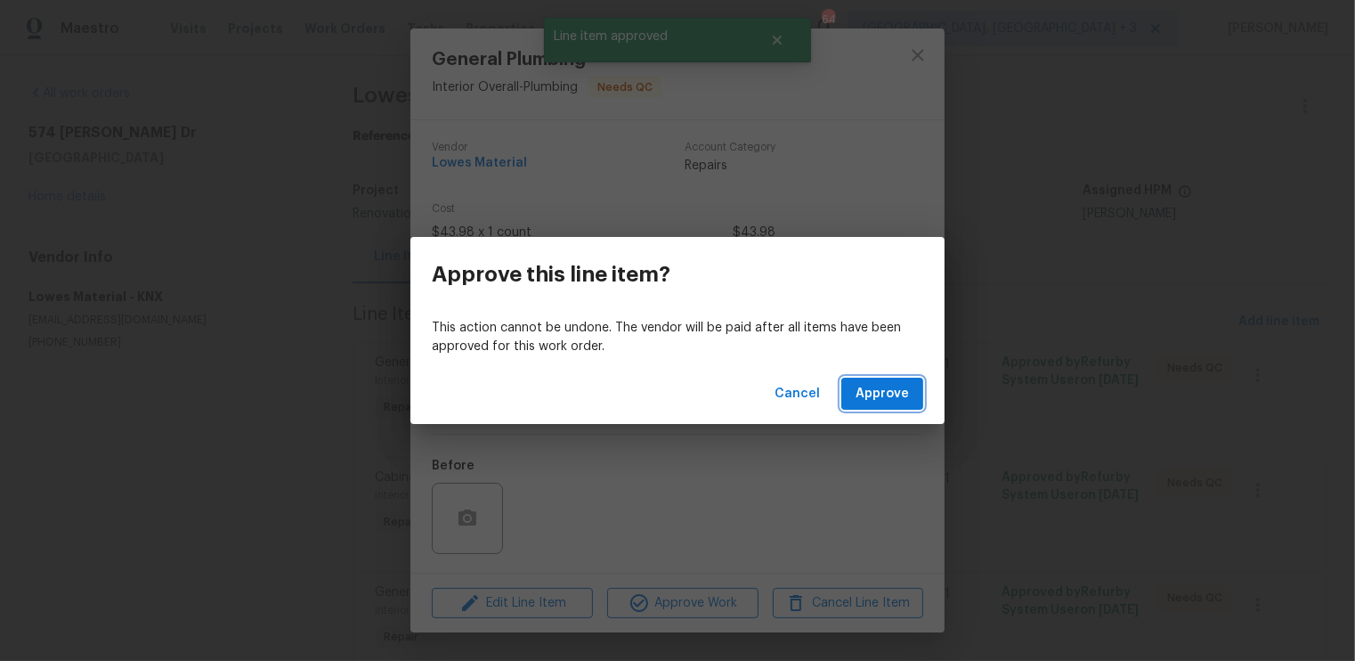
click at [894, 396] on span "Approve" at bounding box center [882, 394] width 53 height 22
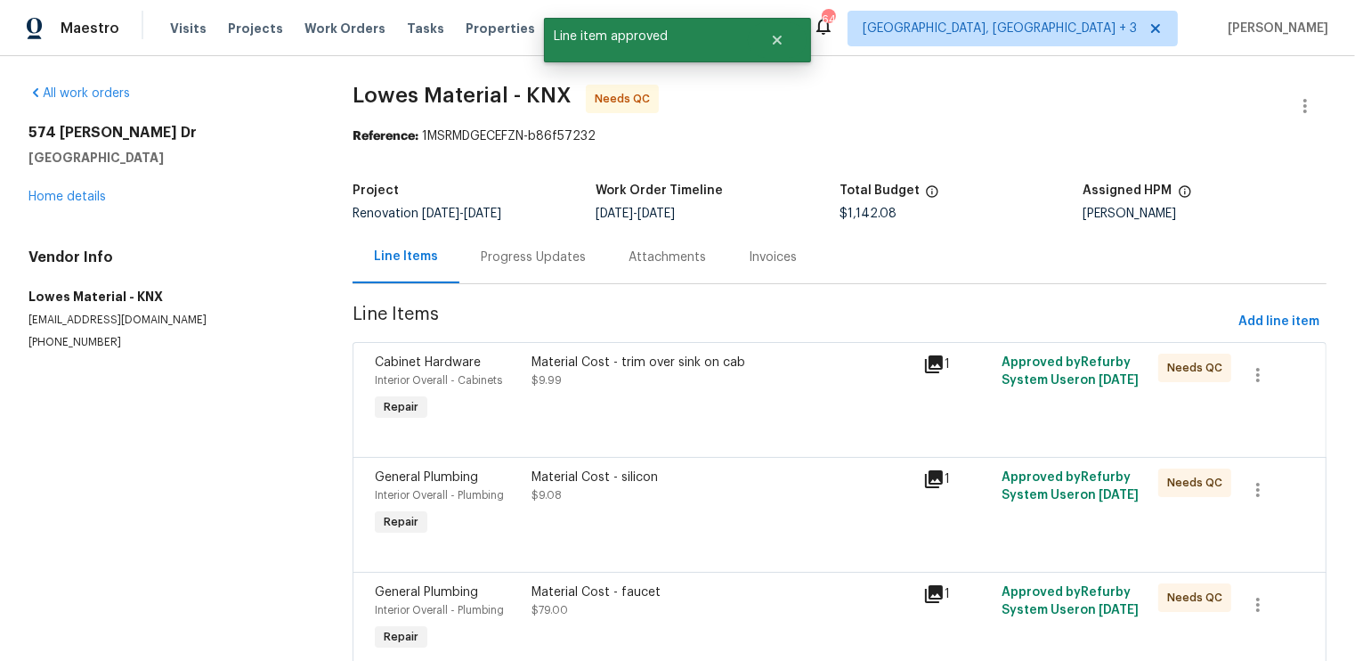
click at [632, 405] on div "Material Cost - trim over sink on cab $9.99" at bounding box center [722, 389] width 392 height 82
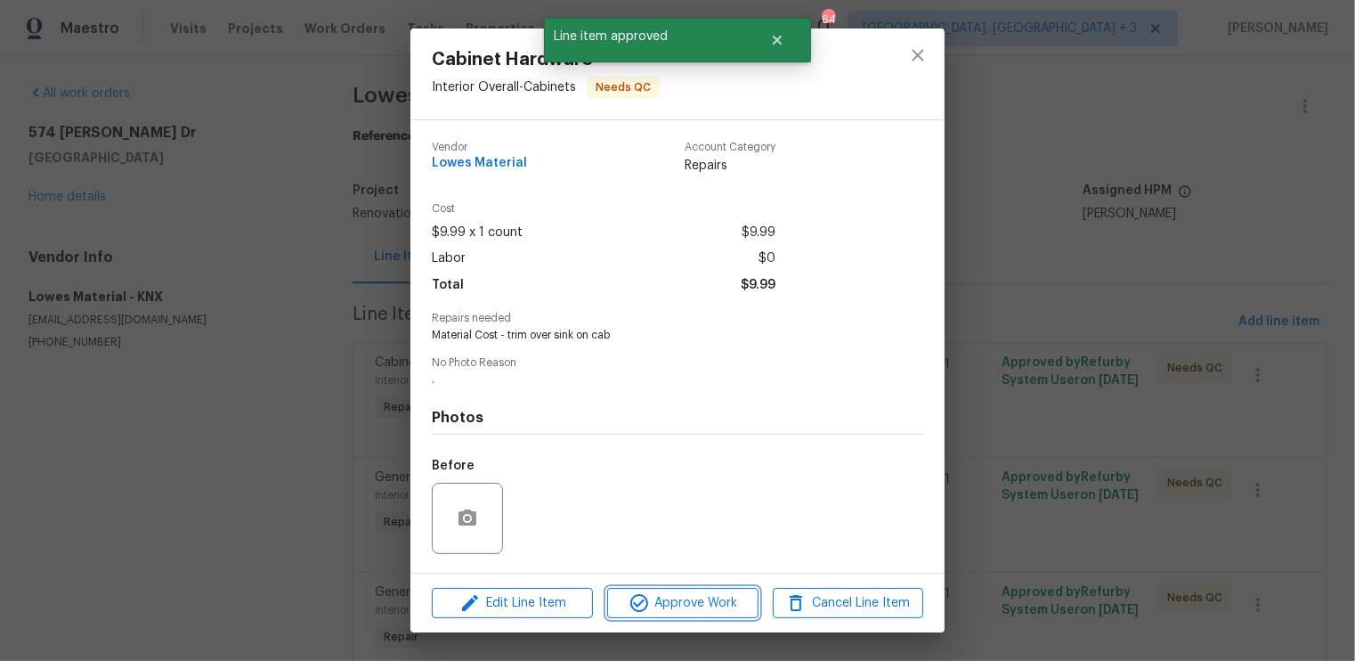
click at [662, 607] on span "Approve Work" at bounding box center [683, 603] width 140 height 22
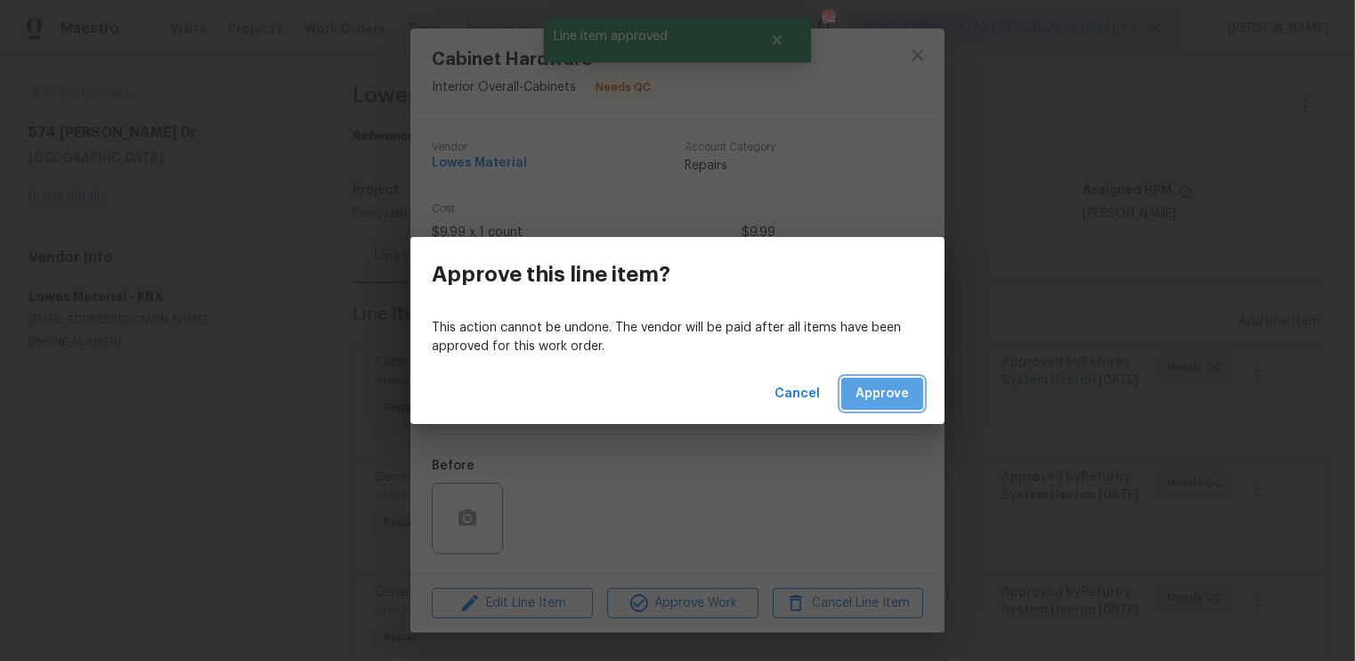
click at [889, 379] on button "Approve" at bounding box center [882, 394] width 82 height 33
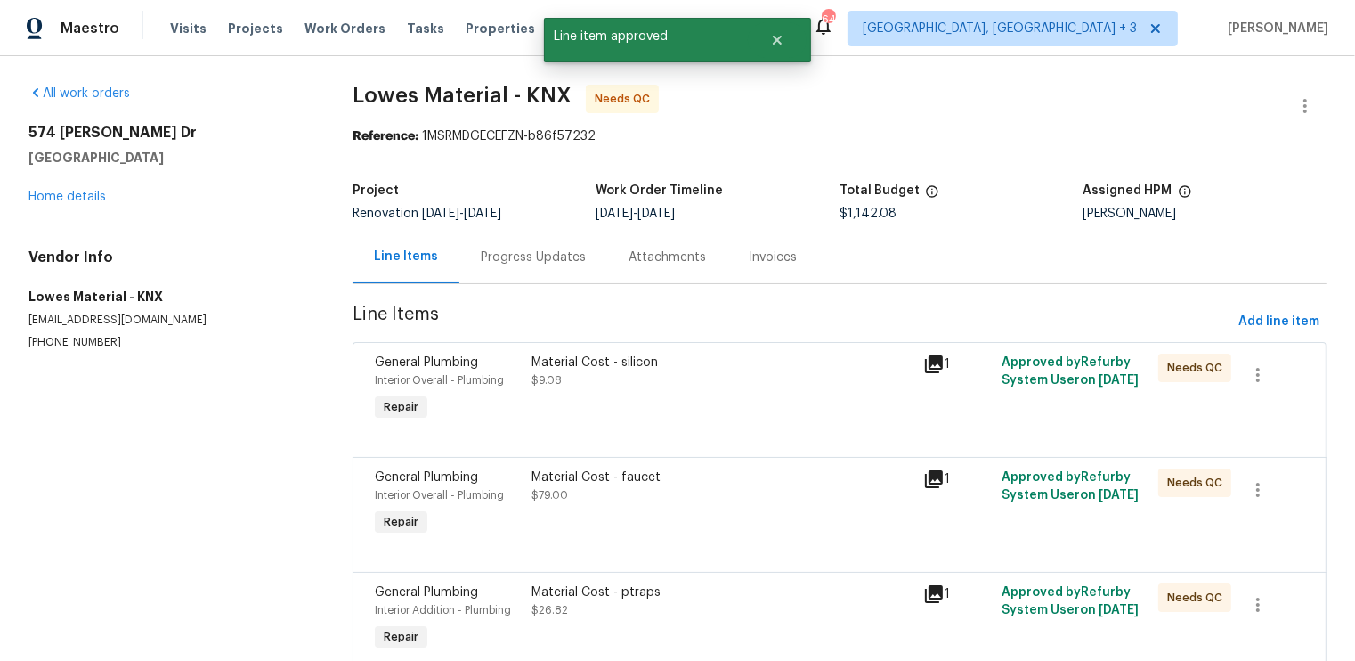
click at [693, 405] on div "Material Cost - silicon $9.08" at bounding box center [722, 389] width 392 height 82
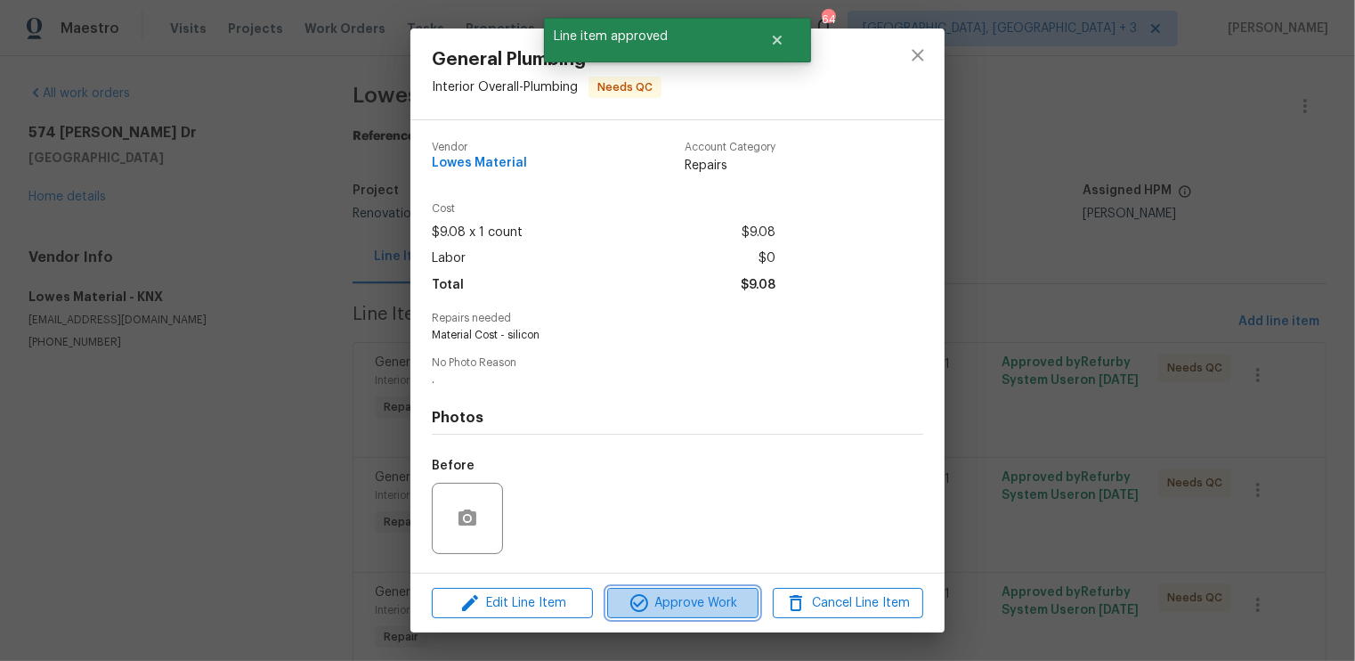
click at [668, 605] on span "Approve Work" at bounding box center [683, 603] width 140 height 22
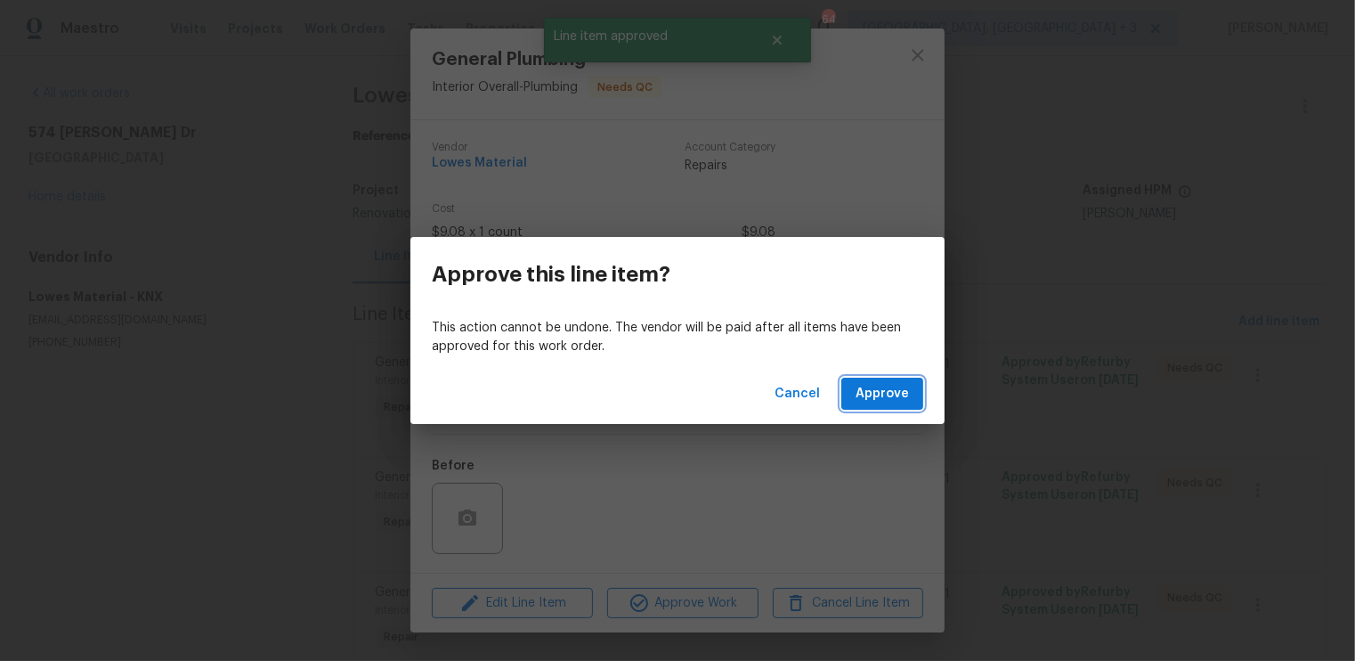
click at [897, 401] on span "Approve" at bounding box center [882, 394] width 53 height 22
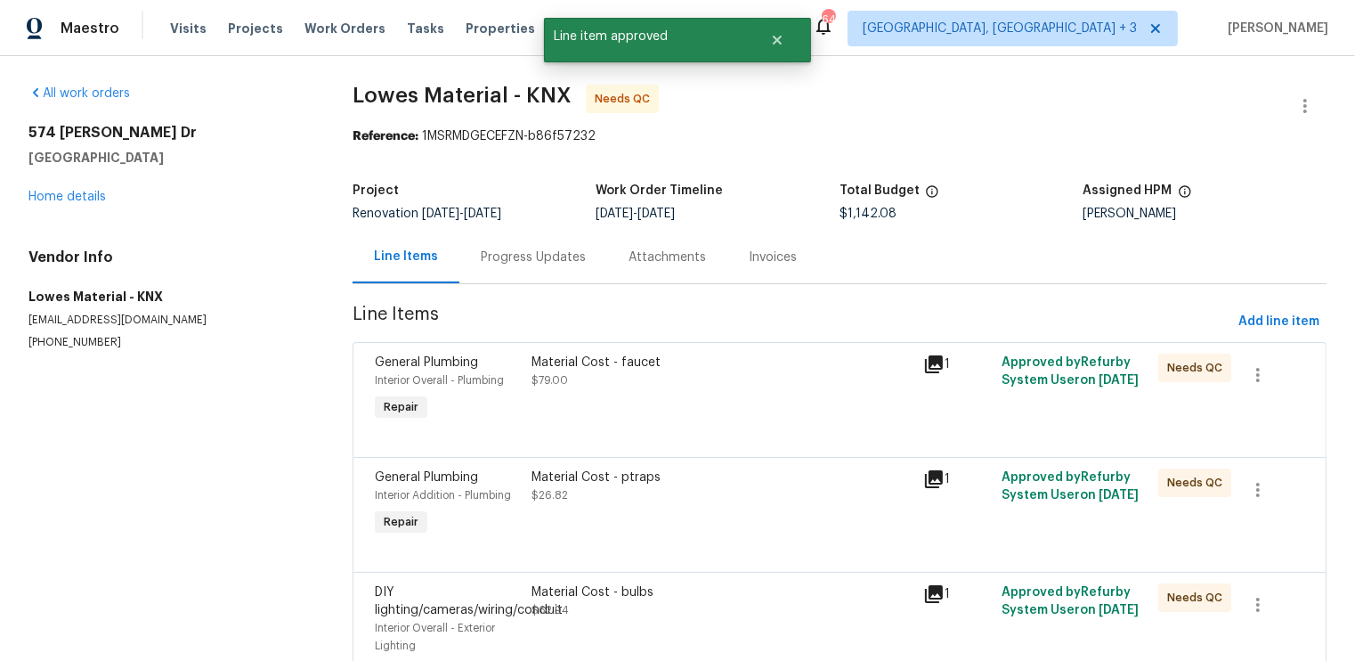
click at [718, 423] on div "Material Cost - faucet $79.00" at bounding box center [722, 389] width 392 height 82
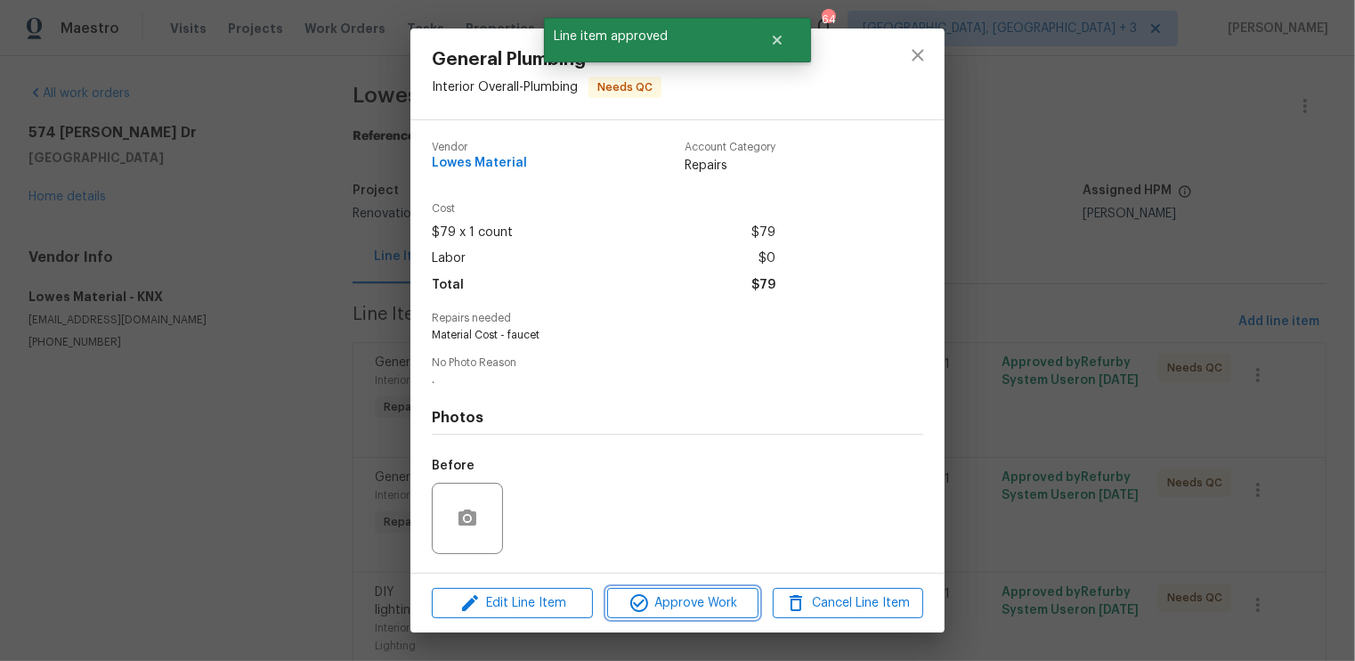
click at [676, 602] on span "Approve Work" at bounding box center [683, 603] width 140 height 22
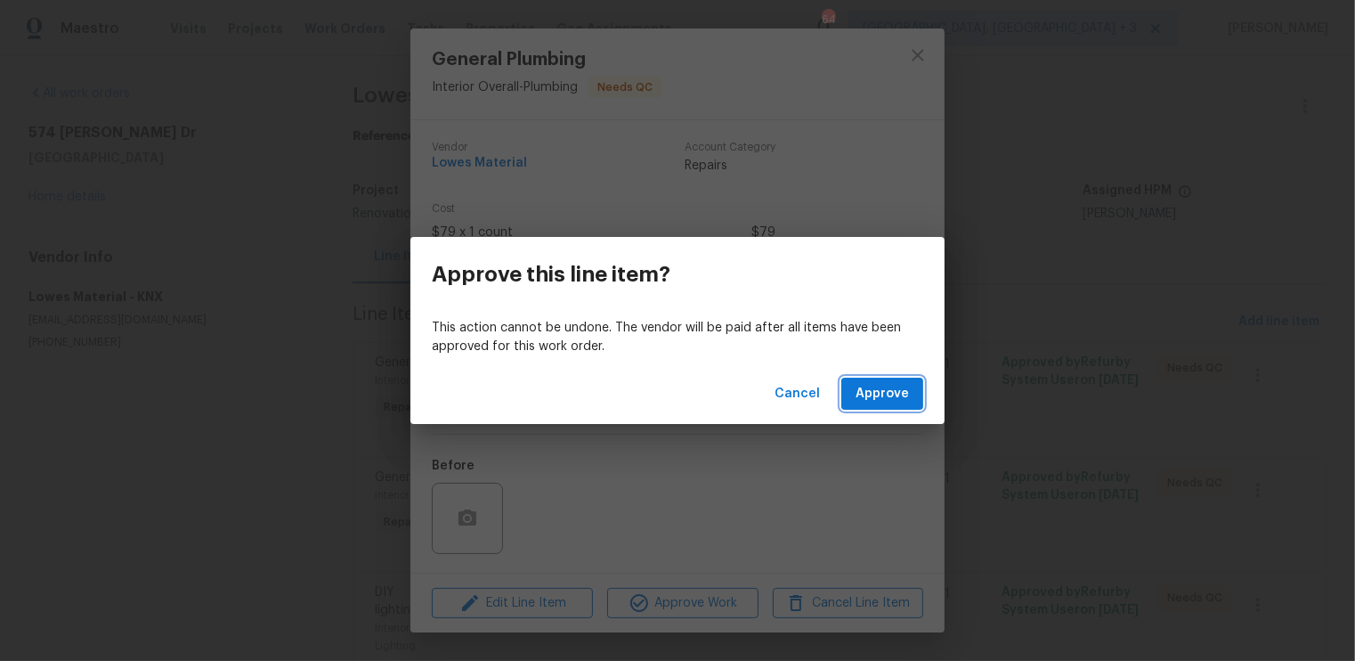
click at [909, 386] on button "Approve" at bounding box center [882, 394] width 82 height 33
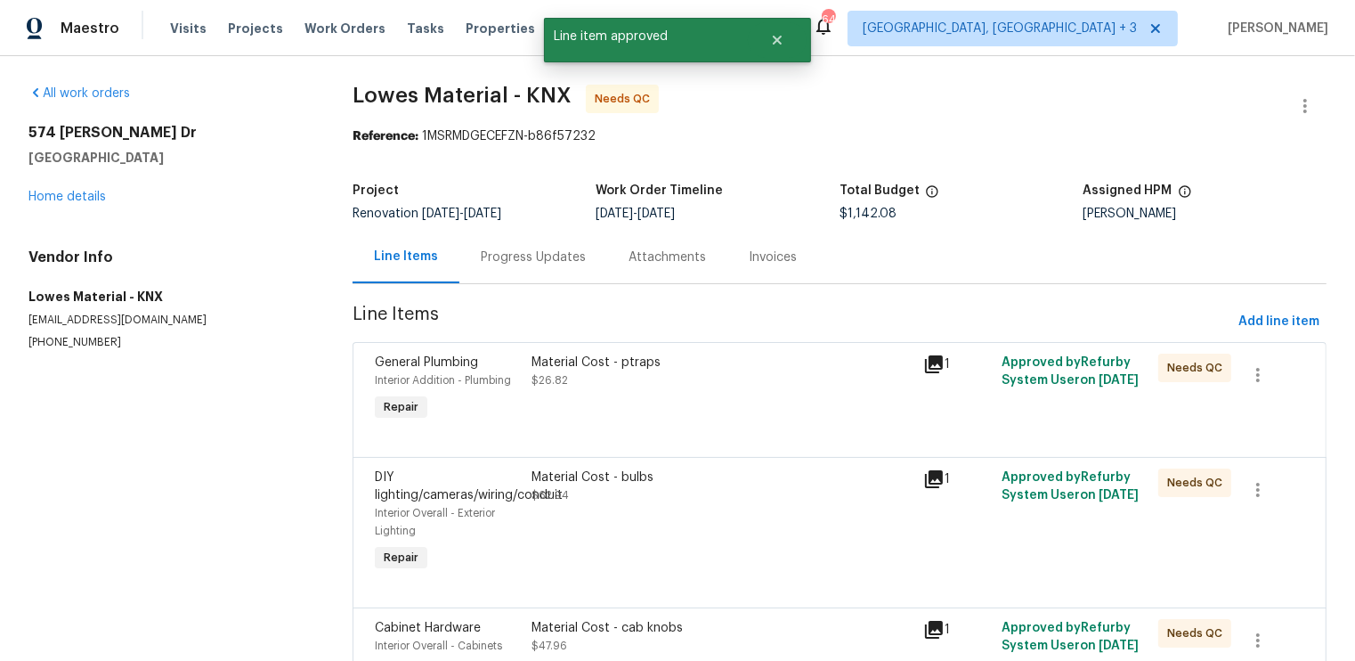
click at [652, 419] on div "Material Cost - ptraps $26.82" at bounding box center [722, 389] width 392 height 82
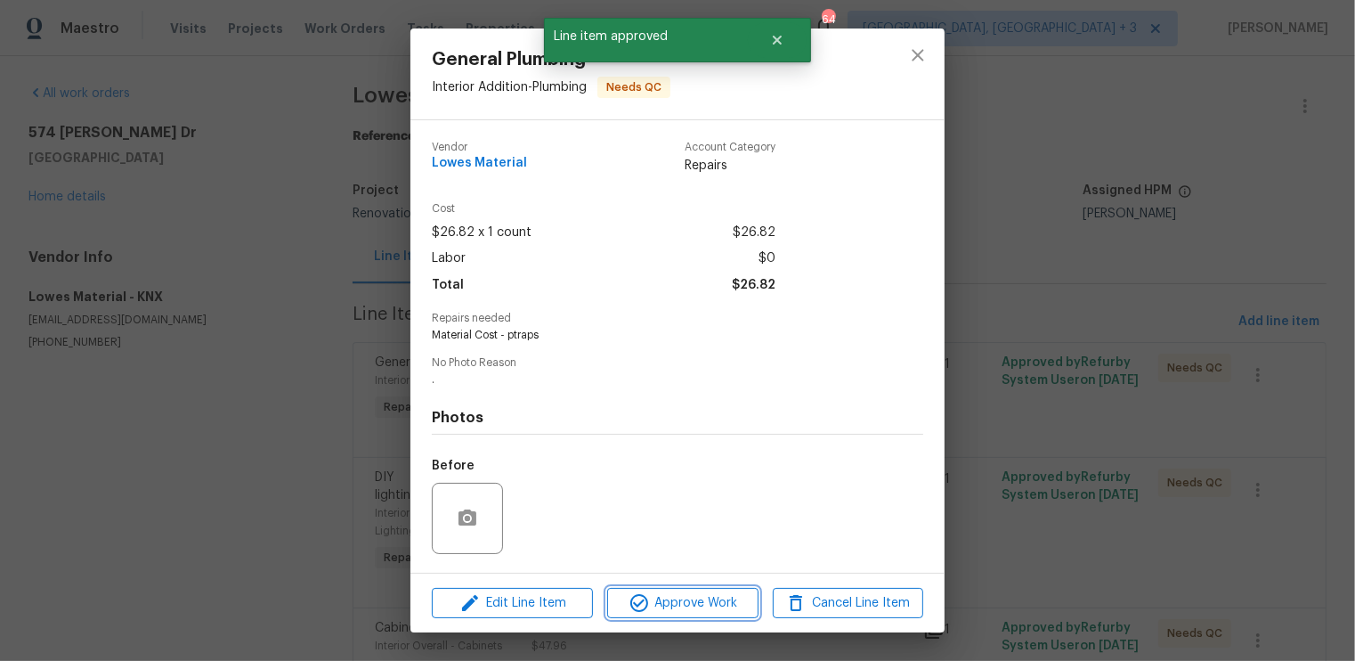
click at [656, 601] on span "Approve Work" at bounding box center [683, 603] width 140 height 22
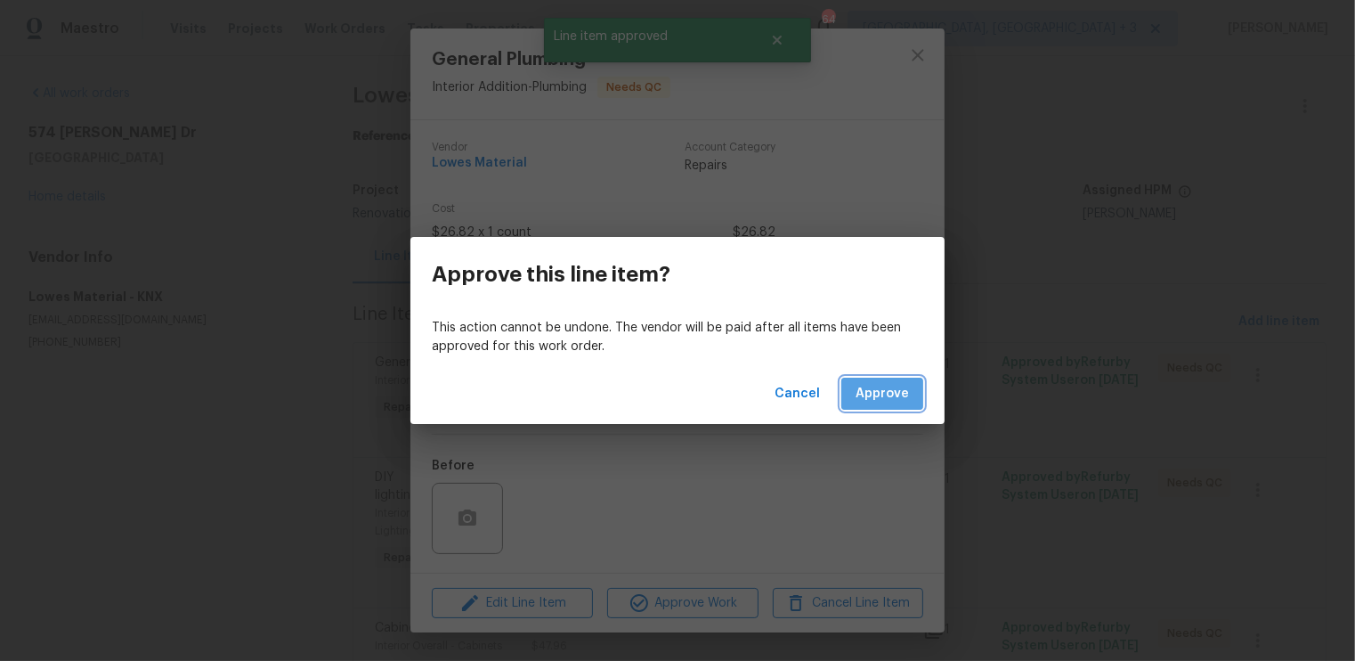
click at [893, 398] on span "Approve" at bounding box center [882, 394] width 53 height 22
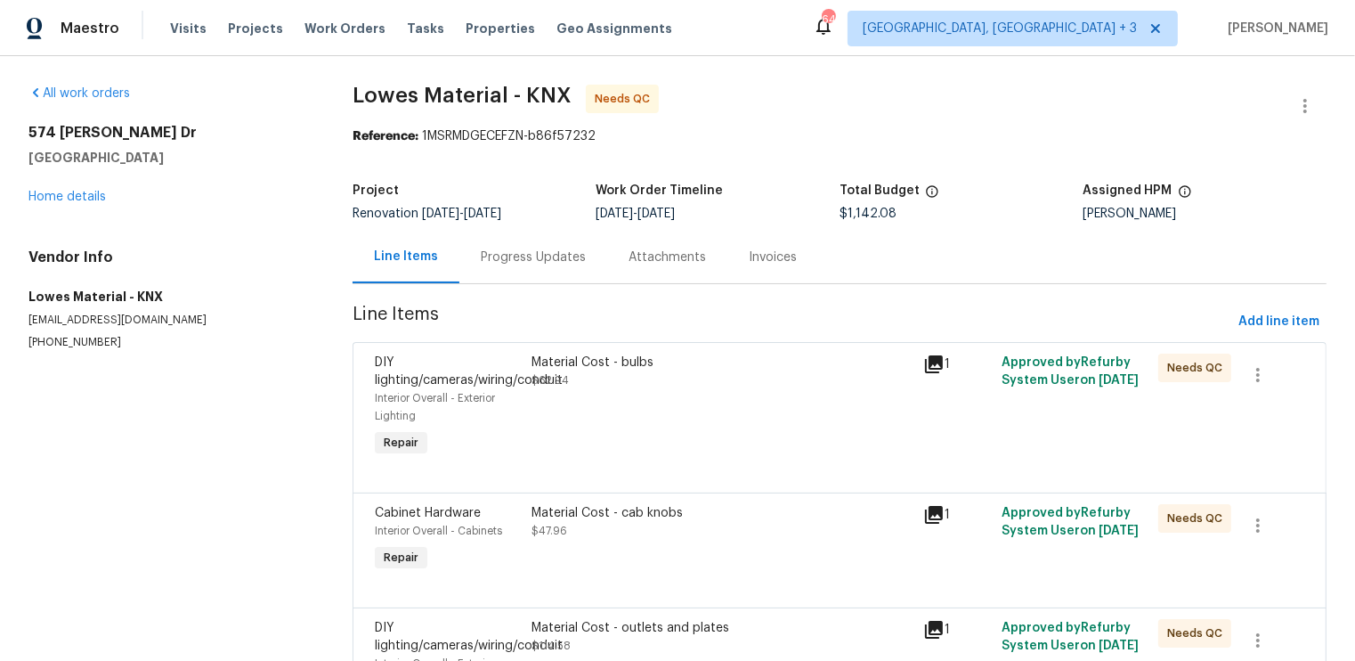
click at [678, 362] on div "Material Cost - bulbs" at bounding box center [722, 363] width 381 height 18
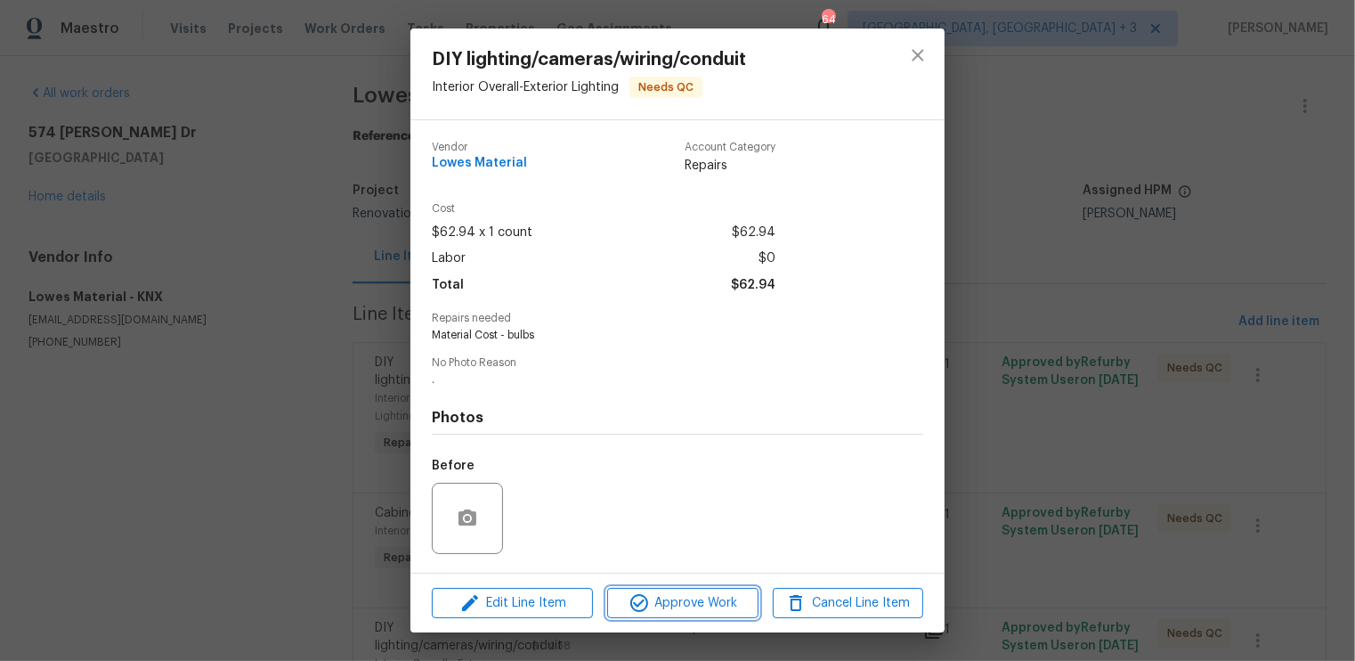
click at [666, 608] on span "Approve Work" at bounding box center [683, 603] width 140 height 22
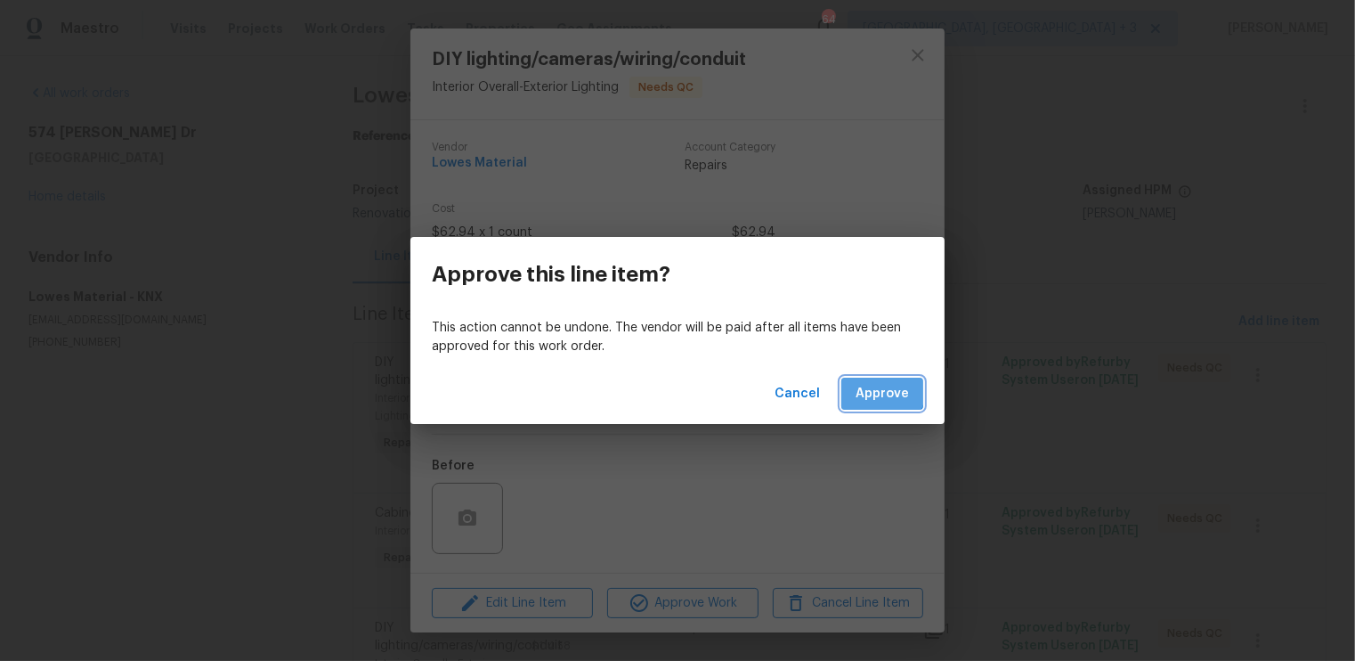
click at [882, 392] on span "Approve" at bounding box center [882, 394] width 53 height 22
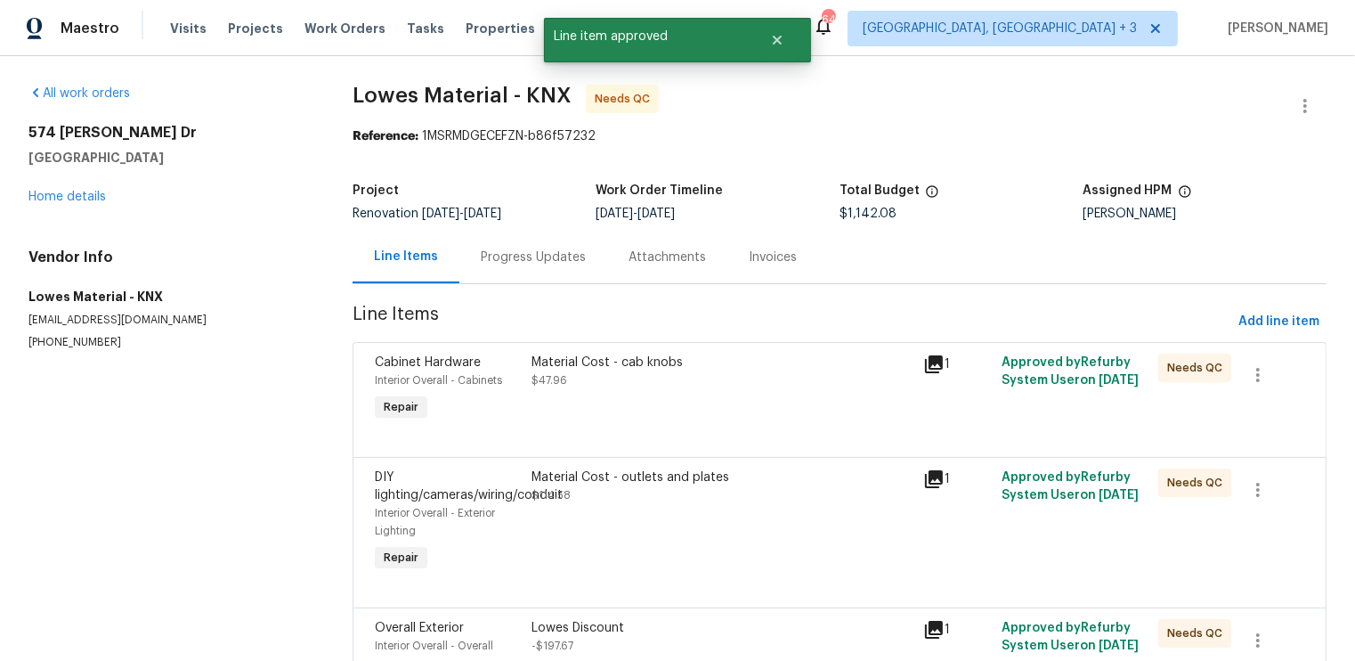
click at [748, 414] on div "Material Cost - cab knobs $47.96" at bounding box center [722, 389] width 392 height 82
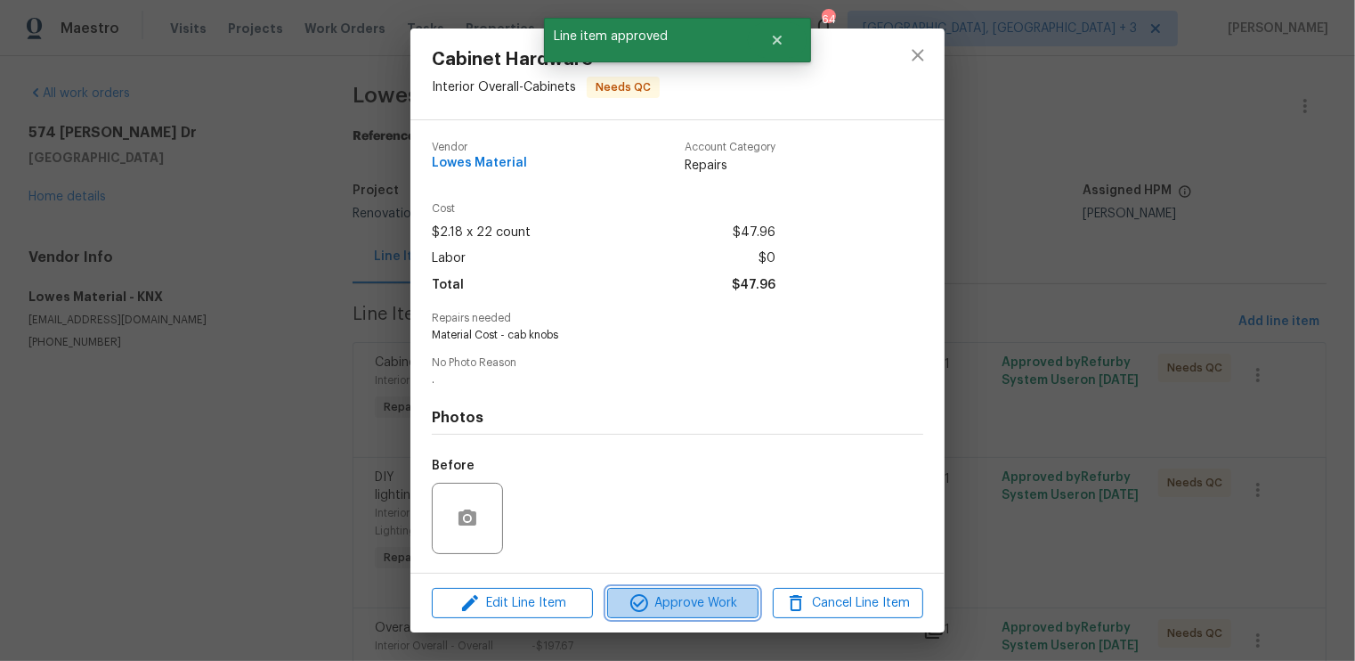
click at [712, 599] on span "Approve Work" at bounding box center [683, 603] width 140 height 22
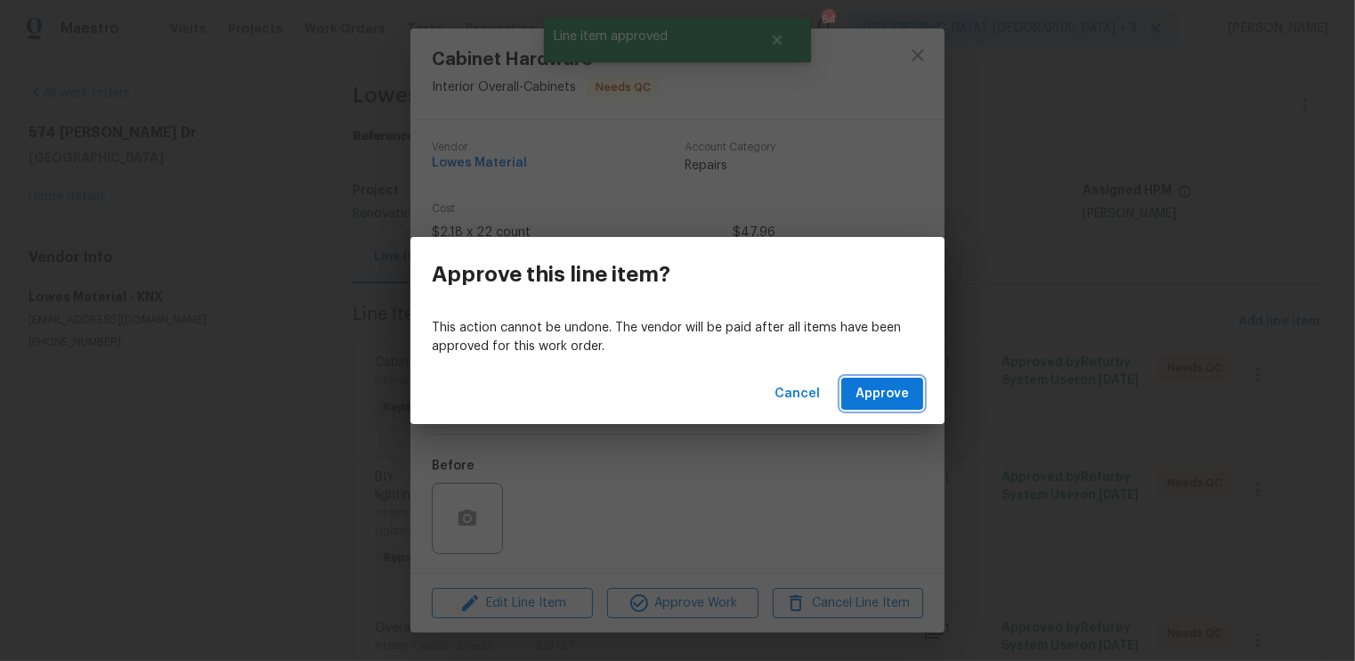
click at [882, 391] on span "Approve" at bounding box center [882, 394] width 53 height 22
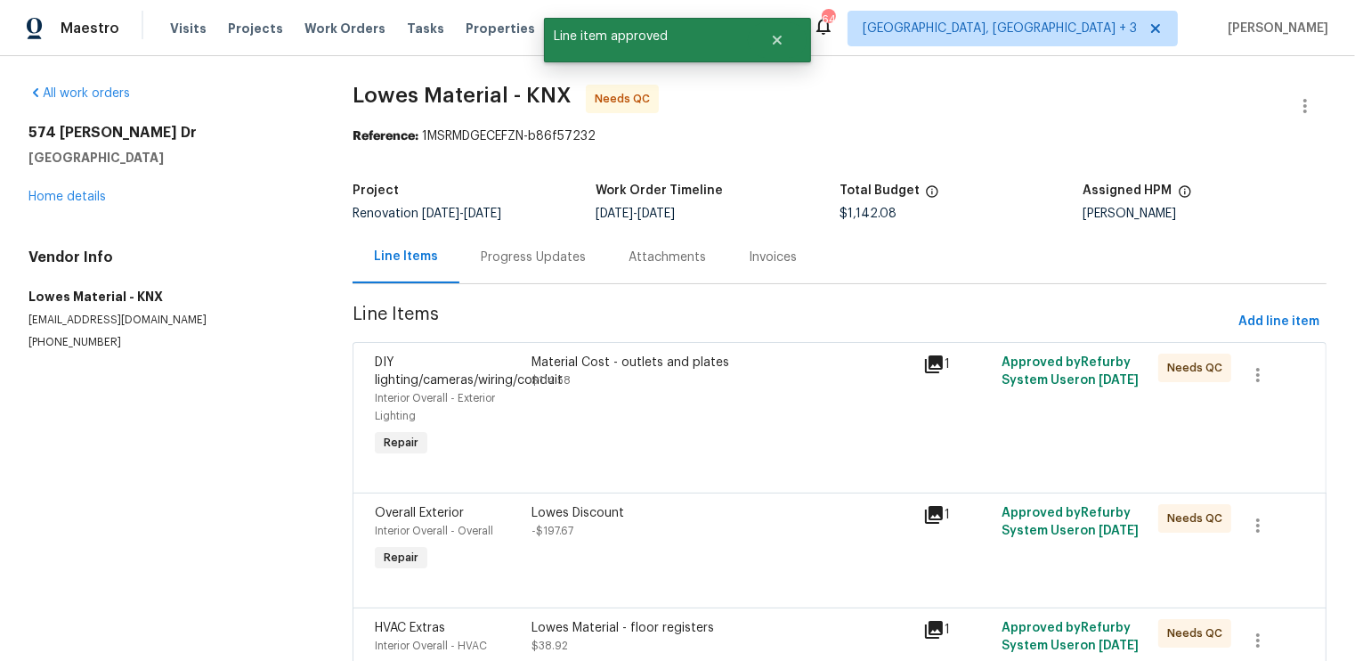
click at [882, 391] on div "Material Cost - outlets and plates $114.58" at bounding box center [722, 407] width 392 height 118
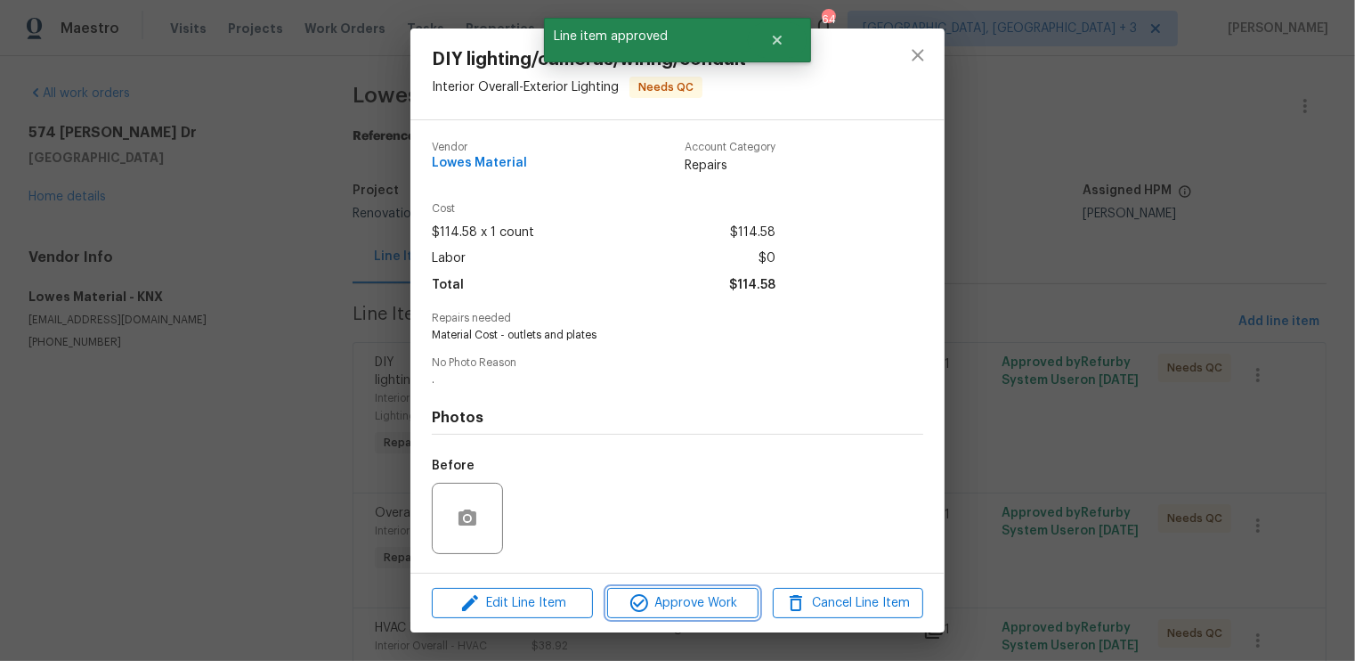
click at [672, 599] on span "Approve Work" at bounding box center [683, 603] width 140 height 22
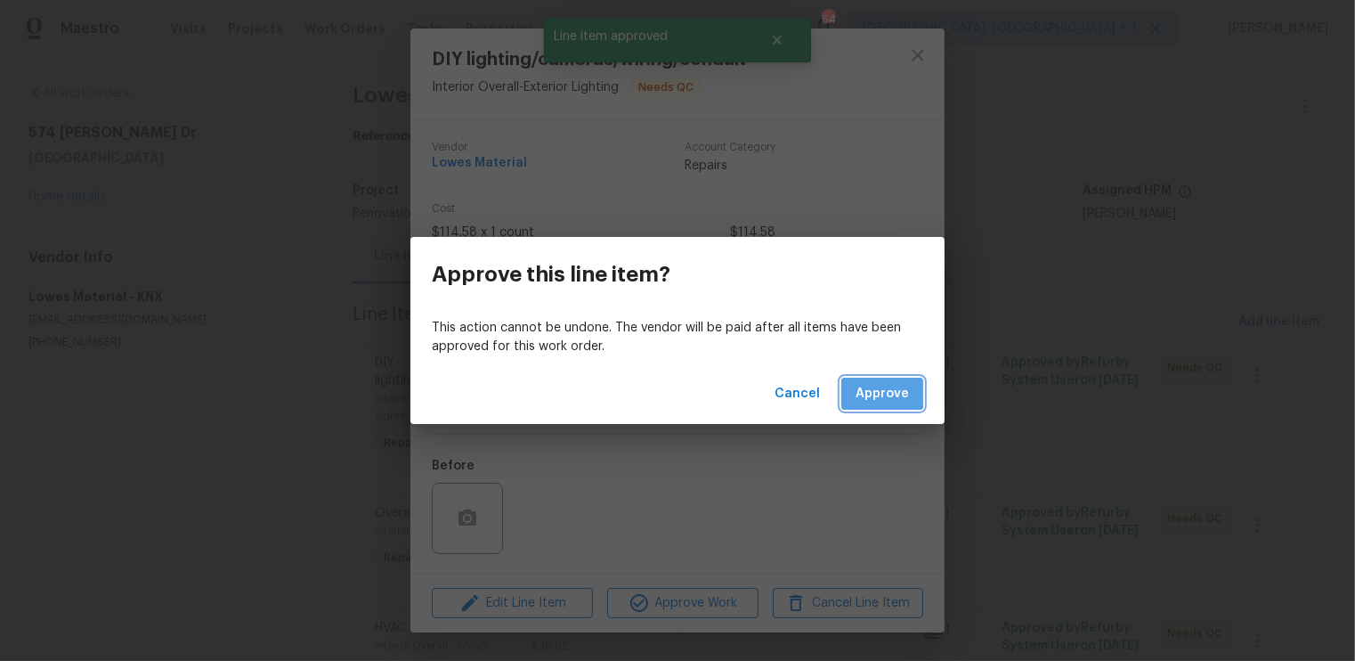
click at [876, 391] on span "Approve" at bounding box center [882, 394] width 53 height 22
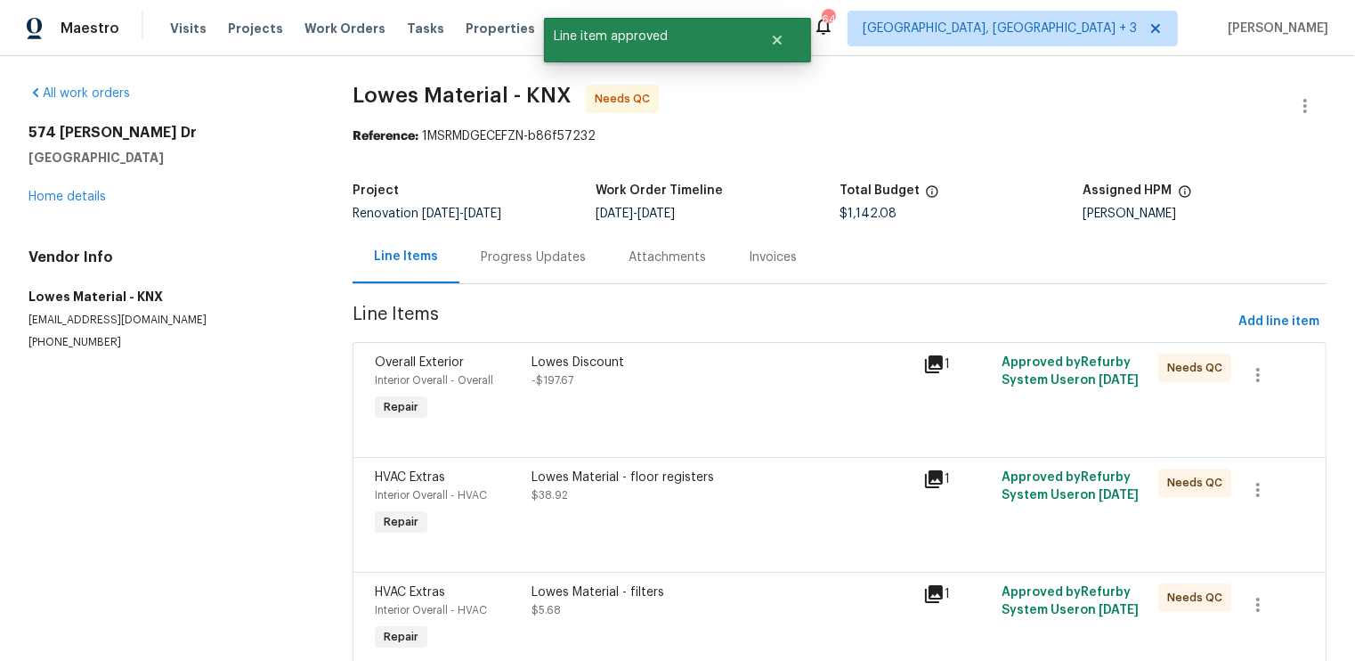
click at [735, 398] on div "Lowes Discount -$197.67" at bounding box center [722, 389] width 392 height 82
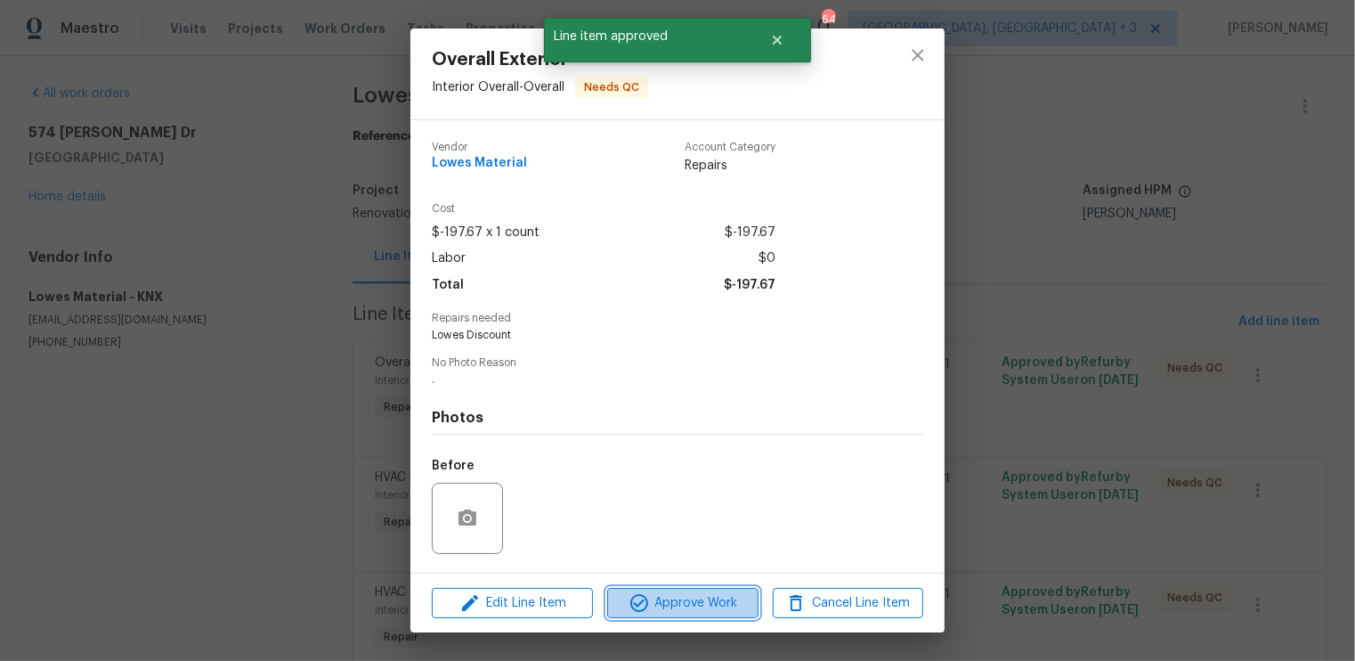
click at [683, 601] on span "Approve Work" at bounding box center [683, 603] width 140 height 22
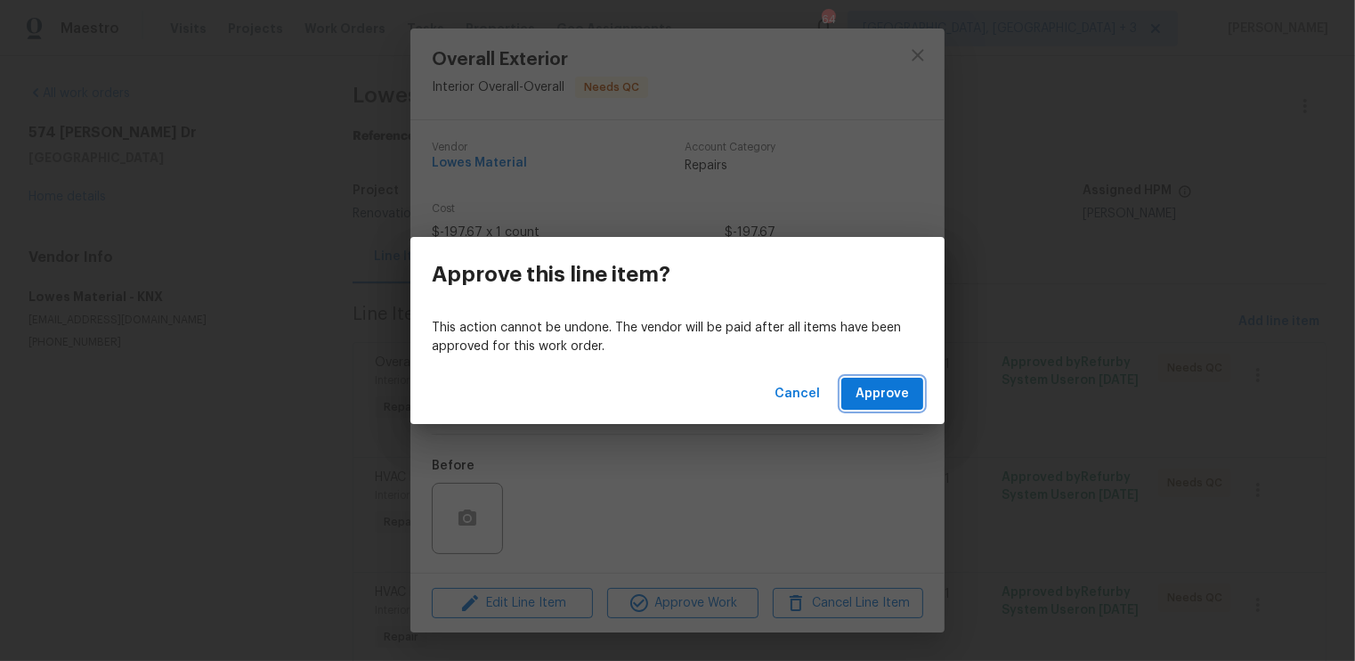
click at [884, 393] on span "Approve" at bounding box center [882, 394] width 53 height 22
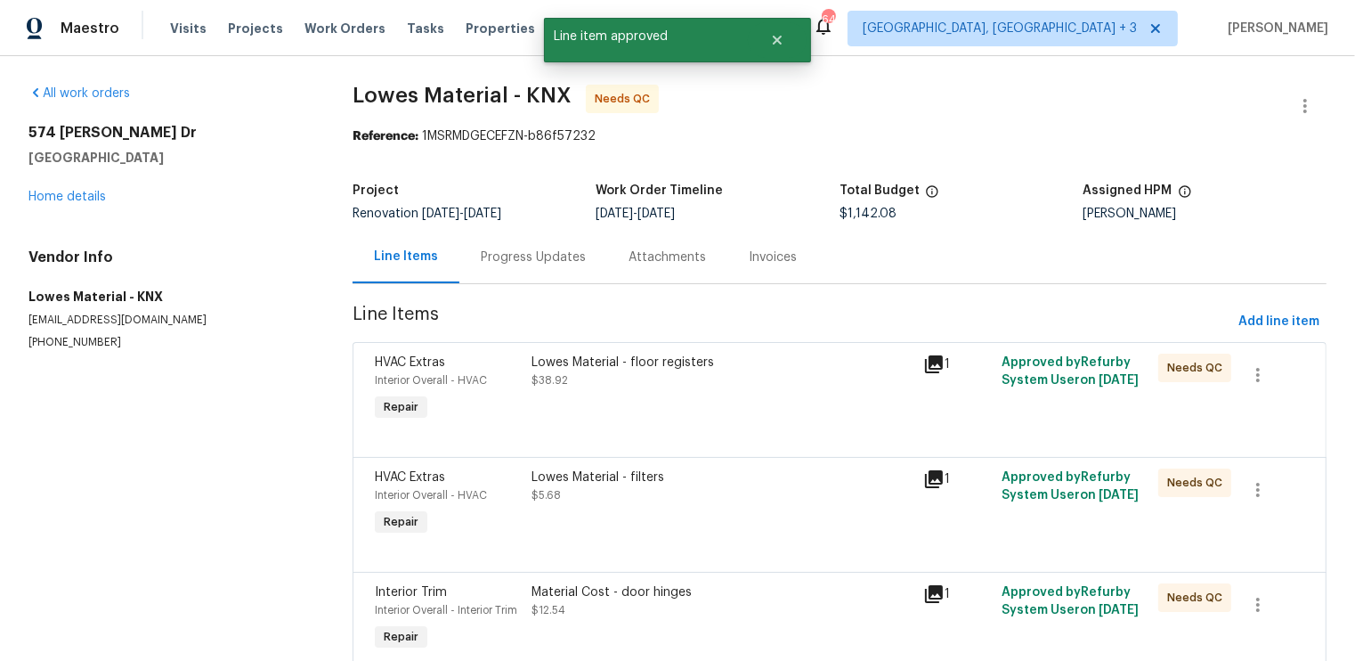
click at [788, 401] on div "Lowes Material - floor registers $38.92" at bounding box center [722, 389] width 392 height 82
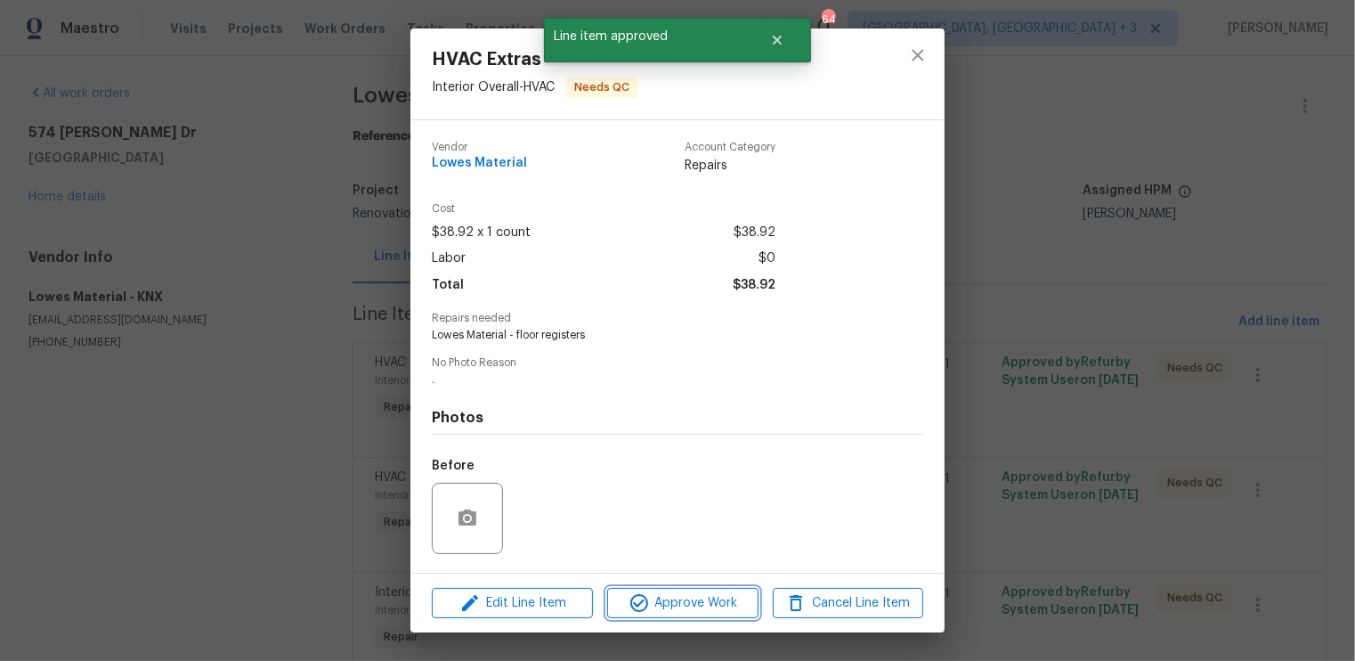
click at [725, 599] on span "Approve Work" at bounding box center [683, 603] width 140 height 22
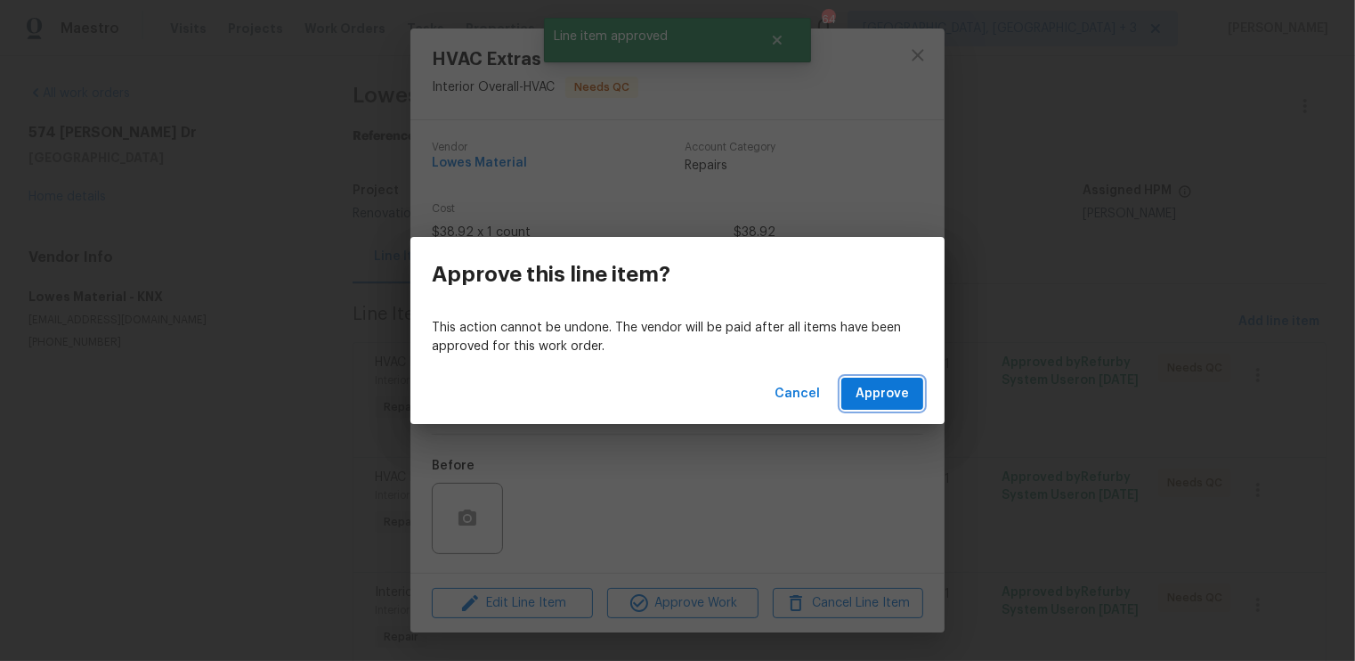
click at [878, 382] on button "Approve" at bounding box center [882, 394] width 82 height 33
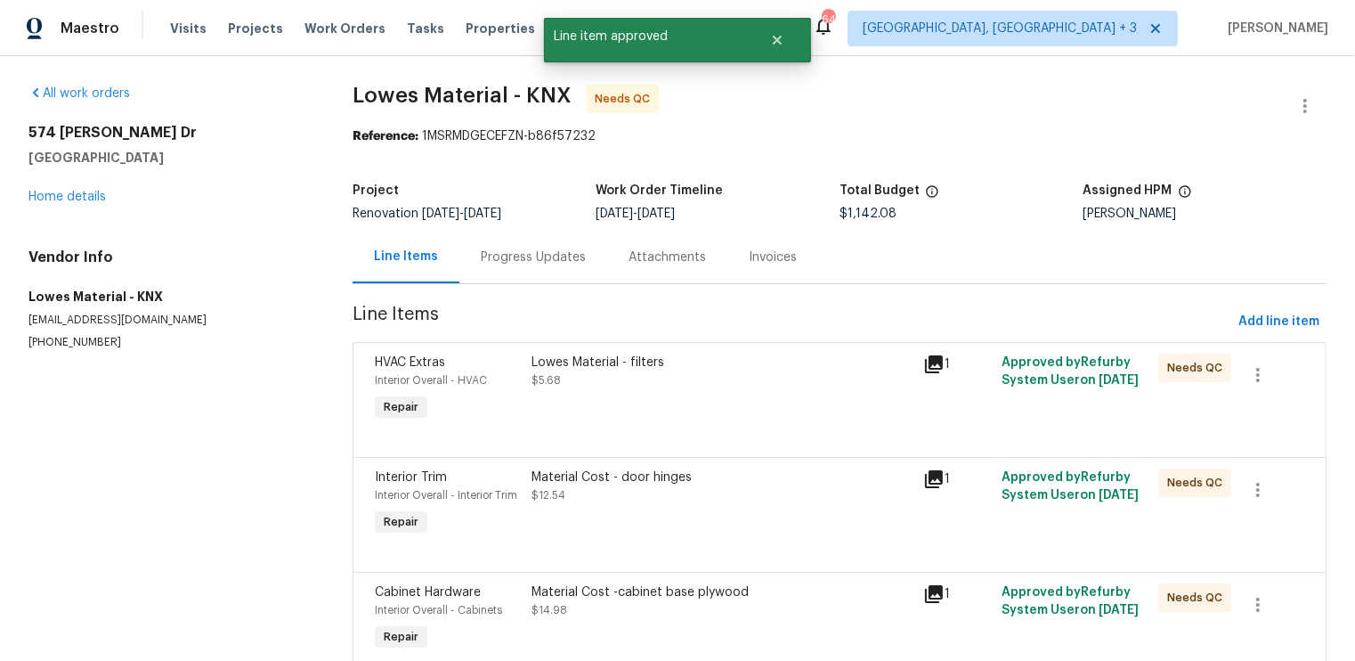
click at [792, 397] on div "Lowes Material - filters $5.68" at bounding box center [722, 389] width 392 height 82
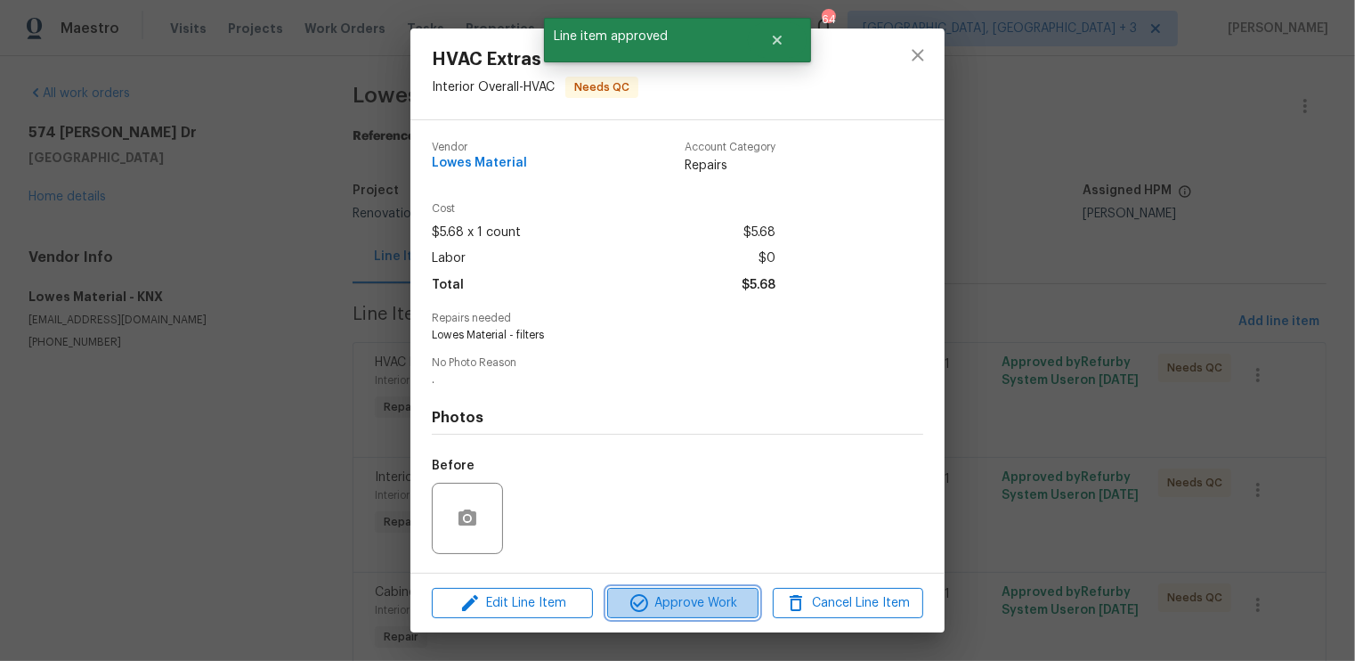
click at [714, 611] on span "Approve Work" at bounding box center [683, 603] width 140 height 22
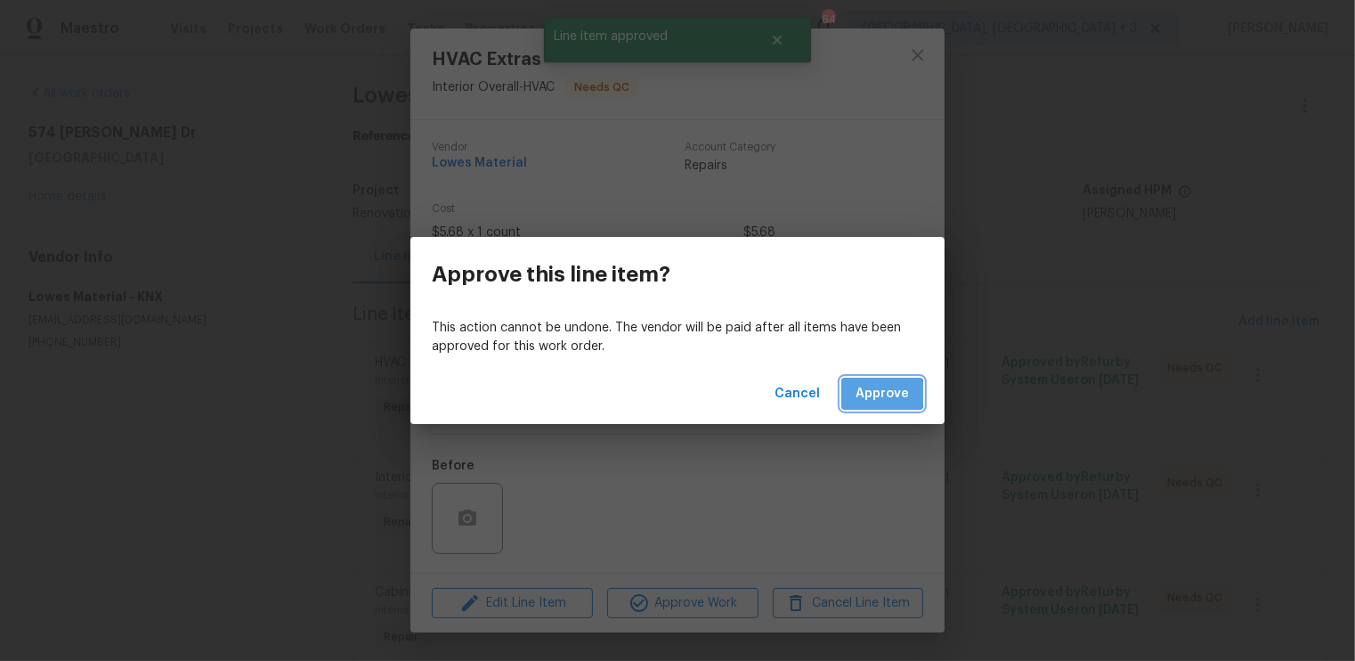
click at [871, 394] on span "Approve" at bounding box center [882, 394] width 53 height 22
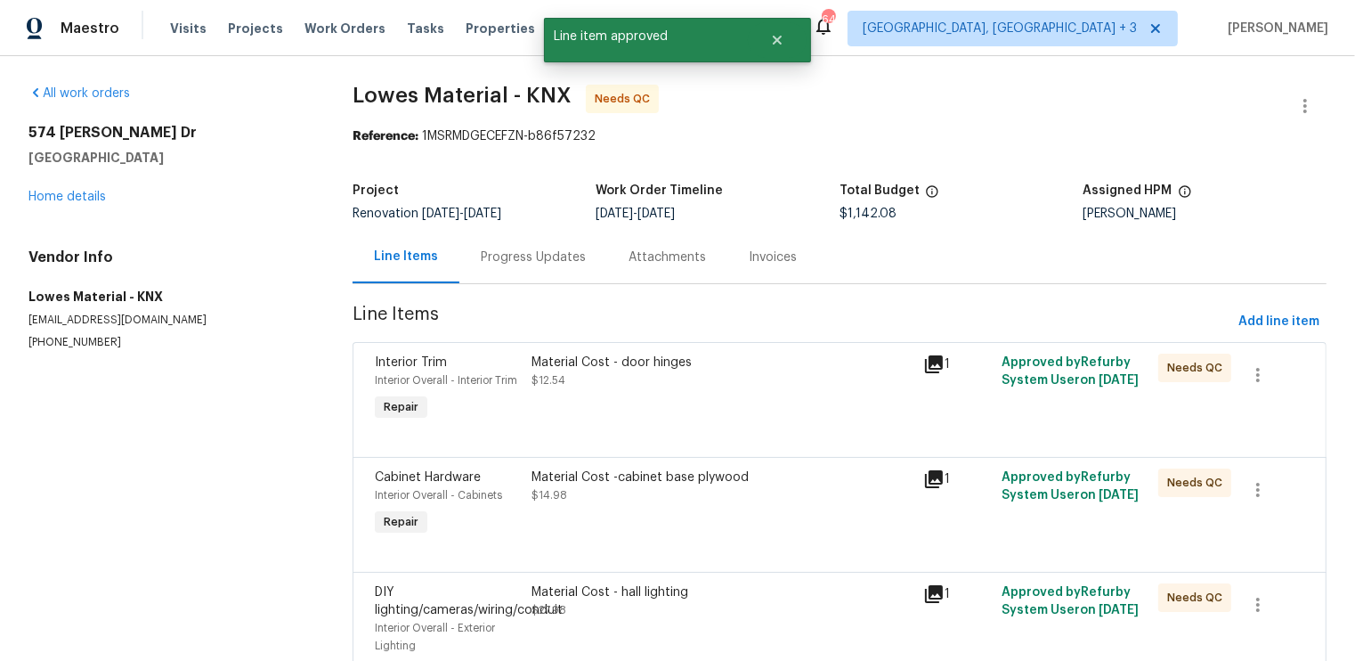
click at [776, 410] on div "Material Cost - door hinges $12.54" at bounding box center [722, 389] width 392 height 82
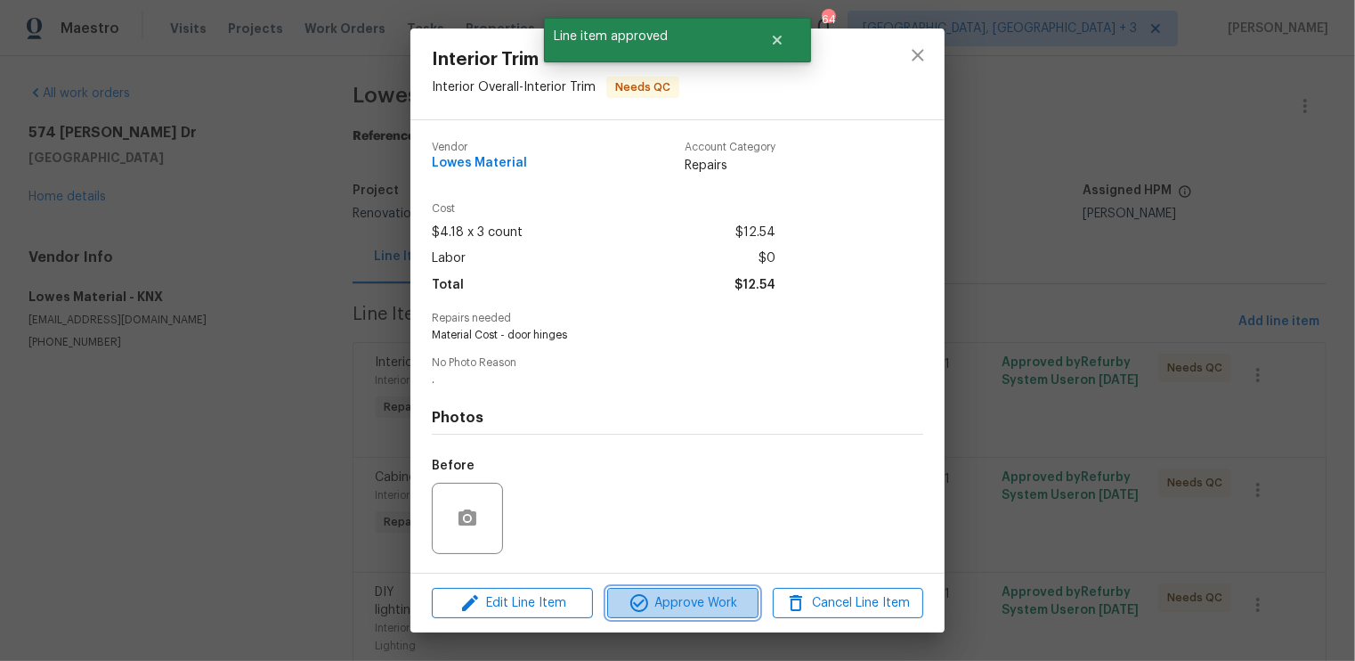
click at [700, 594] on span "Approve Work" at bounding box center [683, 603] width 140 height 22
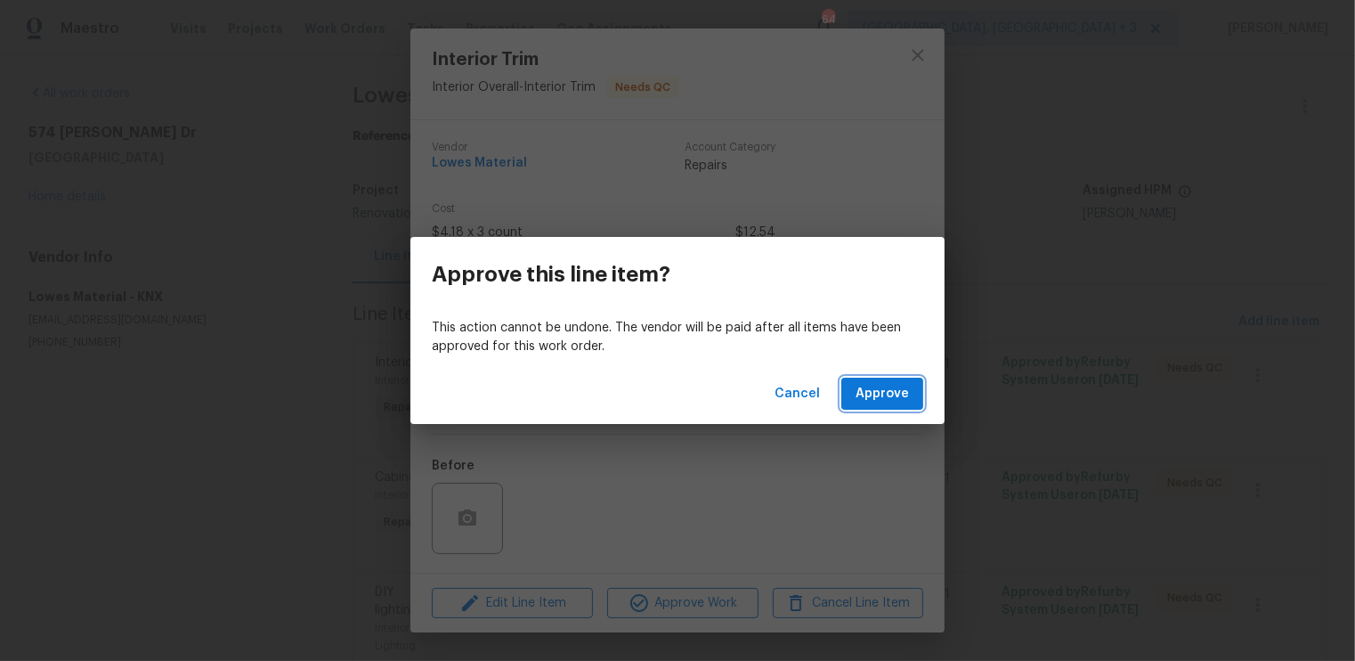
click at [879, 399] on span "Approve" at bounding box center [882, 394] width 53 height 22
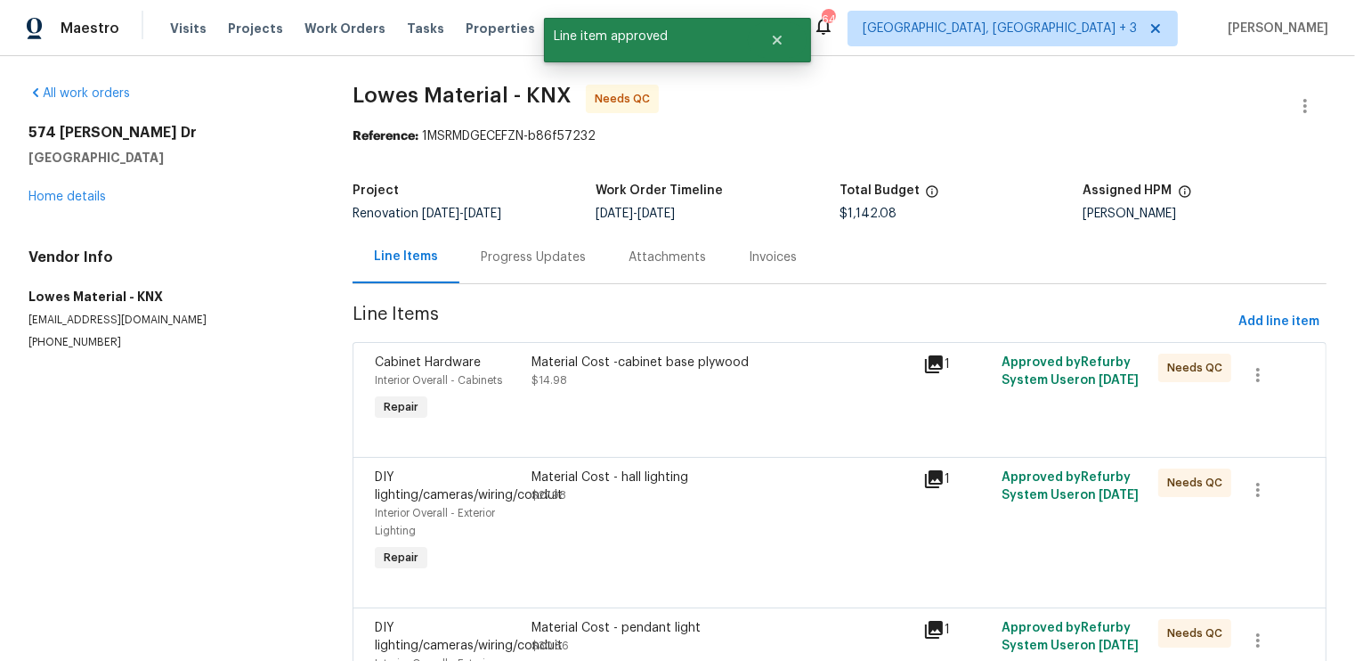
click at [837, 385] on div "Material Cost -cabinet base plywood $14.98" at bounding box center [722, 372] width 381 height 36
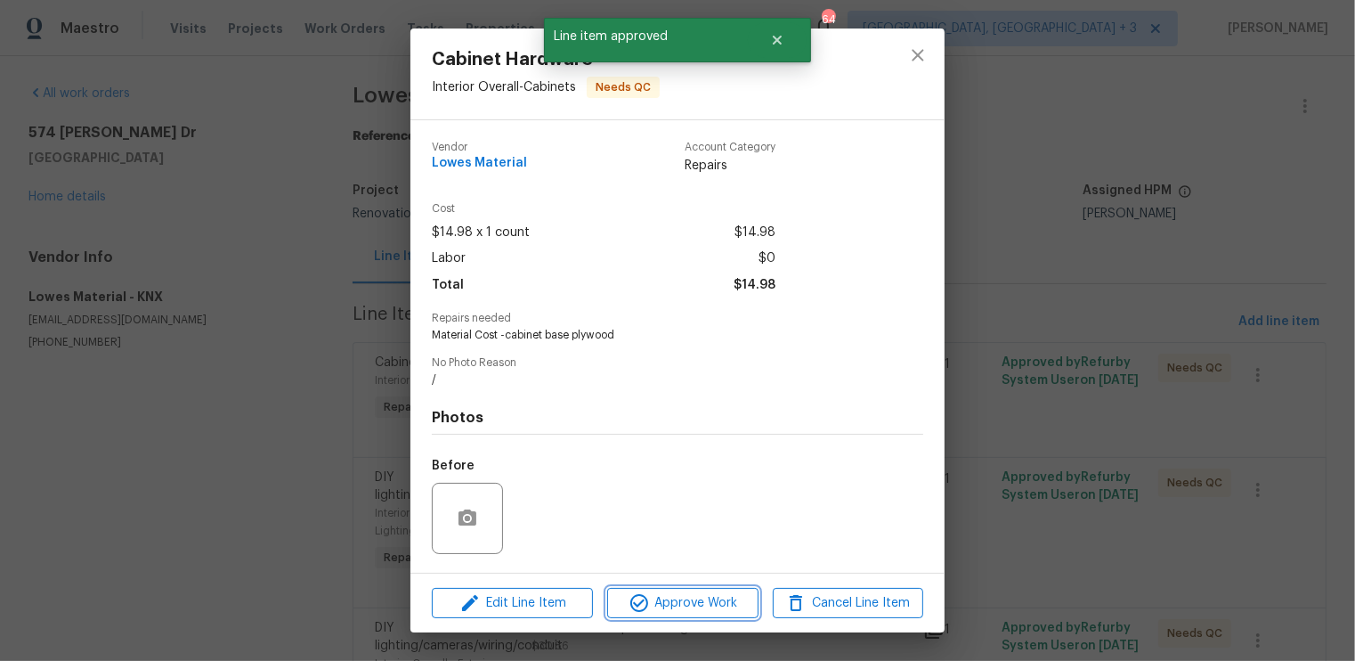
click at [716, 597] on span "Approve Work" at bounding box center [683, 603] width 140 height 22
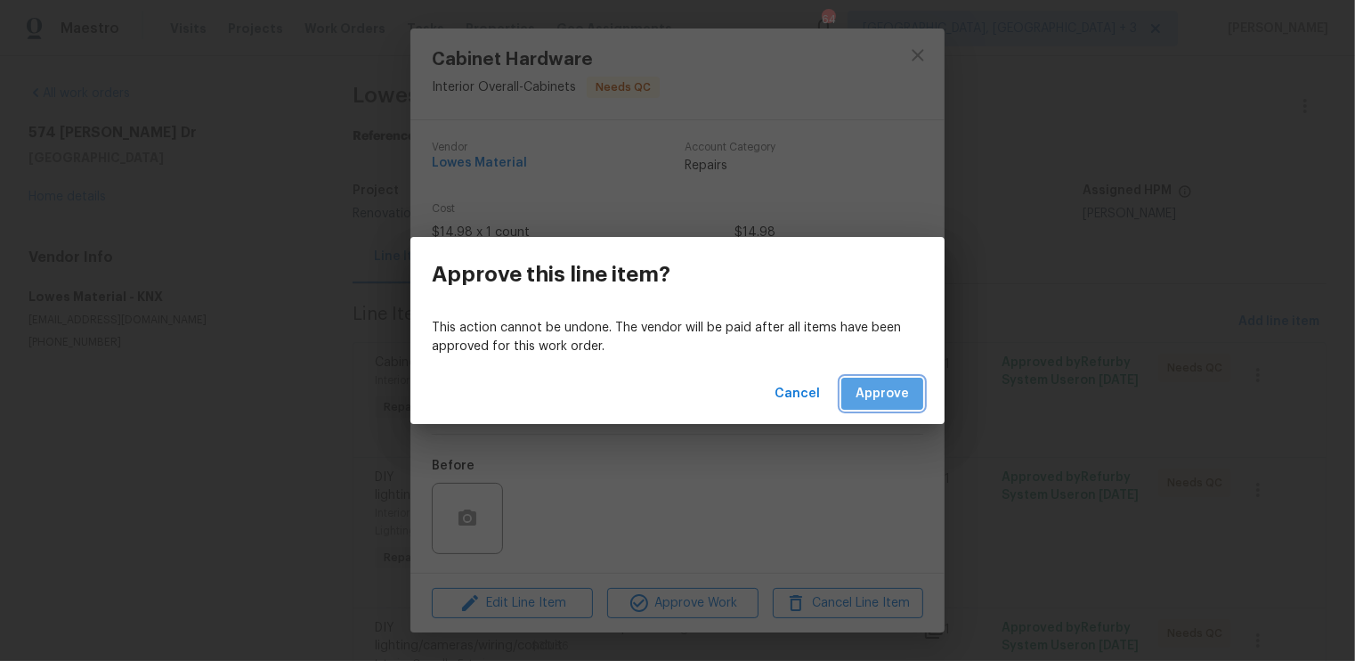
click at [897, 393] on span "Approve" at bounding box center [882, 394] width 53 height 22
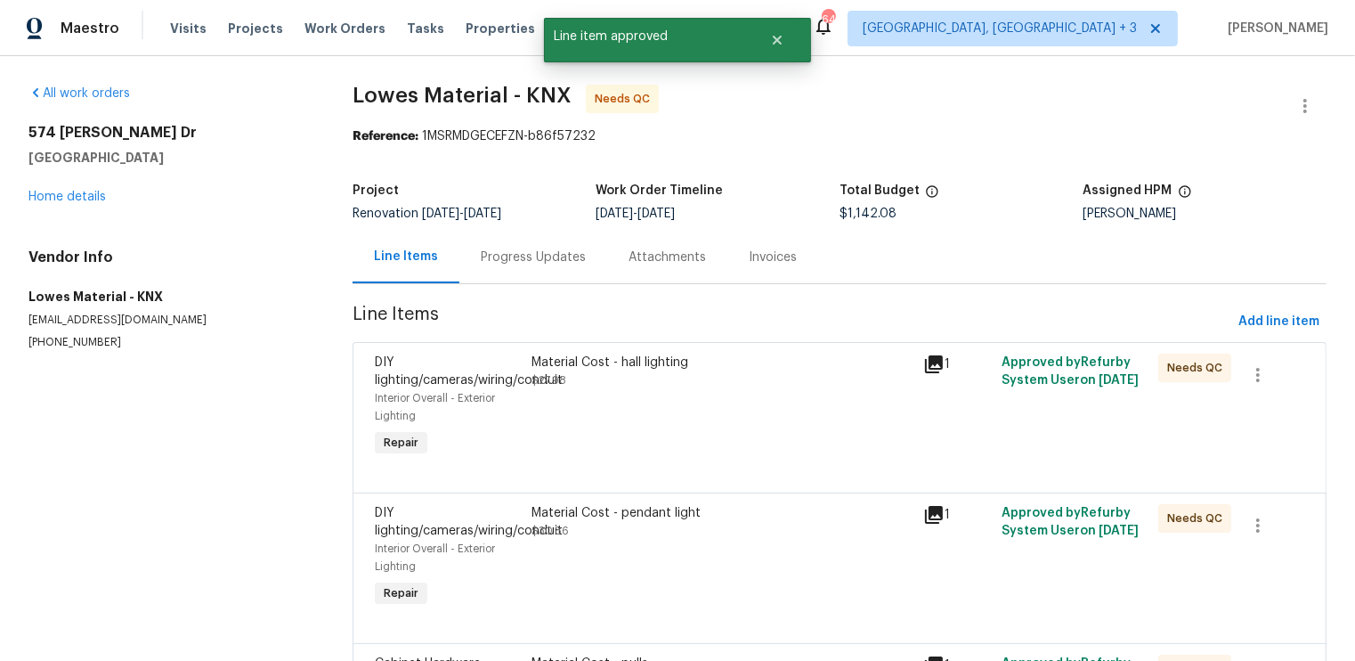
click at [815, 409] on div "Material Cost - hall lighting $27.98" at bounding box center [722, 407] width 392 height 118
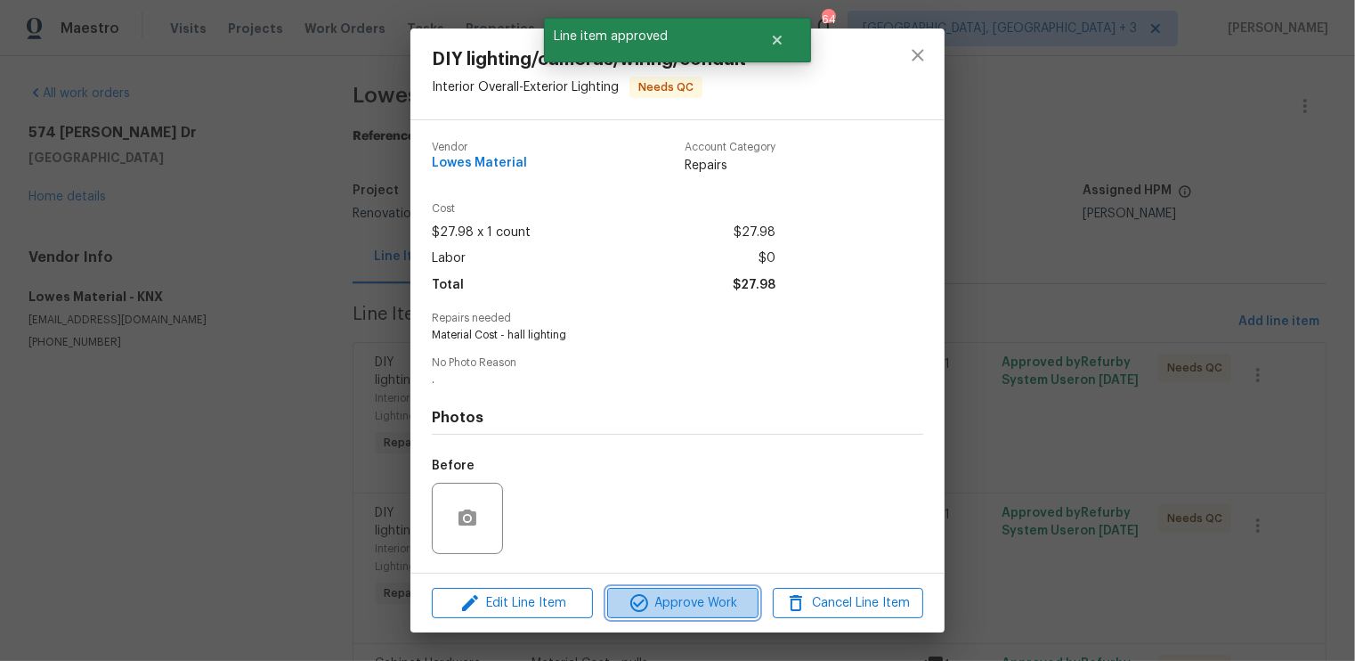
click at [708, 611] on span "Approve Work" at bounding box center [683, 603] width 140 height 22
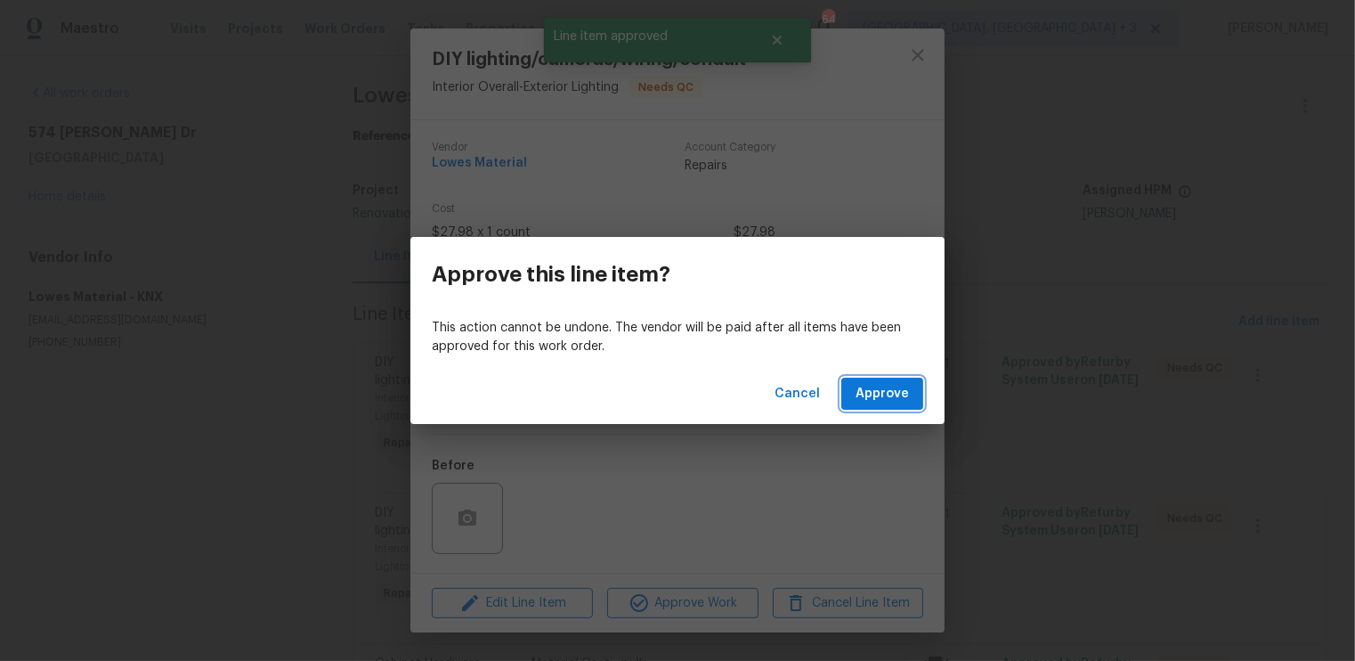
click at [882, 390] on span "Approve" at bounding box center [882, 394] width 53 height 22
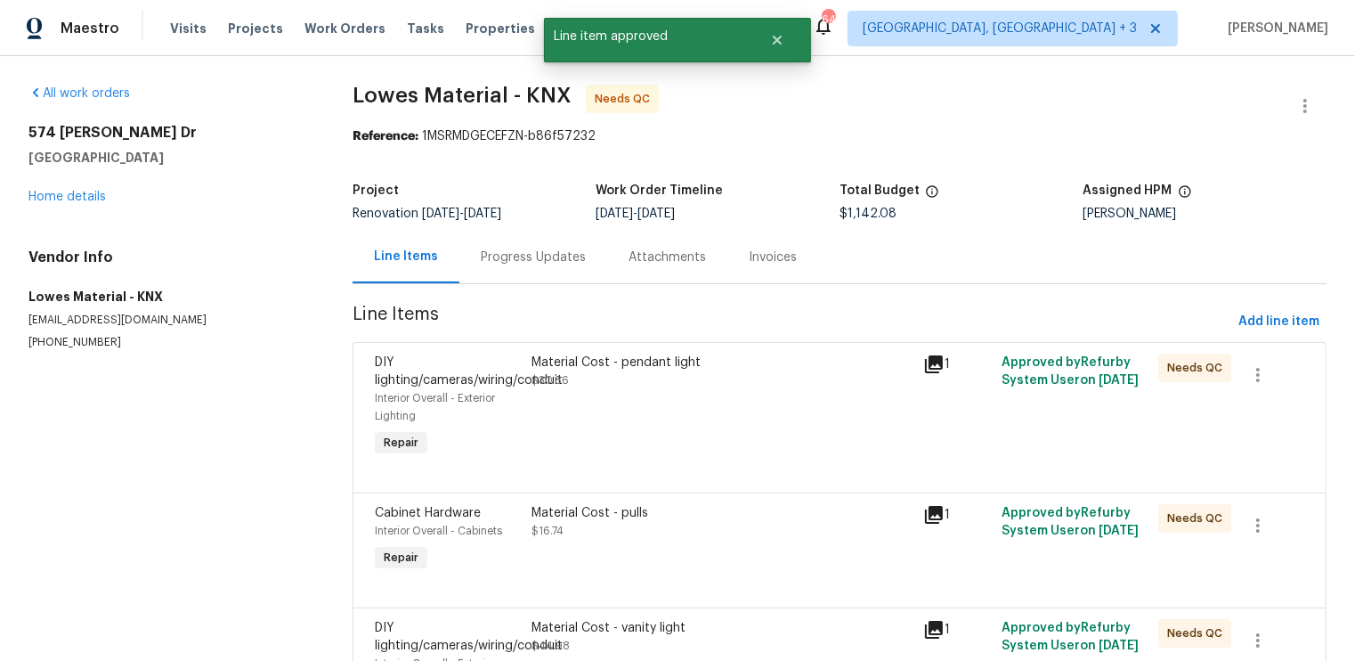
click at [808, 394] on div "Material Cost - pendant light $30.86" at bounding box center [722, 407] width 392 height 118
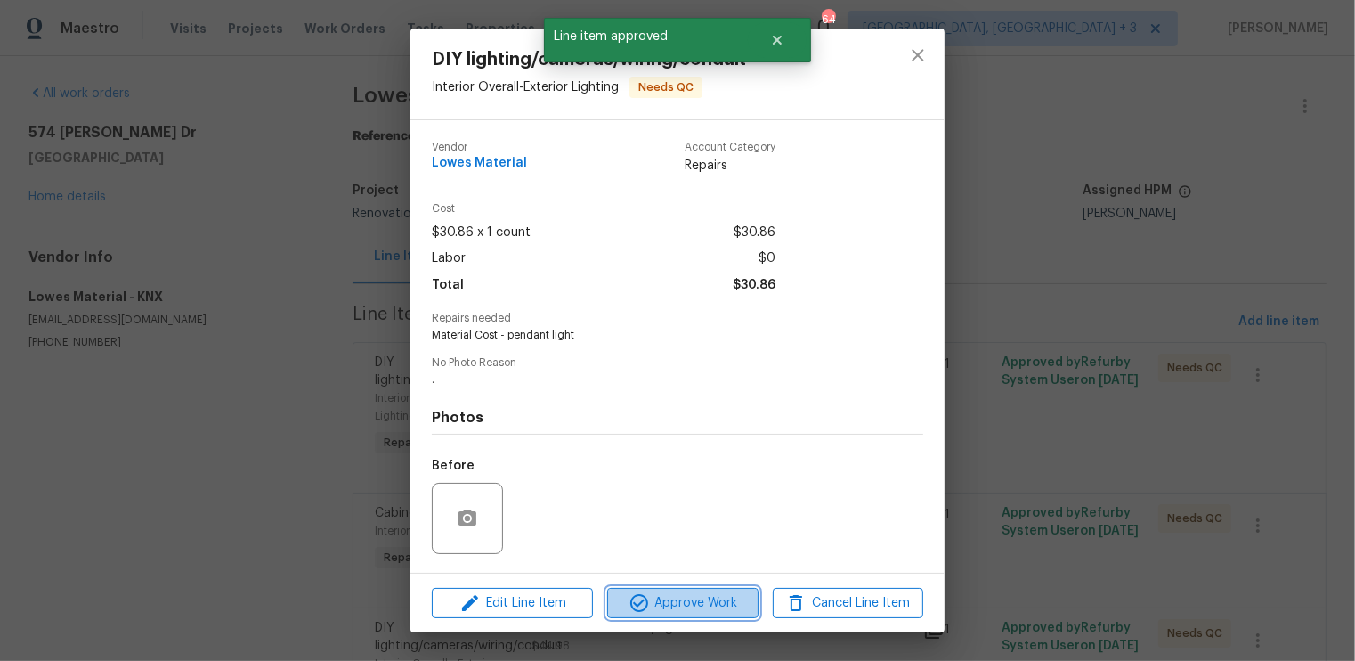
click at [719, 605] on span "Approve Work" at bounding box center [683, 603] width 140 height 22
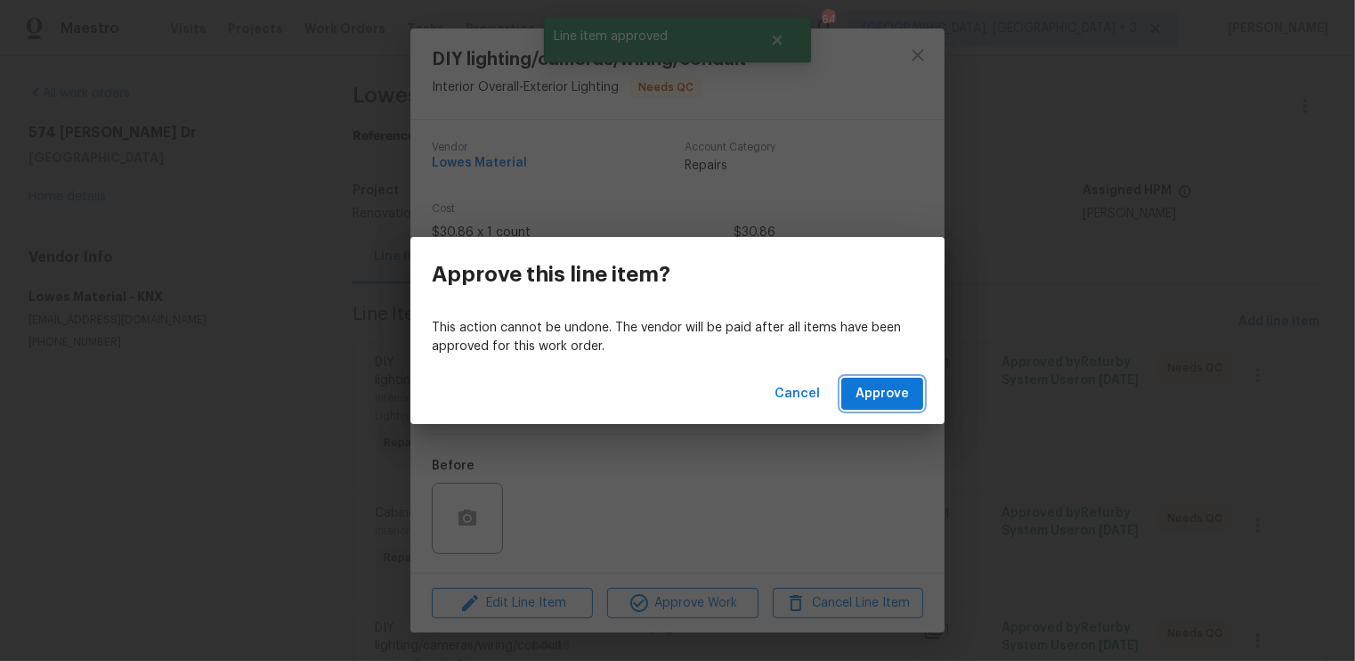
click at [896, 384] on span "Approve" at bounding box center [882, 394] width 53 height 22
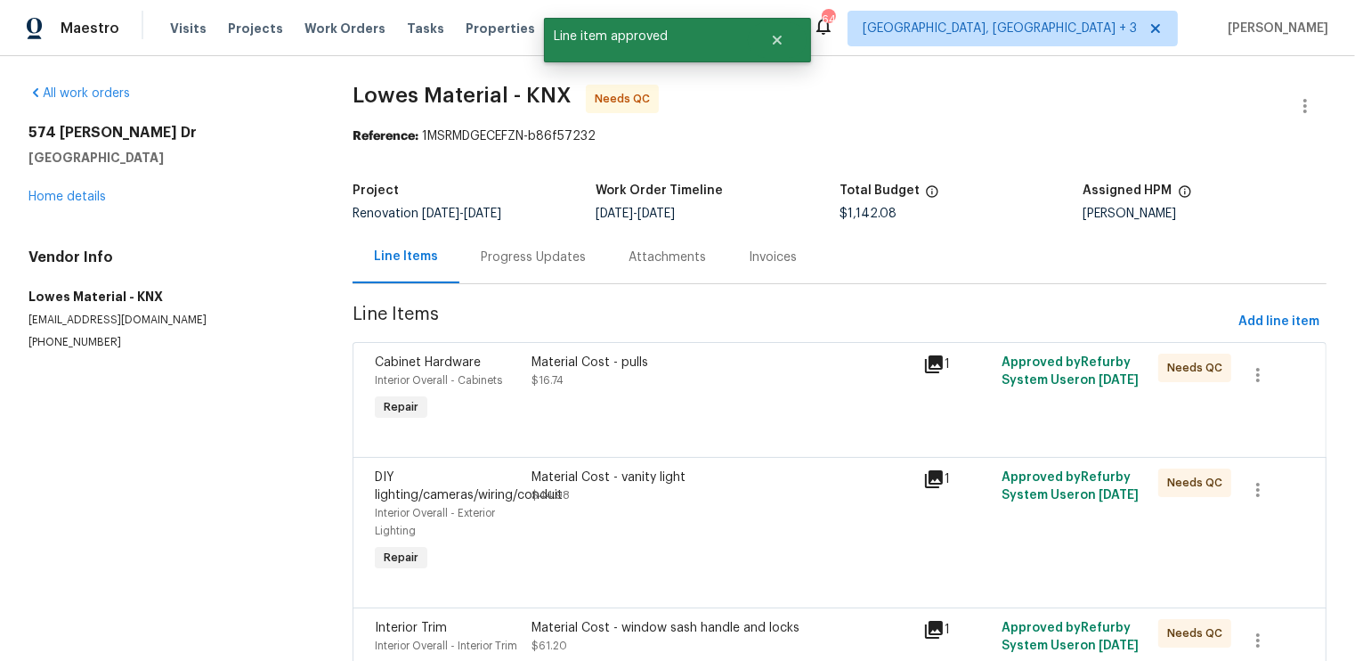
click at [784, 422] on div "Material Cost - pulls $16.74" at bounding box center [722, 389] width 392 height 82
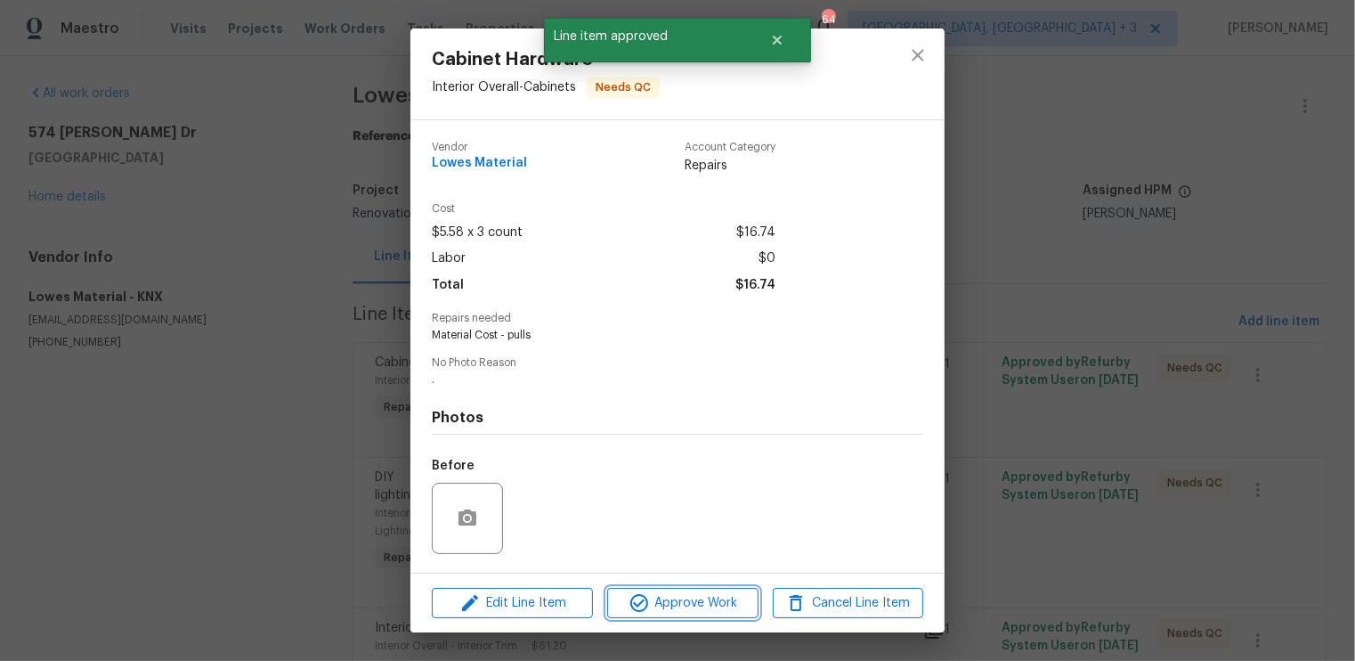
click at [719, 599] on span "Approve Work" at bounding box center [683, 603] width 140 height 22
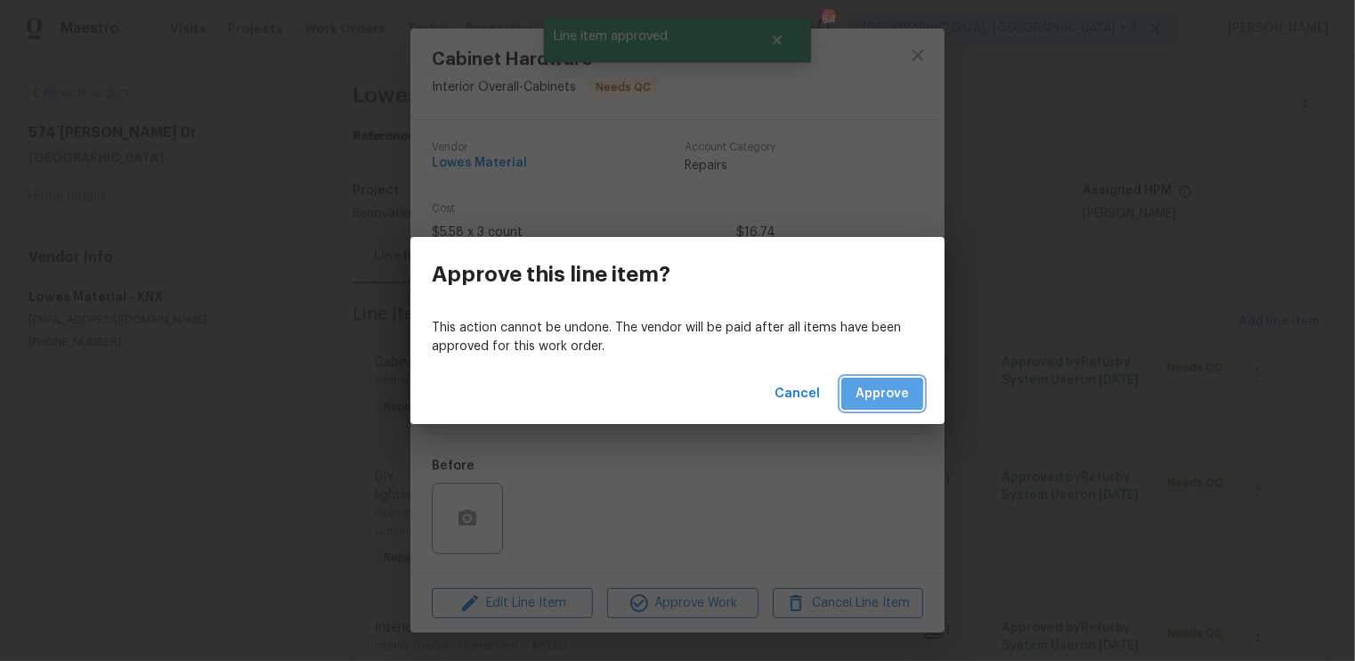
click at [890, 386] on span "Approve" at bounding box center [882, 394] width 53 height 22
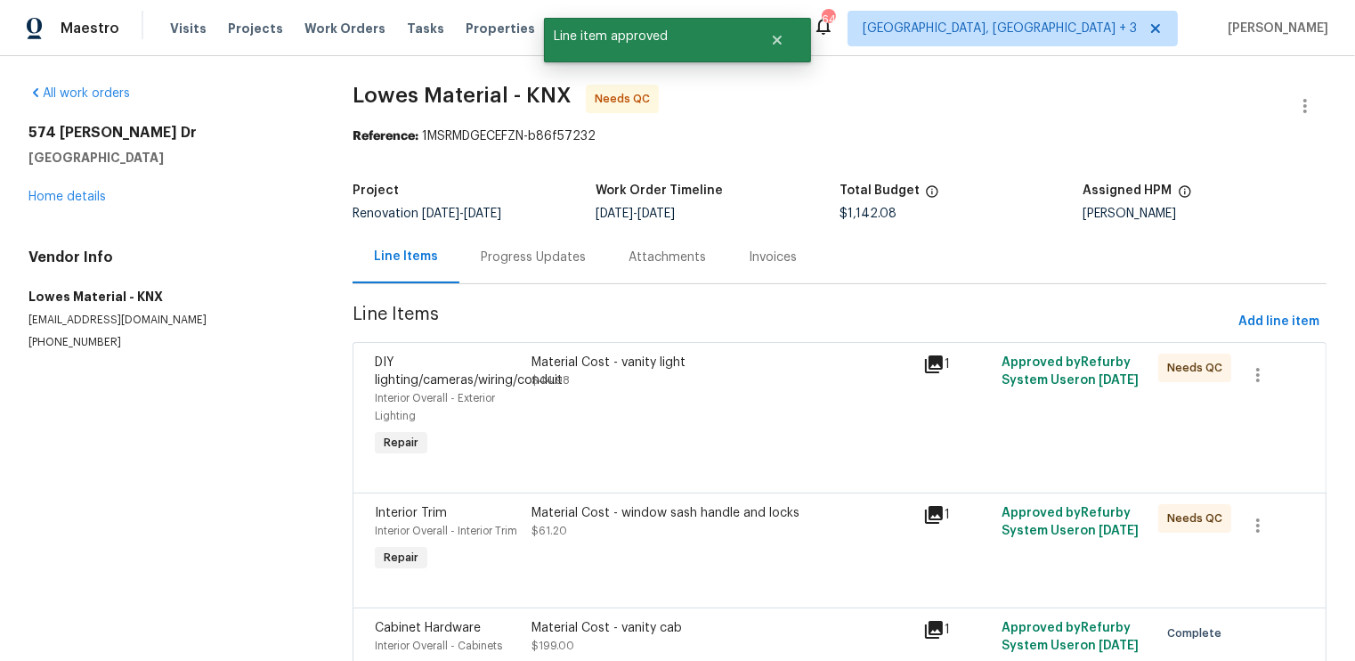
click at [791, 402] on div "Material Cost - vanity light $44.98" at bounding box center [722, 407] width 392 height 118
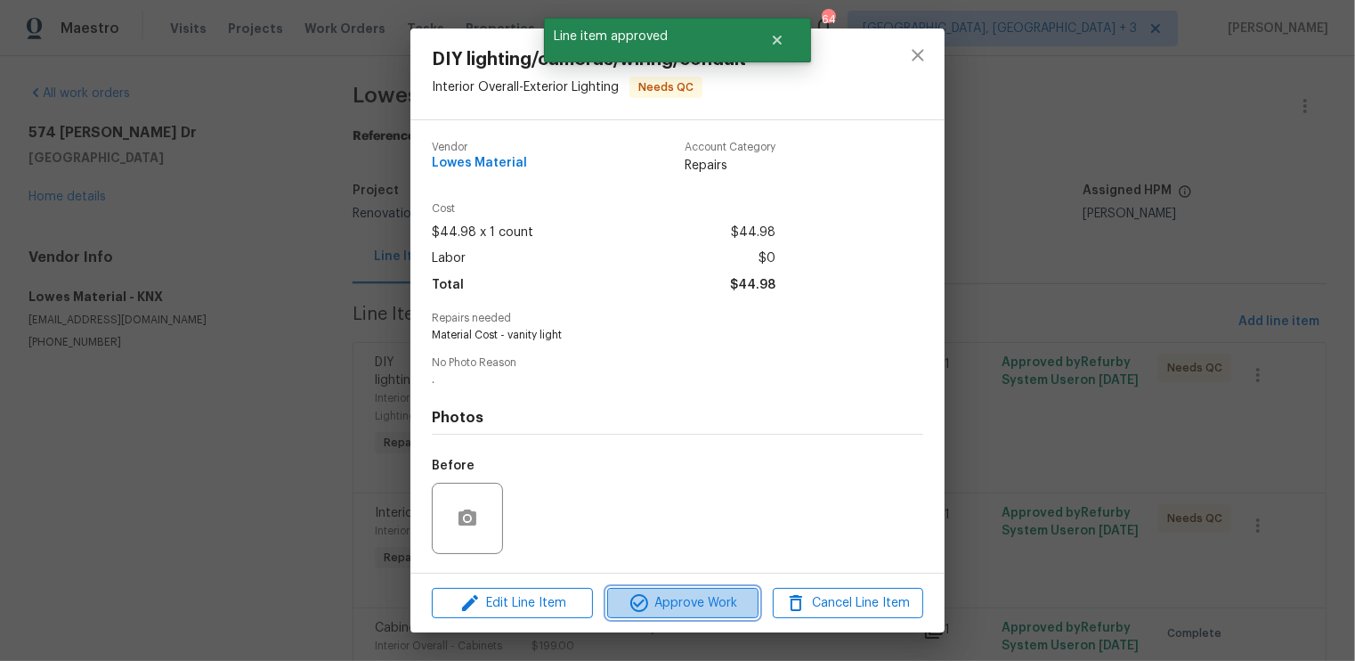
click at [704, 601] on span "Approve Work" at bounding box center [683, 603] width 140 height 22
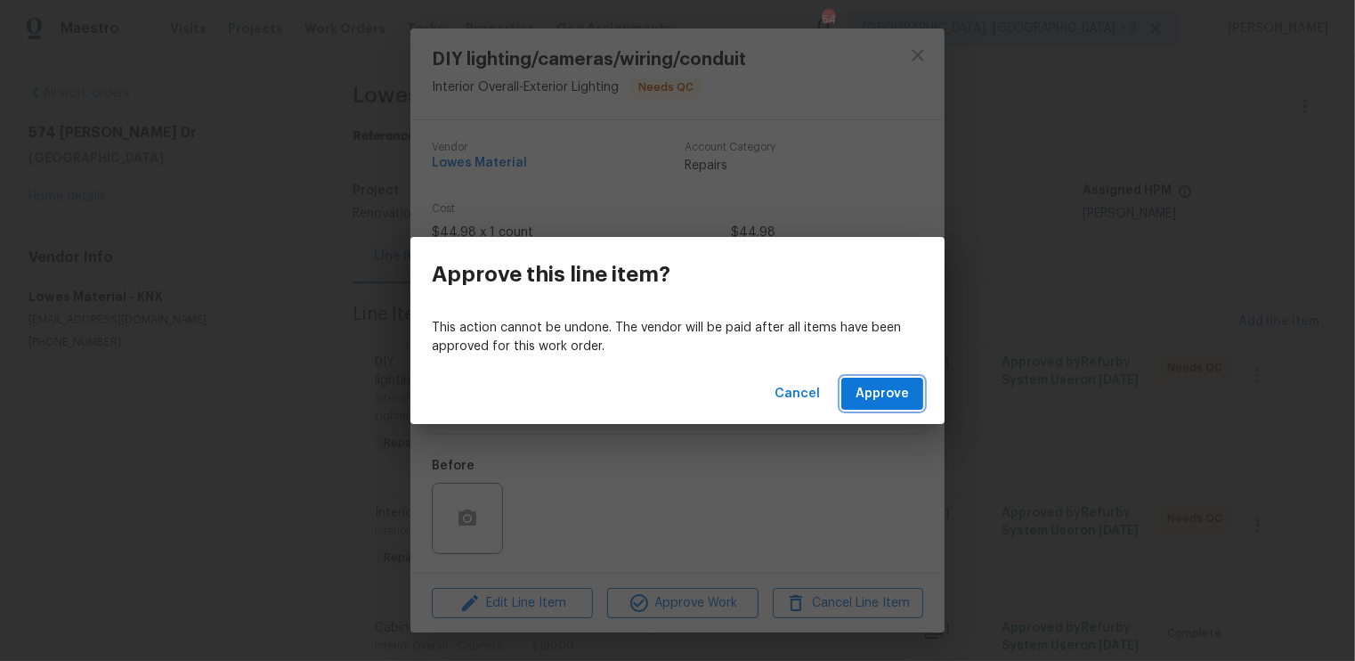
click at [874, 393] on span "Approve" at bounding box center [882, 394] width 53 height 22
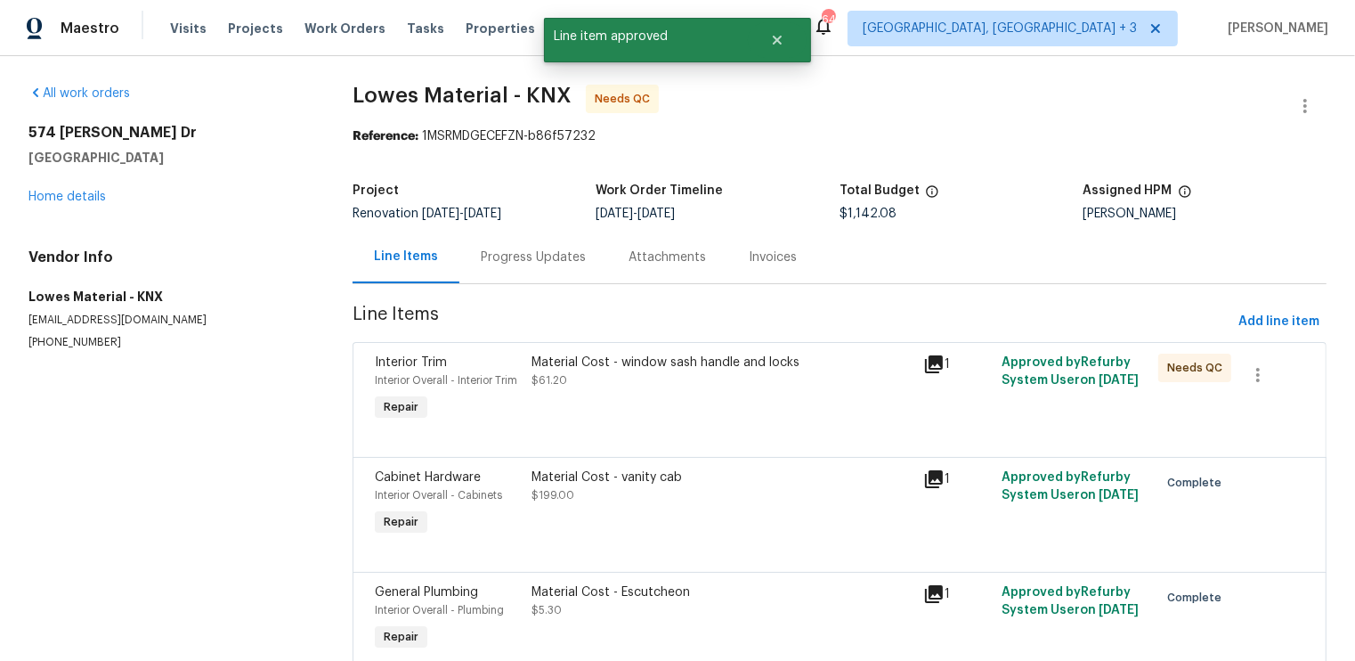
click at [818, 375] on div "Material Cost - window sash handle and locks $61.20" at bounding box center [722, 372] width 381 height 36
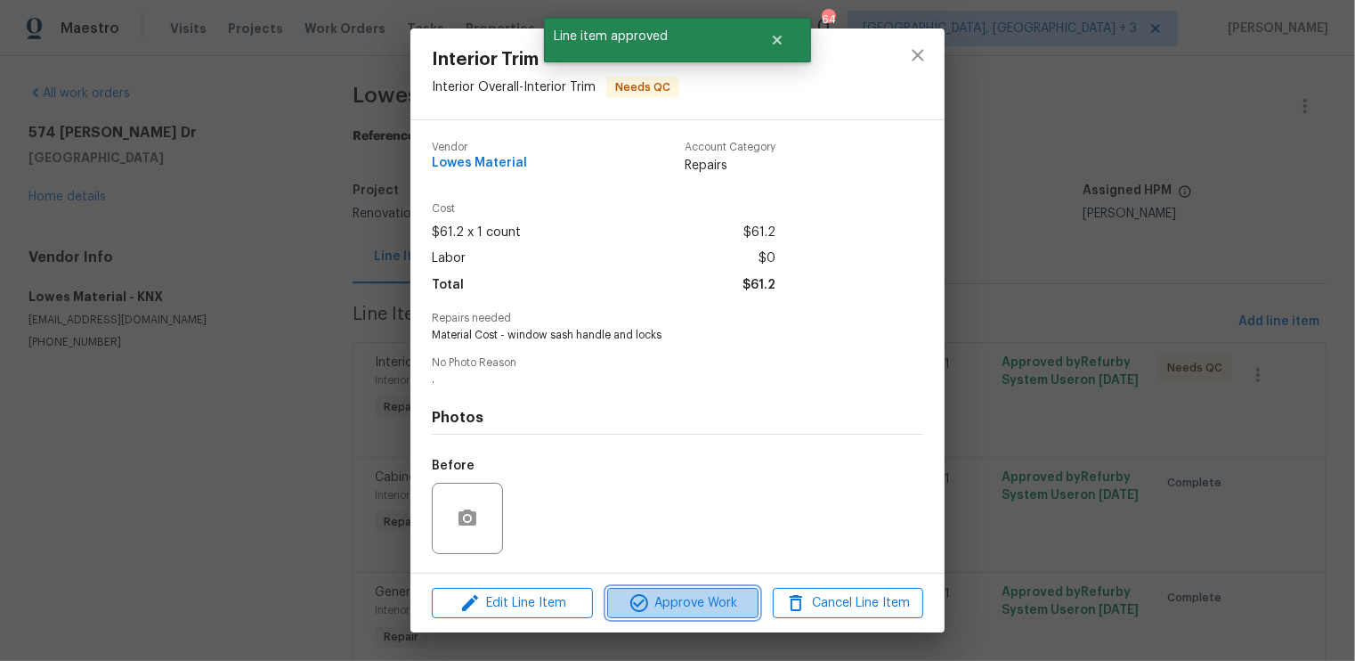
click at [712, 607] on span "Approve Work" at bounding box center [683, 603] width 140 height 22
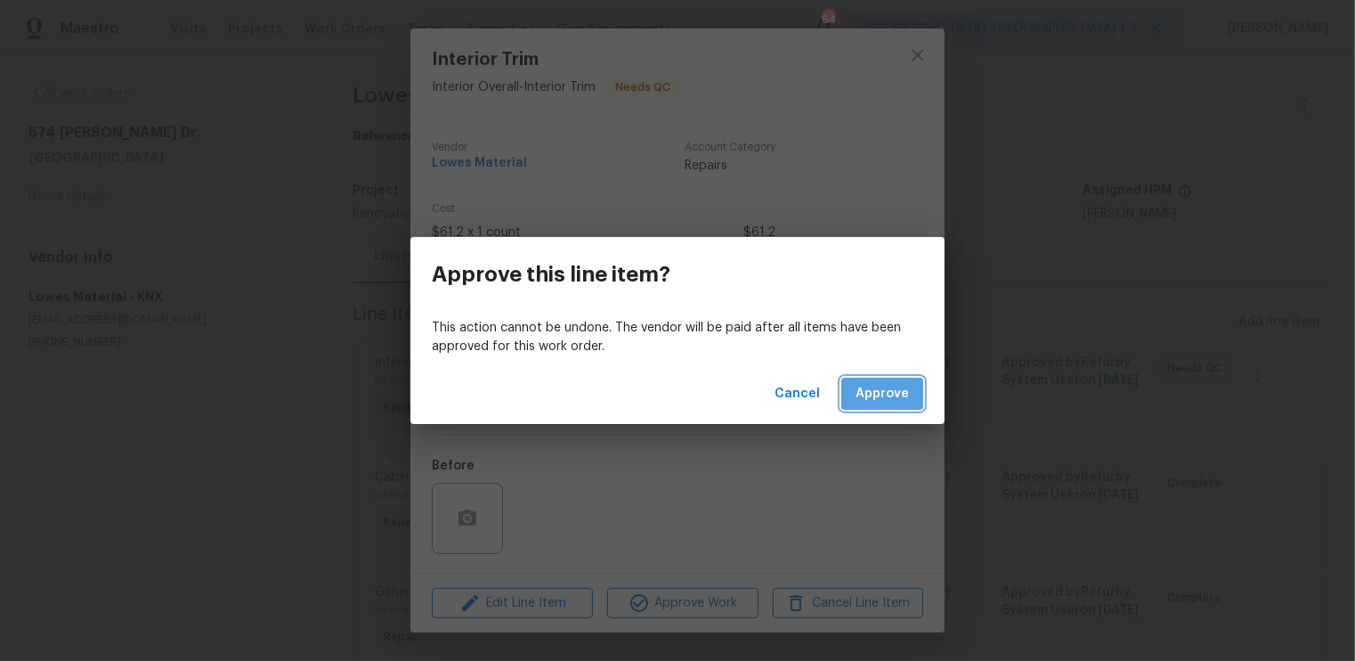
click at [890, 391] on span "Approve" at bounding box center [882, 394] width 53 height 22
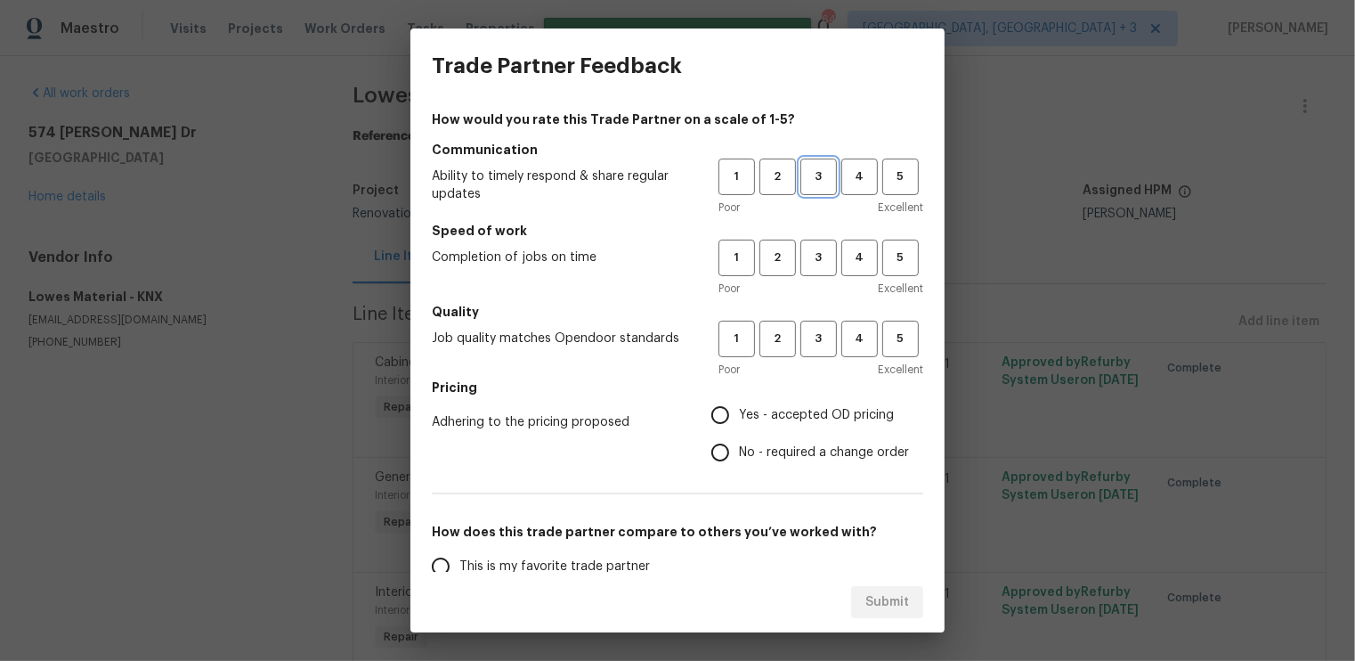
click at [821, 169] on span "3" at bounding box center [818, 177] width 33 height 20
click at [815, 258] on span "3" at bounding box center [818, 258] width 33 height 20
click at [816, 330] on span "3" at bounding box center [818, 339] width 33 height 20
click at [727, 416] on input "Yes - accepted OD pricing" at bounding box center [720, 414] width 37 height 37
radio input "true"
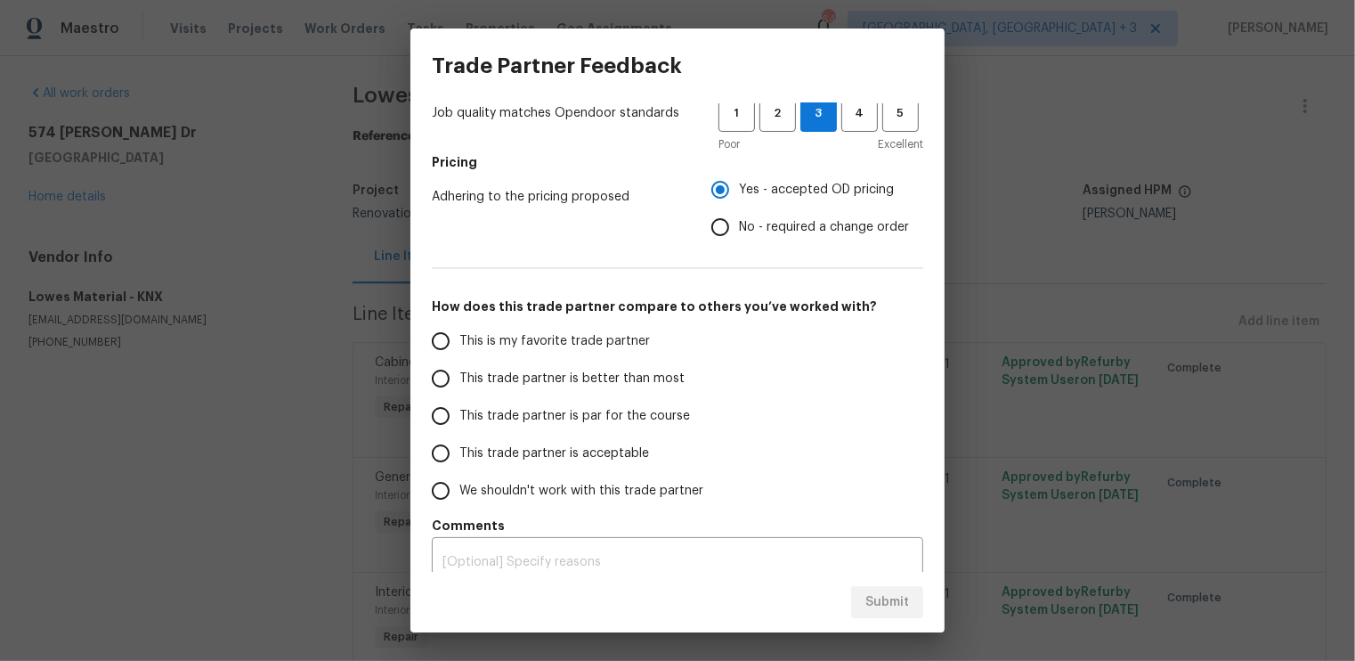
scroll to position [243, 0]
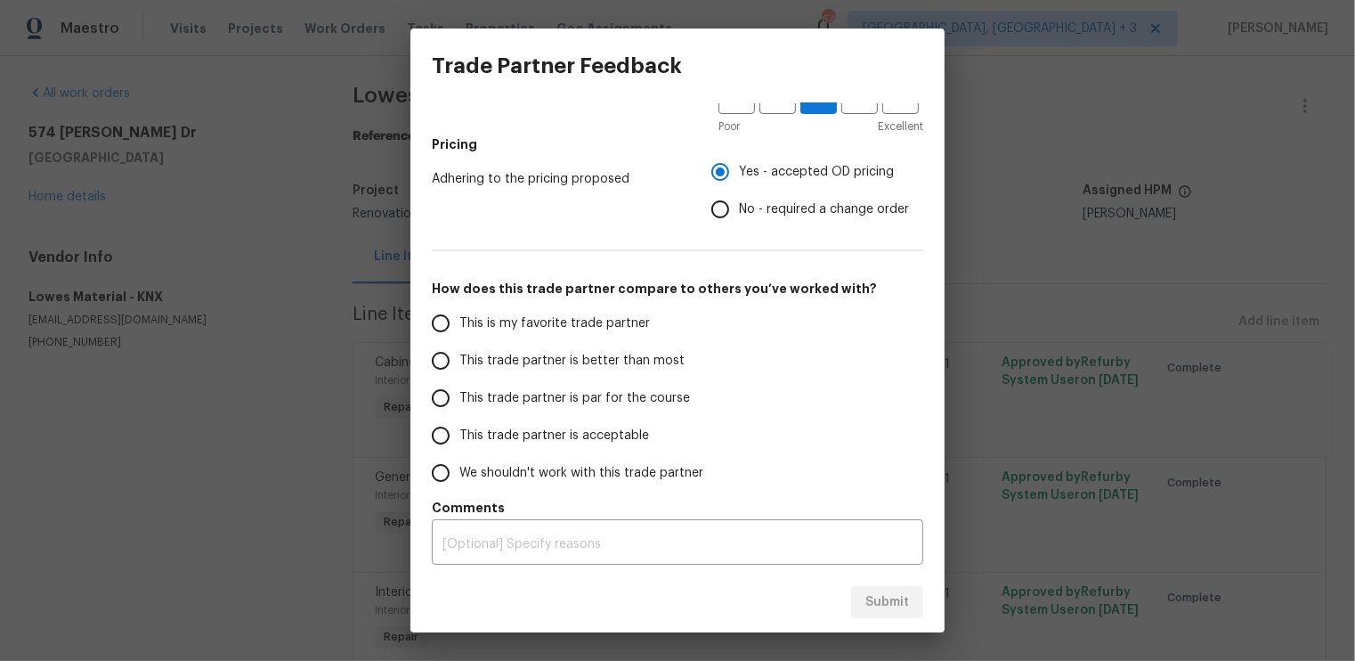
click at [451, 394] on input "This trade partner is par for the course" at bounding box center [440, 397] width 37 height 37
click at [893, 609] on span "Submit" at bounding box center [887, 602] width 44 height 22
radio input "true"
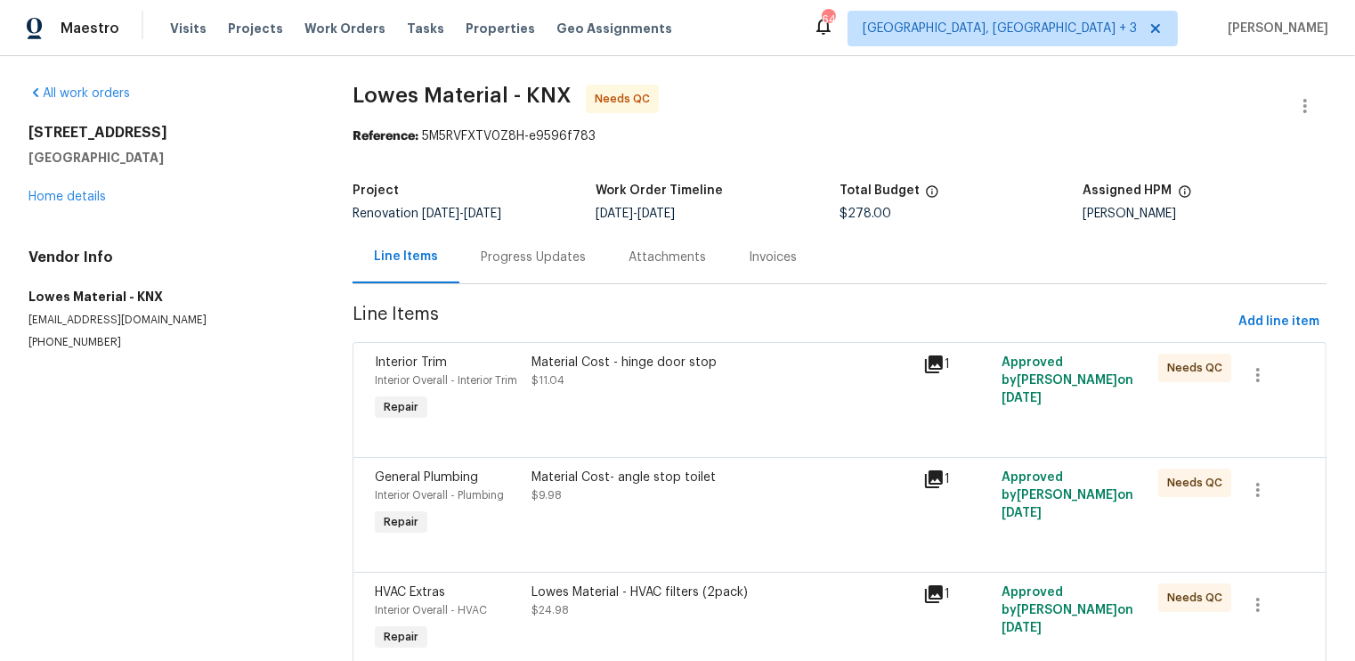
click at [630, 405] on div "Material Cost - hinge door stop $11.04" at bounding box center [722, 389] width 392 height 82
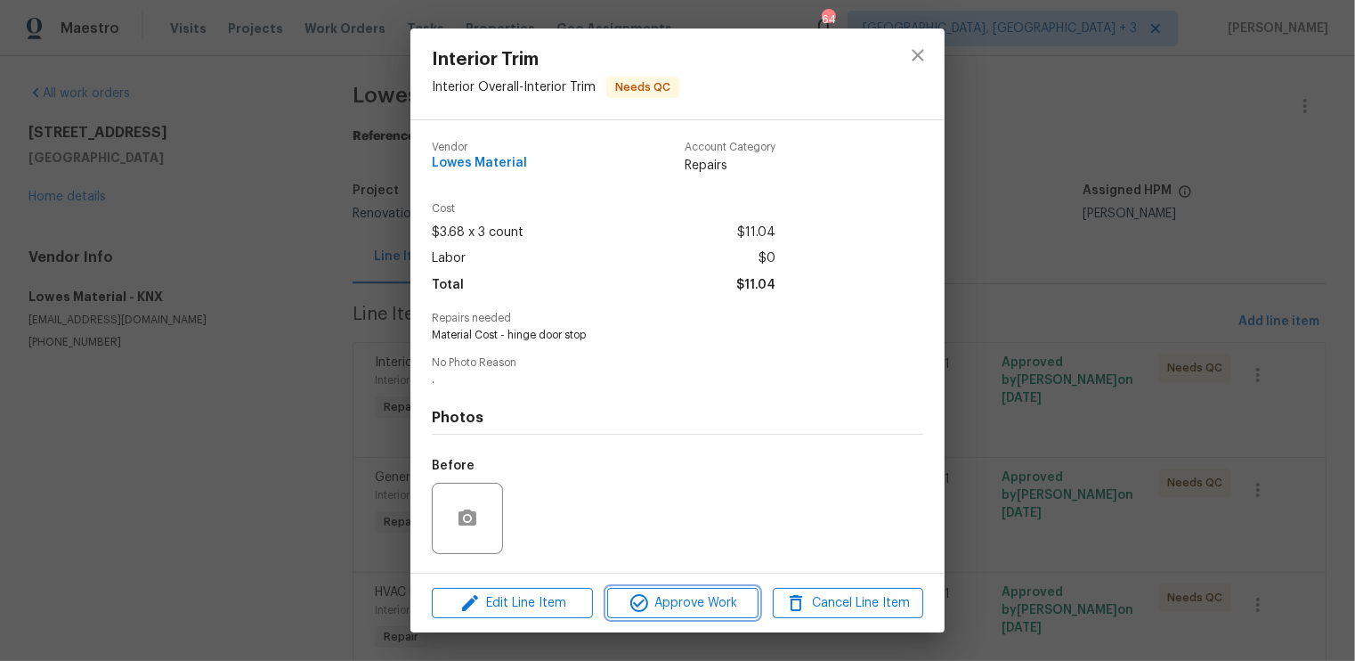
click at [672, 611] on span "Approve Work" at bounding box center [683, 603] width 140 height 22
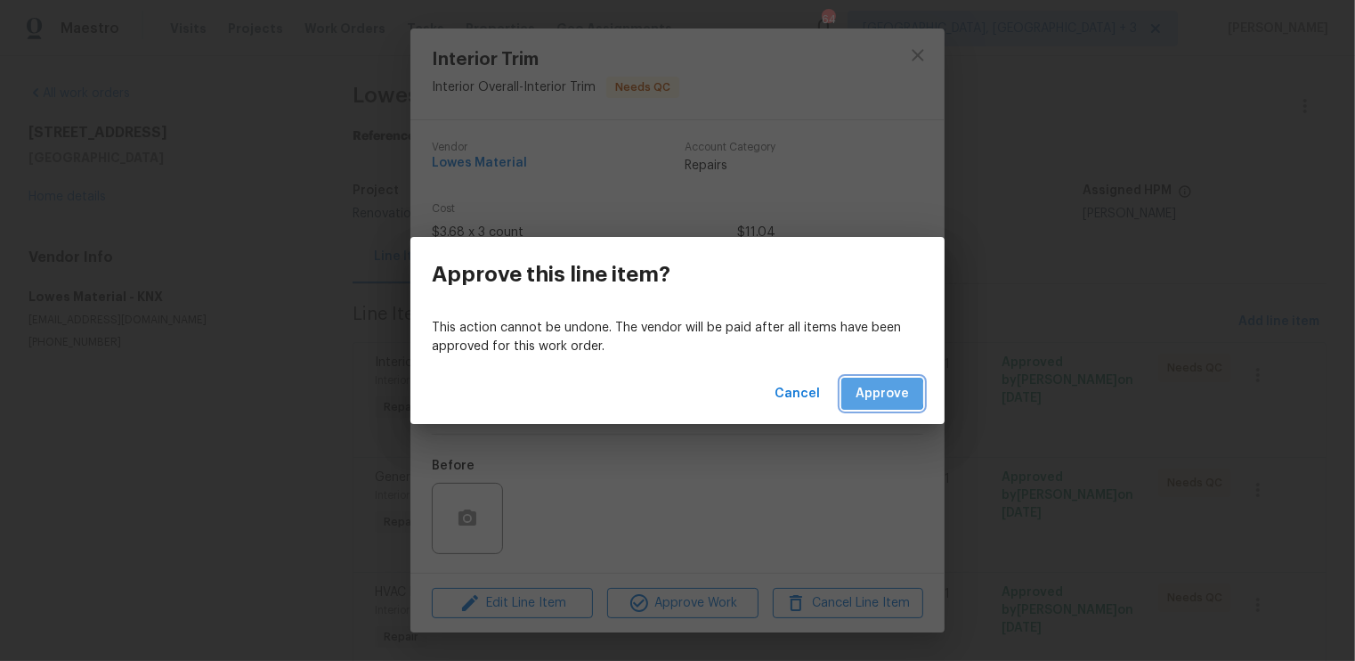
click at [865, 394] on span "Approve" at bounding box center [882, 394] width 53 height 22
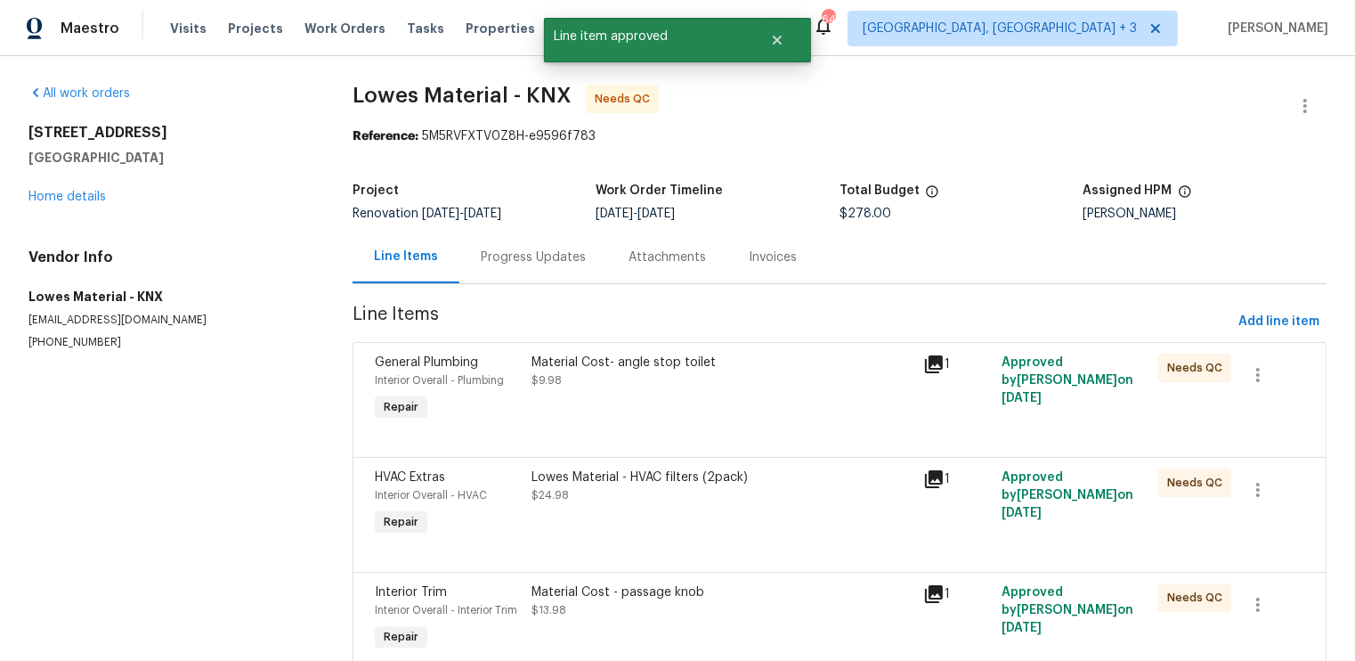
click at [865, 394] on div "Material Cost- angle stop toilet $9.98" at bounding box center [722, 389] width 392 height 82
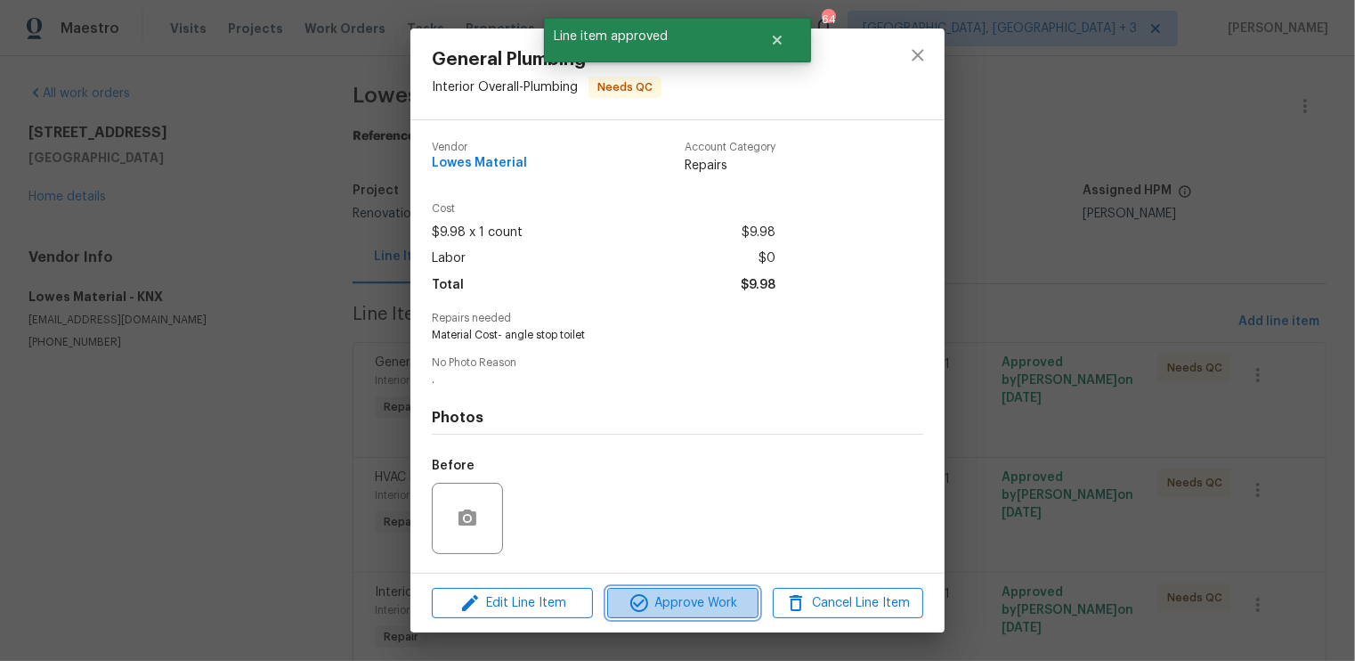
click at [691, 599] on span "Approve Work" at bounding box center [683, 603] width 140 height 22
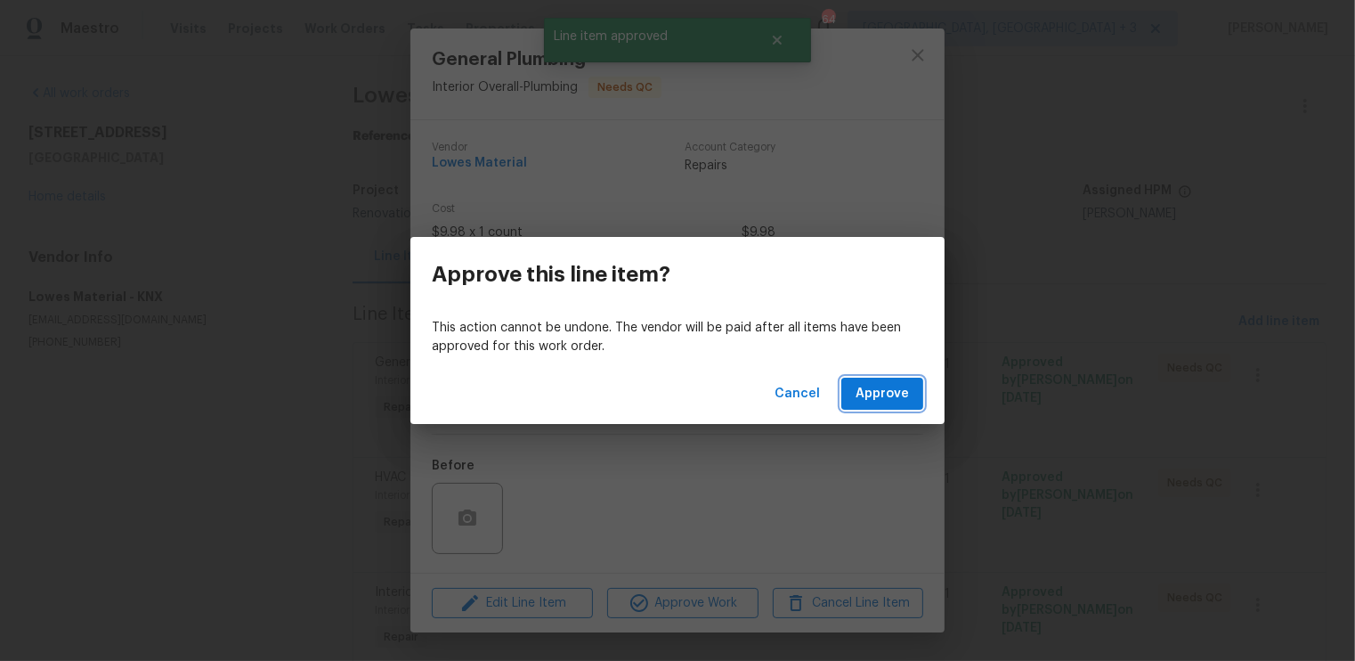
click at [892, 391] on span "Approve" at bounding box center [882, 394] width 53 height 22
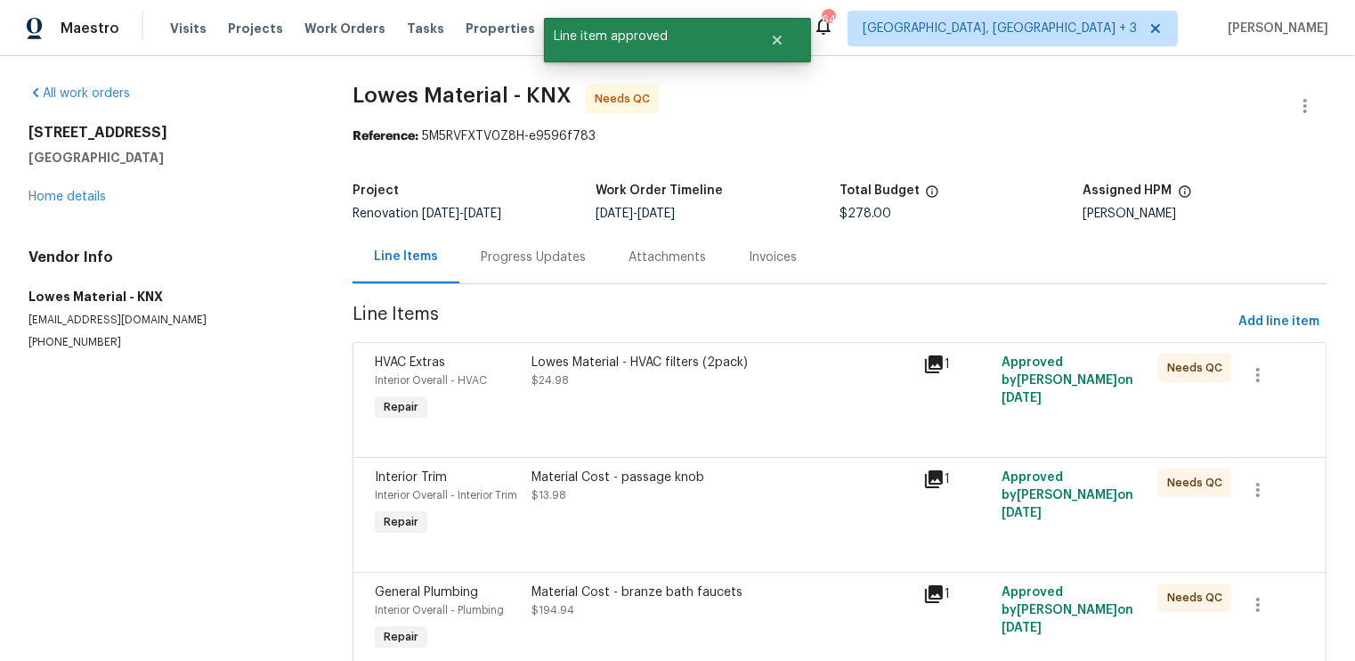
click at [809, 418] on div "Lowes Material - HVAC filters (2pack) $24.98" at bounding box center [722, 389] width 392 height 82
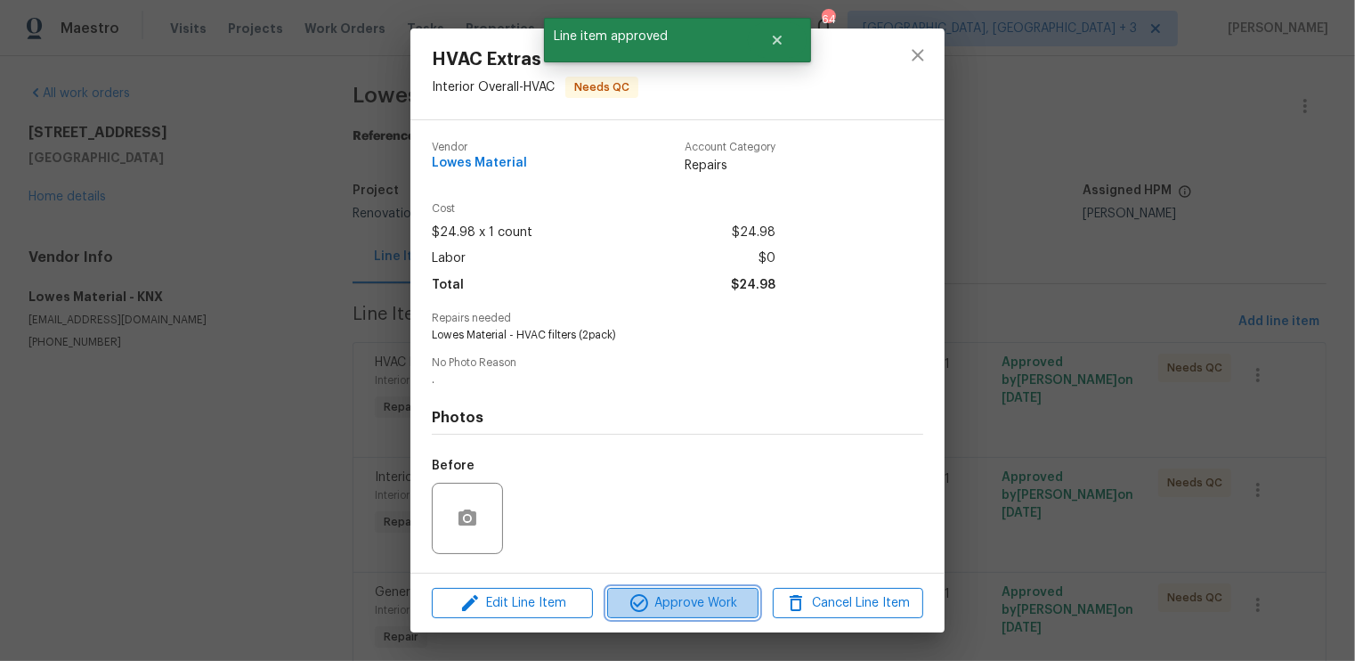
click at [689, 595] on span "Approve Work" at bounding box center [683, 603] width 140 height 22
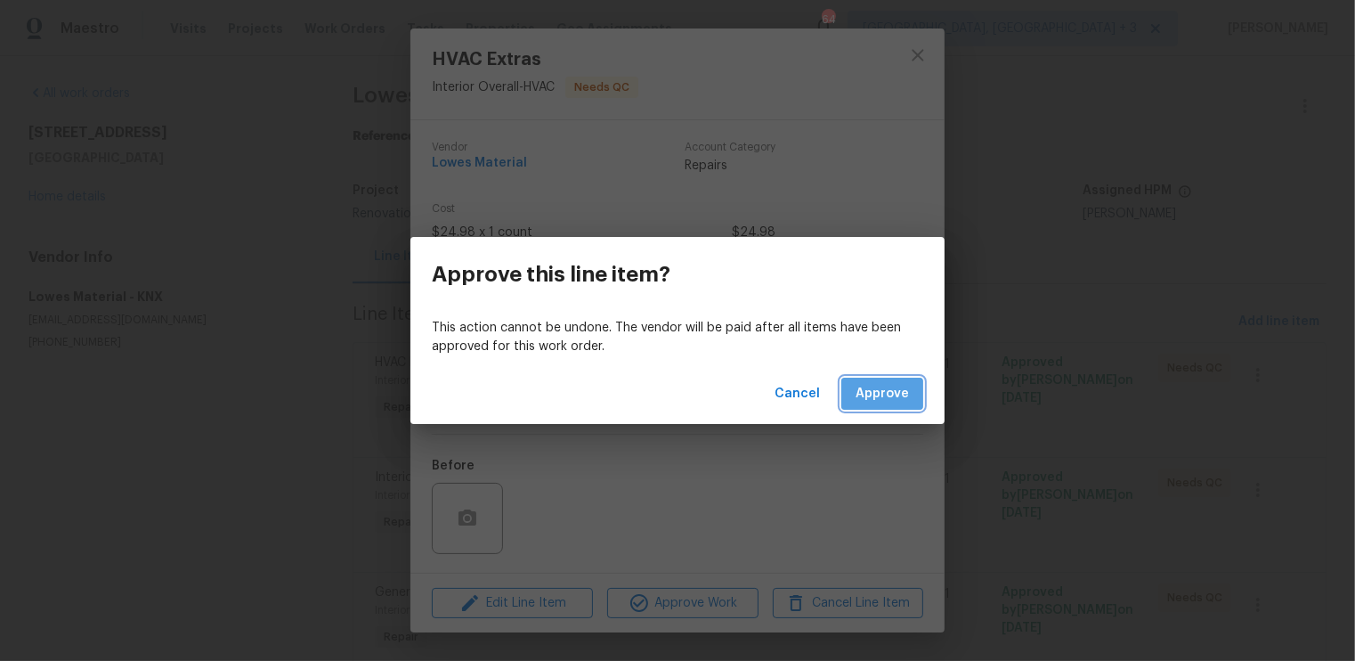
click at [888, 394] on span "Approve" at bounding box center [882, 394] width 53 height 22
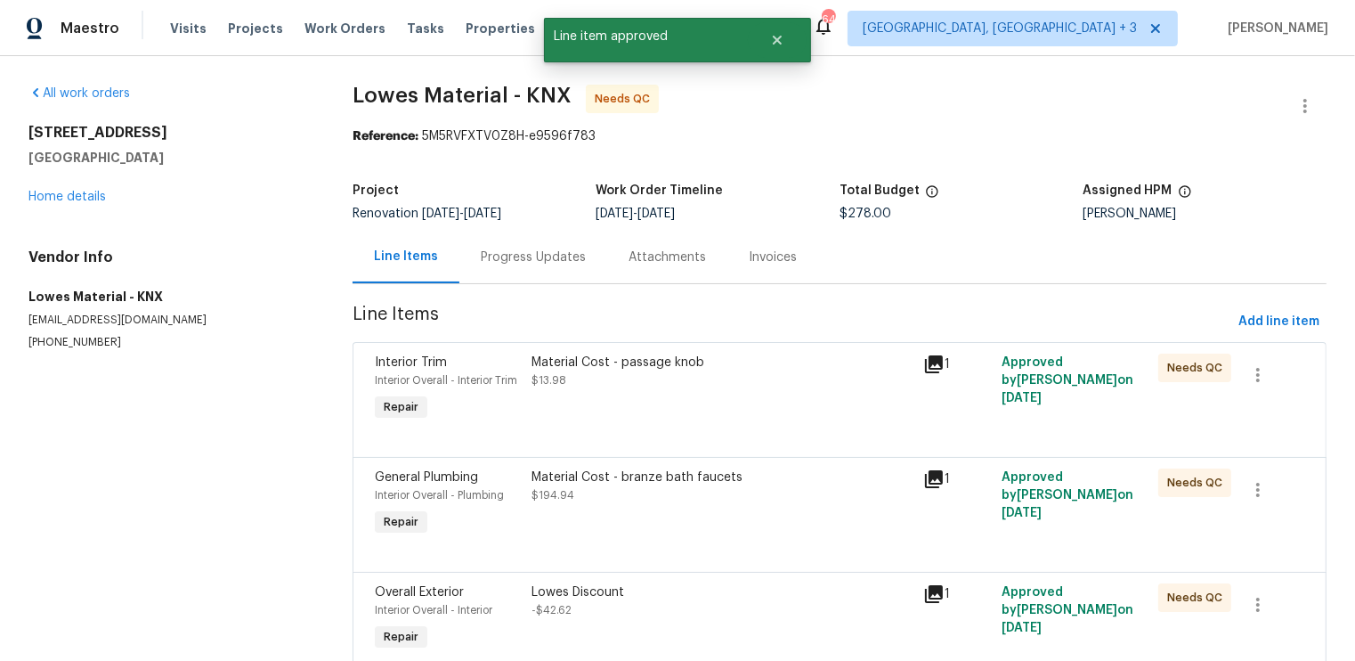
click at [867, 394] on div "Material Cost - passage knob $13.98" at bounding box center [722, 389] width 392 height 82
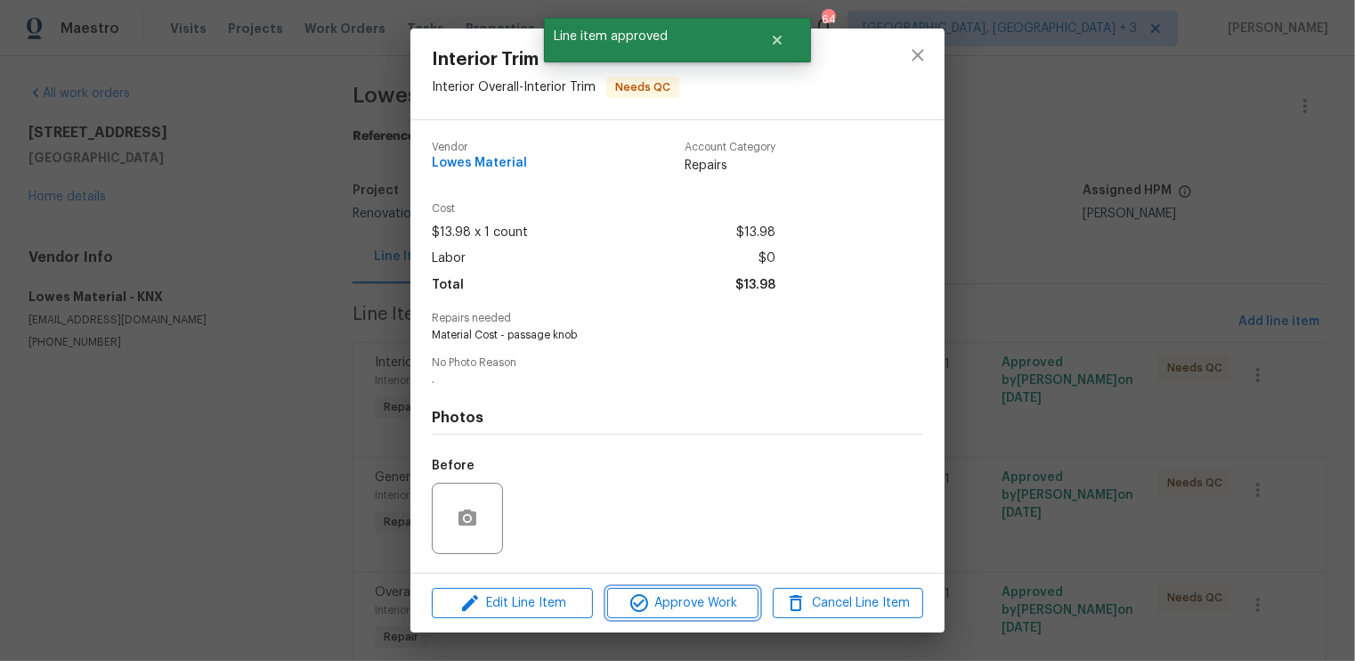
click at [702, 596] on span "Approve Work" at bounding box center [683, 603] width 140 height 22
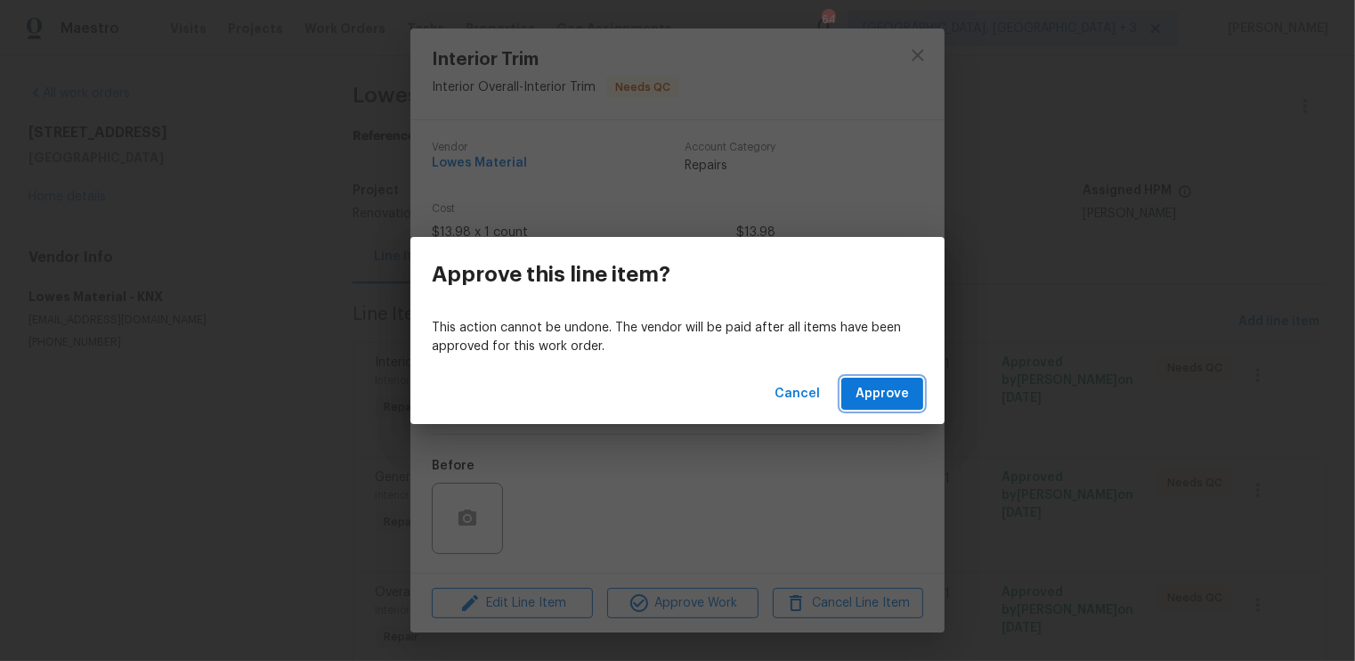
click at [878, 380] on button "Approve" at bounding box center [882, 394] width 82 height 33
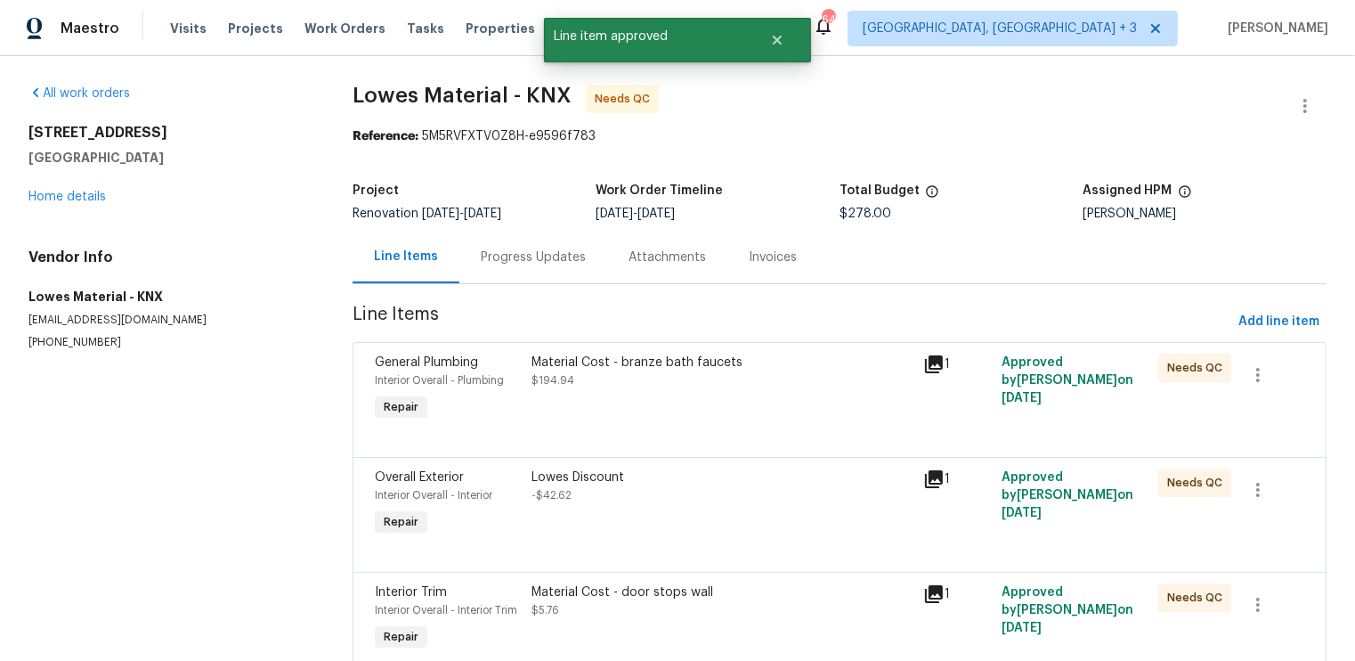
click at [757, 419] on div "Material Cost - branze bath faucets $194.94" at bounding box center [722, 389] width 392 height 82
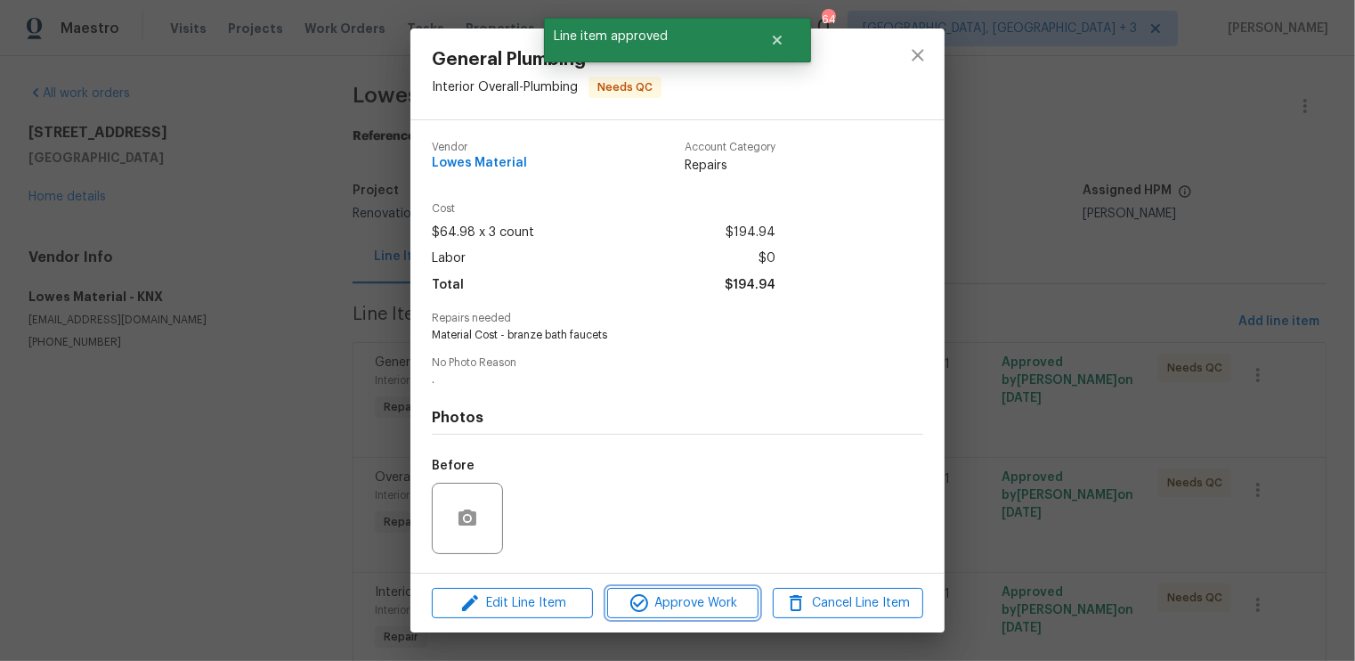
click at [695, 597] on span "Approve Work" at bounding box center [683, 603] width 140 height 22
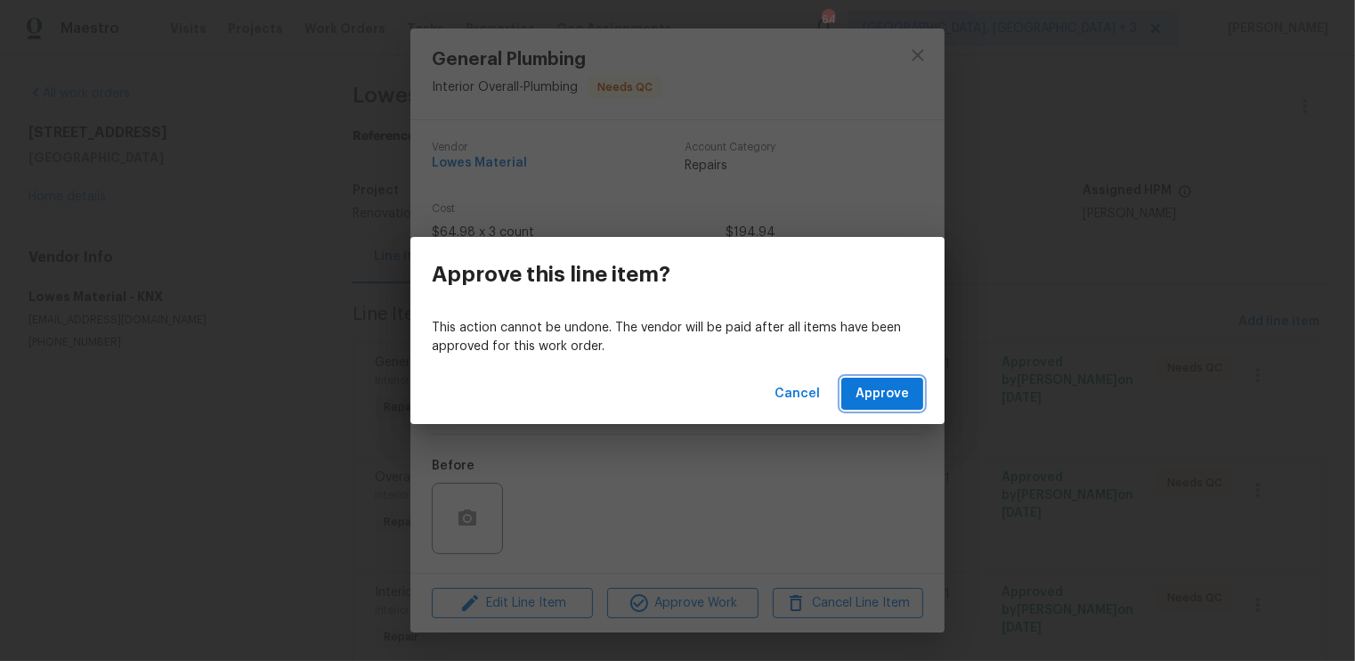
click at [882, 394] on span "Approve" at bounding box center [882, 394] width 53 height 22
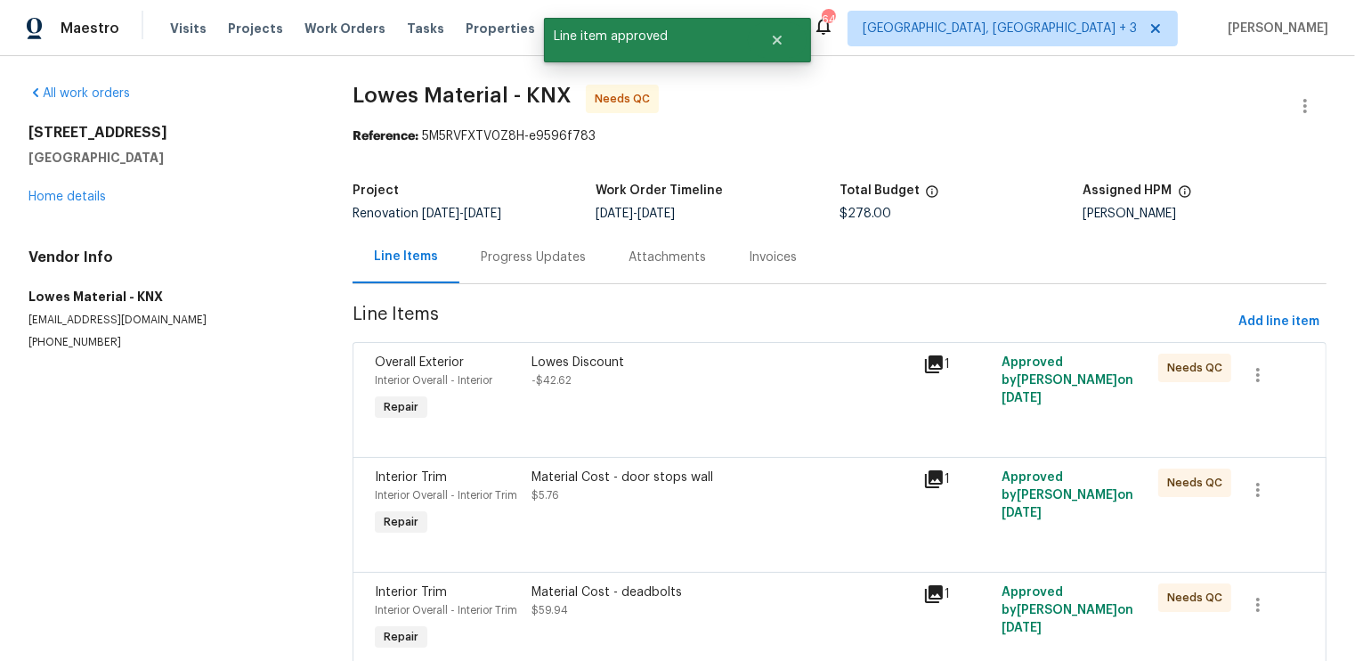
click at [776, 407] on div "Lowes Discount -$42.62" at bounding box center [722, 389] width 392 height 82
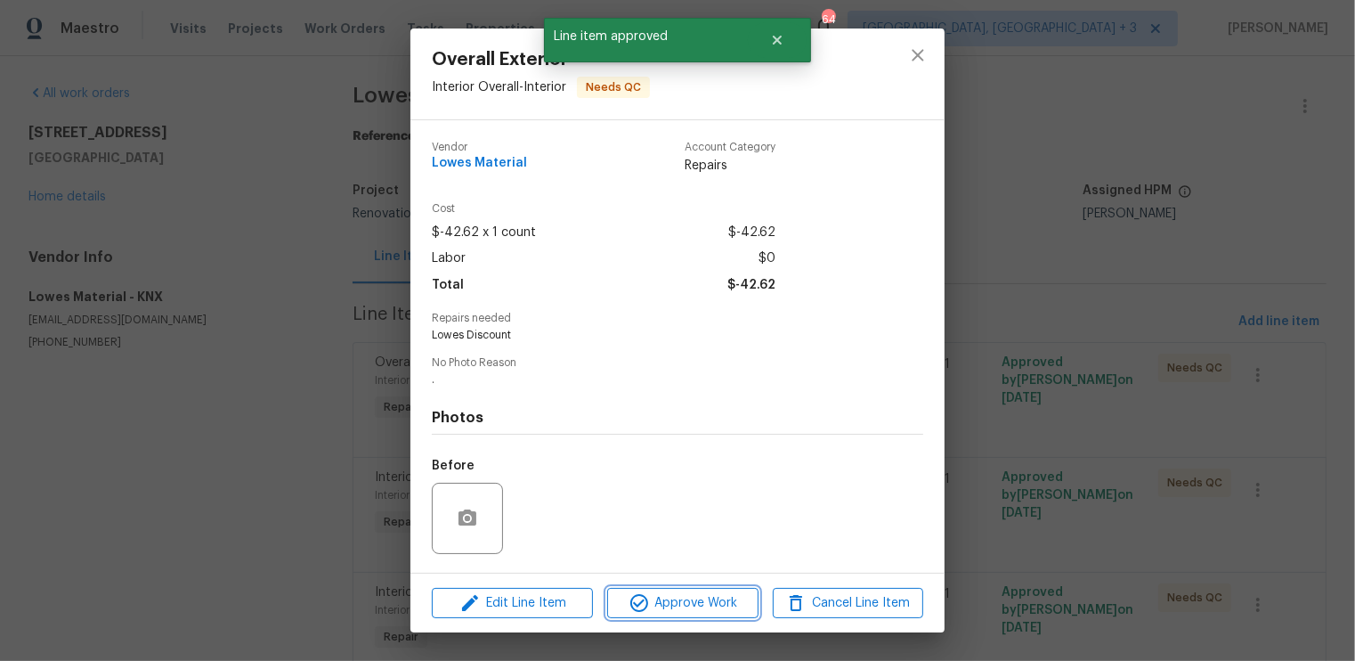
click at [695, 597] on span "Approve Work" at bounding box center [683, 603] width 140 height 22
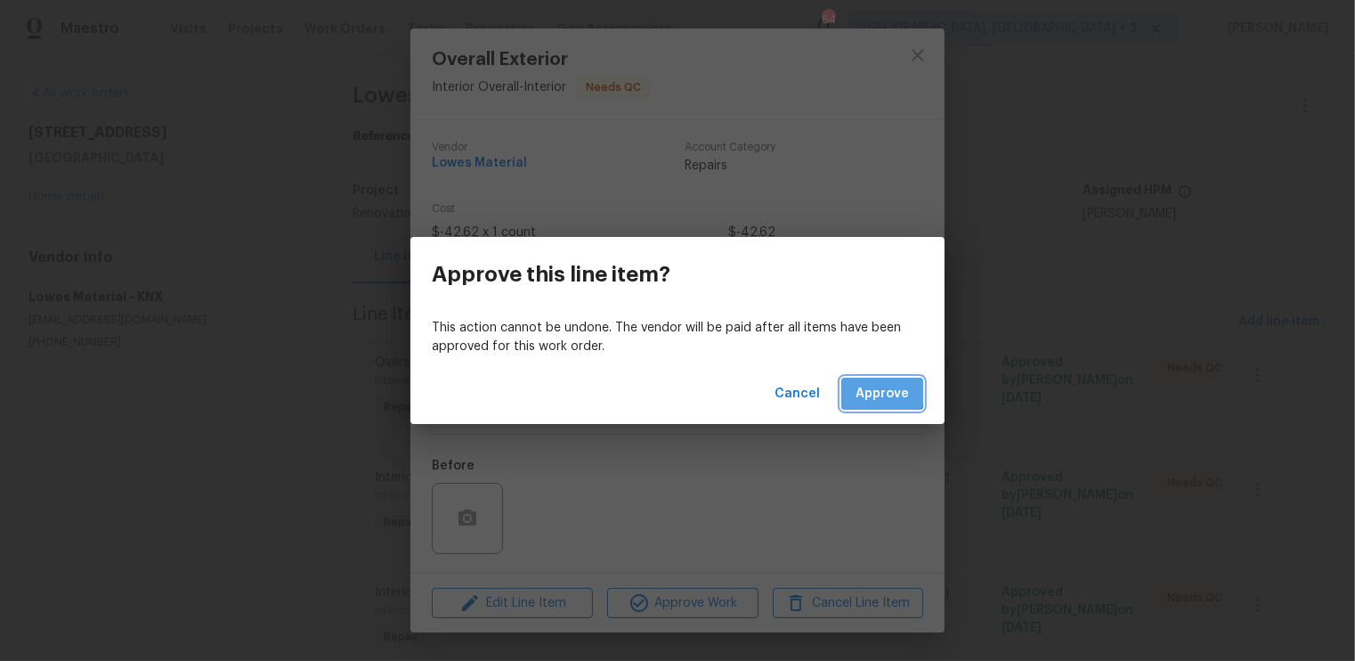
click at [874, 393] on span "Approve" at bounding box center [882, 394] width 53 height 22
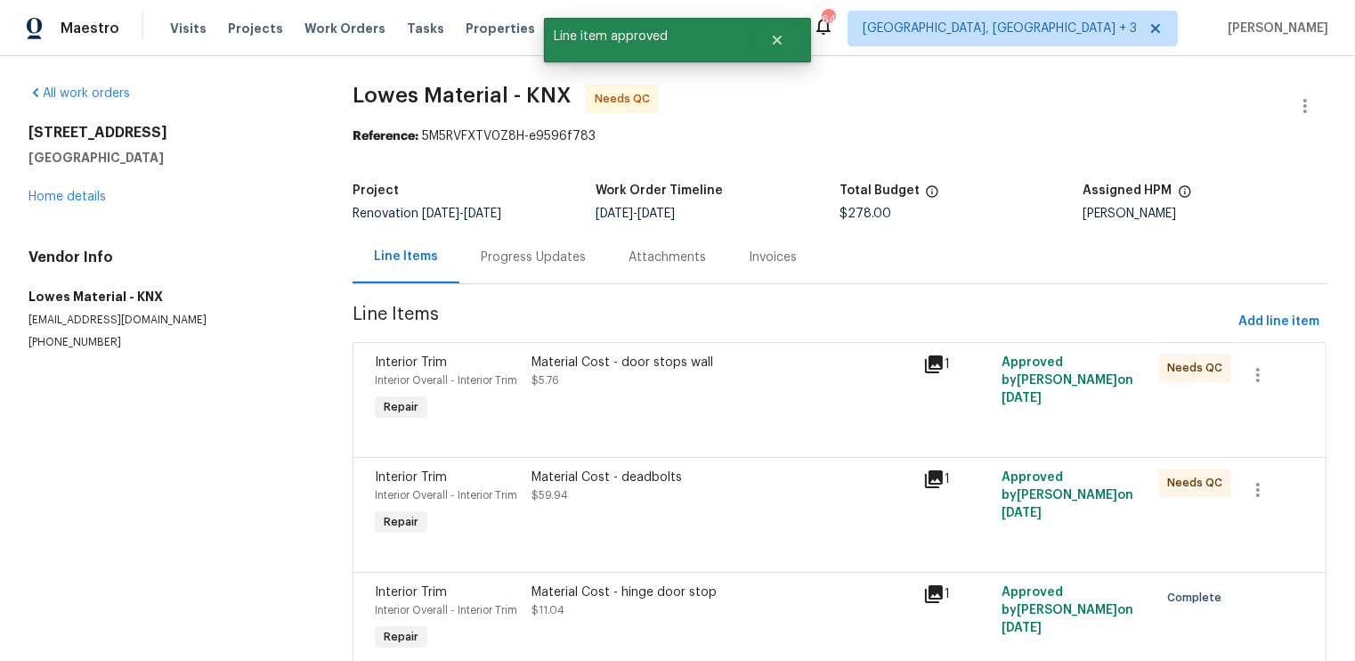
click at [834, 392] on div "Material Cost - door stops wall $5.76" at bounding box center [722, 389] width 392 height 82
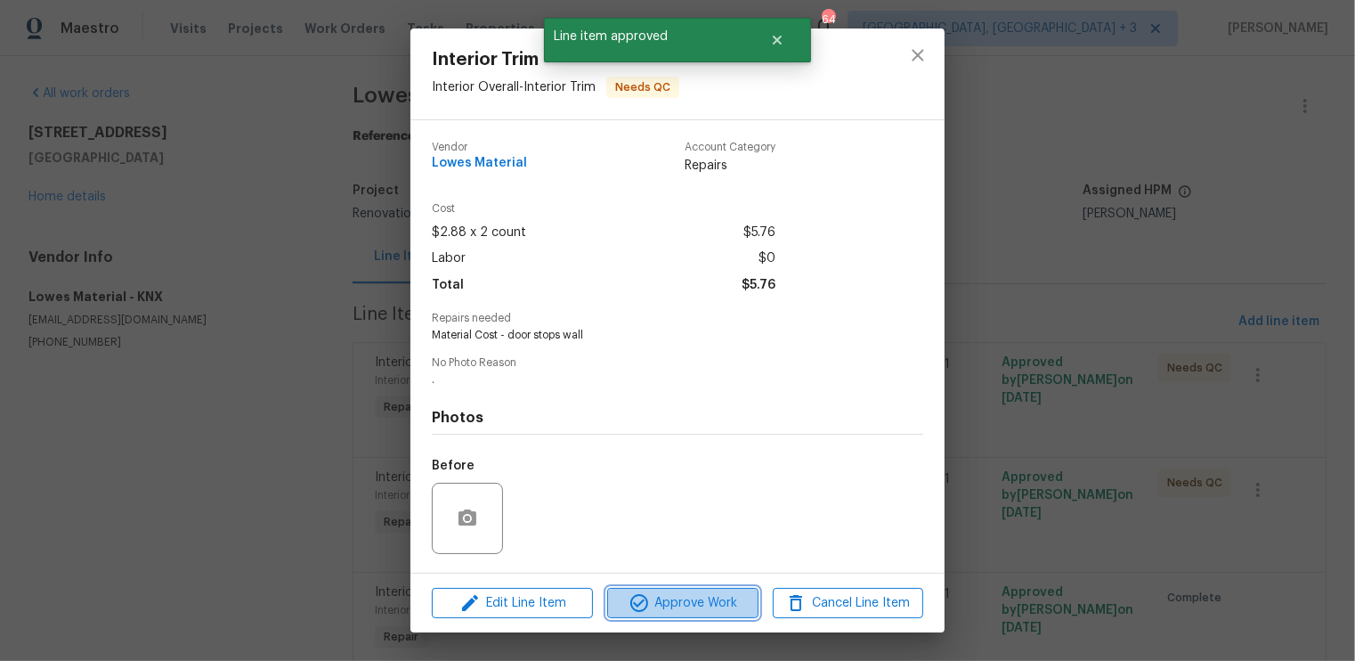
click at [711, 605] on span "Approve Work" at bounding box center [683, 603] width 140 height 22
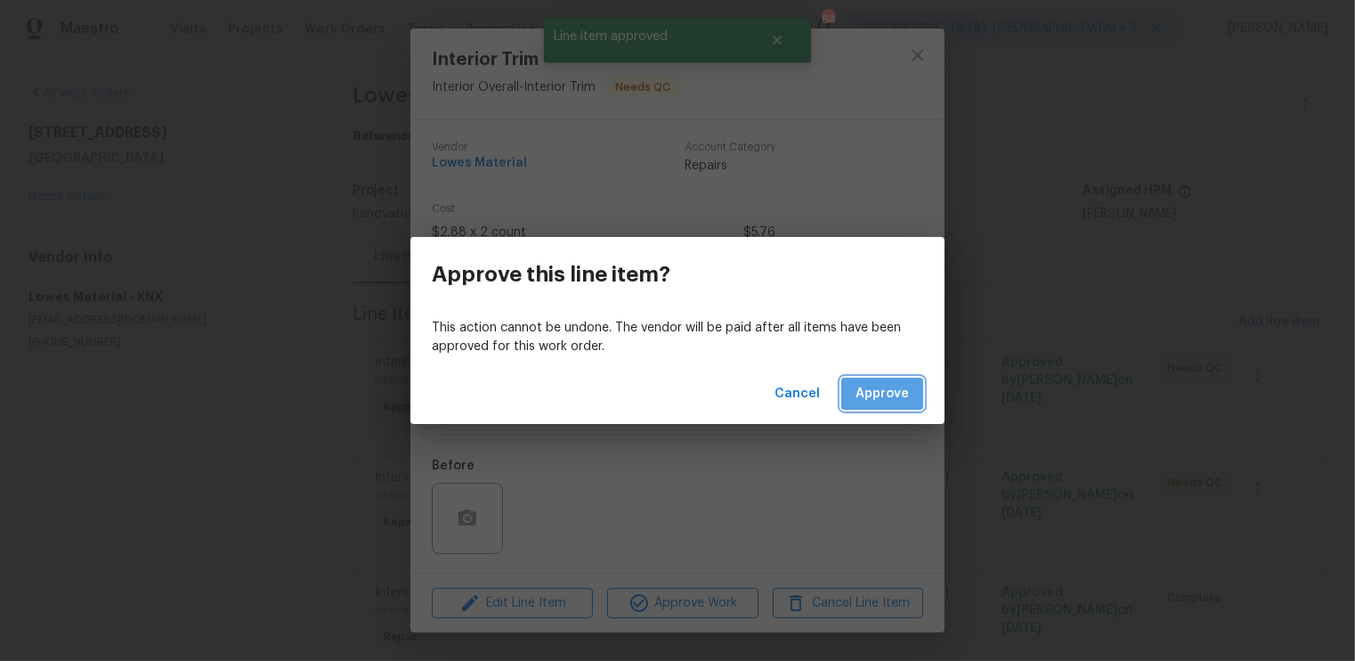
click at [897, 386] on span "Approve" at bounding box center [882, 394] width 53 height 22
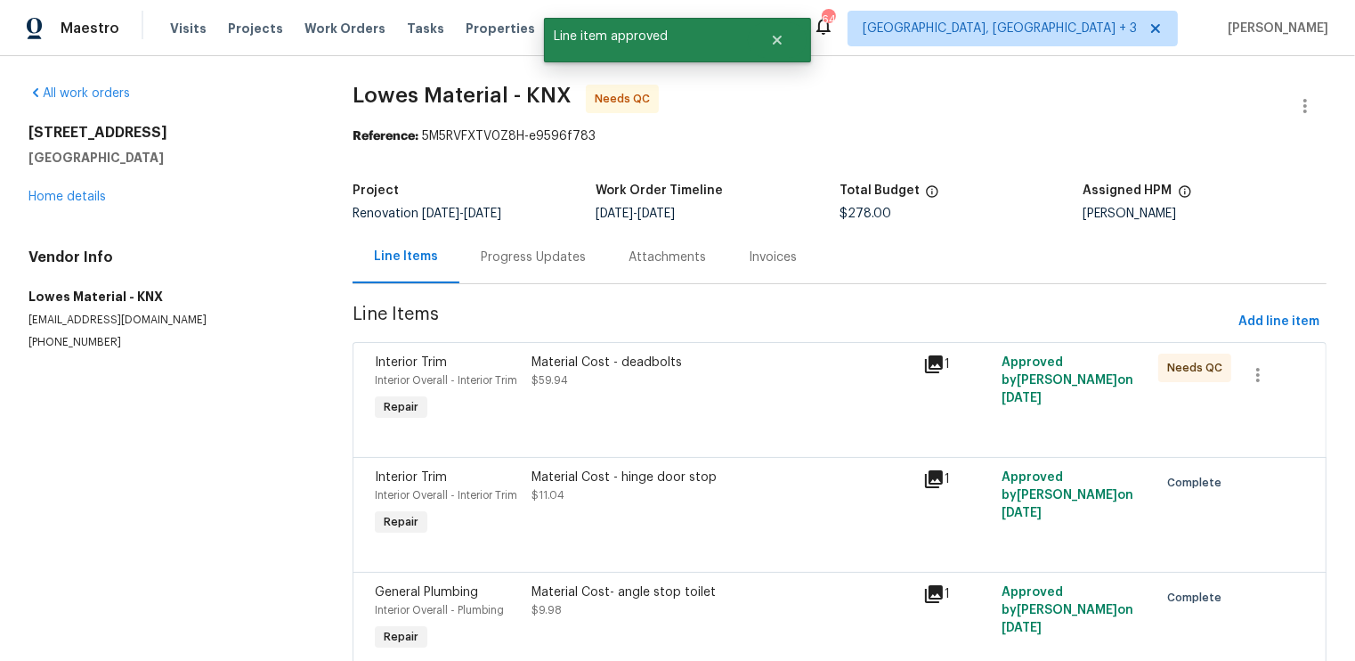
click at [864, 362] on div "Material Cost - deadbolts" at bounding box center [722, 363] width 381 height 18
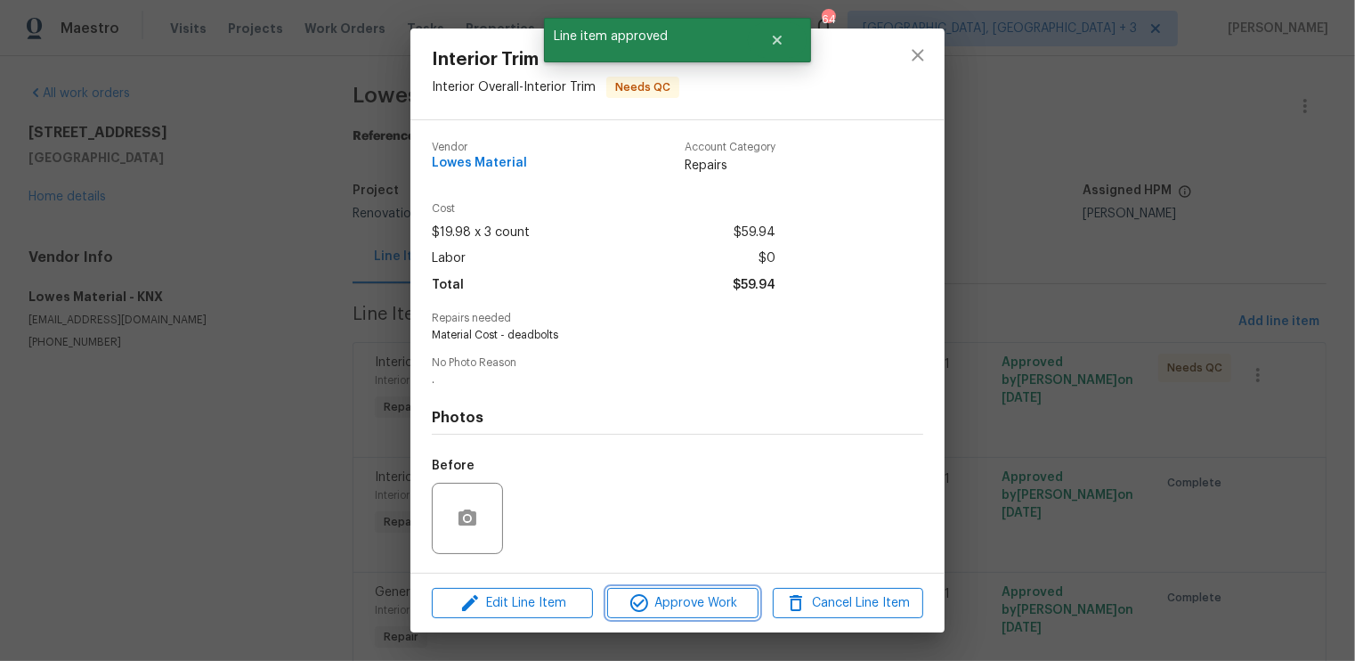
click at [694, 608] on span "Approve Work" at bounding box center [683, 603] width 140 height 22
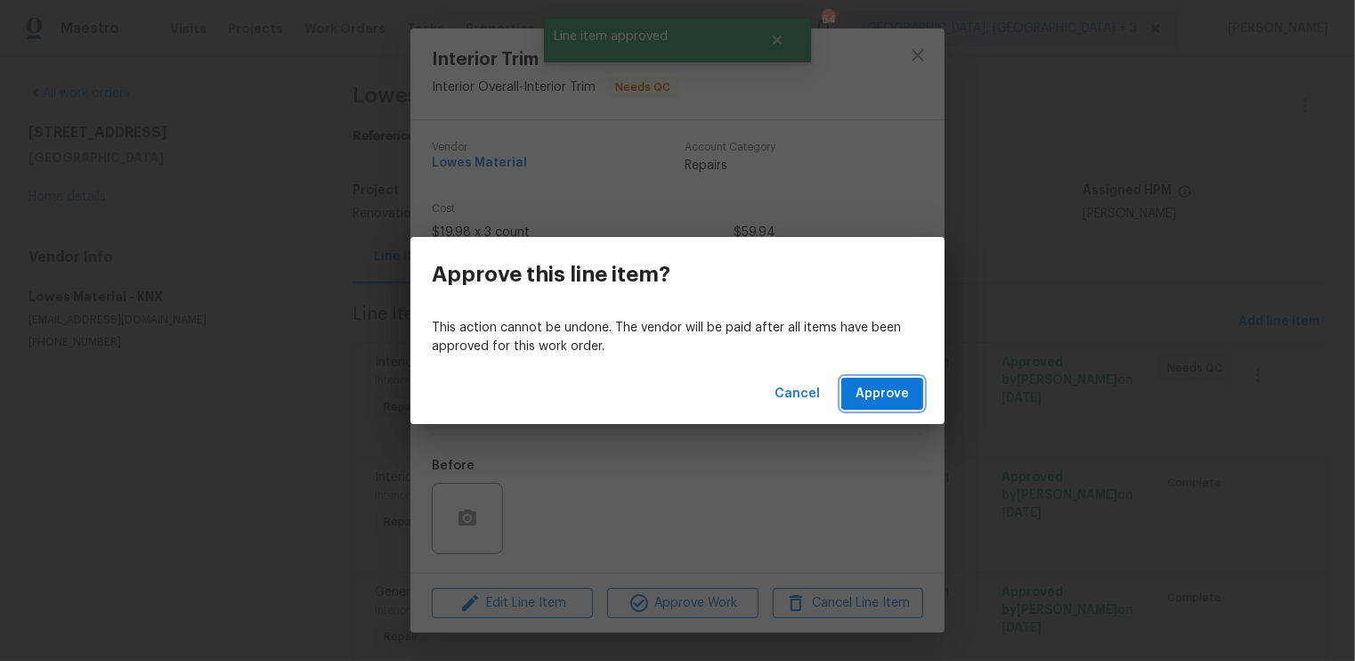
click at [873, 390] on span "Approve" at bounding box center [882, 394] width 53 height 22
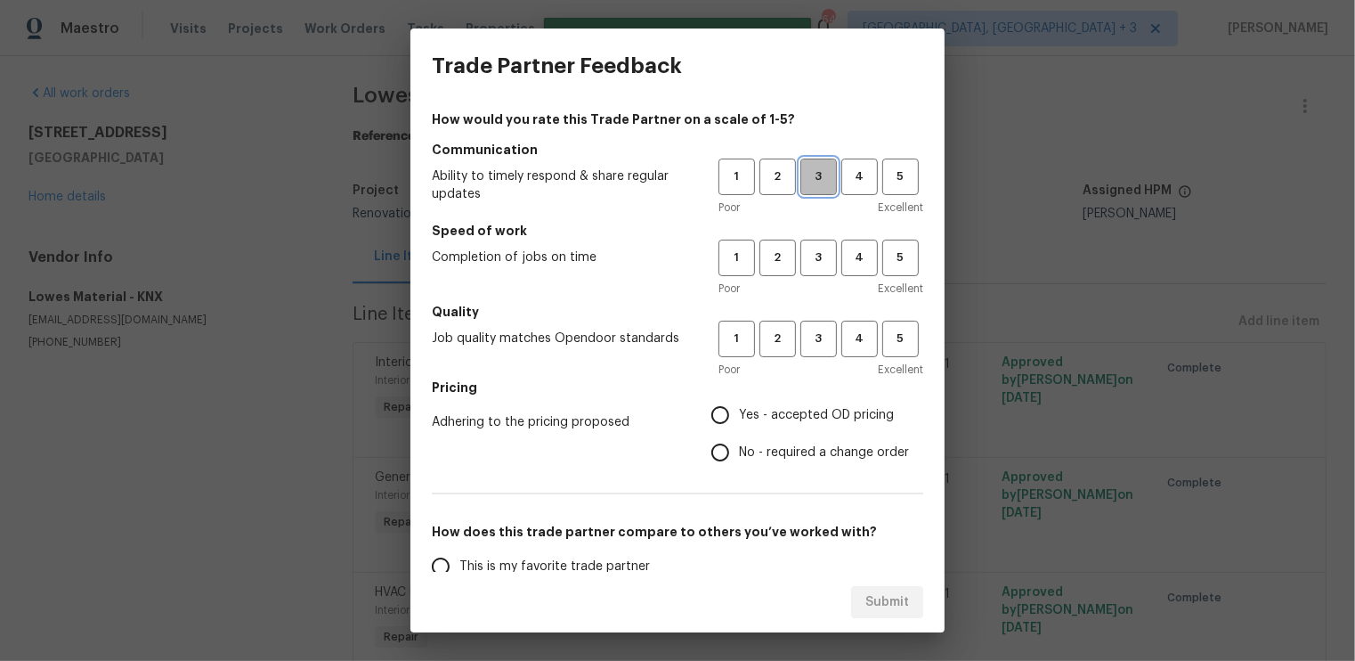
click at [817, 181] on span "3" at bounding box center [818, 177] width 33 height 20
click at [824, 258] on span "3" at bounding box center [818, 258] width 33 height 20
click at [810, 342] on span "3" at bounding box center [818, 339] width 33 height 20
click at [716, 420] on input "Yes - accepted OD pricing" at bounding box center [720, 414] width 37 height 37
radio input "true"
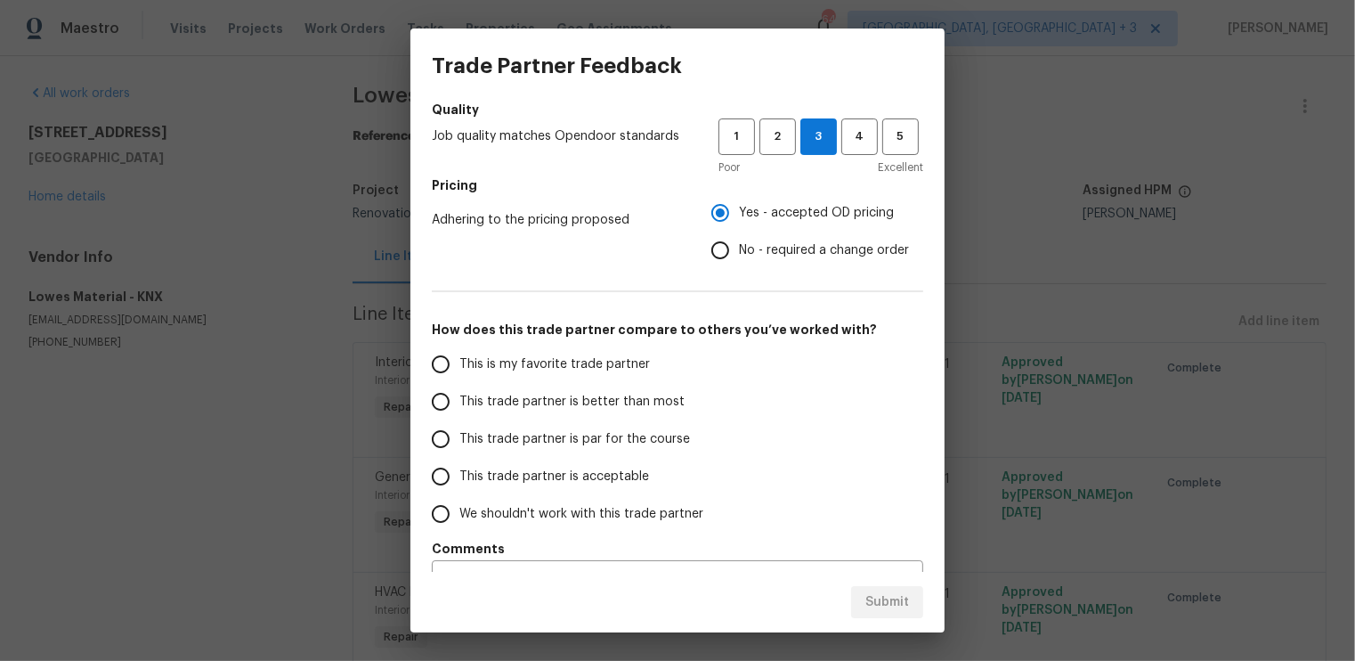
scroll to position [243, 0]
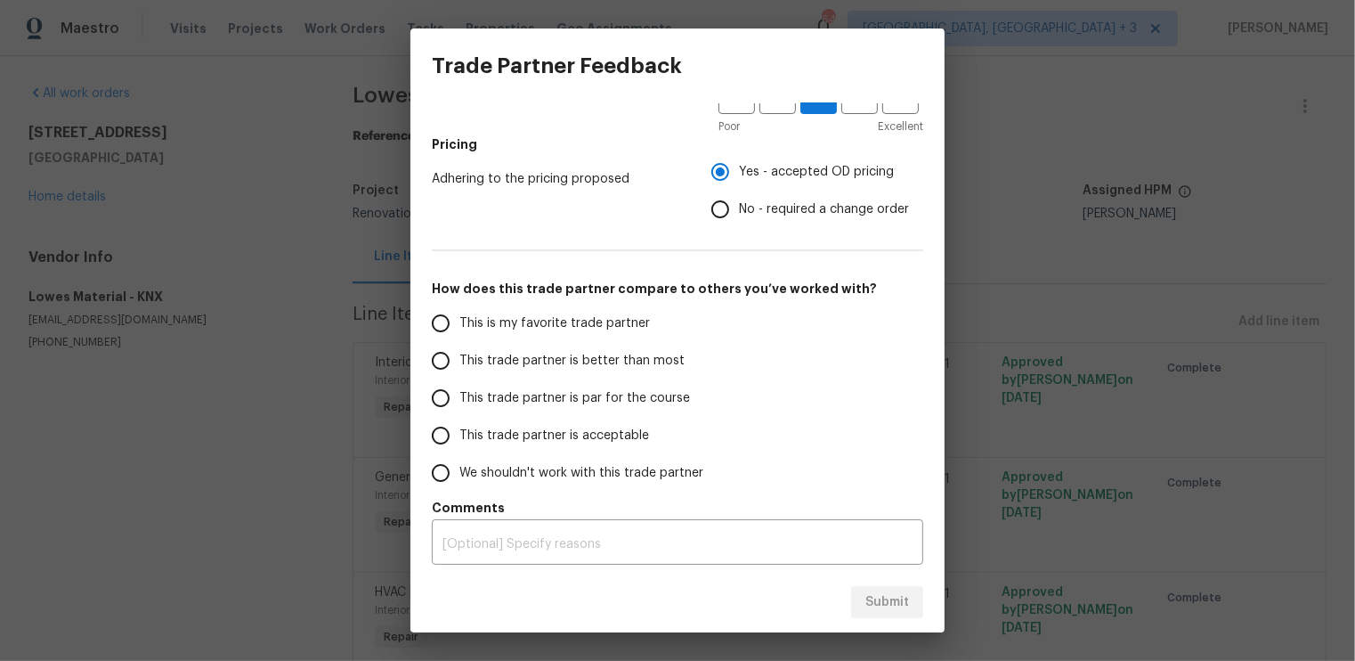
click at [445, 388] on input "This trade partner is par for the course" at bounding box center [440, 397] width 37 height 37
click at [894, 602] on span "Submit" at bounding box center [887, 602] width 44 height 22
radio input "true"
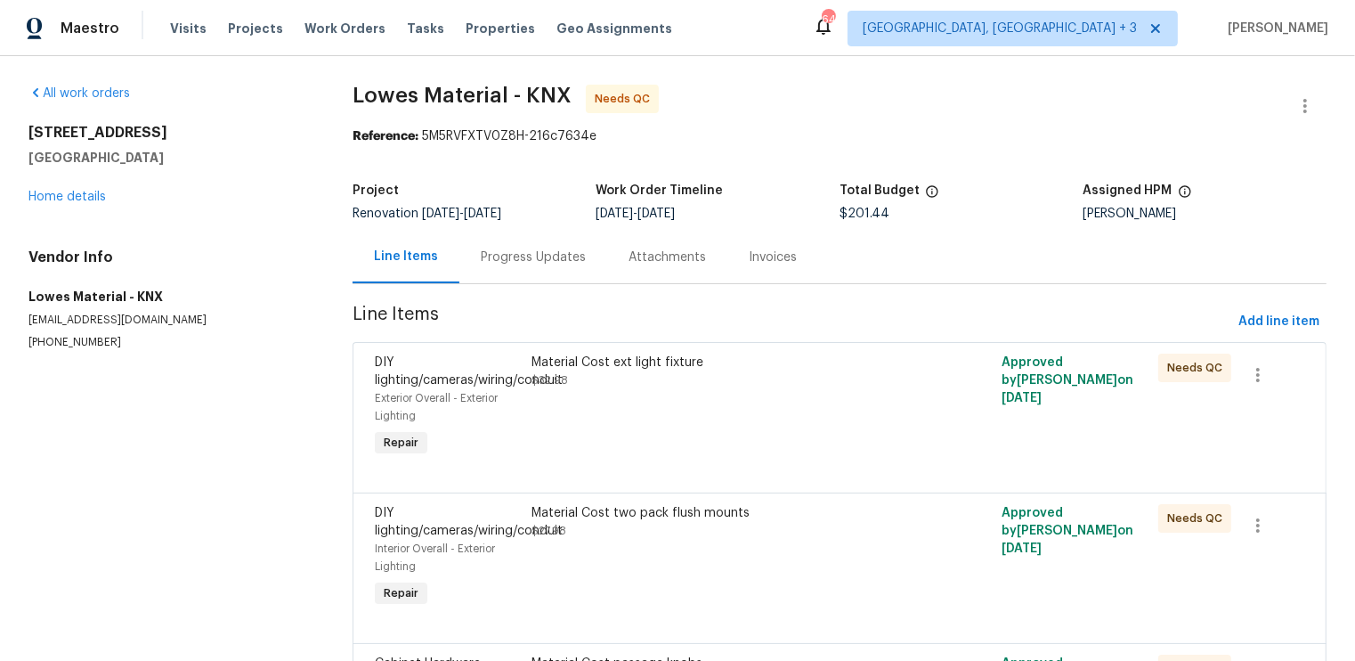
click at [830, 427] on div "Material Cost ext light fixture $32.98" at bounding box center [722, 407] width 392 height 118
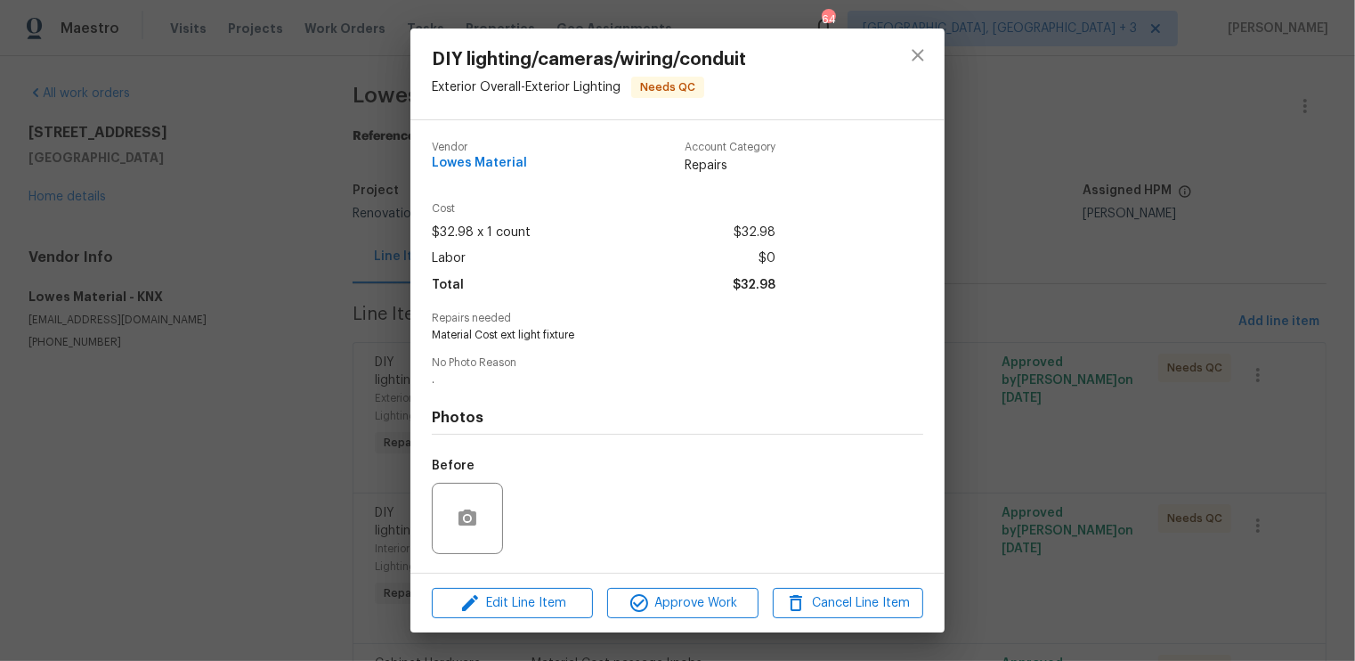
click at [703, 550] on div "Before" at bounding box center [678, 507] width 492 height 116
click at [690, 595] on span "Approve Work" at bounding box center [683, 603] width 140 height 22
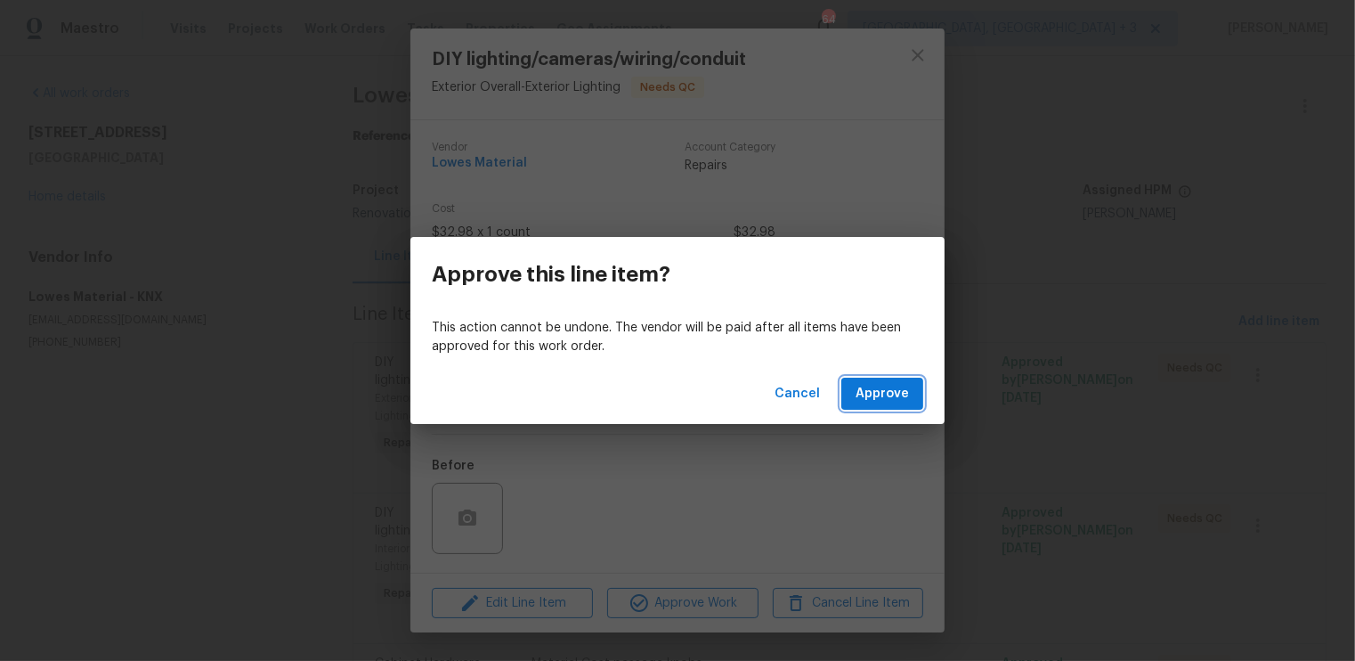
click at [869, 387] on span "Approve" at bounding box center [882, 394] width 53 height 22
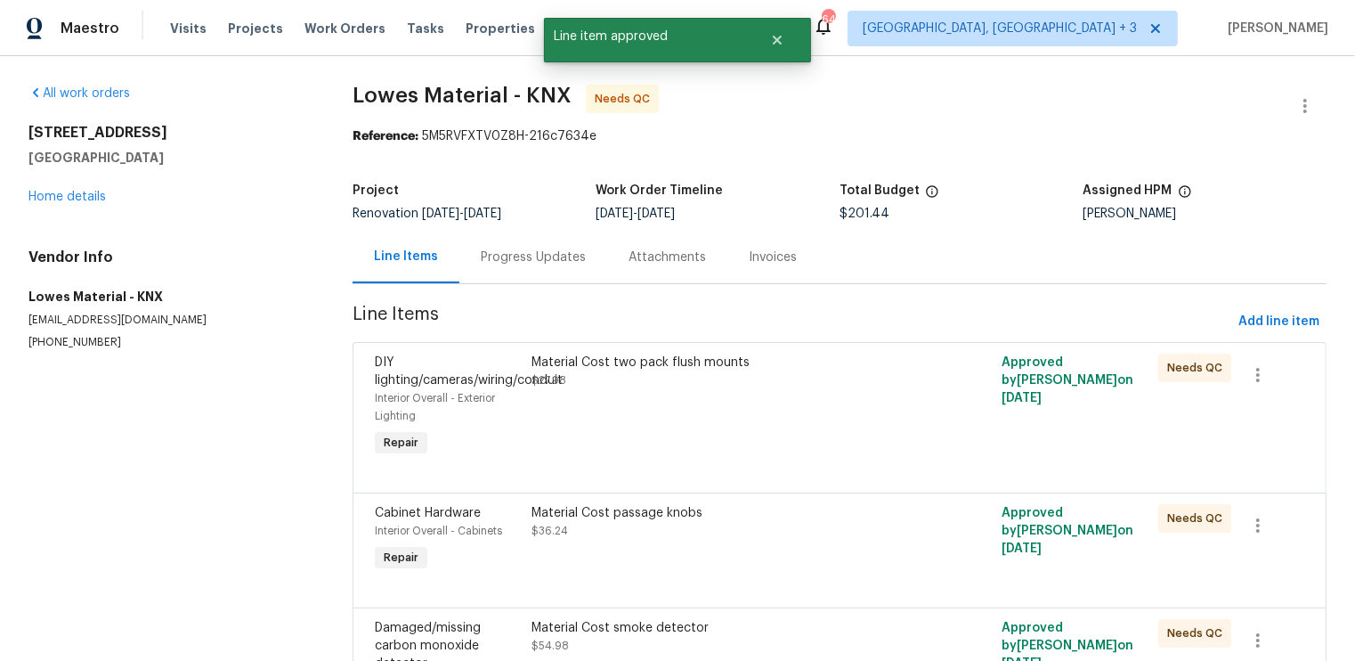
click at [727, 433] on div "Material Cost two pack flush mounts $27.98" at bounding box center [722, 407] width 392 height 118
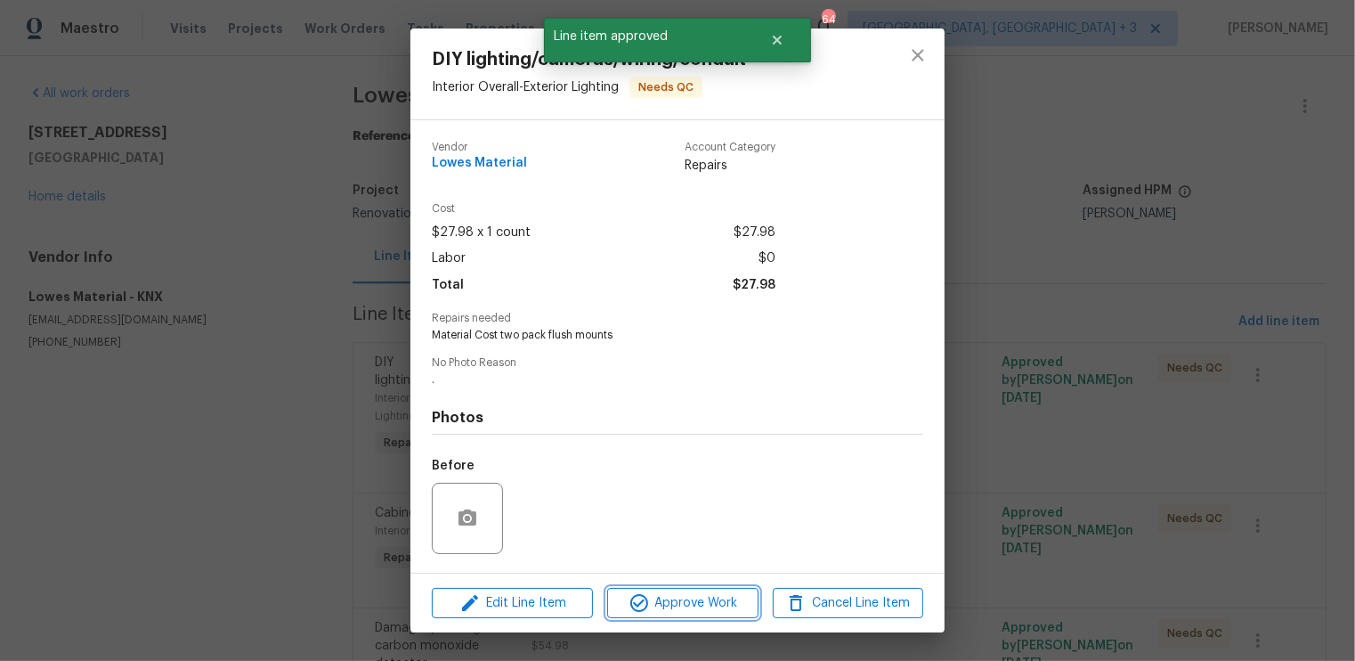
click at [686, 608] on span "Approve Work" at bounding box center [683, 603] width 140 height 22
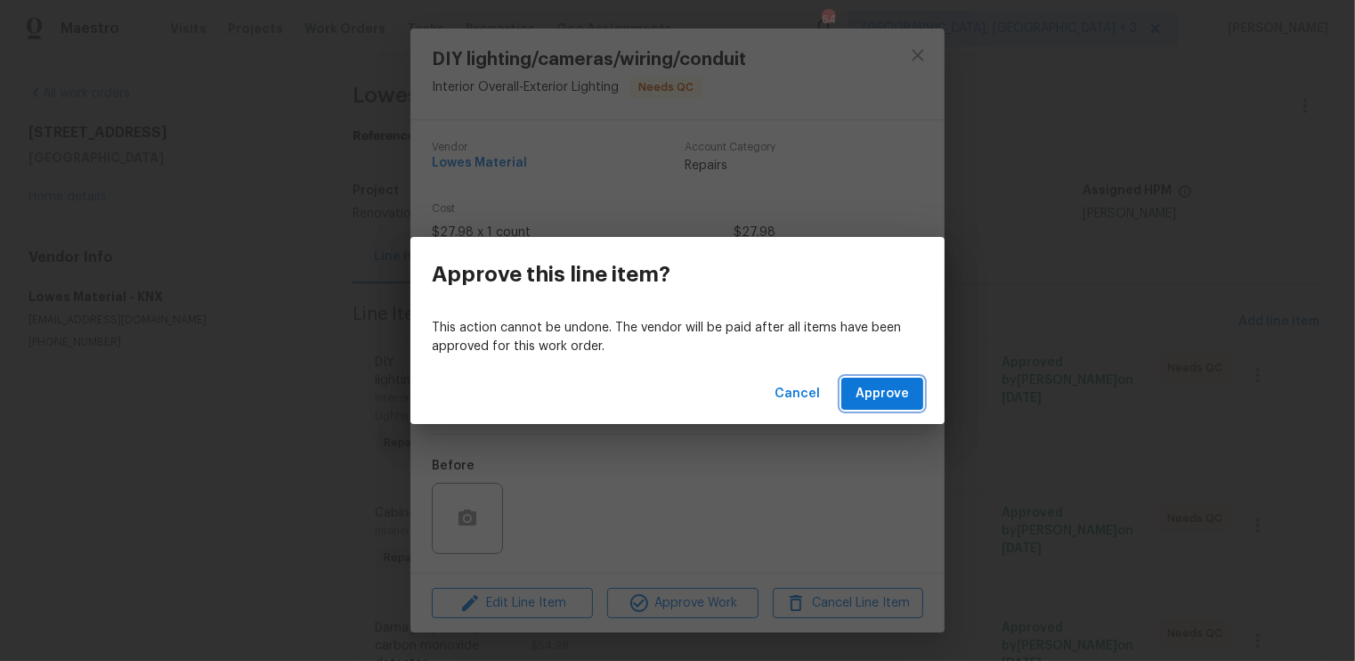
click at [874, 386] on span "Approve" at bounding box center [882, 394] width 53 height 22
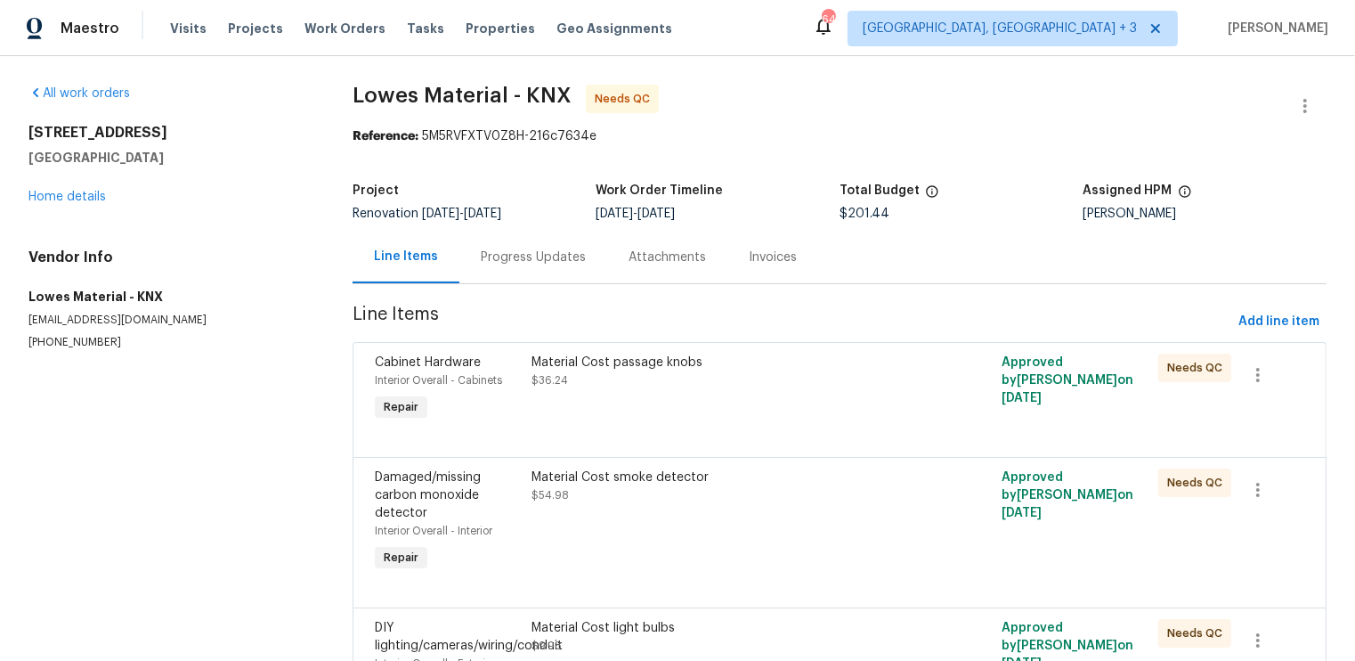
click at [809, 406] on div "Material Cost passage knobs $36.24" at bounding box center [722, 389] width 392 height 82
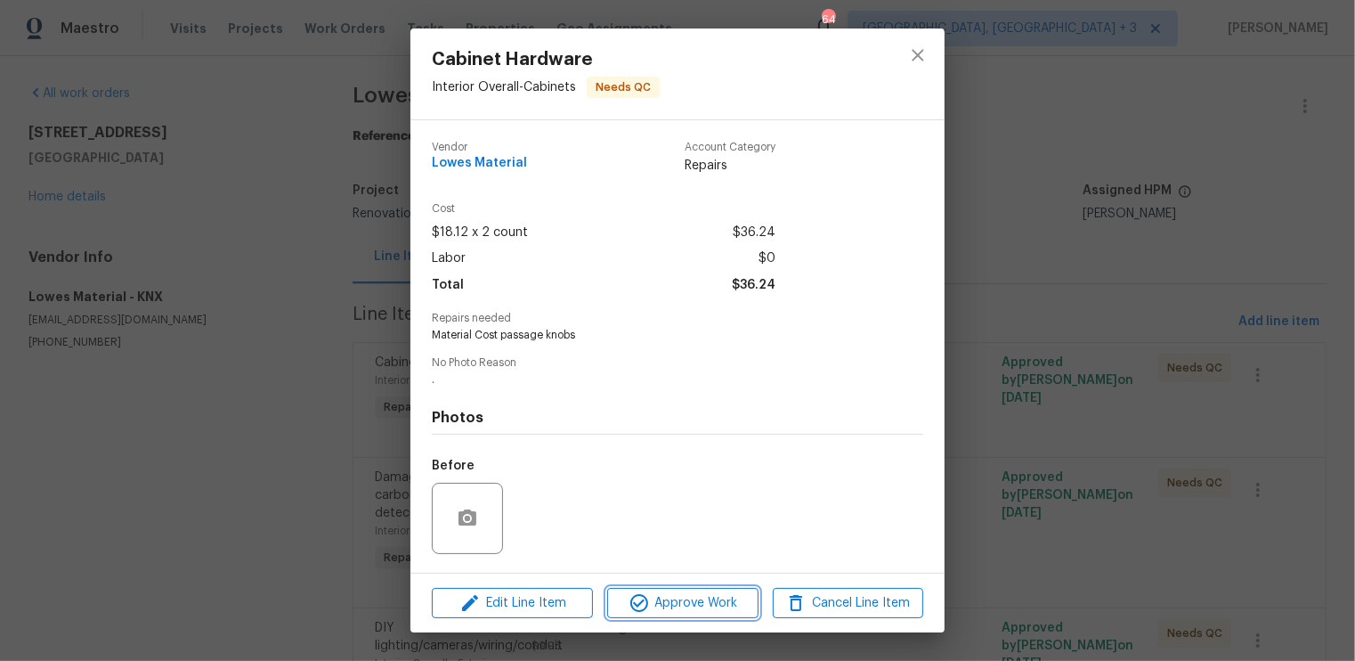
click at [679, 603] on span "Approve Work" at bounding box center [683, 603] width 140 height 22
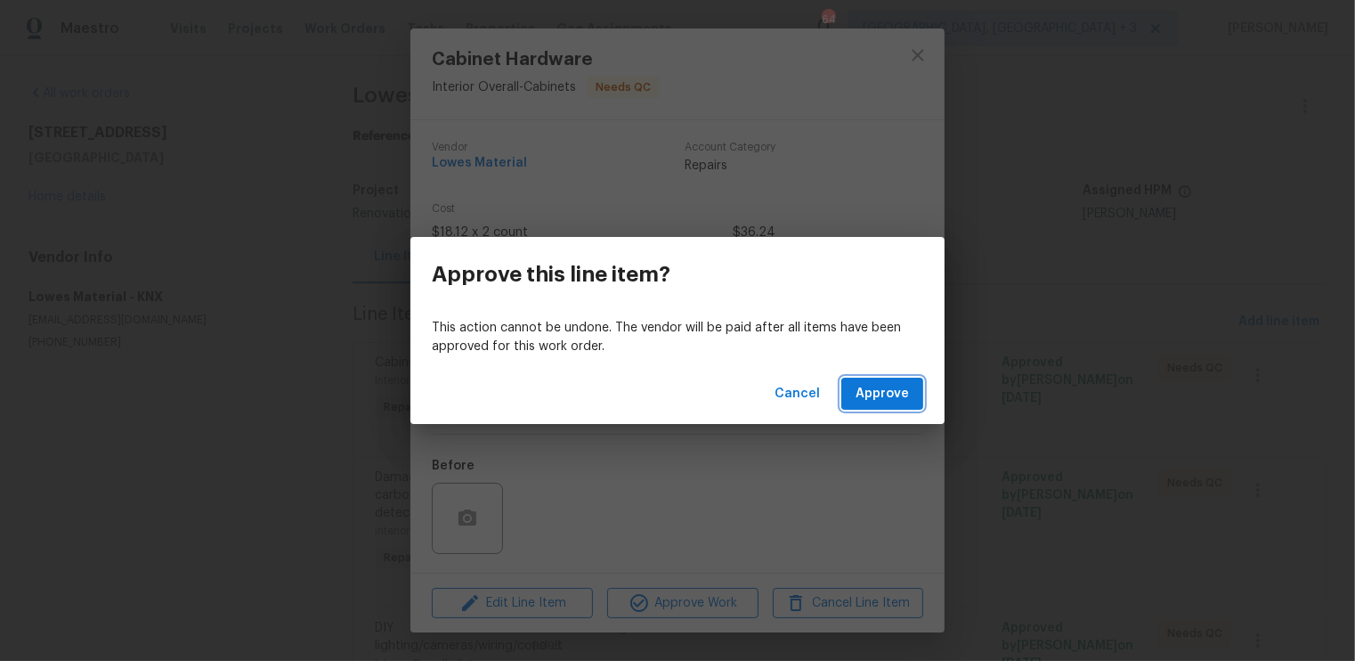
click at [900, 386] on span "Approve" at bounding box center [882, 394] width 53 height 22
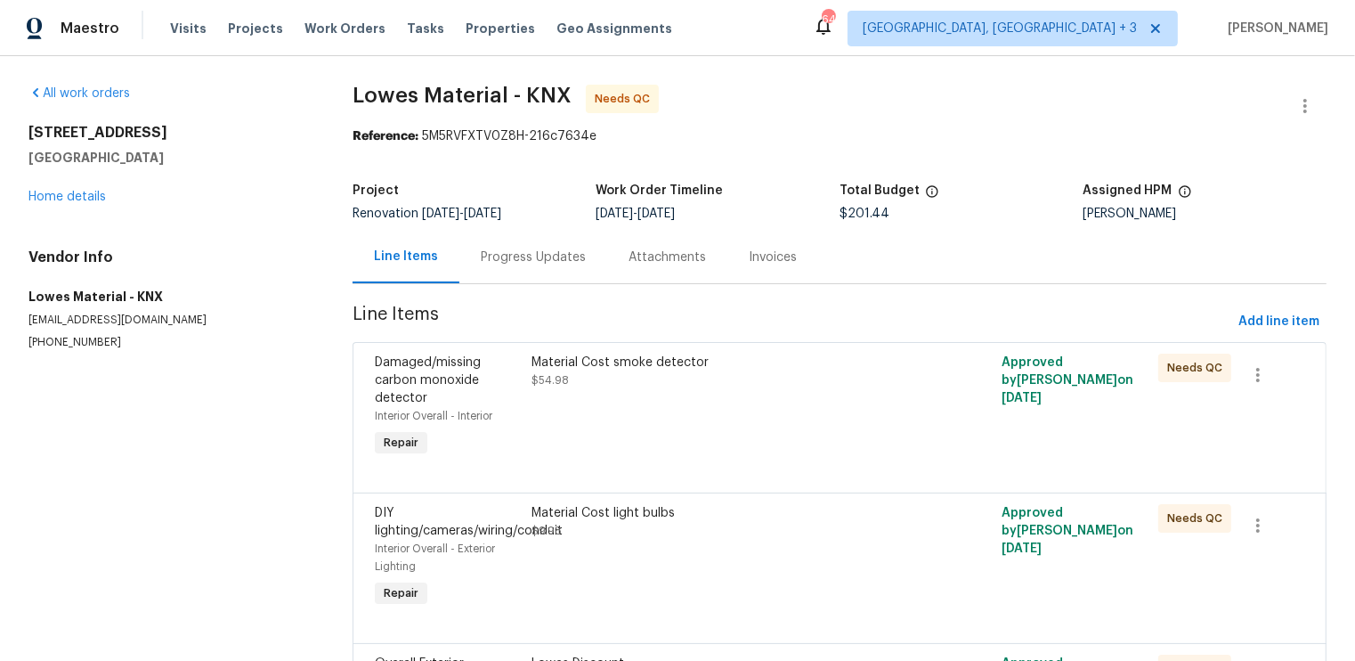
click at [711, 424] on div "Material Cost smoke detector $54.98" at bounding box center [722, 407] width 392 height 118
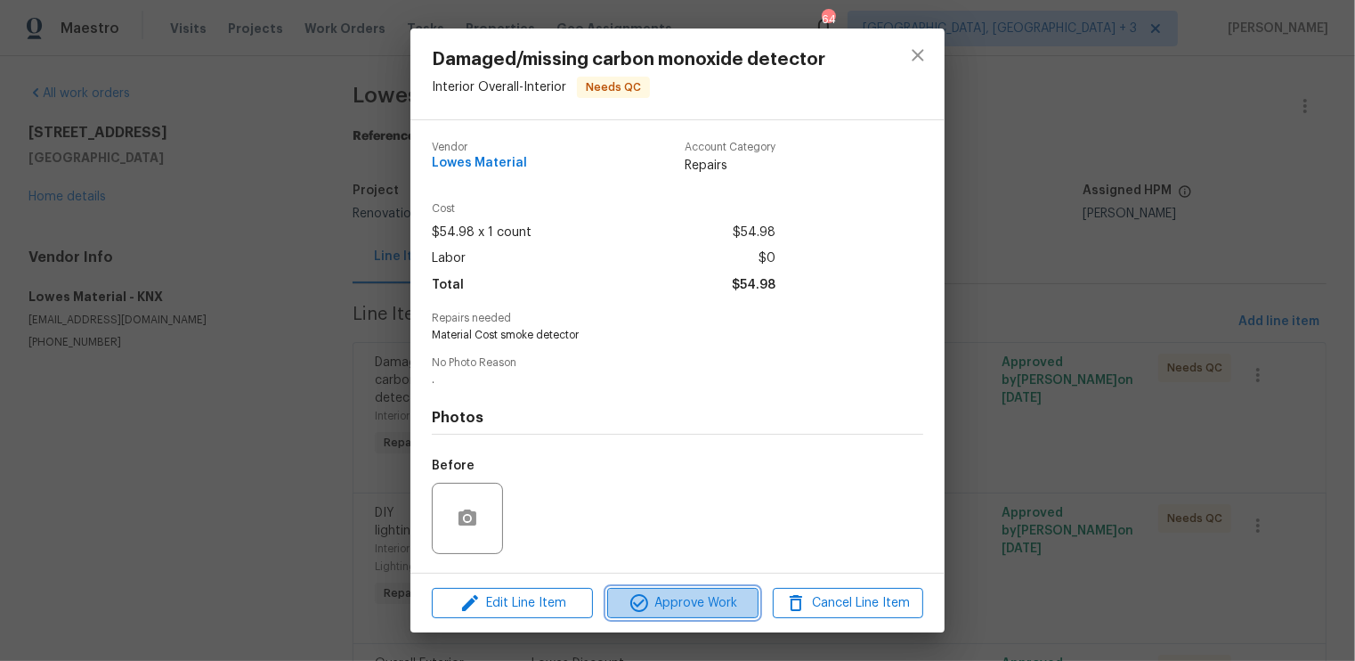
click at [698, 597] on span "Approve Work" at bounding box center [683, 603] width 140 height 22
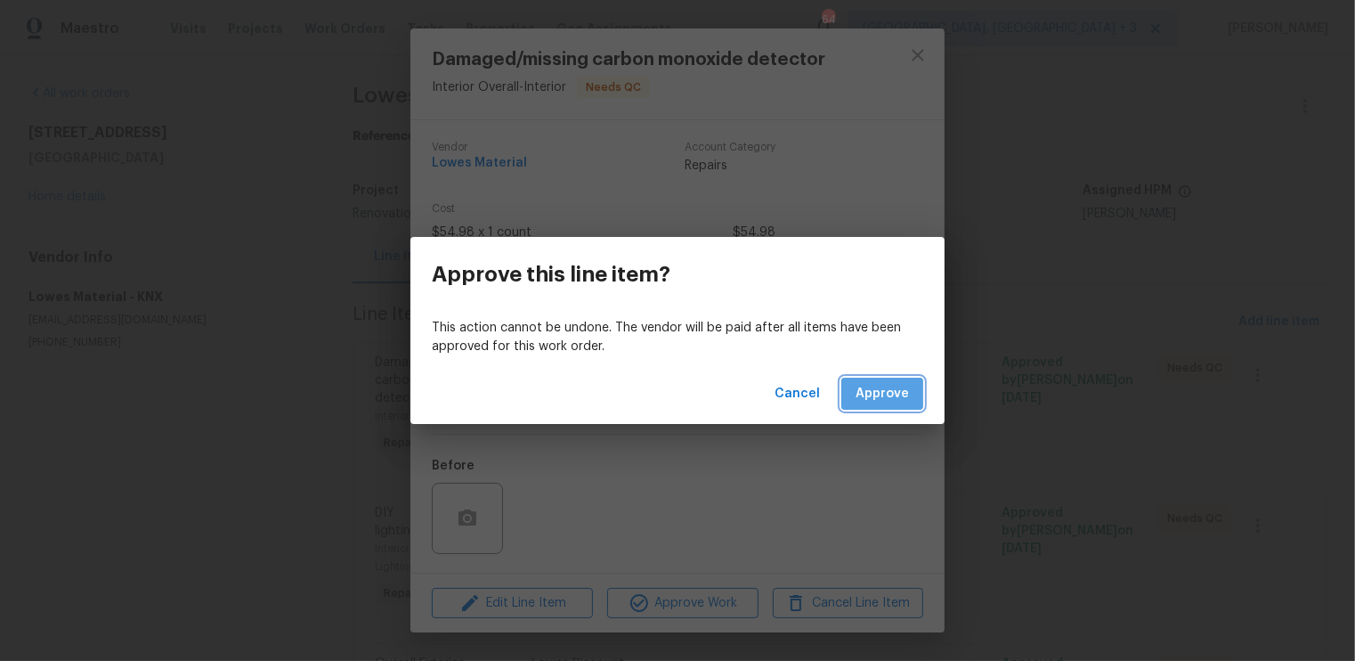
click at [879, 399] on span "Approve" at bounding box center [882, 394] width 53 height 22
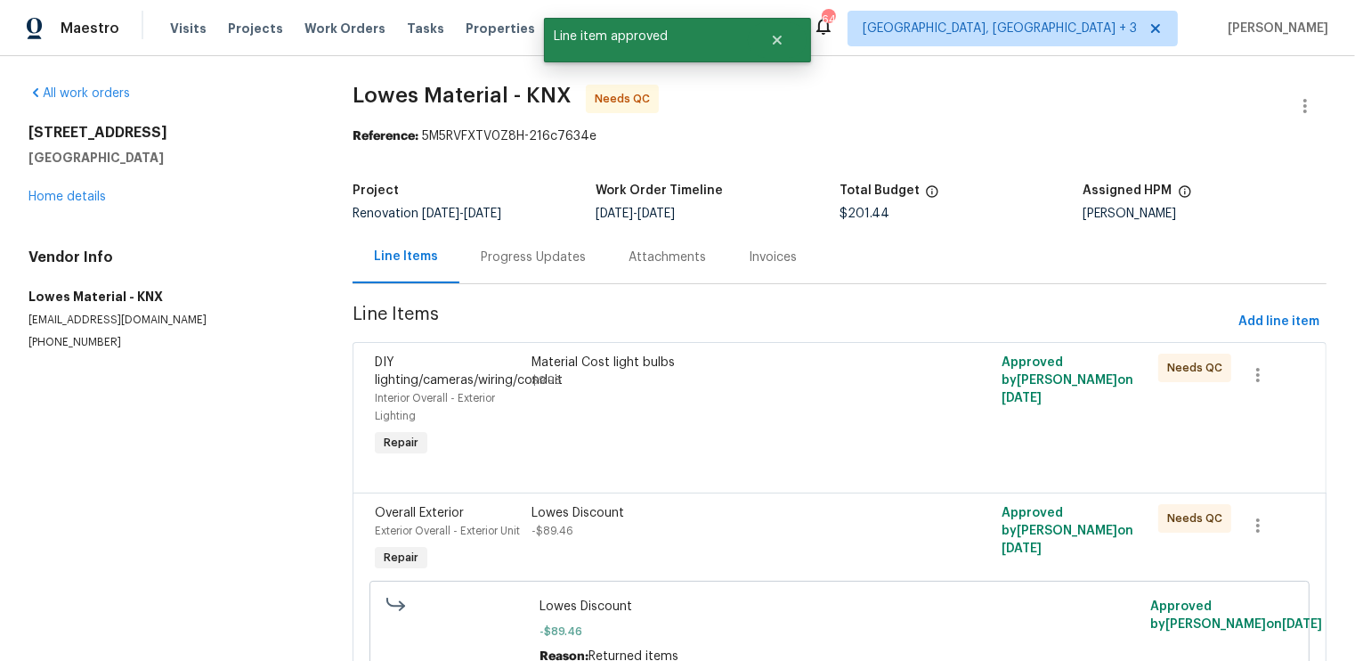
click at [833, 438] on div "Material Cost light bulbs $9.98" at bounding box center [722, 407] width 392 height 118
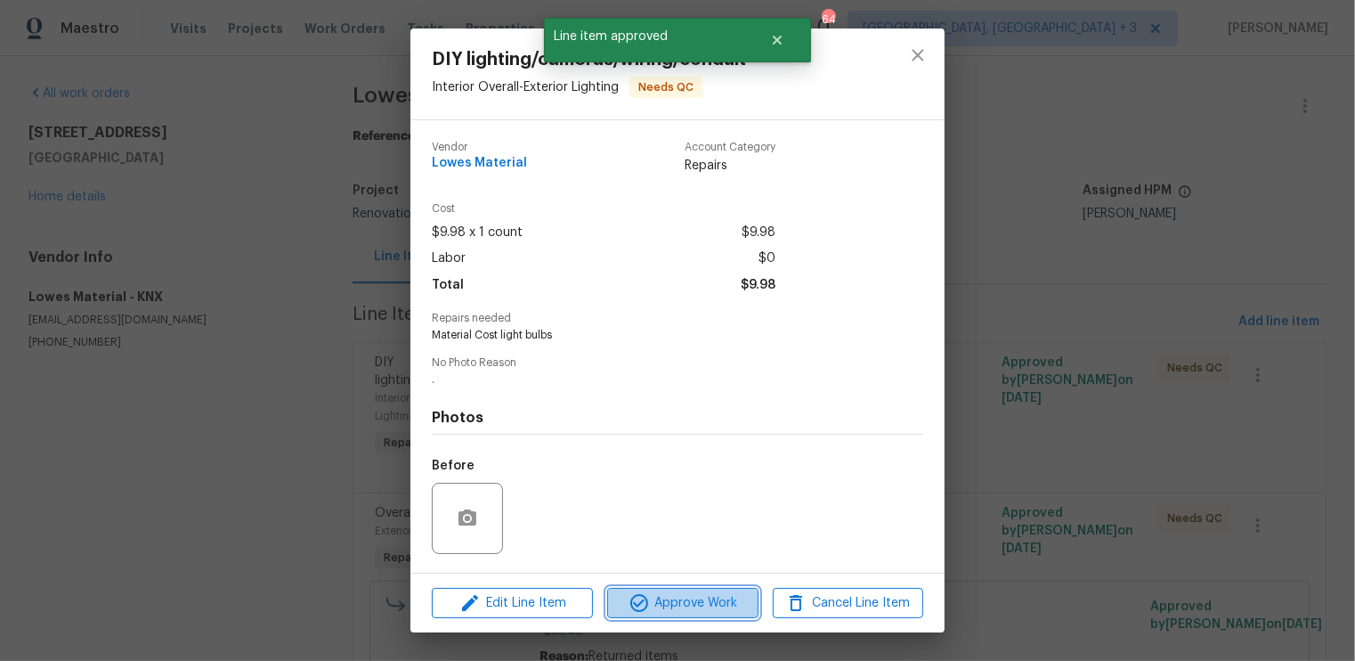
click at [700, 605] on span "Approve Work" at bounding box center [683, 603] width 140 height 22
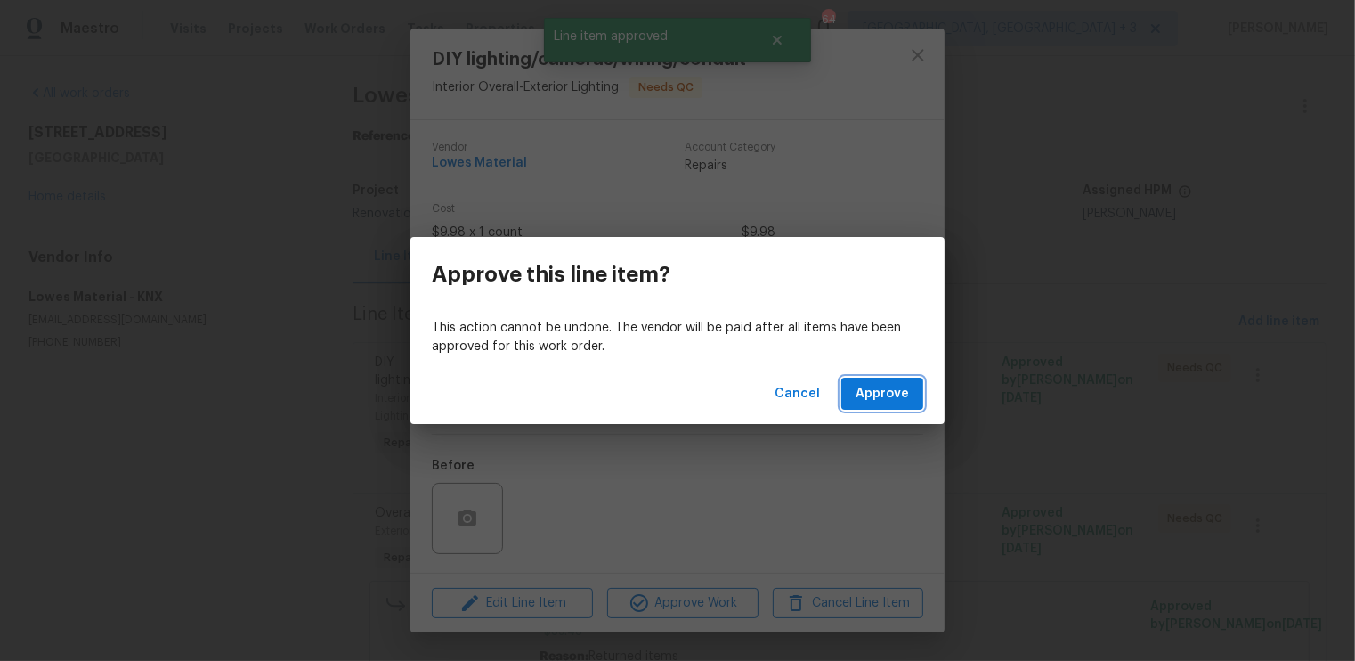
click at [871, 396] on span "Approve" at bounding box center [882, 394] width 53 height 22
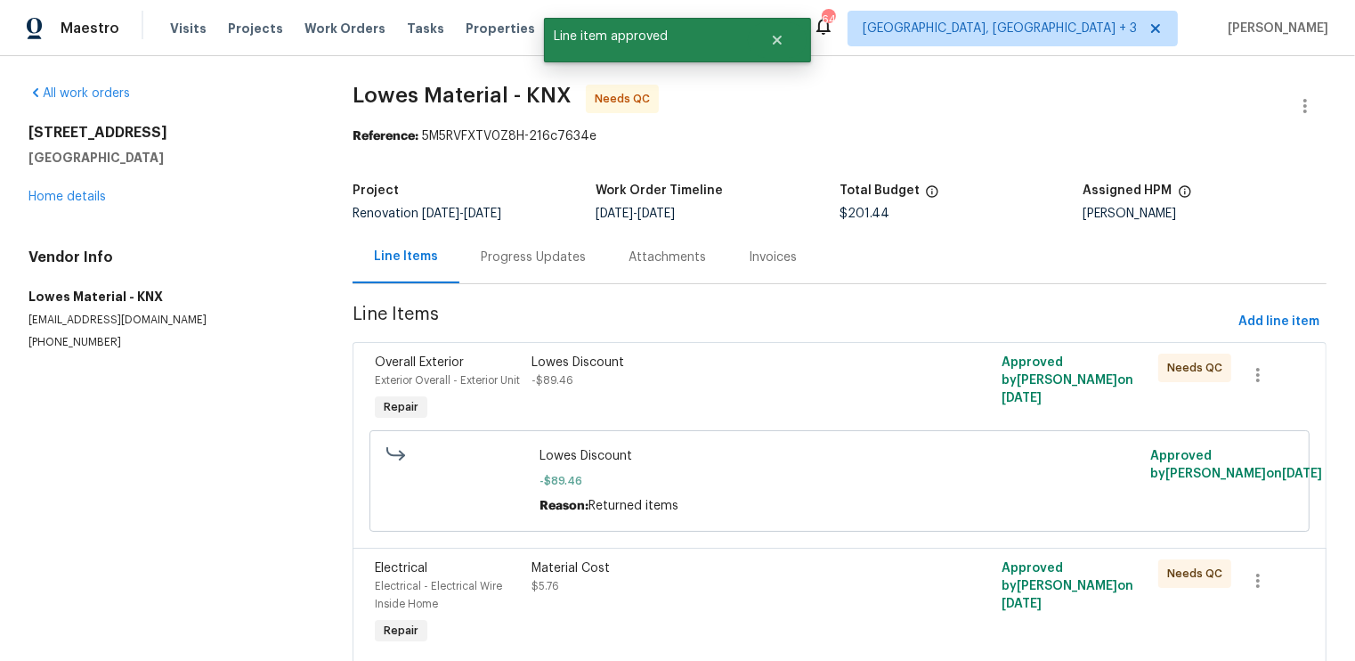
click at [768, 374] on div "Lowes Discount -$89.46" at bounding box center [722, 372] width 381 height 36
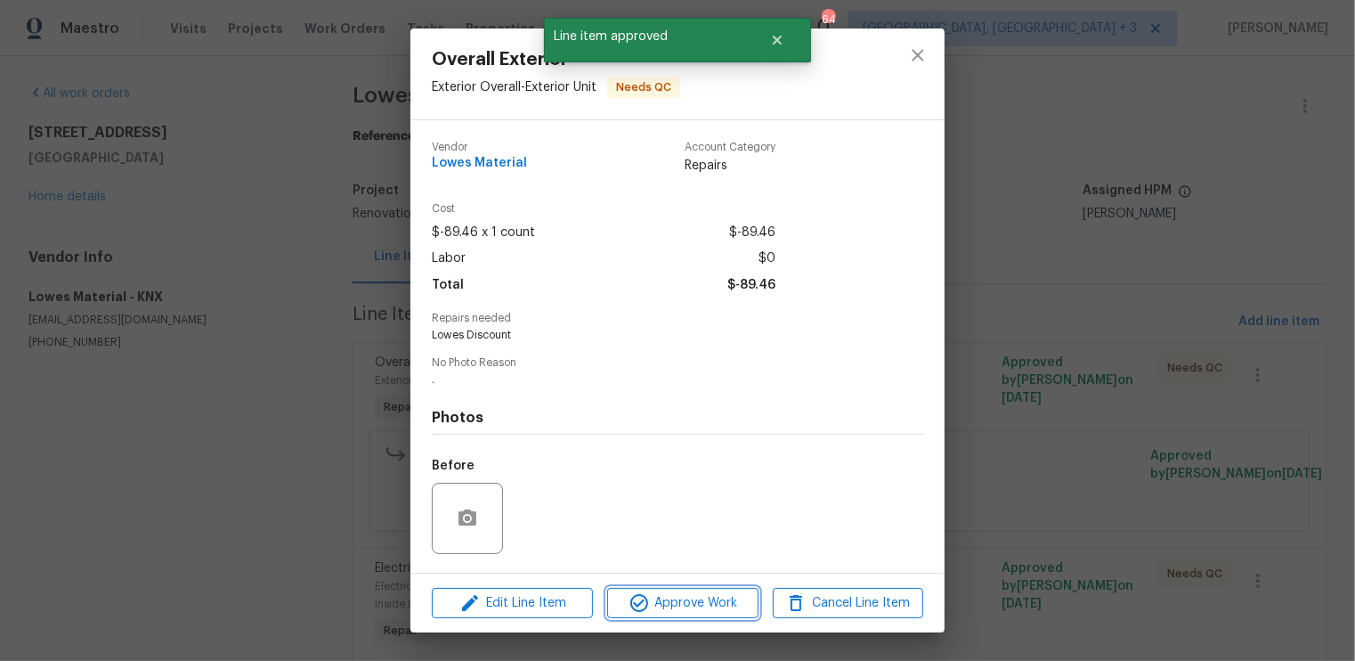
click at [710, 601] on span "Approve Work" at bounding box center [683, 603] width 140 height 22
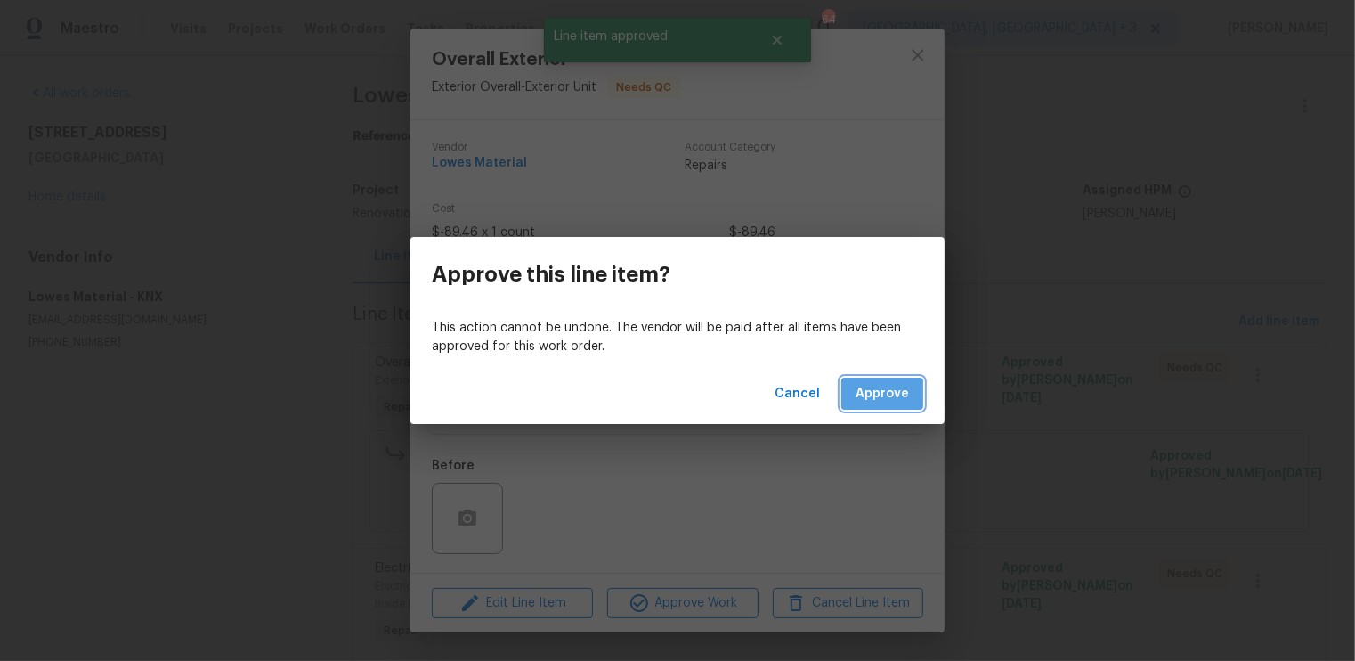
click at [901, 390] on span "Approve" at bounding box center [882, 394] width 53 height 22
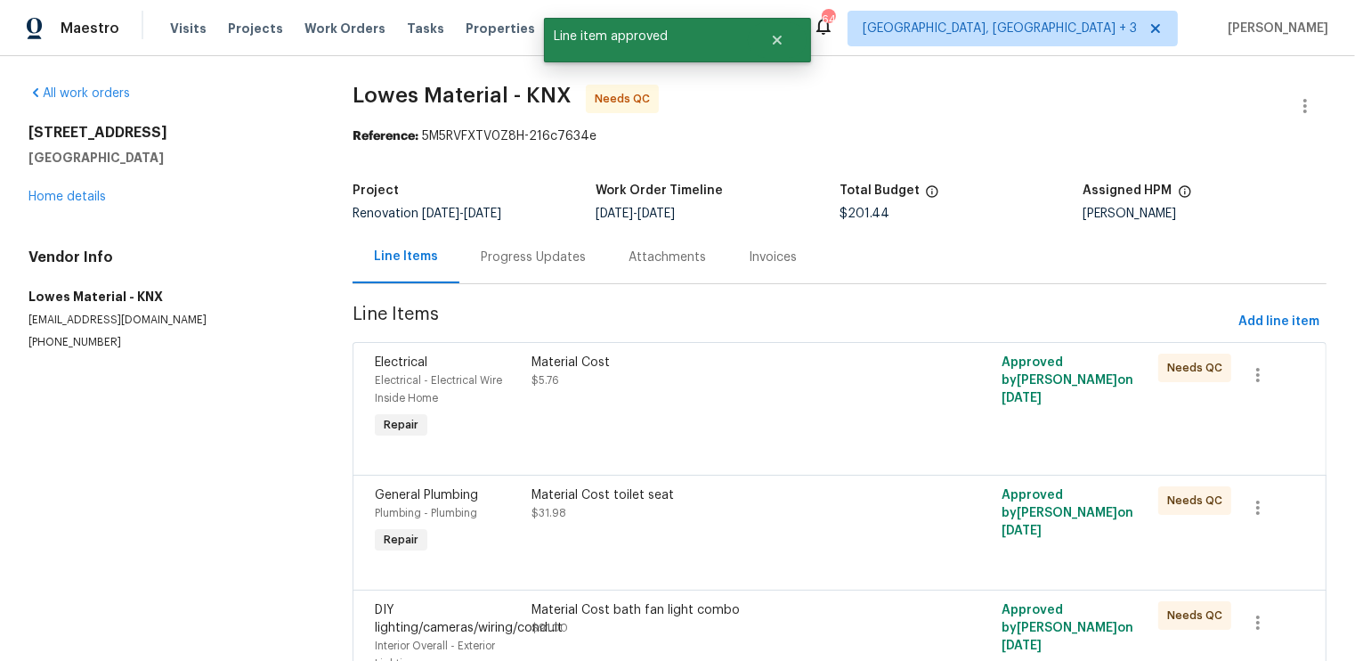
click at [901, 390] on div "Material Cost $5.76" at bounding box center [722, 398] width 392 height 100
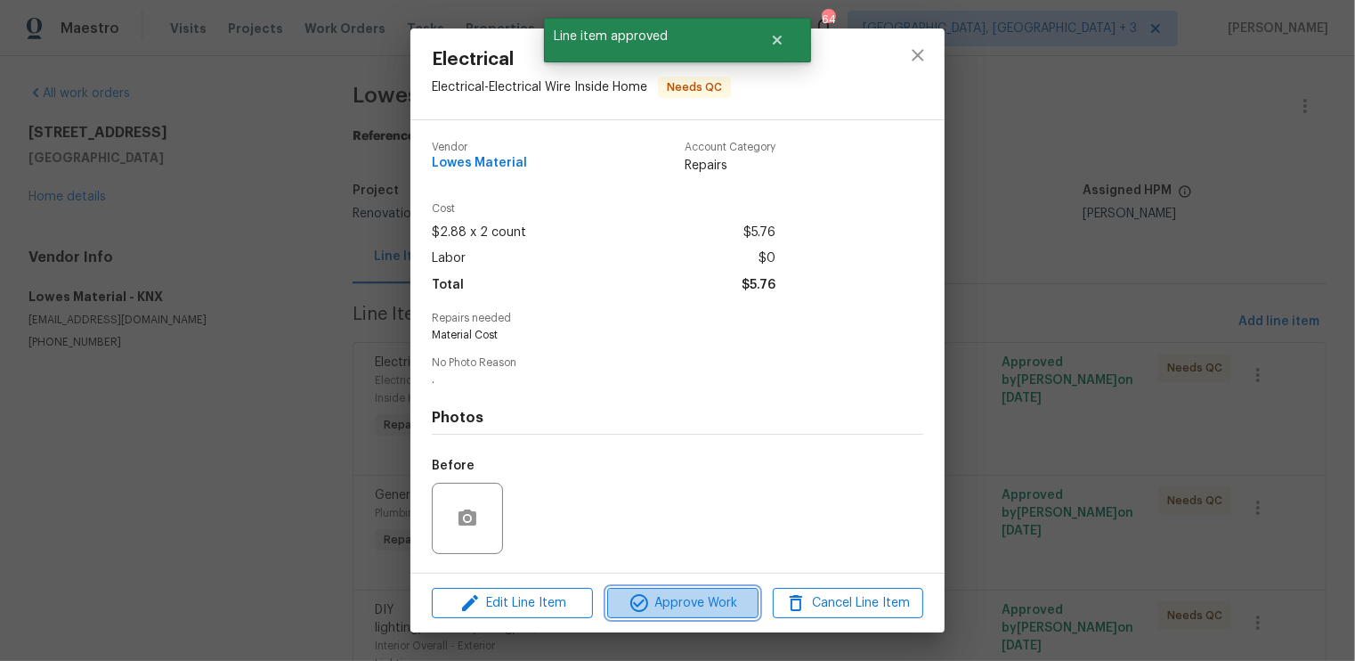
click at [710, 601] on span "Approve Work" at bounding box center [683, 603] width 140 height 22
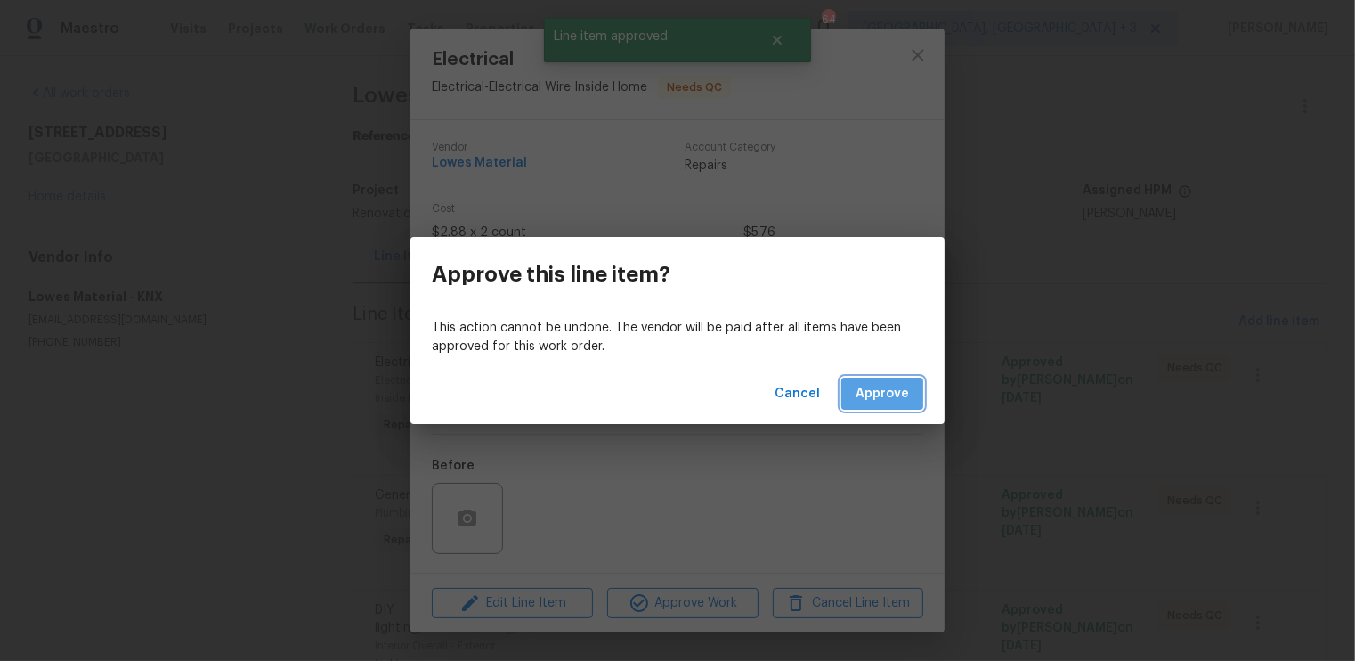
click at [881, 398] on span "Approve" at bounding box center [882, 394] width 53 height 22
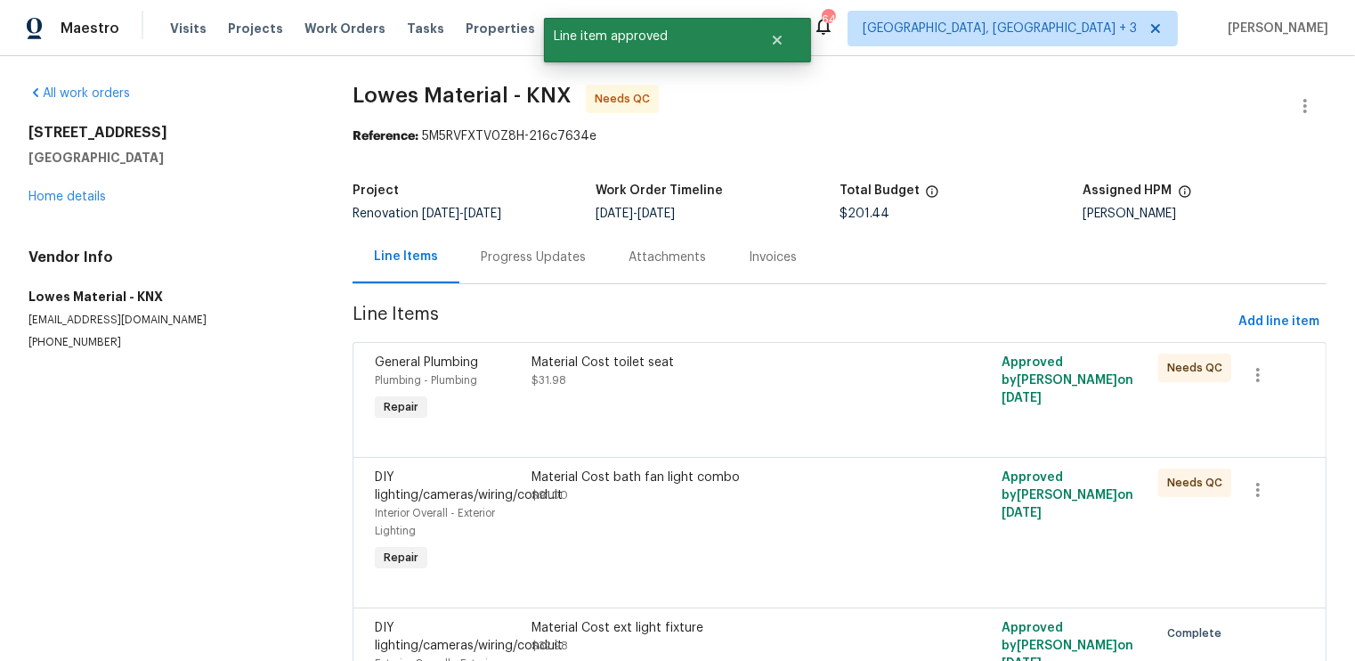
click at [856, 406] on div "Material Cost toilet seat $31.98" at bounding box center [722, 389] width 392 height 82
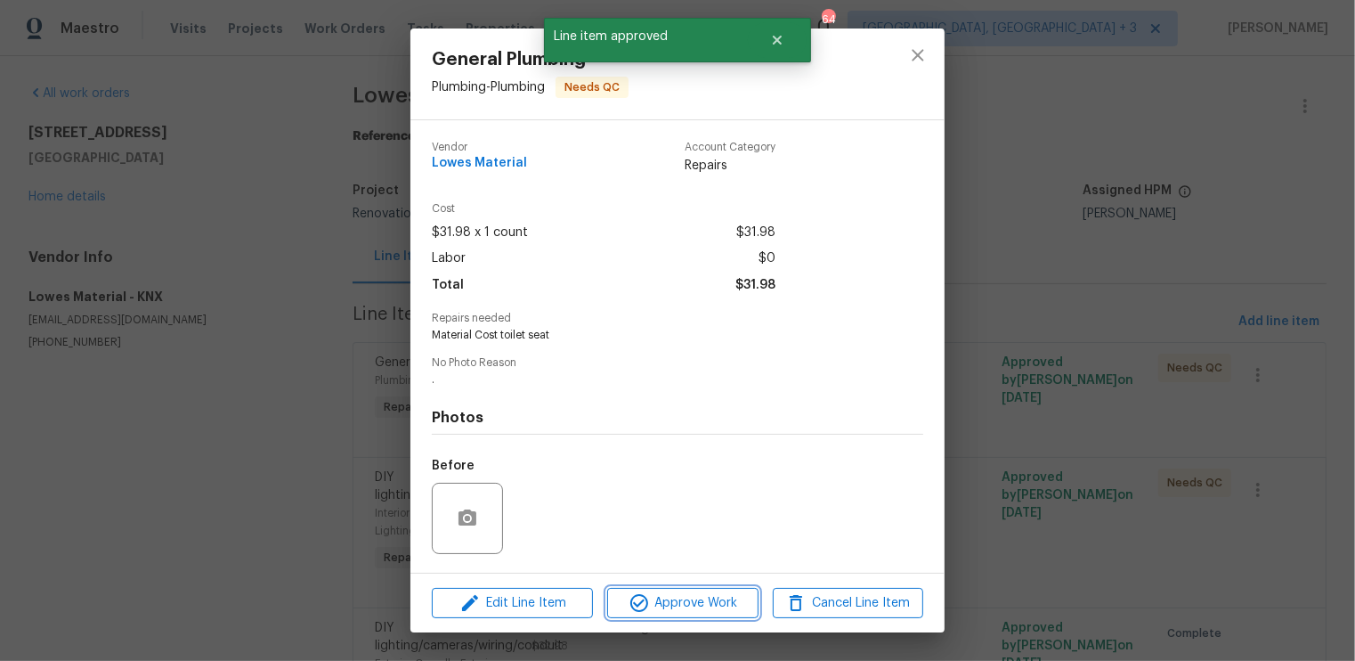
click at [679, 611] on span "Approve Work" at bounding box center [683, 603] width 140 height 22
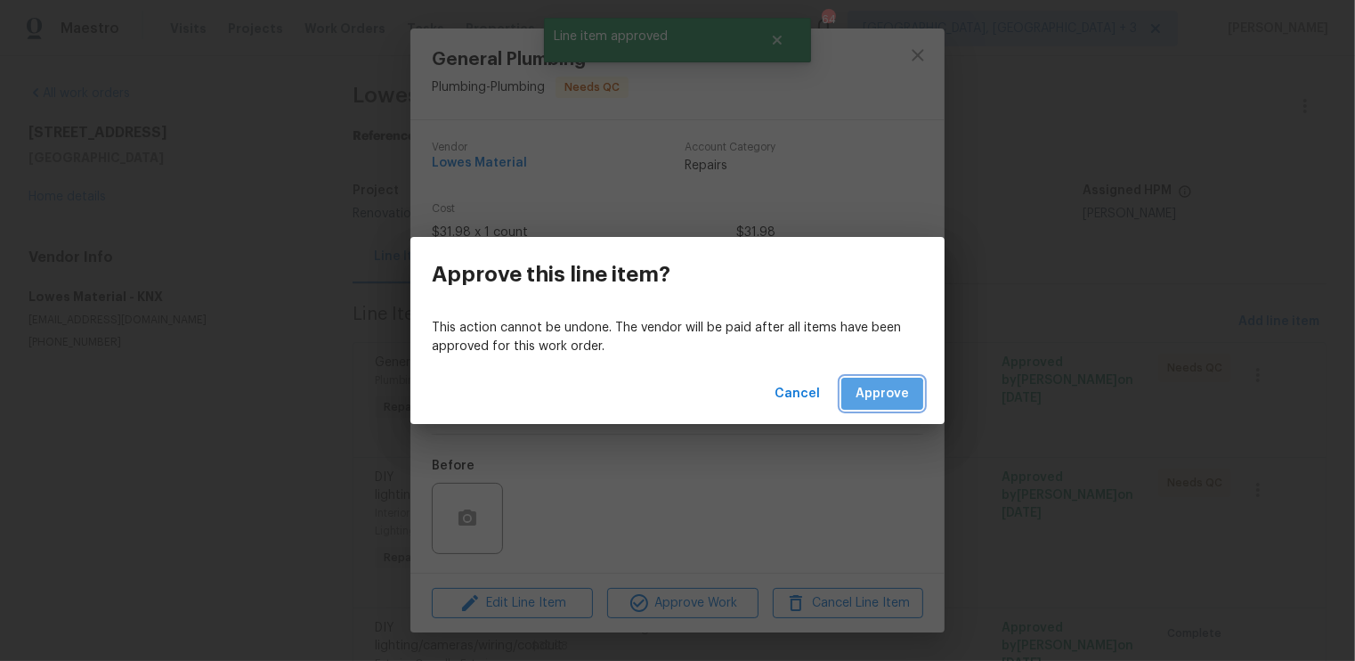
click at [864, 400] on span "Approve" at bounding box center [882, 394] width 53 height 22
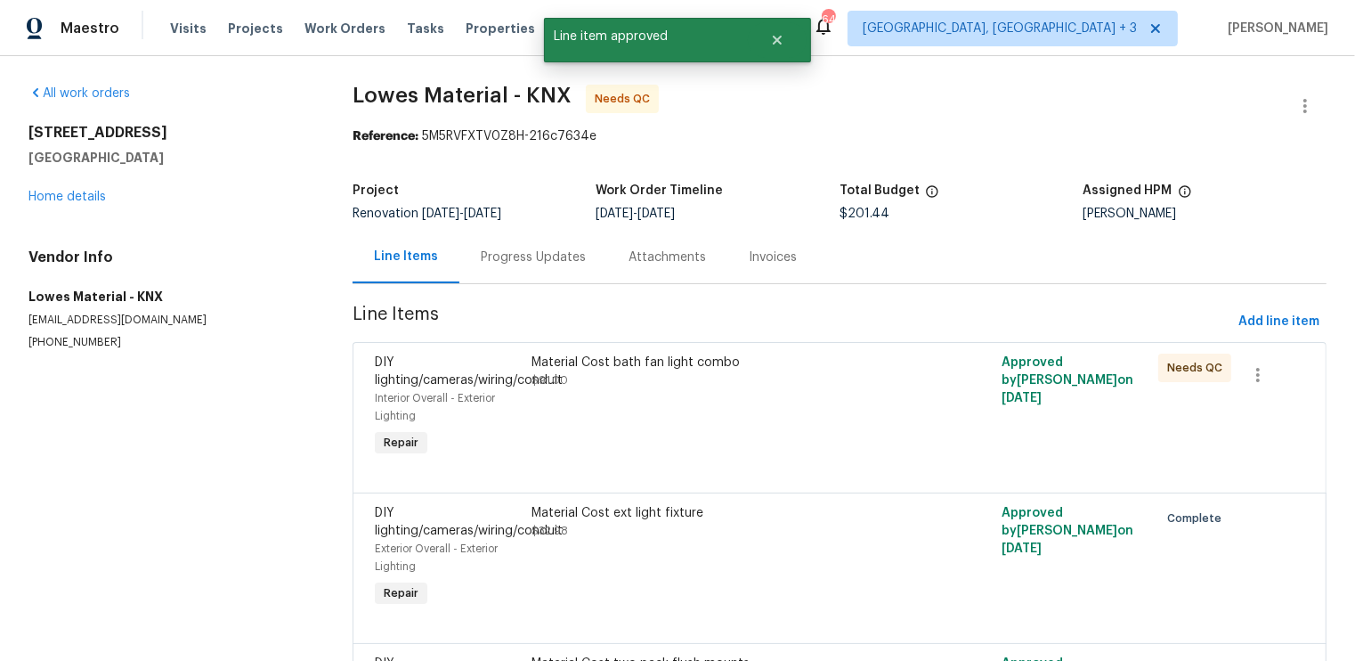
click at [849, 402] on div "Material Cost bath fan light combo $91.00" at bounding box center [722, 407] width 392 height 118
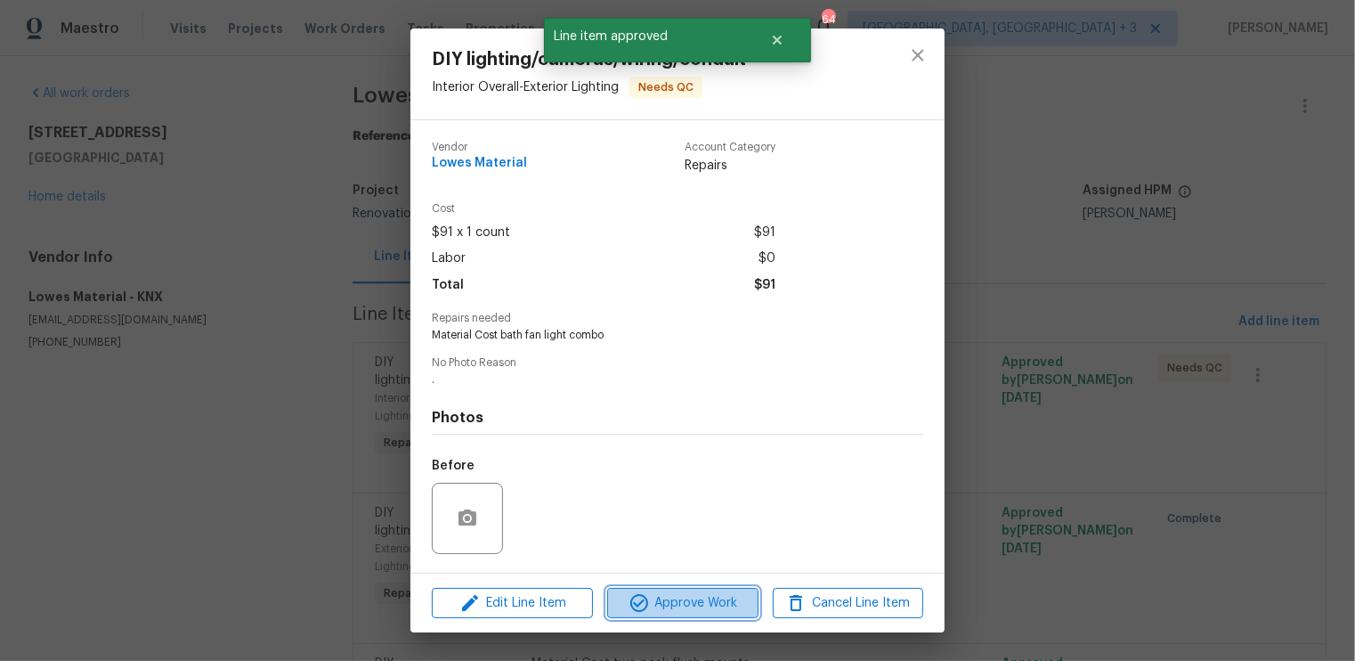
click at [674, 597] on span "Approve Work" at bounding box center [683, 603] width 140 height 22
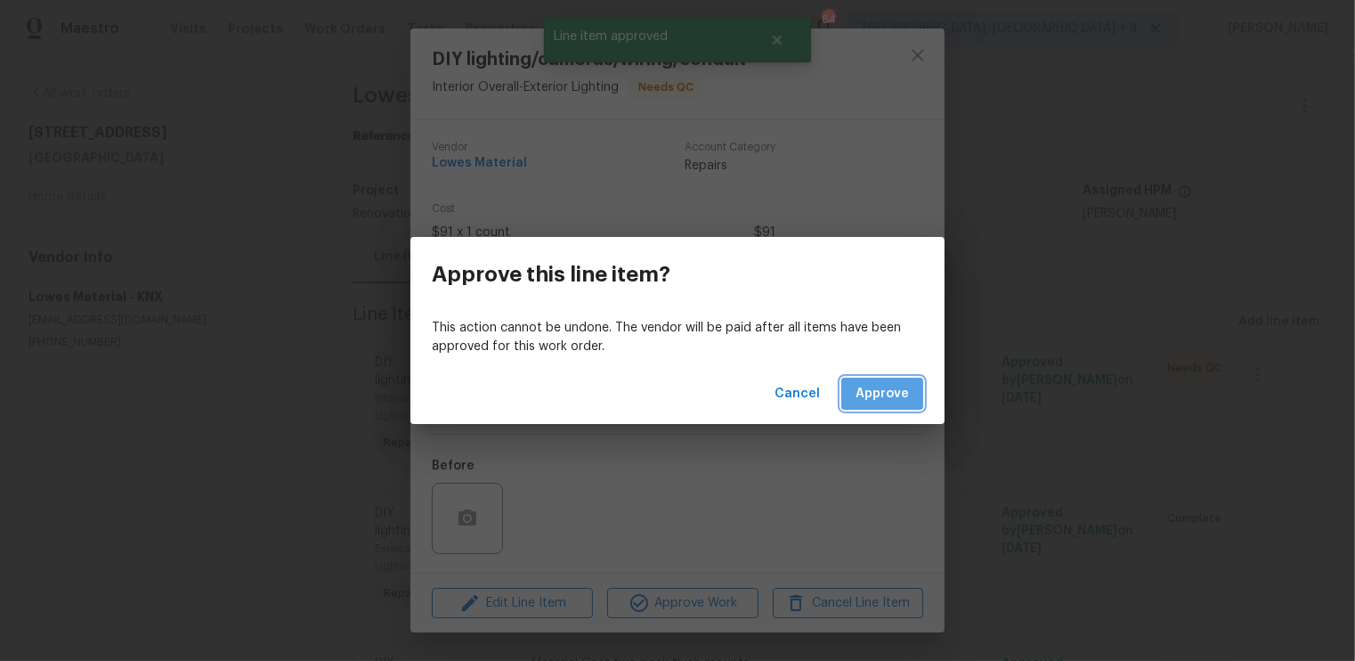
click at [888, 385] on span "Approve" at bounding box center [882, 394] width 53 height 22
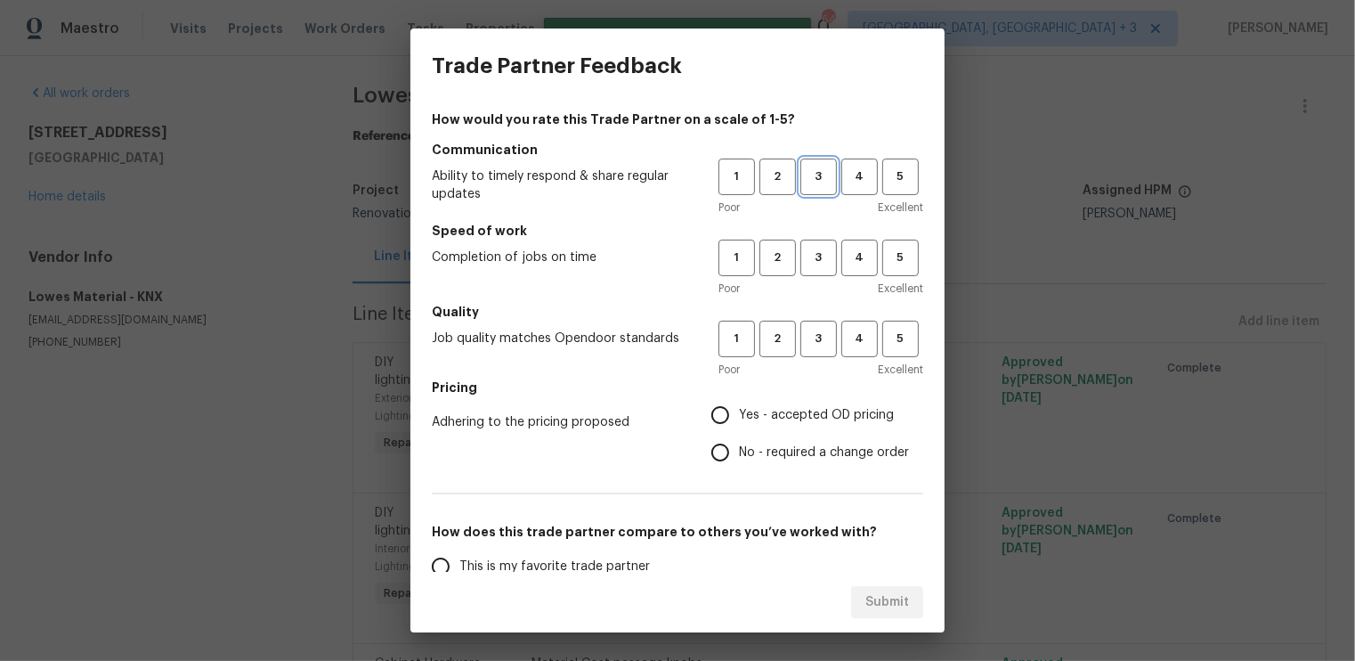
click at [817, 184] on span "3" at bounding box center [818, 177] width 33 height 20
click at [817, 255] on span "3" at bounding box center [818, 258] width 33 height 20
click at [815, 342] on span "3" at bounding box center [818, 339] width 33 height 20
click at [719, 419] on input "Yes - accepted OD pricing" at bounding box center [720, 414] width 37 height 37
radio input "true"
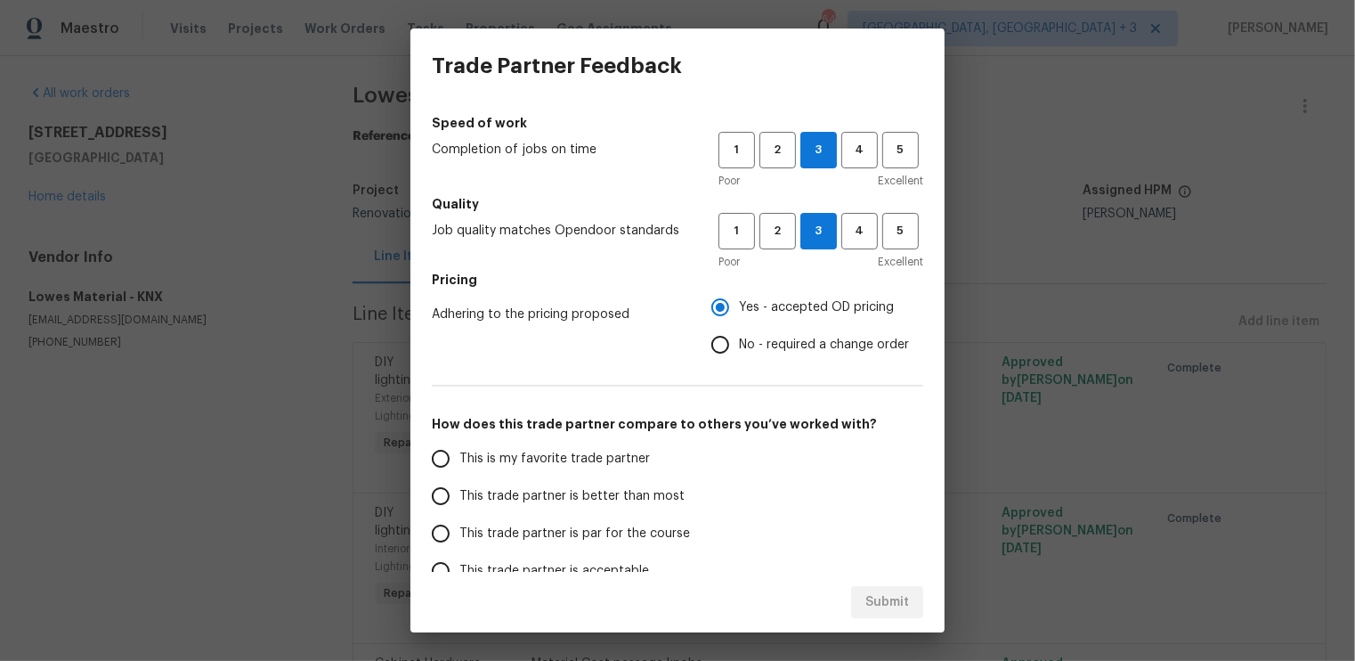
scroll to position [125, 0]
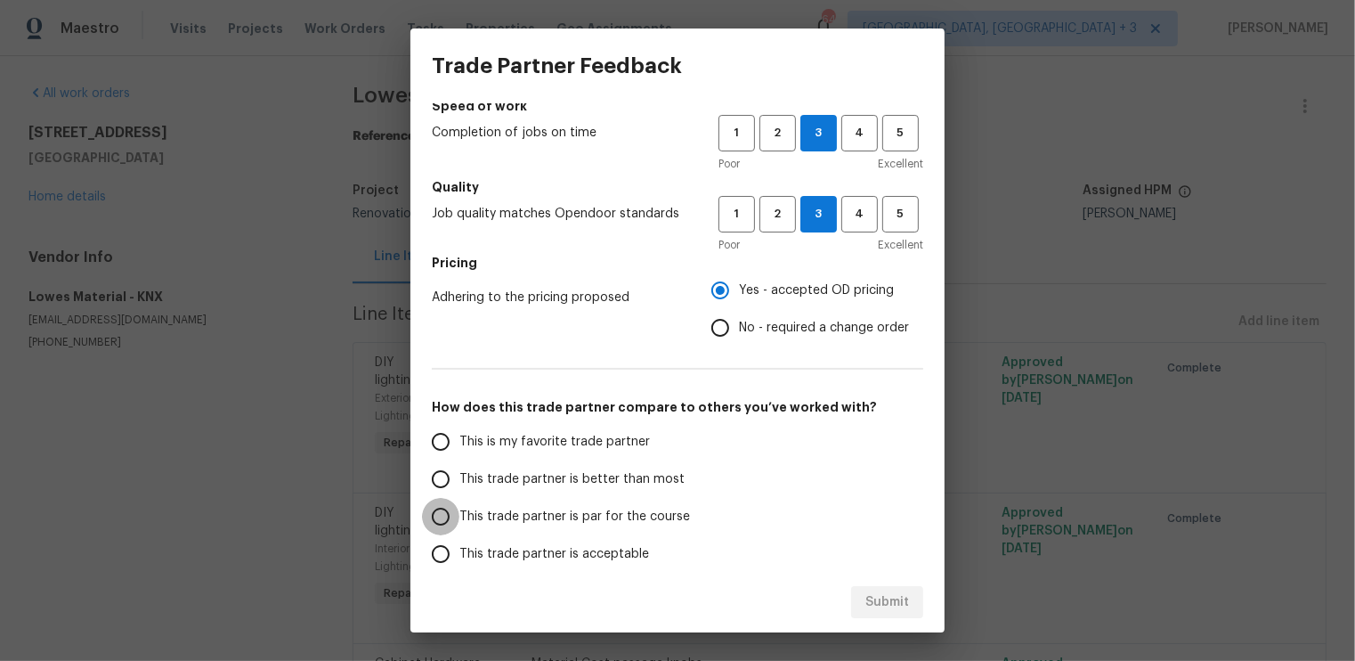
click at [452, 522] on input "This trade partner is par for the course" at bounding box center [440, 516] width 37 height 37
click at [901, 602] on span "Submit" at bounding box center [887, 602] width 44 height 22
radio input "true"
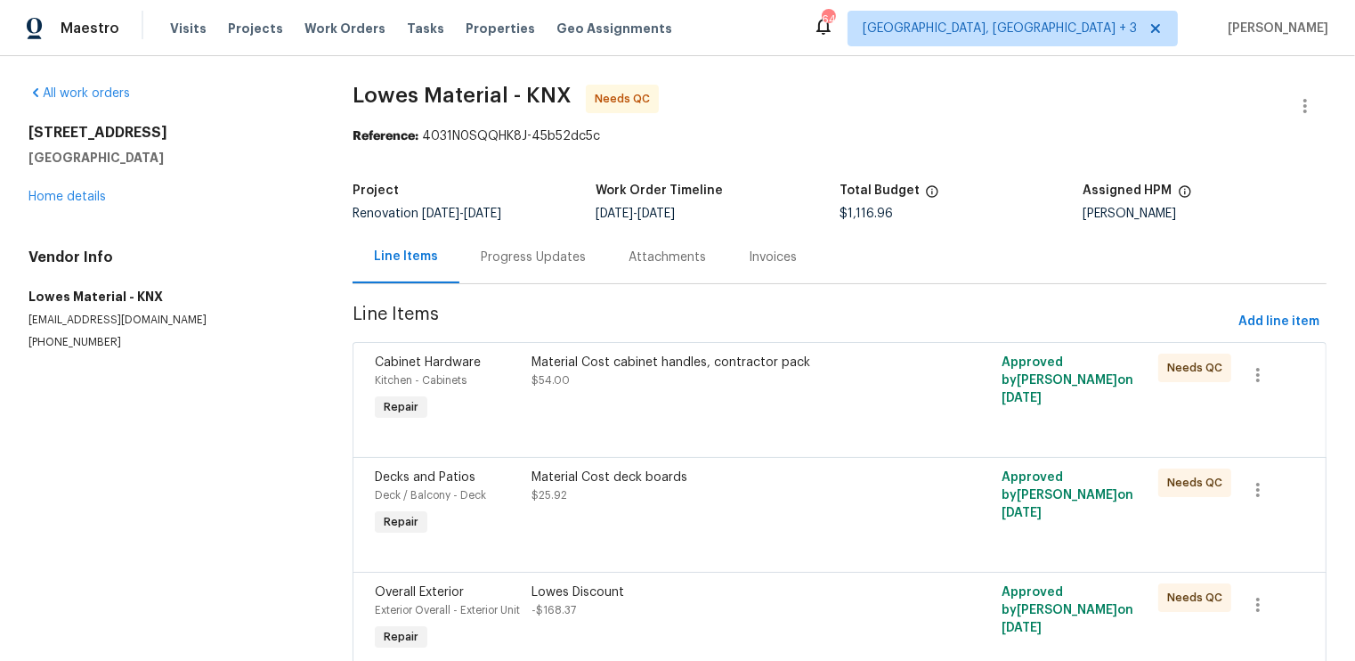
click at [732, 375] on div "Material Cost cabinet handles, contractor pack $54.00" at bounding box center [722, 372] width 381 height 36
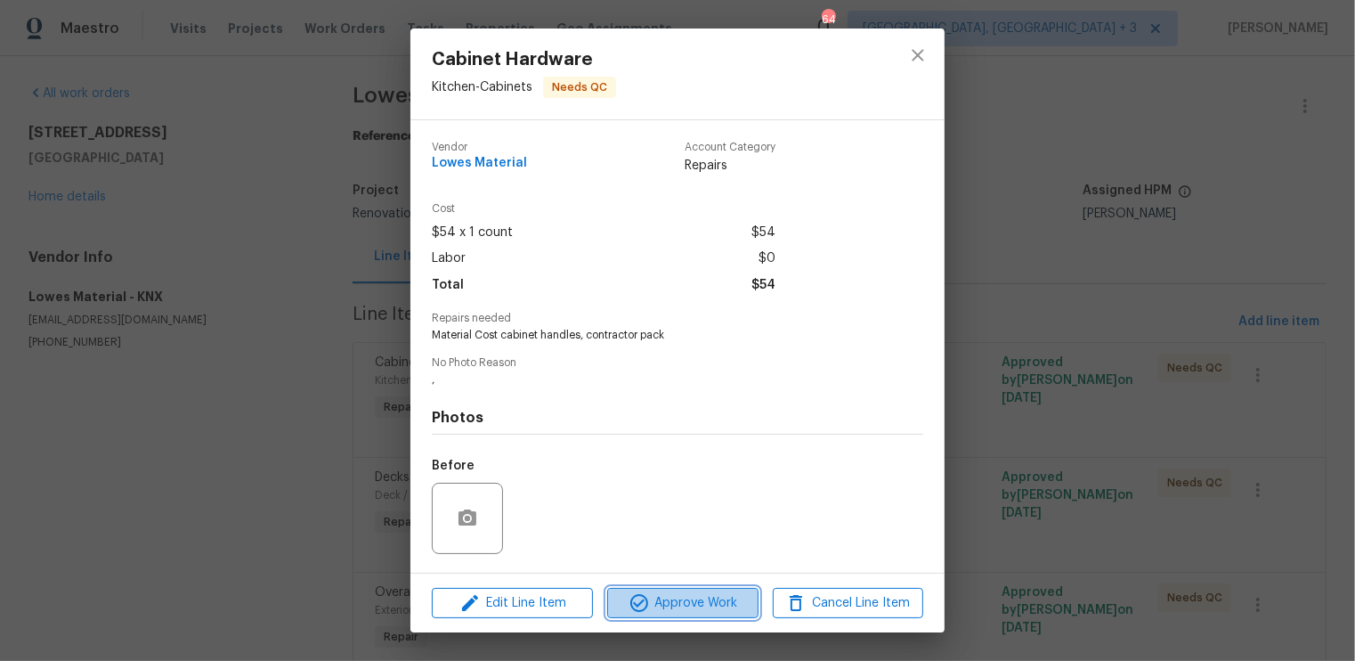
click at [705, 601] on span "Approve Work" at bounding box center [683, 603] width 140 height 22
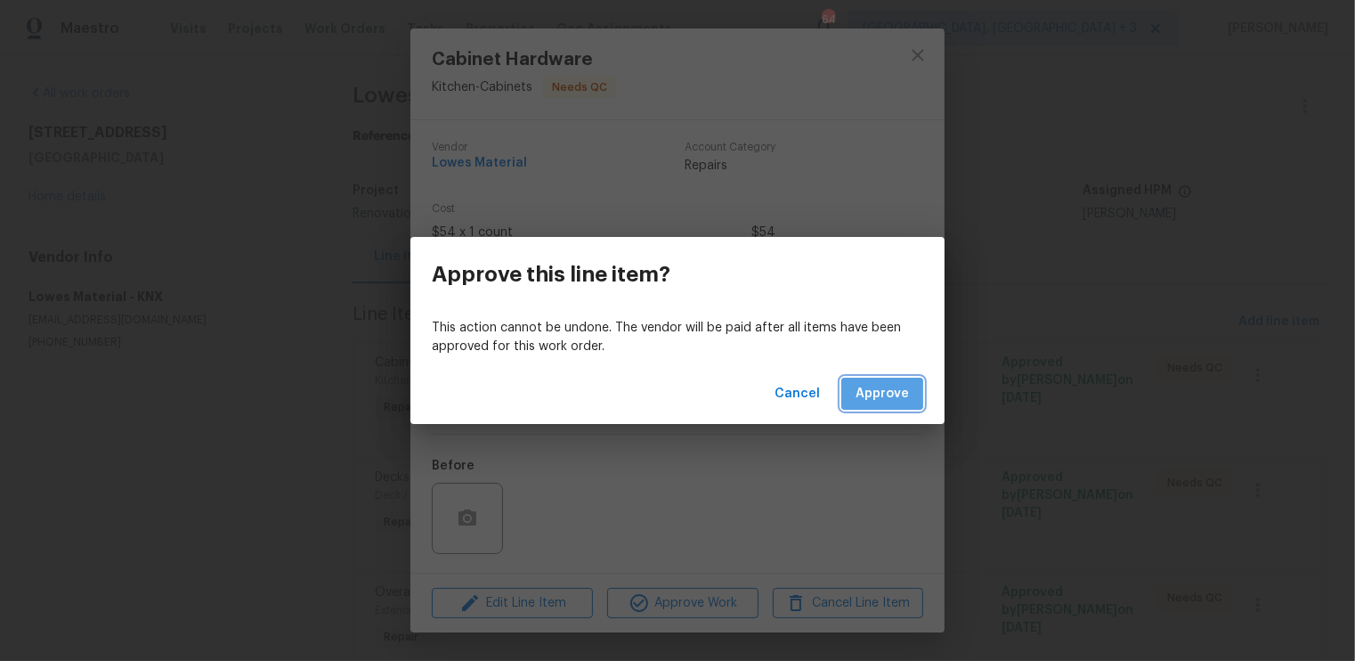
click at [875, 387] on span "Approve" at bounding box center [882, 394] width 53 height 22
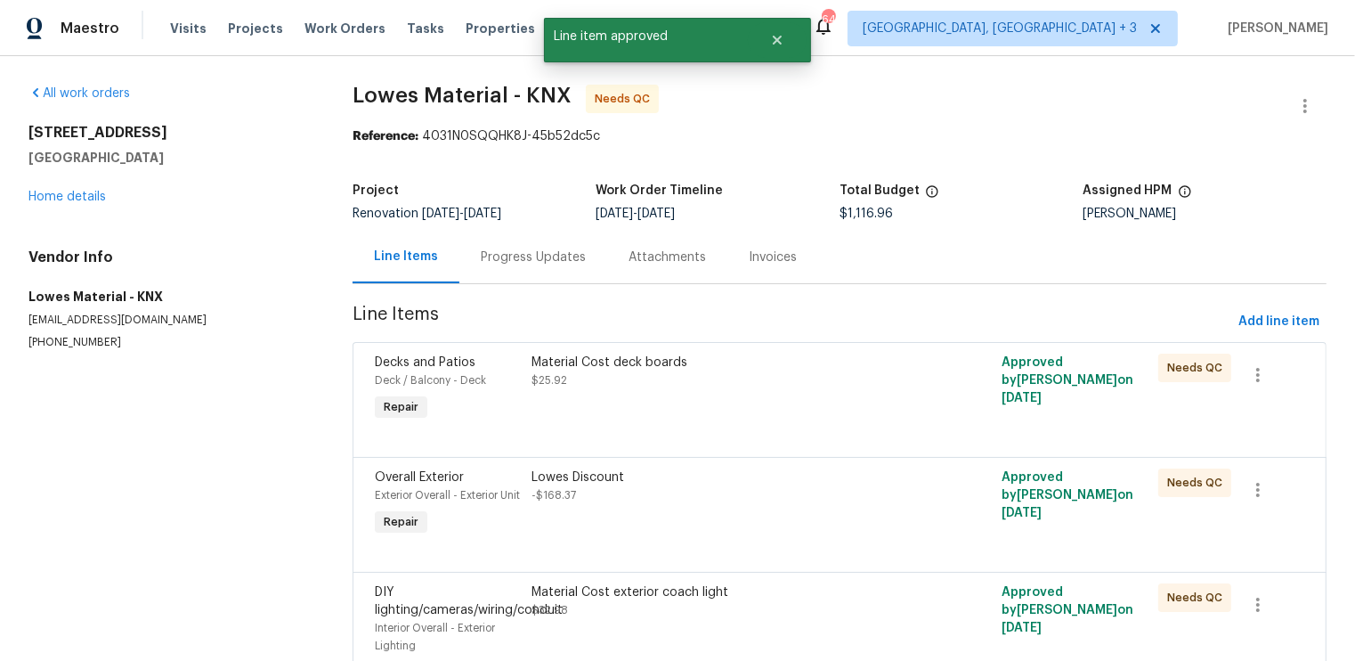
click at [839, 386] on div "Material Cost deck boards $25.92" at bounding box center [722, 372] width 381 height 36
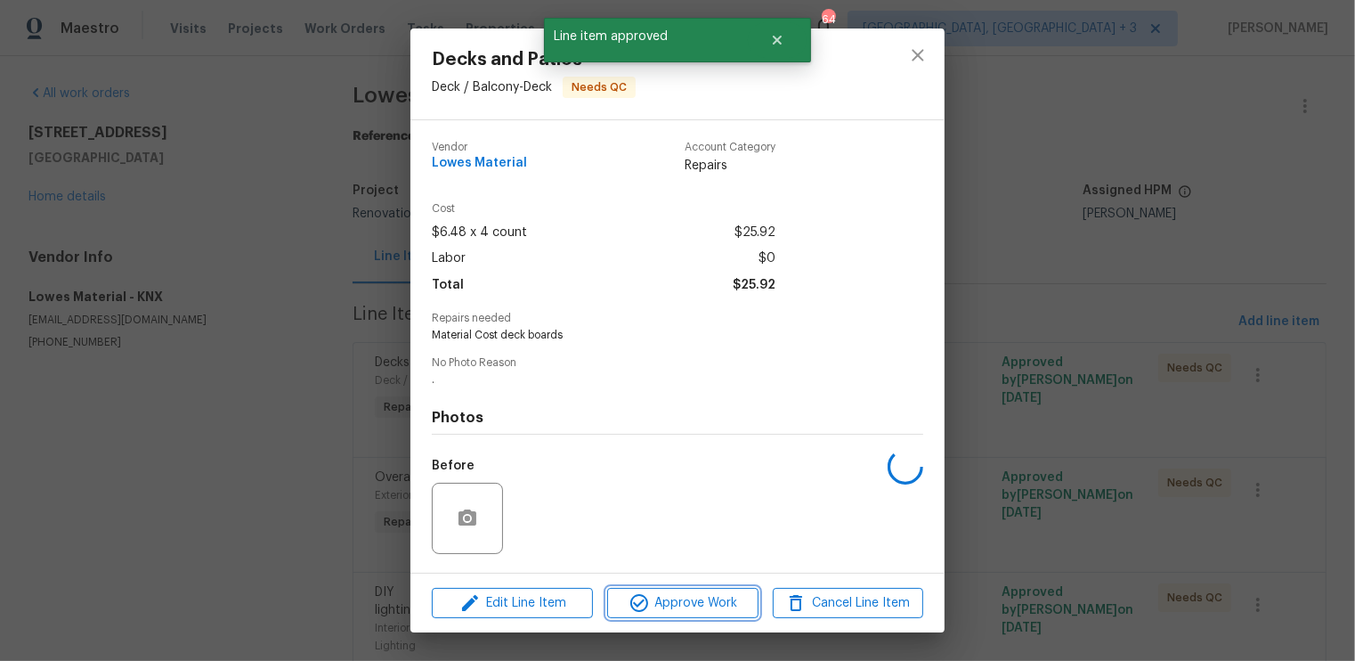
click at [699, 605] on span "Approve Work" at bounding box center [683, 603] width 140 height 22
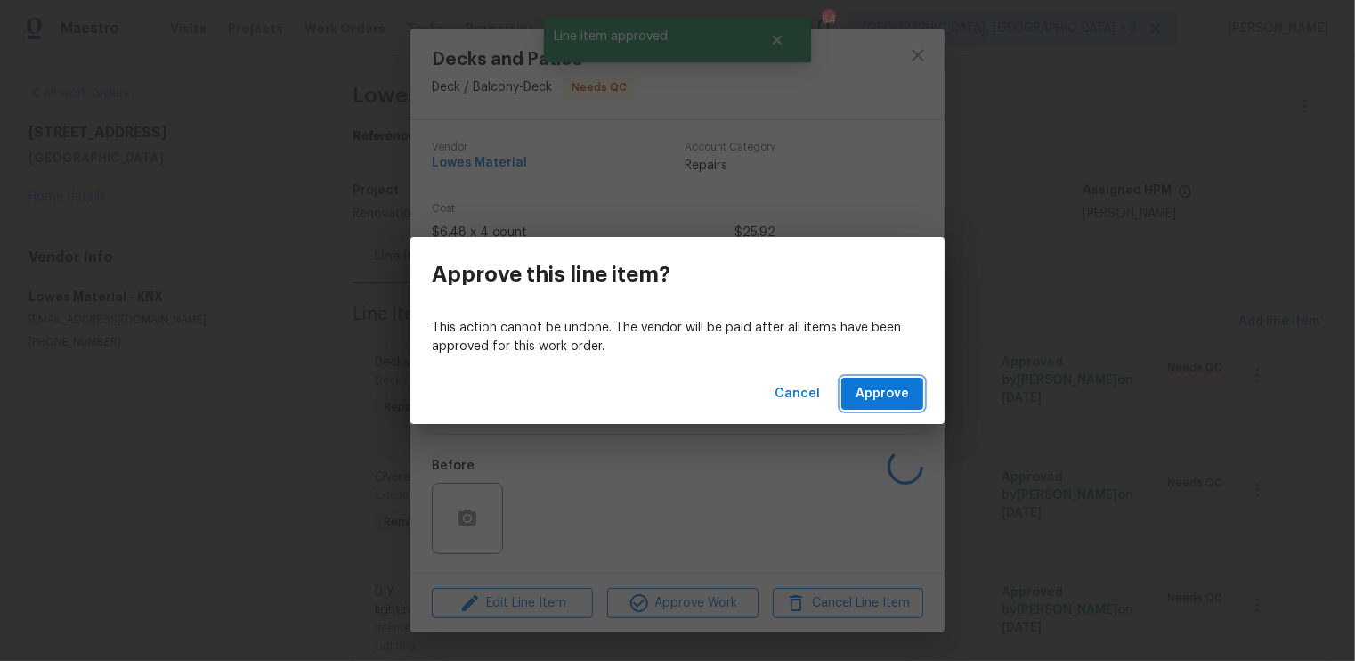
click at [883, 389] on span "Approve" at bounding box center [882, 394] width 53 height 22
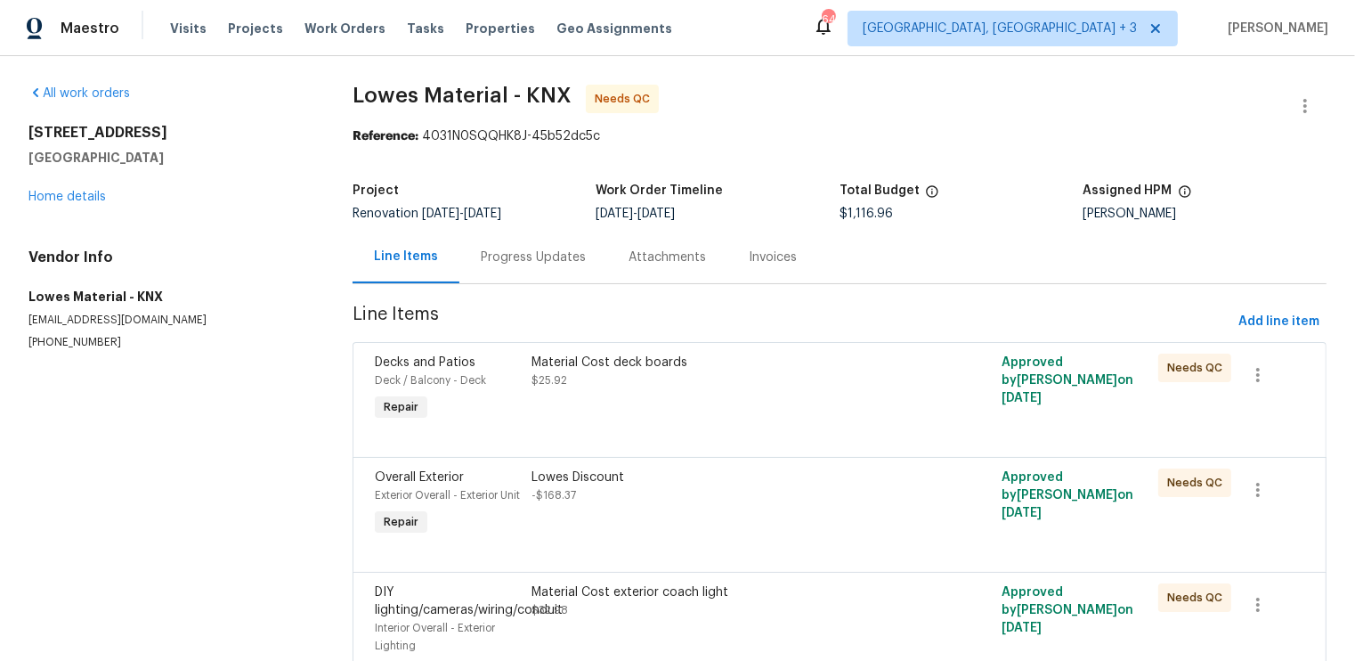
click at [865, 400] on div "Material Cost deck boards $25.92" at bounding box center [722, 389] width 392 height 82
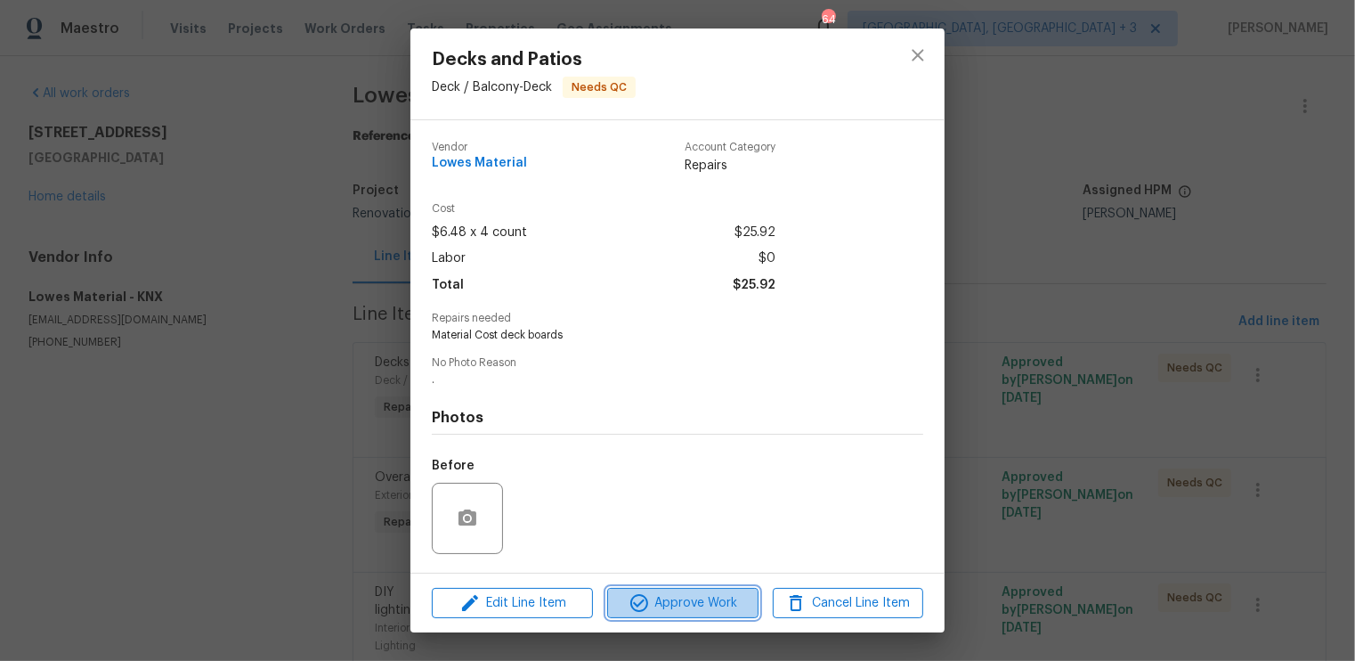
click at [703, 597] on span "Approve Work" at bounding box center [683, 603] width 140 height 22
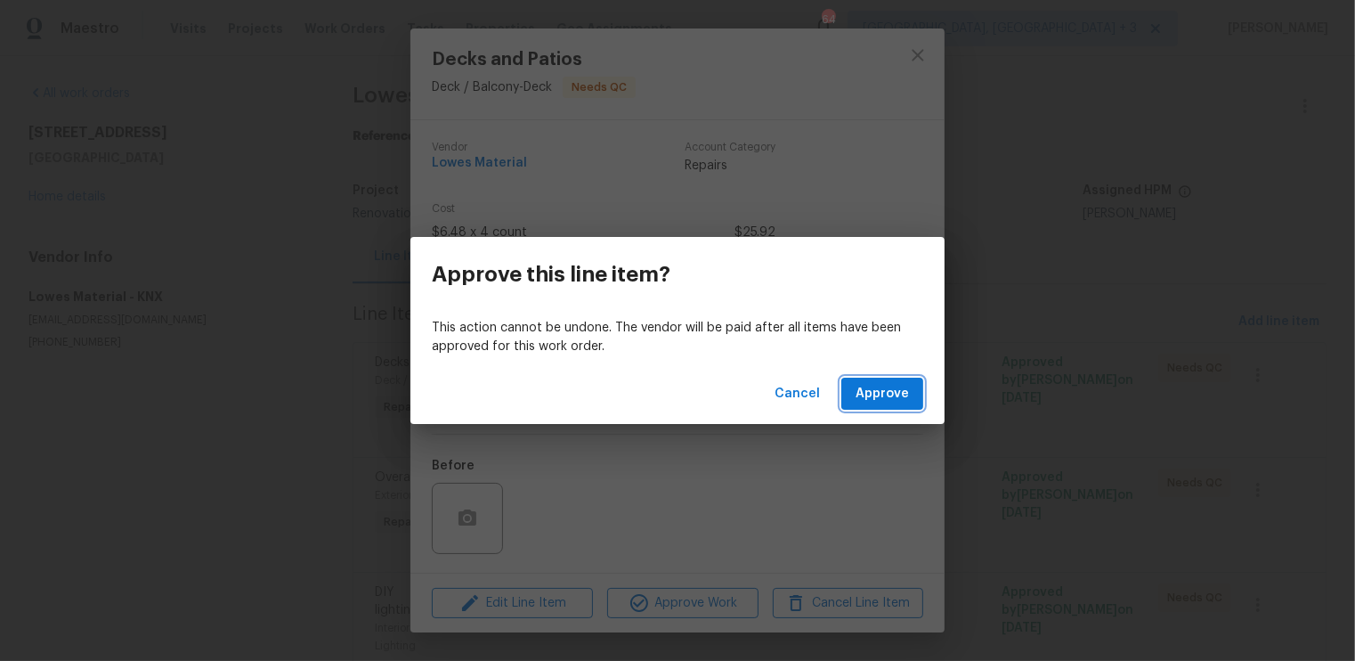
click at [880, 389] on span "Approve" at bounding box center [882, 394] width 53 height 22
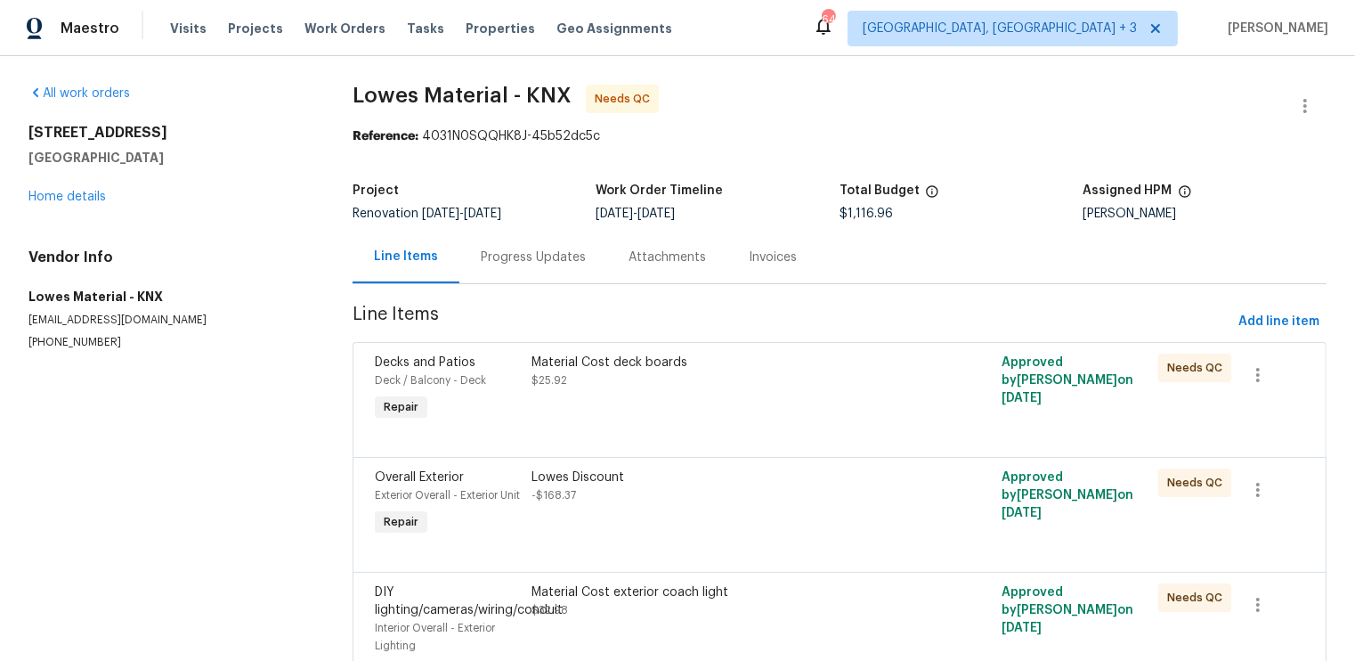
click at [880, 389] on div "Material Cost deck boards $25.92" at bounding box center [722, 389] width 392 height 82
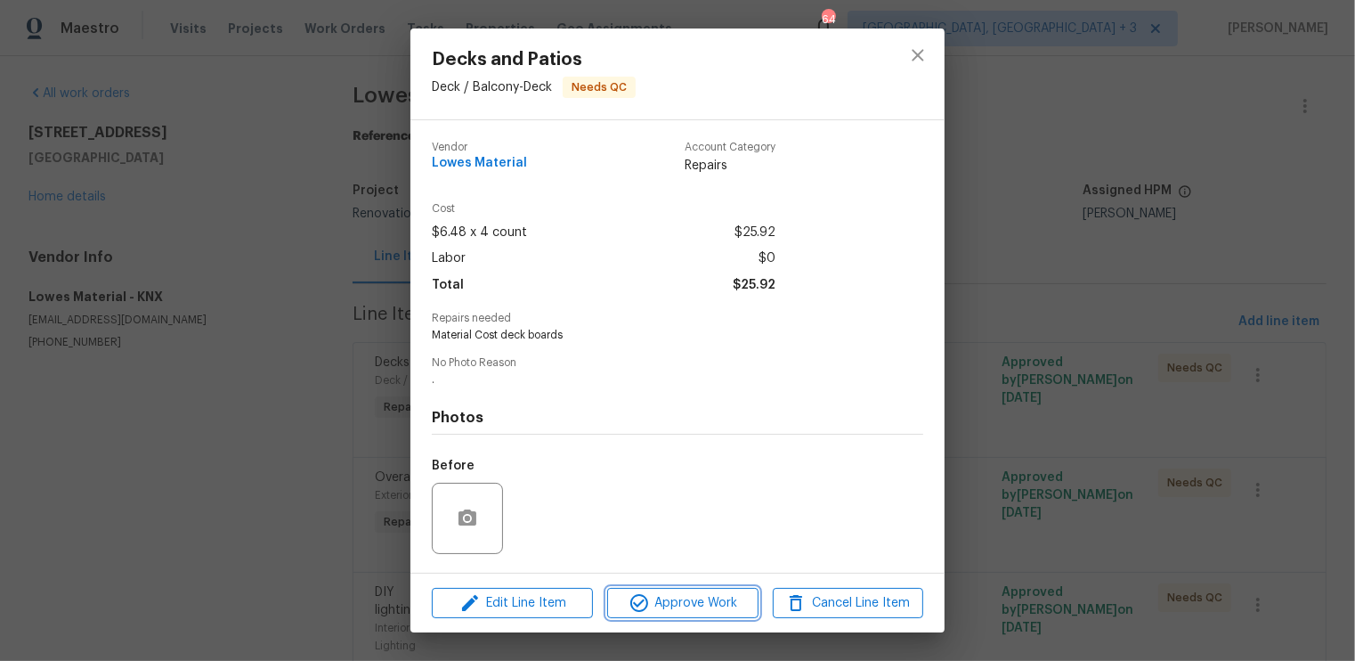
click at [699, 612] on span "Approve Work" at bounding box center [683, 603] width 140 height 22
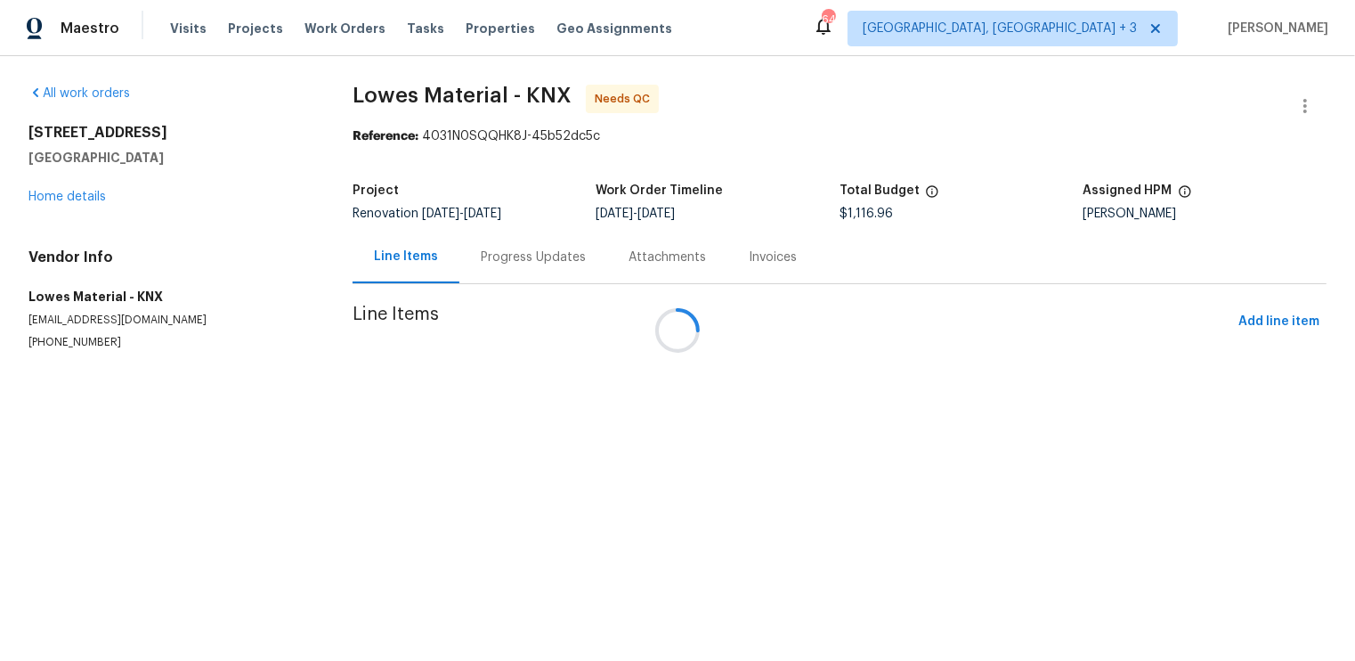
click at [861, 395] on div at bounding box center [677, 330] width 1355 height 661
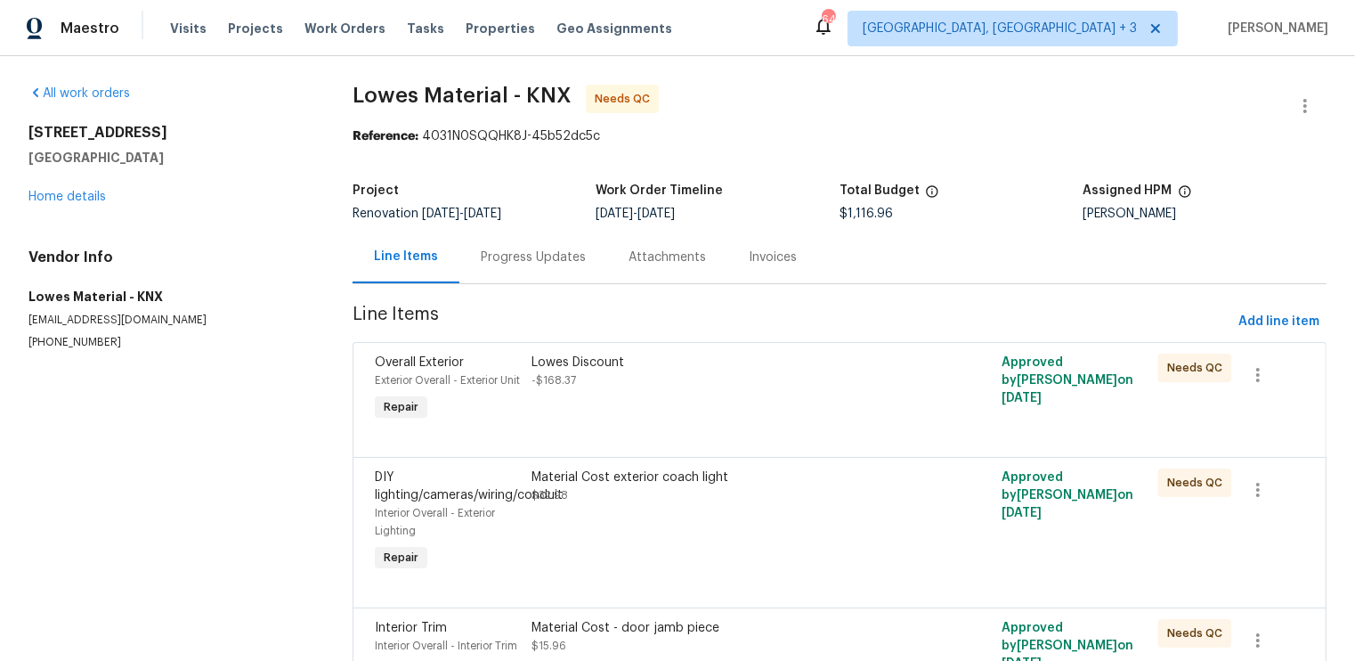
click at [861, 395] on div "Lowes Discount -$168.37" at bounding box center [722, 389] width 392 height 82
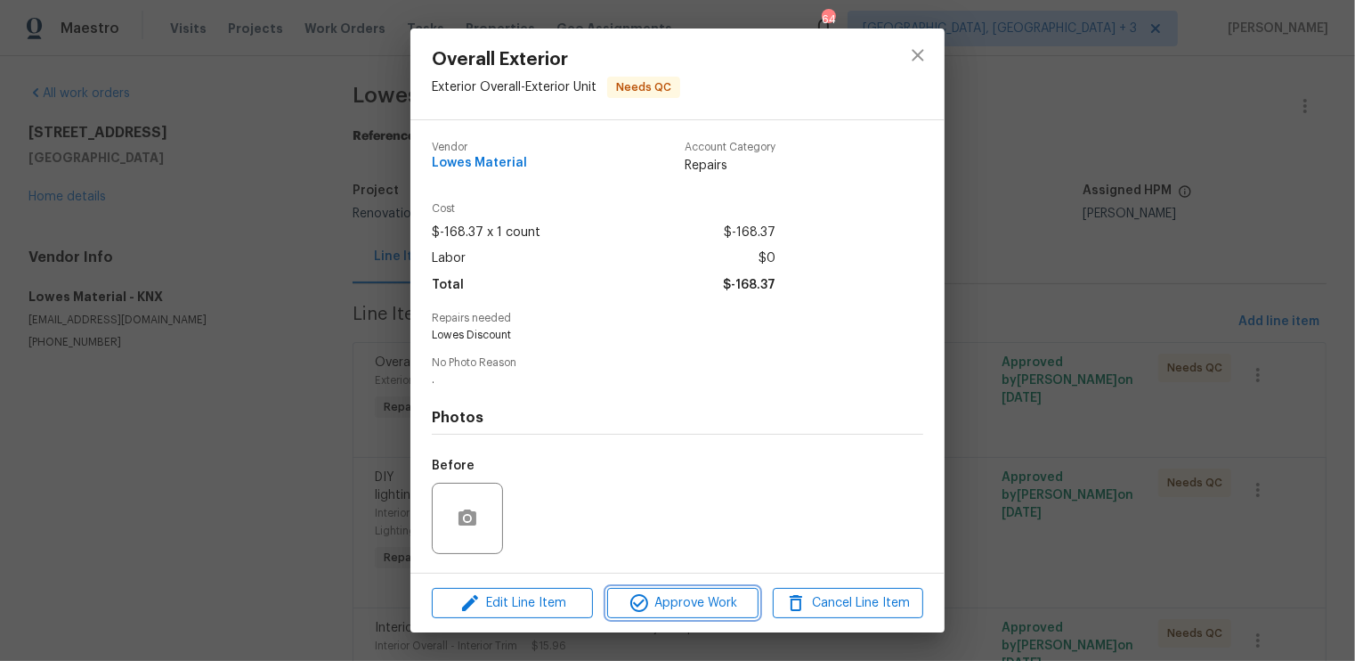
click at [670, 605] on span "Approve Work" at bounding box center [683, 603] width 140 height 22
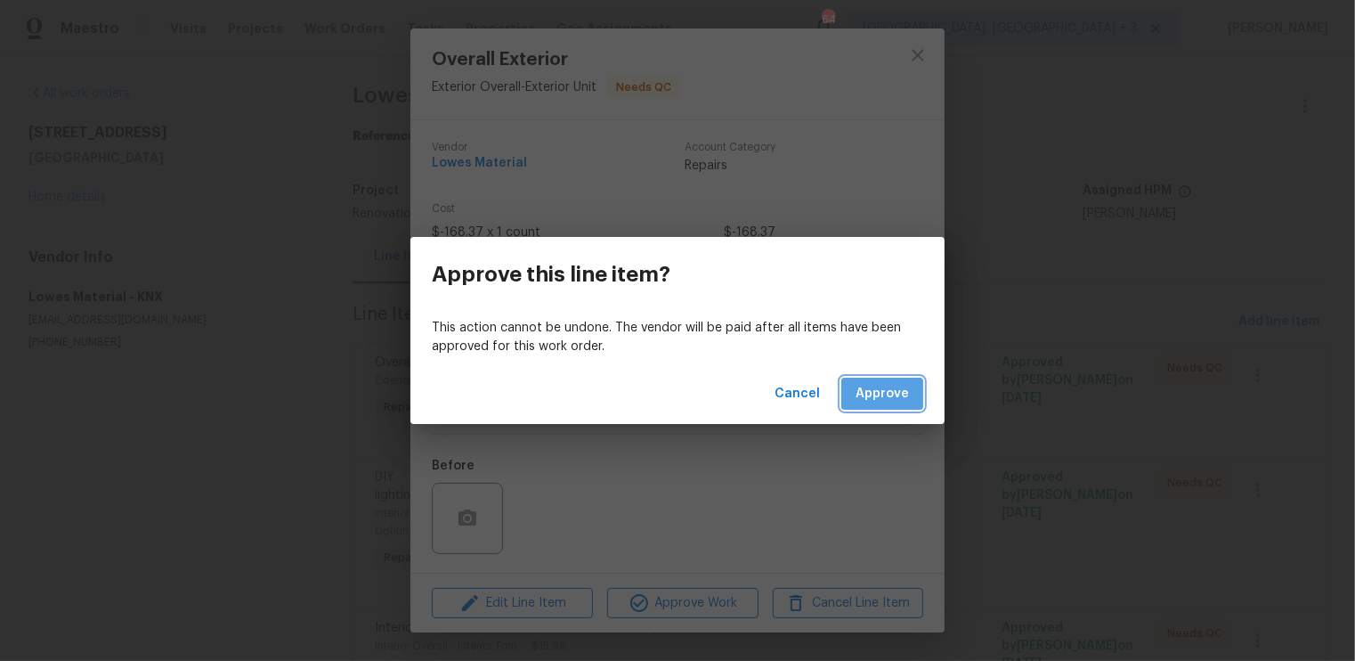
click at [899, 398] on span "Approve" at bounding box center [882, 394] width 53 height 22
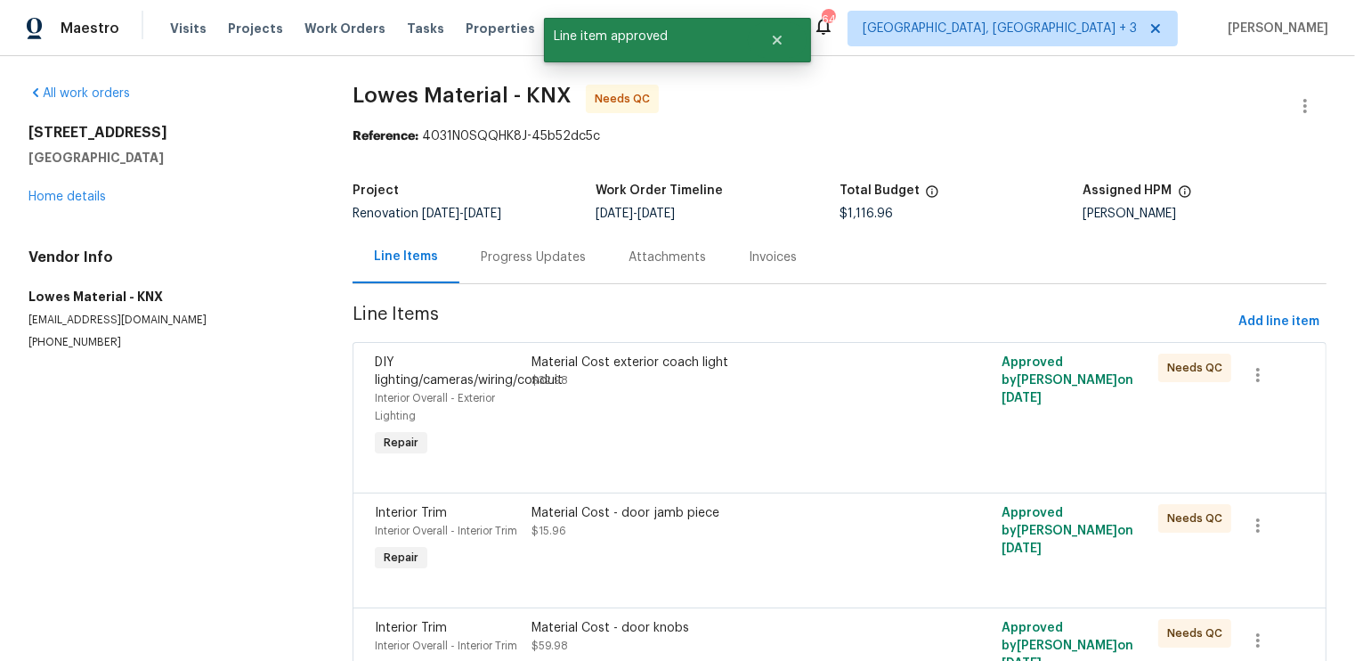
click at [853, 423] on div "Material Cost exterior coach light $32.98" at bounding box center [722, 407] width 392 height 118
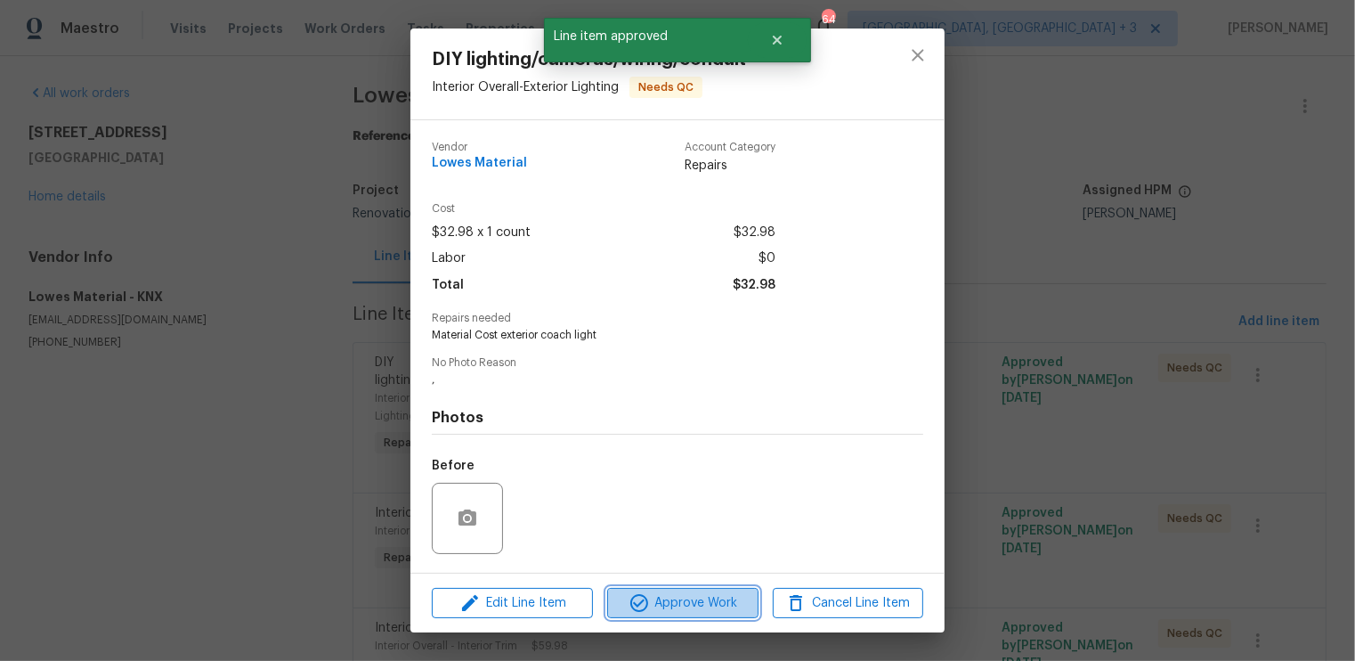
click at [669, 609] on span "Approve Work" at bounding box center [683, 603] width 140 height 22
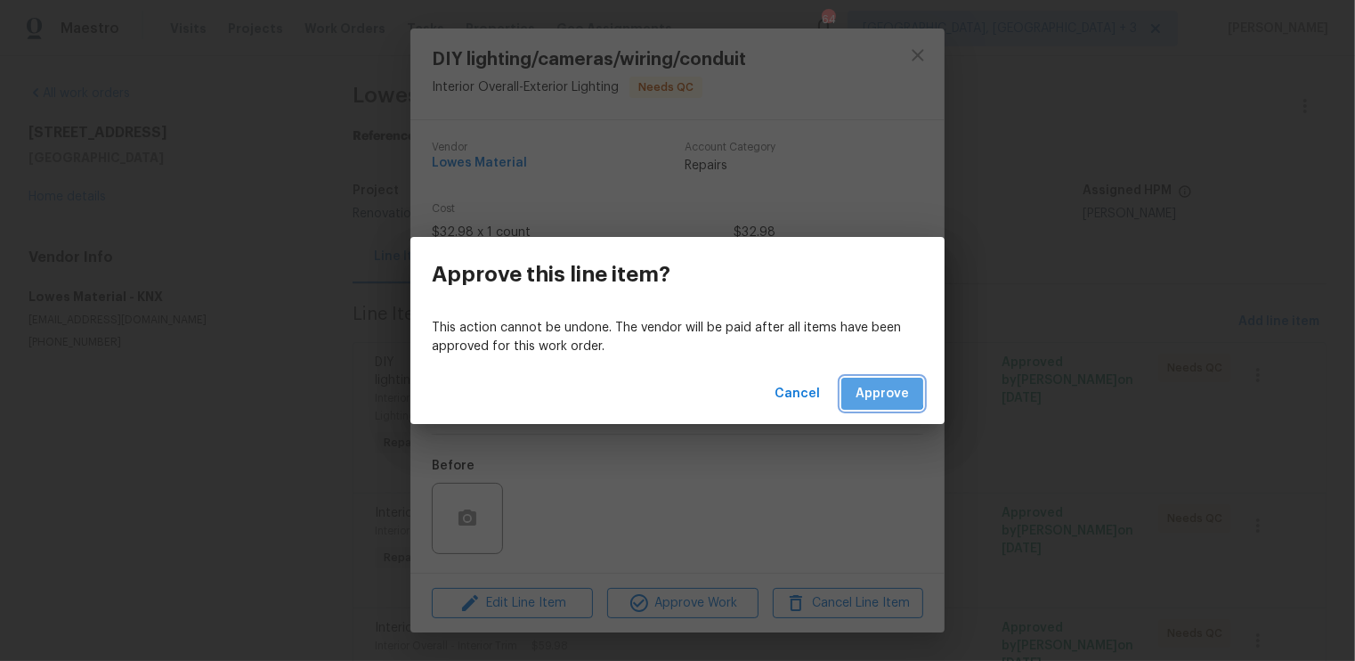
click at [874, 391] on span "Approve" at bounding box center [882, 394] width 53 height 22
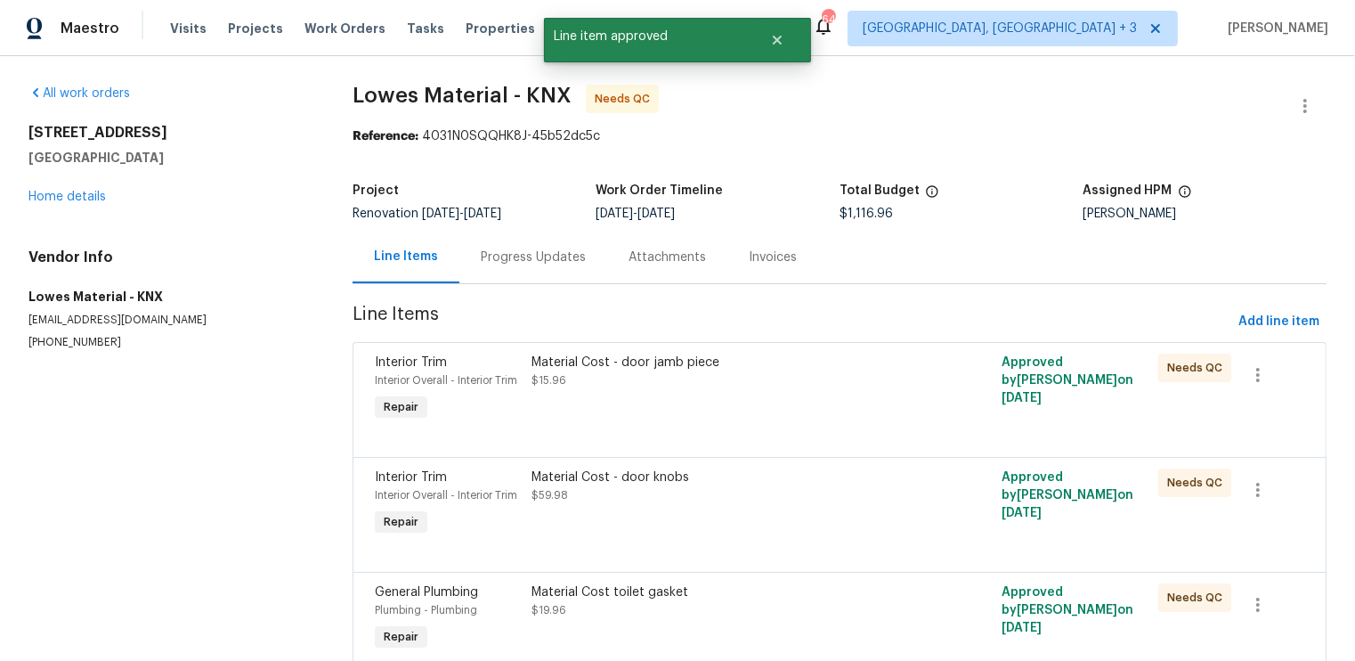
click at [858, 407] on div "Material Cost - door jamb piece $15.96" at bounding box center [722, 389] width 392 height 82
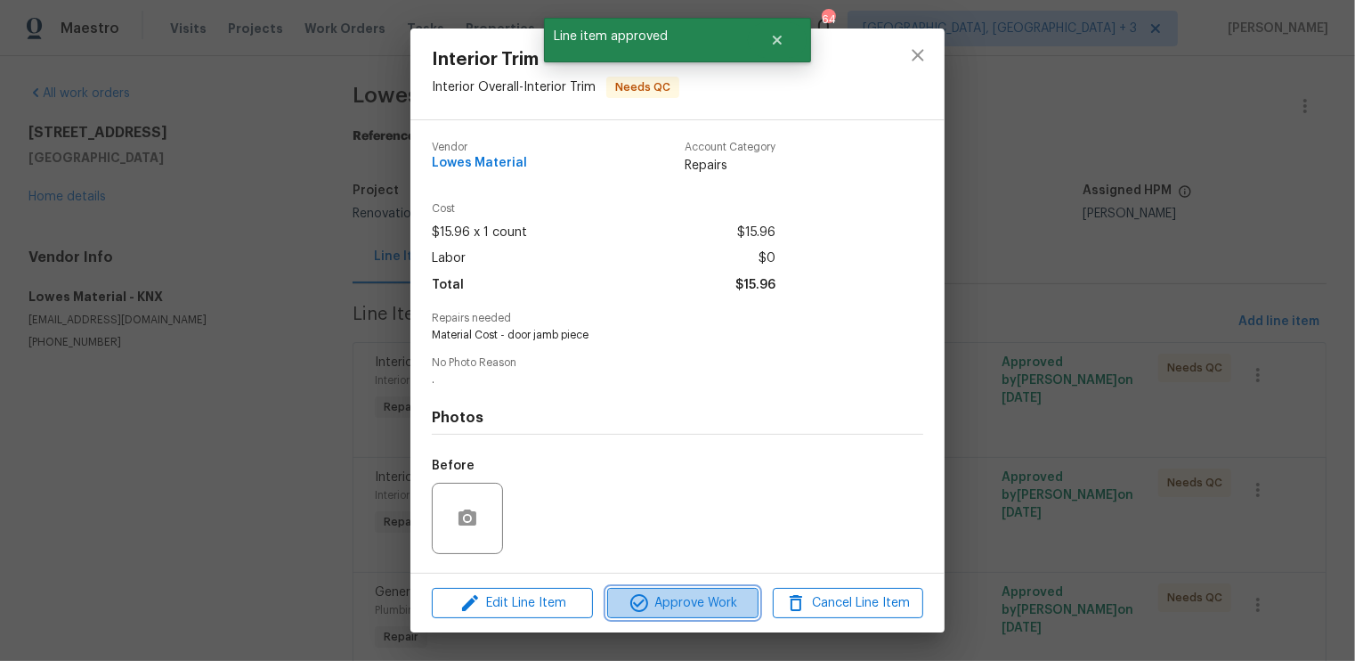
click at [682, 601] on span "Approve Work" at bounding box center [683, 603] width 140 height 22
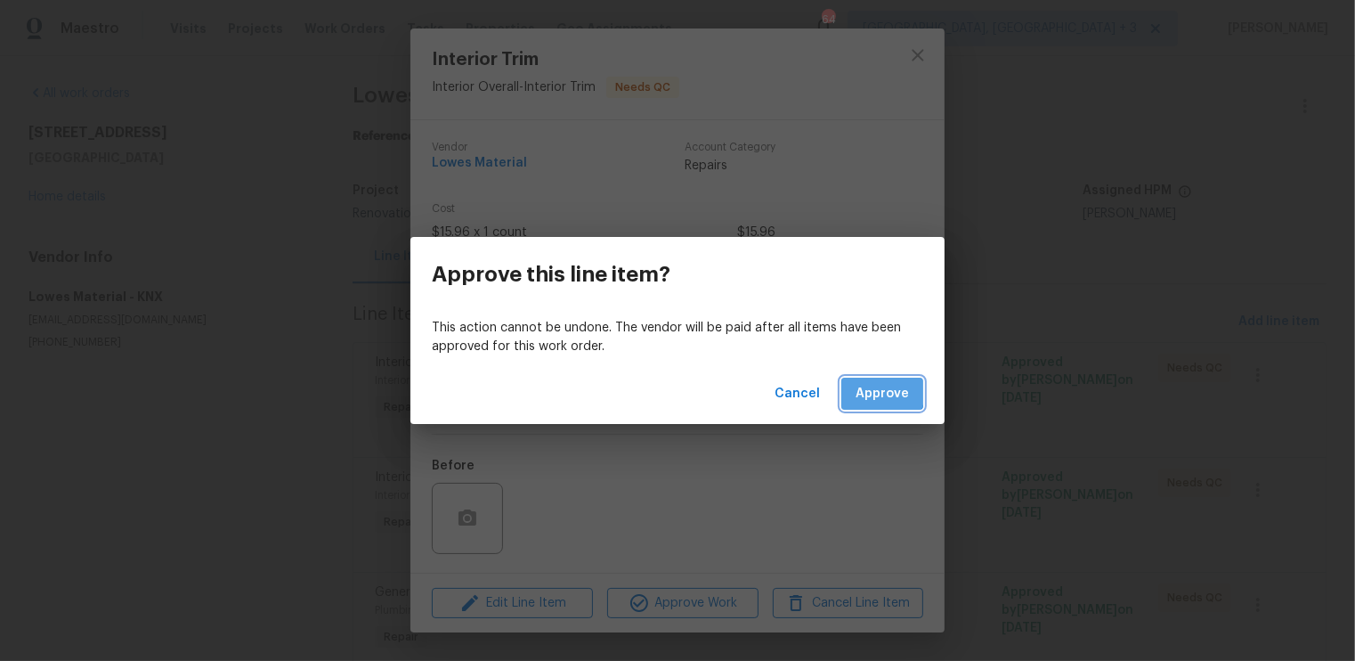
click at [874, 391] on span "Approve" at bounding box center [882, 394] width 53 height 22
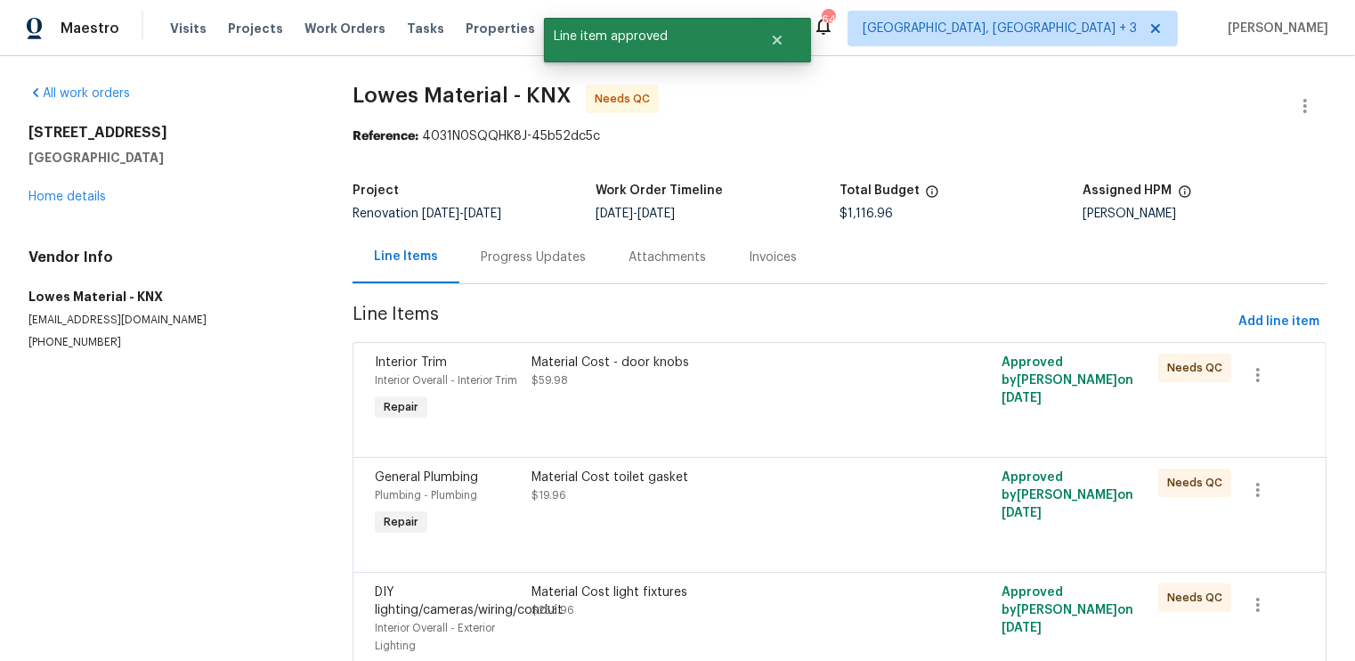
click at [851, 404] on div "Material Cost - door knobs $59.98" at bounding box center [722, 389] width 392 height 82
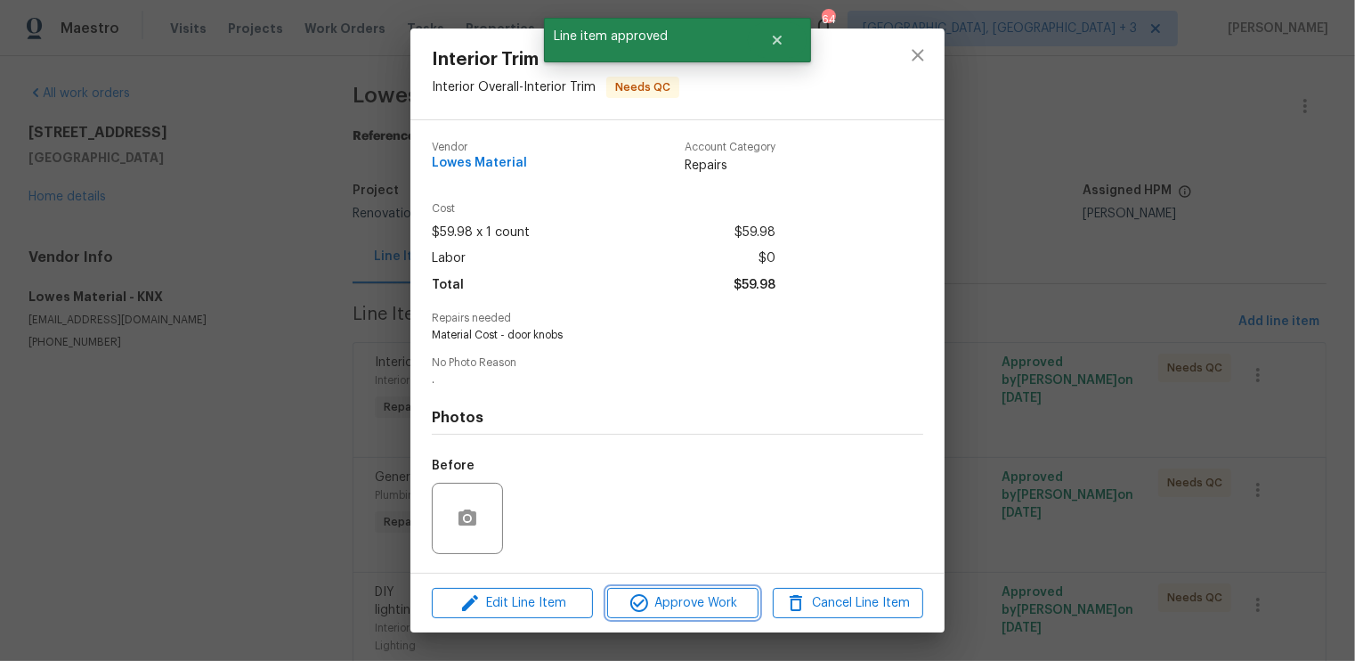
click at [707, 608] on span "Approve Work" at bounding box center [683, 603] width 140 height 22
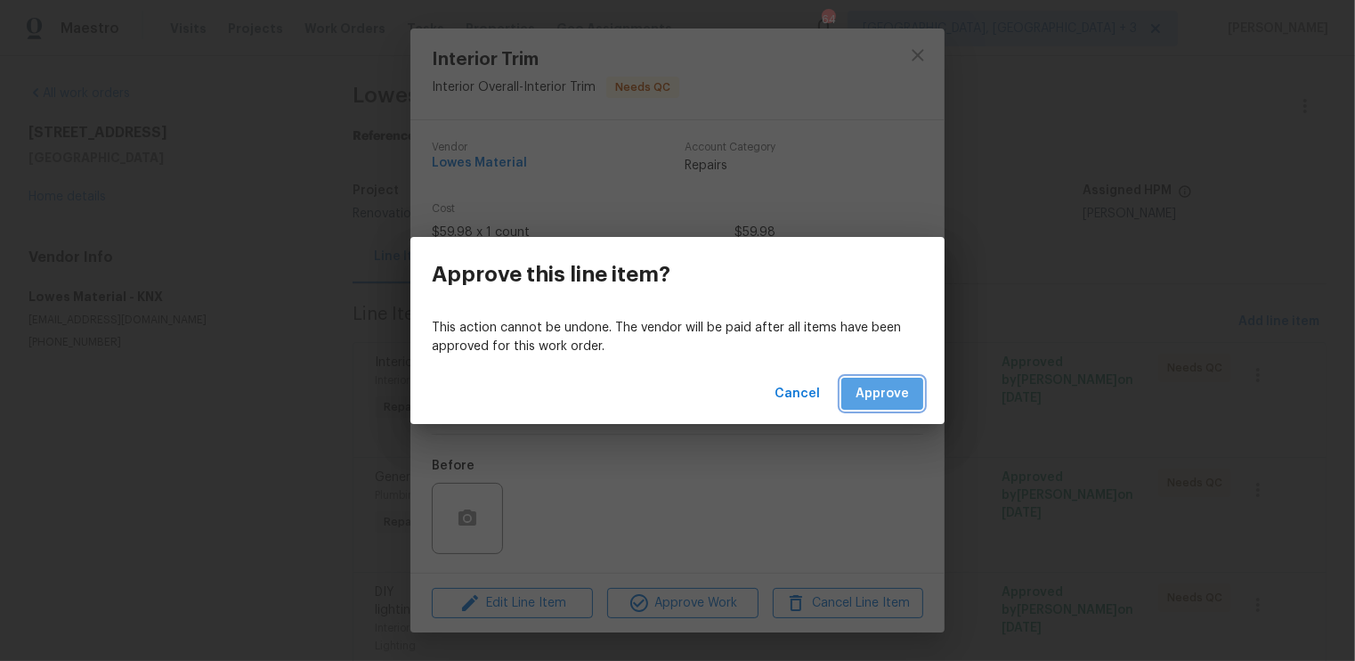
click at [884, 399] on span "Approve" at bounding box center [882, 394] width 53 height 22
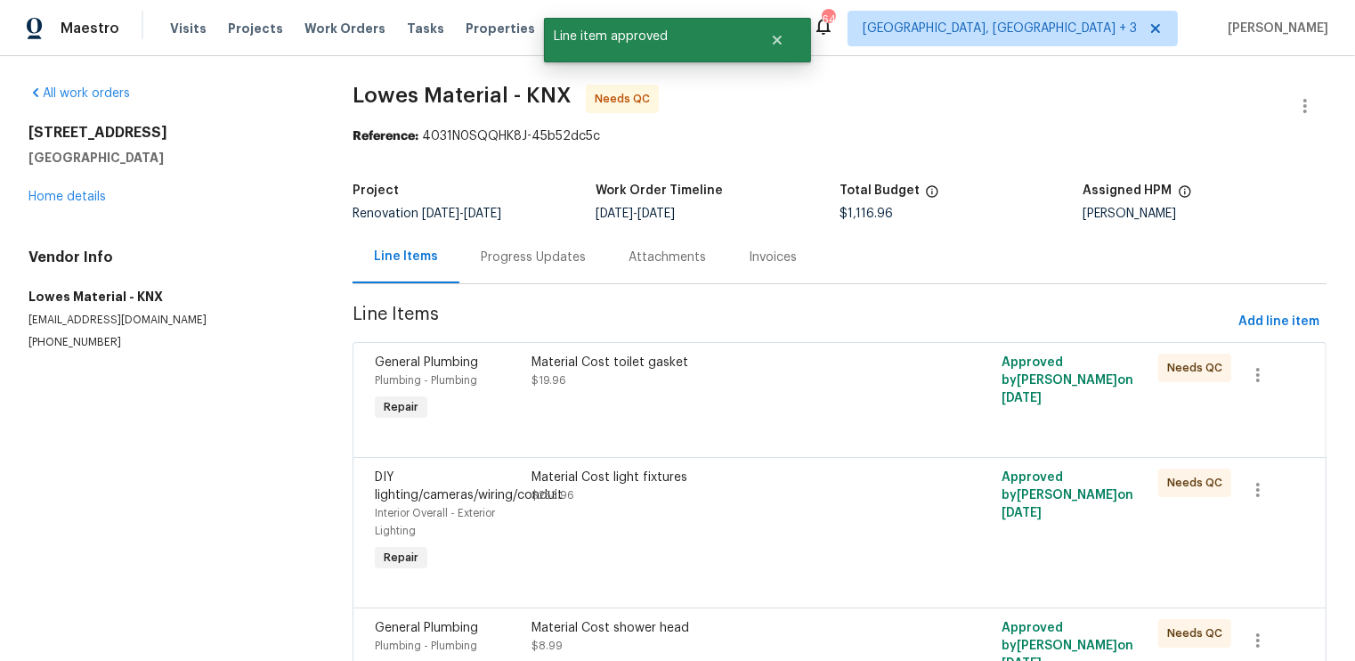
click at [884, 399] on div "Material Cost toilet gasket $19.96" at bounding box center [722, 389] width 392 height 82
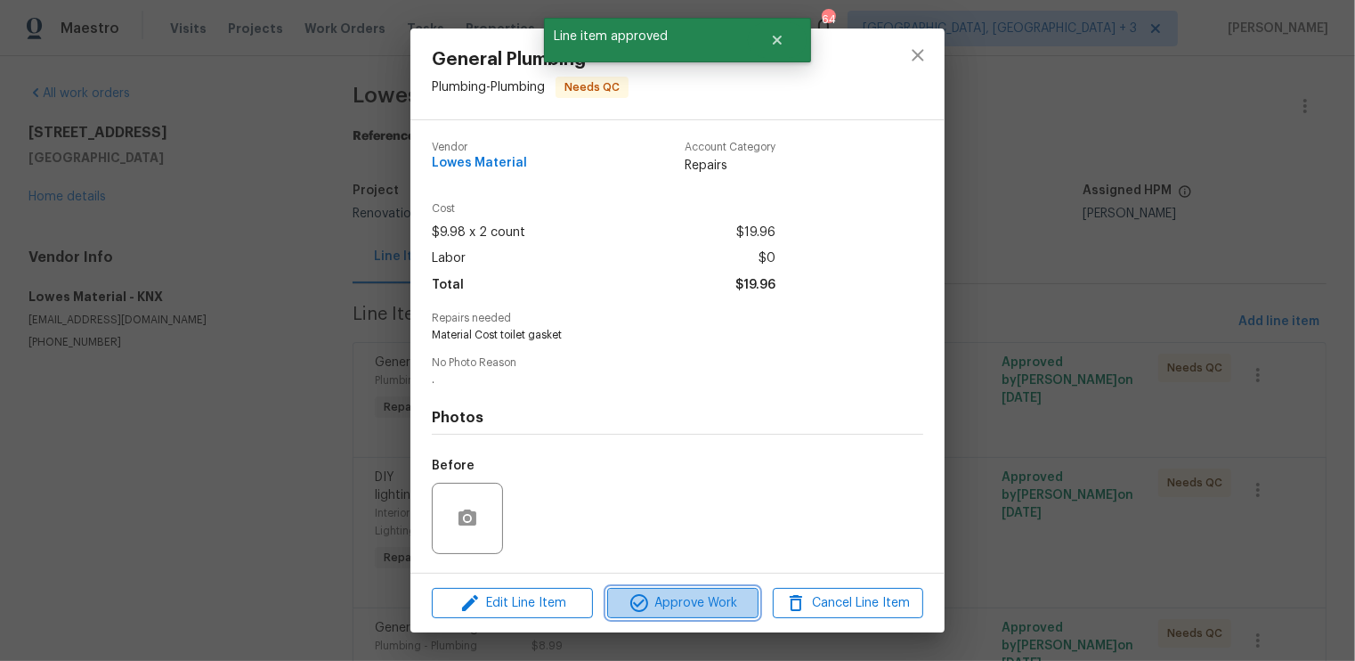
click at [690, 605] on span "Approve Work" at bounding box center [683, 603] width 140 height 22
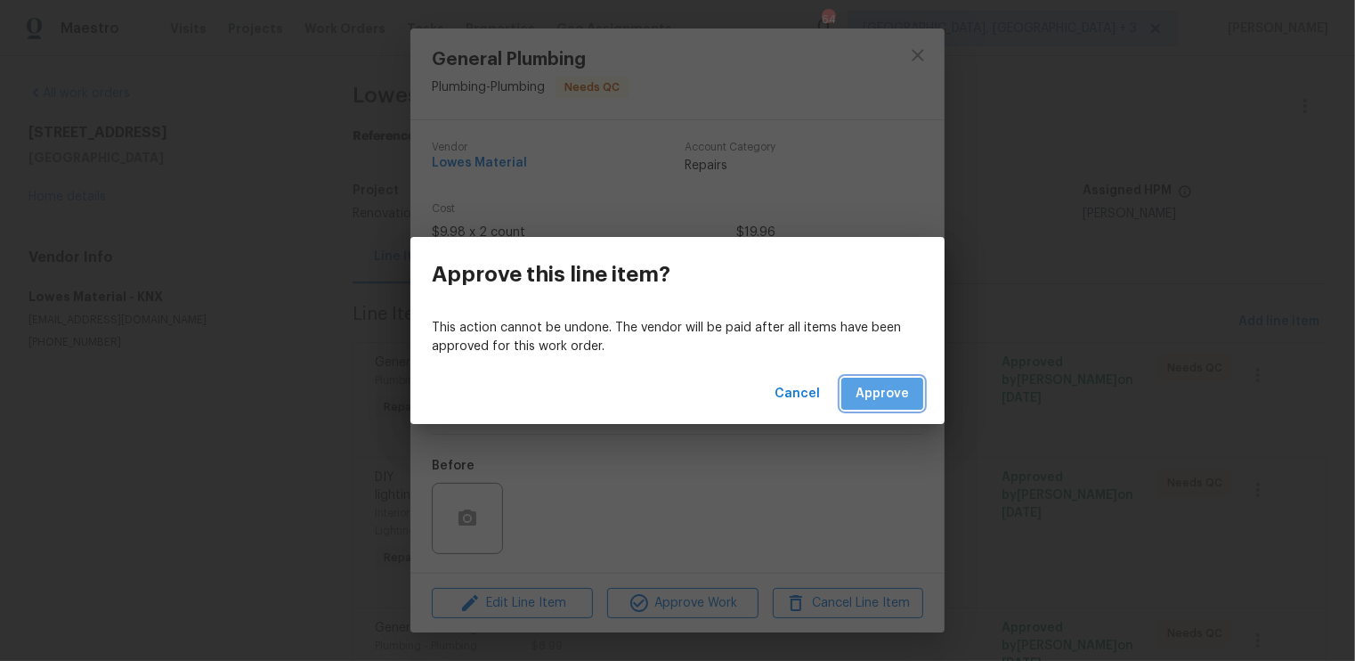
click at [885, 396] on span "Approve" at bounding box center [882, 394] width 53 height 22
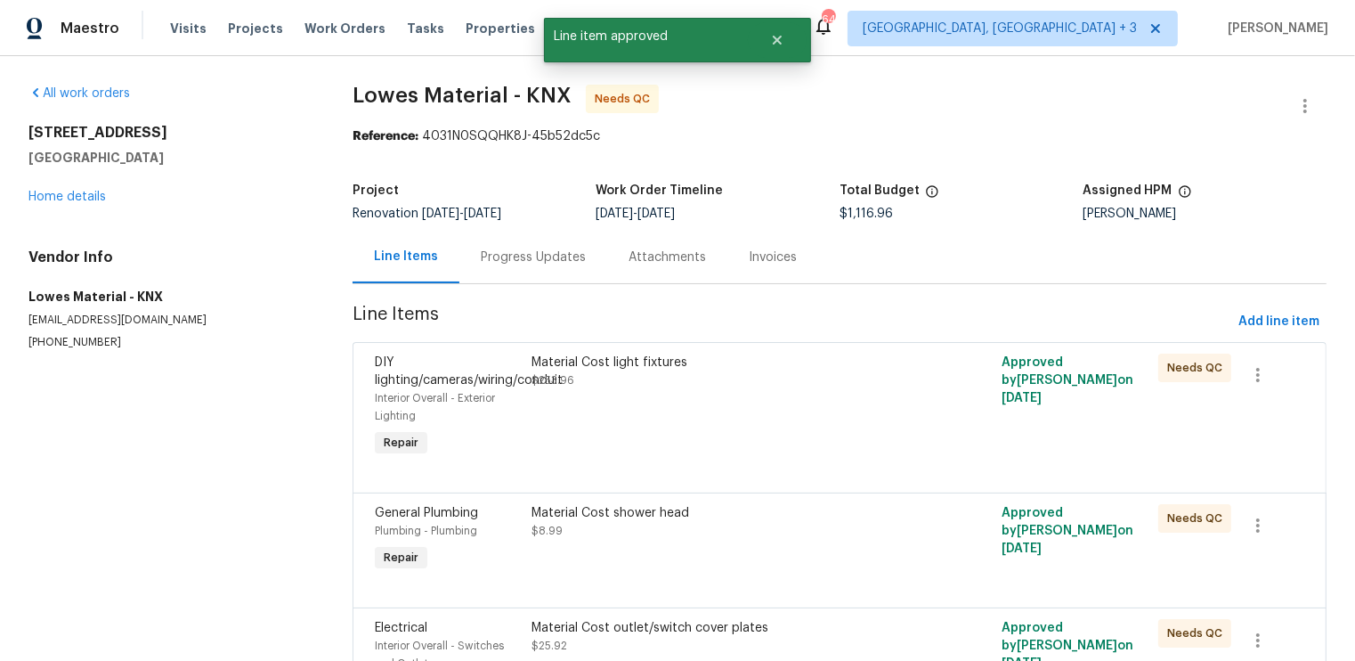
click at [873, 398] on div "Material Cost light fixtures $253.96" at bounding box center [722, 407] width 392 height 118
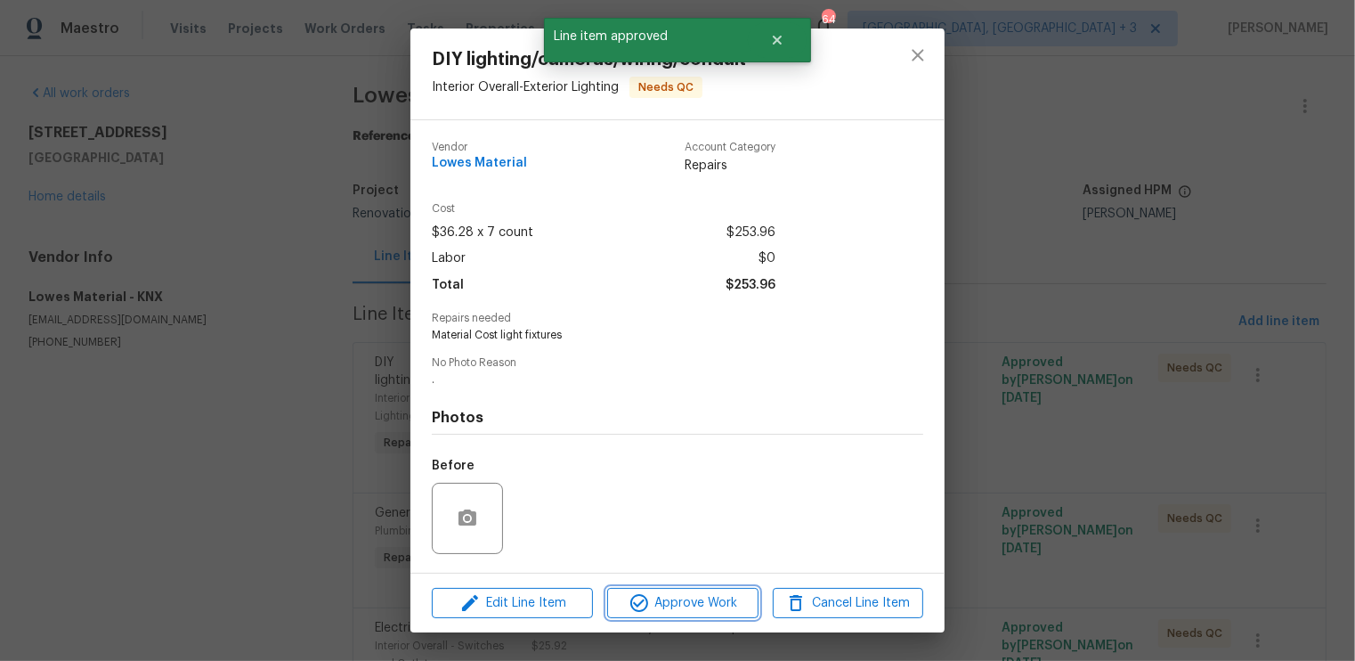
click at [710, 597] on span "Approve Work" at bounding box center [683, 603] width 140 height 22
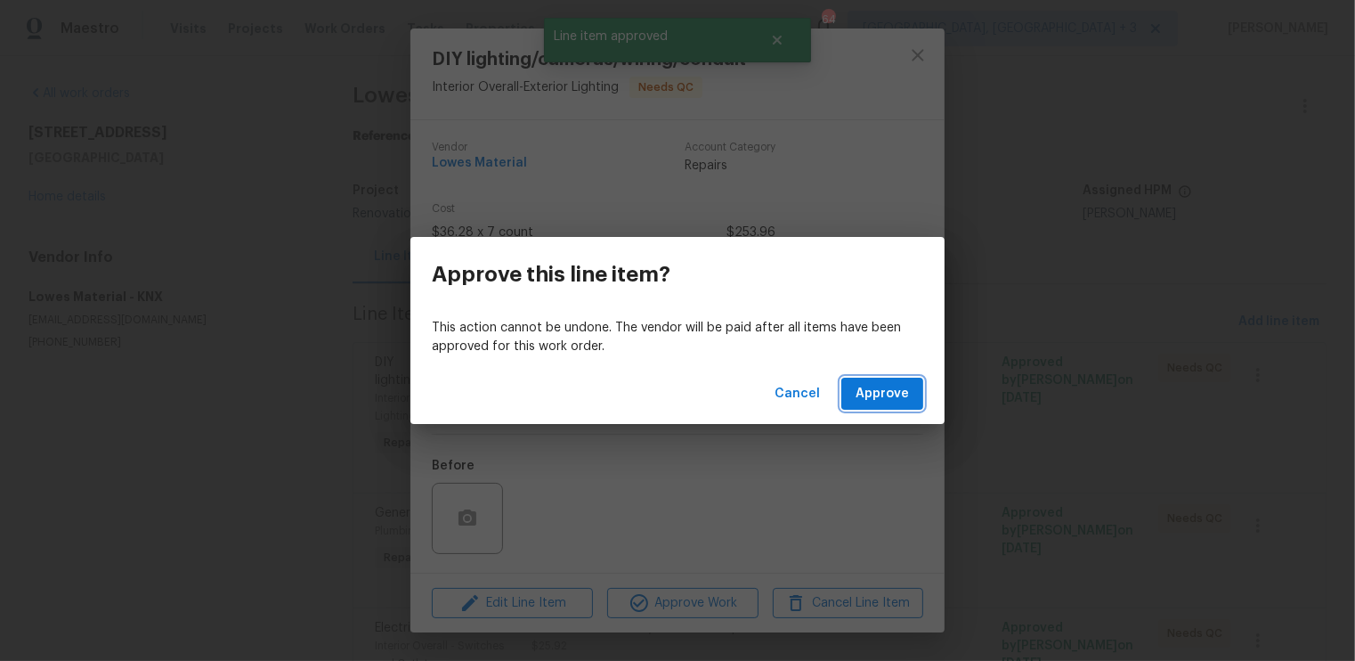
click at [889, 400] on span "Approve" at bounding box center [882, 394] width 53 height 22
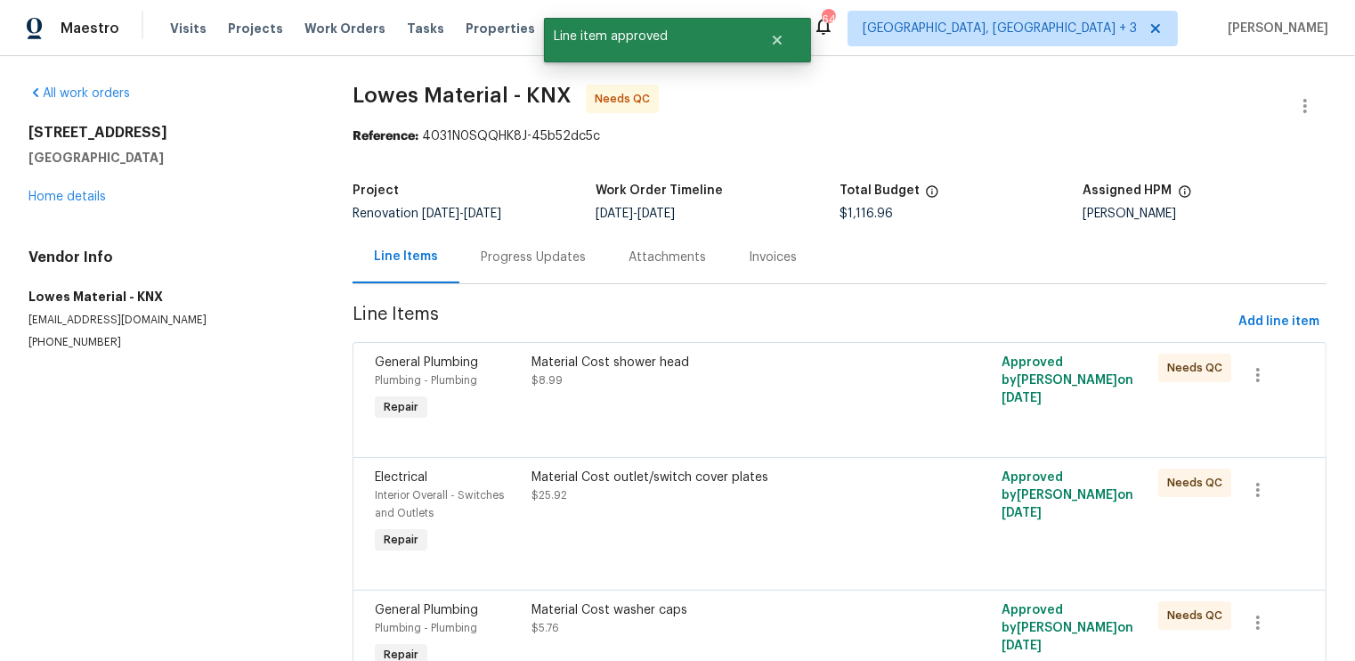
click at [889, 400] on div "Material Cost shower head $8.99" at bounding box center [722, 389] width 392 height 82
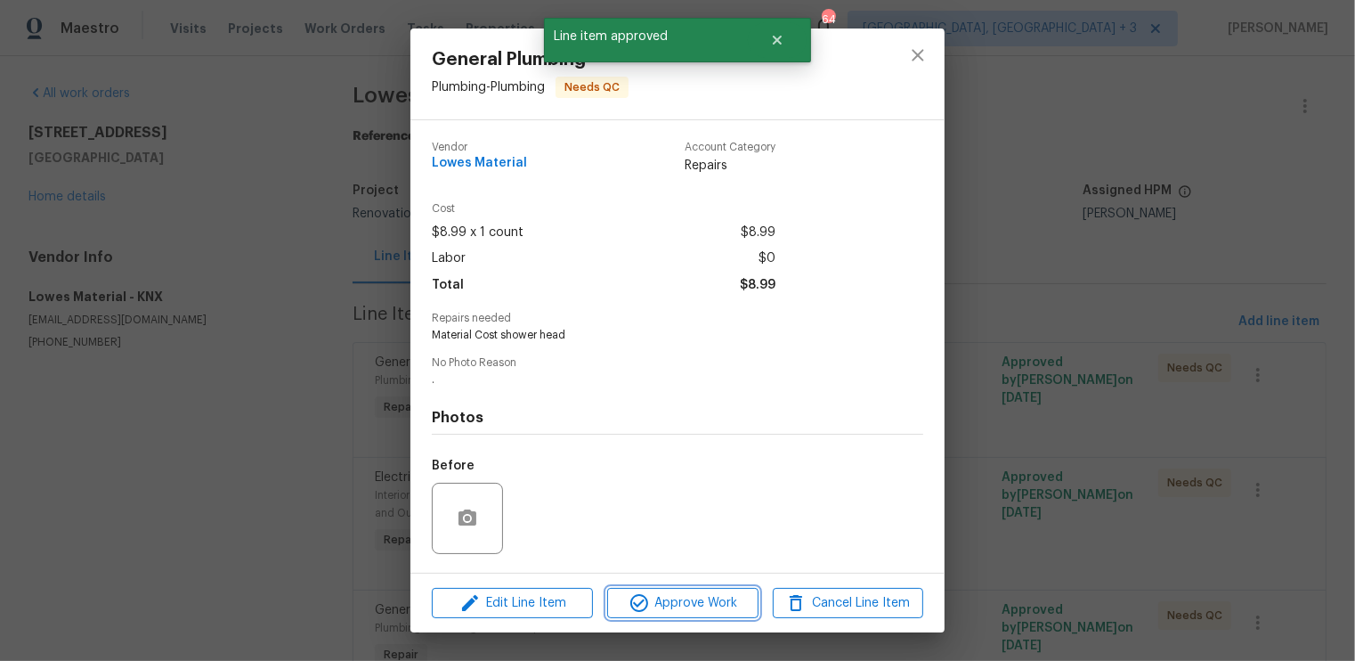
click at [709, 605] on span "Approve Work" at bounding box center [683, 603] width 140 height 22
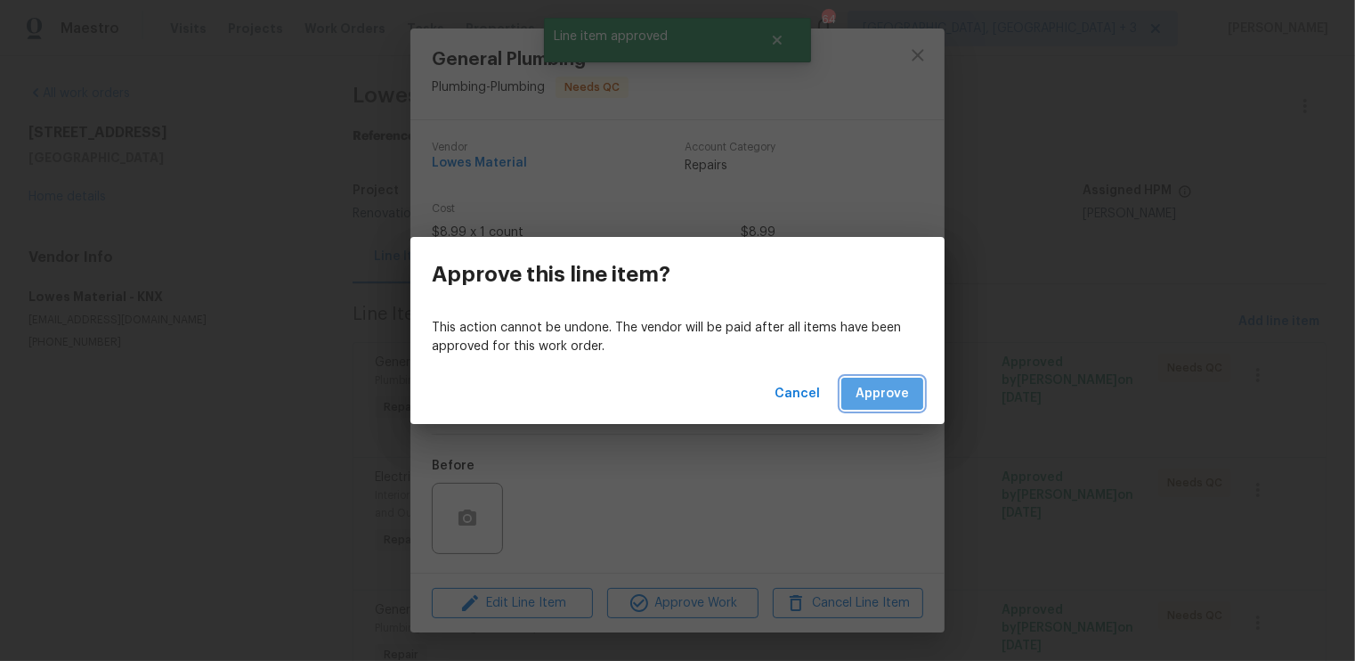
click at [875, 390] on span "Approve" at bounding box center [882, 394] width 53 height 22
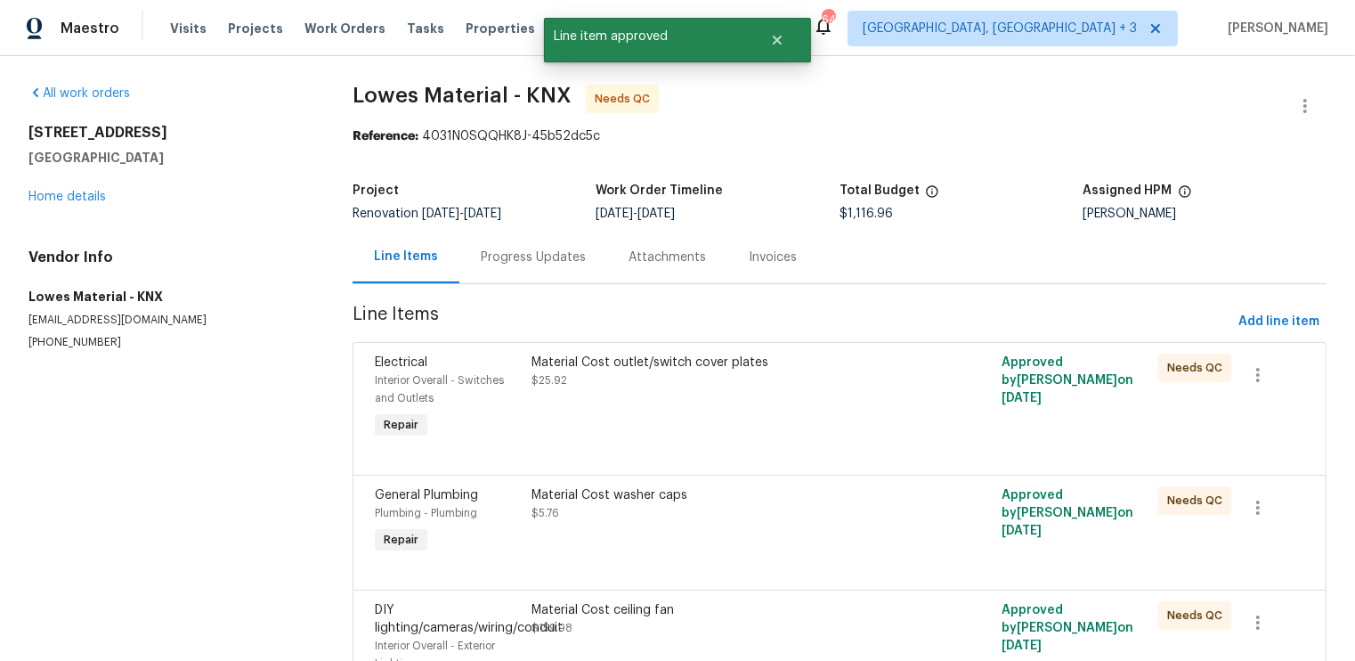
click at [860, 415] on div "Material Cost outlet/switch cover plates $25.92" at bounding box center [722, 398] width 392 height 100
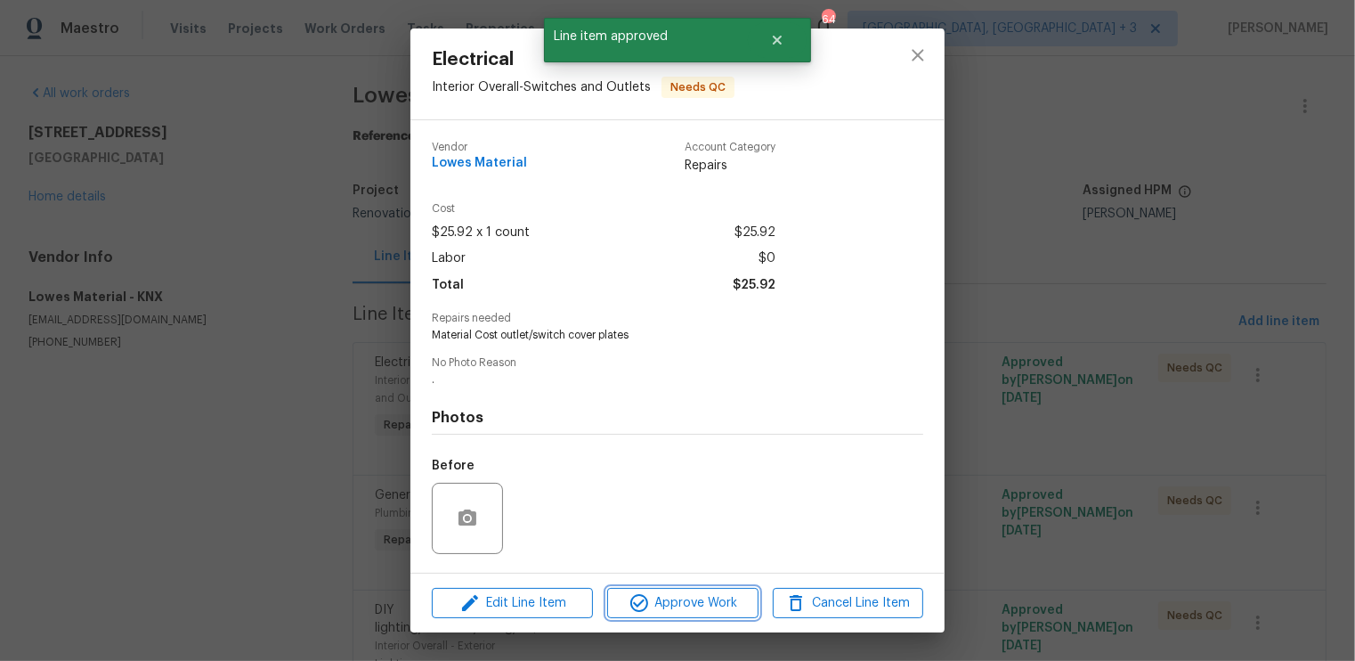
click at [717, 609] on span "Approve Work" at bounding box center [683, 603] width 140 height 22
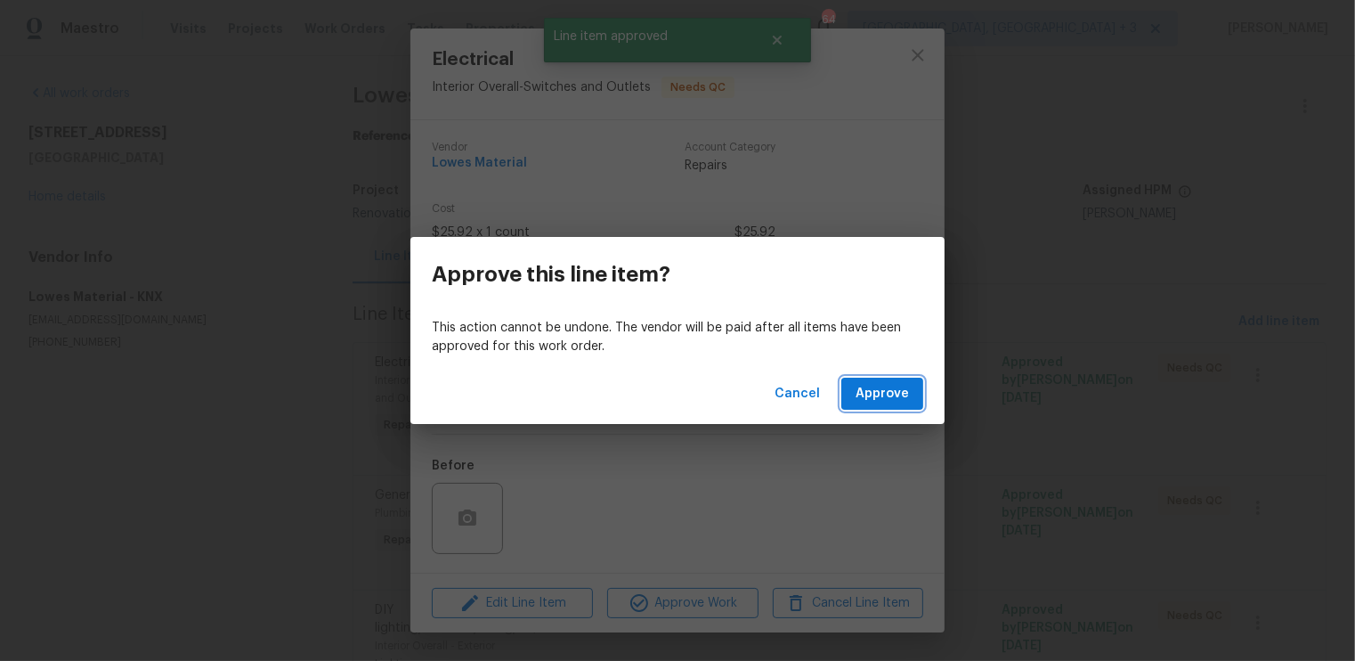
click at [897, 394] on span "Approve" at bounding box center [882, 394] width 53 height 22
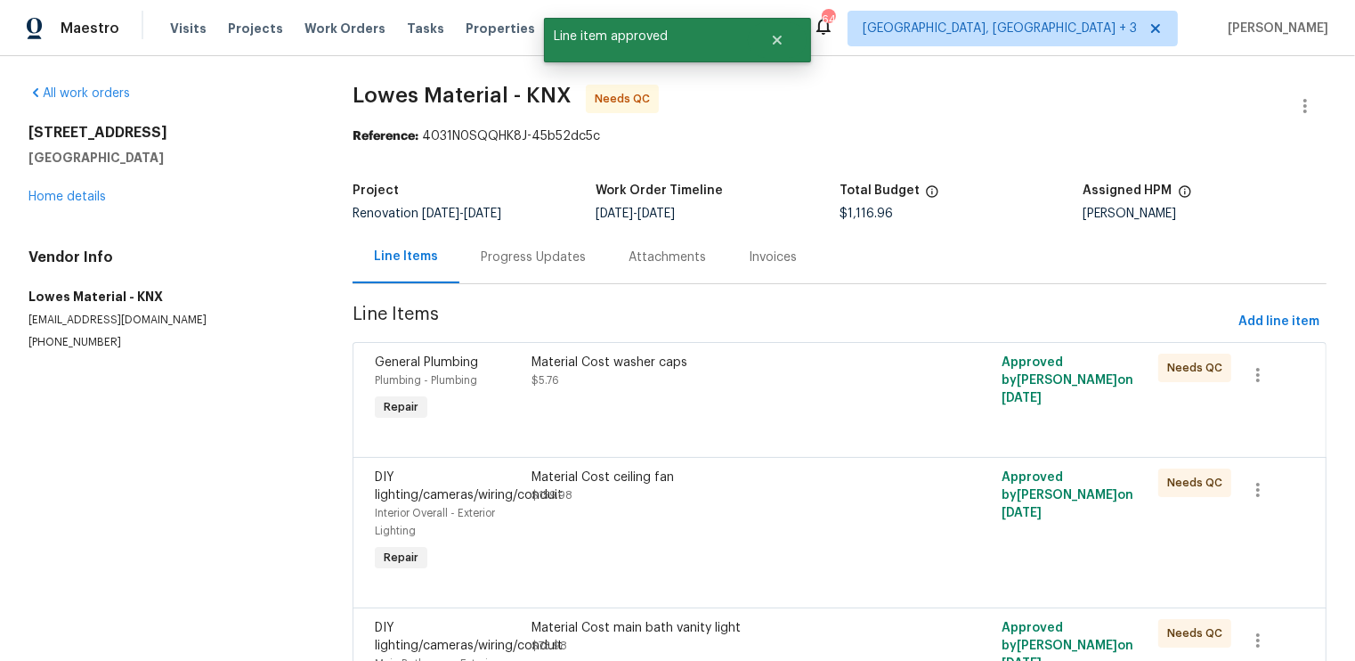
click at [862, 429] on div at bounding box center [840, 435] width 930 height 21
click at [840, 396] on div "Material Cost washer caps $5.76" at bounding box center [722, 389] width 392 height 82
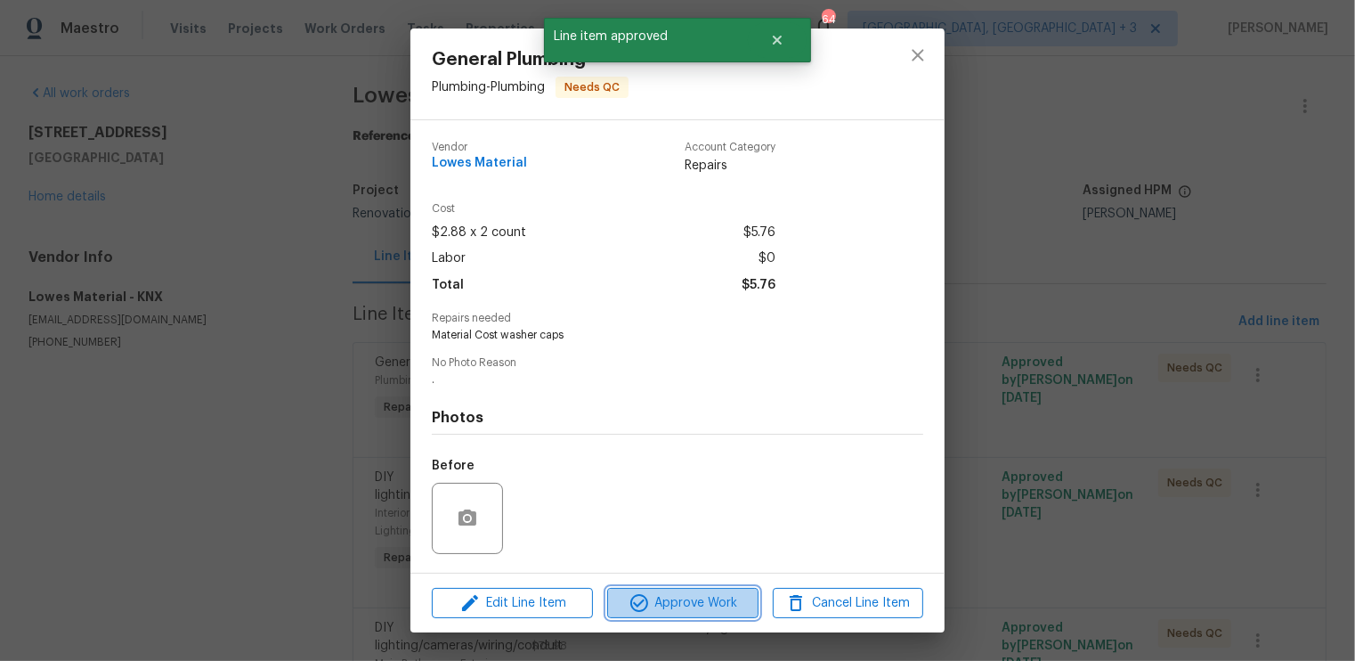
click at [702, 600] on span "Approve Work" at bounding box center [683, 603] width 140 height 22
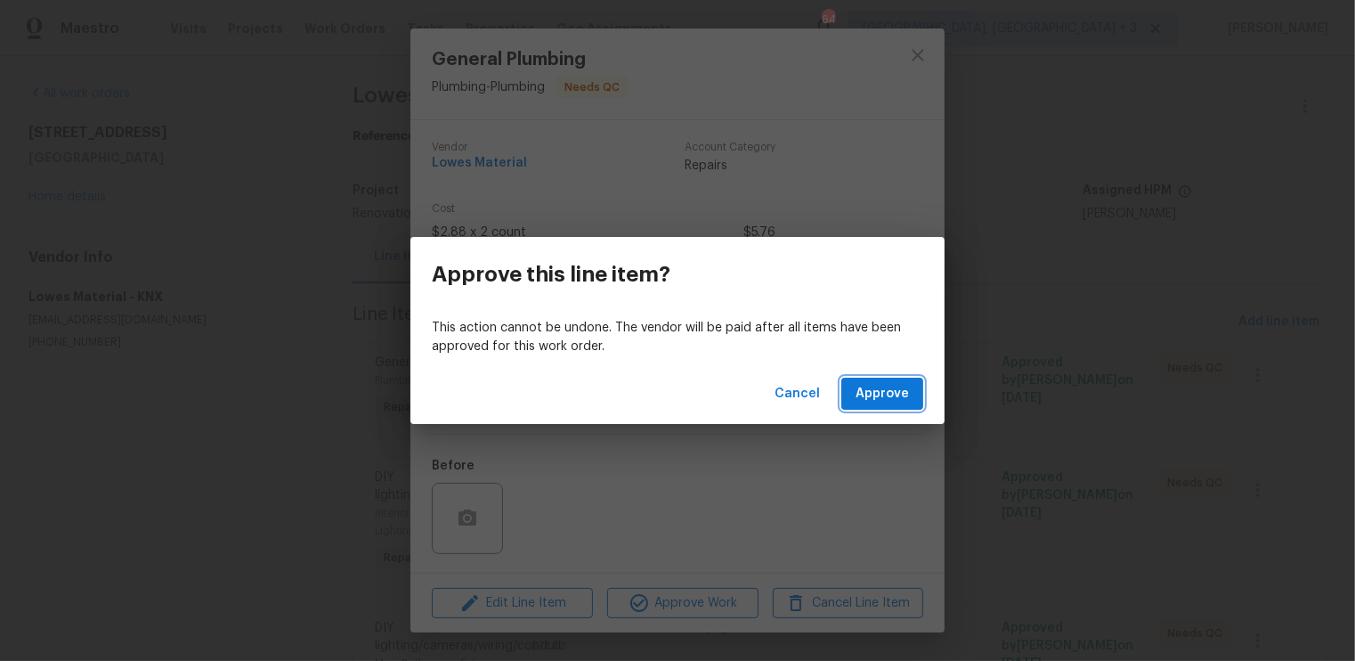
click at [888, 402] on span "Approve" at bounding box center [882, 394] width 53 height 22
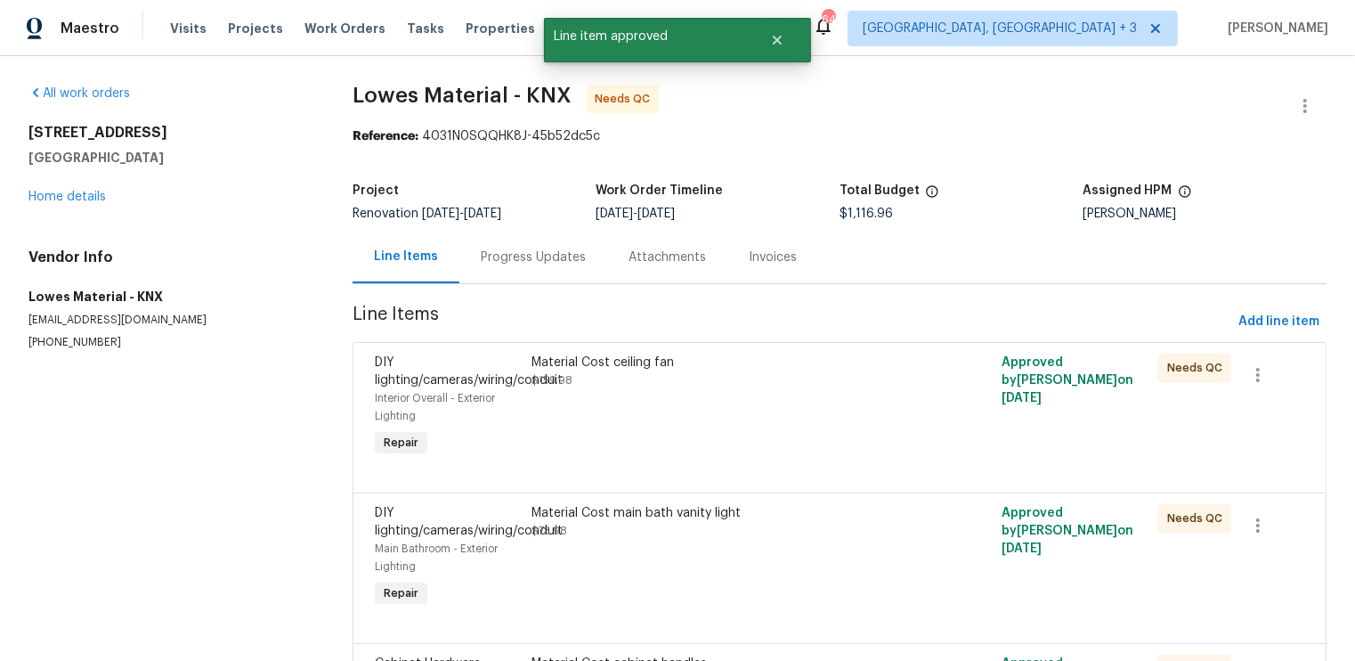
click at [867, 403] on div "Material Cost ceiling fan $159.98" at bounding box center [722, 407] width 392 height 118
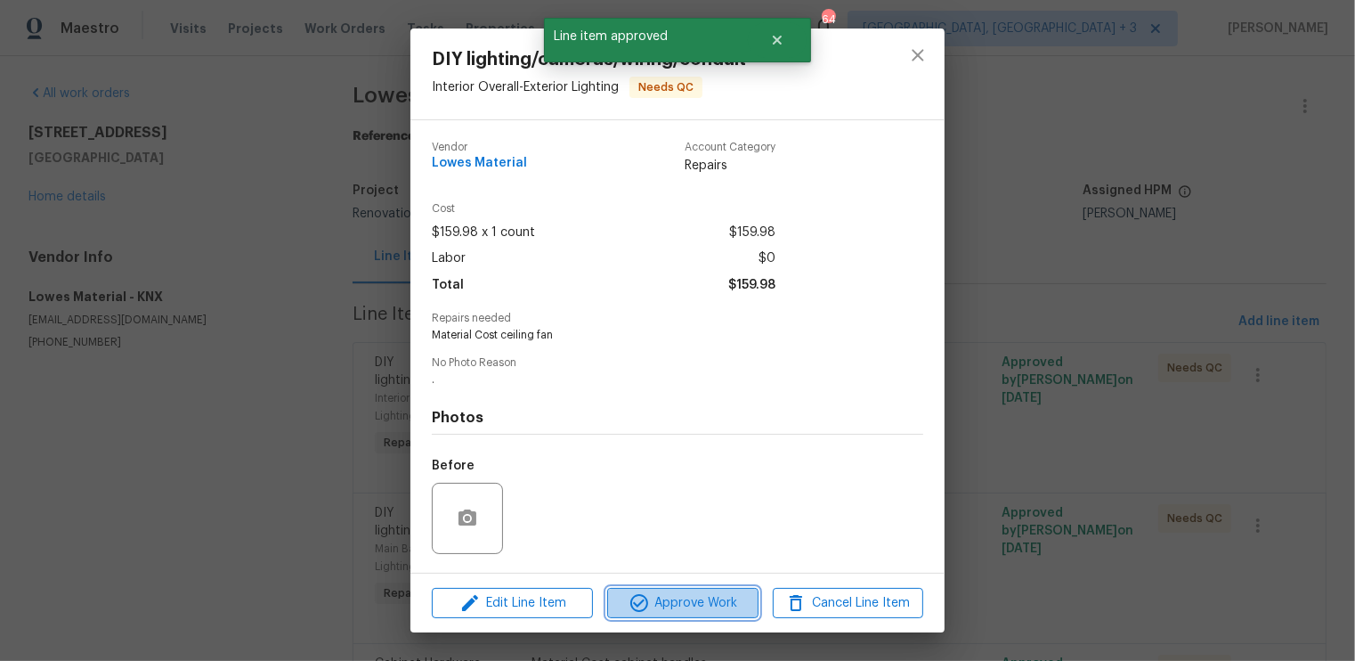
click at [697, 595] on span "Approve Work" at bounding box center [683, 603] width 140 height 22
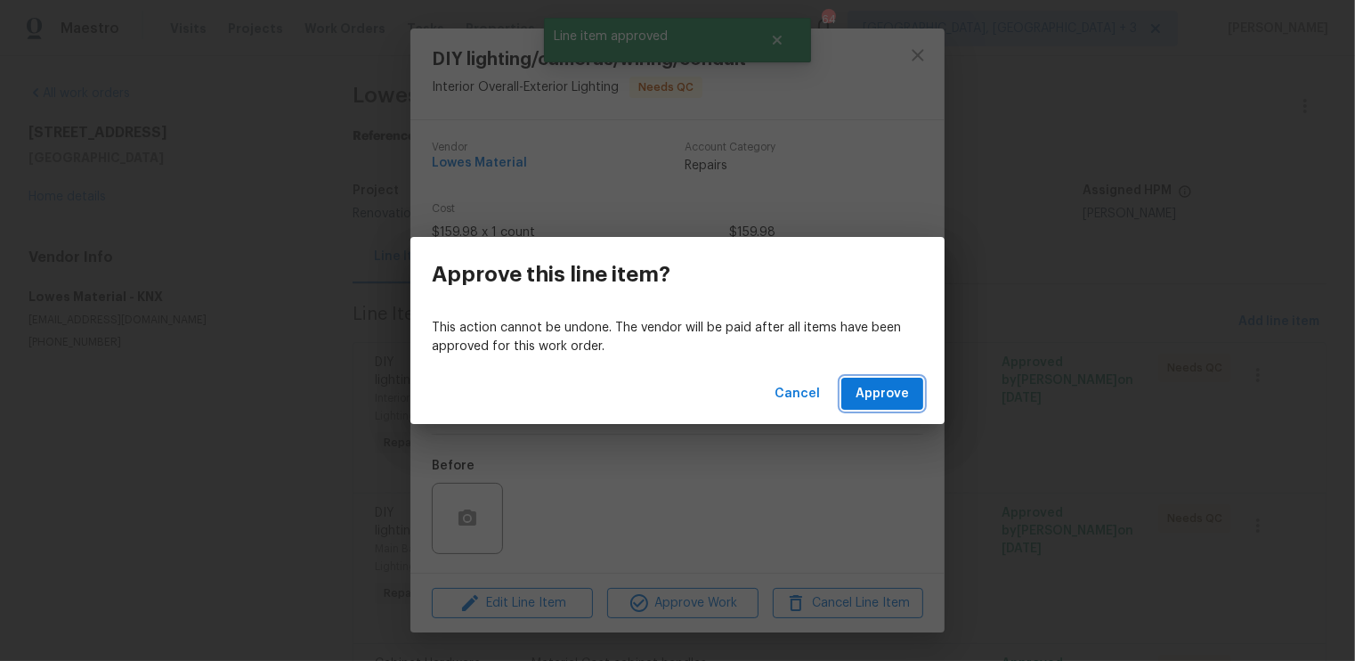
click at [892, 396] on span "Approve" at bounding box center [882, 394] width 53 height 22
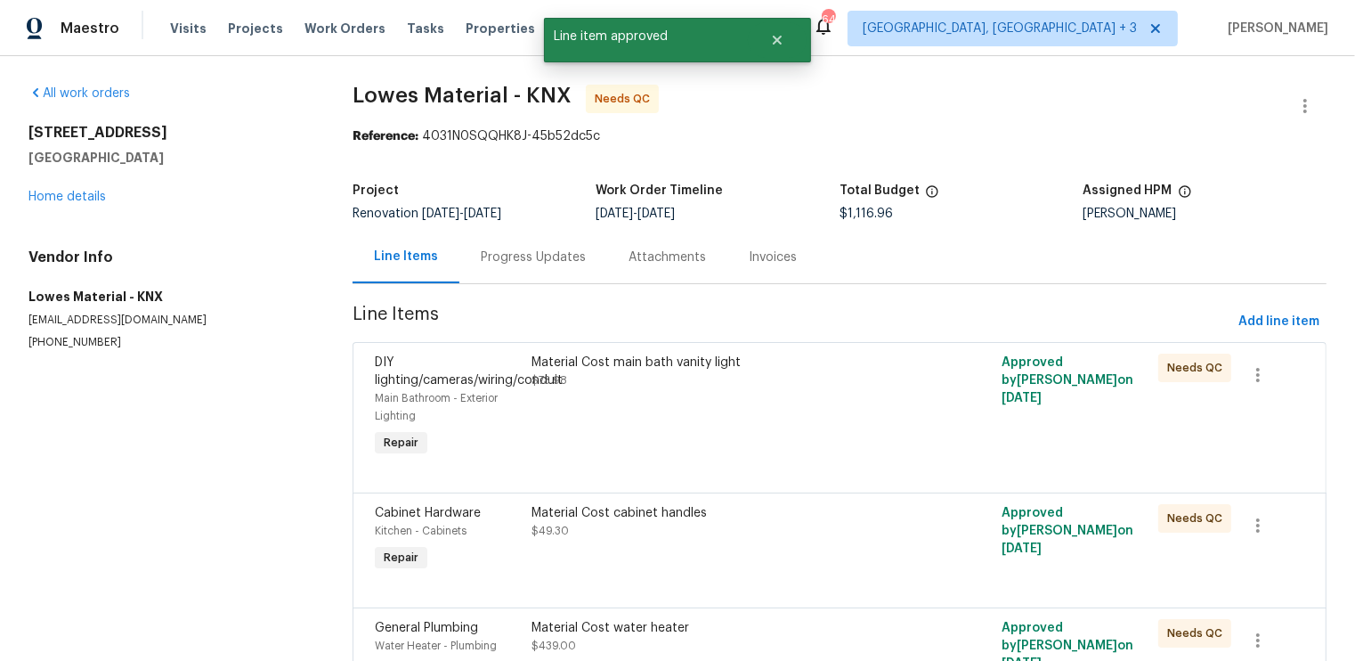
click at [870, 402] on div "Material Cost main bath vanity light $73.98" at bounding box center [722, 407] width 392 height 118
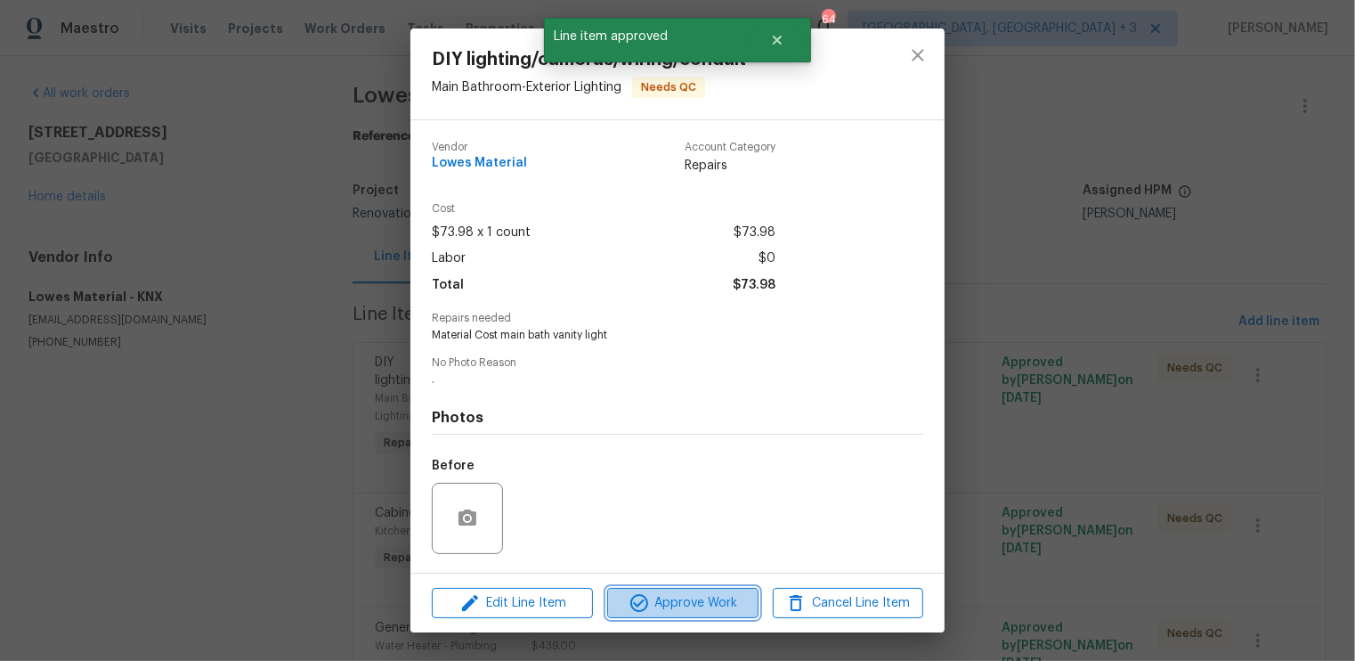
click at [685, 606] on span "Approve Work" at bounding box center [683, 603] width 140 height 22
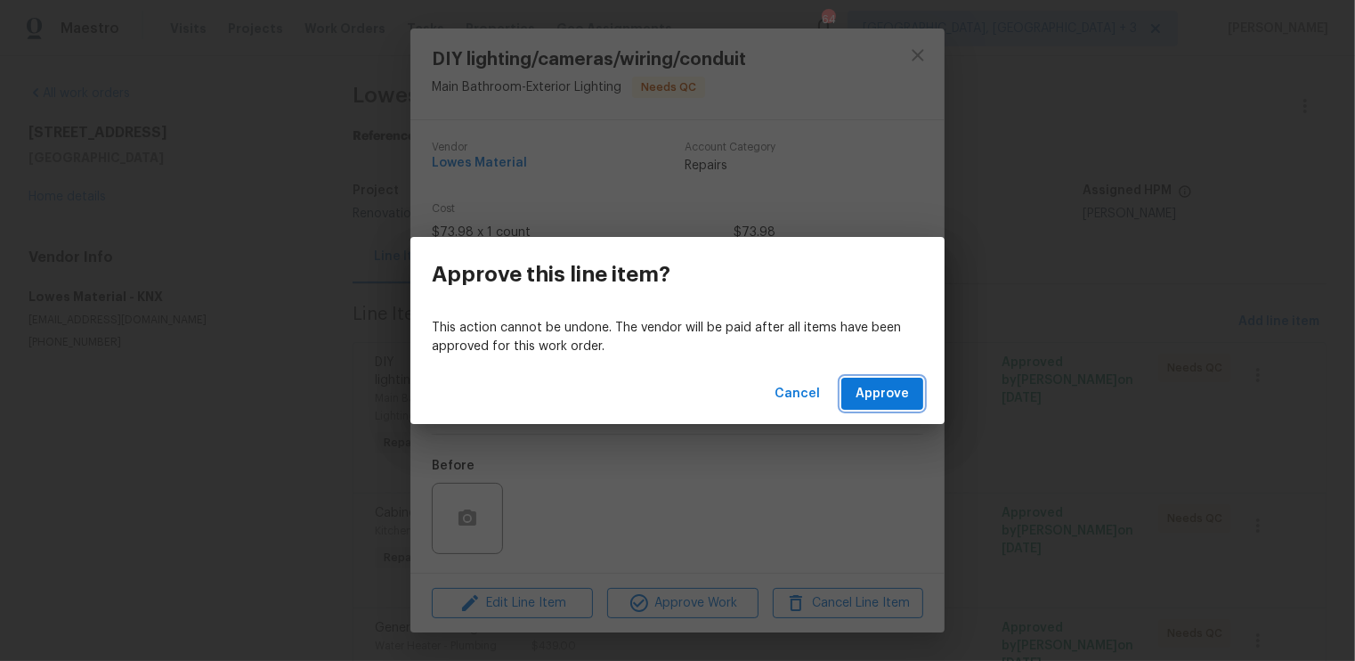
click at [887, 392] on span "Approve" at bounding box center [882, 394] width 53 height 22
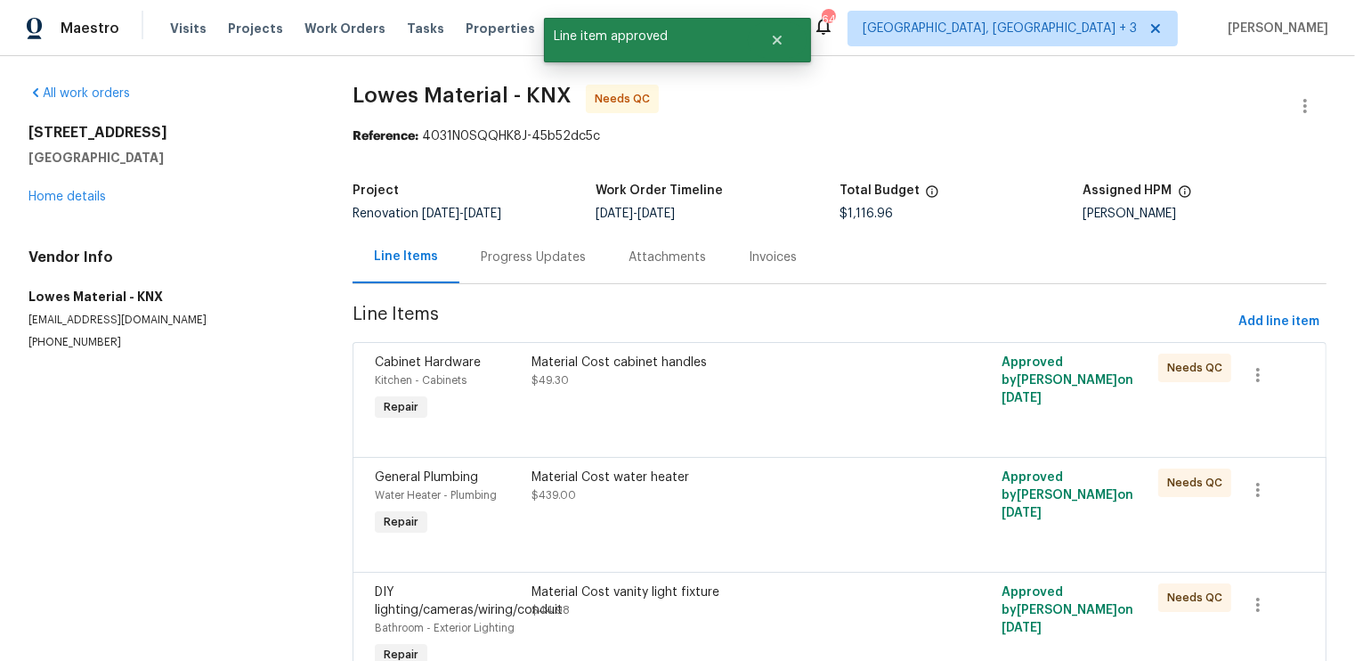
click at [782, 442] on div at bounding box center [840, 435] width 930 height 21
click at [790, 408] on div "Material Cost cabinet handles $49.30" at bounding box center [722, 389] width 392 height 82
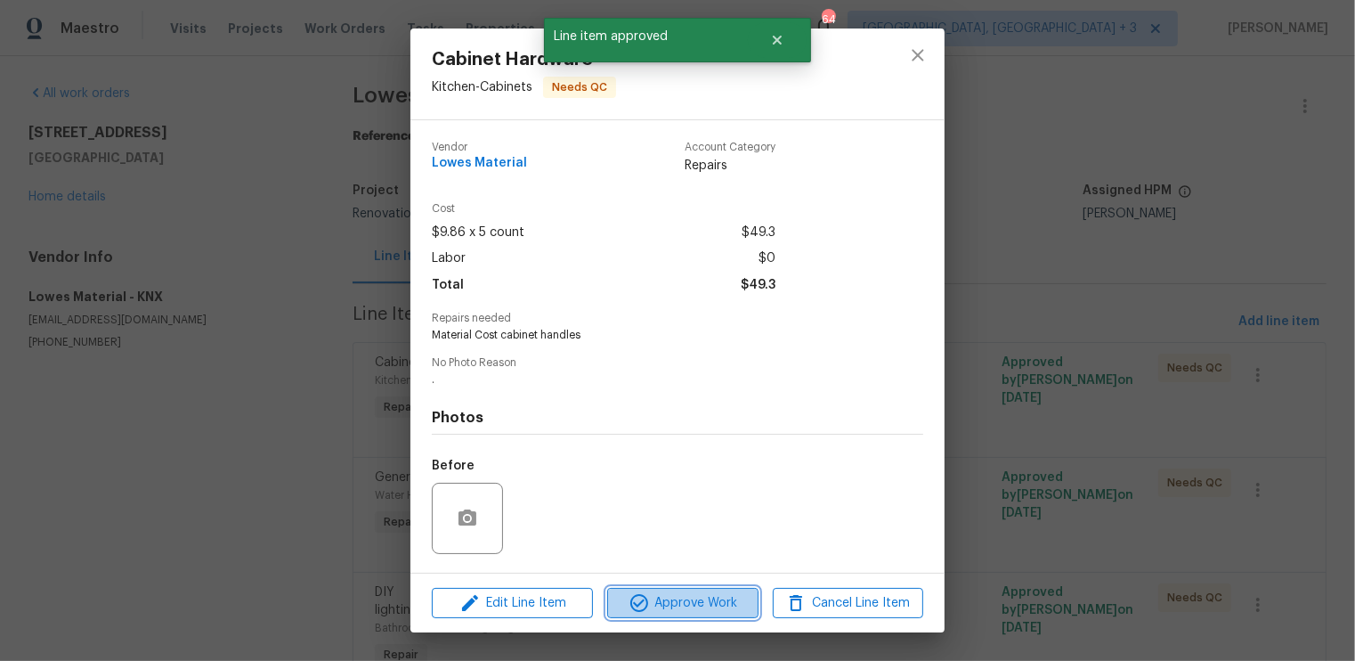
click at [707, 597] on span "Approve Work" at bounding box center [683, 603] width 140 height 22
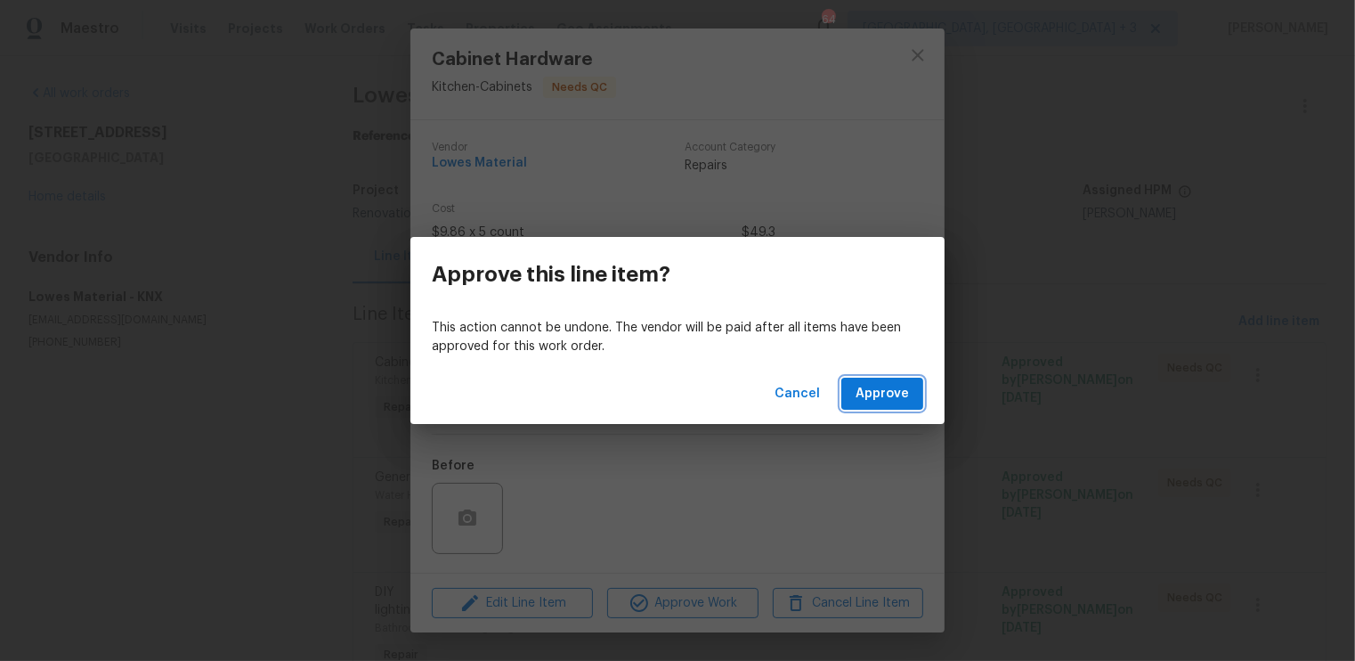
click at [876, 402] on span "Approve" at bounding box center [882, 394] width 53 height 22
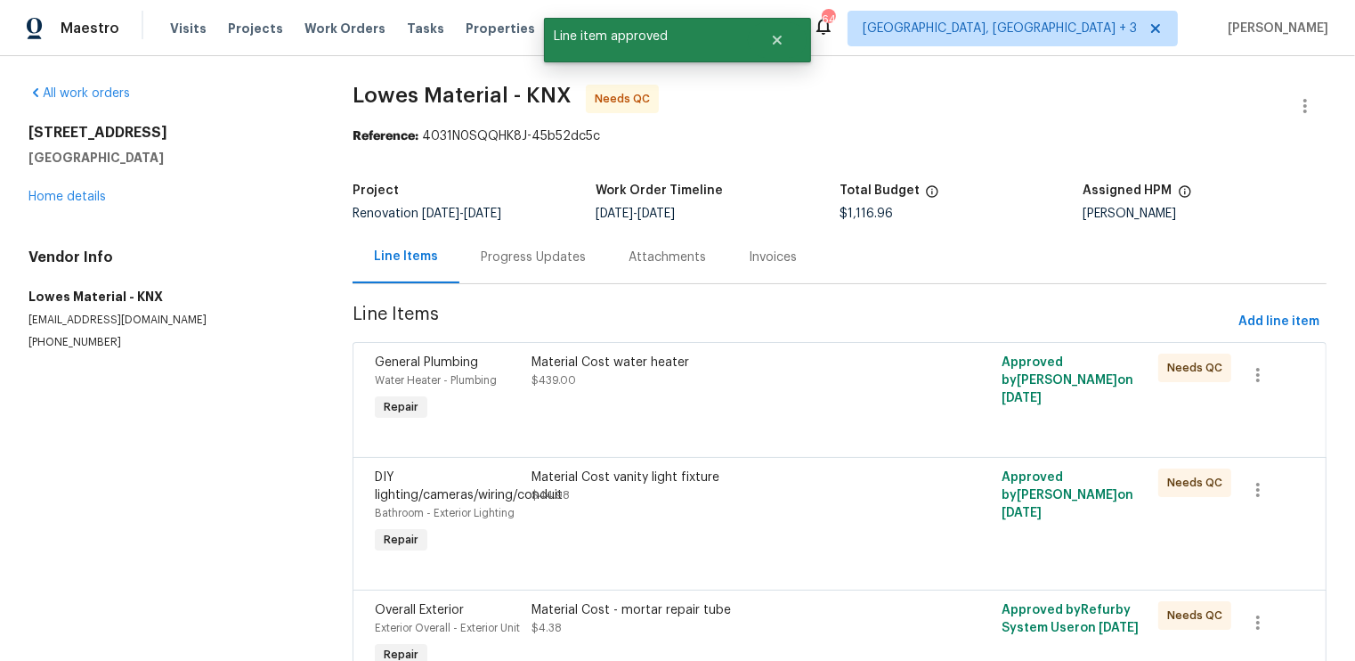
click at [868, 407] on div "Material Cost water heater $439.00" at bounding box center [722, 389] width 392 height 82
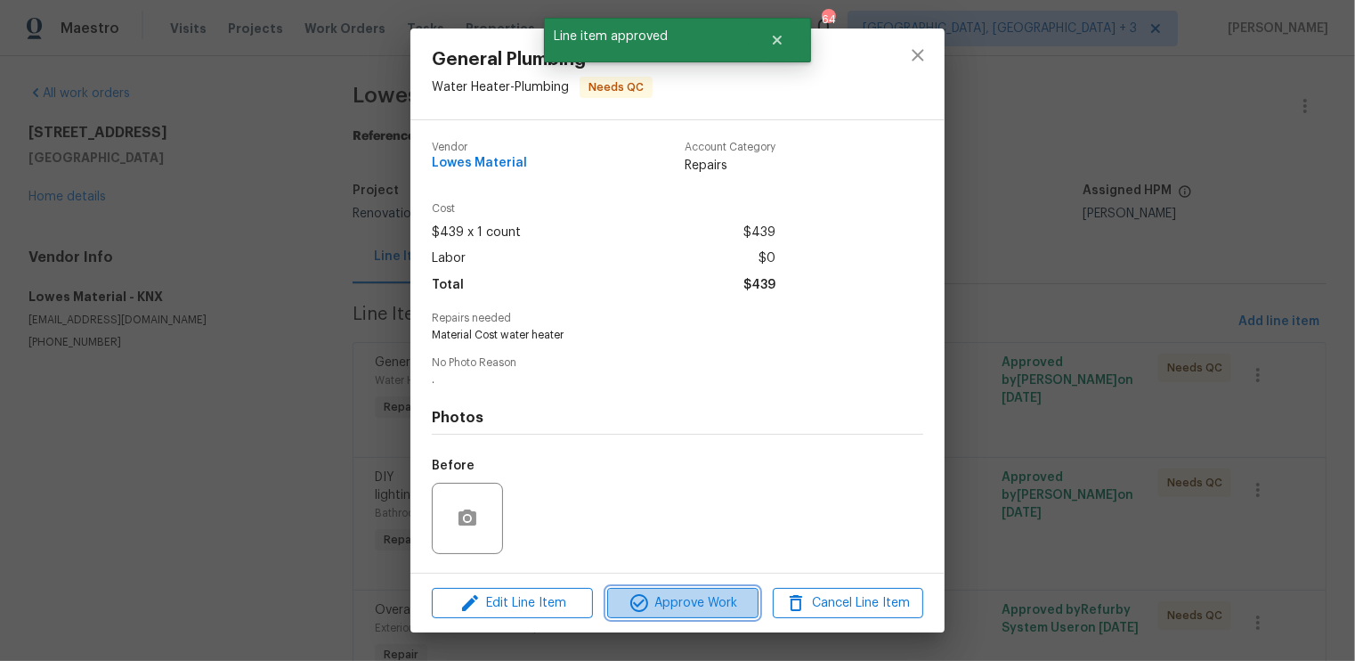
click at [716, 605] on span "Approve Work" at bounding box center [683, 603] width 140 height 22
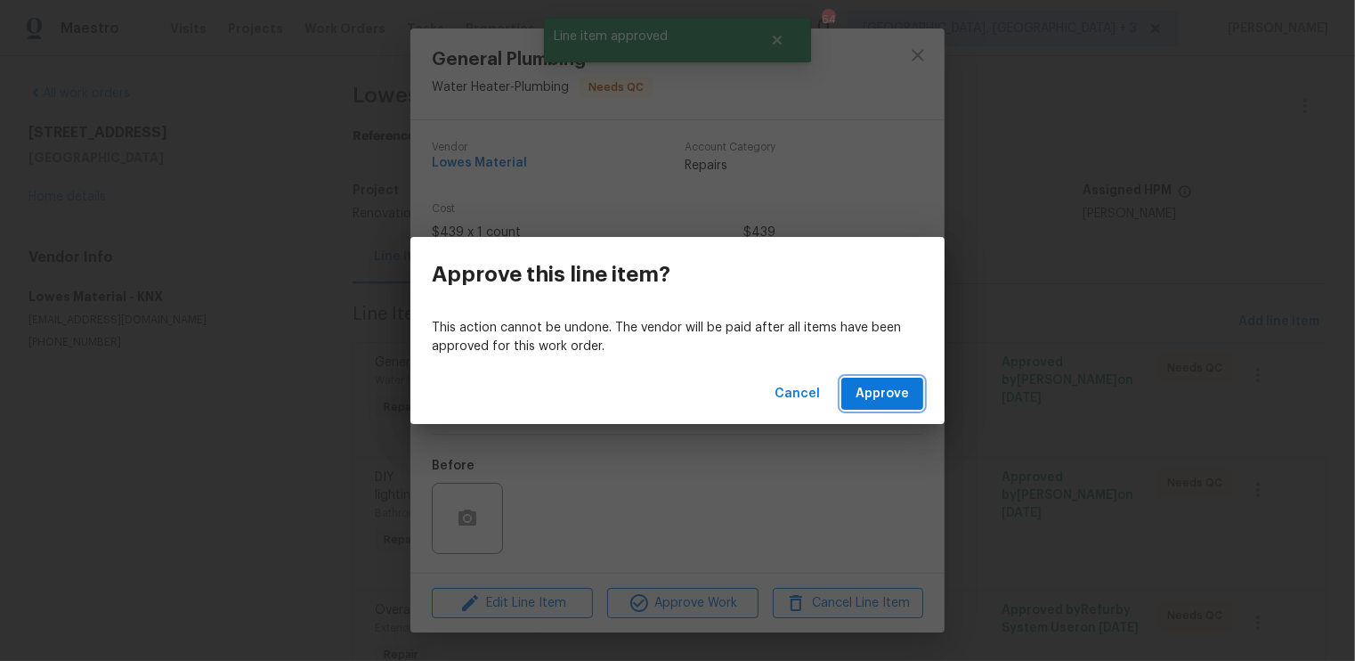
click at [878, 395] on span "Approve" at bounding box center [882, 394] width 53 height 22
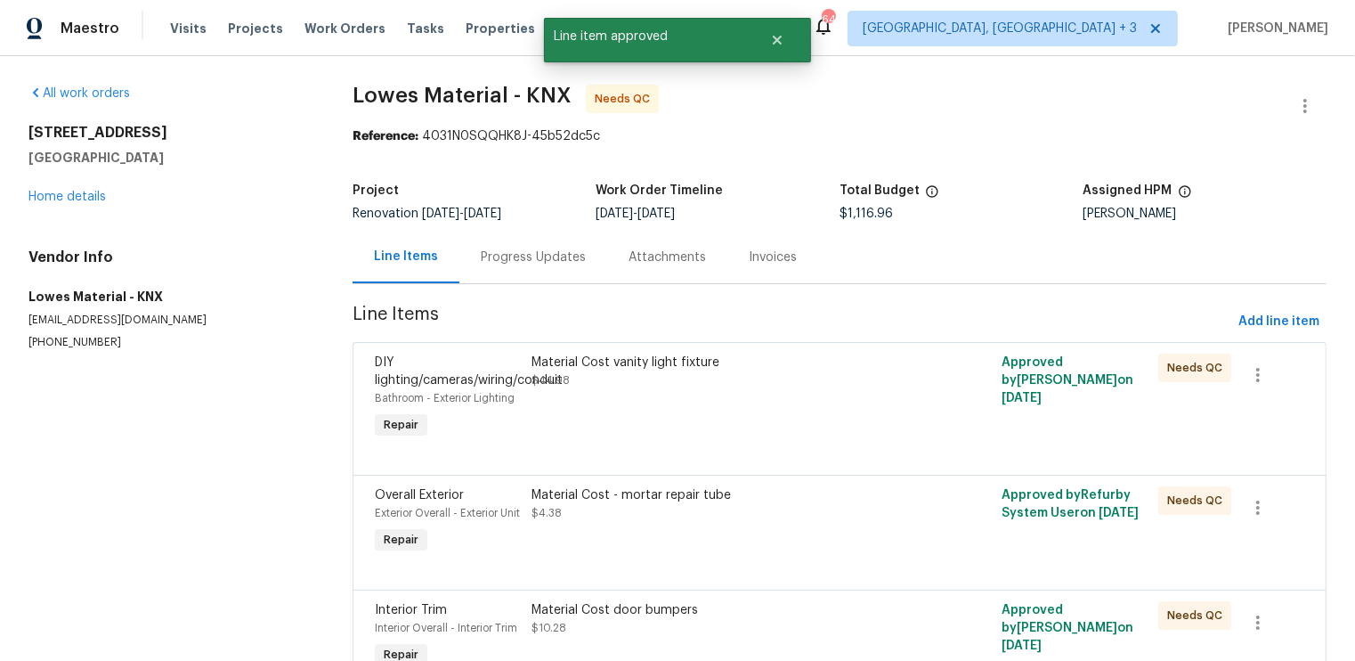
click at [863, 410] on div "Material Cost vanity light fixture $44.98" at bounding box center [722, 398] width 392 height 100
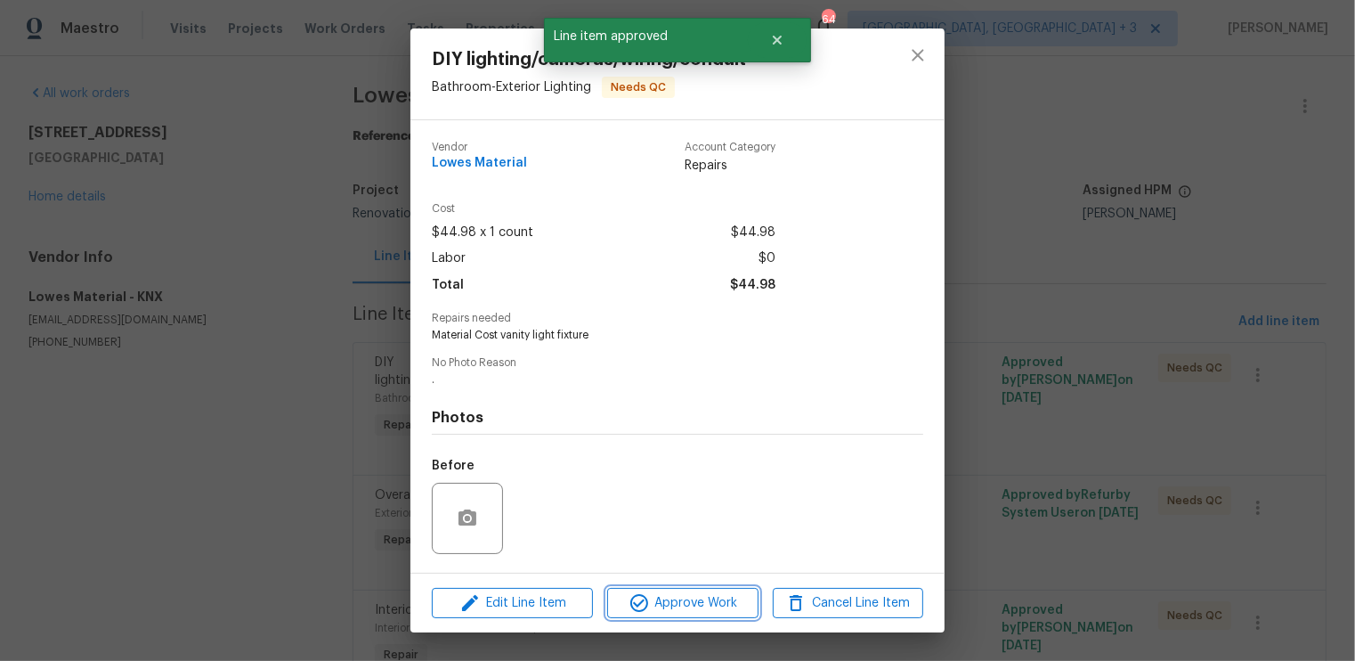
click at [719, 603] on span "Approve Work" at bounding box center [683, 603] width 140 height 22
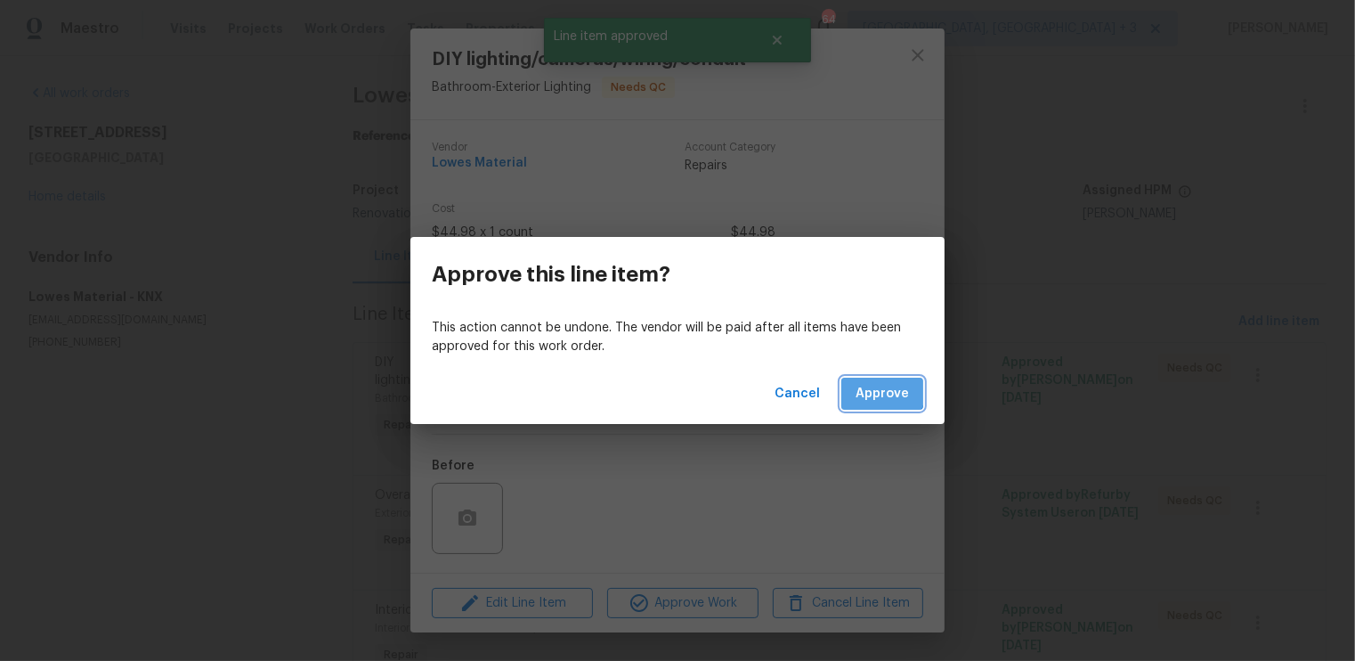
click at [875, 388] on span "Approve" at bounding box center [882, 394] width 53 height 22
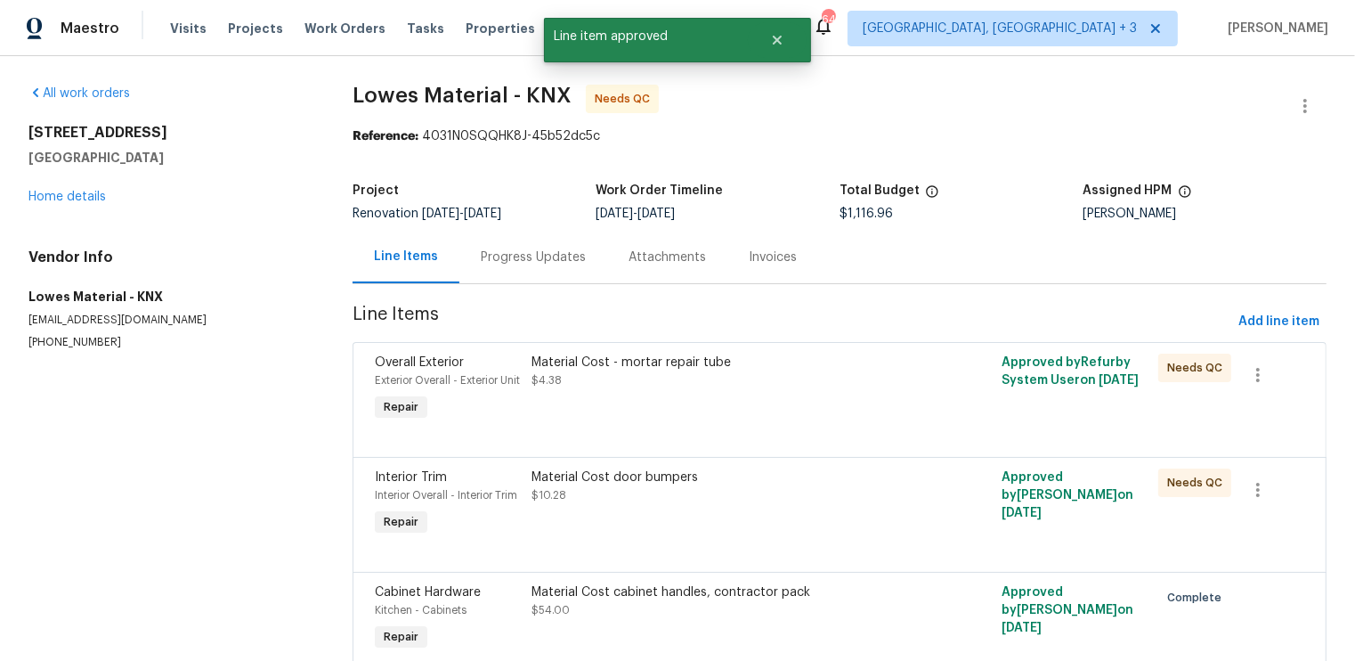
click at [850, 419] on div "Material Cost - mortar repair tube $4.38" at bounding box center [722, 389] width 392 height 82
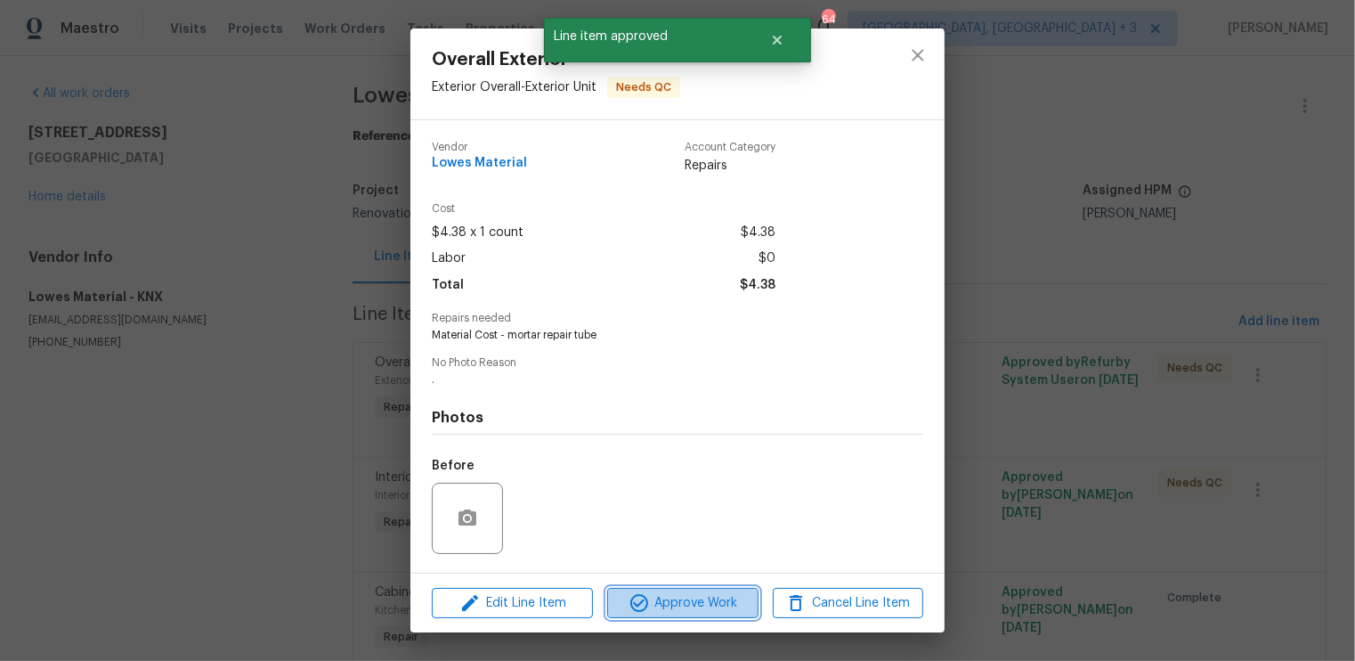
click at [695, 601] on span "Approve Work" at bounding box center [683, 603] width 140 height 22
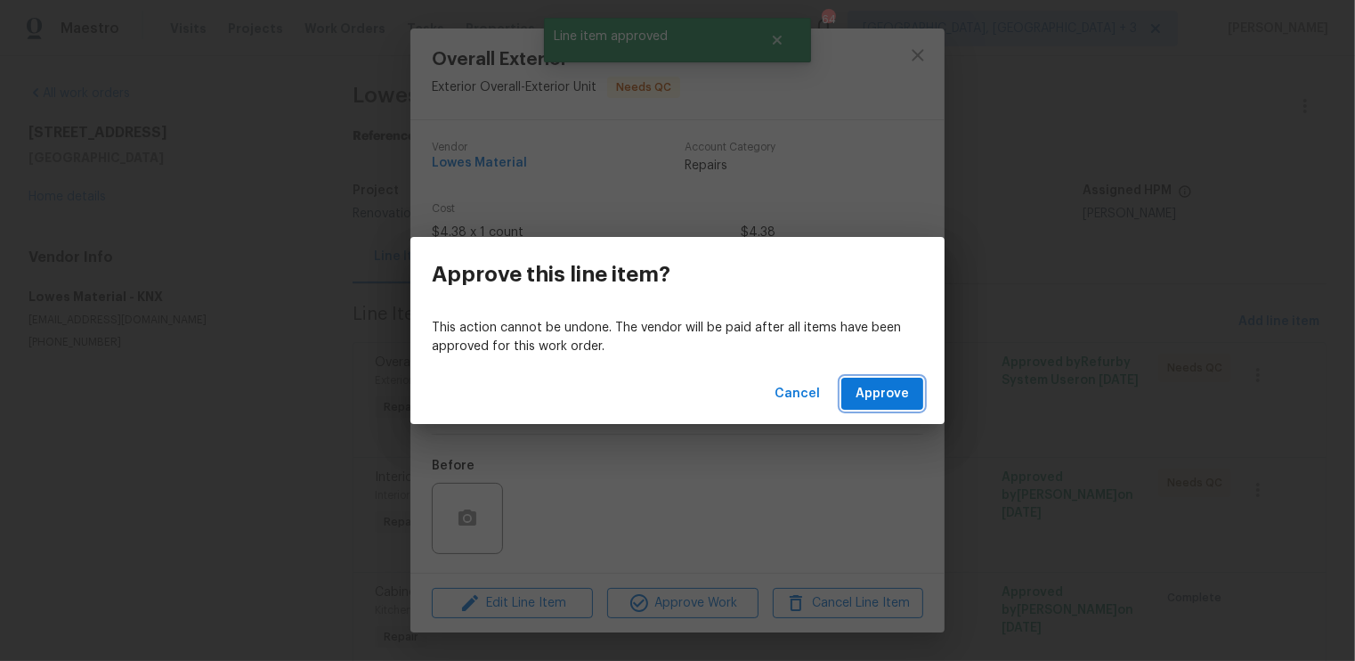
click at [865, 397] on span "Approve" at bounding box center [882, 394] width 53 height 22
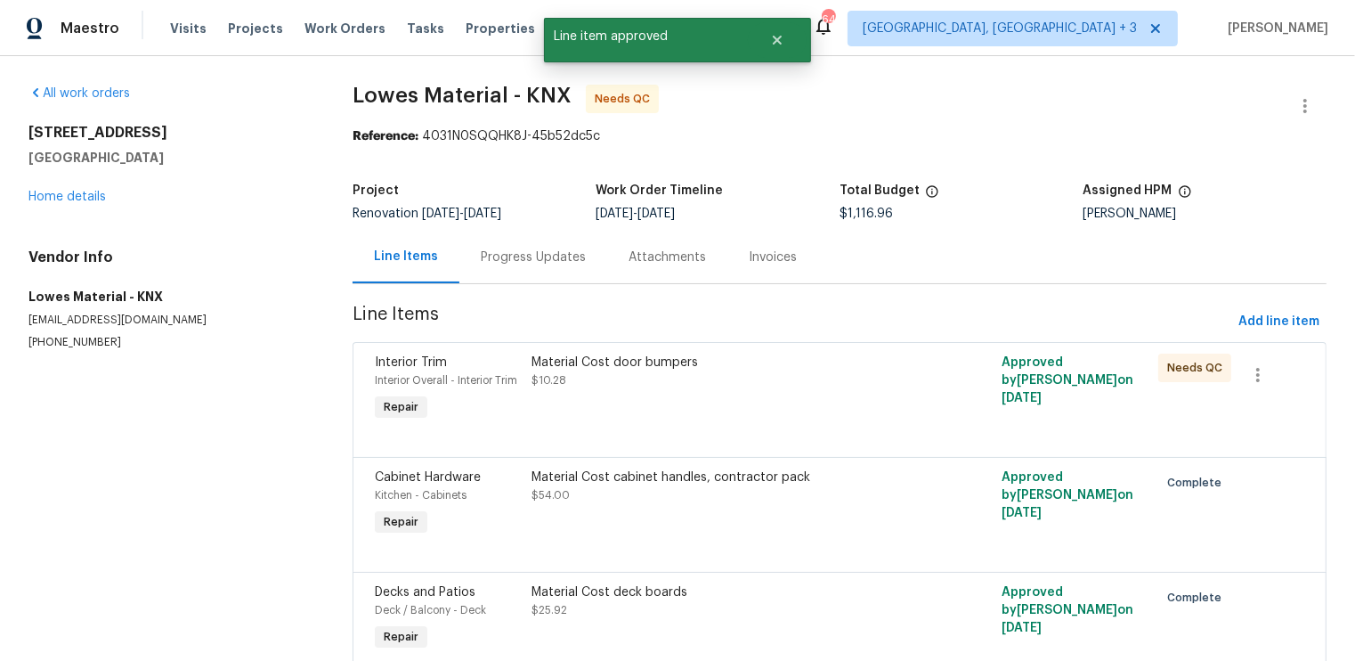
click at [865, 397] on div "Material Cost door bumpers $10.28" at bounding box center [722, 389] width 392 height 82
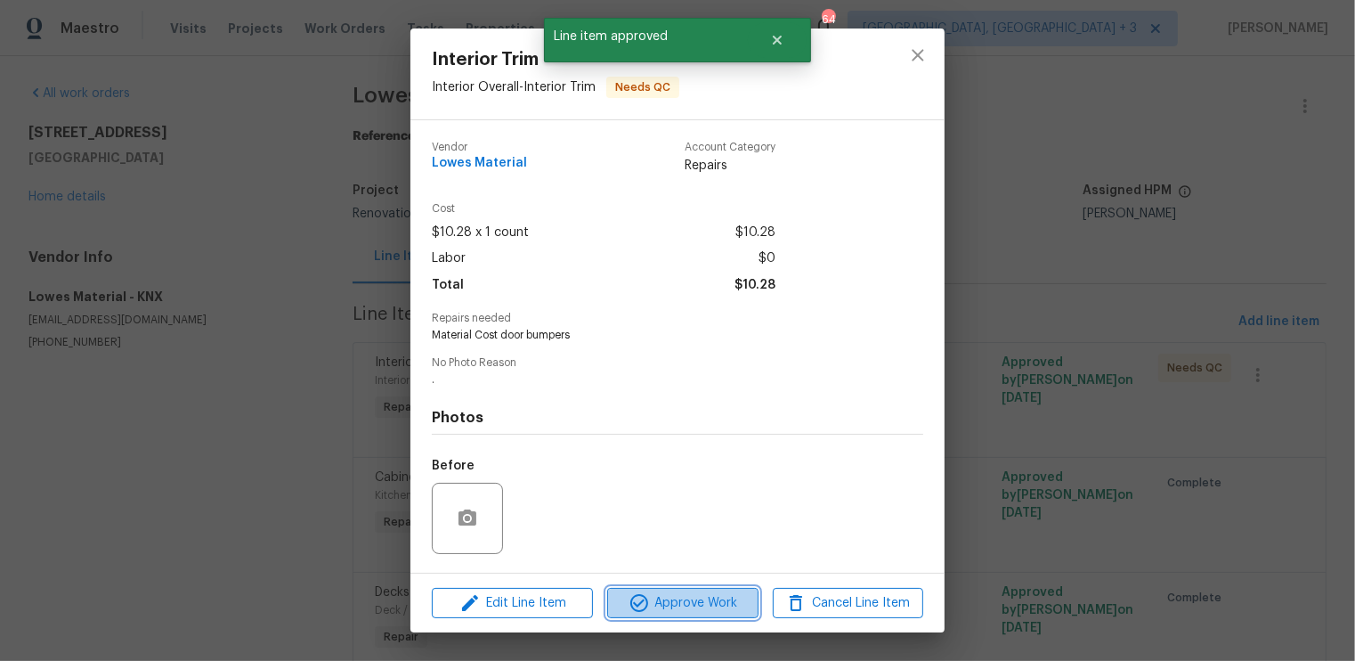
click at [698, 604] on span "Approve Work" at bounding box center [683, 603] width 140 height 22
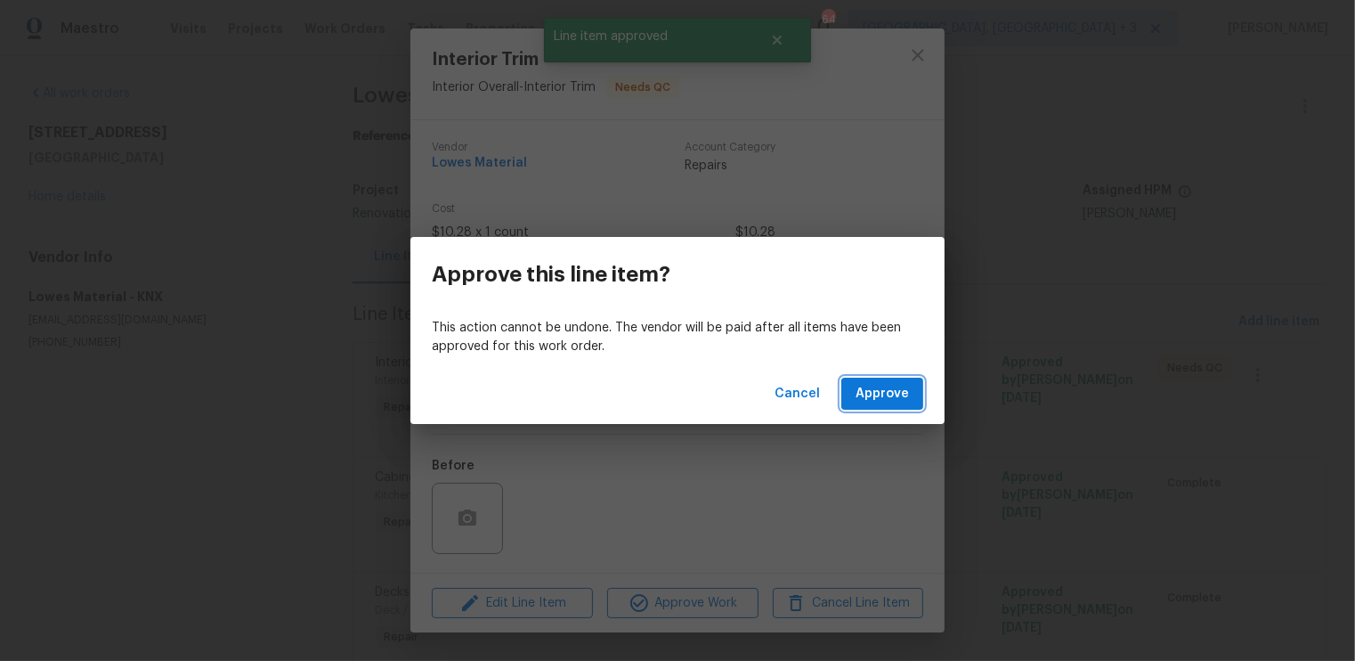
click at [874, 393] on span "Approve" at bounding box center [882, 394] width 53 height 22
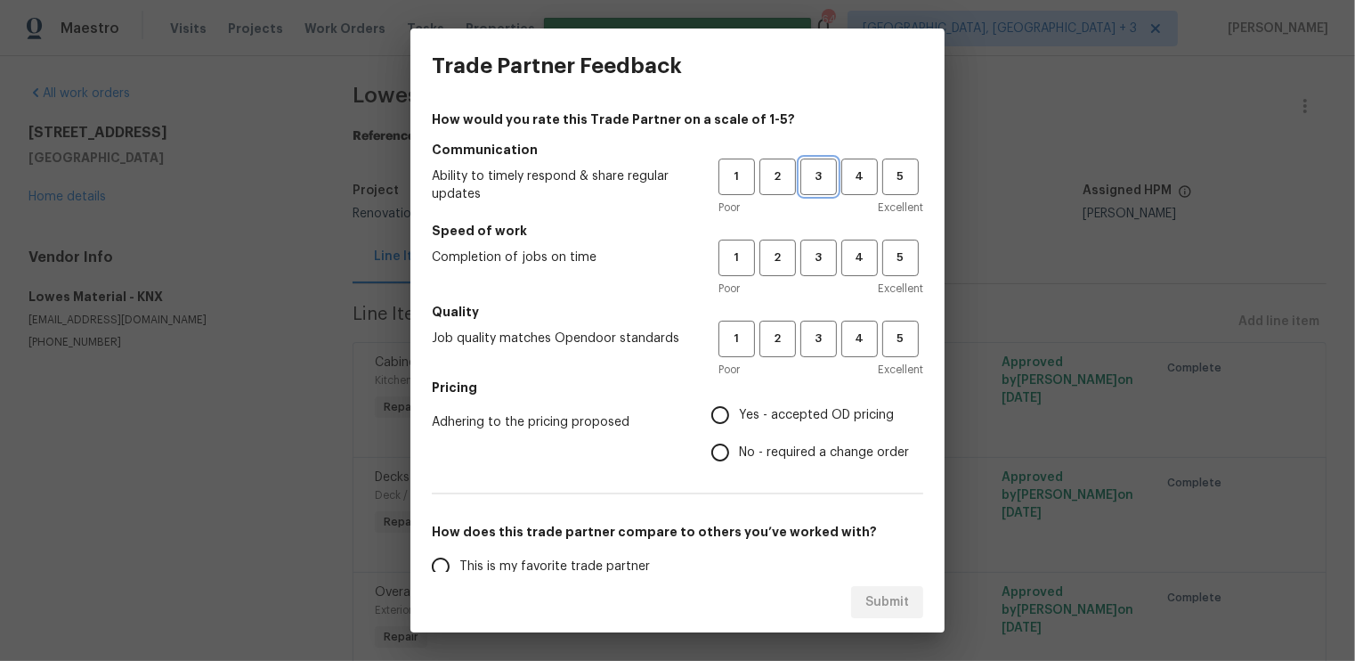
click at [818, 186] on span "3" at bounding box center [818, 177] width 33 height 20
click at [817, 266] on span "3" at bounding box center [818, 258] width 33 height 20
click at [824, 334] on span "3" at bounding box center [818, 339] width 33 height 20
click at [726, 413] on input "Yes - accepted OD pricing" at bounding box center [720, 414] width 37 height 37
radio input "true"
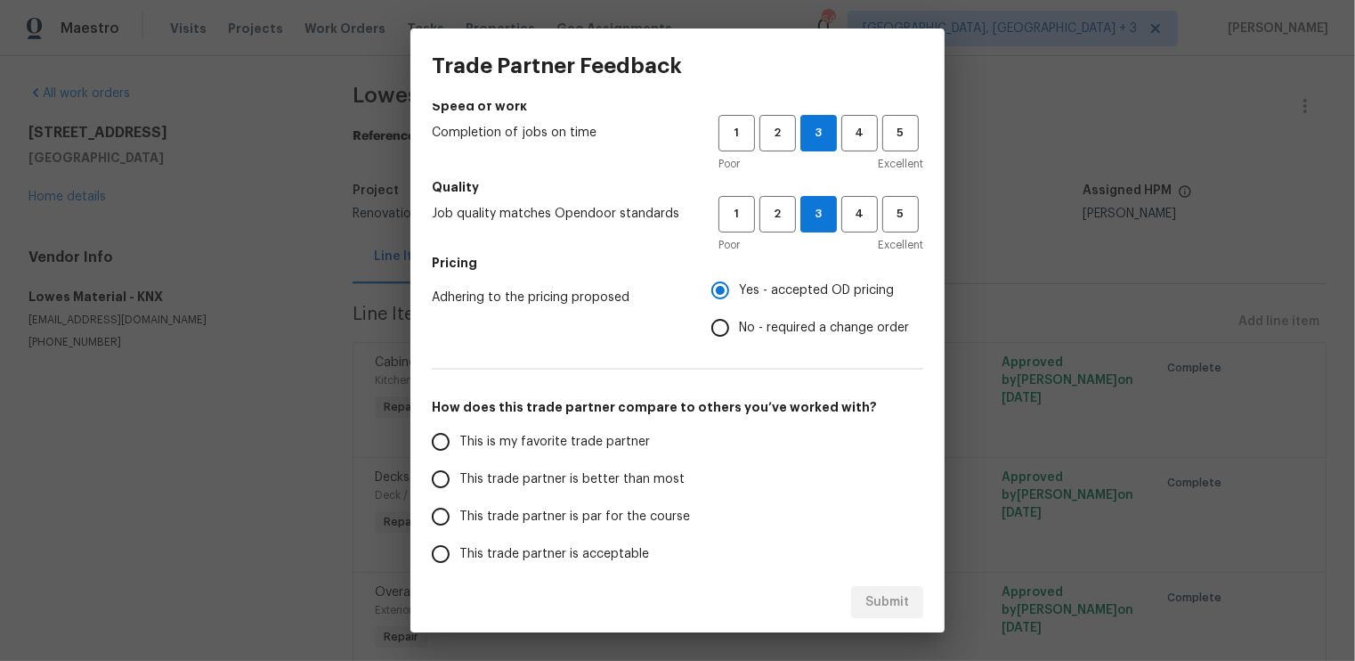
scroll to position [201, 0]
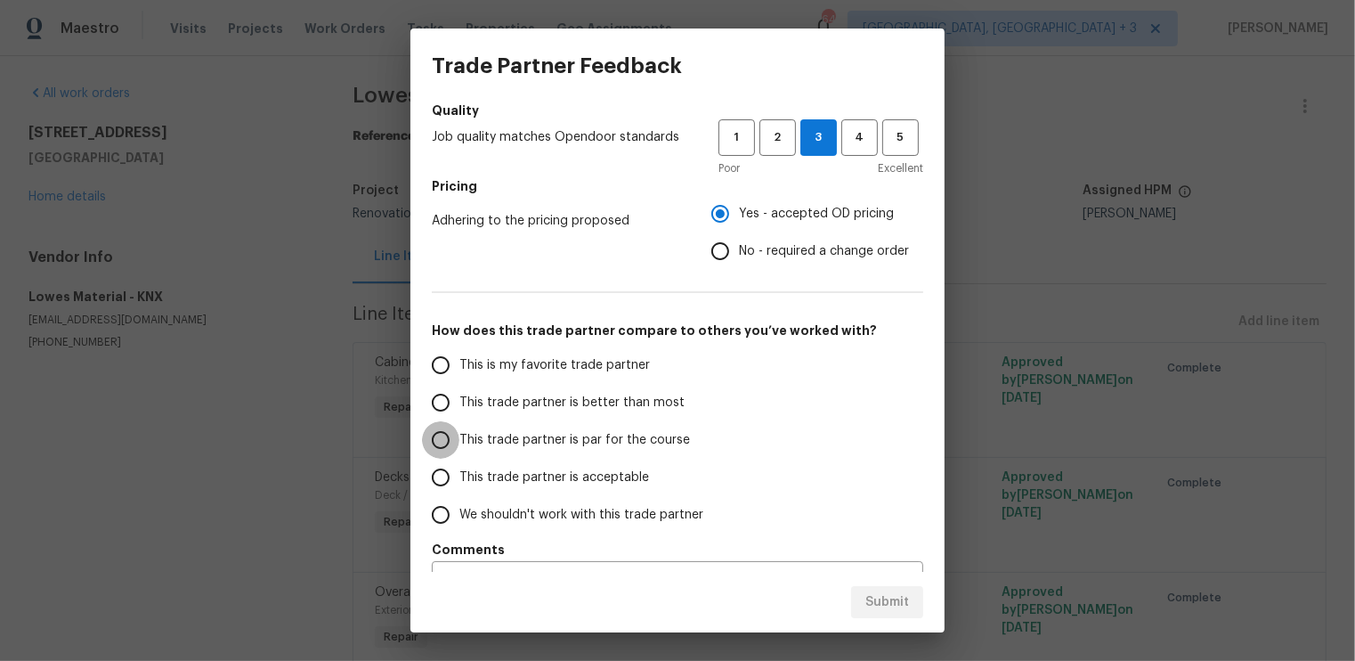
click at [438, 443] on input "This trade partner is par for the course" at bounding box center [440, 439] width 37 height 37
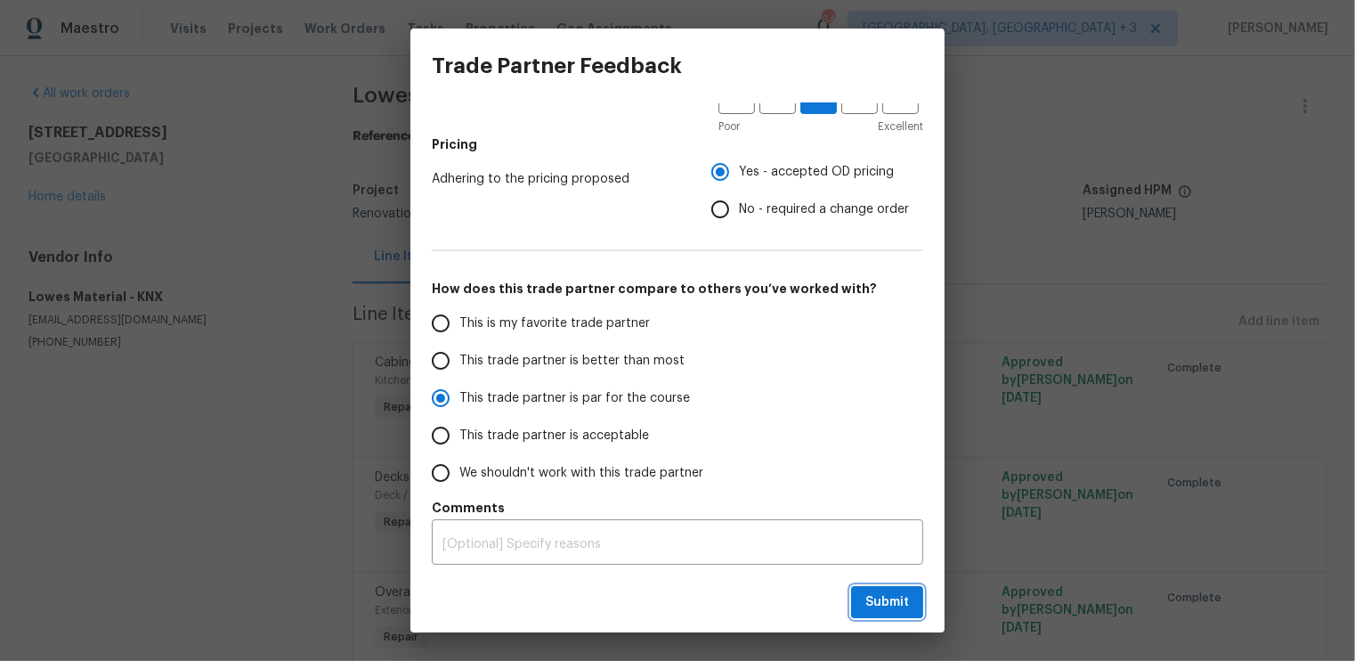
click at [886, 601] on span "Submit" at bounding box center [887, 602] width 44 height 22
radio input "true"
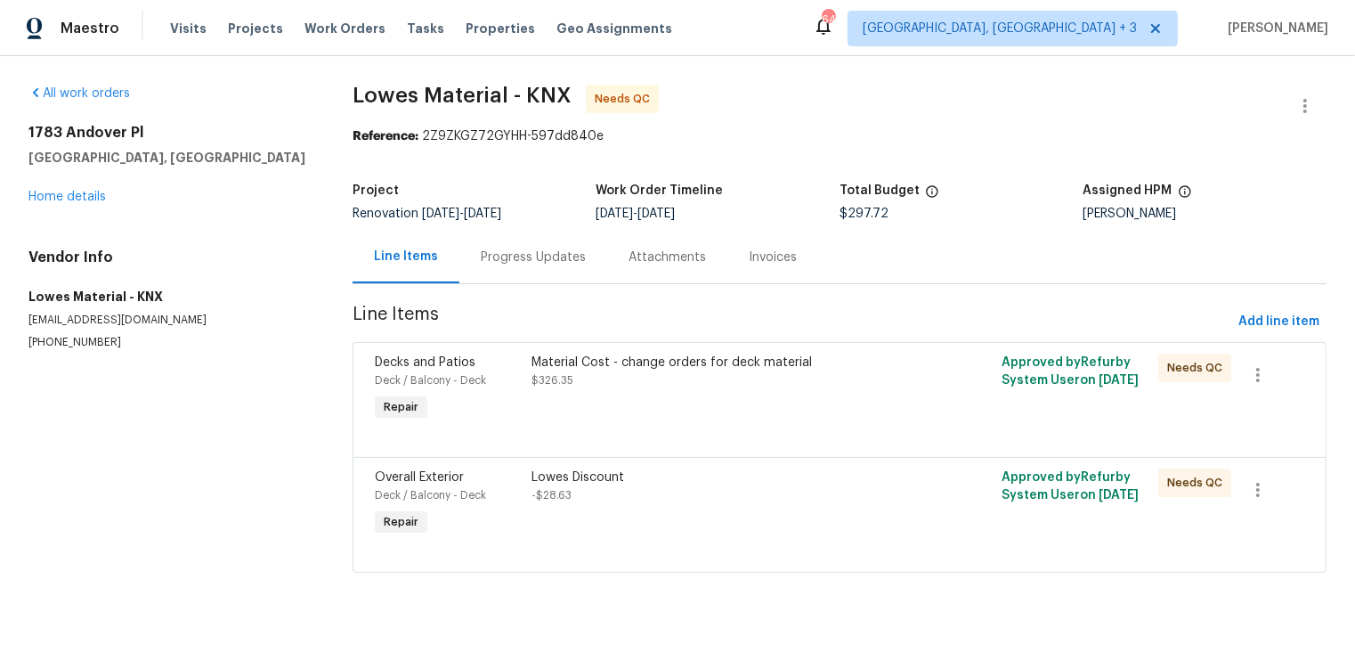
click at [698, 393] on div "Material Cost - change orders for deck material $326.35" at bounding box center [722, 389] width 392 height 82
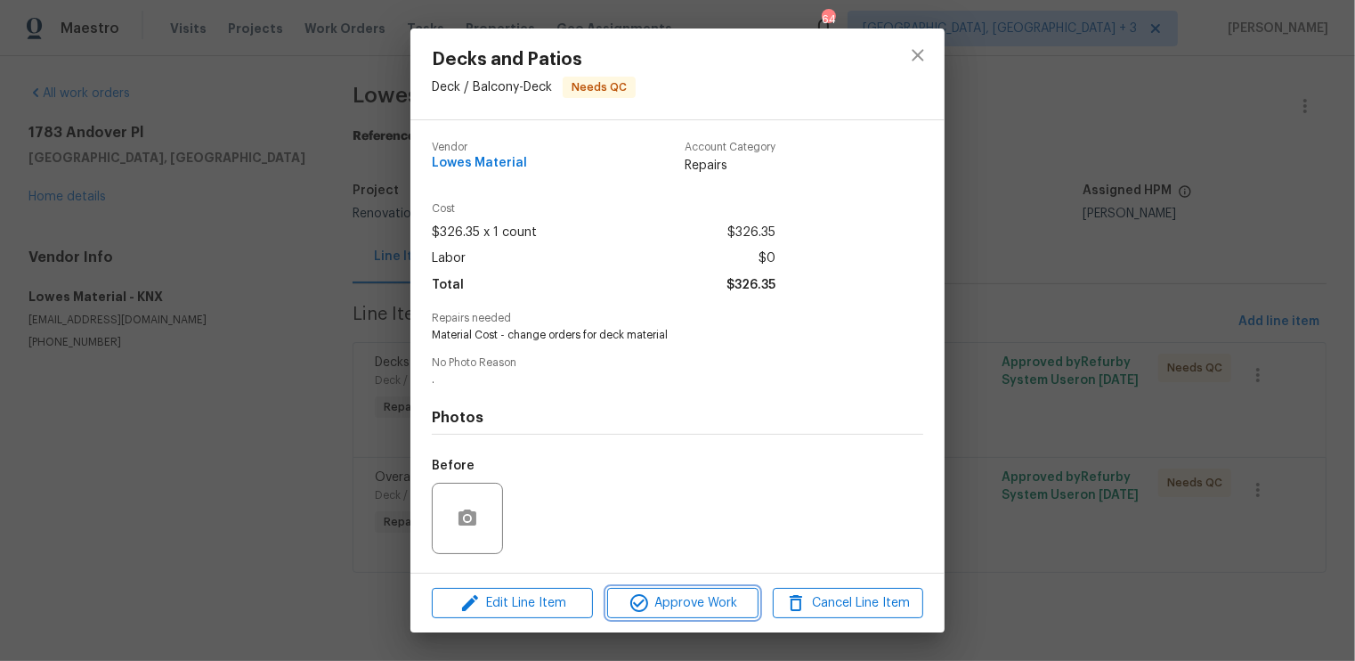
click at [687, 601] on span "Approve Work" at bounding box center [683, 603] width 140 height 22
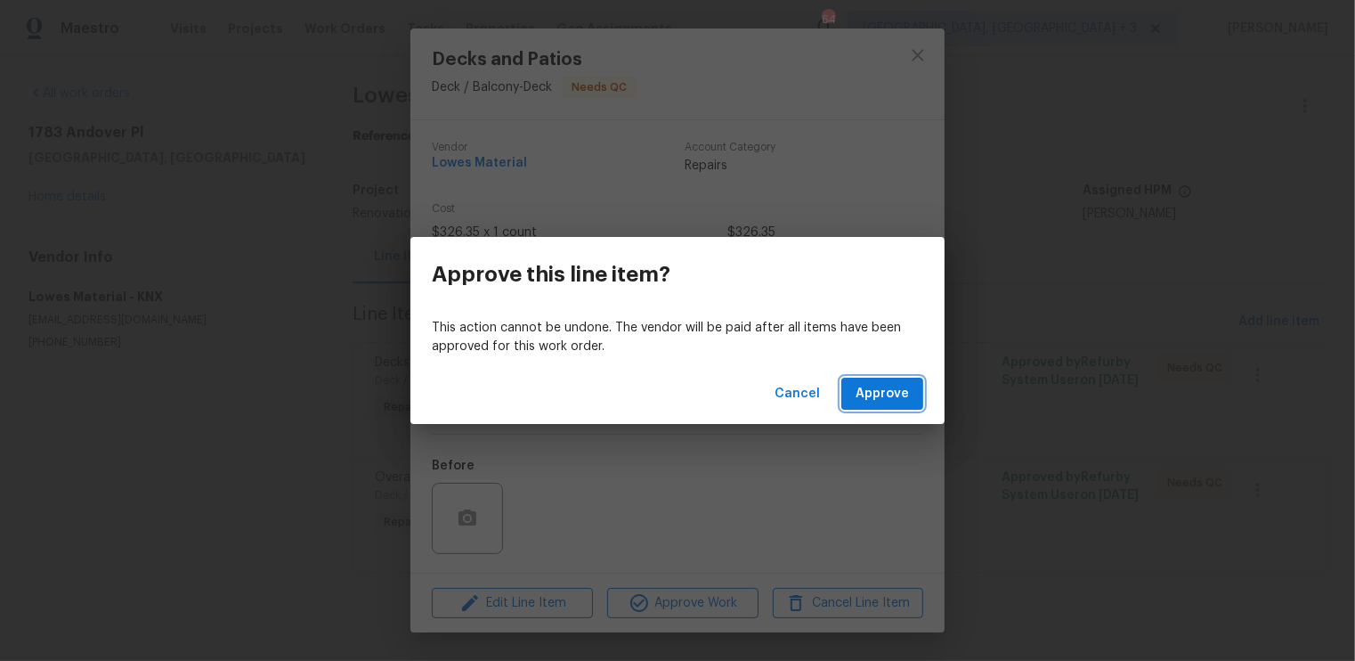
click at [881, 390] on span "Approve" at bounding box center [882, 394] width 53 height 22
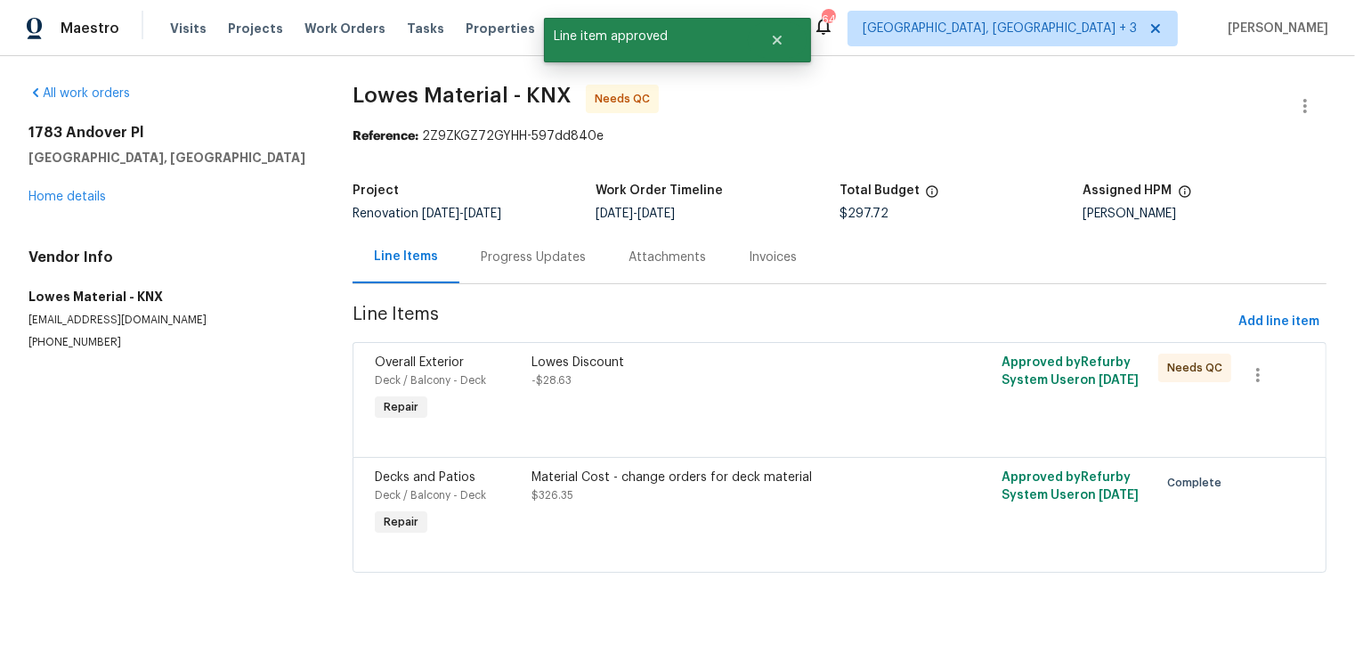
click at [818, 407] on div "Lowes Discount -$28.63" at bounding box center [722, 389] width 392 height 82
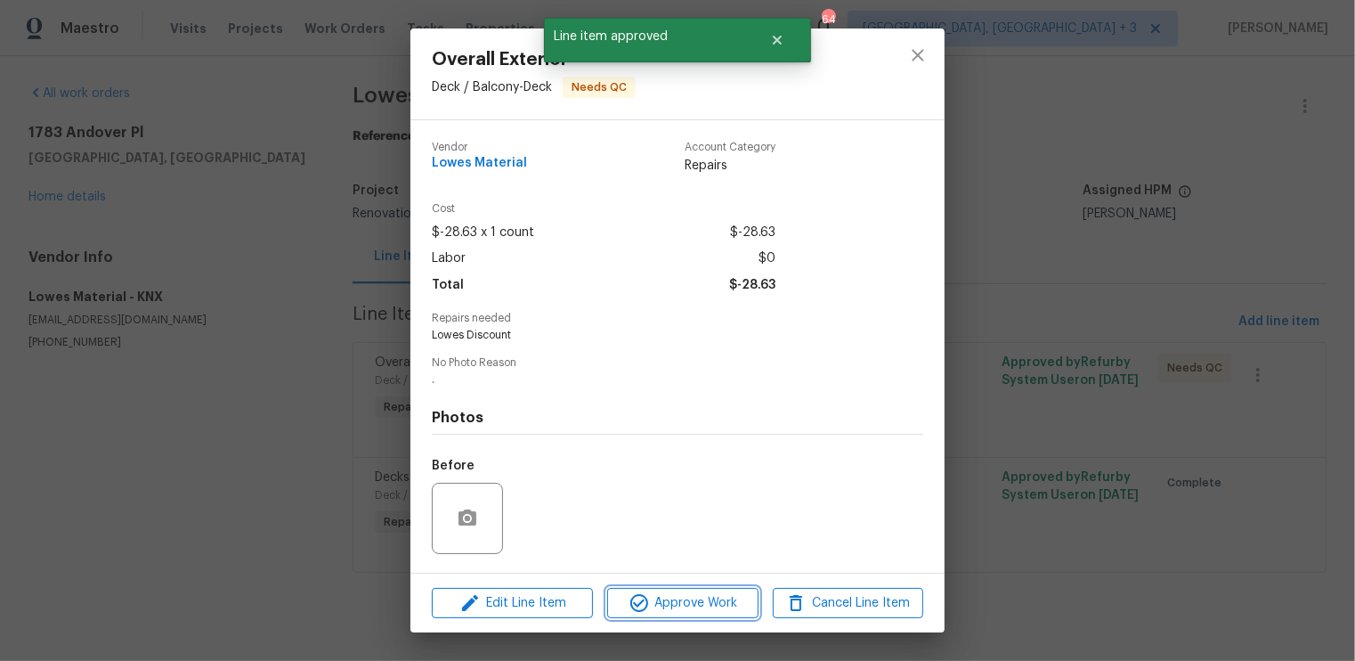
click at [704, 599] on span "Approve Work" at bounding box center [683, 603] width 140 height 22
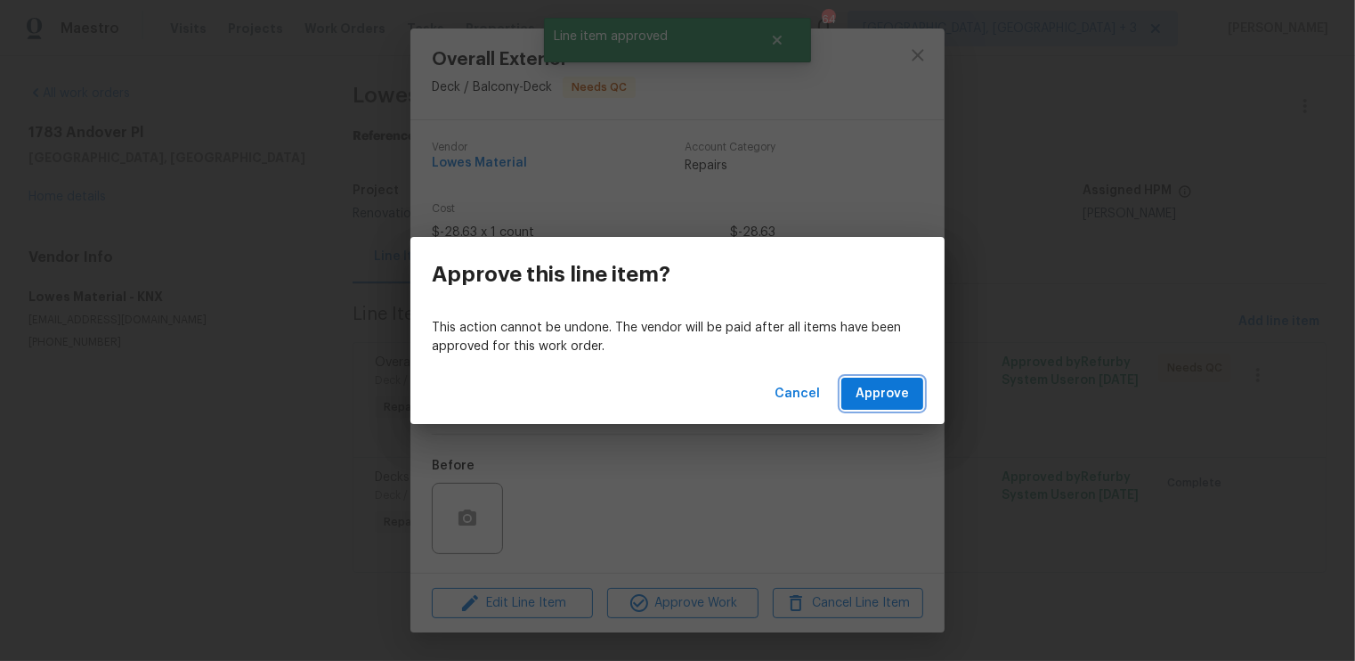
click at [887, 378] on button "Approve" at bounding box center [882, 394] width 82 height 33
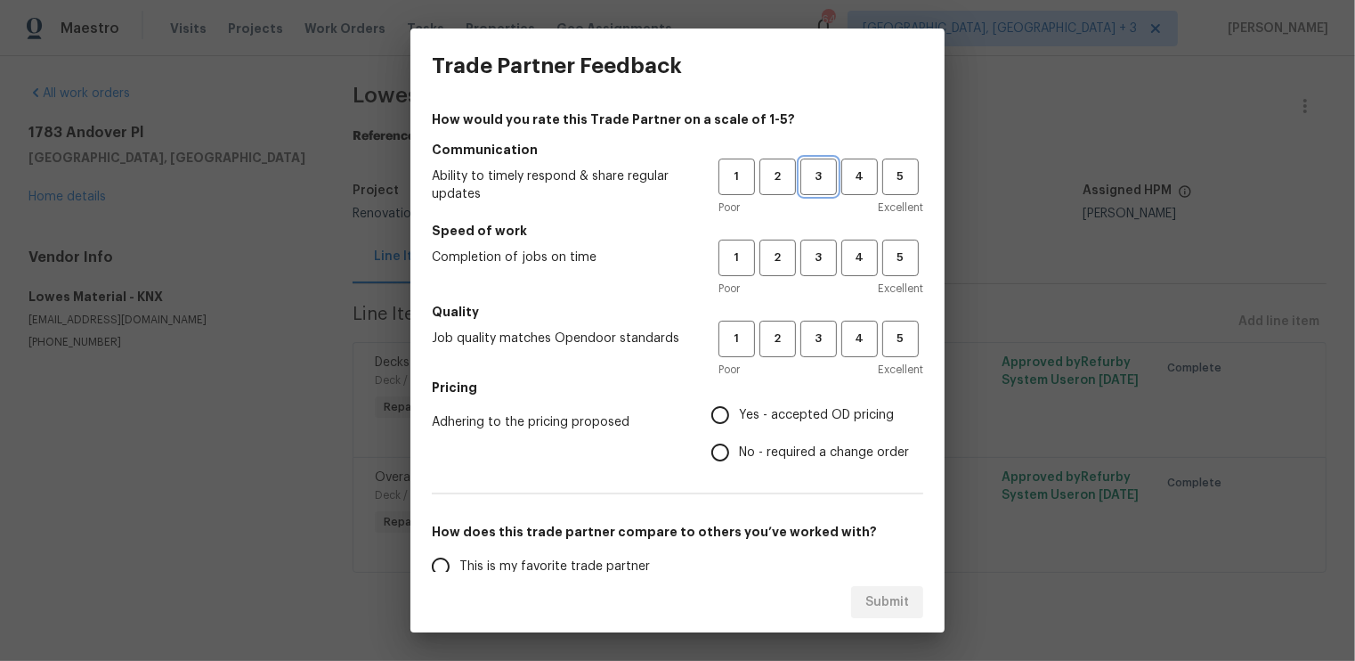
click at [821, 175] on span "3" at bounding box center [818, 177] width 33 height 20
click at [825, 256] on span "3" at bounding box center [818, 258] width 33 height 20
click at [813, 337] on span "3" at bounding box center [818, 339] width 33 height 20
click at [719, 421] on input "Yes - accepted OD pricing" at bounding box center [720, 414] width 37 height 37
radio input "true"
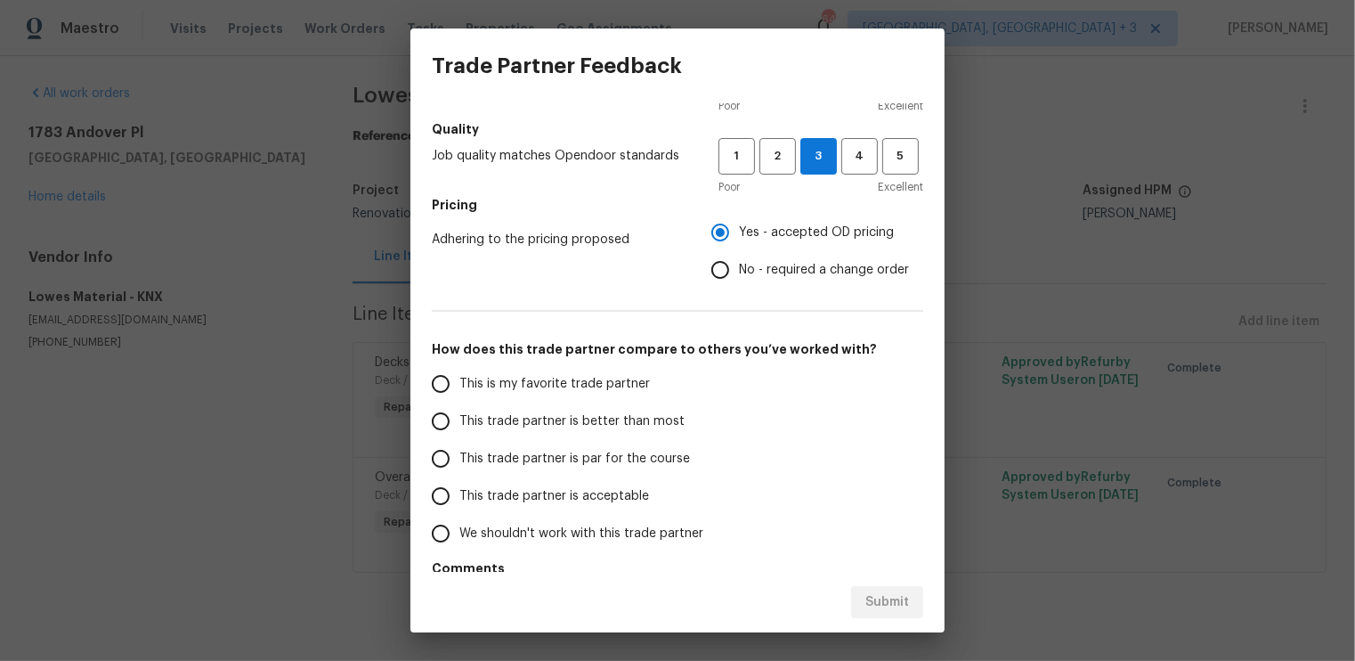
scroll to position [203, 0]
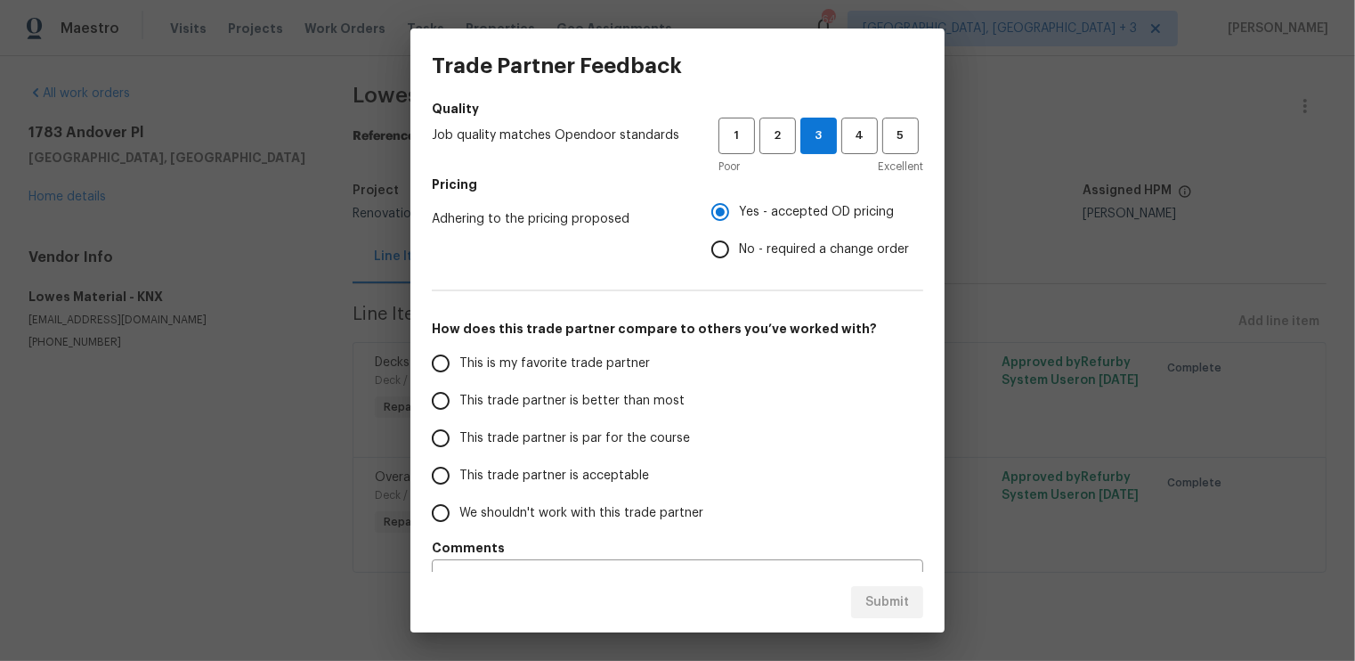
click at [446, 435] on input "This trade partner is par for the course" at bounding box center [440, 437] width 37 height 37
click at [906, 597] on span "Submit" at bounding box center [887, 602] width 44 height 22
radio input "true"
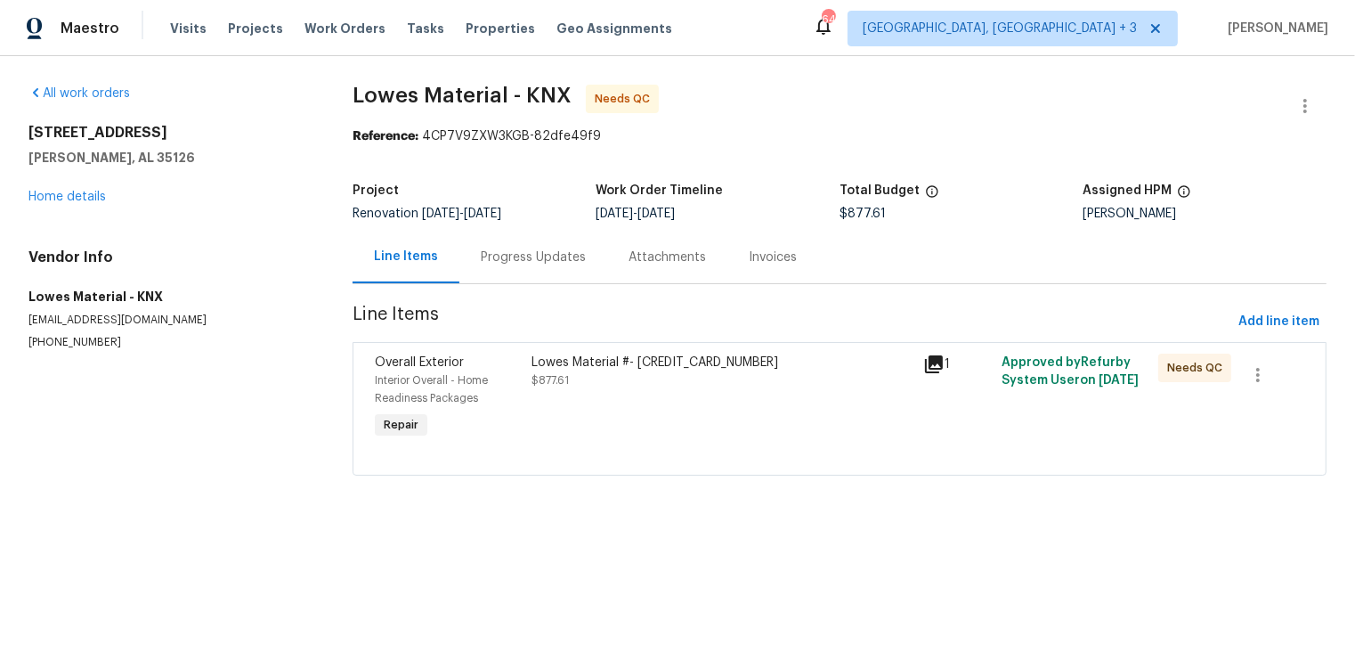
click at [735, 398] on div "Lowes Material #- 300901174251539950 $877.61" at bounding box center [722, 398] width 392 height 100
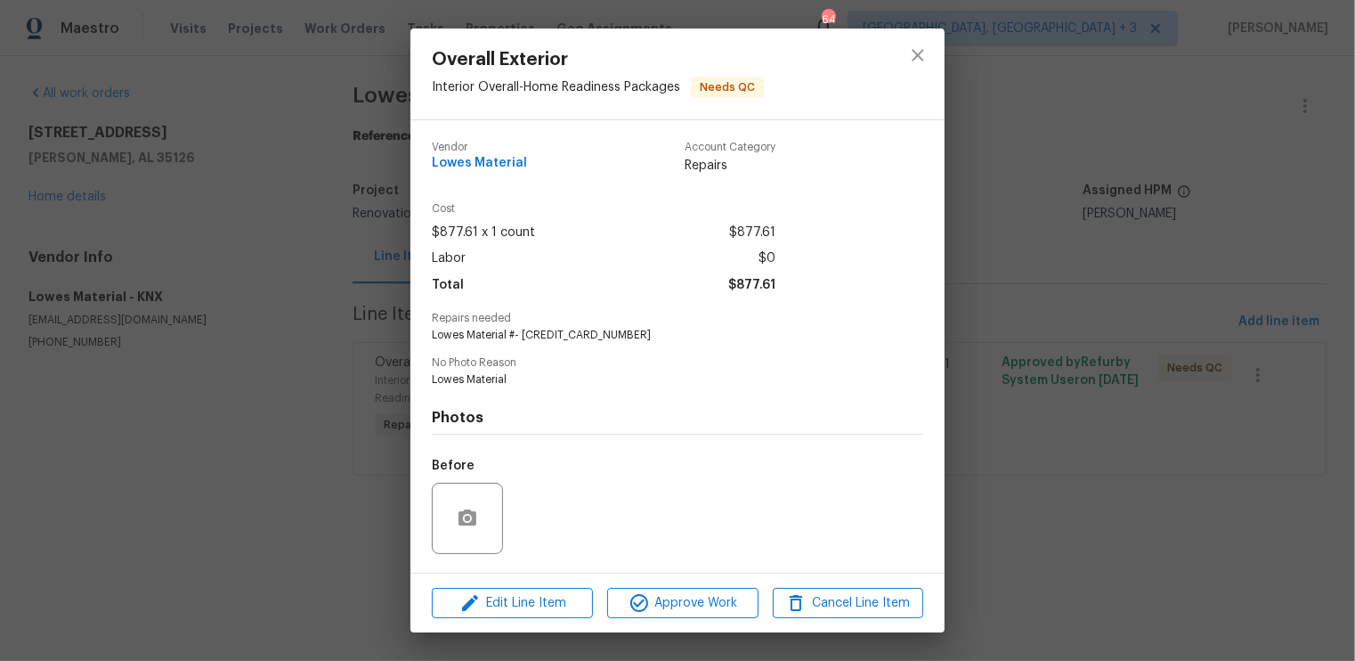
scroll to position [91, 0]
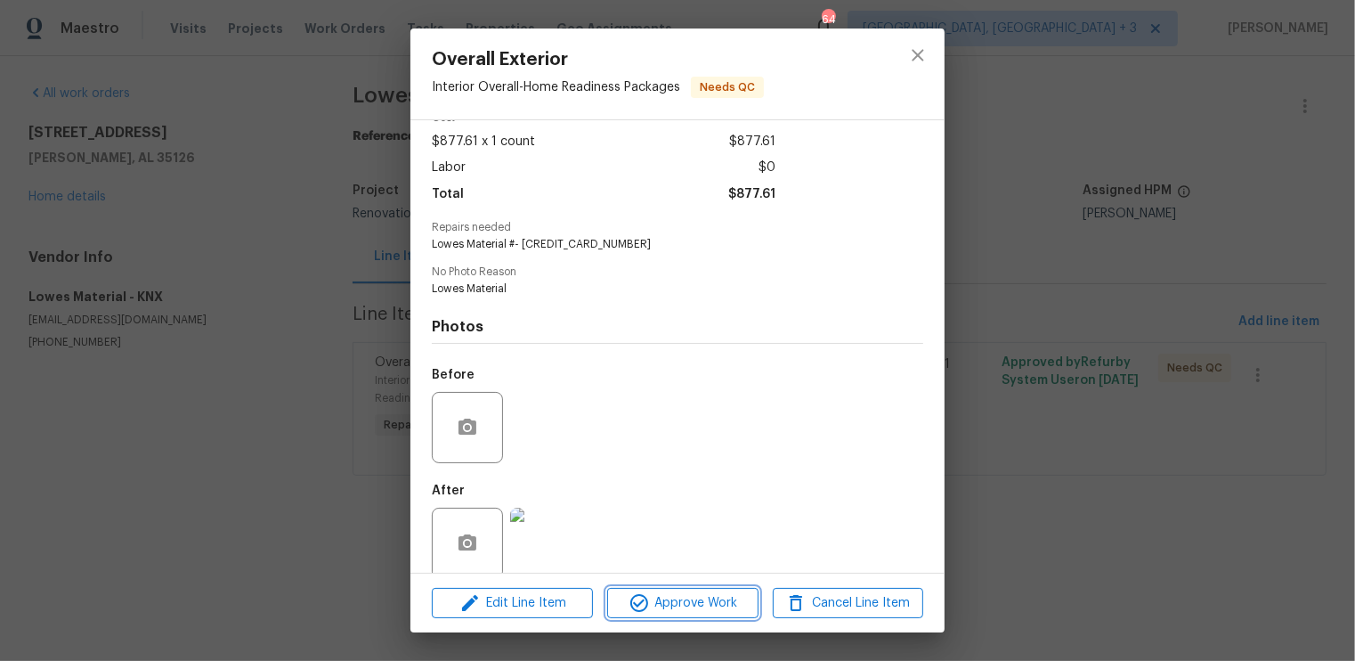
click at [674, 601] on span "Approve Work" at bounding box center [683, 603] width 140 height 22
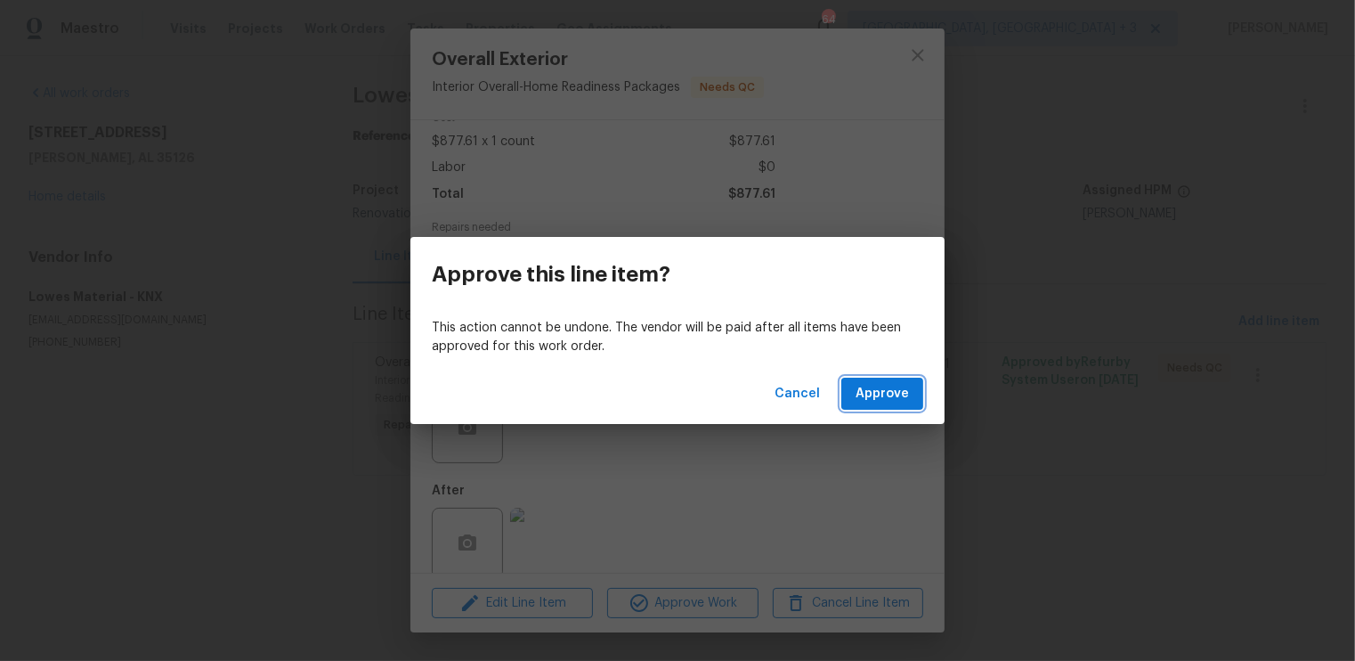
click at [896, 388] on span "Approve" at bounding box center [882, 394] width 53 height 22
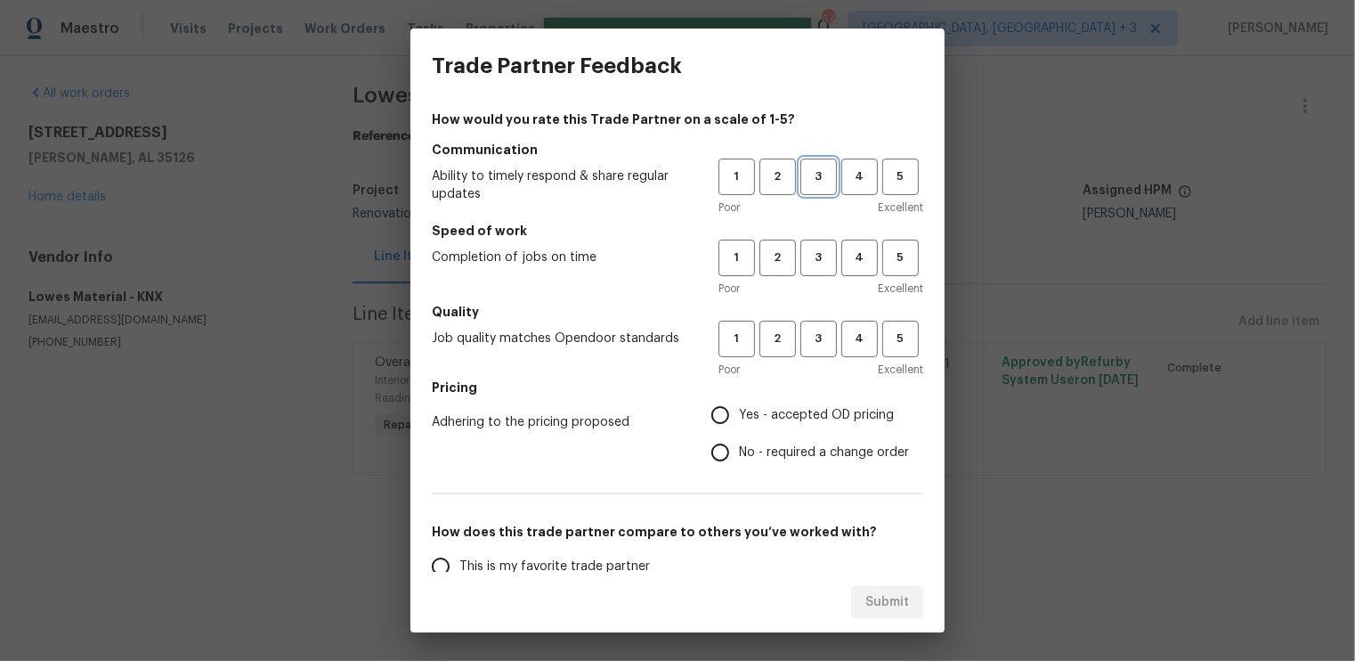
click at [821, 169] on span "3" at bounding box center [818, 177] width 33 height 20
click at [812, 264] on span "3" at bounding box center [818, 258] width 33 height 20
click at [817, 341] on span "3" at bounding box center [818, 339] width 33 height 20
click at [723, 413] on input "Yes - accepted OD pricing" at bounding box center [720, 414] width 37 height 37
radio input "true"
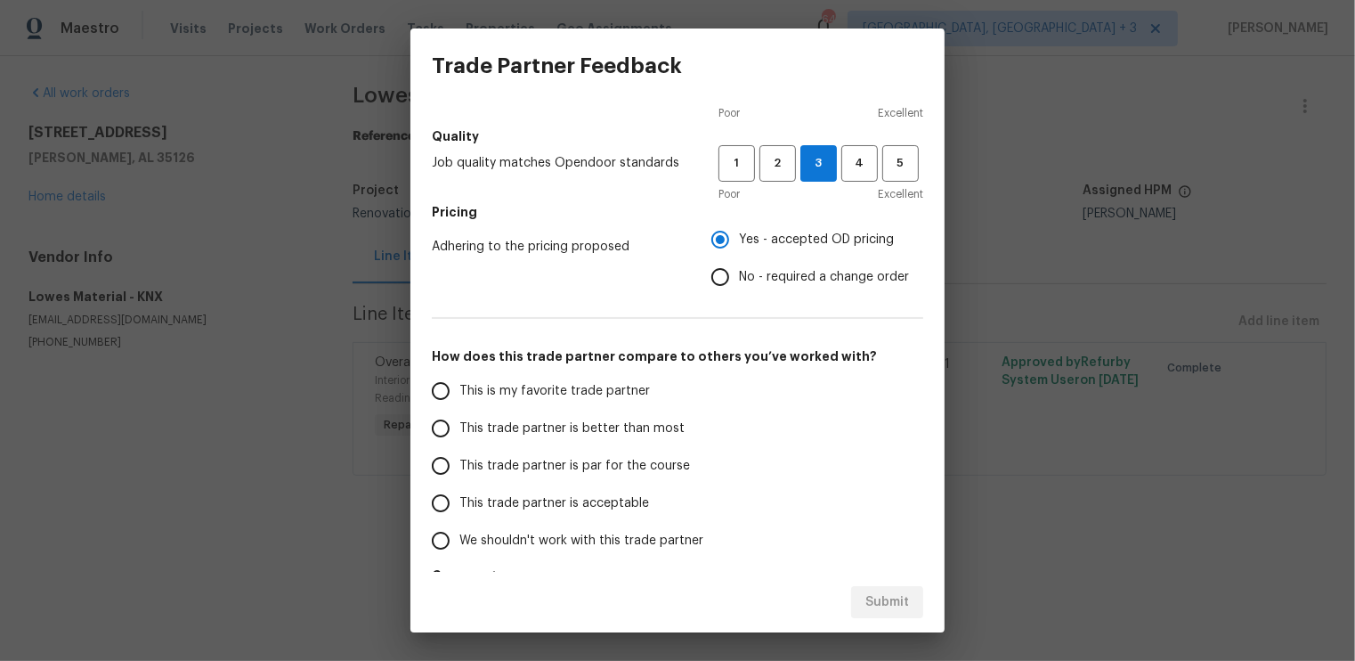
scroll to position [184, 0]
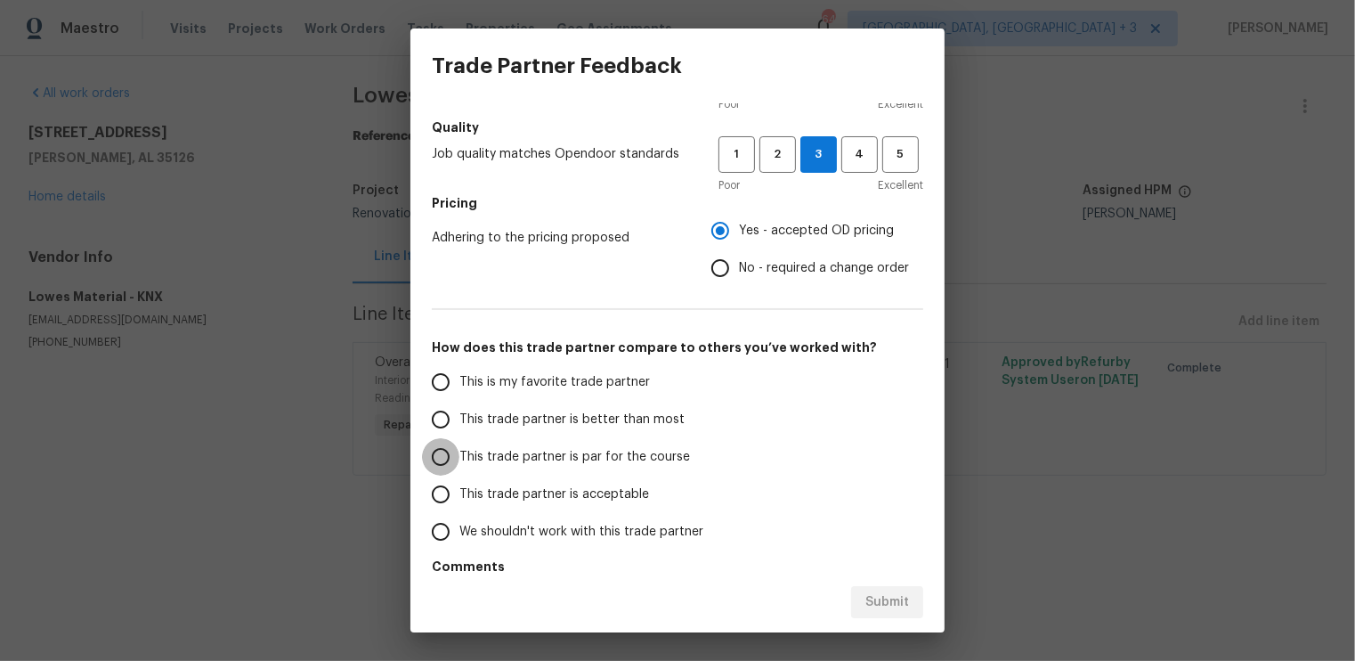
click at [447, 457] on input "This trade partner is par for the course" at bounding box center [440, 456] width 37 height 37
click at [893, 595] on span "Submit" at bounding box center [887, 602] width 44 height 22
radio input "true"
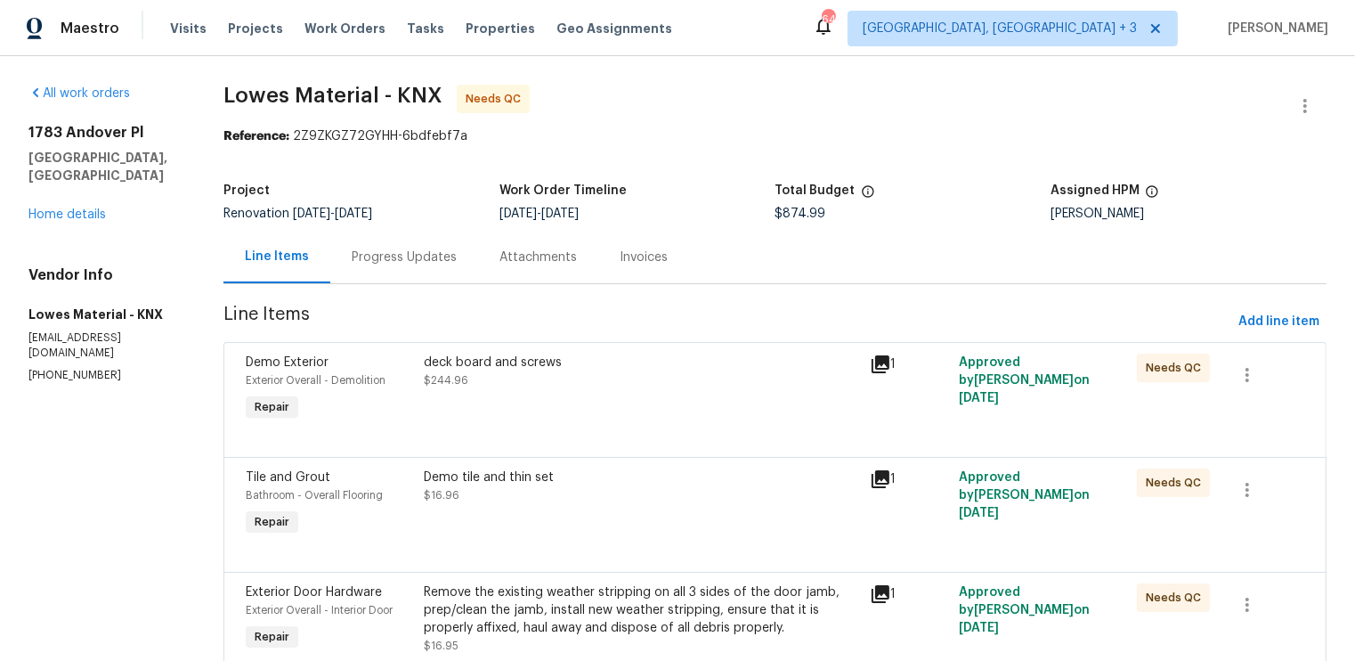
click at [724, 428] on div at bounding box center [775, 435] width 1059 height 21
click at [706, 395] on div "deck board and screws $244.96" at bounding box center [641, 389] width 445 height 82
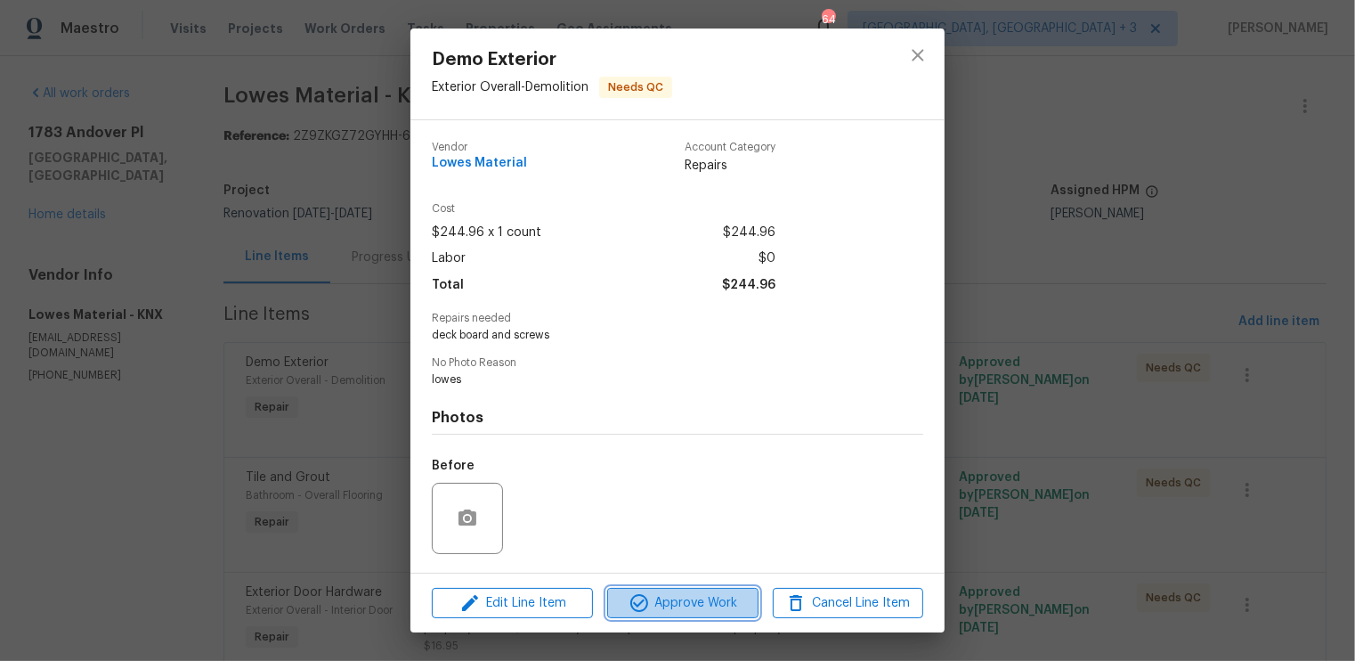
click at [691, 600] on span "Approve Work" at bounding box center [683, 603] width 140 height 22
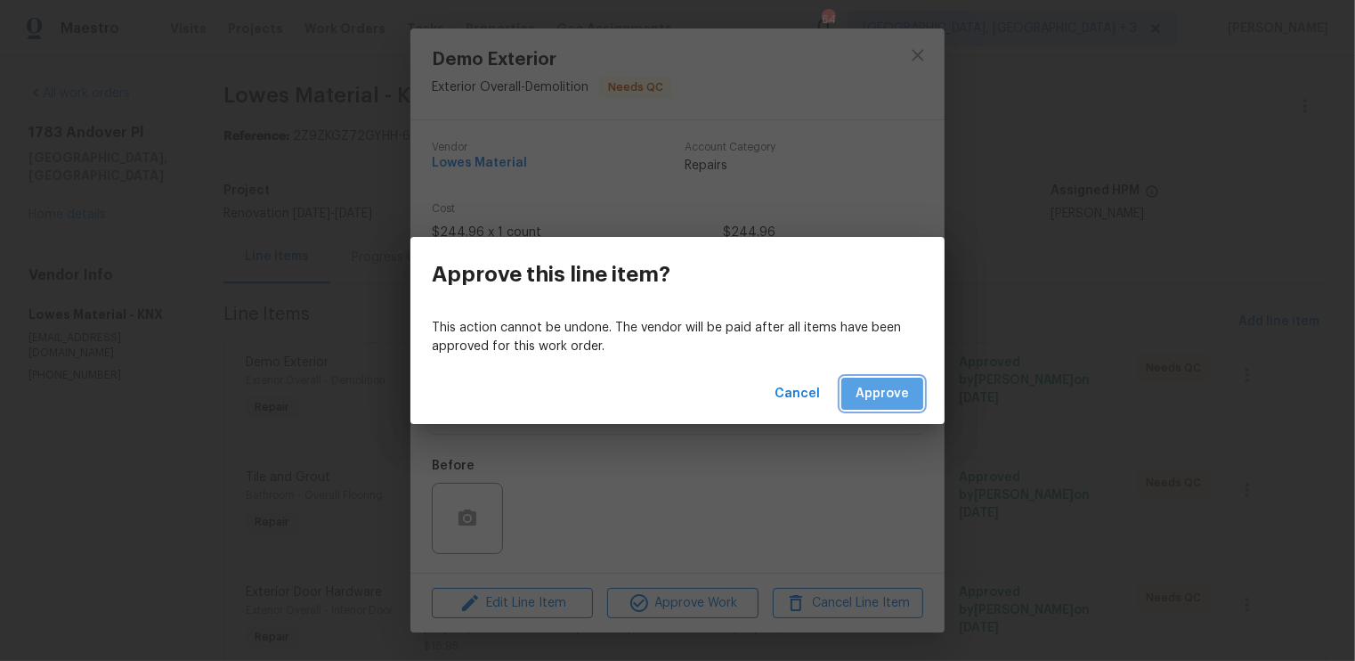
click at [874, 392] on span "Approve" at bounding box center [882, 394] width 53 height 22
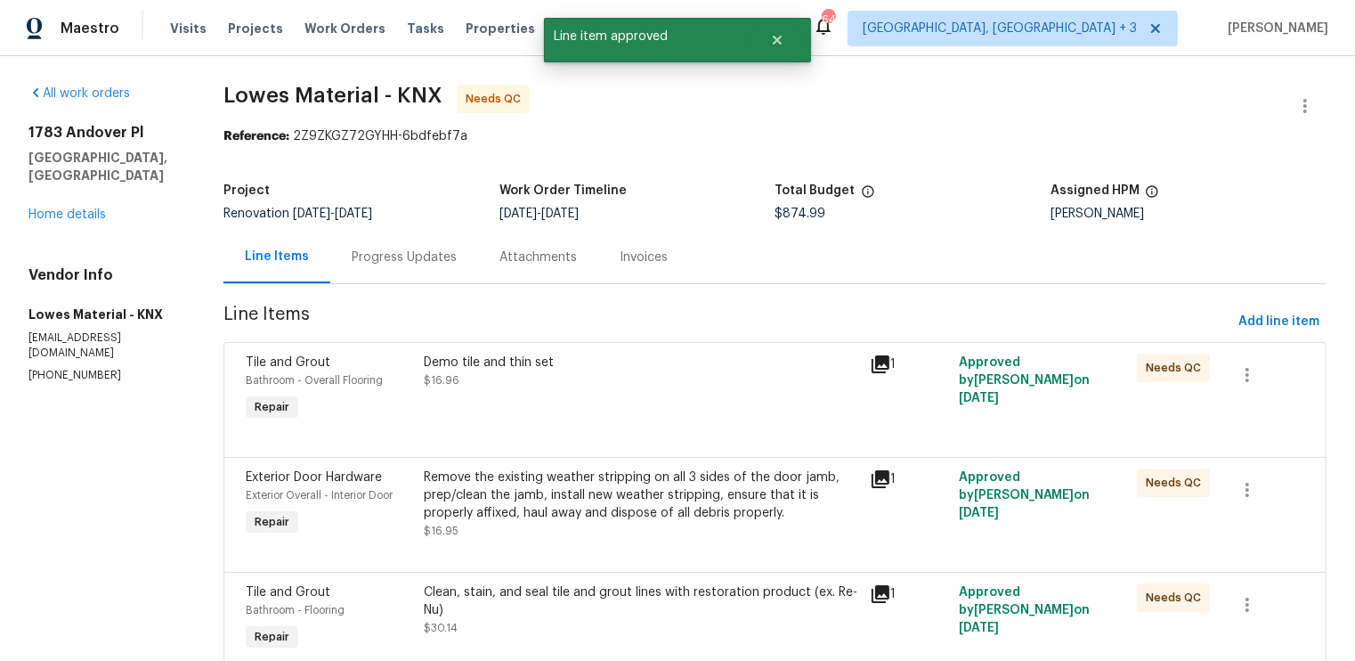
click at [749, 403] on div "Demo tile and thin set $16.96" at bounding box center [641, 389] width 445 height 82
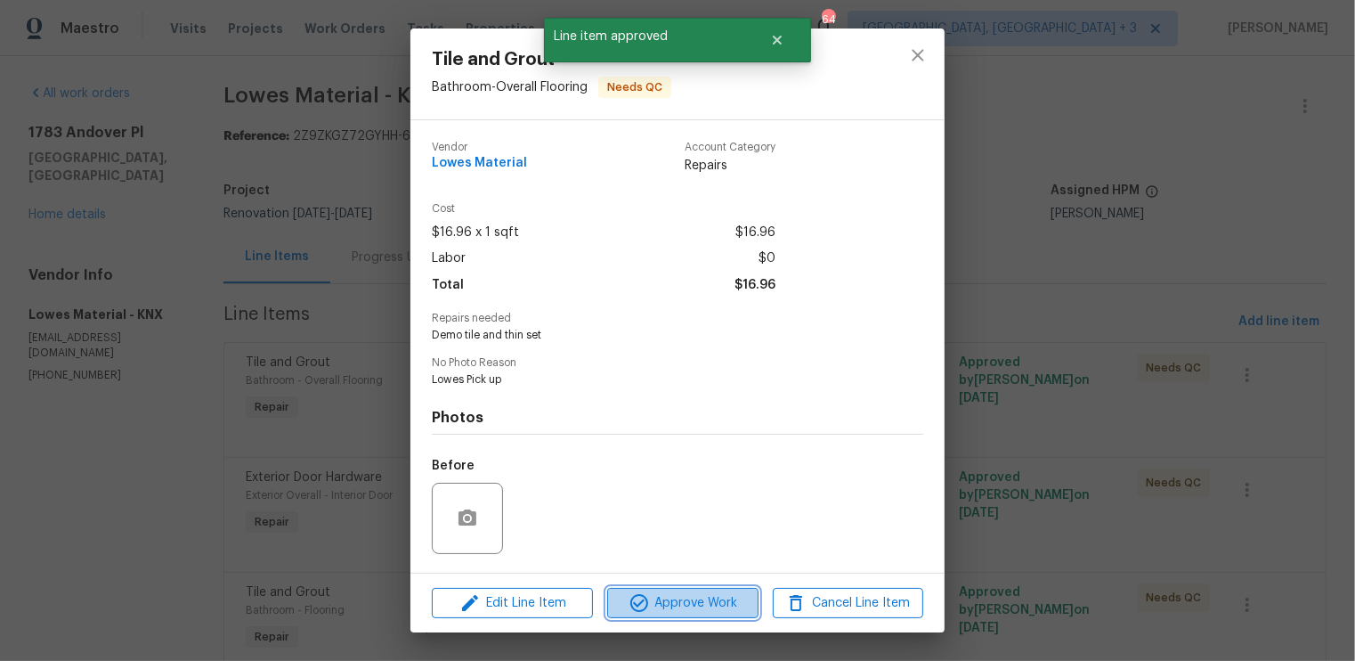
click at [697, 604] on span "Approve Work" at bounding box center [683, 603] width 140 height 22
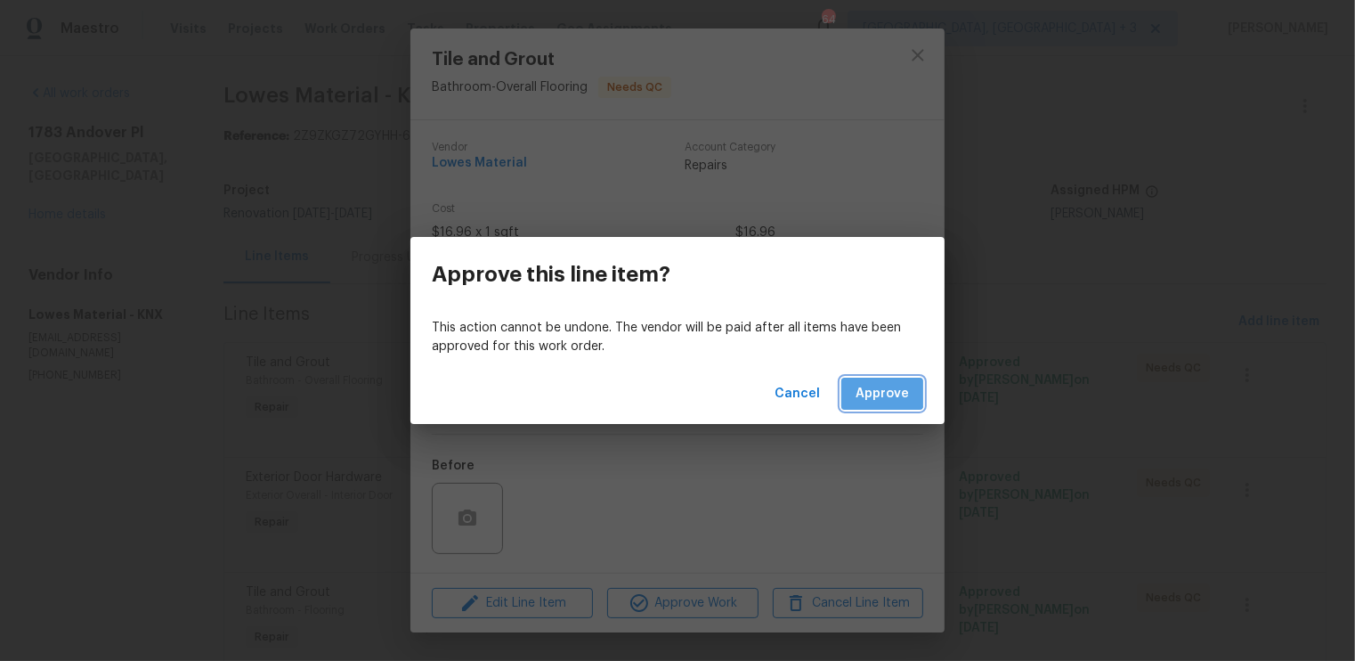
click at [876, 390] on span "Approve" at bounding box center [882, 394] width 53 height 22
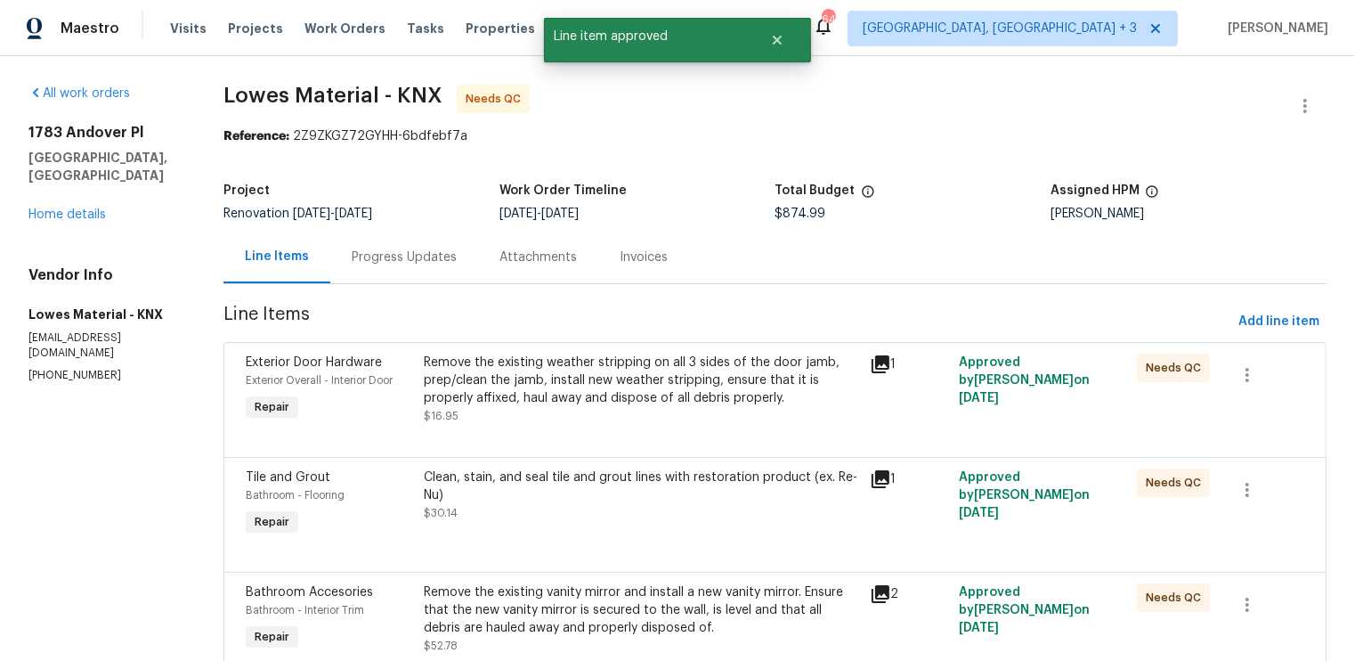
click at [744, 402] on div "Remove the existing weather stripping on all 3 sides of the door jamb, prep/cle…" at bounding box center [641, 380] width 435 height 53
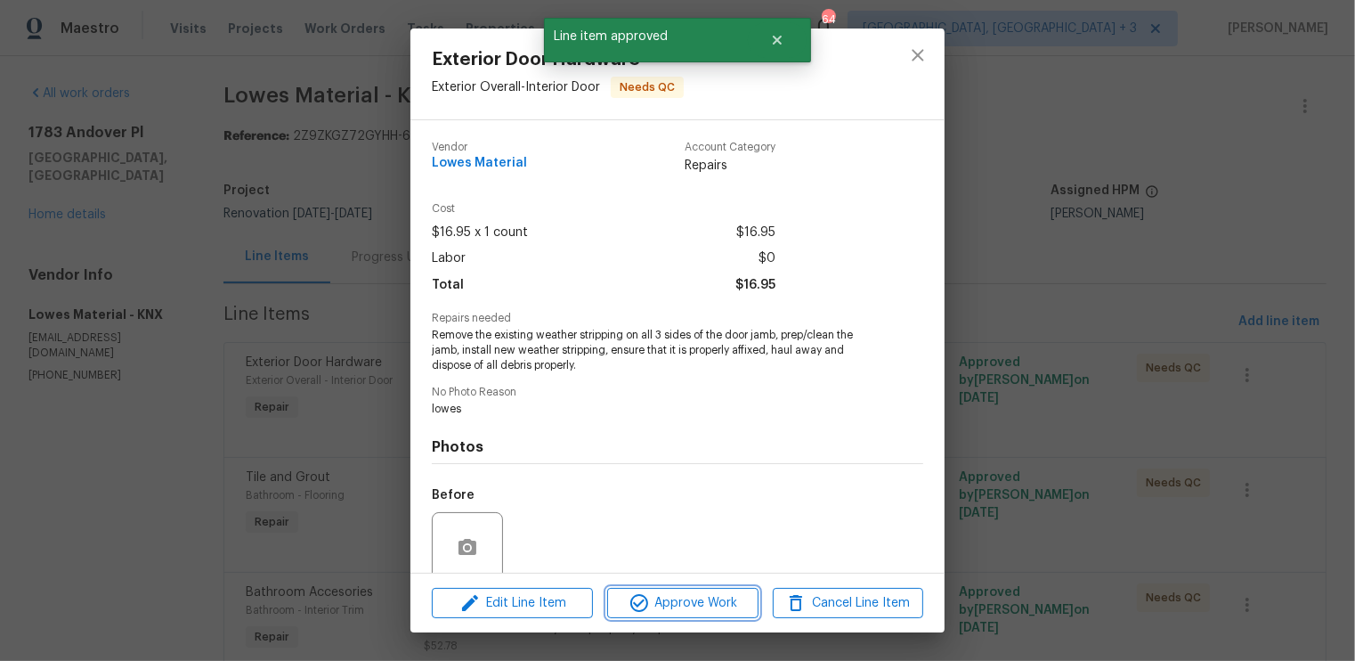
click at [705, 598] on span "Approve Work" at bounding box center [683, 603] width 140 height 22
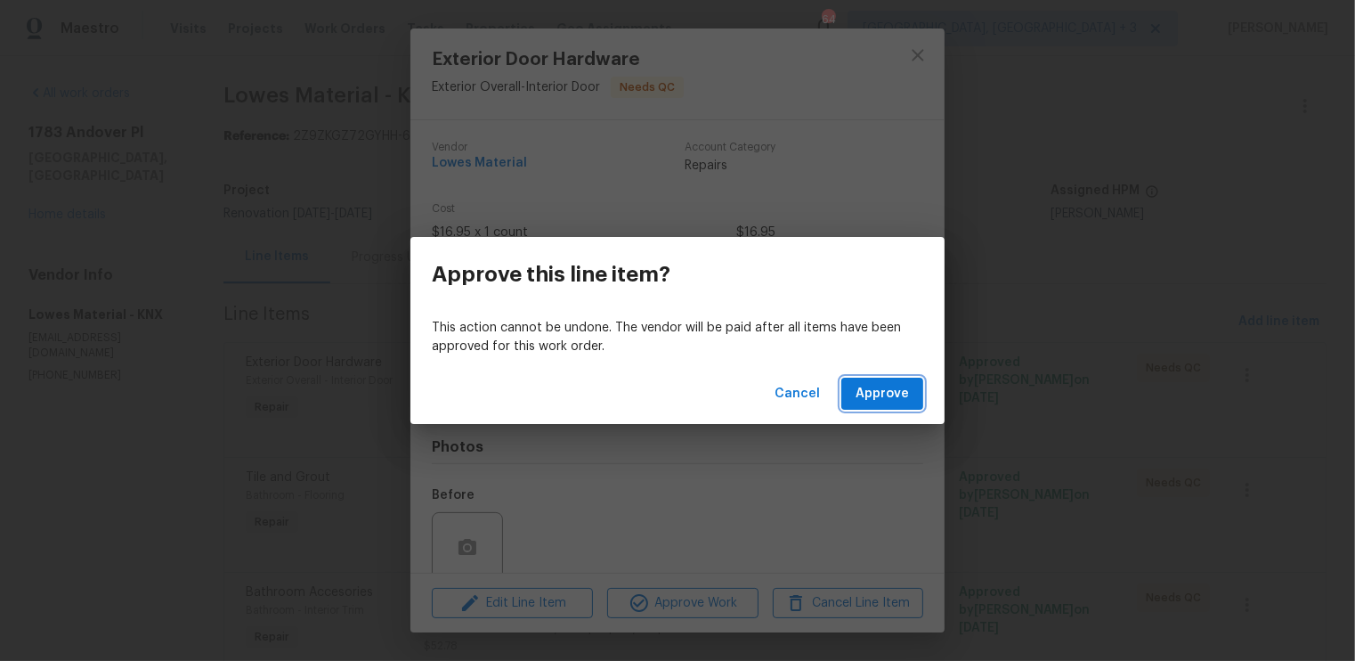
click at [899, 390] on span "Approve" at bounding box center [882, 394] width 53 height 22
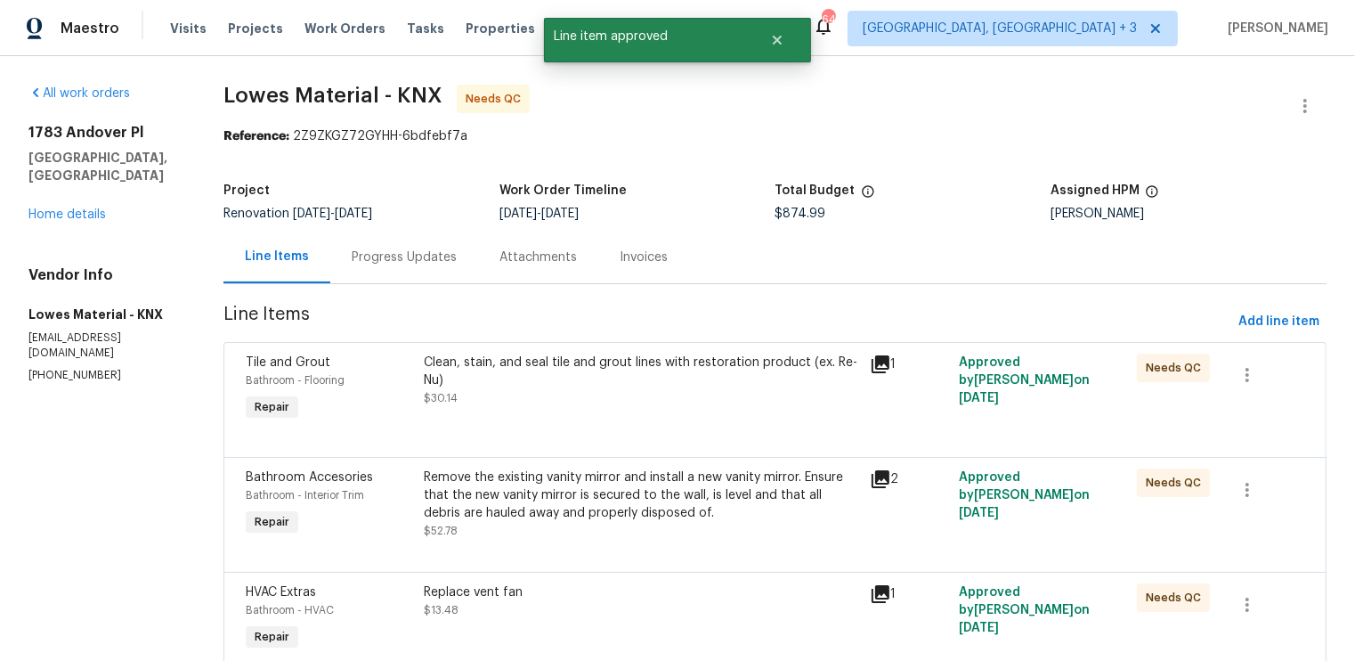
click at [674, 381] on div "Clean, stain, and seal tile and grout lines with restoration product (ex. Re-Nu)" at bounding box center [641, 372] width 435 height 36
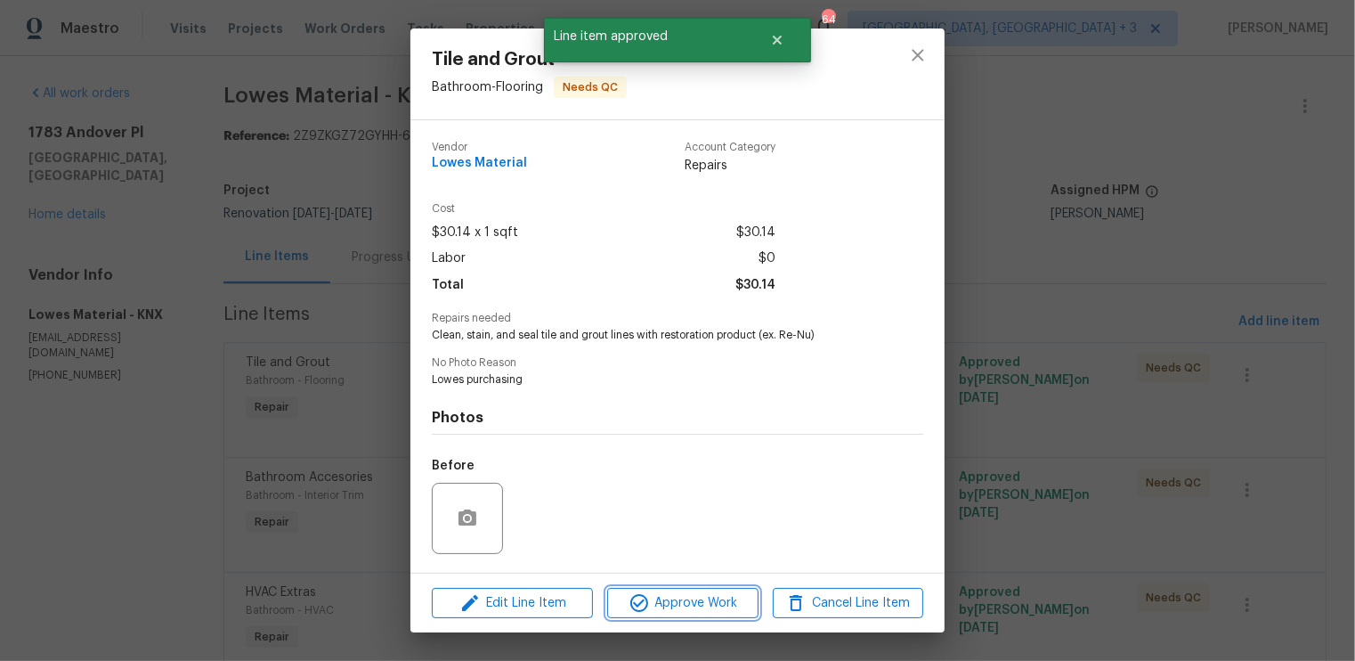
click at [684, 598] on span "Approve Work" at bounding box center [683, 603] width 140 height 22
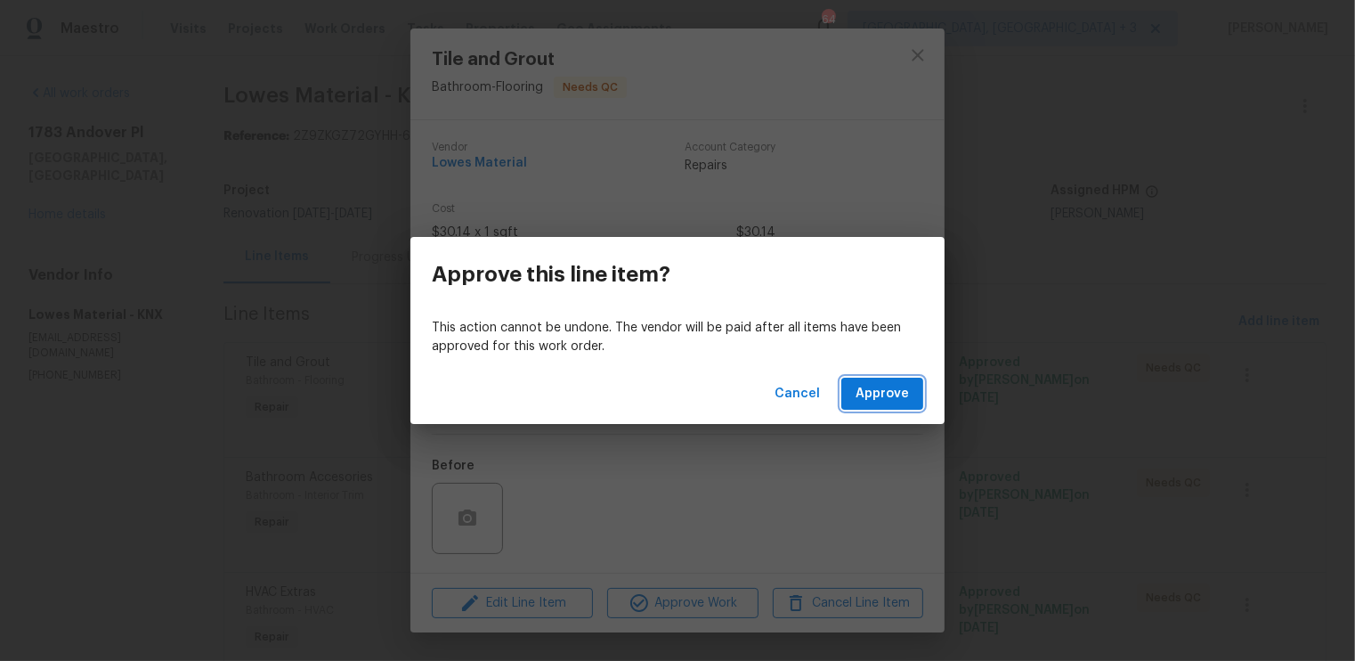
click at [914, 389] on button "Approve" at bounding box center [882, 394] width 82 height 33
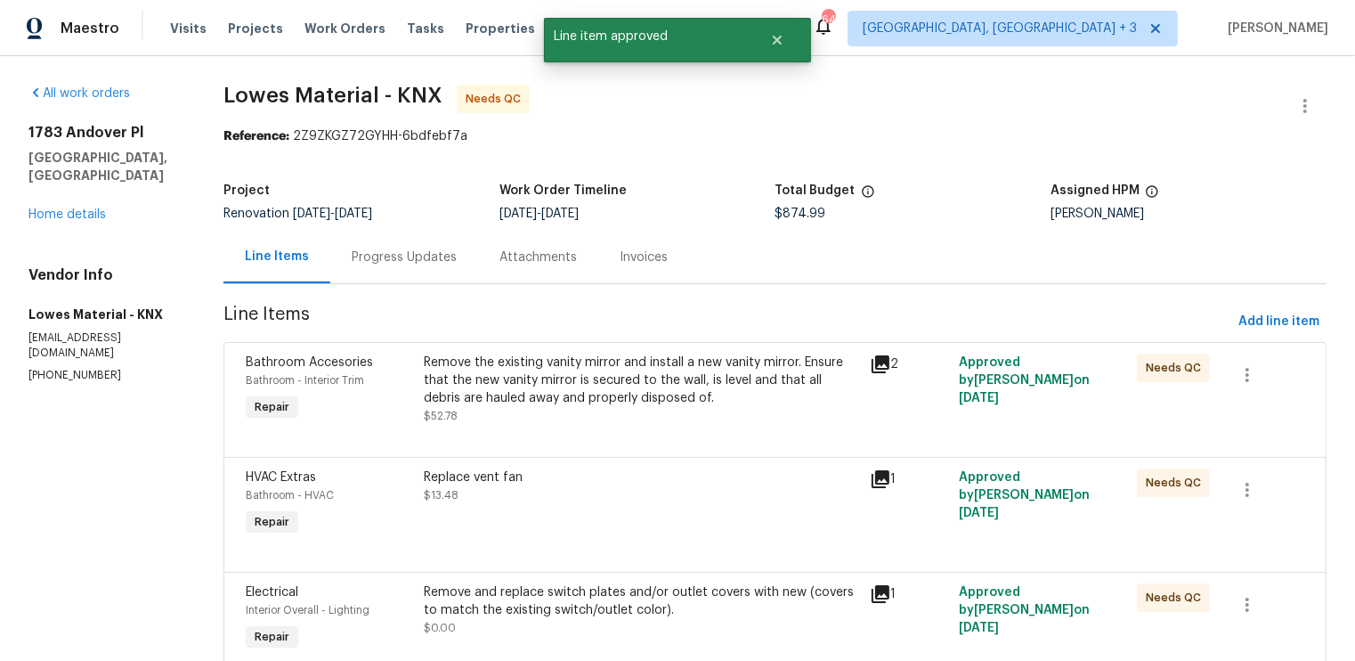
click at [720, 394] on div "Remove the existing vanity mirror and install a new vanity mirror. Ensure that …" at bounding box center [641, 380] width 435 height 53
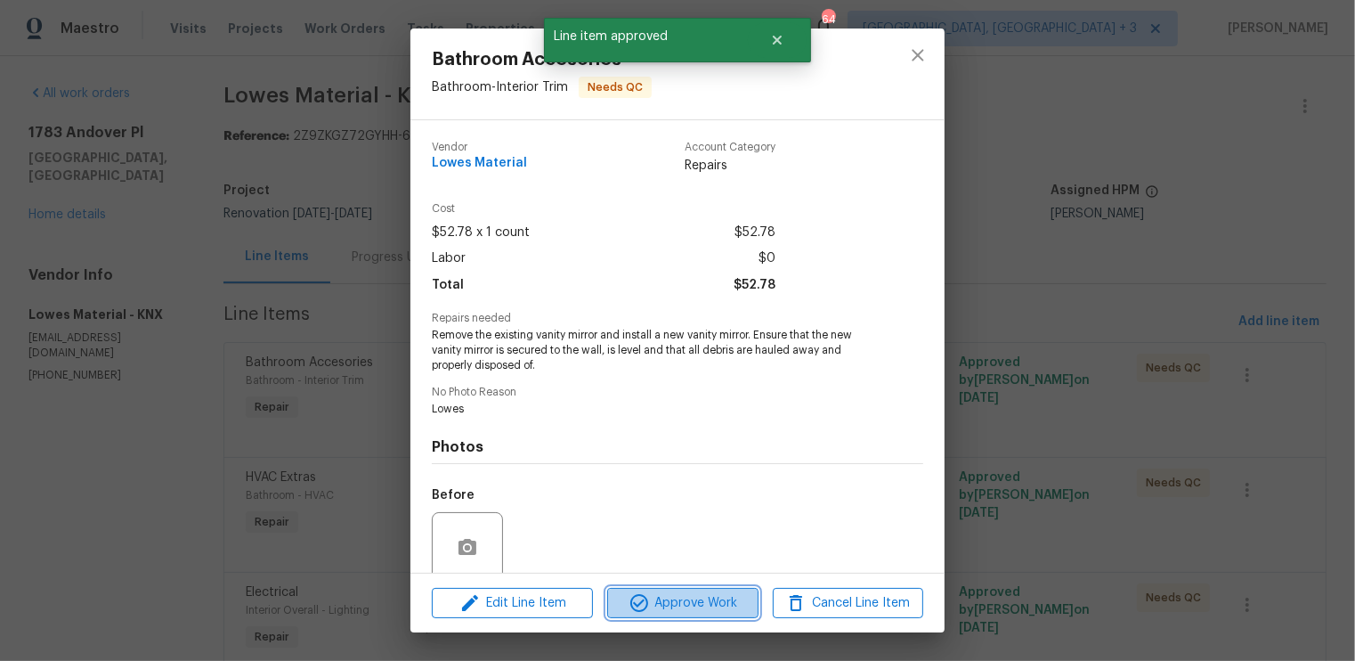
click at [688, 605] on span "Approve Work" at bounding box center [683, 603] width 140 height 22
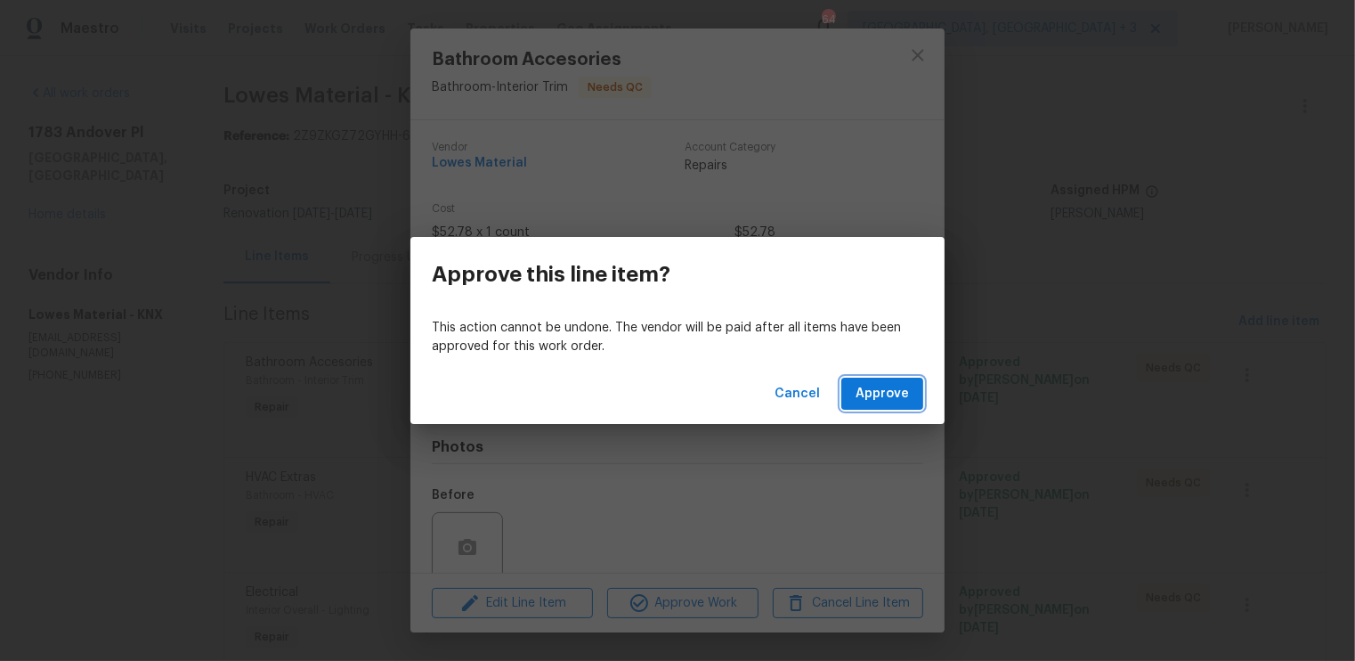
click at [876, 406] on button "Approve" at bounding box center [882, 394] width 82 height 33
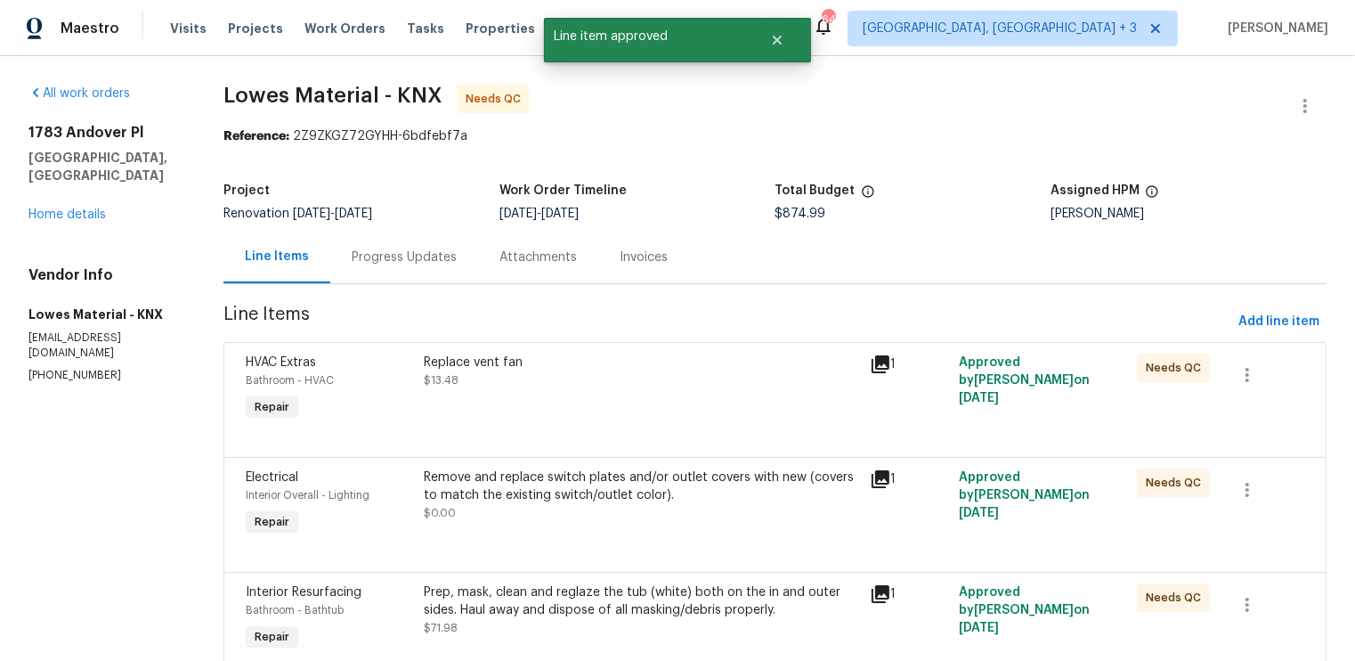
click at [661, 400] on div "Replace vent fan $13.48" at bounding box center [641, 389] width 445 height 82
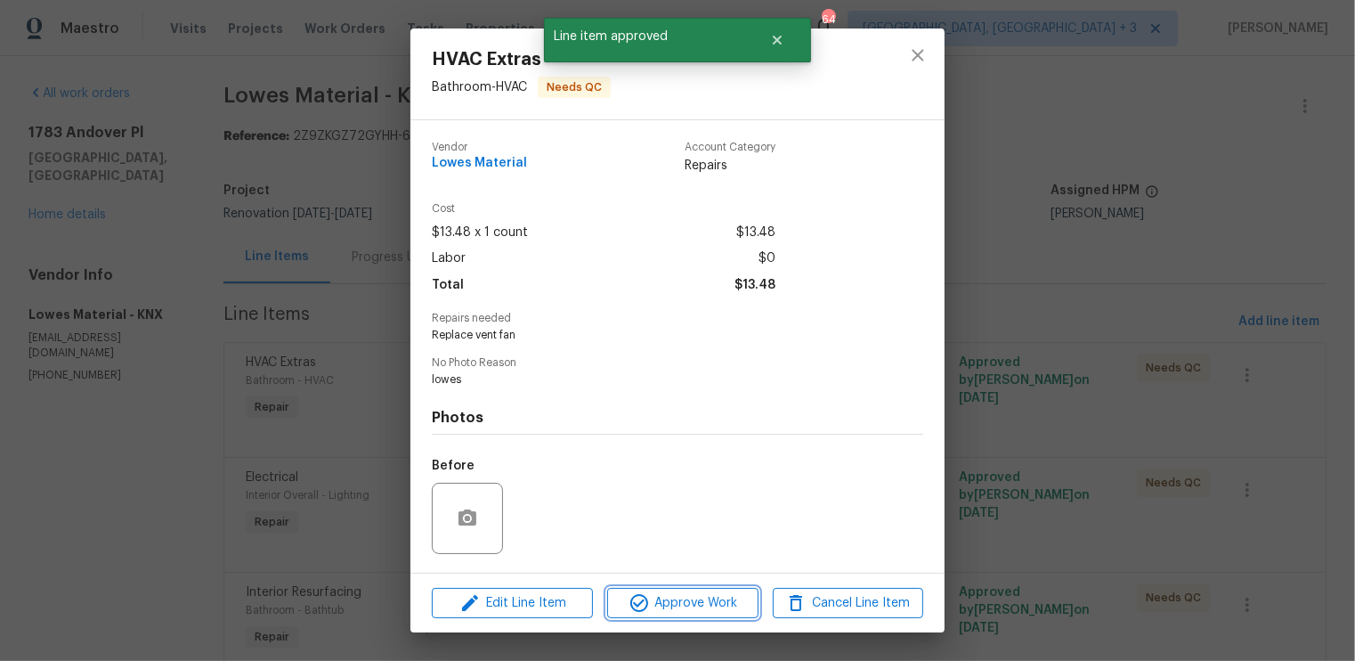
click at [683, 607] on span "Approve Work" at bounding box center [683, 603] width 140 height 22
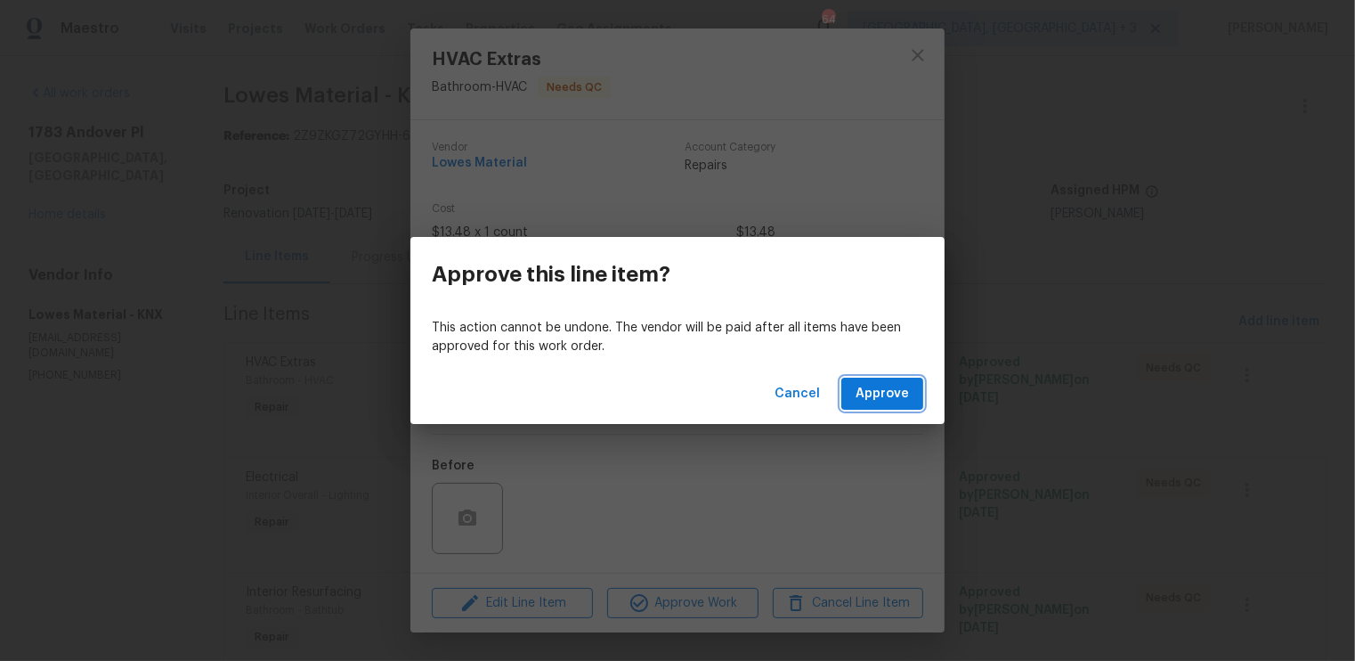
click at [872, 396] on span "Approve" at bounding box center [882, 394] width 53 height 22
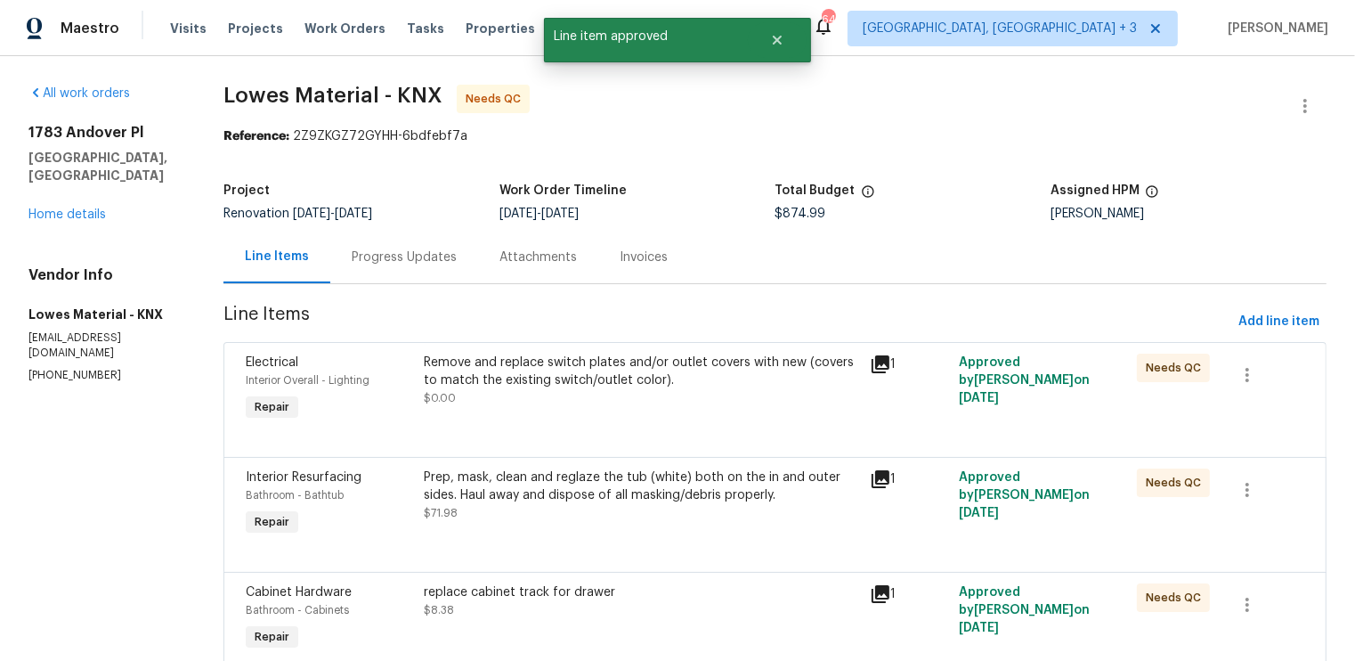
click at [695, 413] on div "Remove and replace switch plates and/or outlet covers with new (covers to match…" at bounding box center [641, 389] width 445 height 82
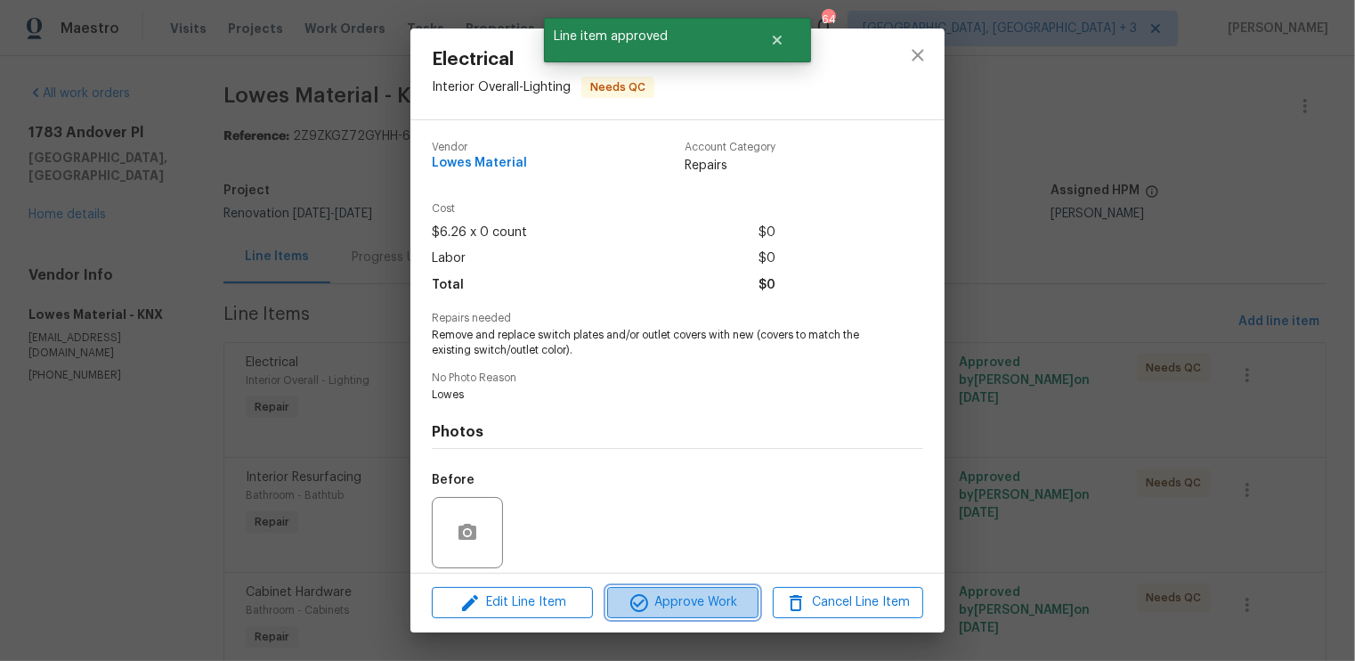
click at [711, 614] on span "Approve Work" at bounding box center [683, 602] width 140 height 22
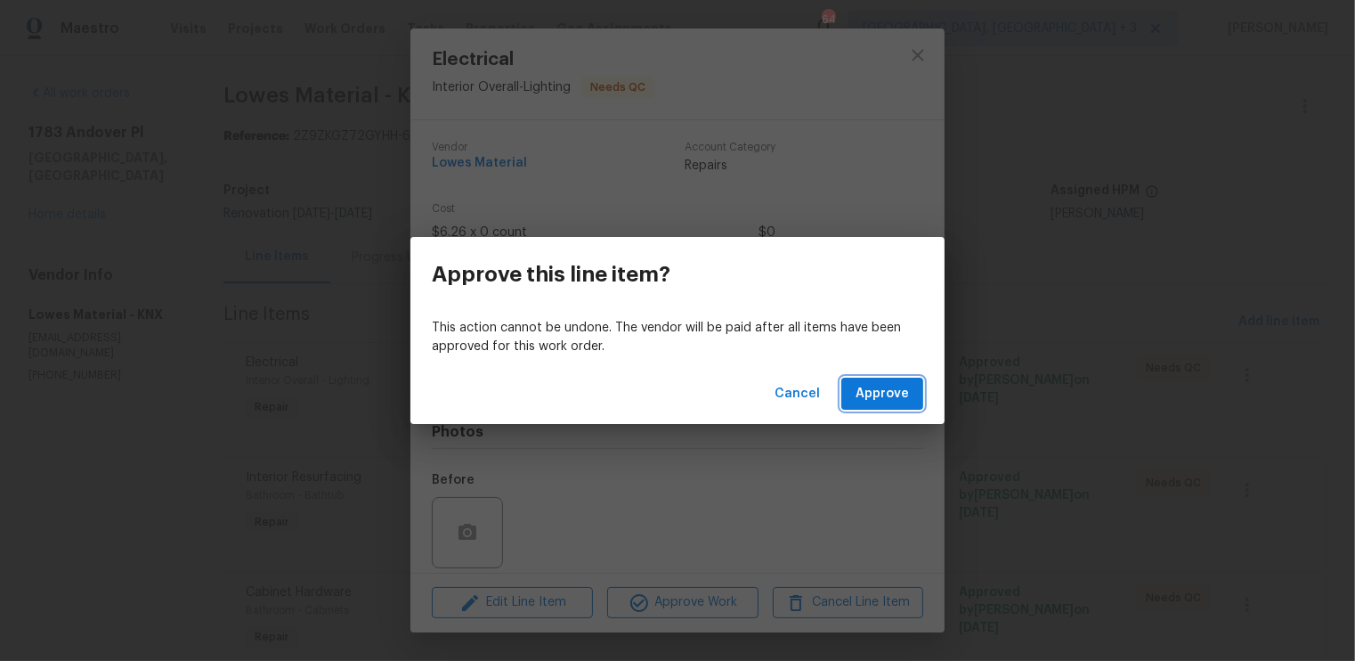
click at [872, 391] on span "Approve" at bounding box center [882, 394] width 53 height 22
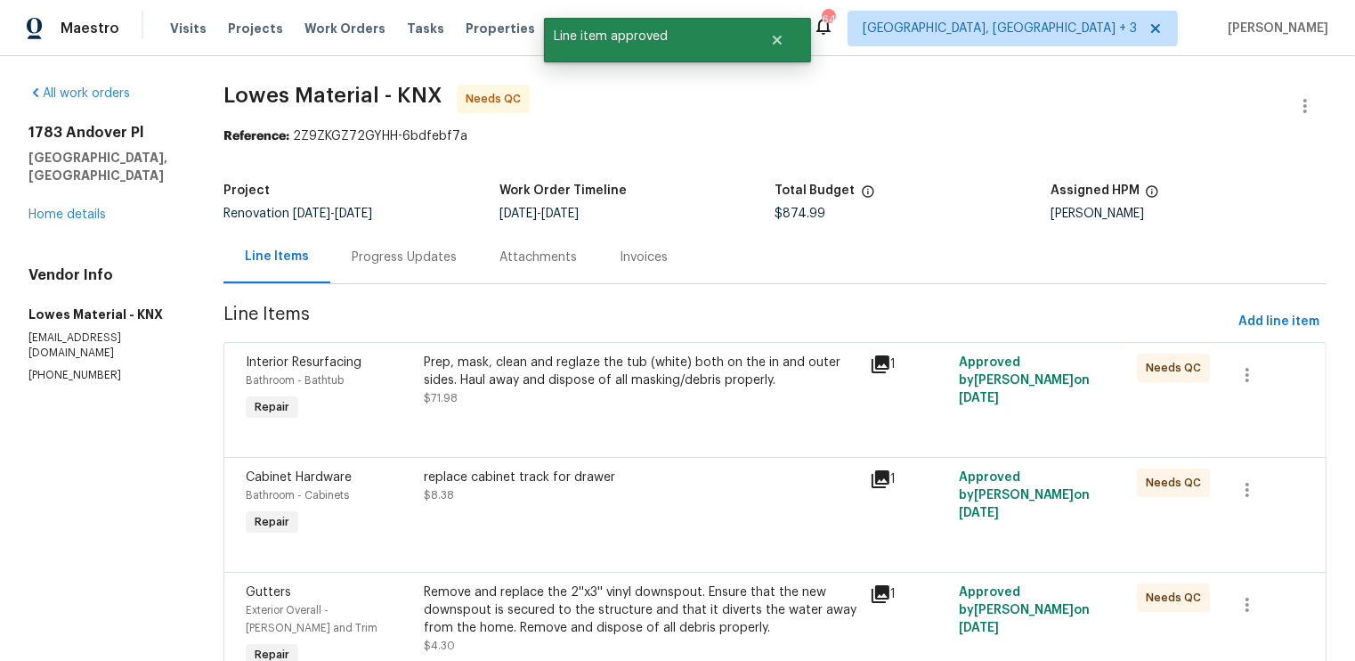
click at [706, 392] on div "Prep, mask, clean and reglaze the tub (white) both on the in and outer sides. H…" at bounding box center [641, 380] width 435 height 53
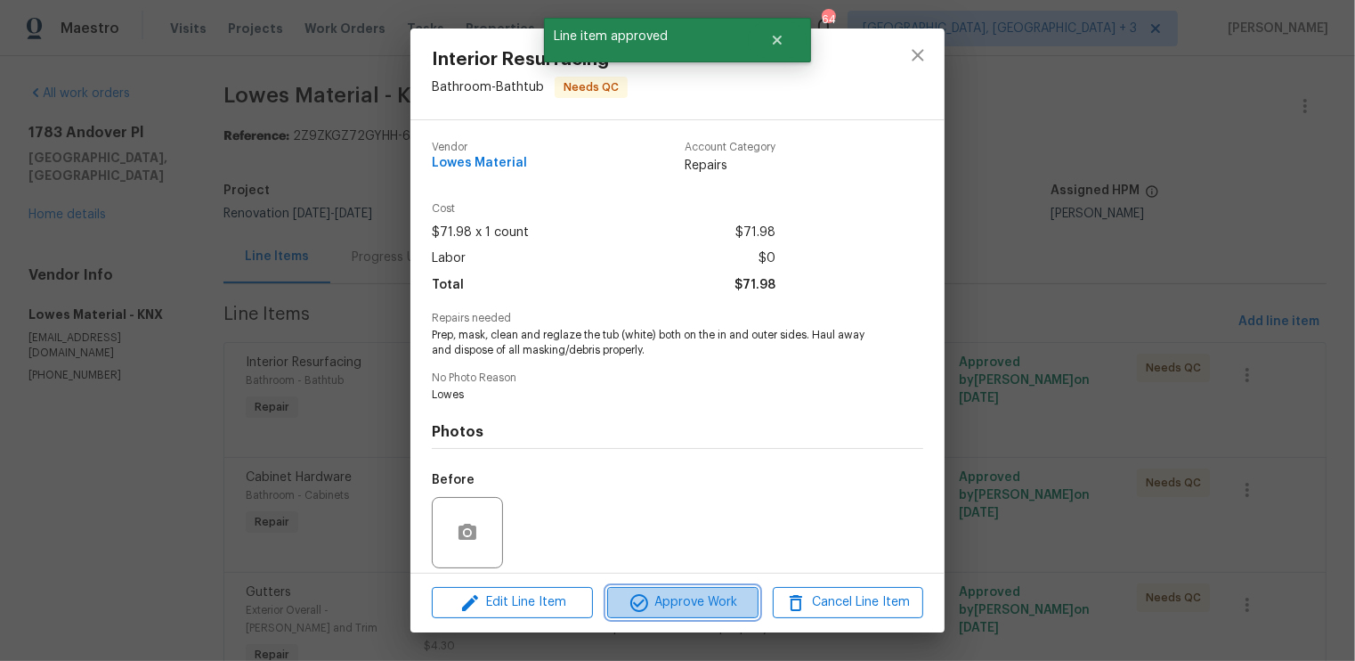
click at [700, 597] on span "Approve Work" at bounding box center [683, 602] width 140 height 22
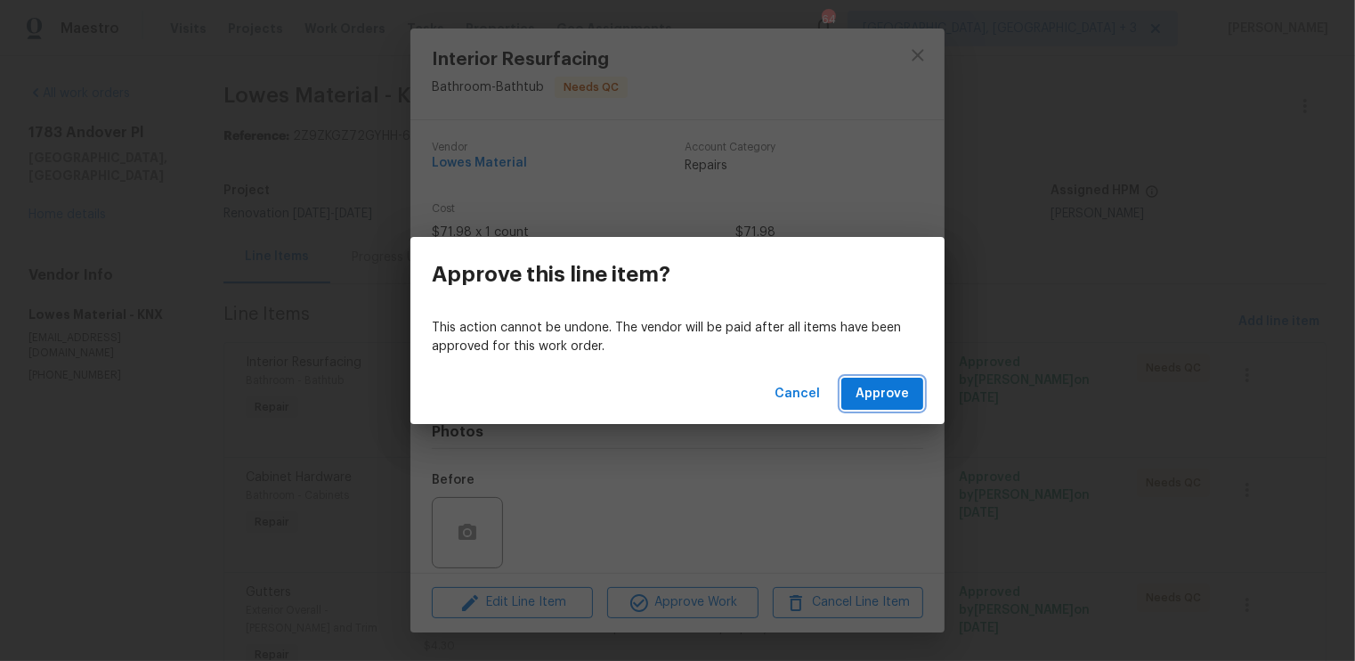
click at [876, 386] on span "Approve" at bounding box center [882, 394] width 53 height 22
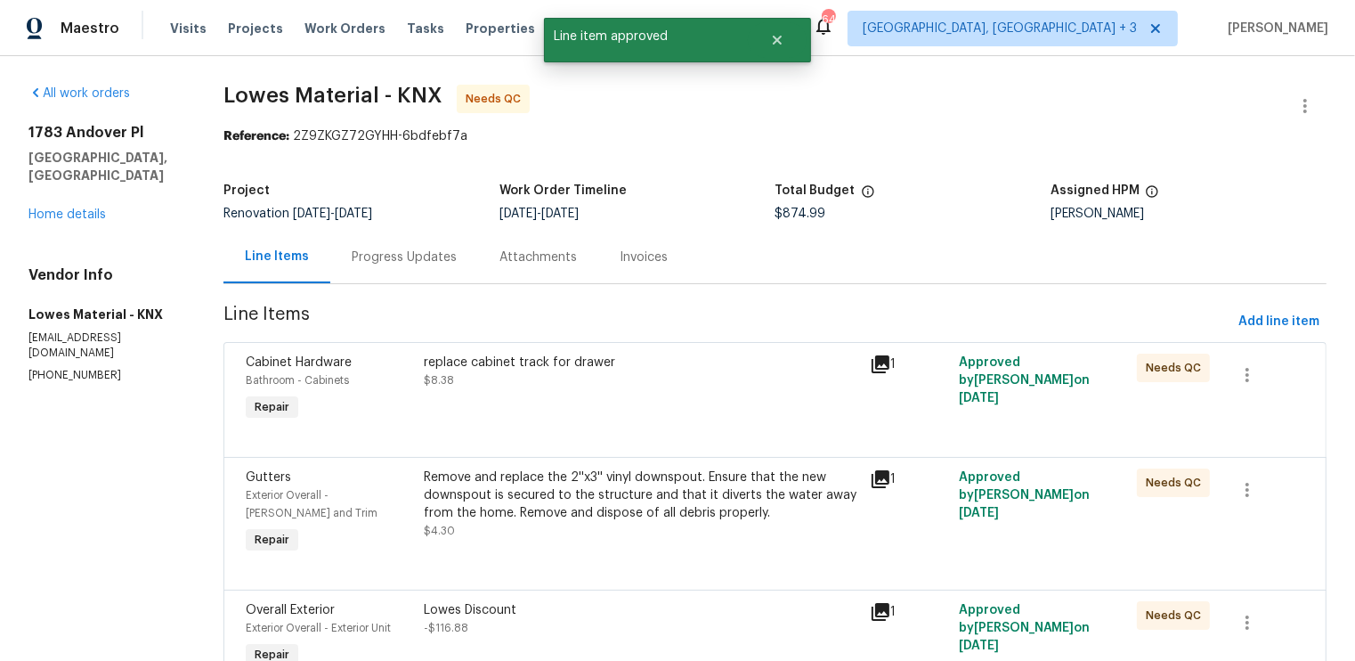
click at [705, 386] on div "replace cabinet track for drawer $8.38" at bounding box center [641, 372] width 435 height 36
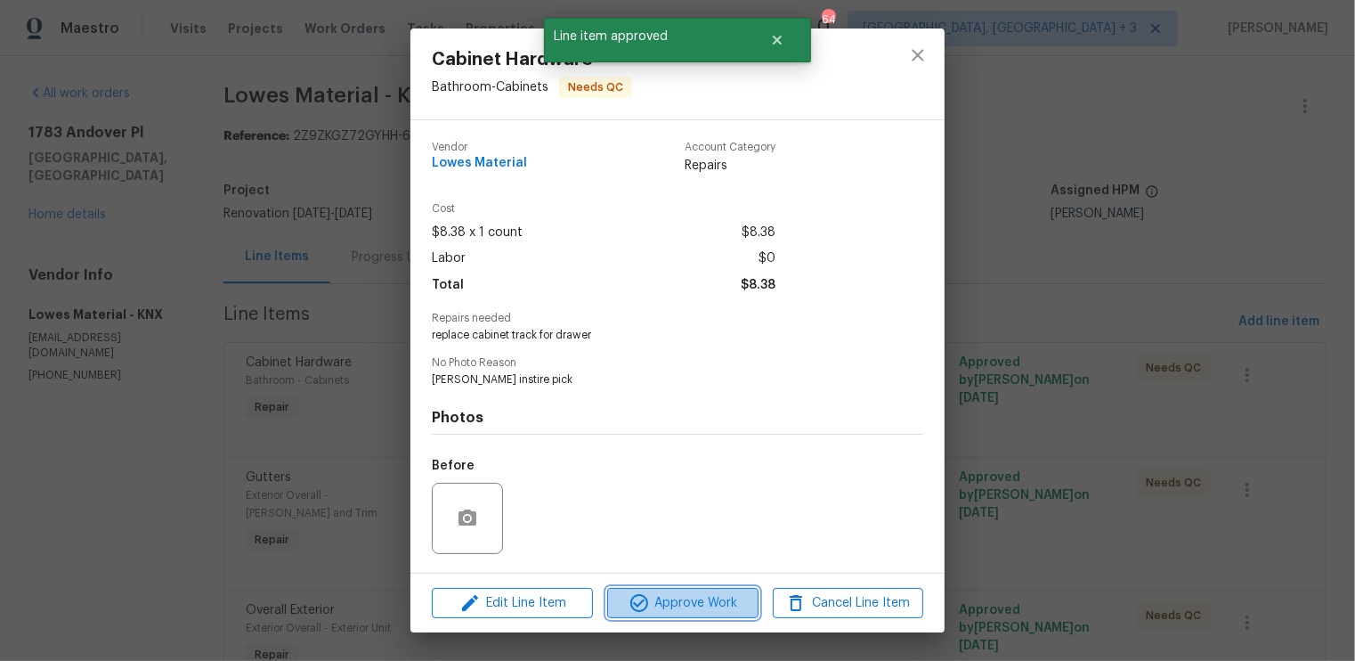
click at [703, 597] on span "Approve Work" at bounding box center [683, 603] width 140 height 22
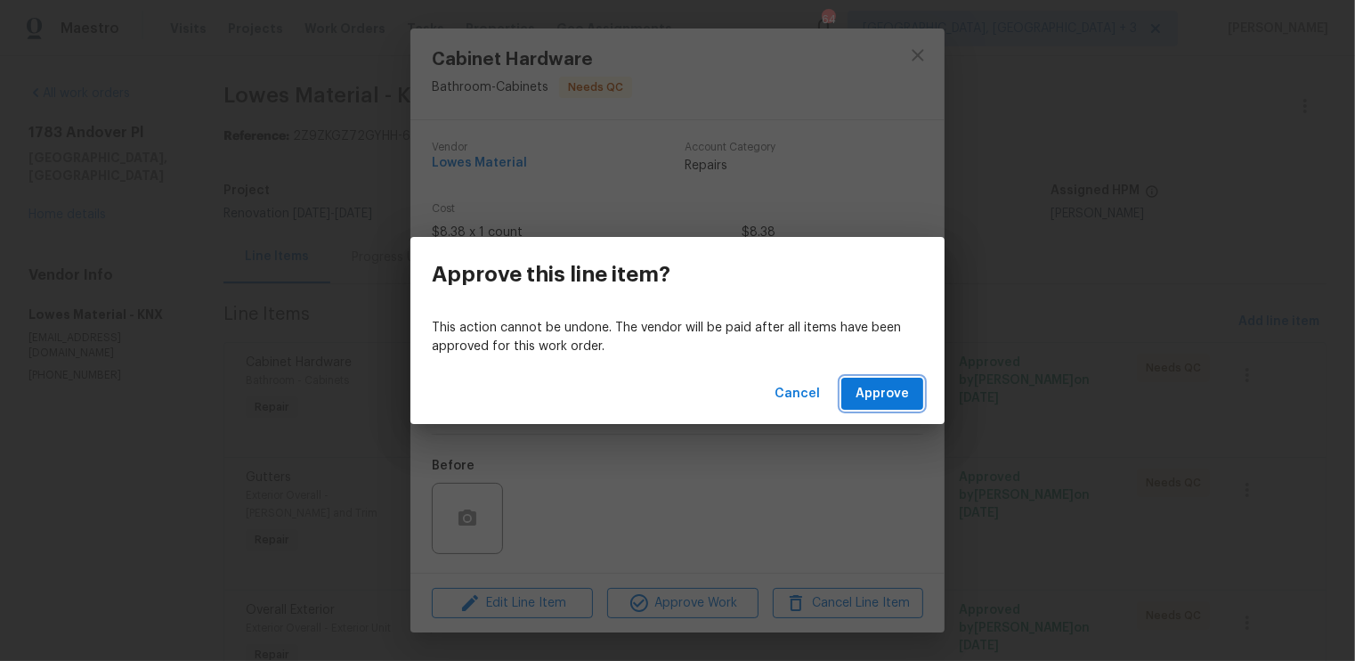
click at [882, 386] on span "Approve" at bounding box center [882, 394] width 53 height 22
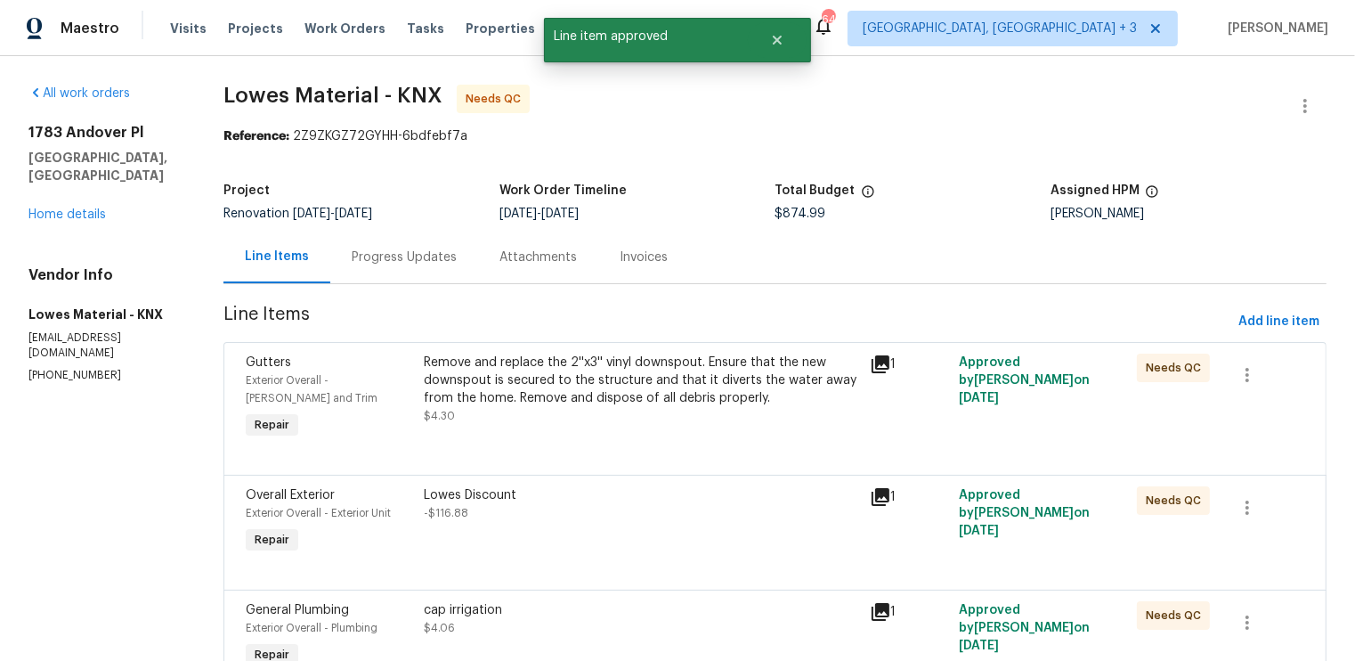
click at [674, 417] on div "Remove and replace the 2''x3'' vinyl downspout. Ensure that the new downspout i…" at bounding box center [641, 389] width 435 height 71
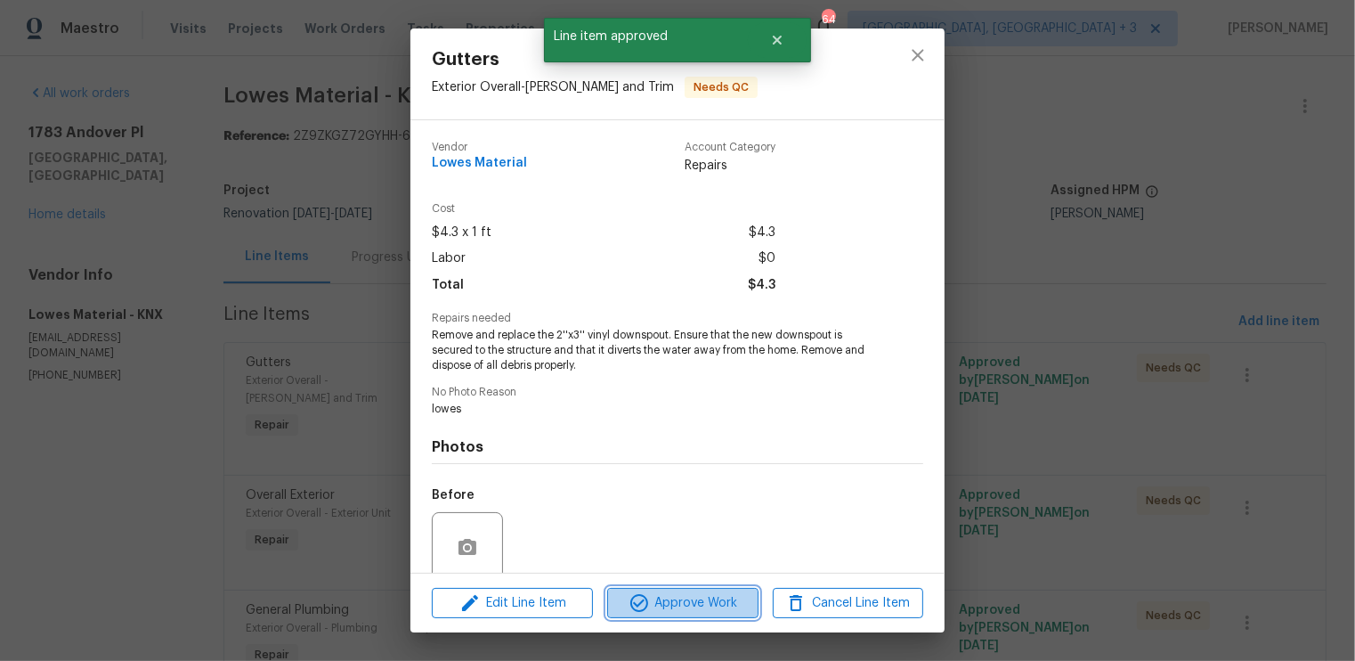
click at [687, 606] on span "Approve Work" at bounding box center [683, 603] width 140 height 22
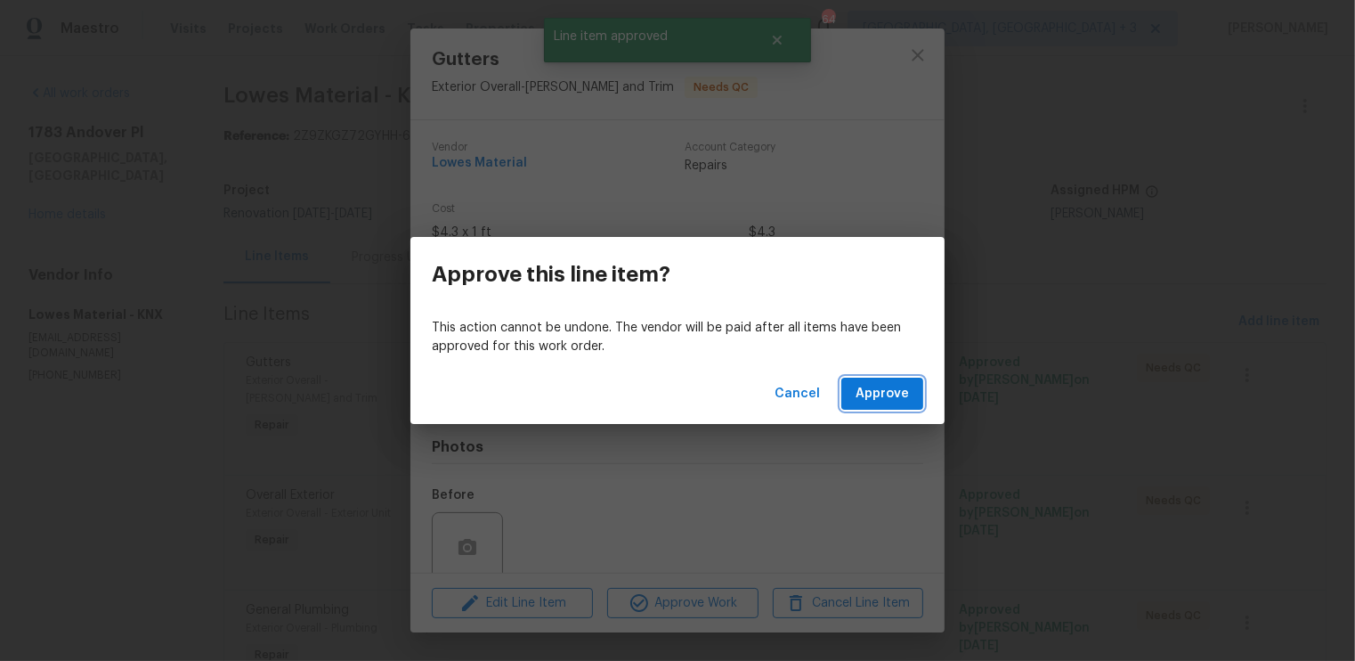
click at [886, 387] on span "Approve" at bounding box center [882, 394] width 53 height 22
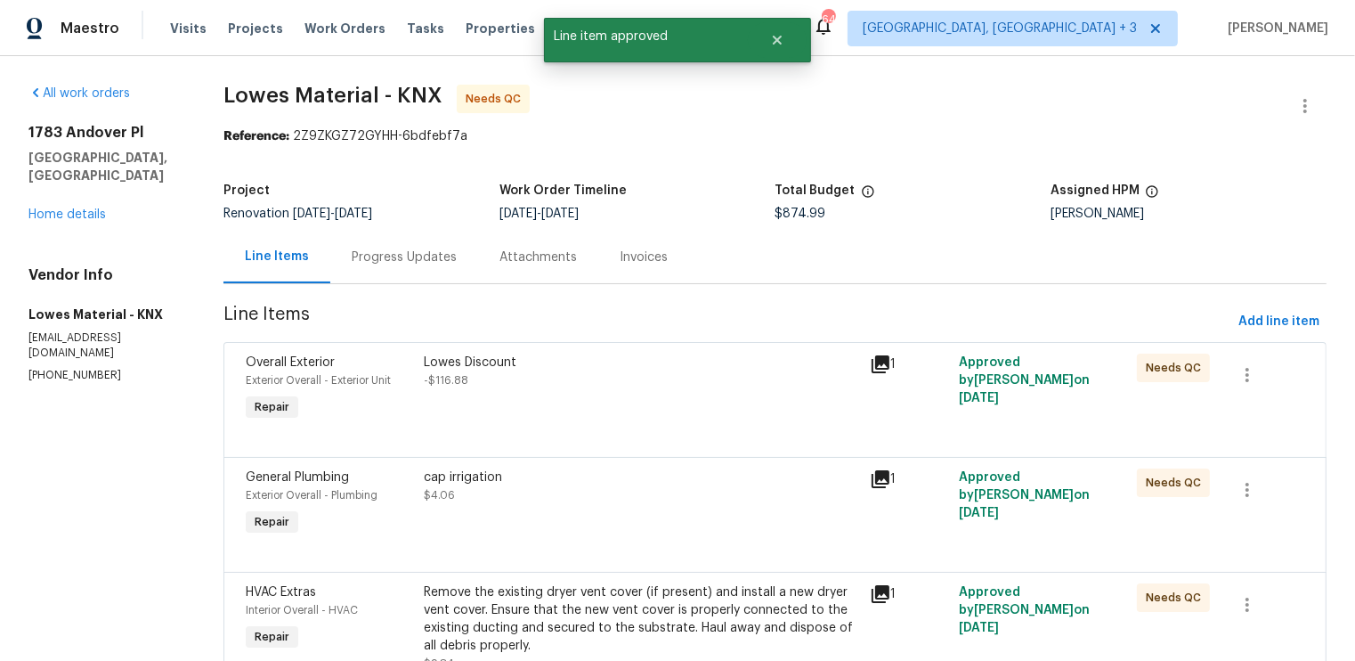
click at [703, 413] on div "Lowes Discount -$116.88" at bounding box center [641, 389] width 445 height 82
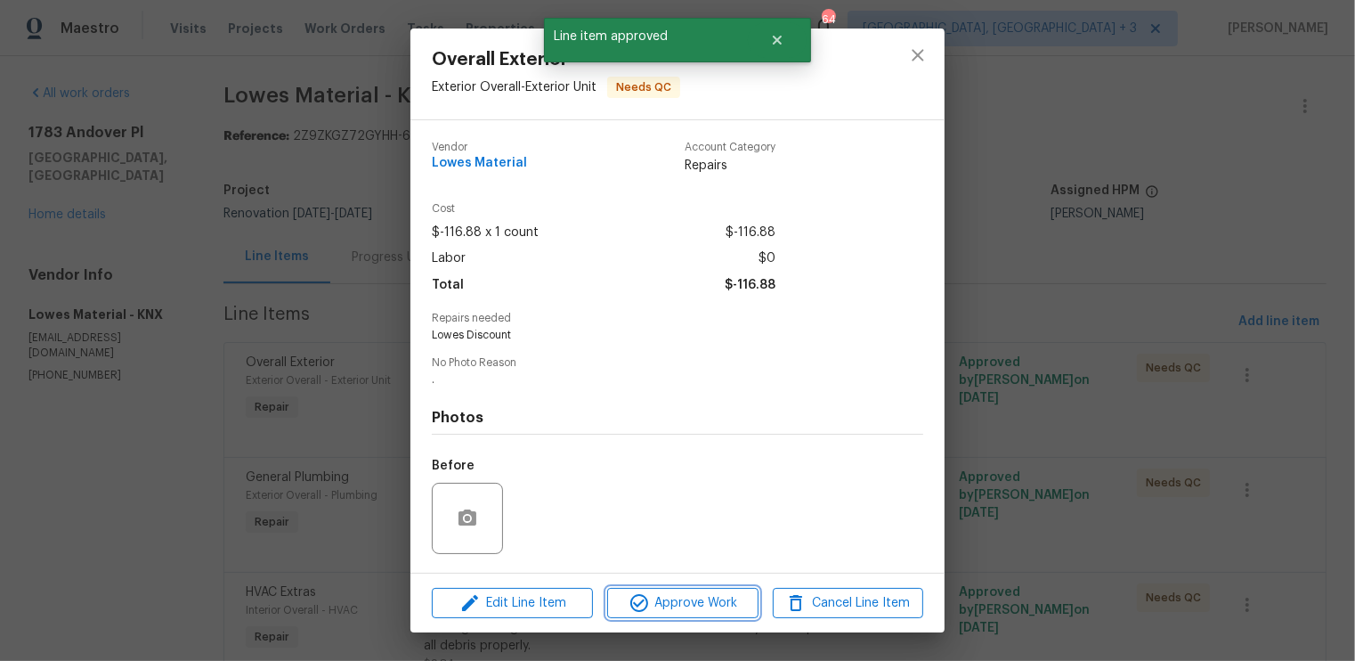
click at [679, 597] on span "Approve Work" at bounding box center [683, 603] width 140 height 22
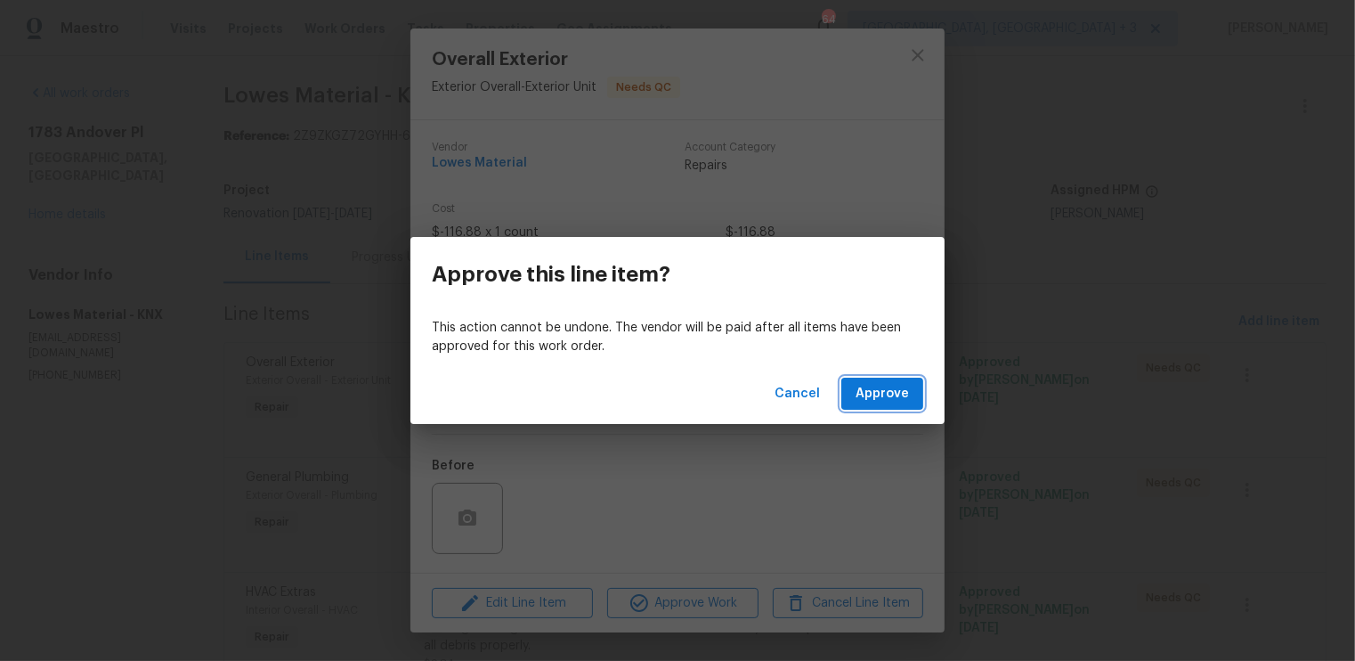
click at [875, 393] on span "Approve" at bounding box center [882, 394] width 53 height 22
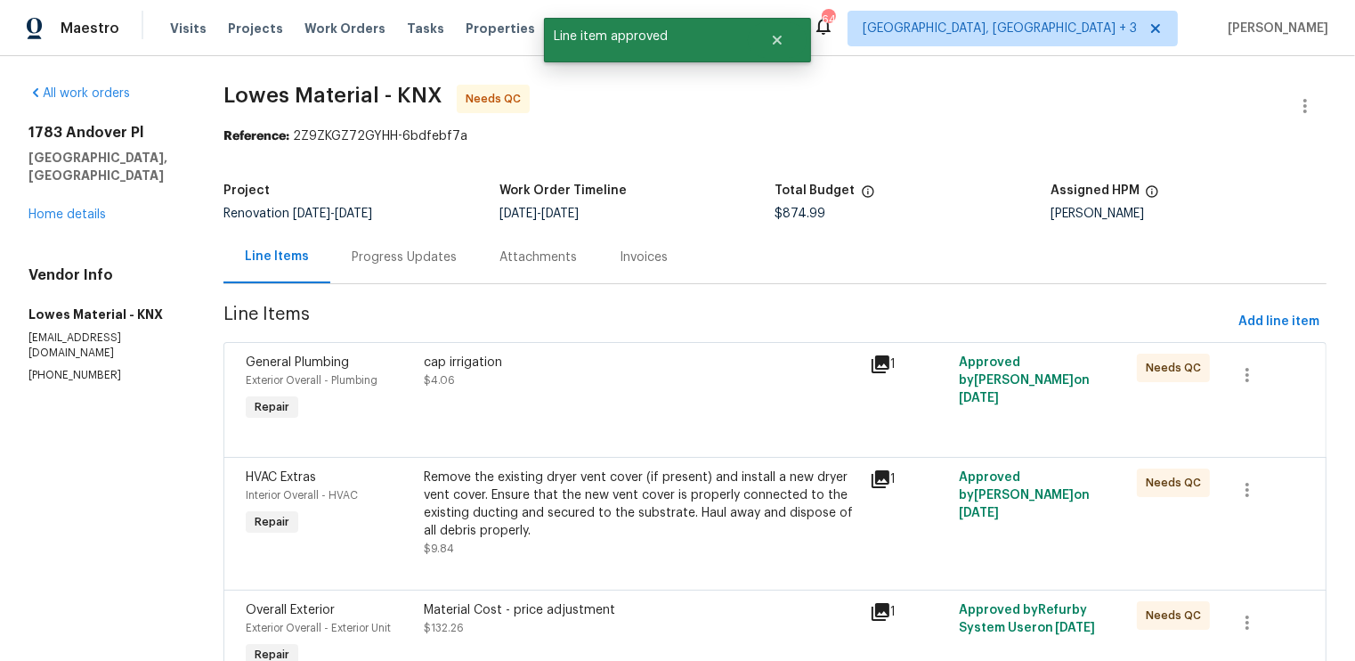
click at [748, 401] on div "cap irrigation $4.06" at bounding box center [641, 389] width 445 height 82
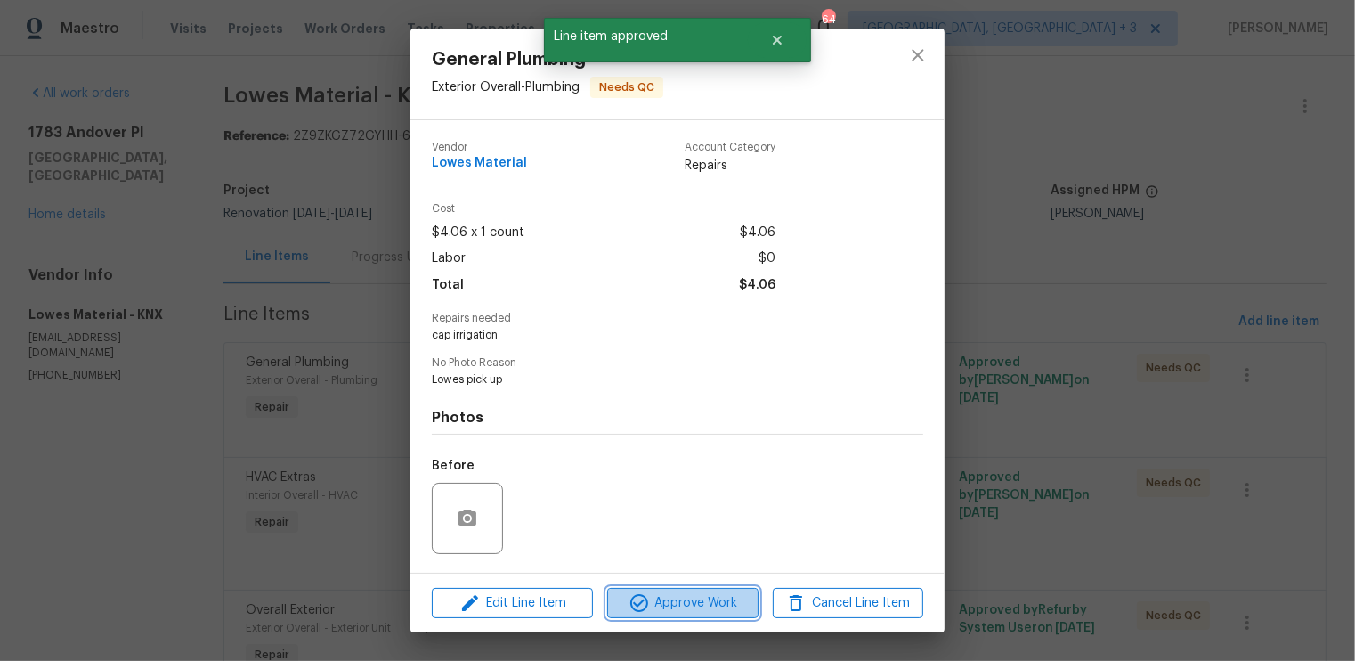
click at [703, 599] on span "Approve Work" at bounding box center [683, 603] width 140 height 22
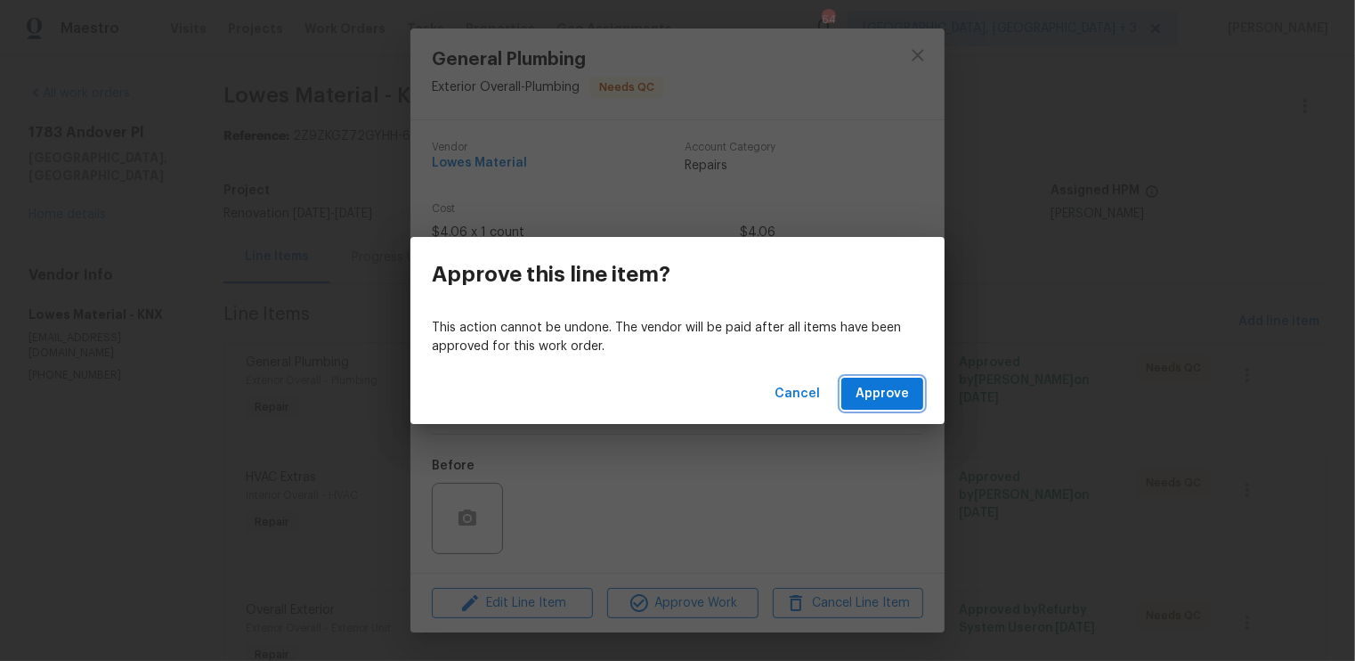
click at [897, 391] on span "Approve" at bounding box center [882, 394] width 53 height 22
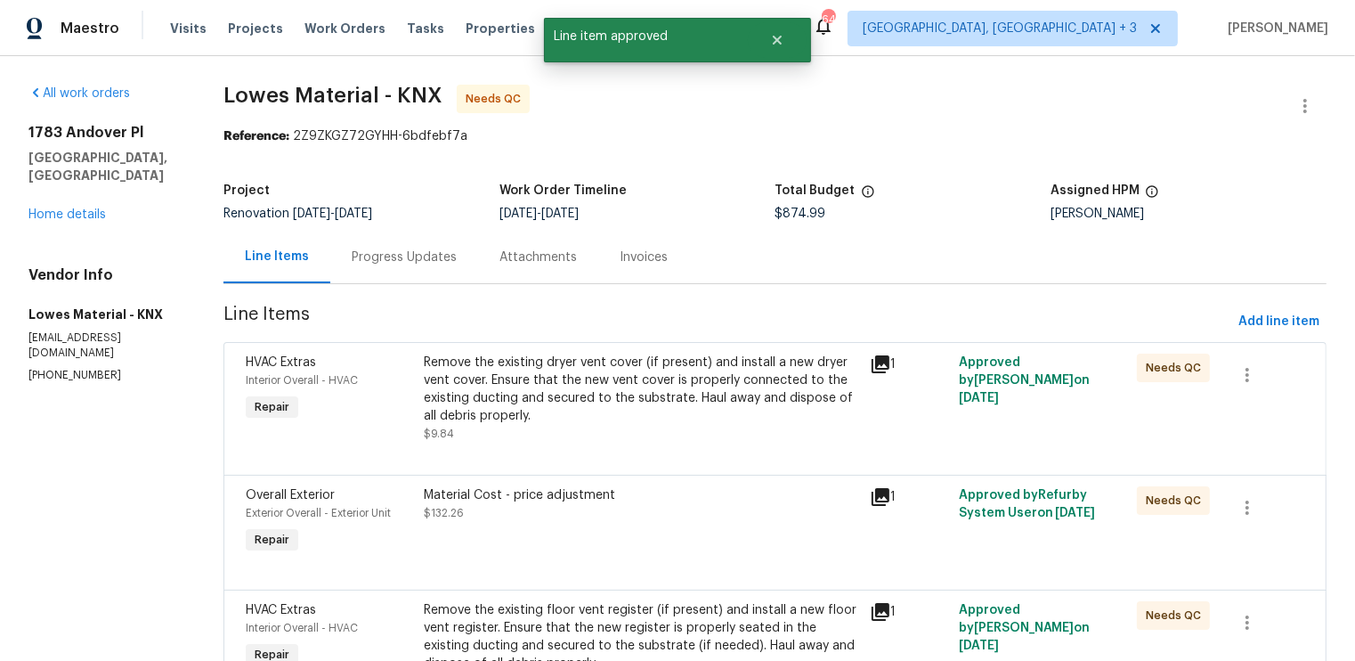
click at [617, 376] on div "Remove the existing dryer vent cover (if present) and install a new dryer vent …" at bounding box center [641, 389] width 435 height 71
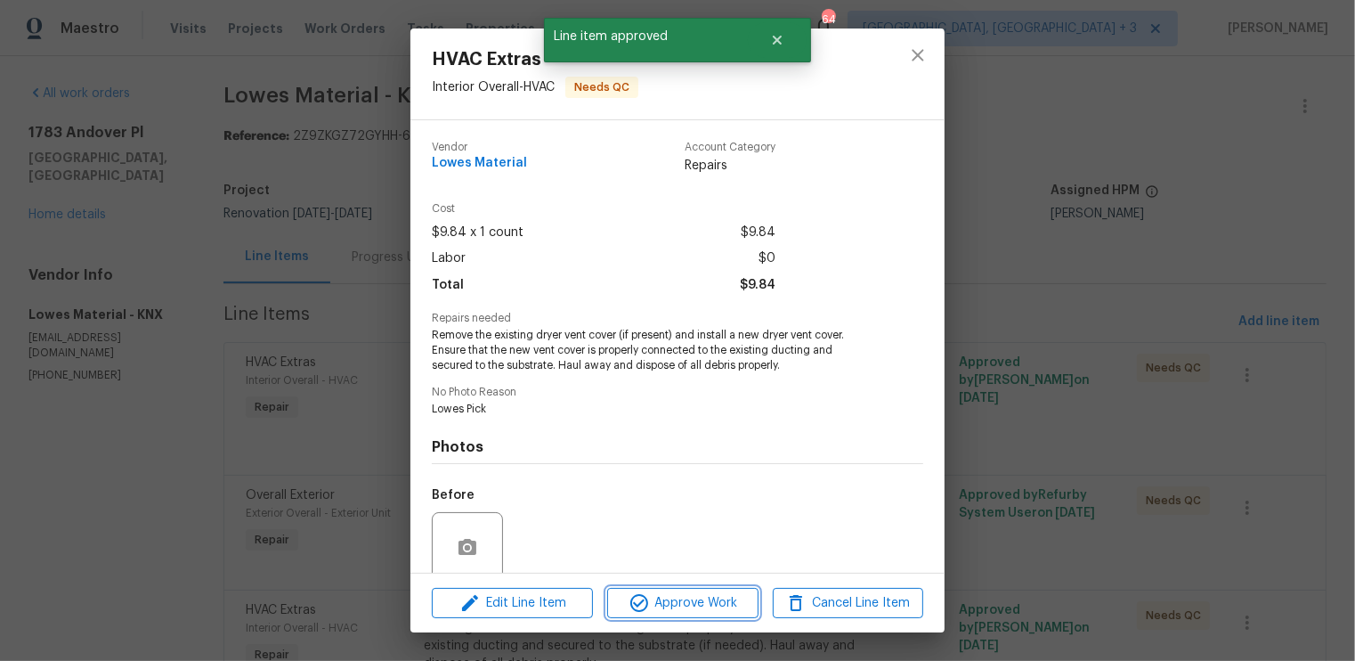
click at [662, 601] on span "Approve Work" at bounding box center [683, 603] width 140 height 22
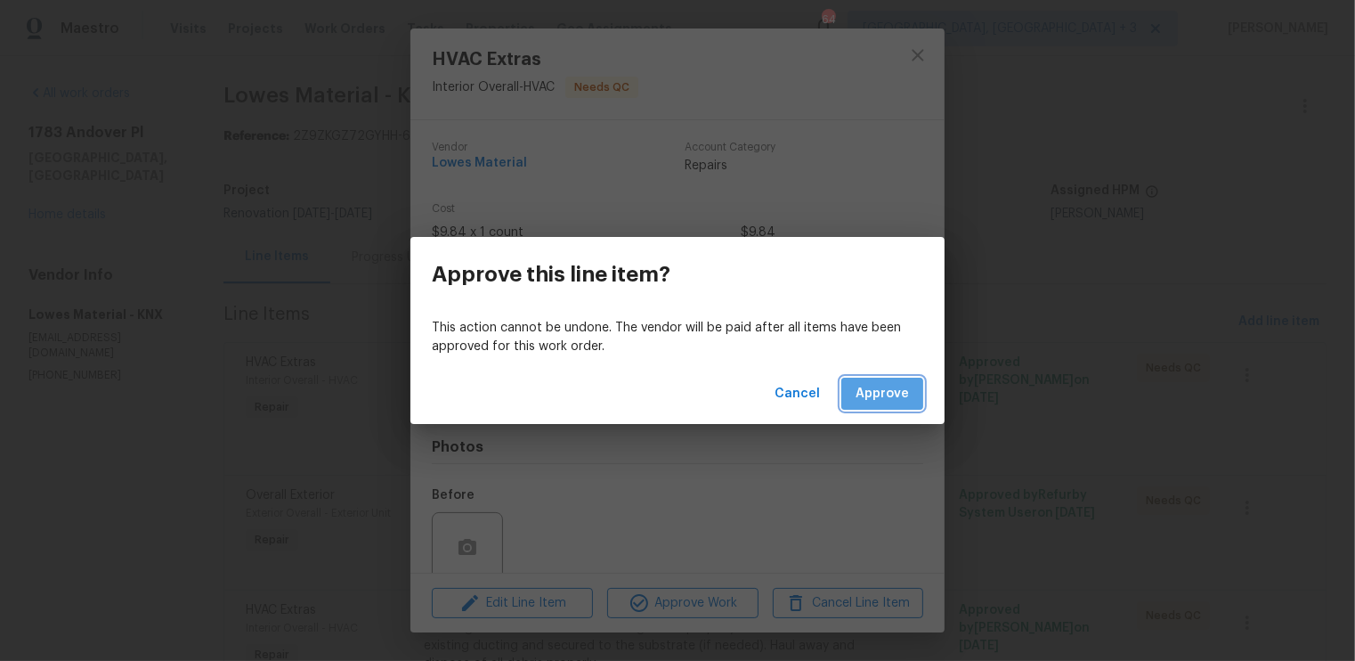
click at [897, 389] on span "Approve" at bounding box center [882, 394] width 53 height 22
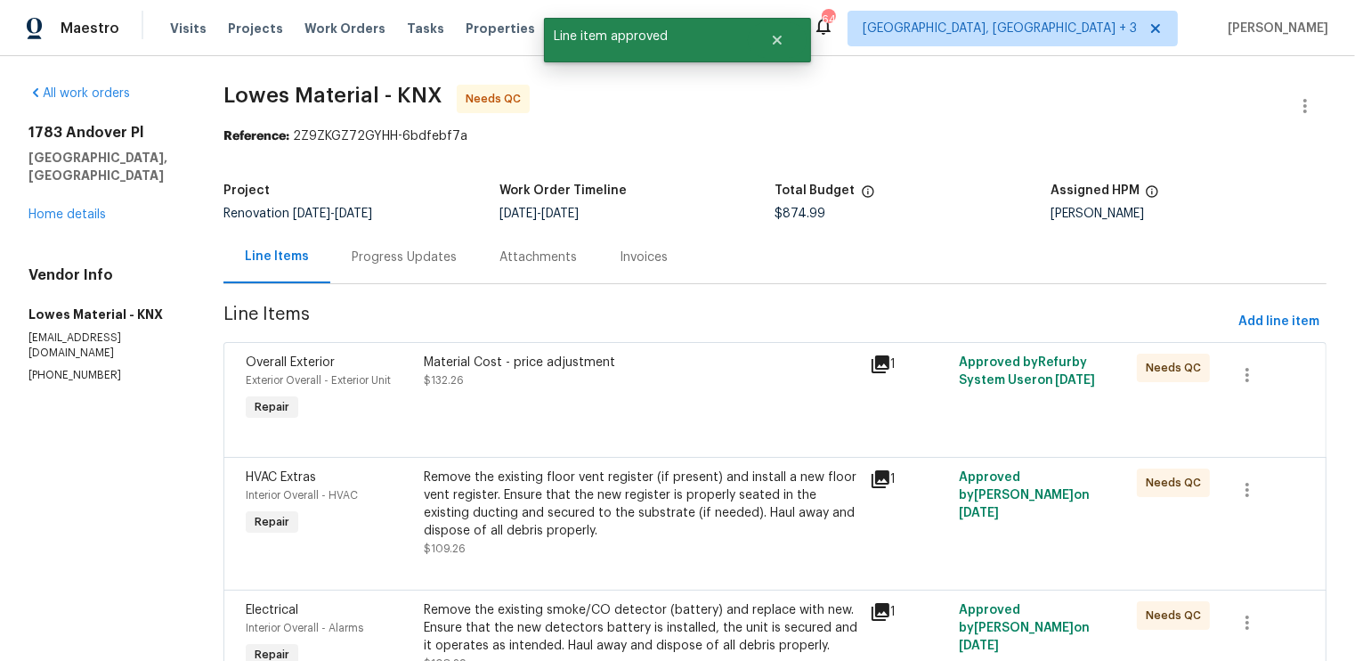
click at [649, 384] on div "Material Cost - price adjustment $132.26" at bounding box center [641, 372] width 435 height 36
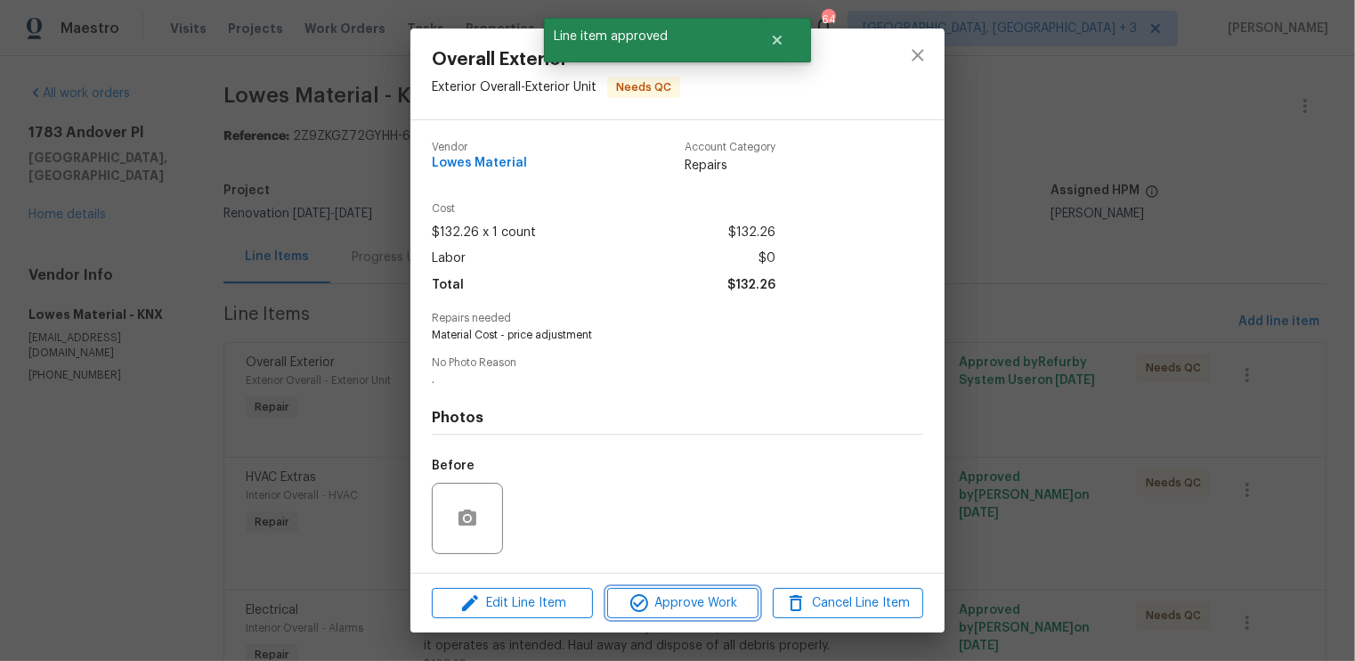
click at [687, 597] on span "Approve Work" at bounding box center [683, 603] width 140 height 22
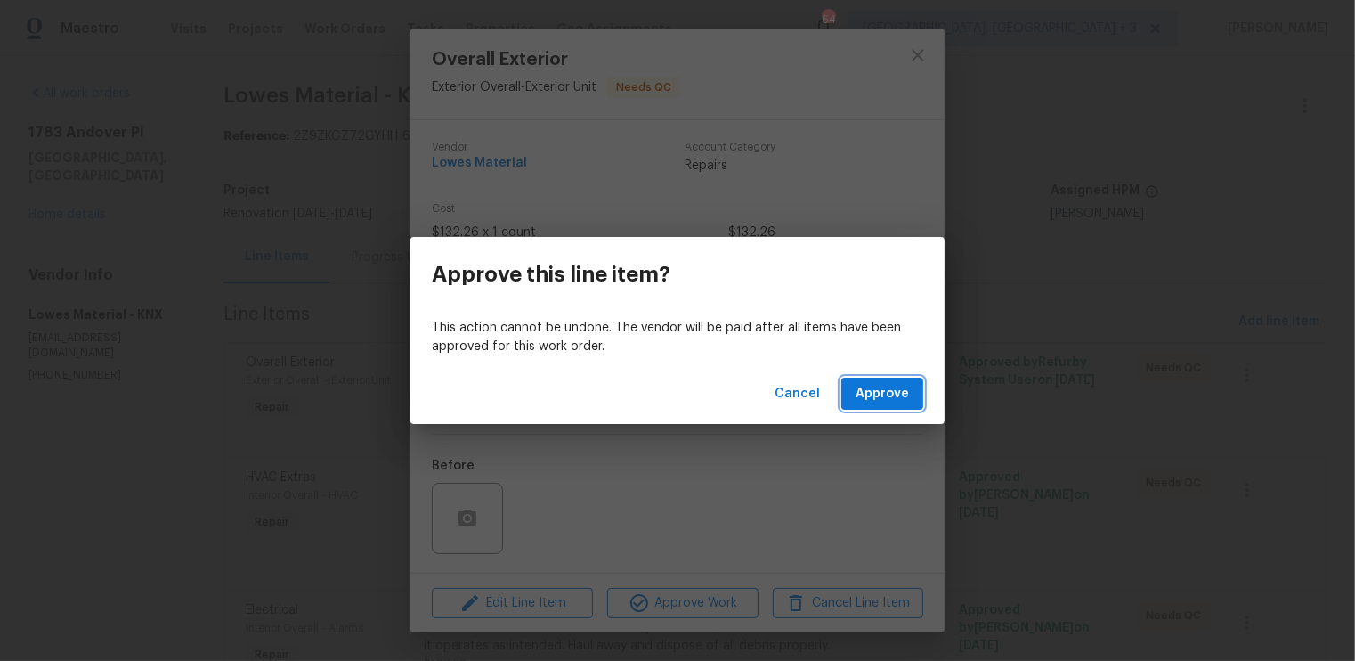
click at [882, 392] on span "Approve" at bounding box center [882, 394] width 53 height 22
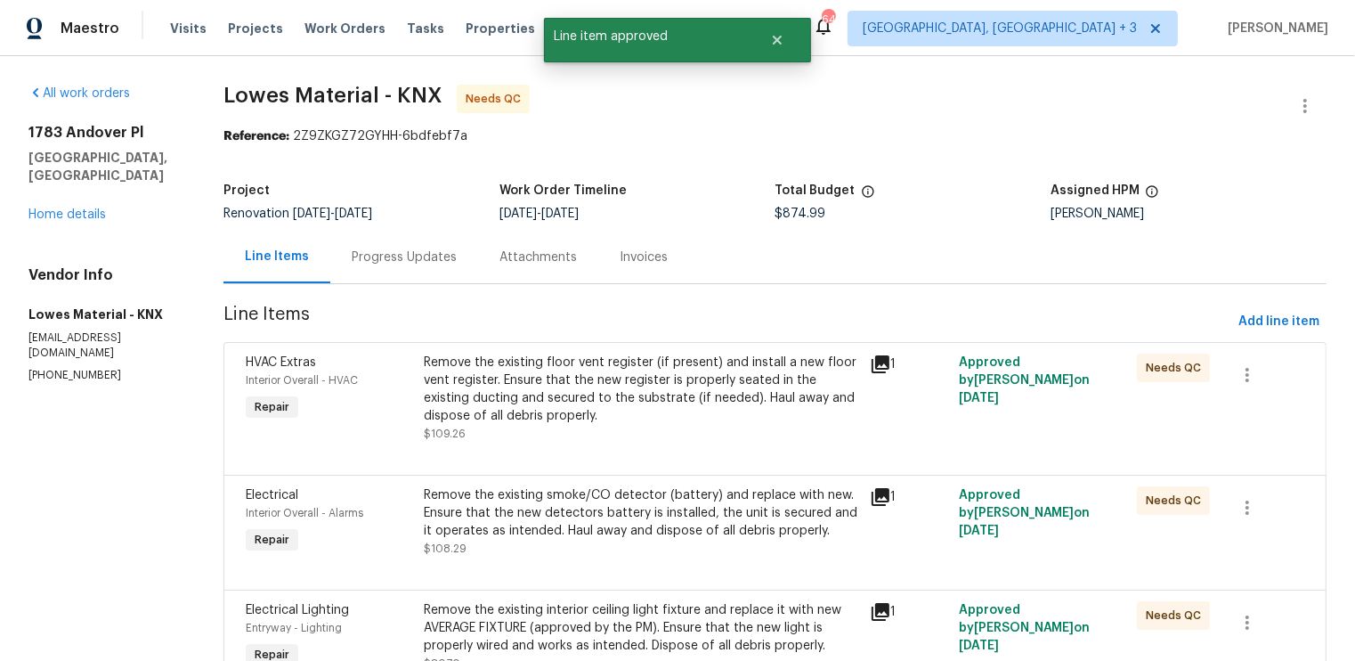
click at [693, 422] on div "Remove the existing floor vent register (if present) and install a new floor ve…" at bounding box center [641, 389] width 435 height 71
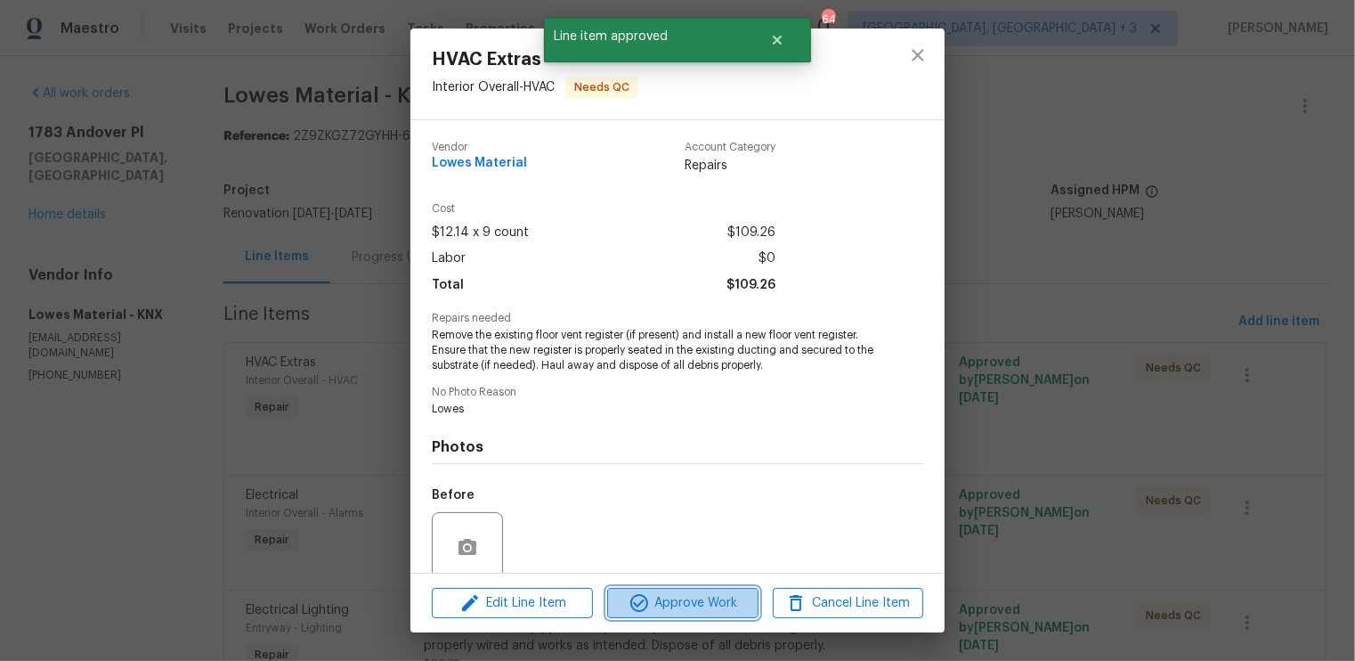
click at [667, 594] on span "Approve Work" at bounding box center [683, 603] width 140 height 22
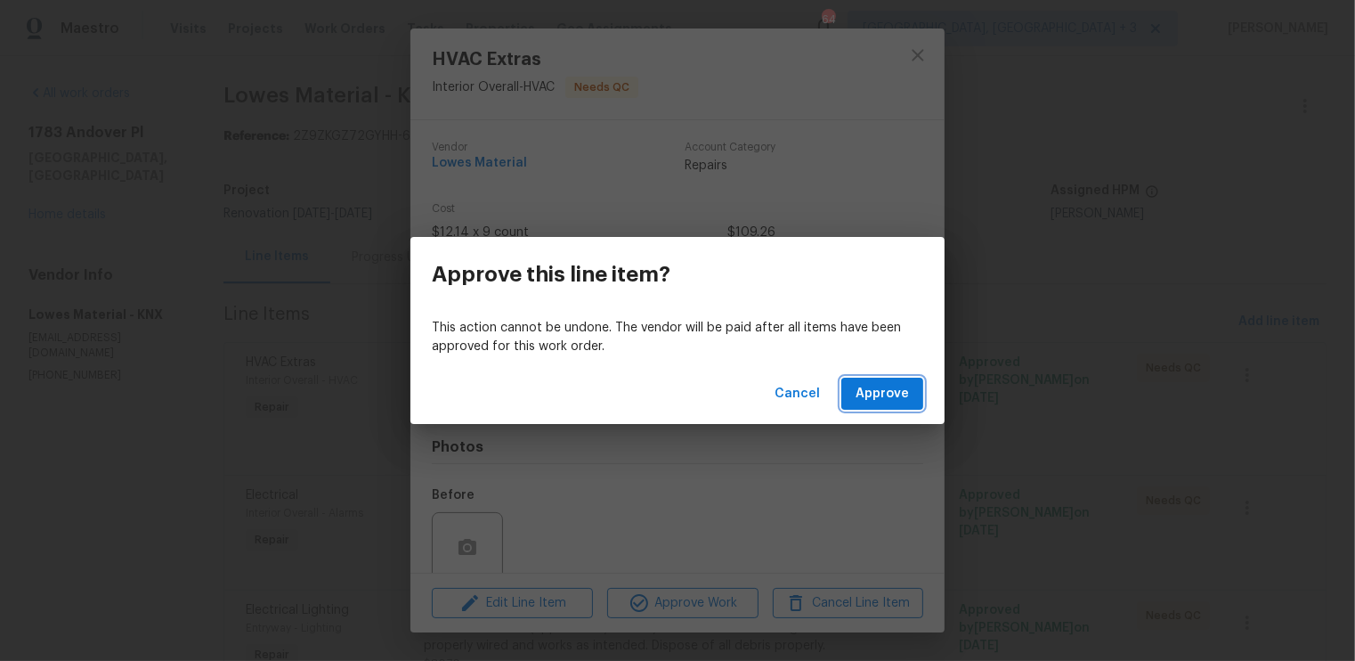
click at [874, 396] on span "Approve" at bounding box center [882, 394] width 53 height 22
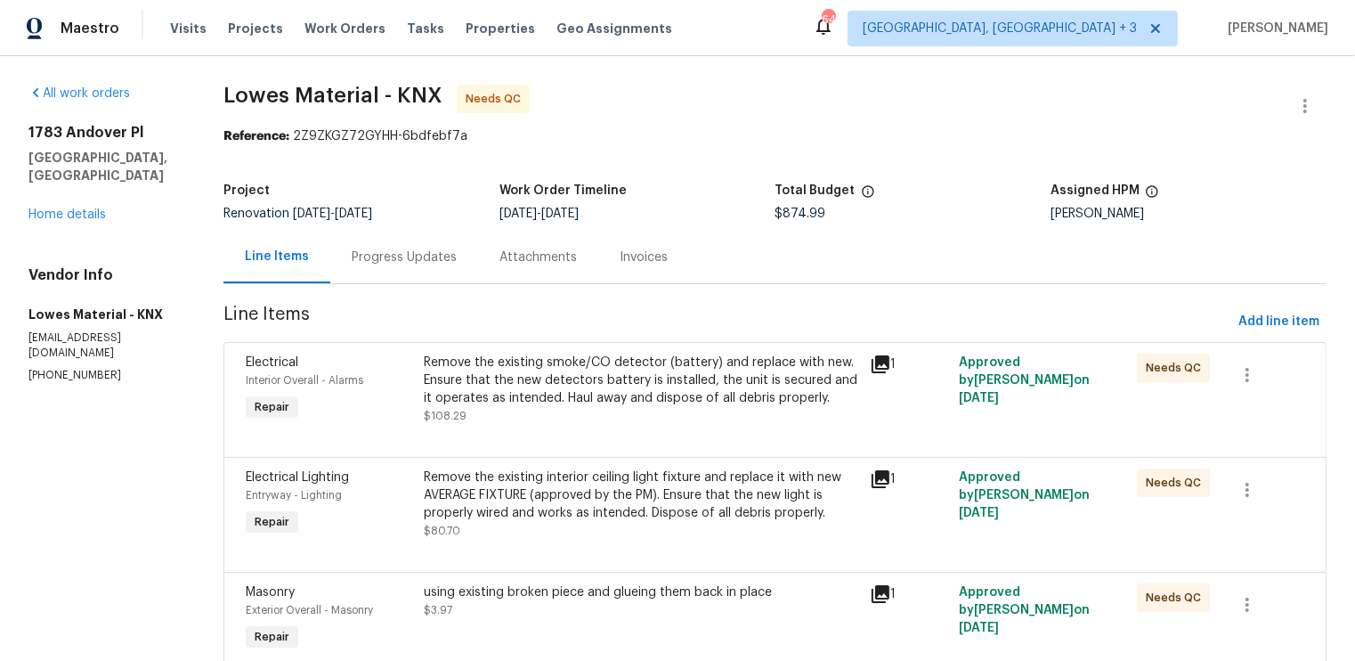
click at [742, 389] on div "Remove the existing smoke/CO detector (battery) and replace with new. Ensure th…" at bounding box center [641, 380] width 435 height 53
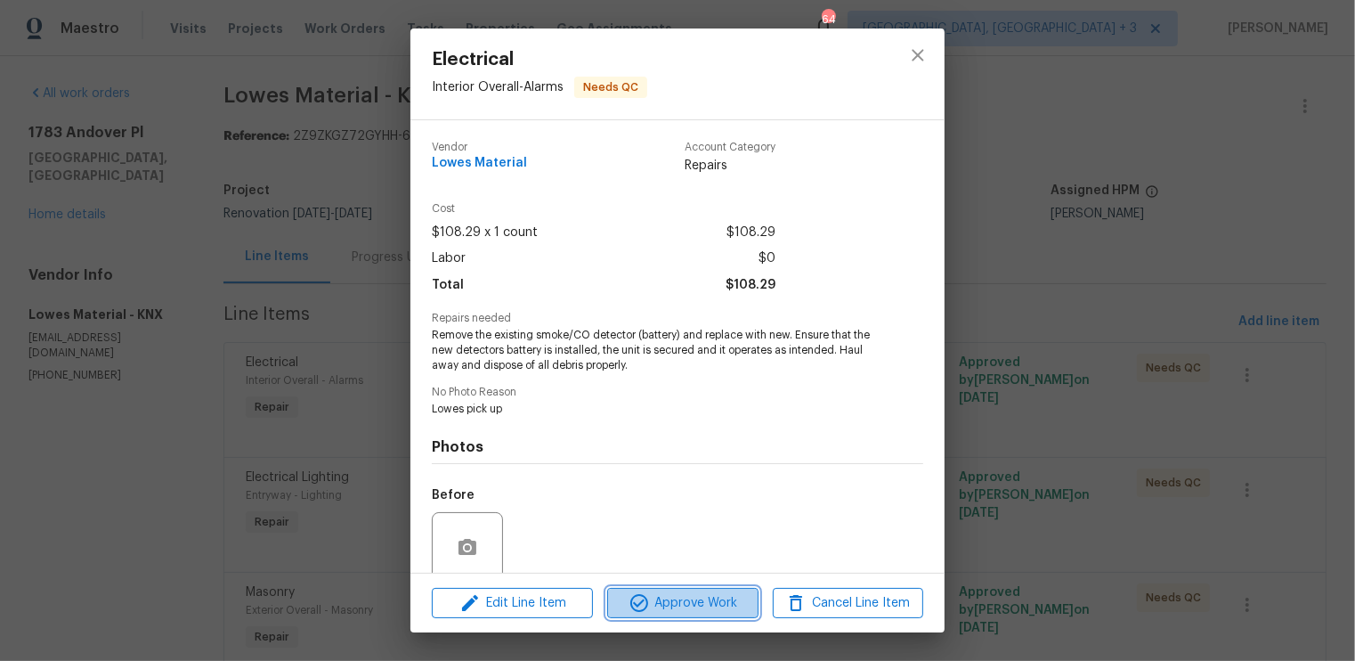
click at [687, 612] on span "Approve Work" at bounding box center [683, 603] width 140 height 22
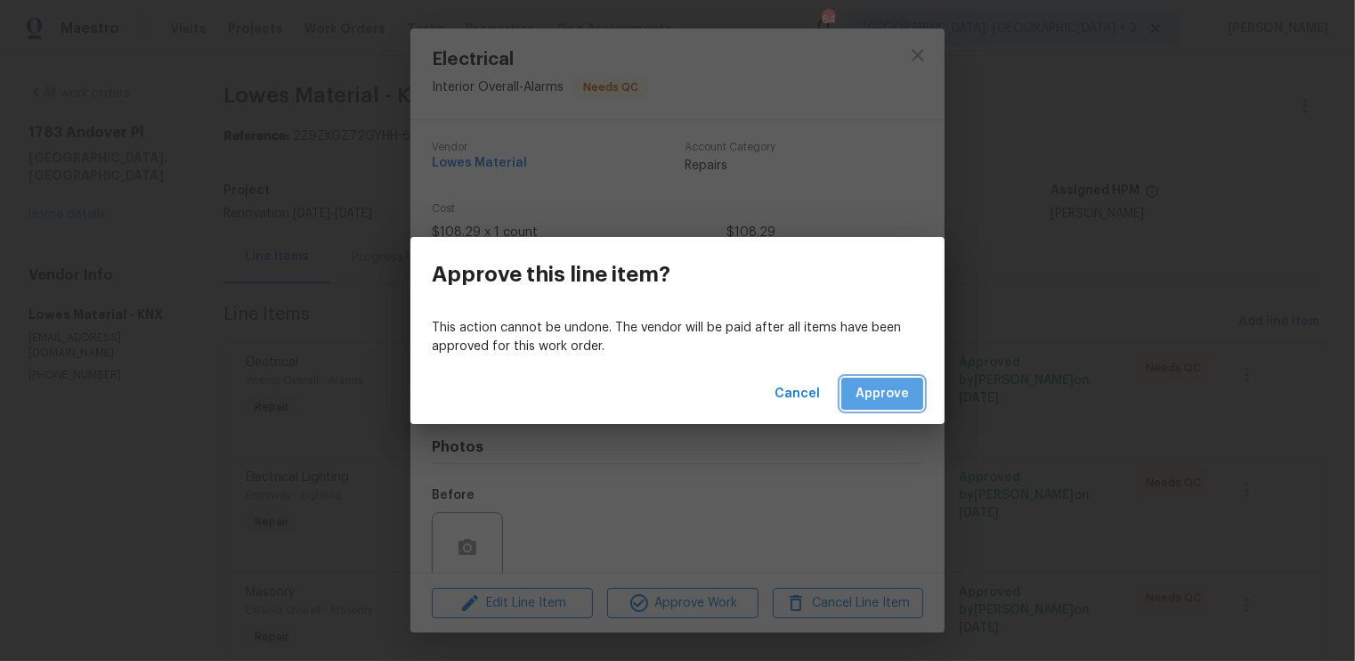
click at [887, 402] on span "Approve" at bounding box center [882, 394] width 53 height 22
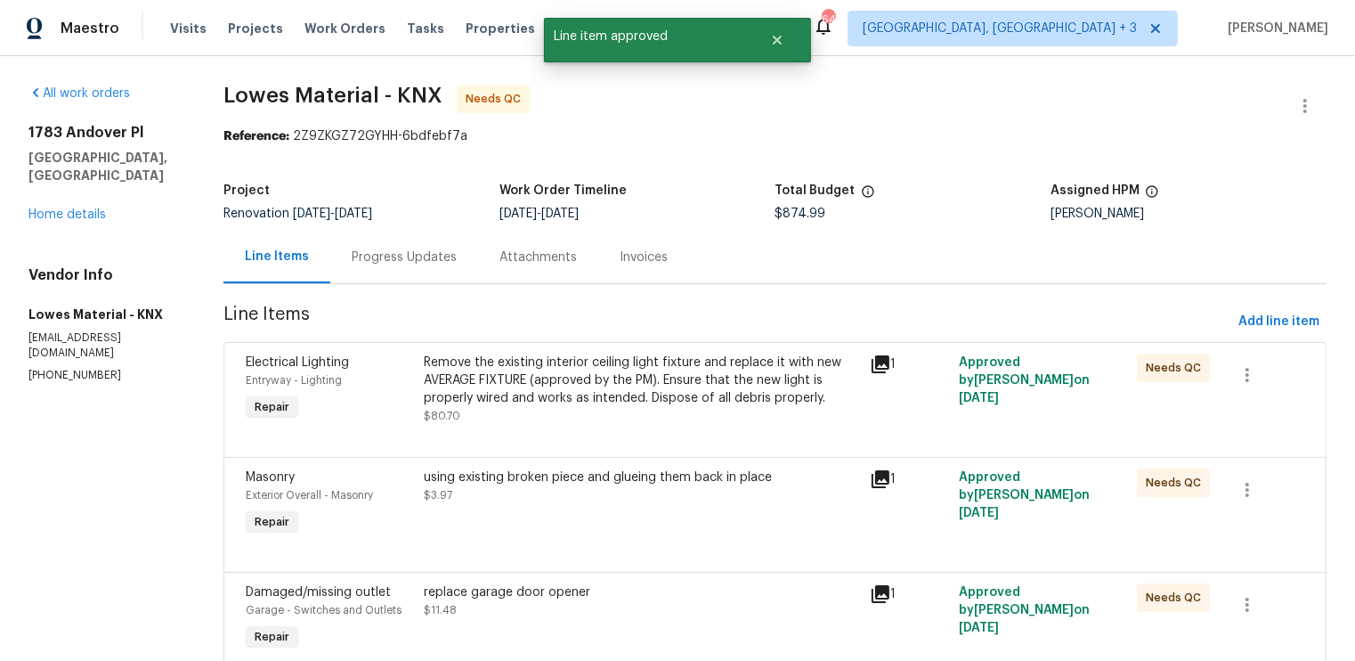
click at [629, 371] on div "Remove the existing interior ceiling light fixture and replace it with new AVER…" at bounding box center [641, 380] width 435 height 53
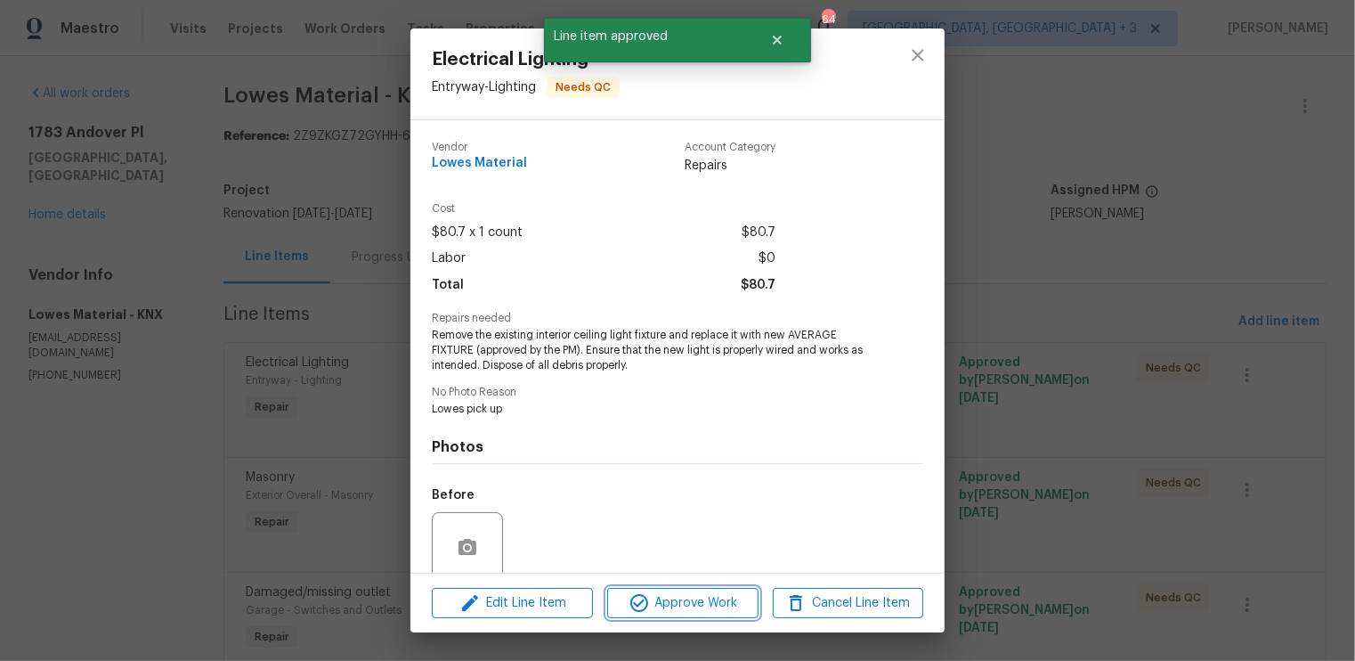
click at [700, 606] on span "Approve Work" at bounding box center [683, 603] width 140 height 22
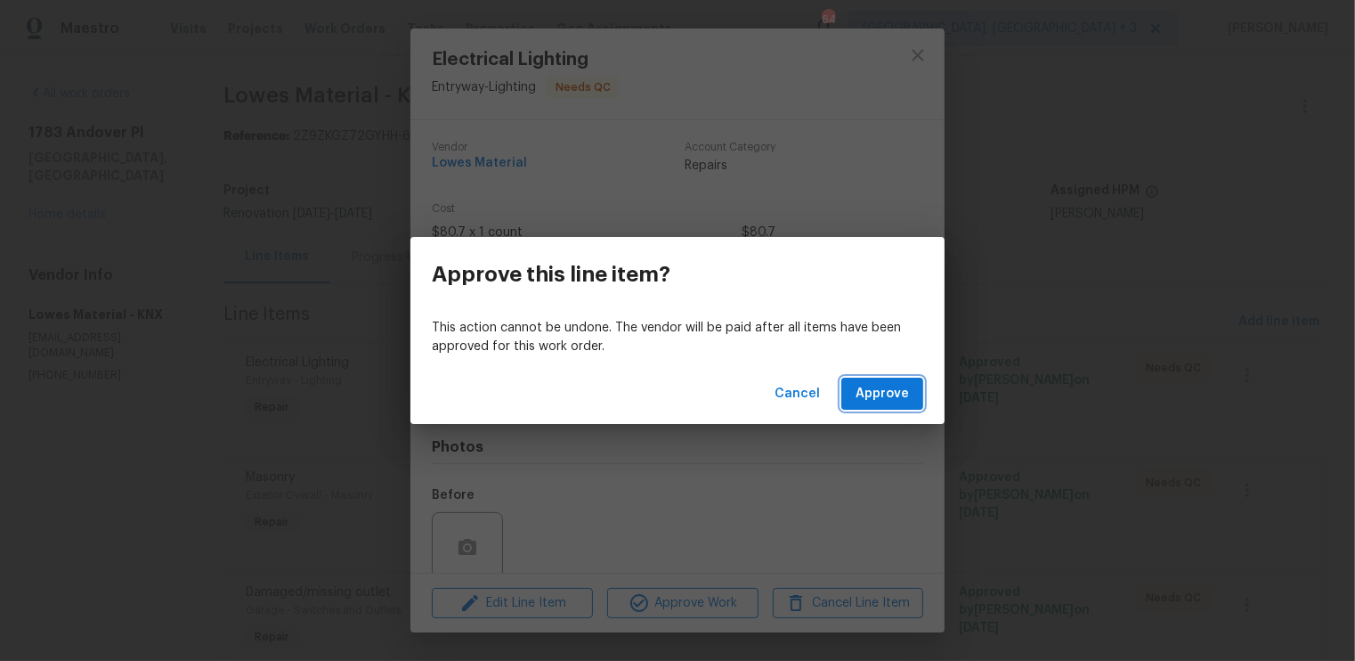
click at [885, 397] on span "Approve" at bounding box center [882, 394] width 53 height 22
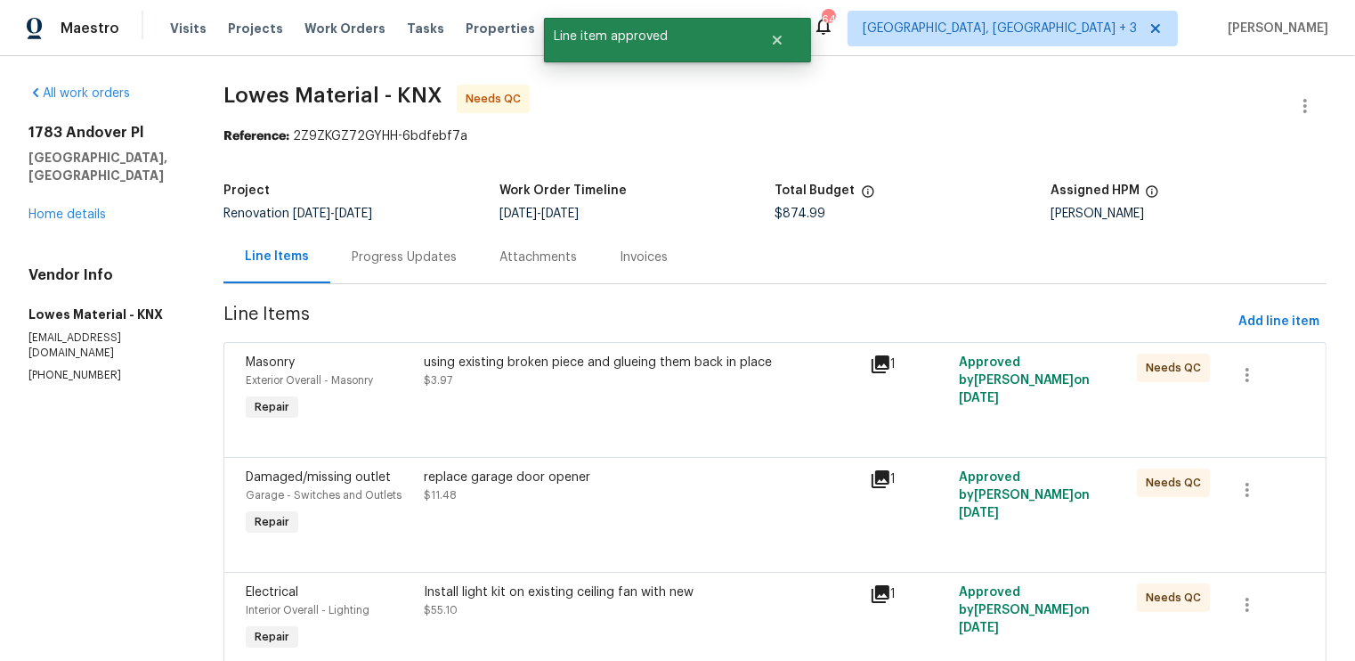
click at [714, 375] on div "using existing broken piece and glueing them back in place $3.97" at bounding box center [641, 372] width 435 height 36
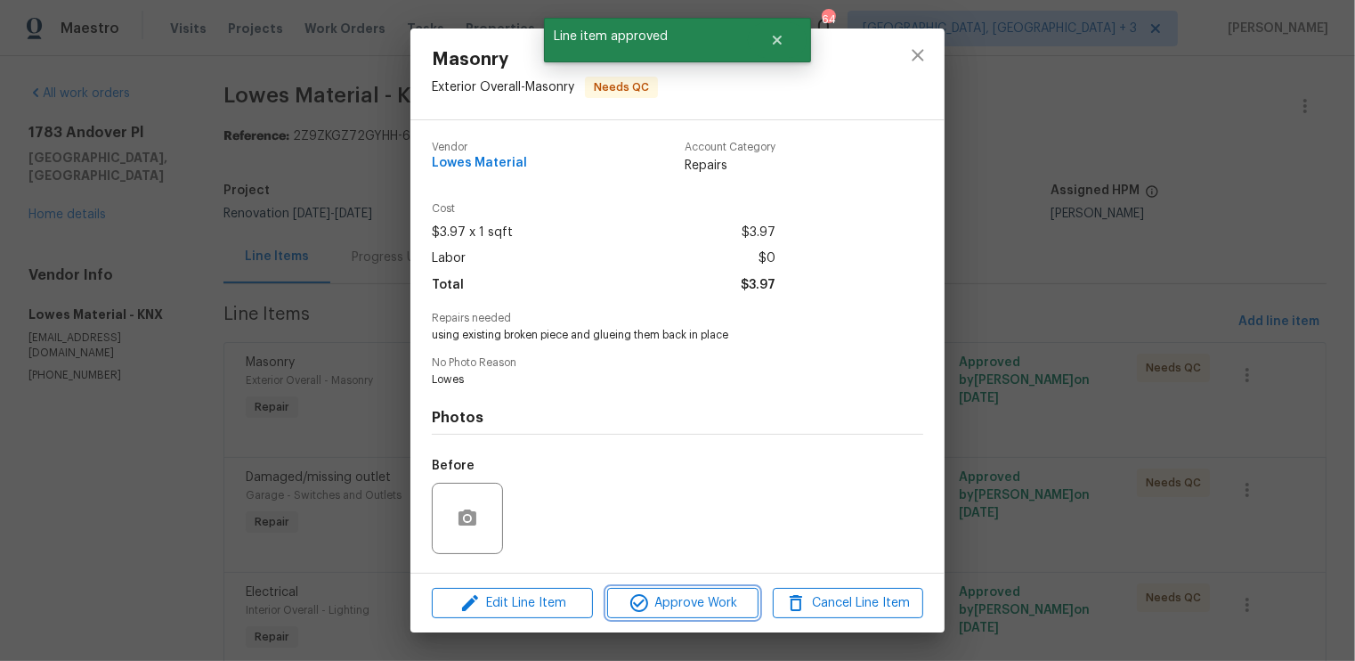
click at [687, 609] on span "Approve Work" at bounding box center [683, 603] width 140 height 22
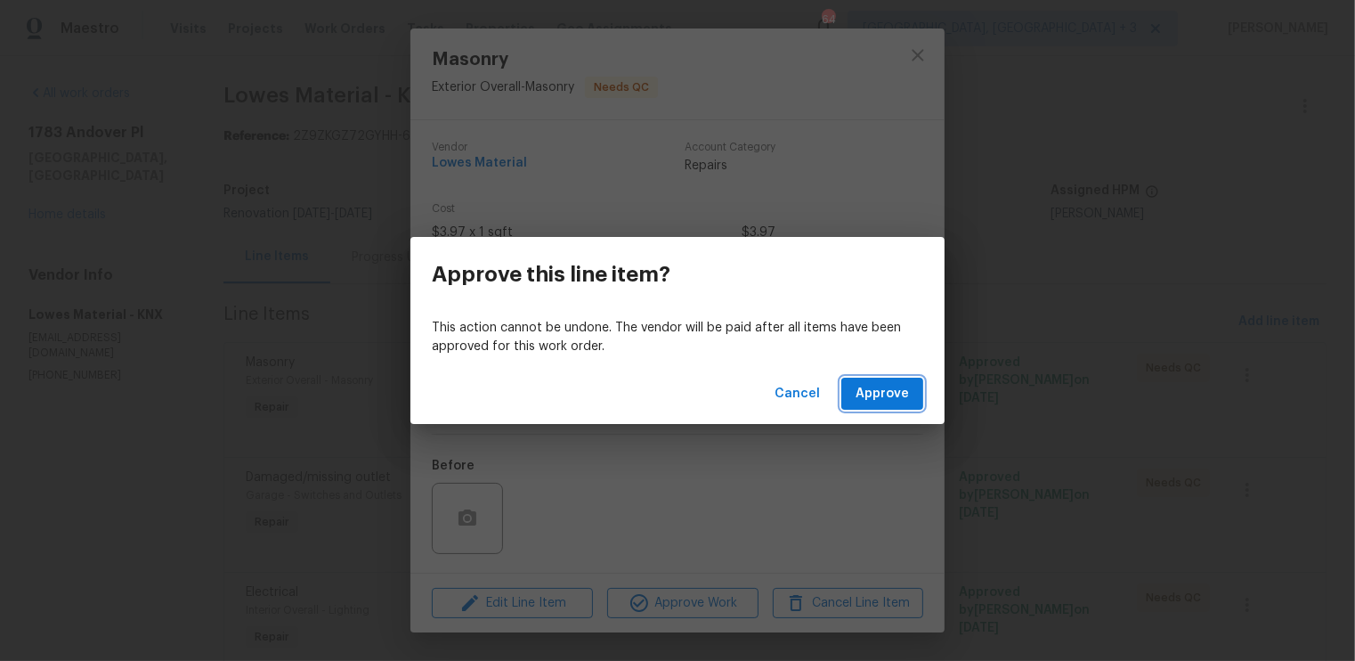
click at [883, 380] on button "Approve" at bounding box center [882, 394] width 82 height 33
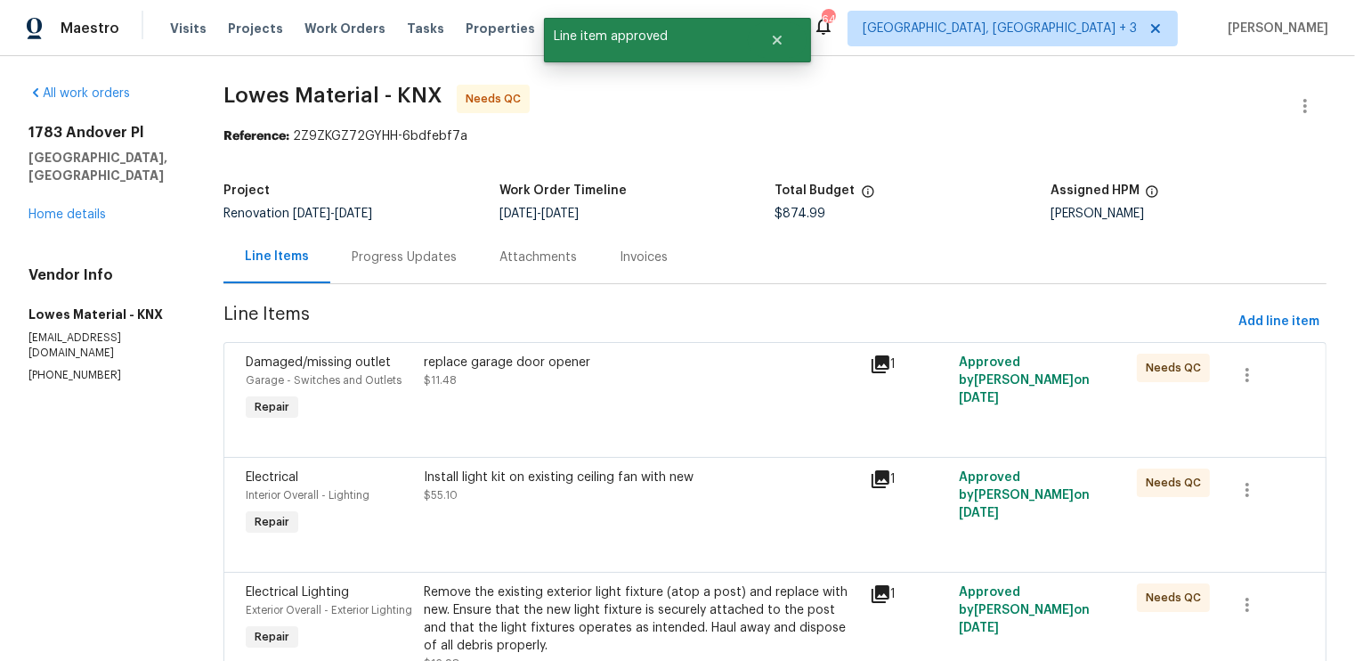
click at [653, 387] on div "replace garage door opener $11.48" at bounding box center [641, 372] width 435 height 36
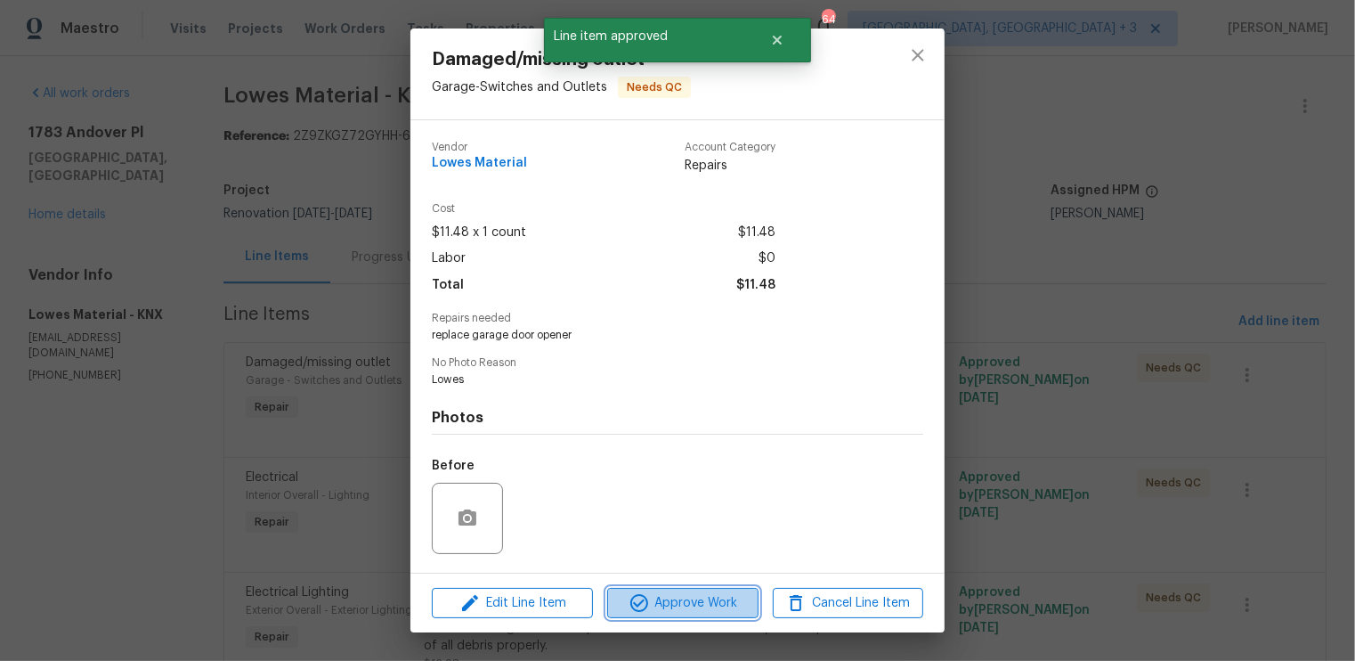
click at [693, 595] on span "Approve Work" at bounding box center [683, 603] width 140 height 22
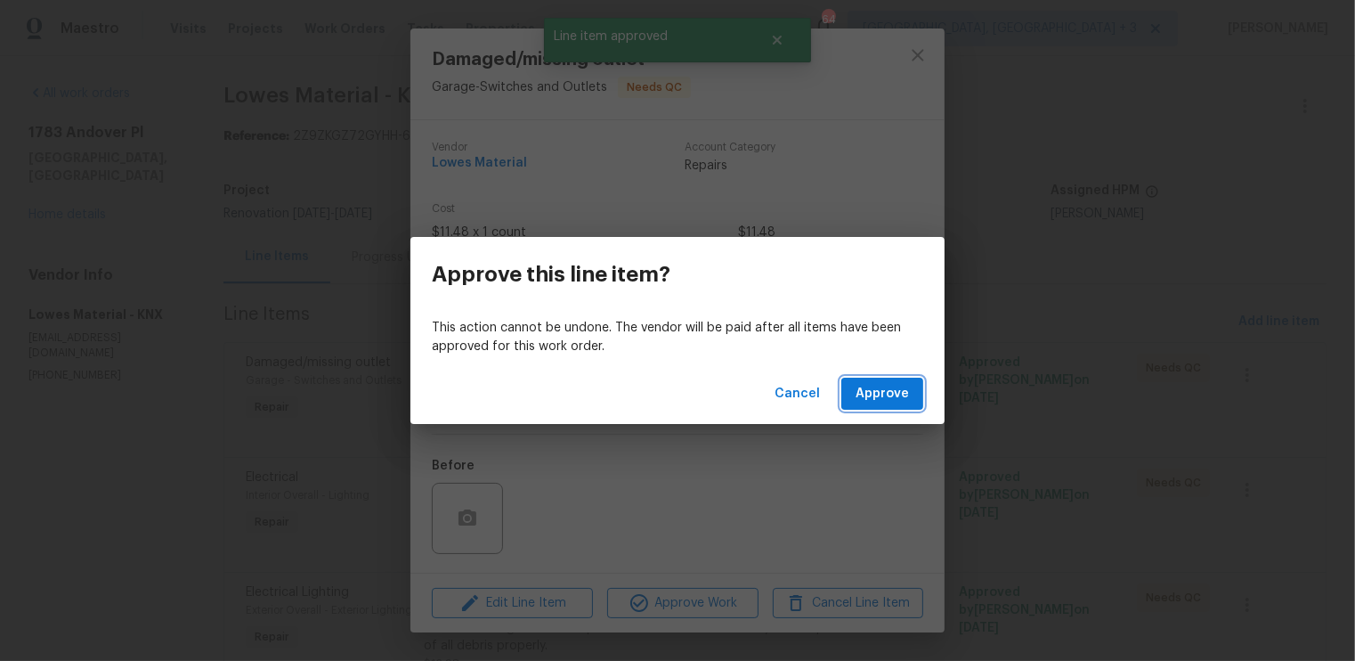
click at [883, 390] on span "Approve" at bounding box center [882, 394] width 53 height 22
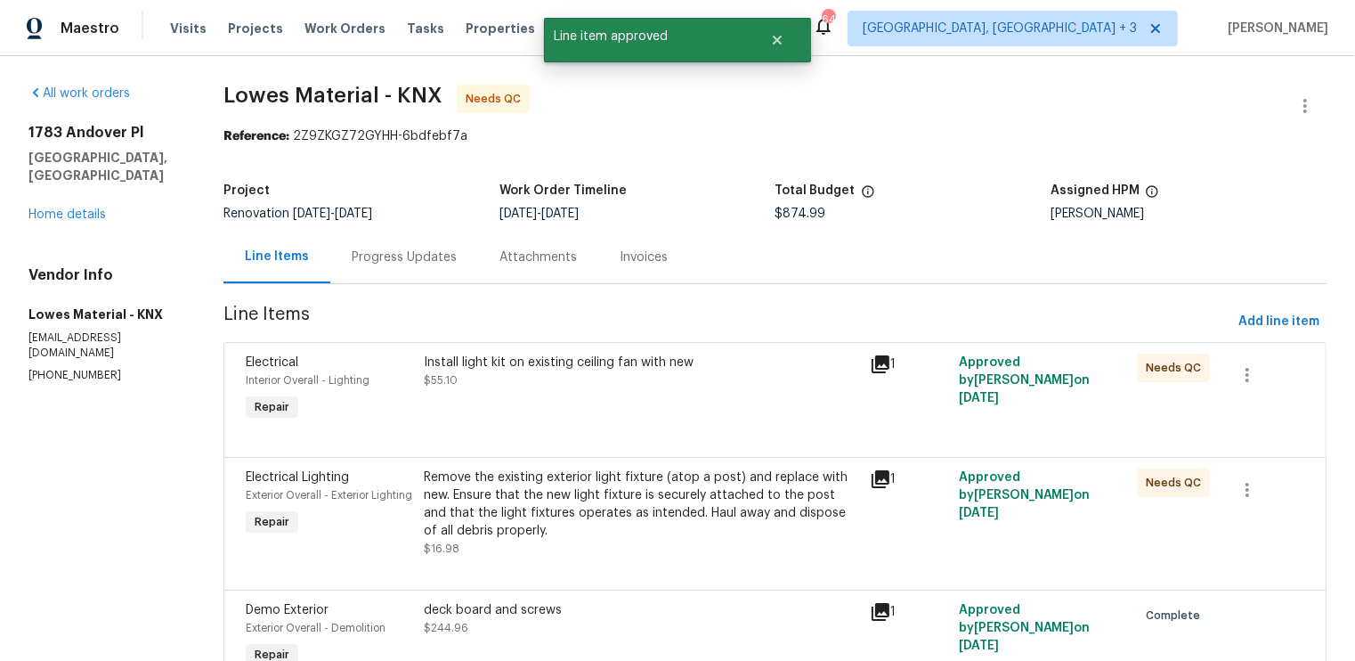
click at [603, 381] on div "Install light kit on existing ceiling fan with new $55.10" at bounding box center [641, 372] width 435 height 36
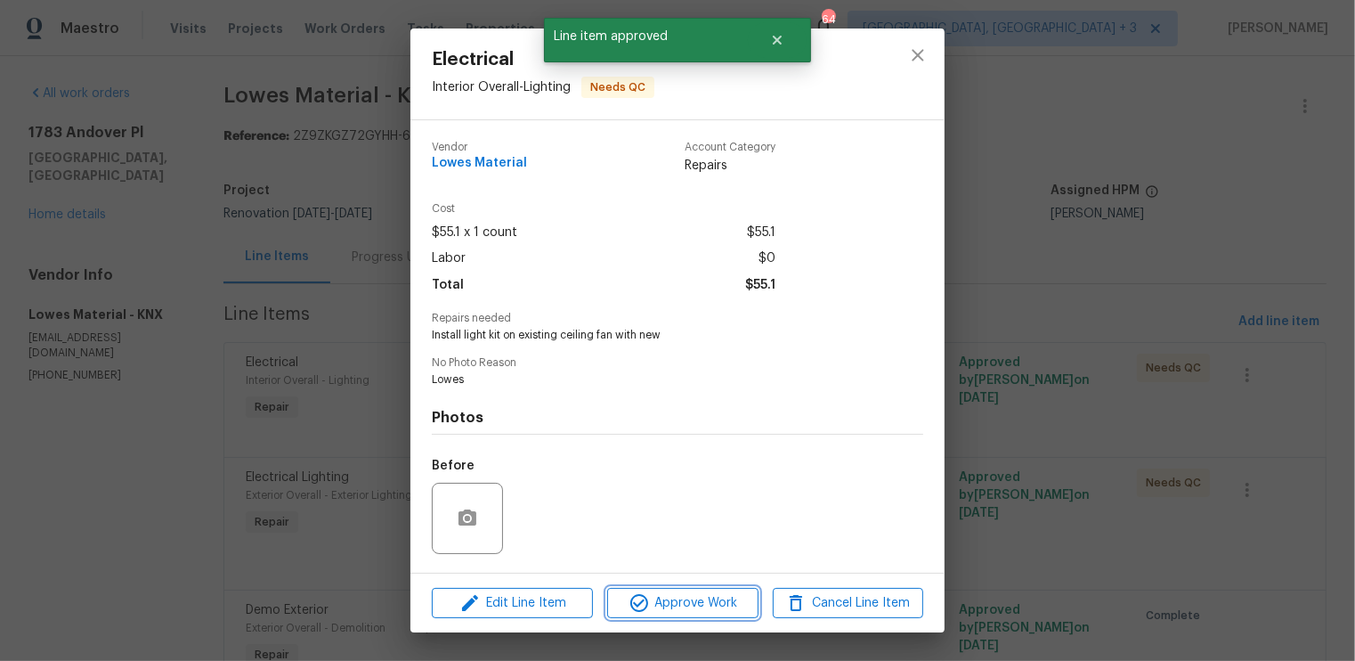
click at [702, 596] on span "Approve Work" at bounding box center [683, 603] width 140 height 22
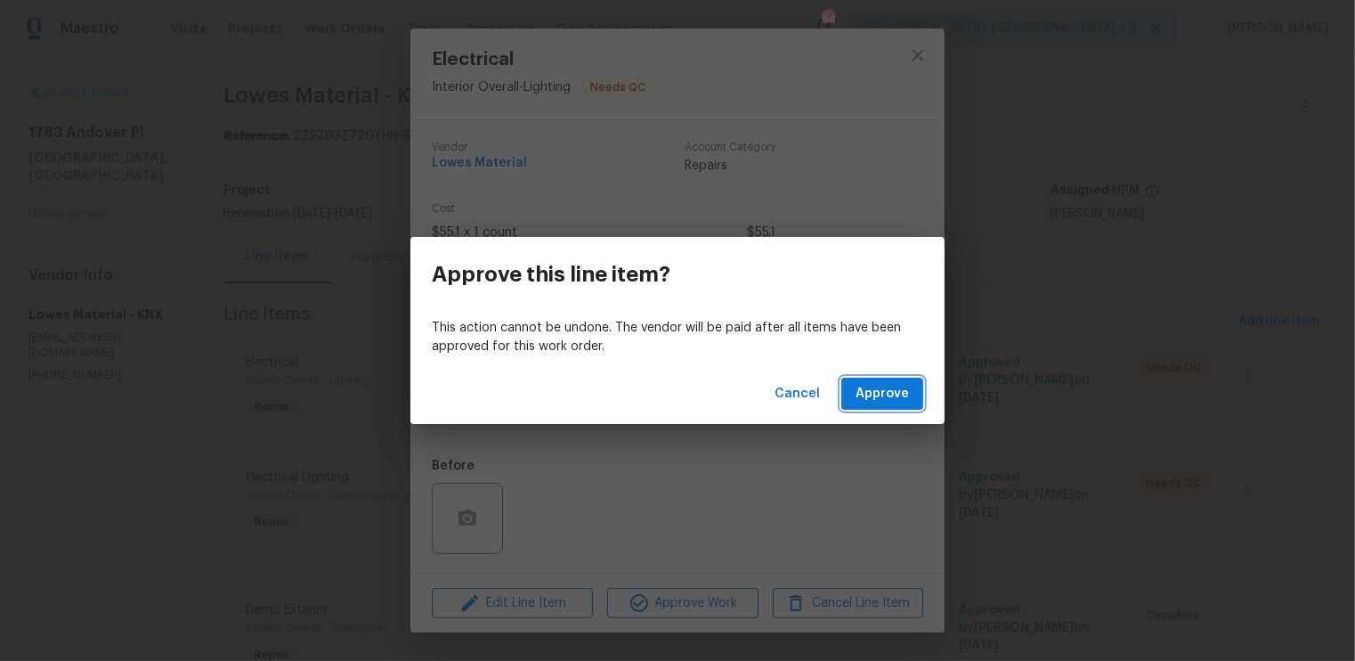
click at [891, 393] on span "Approve" at bounding box center [882, 394] width 53 height 22
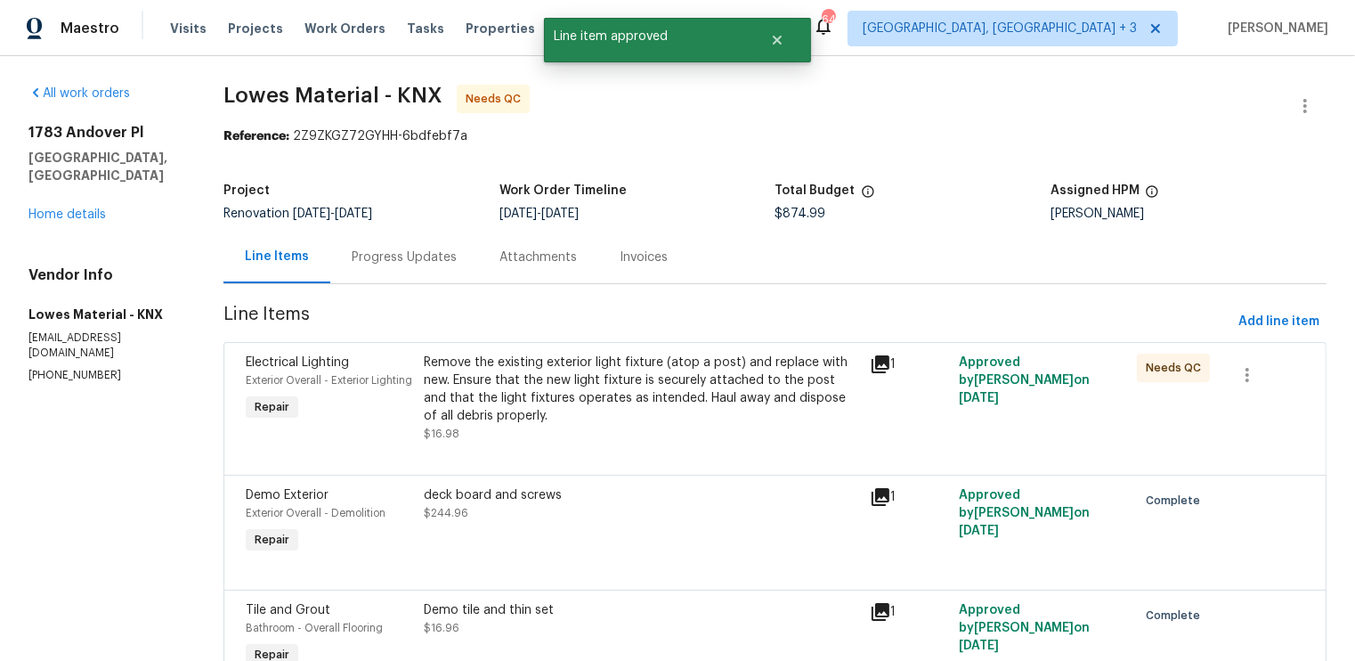
click at [620, 388] on div "Remove the existing exterior light fixture (atop a post) and replace with new. …" at bounding box center [641, 389] width 435 height 71
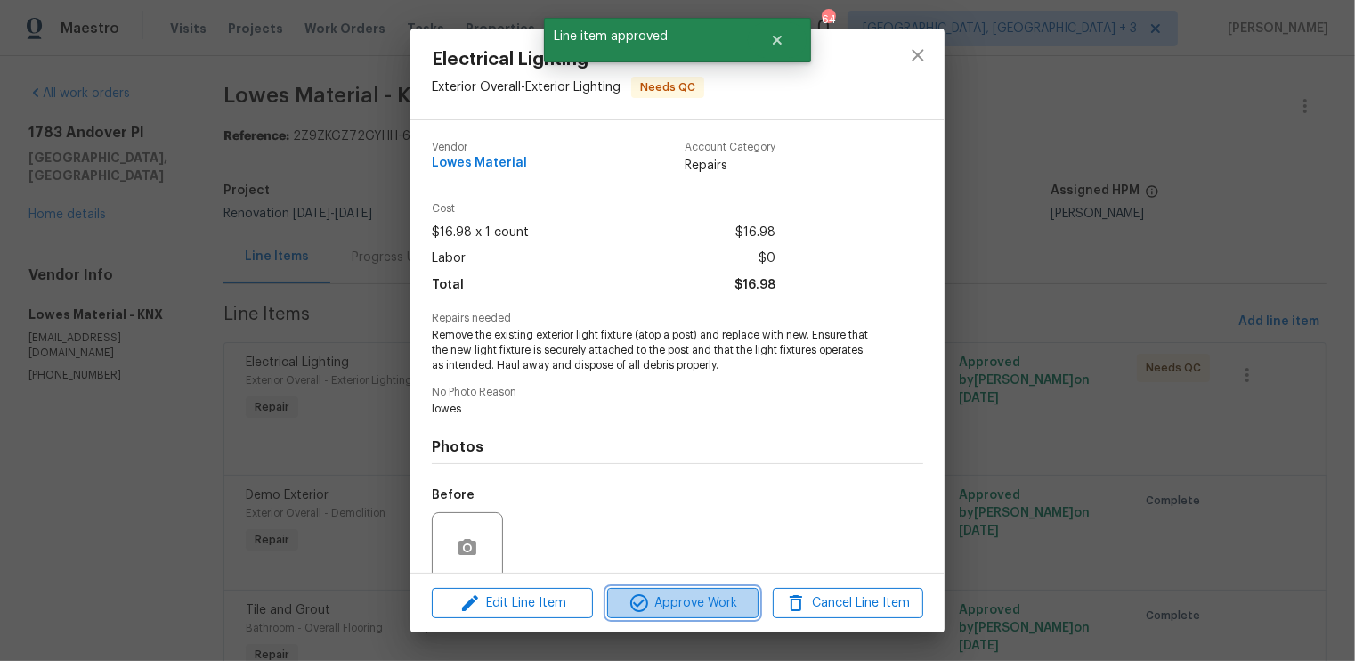
click at [699, 608] on span "Approve Work" at bounding box center [683, 603] width 140 height 22
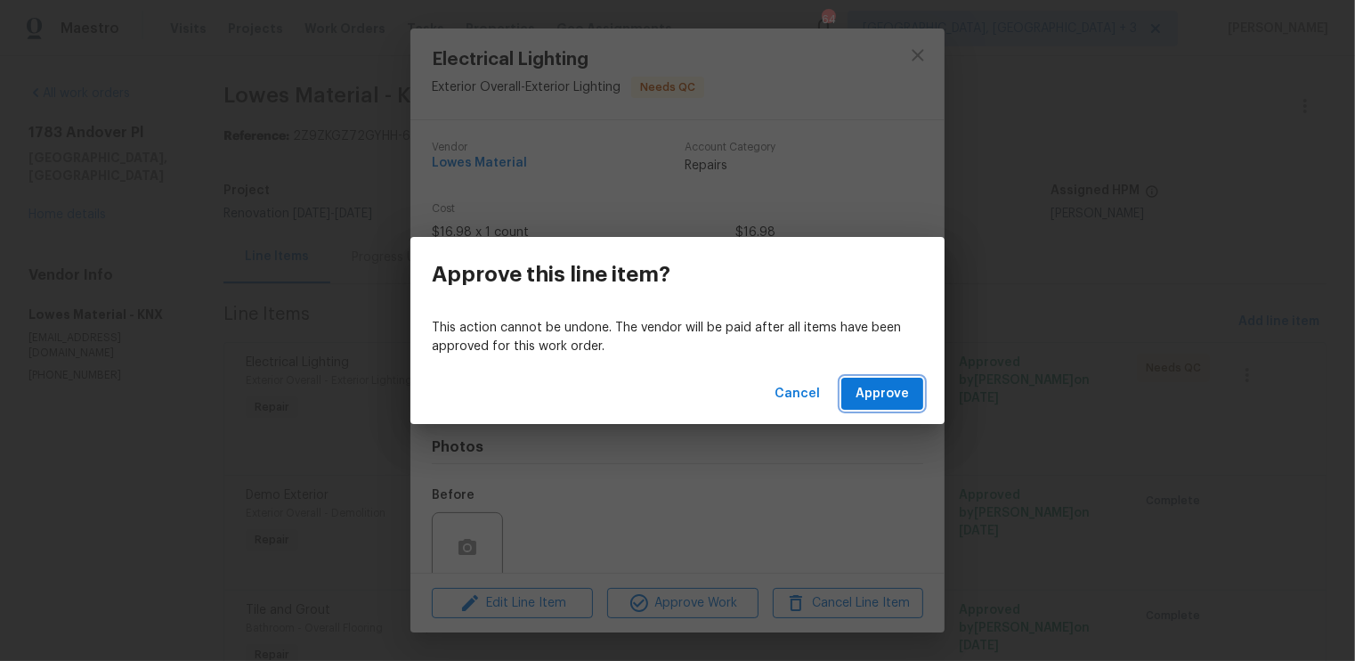
click at [866, 387] on span "Approve" at bounding box center [882, 394] width 53 height 22
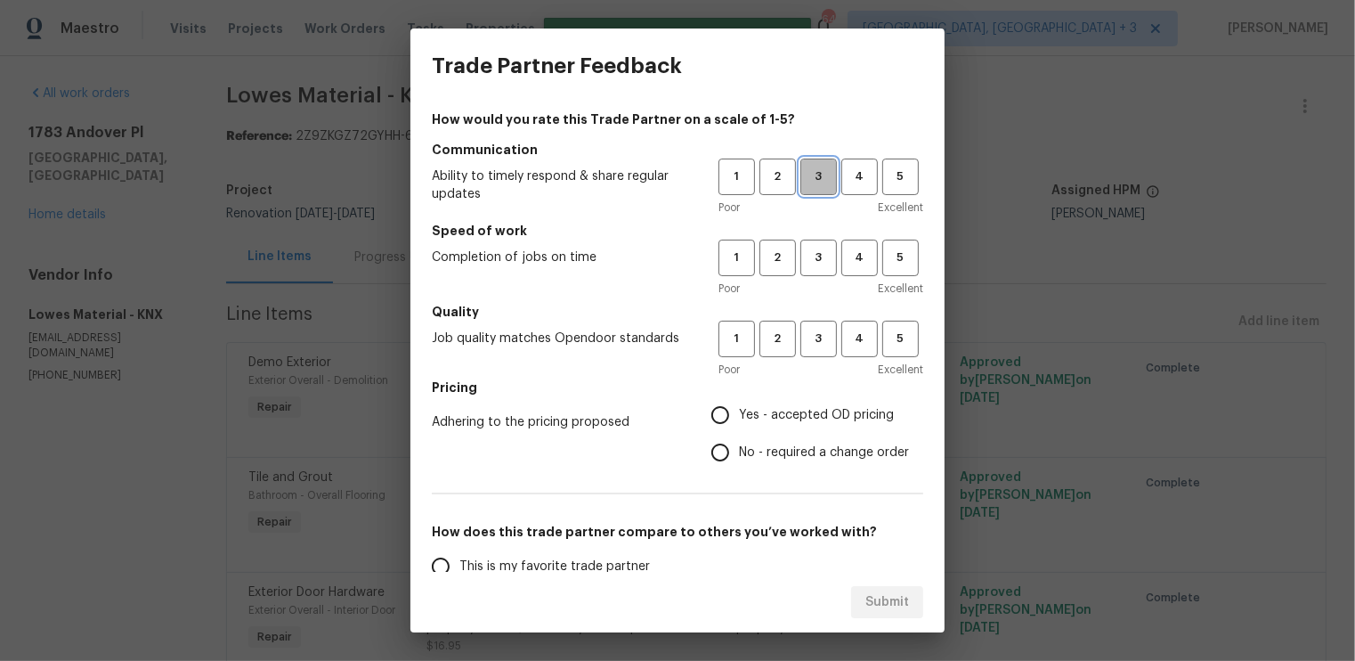
click at [817, 166] on button "3" at bounding box center [818, 176] width 37 height 37
click at [816, 254] on span "3" at bounding box center [818, 258] width 33 height 20
click at [816, 337] on span "3" at bounding box center [818, 339] width 33 height 20
click at [724, 413] on input "Yes - accepted OD pricing" at bounding box center [720, 414] width 37 height 37
radio input "true"
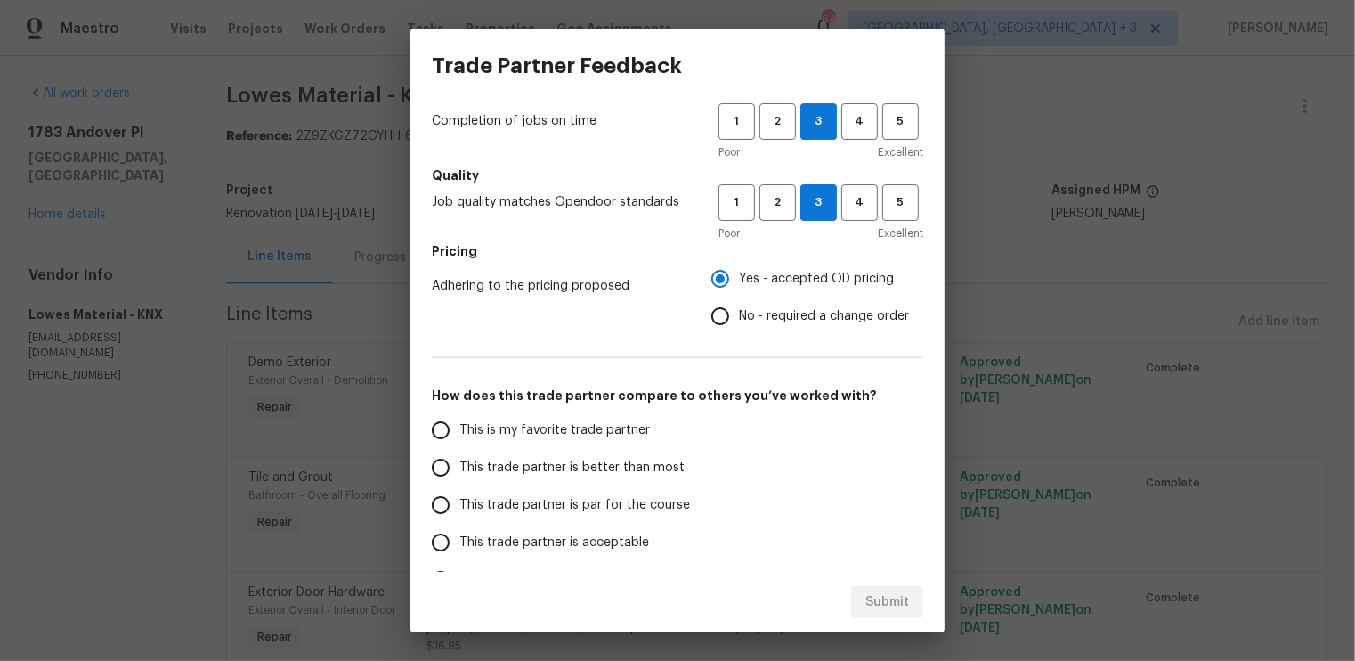
scroll to position [198, 0]
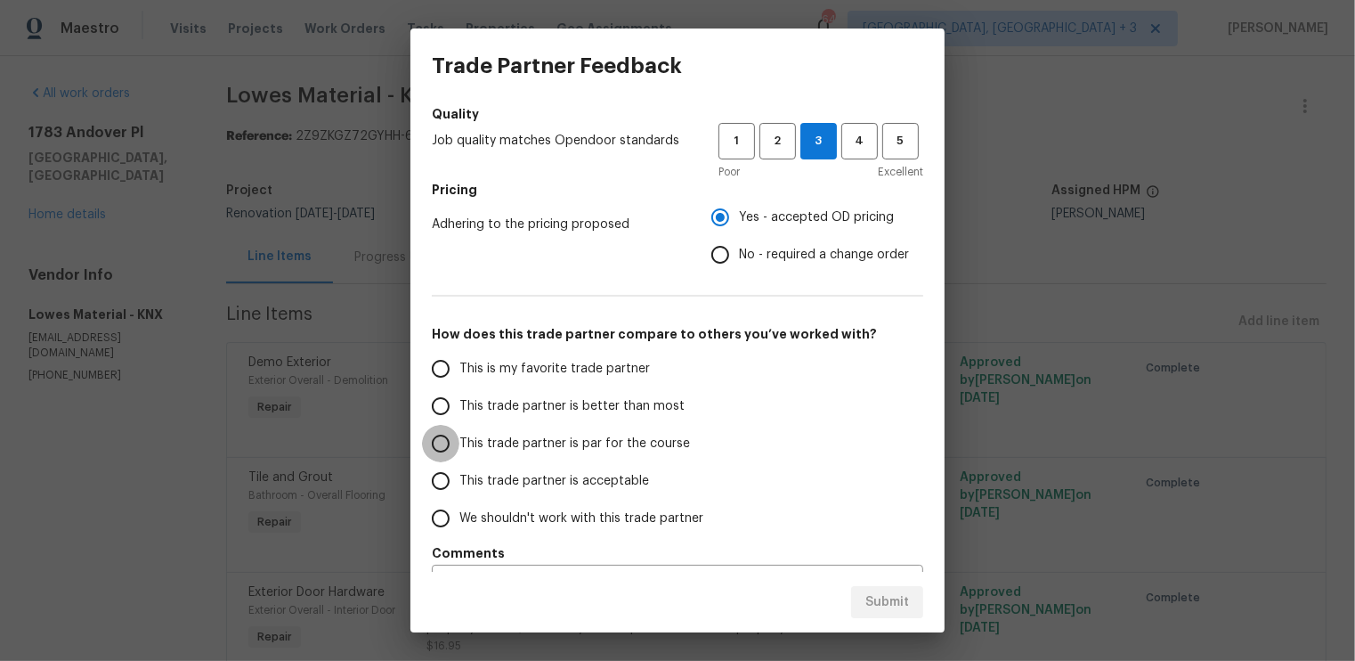
click at [443, 443] on input "This trade partner is par for the course" at bounding box center [440, 443] width 37 height 37
click at [891, 607] on span "Submit" at bounding box center [887, 602] width 44 height 22
radio input "true"
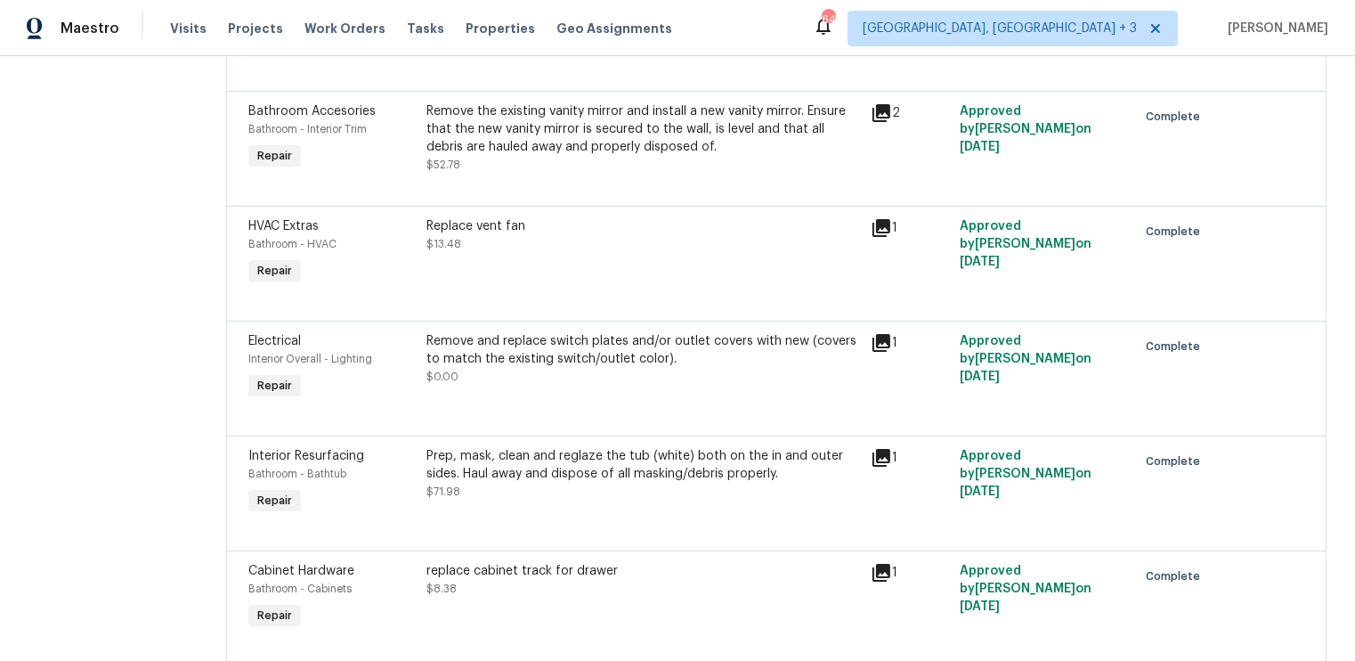
scroll to position [0, 0]
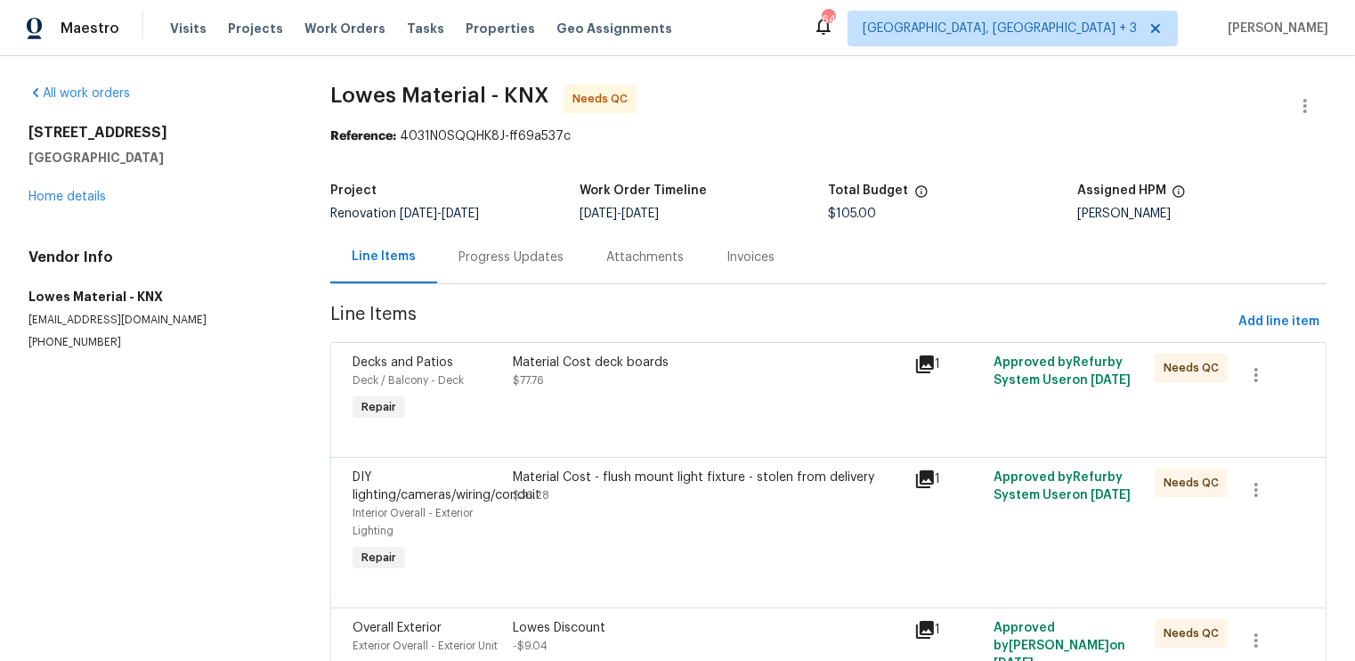
click at [679, 388] on div "Material Cost deck boards $77.76" at bounding box center [708, 372] width 390 height 36
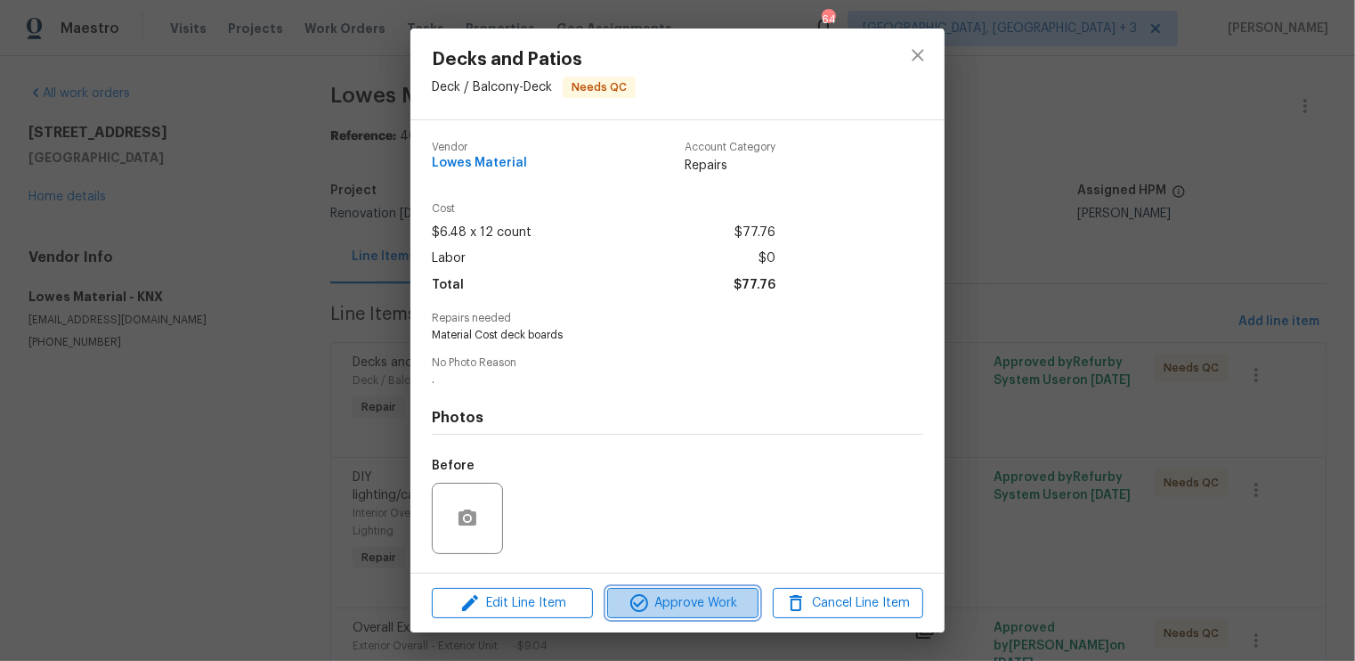
click at [678, 597] on span "Approve Work" at bounding box center [683, 603] width 140 height 22
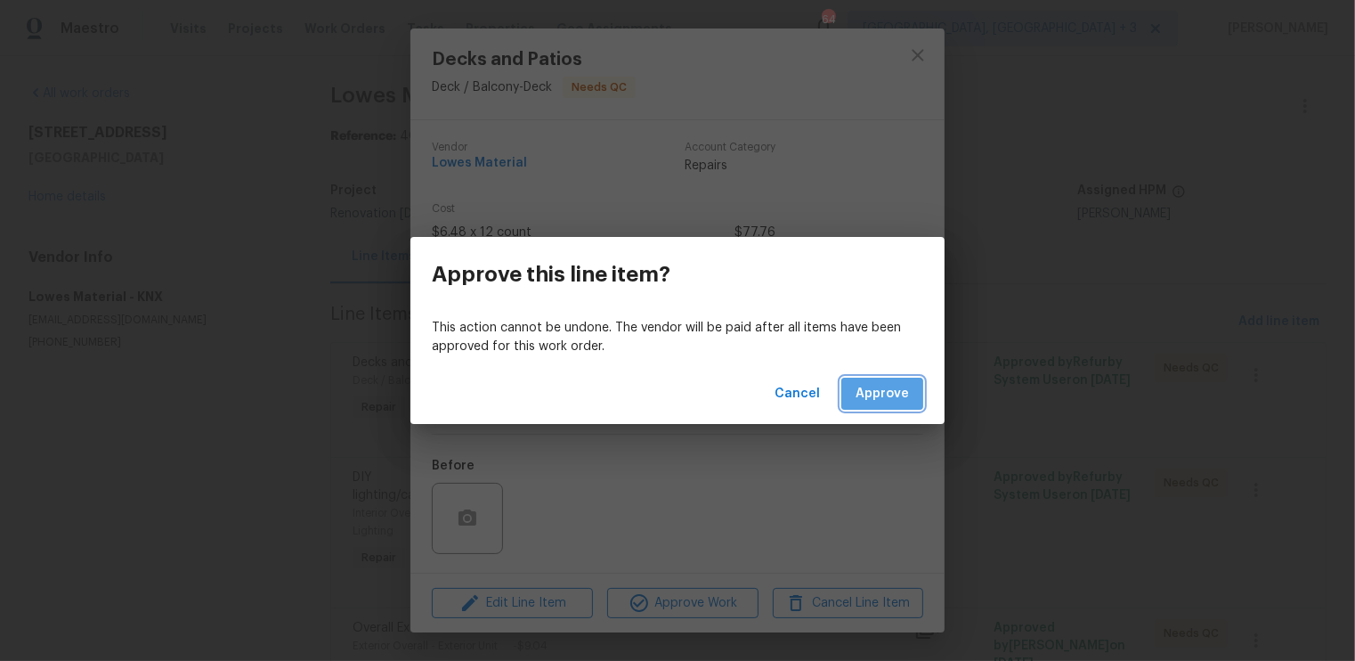
click at [897, 395] on span "Approve" at bounding box center [882, 394] width 53 height 22
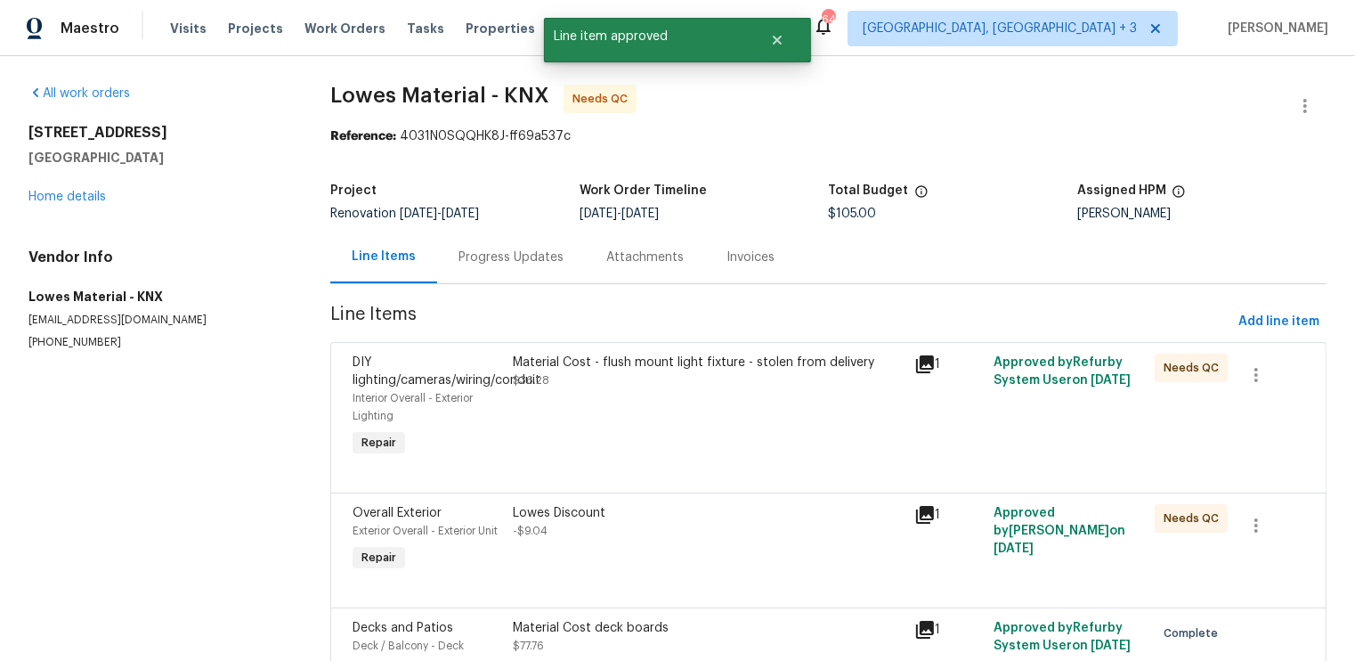
click at [877, 394] on div "Material Cost - flush mount light fixture - stolen from delivery $36.28" at bounding box center [708, 407] width 401 height 118
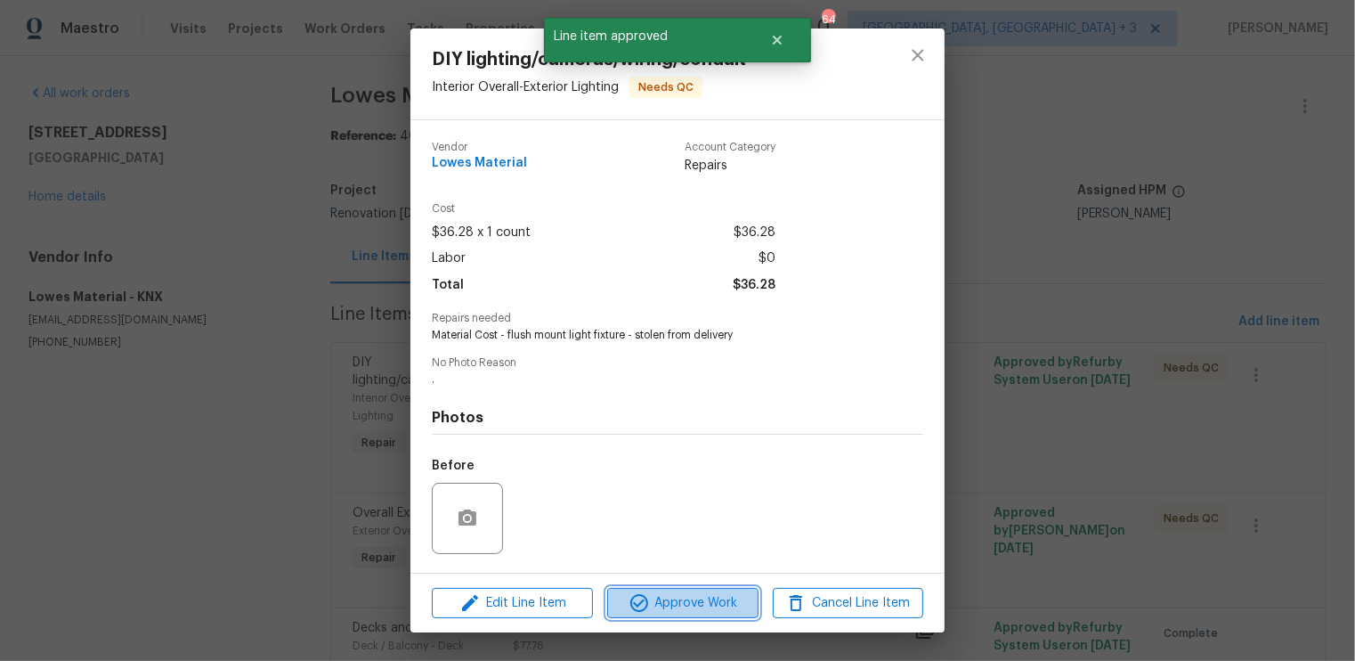
click at [701, 600] on span "Approve Work" at bounding box center [683, 603] width 140 height 22
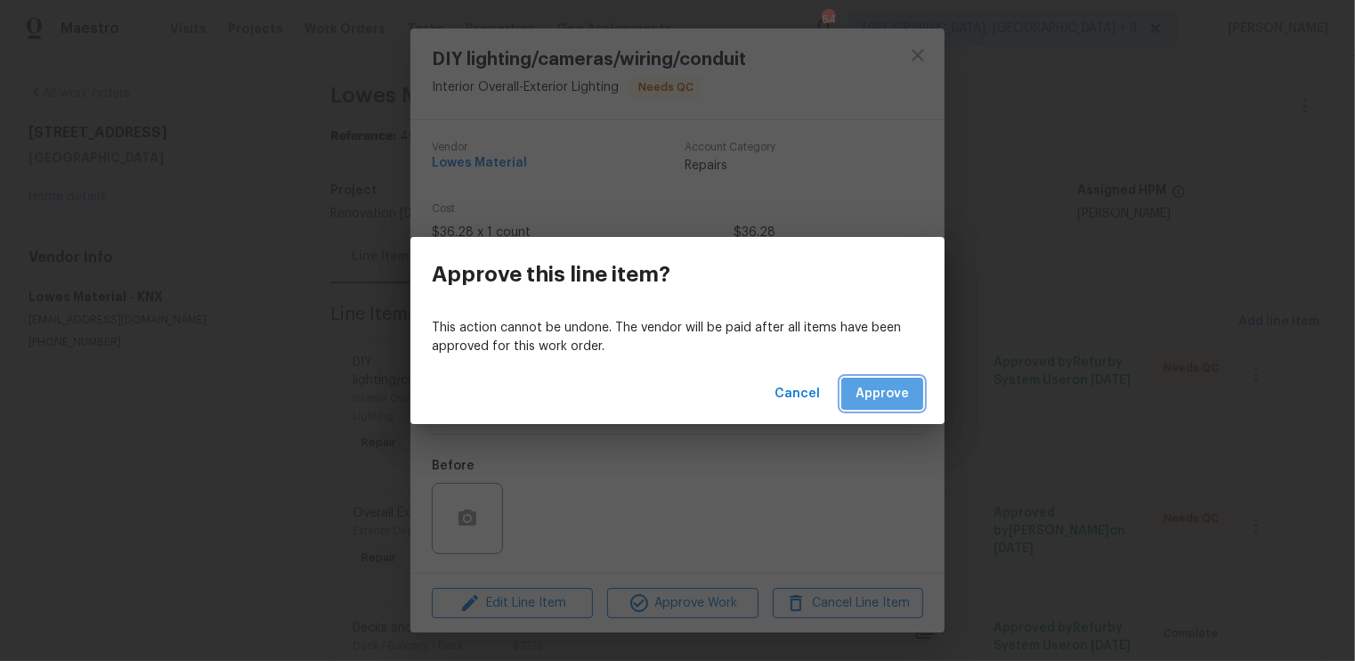
click at [887, 387] on span "Approve" at bounding box center [882, 394] width 53 height 22
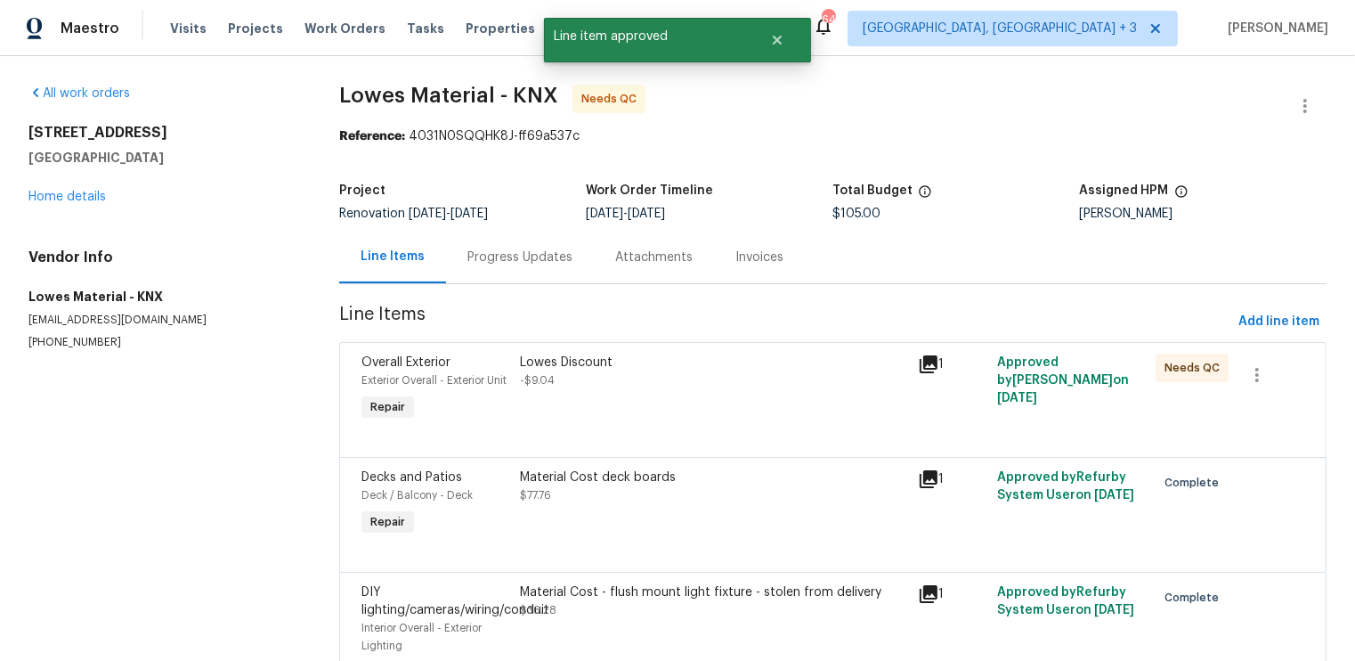
click at [796, 396] on div "Lowes Discount -$9.04" at bounding box center [713, 389] width 397 height 82
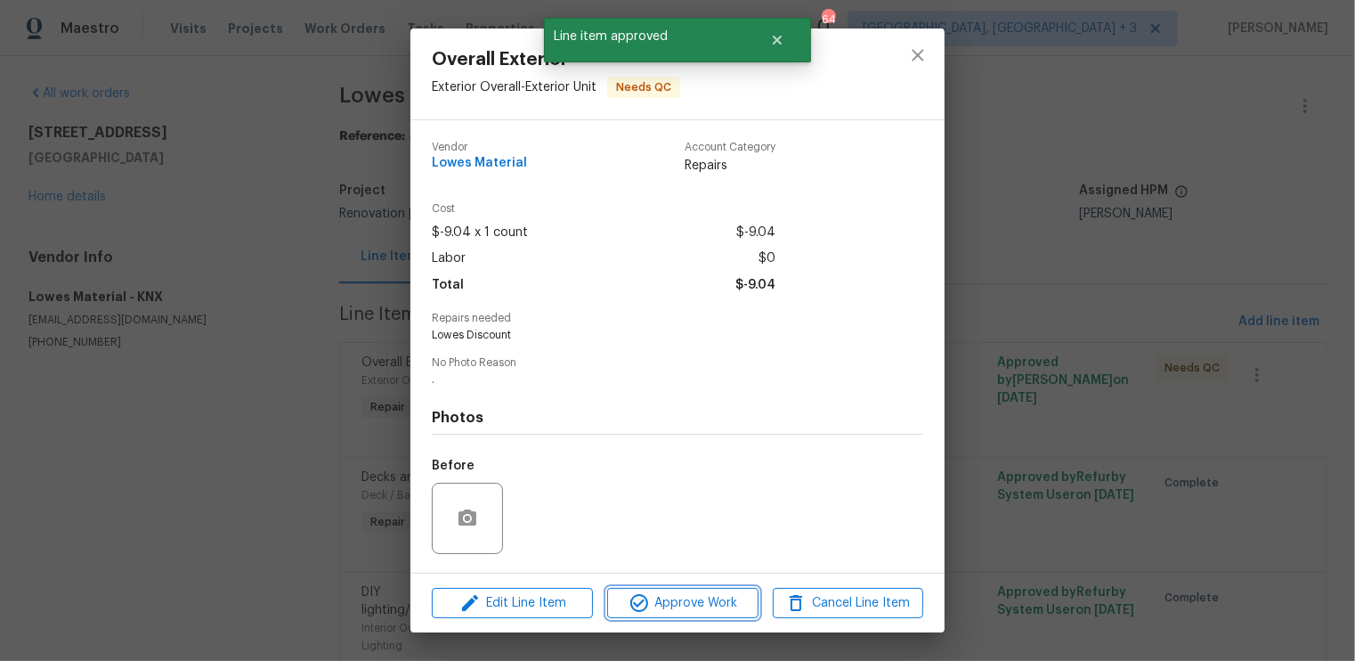
click at [704, 600] on span "Approve Work" at bounding box center [683, 603] width 140 height 22
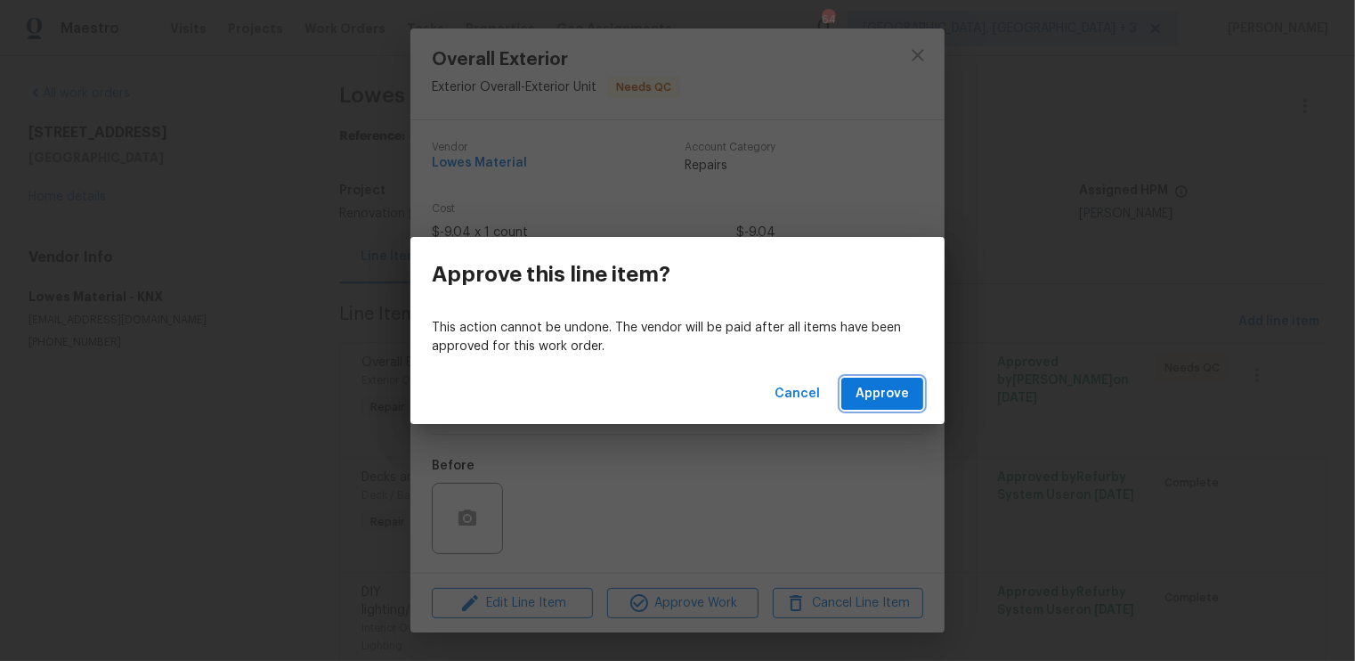
click at [884, 396] on span "Approve" at bounding box center [882, 394] width 53 height 22
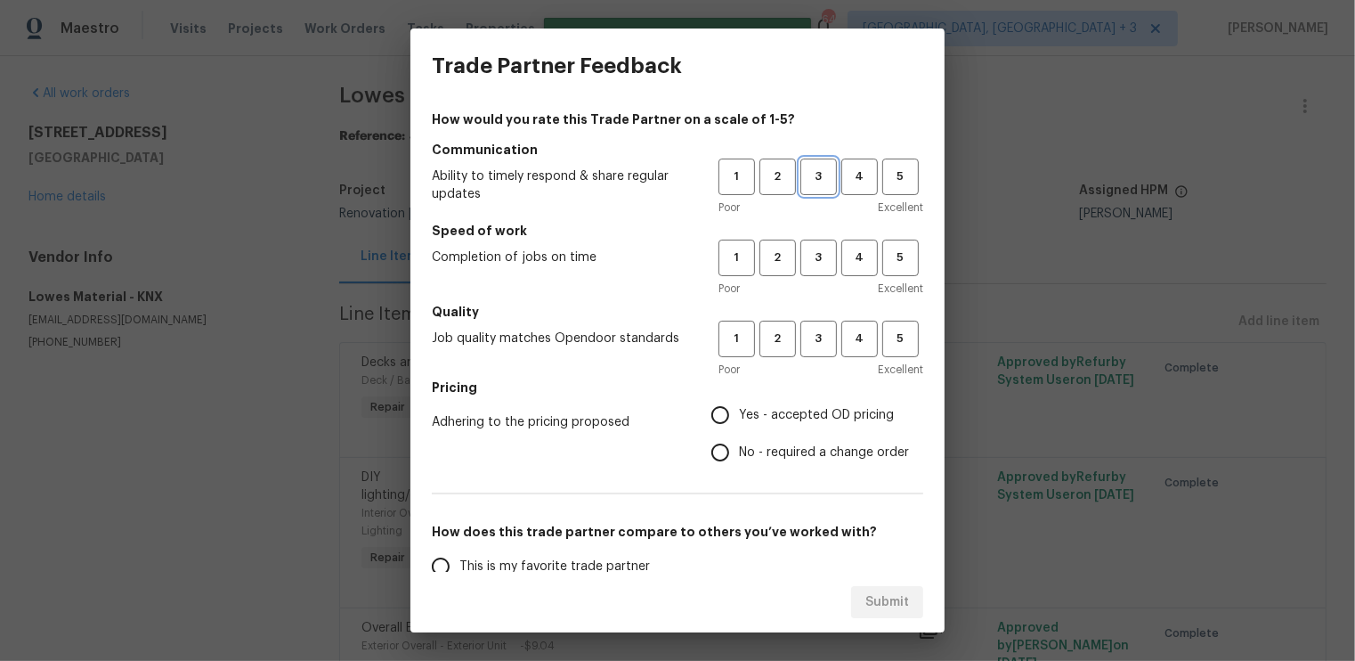
click at [824, 174] on span "3" at bounding box center [818, 177] width 33 height 20
click at [822, 259] on span "3" at bounding box center [818, 258] width 33 height 20
click at [825, 328] on button "3" at bounding box center [818, 339] width 37 height 37
click at [717, 414] on input "Yes - accepted OD pricing" at bounding box center [720, 414] width 37 height 37
radio input "true"
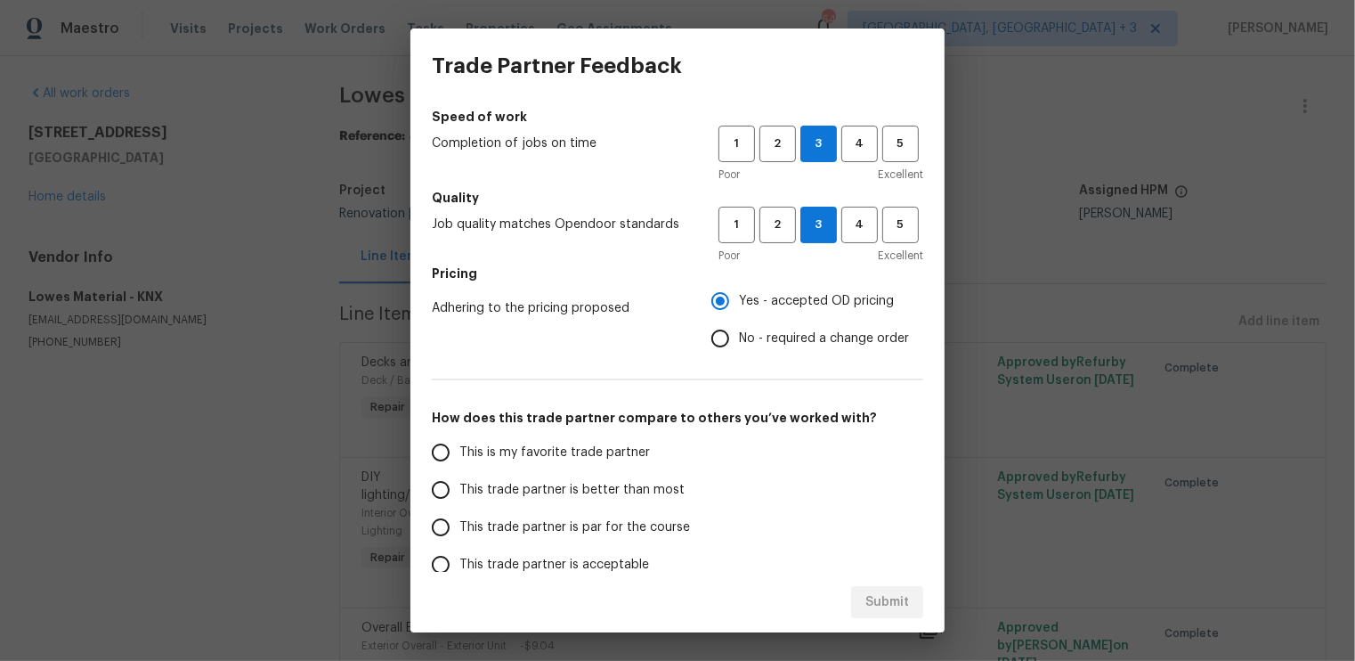
scroll to position [143, 0]
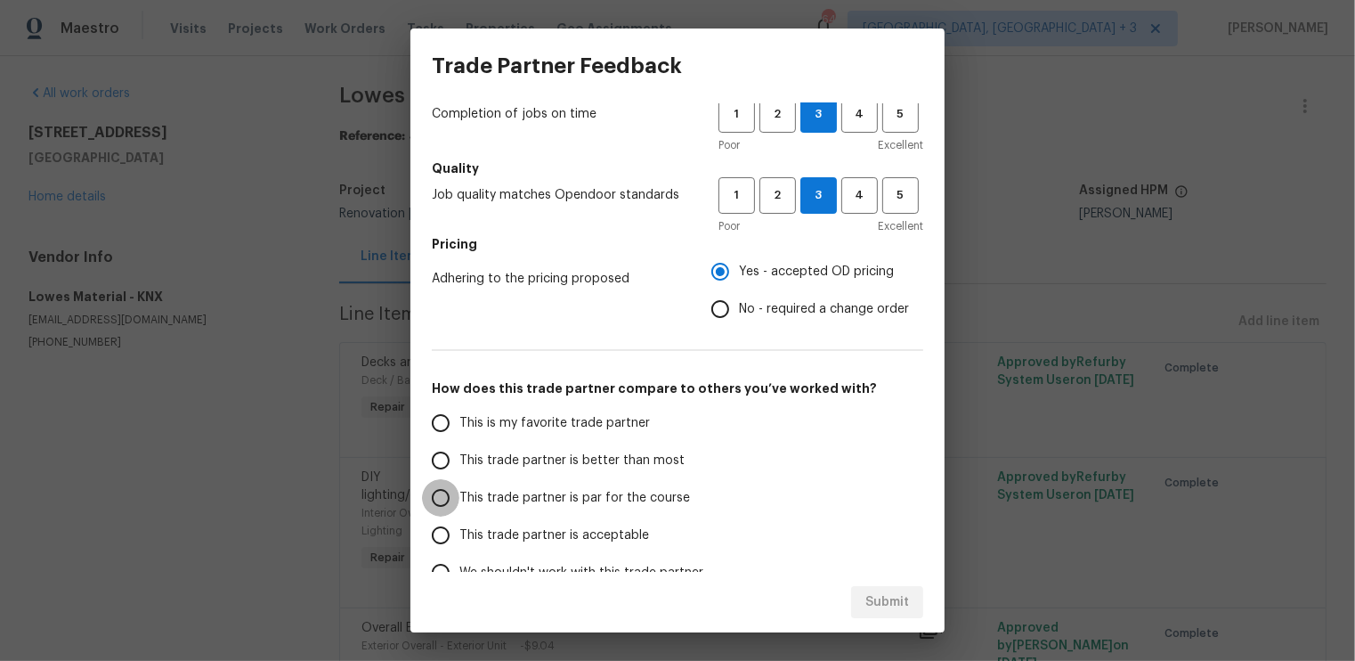
click at [442, 497] on input "This trade partner is par for the course" at bounding box center [440, 497] width 37 height 37
click at [909, 593] on button "Submit" at bounding box center [887, 602] width 72 height 33
radio input "true"
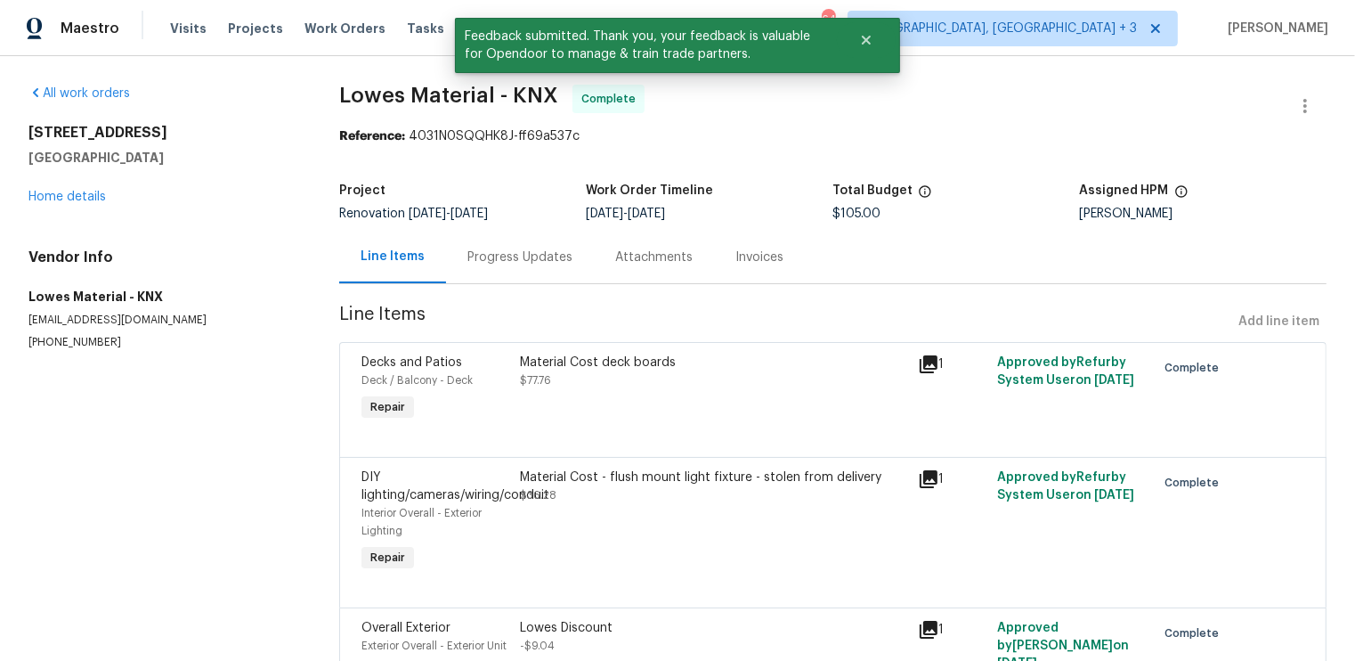
scroll to position [111, 0]
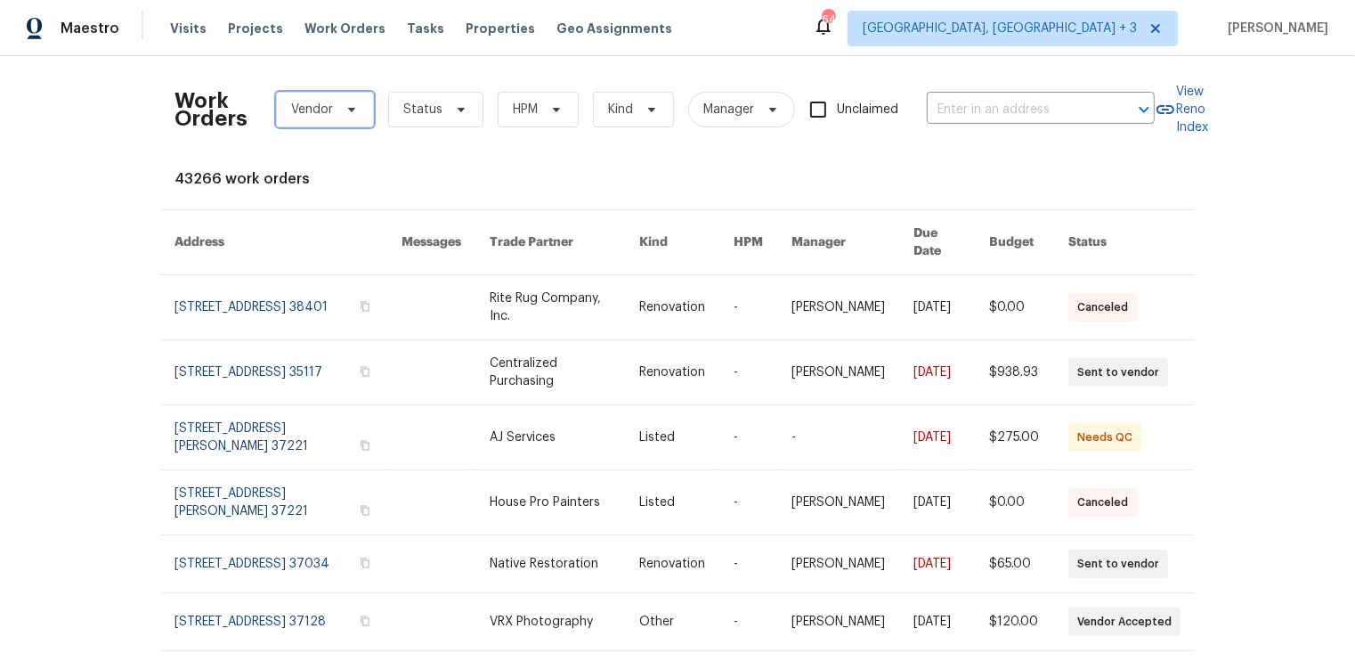
click at [345, 108] on icon at bounding box center [352, 109] width 14 height 14
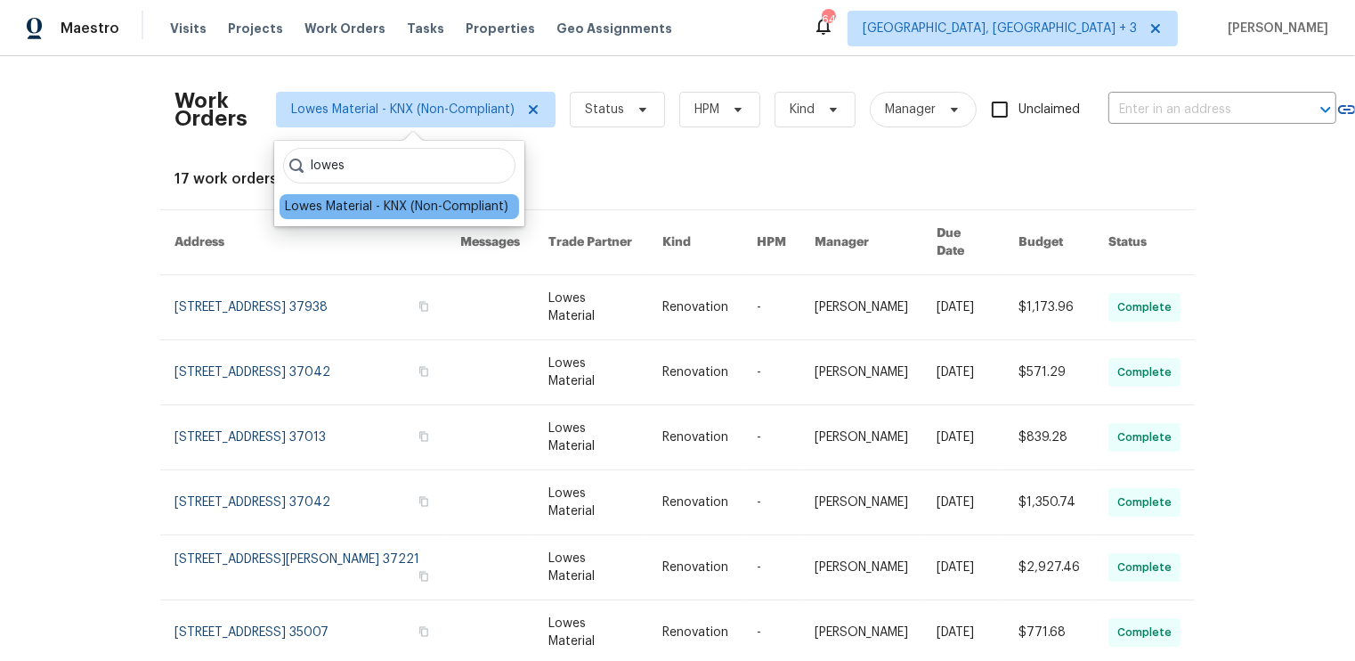
type input "lowes"
click at [355, 217] on div "Lowes Material - KNX (Non-Compliant)" at bounding box center [400, 206] width 240 height 25
click at [353, 206] on div "Lowes Material - KNX (Non-Compliant)" at bounding box center [396, 207] width 223 height 18
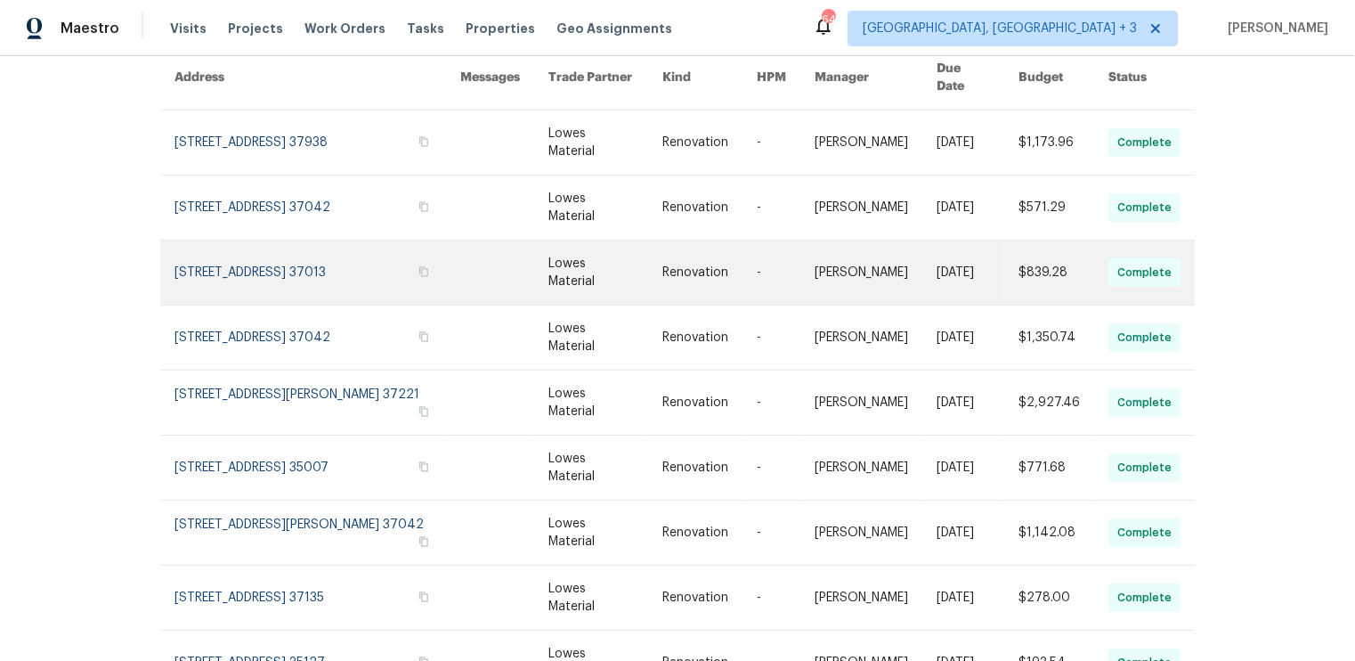
scroll to position [301, 0]
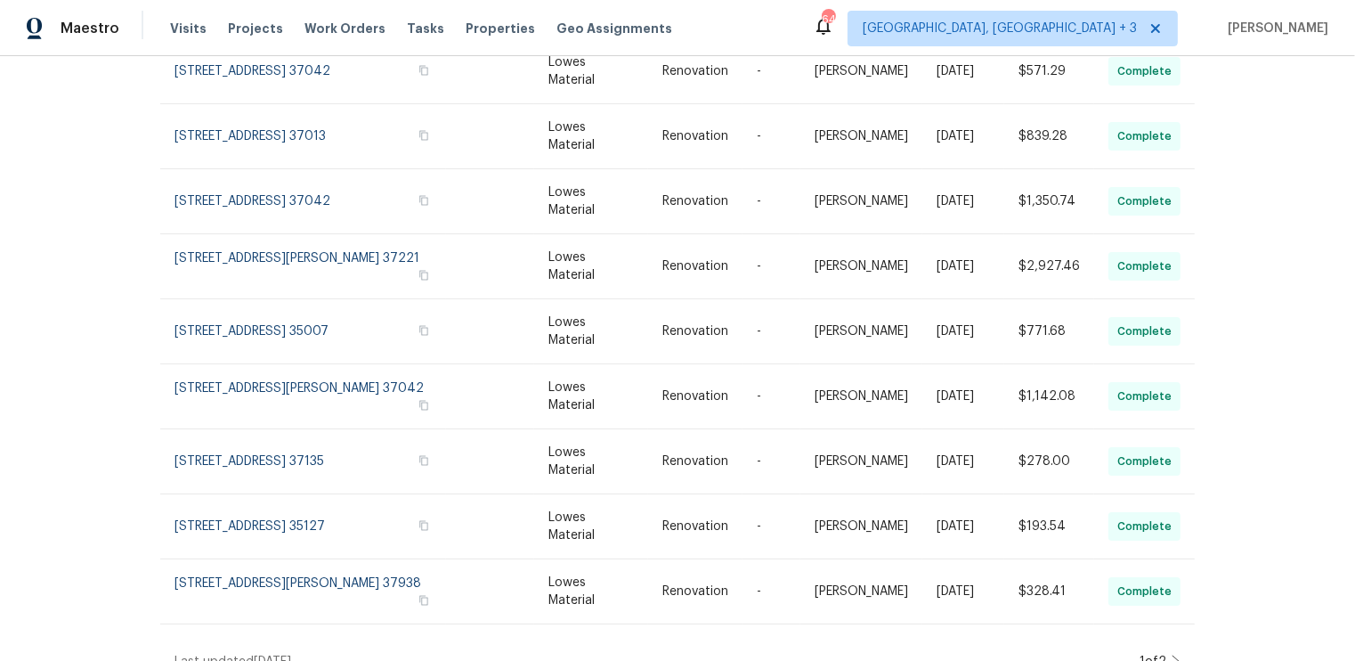
click at [1175, 654] on icon at bounding box center [1176, 661] width 9 height 14
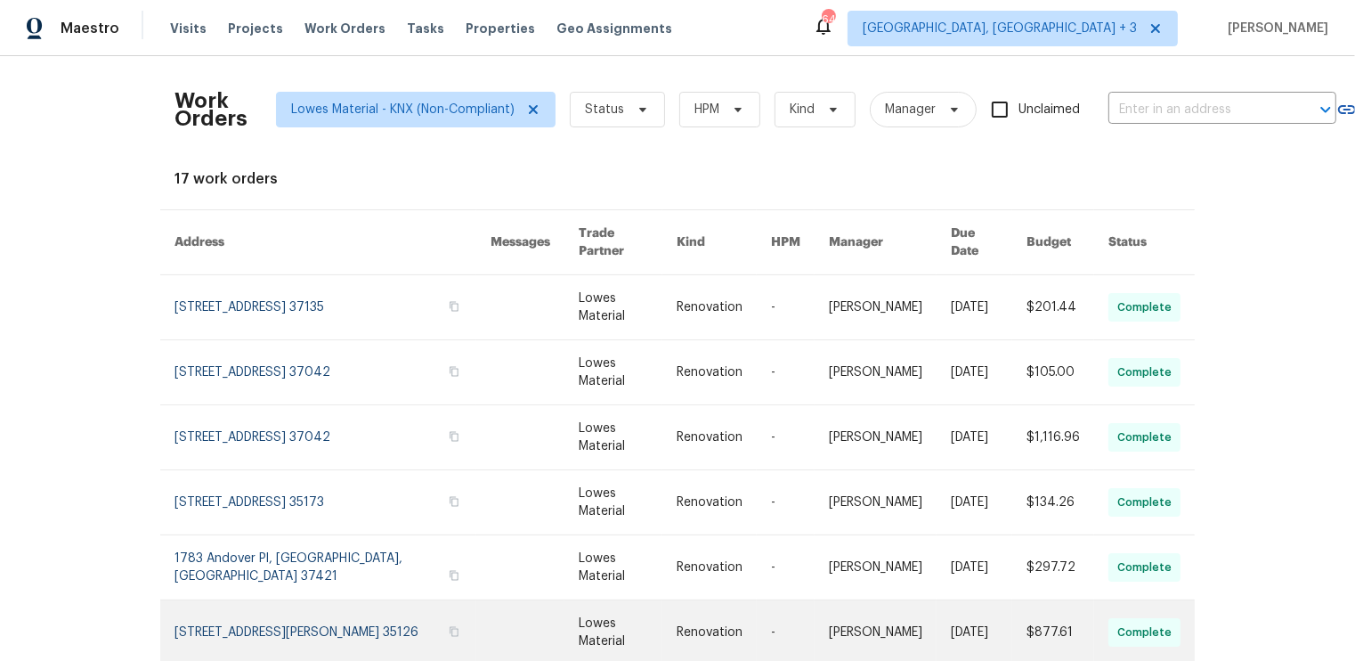
scroll to position [108, 0]
